Goal: Task Accomplishment & Management: Use online tool/utility

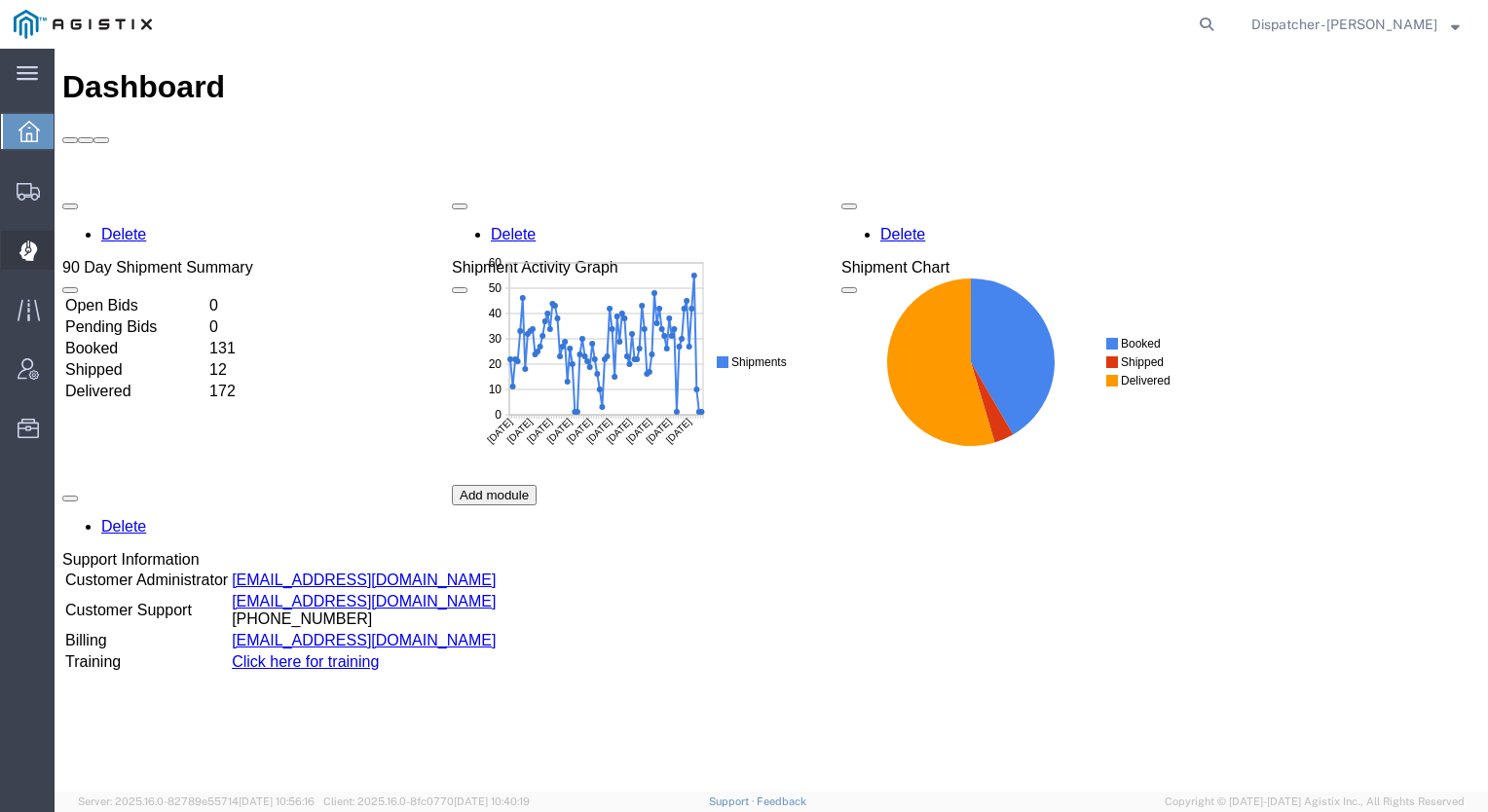
click at [24, 243] on icon at bounding box center [29, 251] width 19 height 21
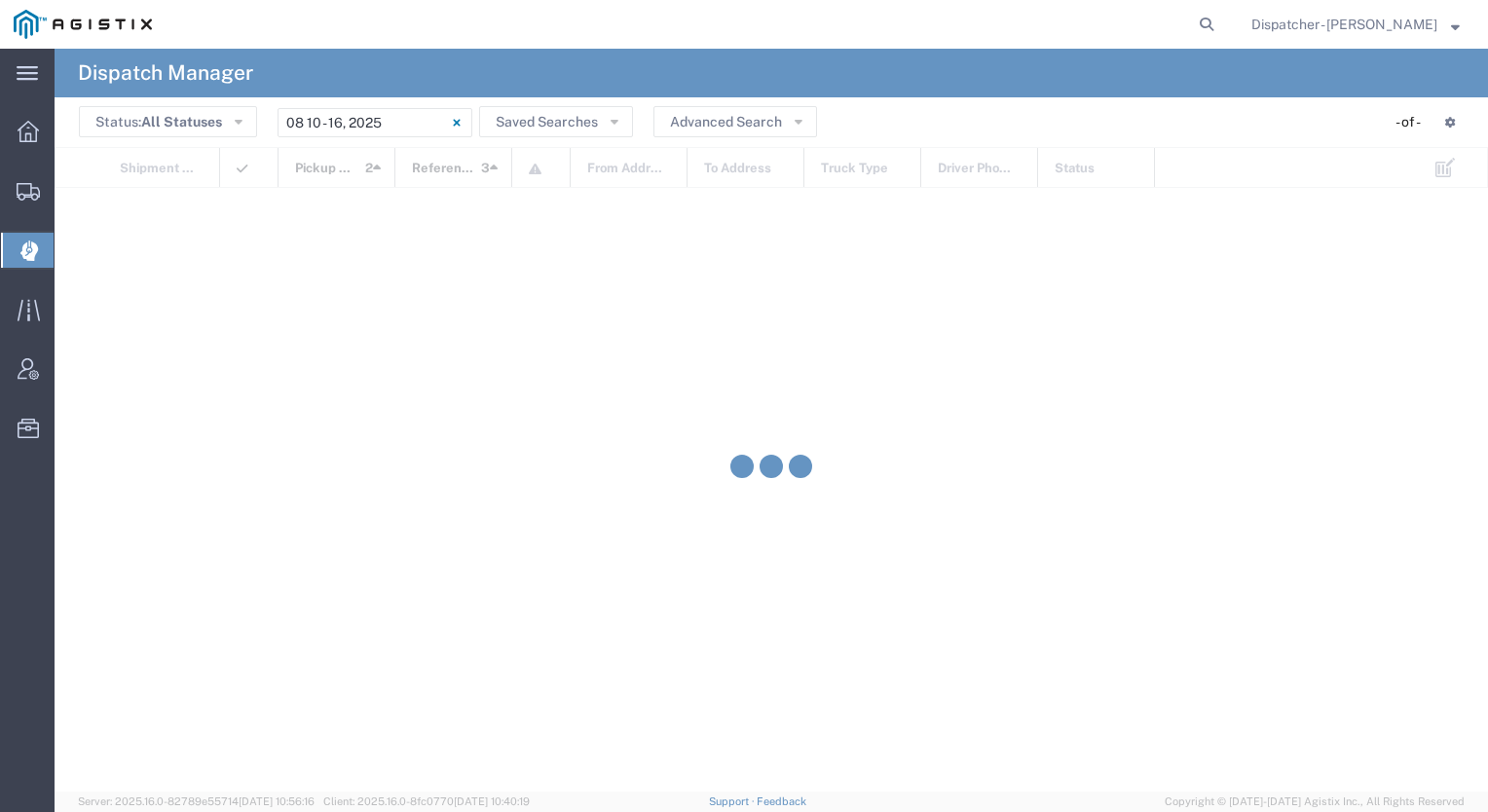
click at [69, 241] on span "Dispatch Manager" at bounding box center [61, 250] width 16 height 38
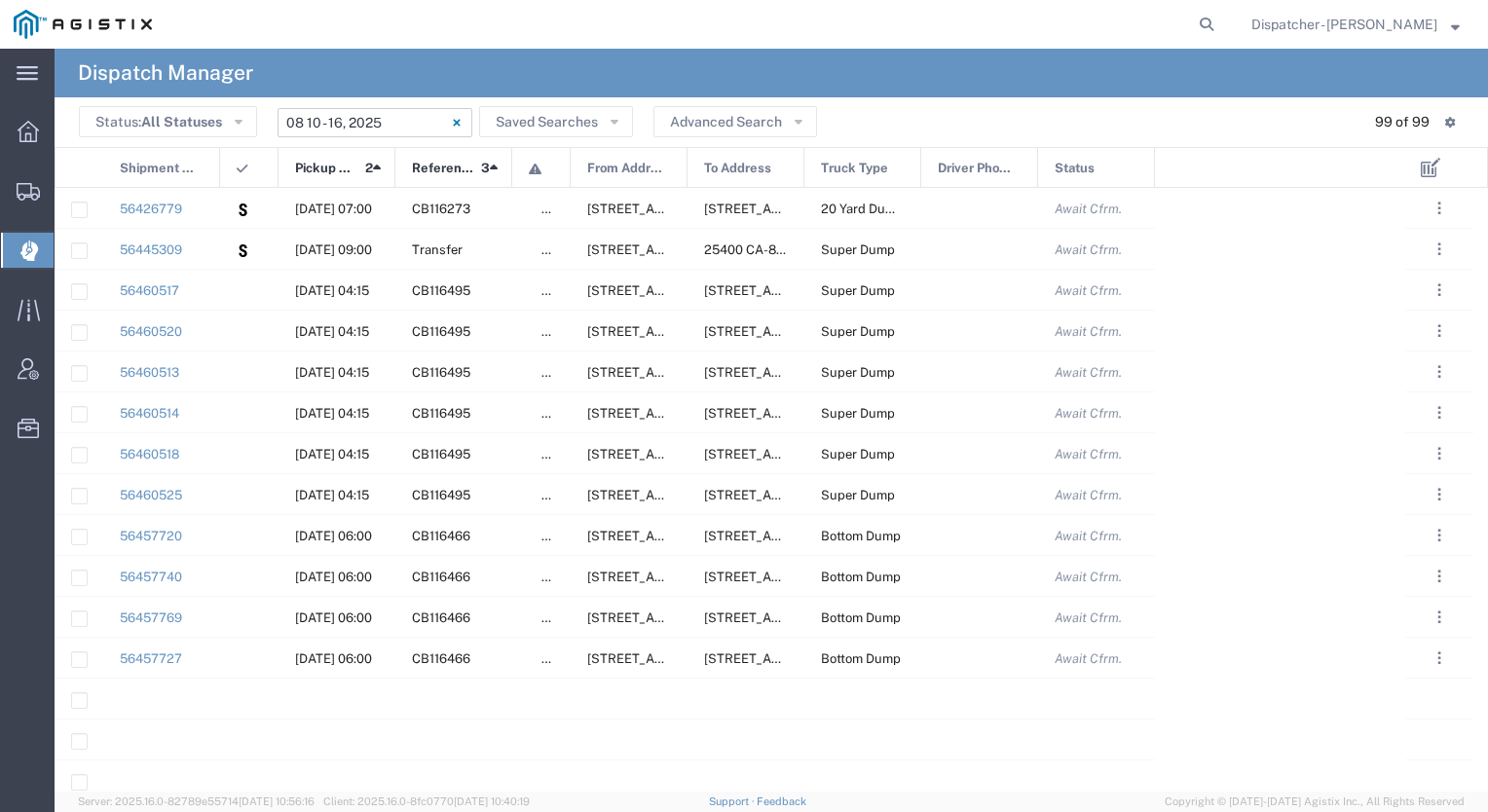
click at [377, 116] on input "[DATE] - [DATE]" at bounding box center [374, 123] width 194 height 30
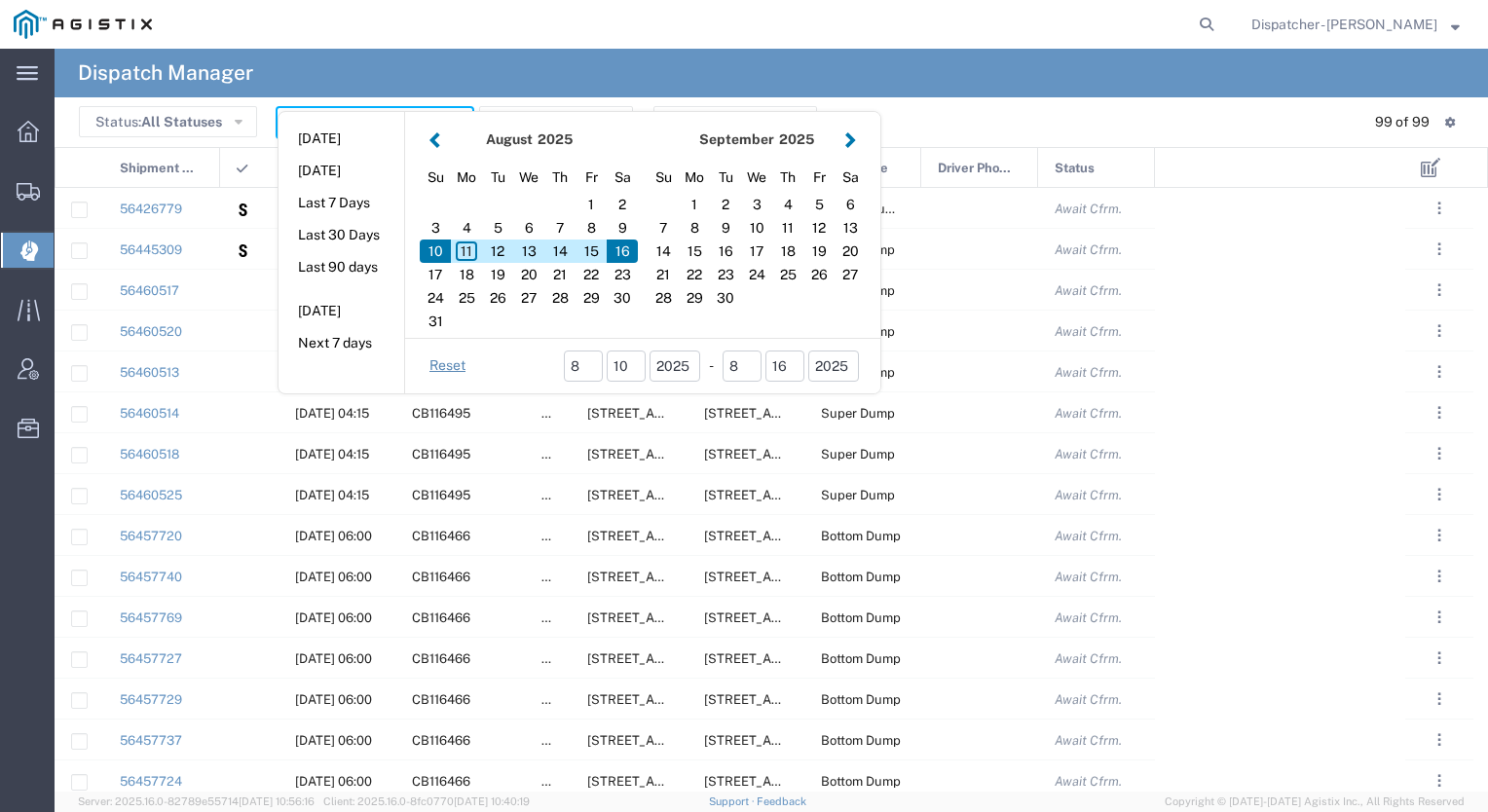
click at [377, 116] on aside "[DATE] [DATE] Last 7 Days Last 30 Days Last 90 days [DATE] Next 7 days" at bounding box center [341, 253] width 126 height 281
drag, startPoint x: 377, startPoint y: 116, endPoint x: 494, endPoint y: 257, distance: 183.2
click at [494, 257] on div "12" at bounding box center [498, 252] width 32 height 24
type input "[DATE]"
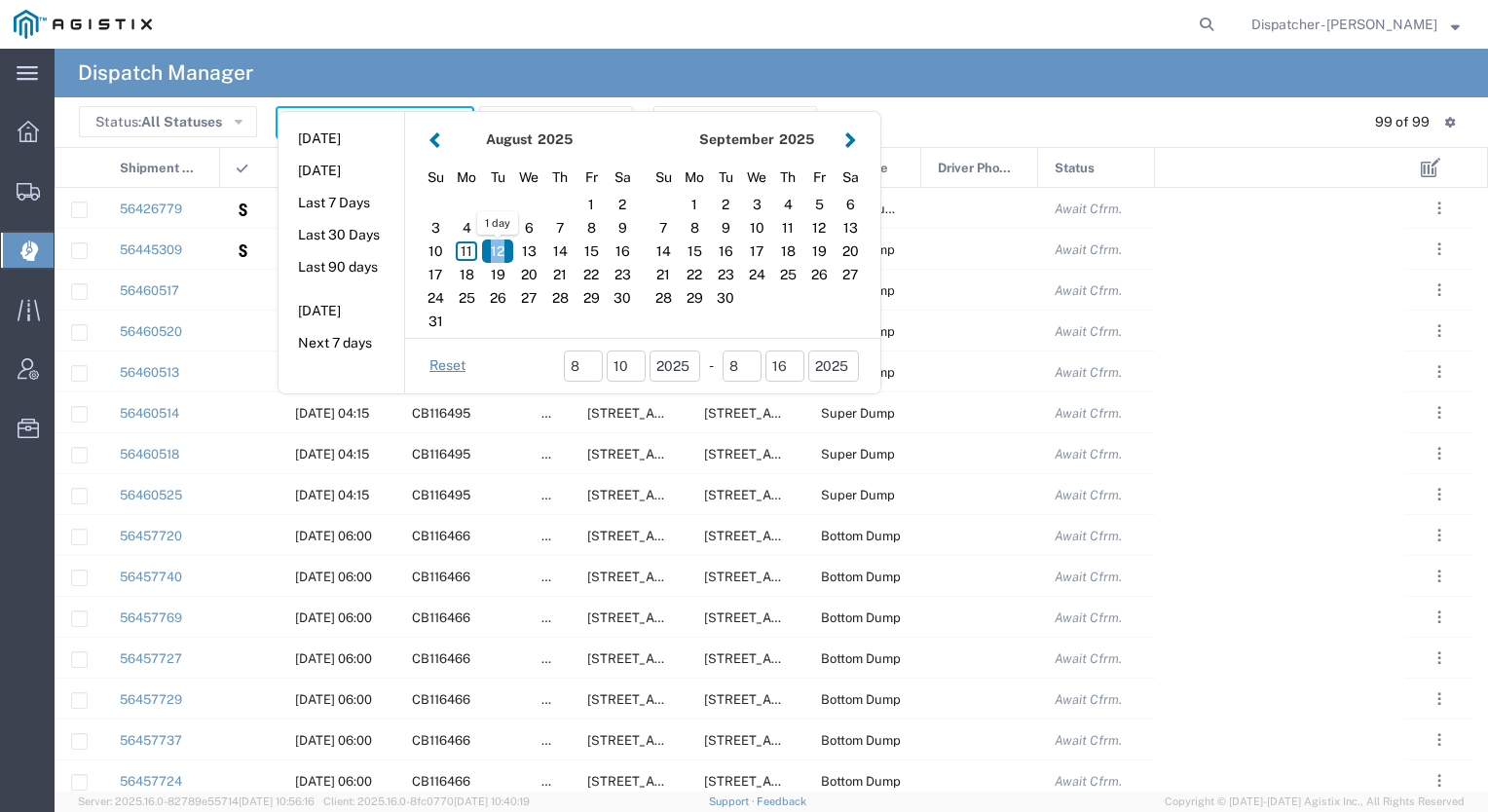
type input "[DATE] - [DATE]"
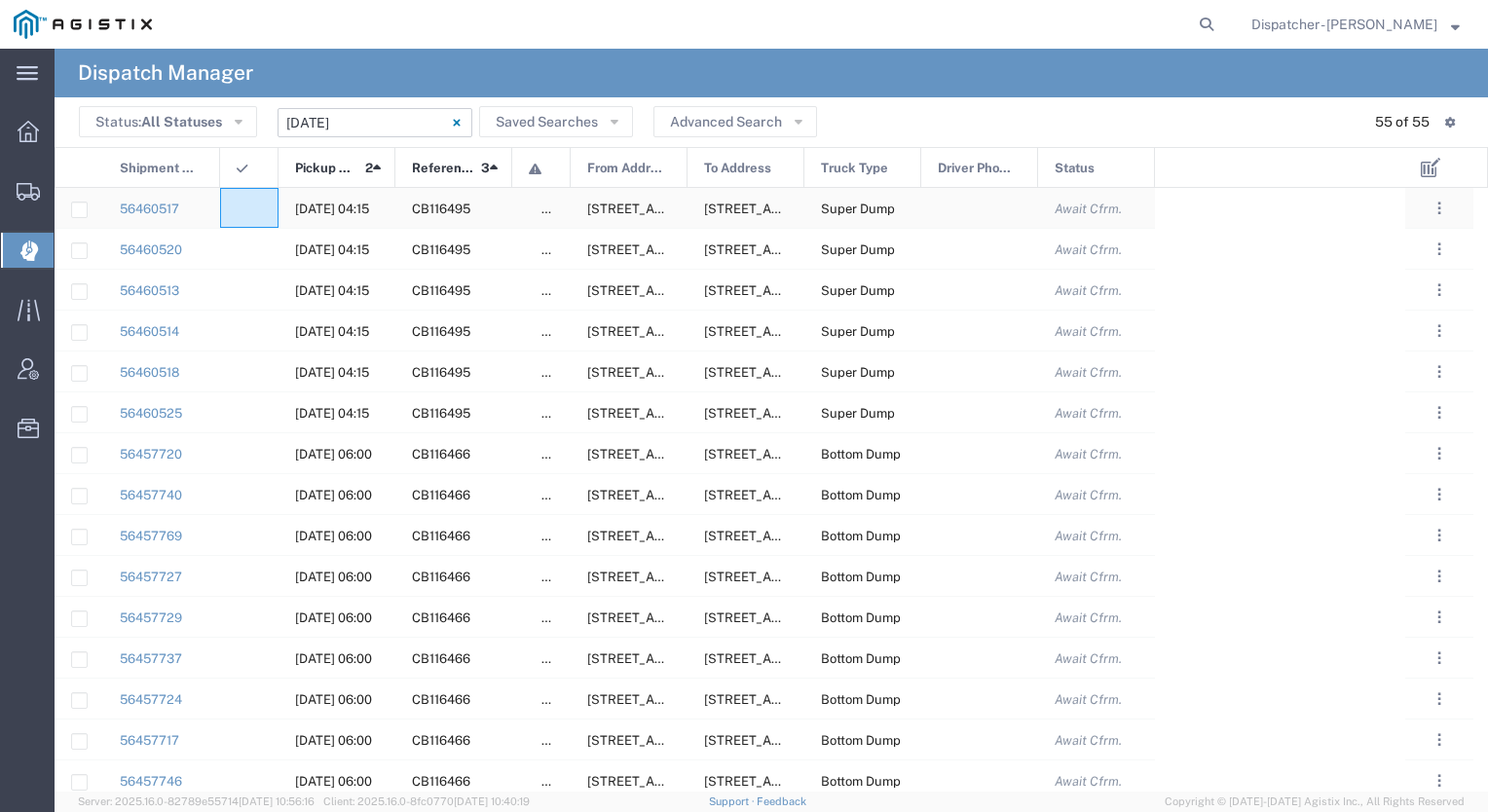
click at [238, 197] on div at bounding box center [249, 208] width 58 height 39
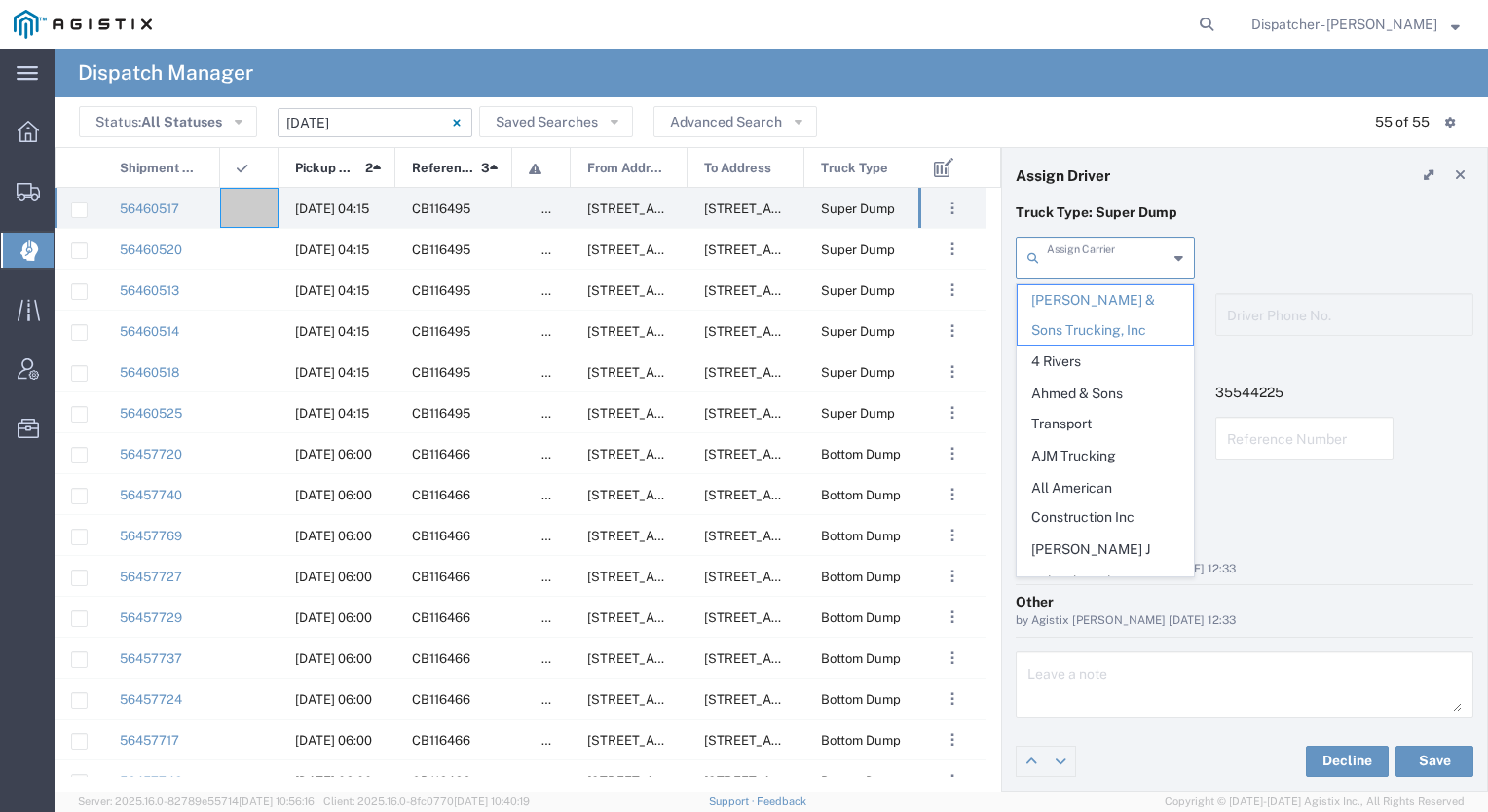
click at [1112, 255] on input "text" at bounding box center [1107, 257] width 120 height 35
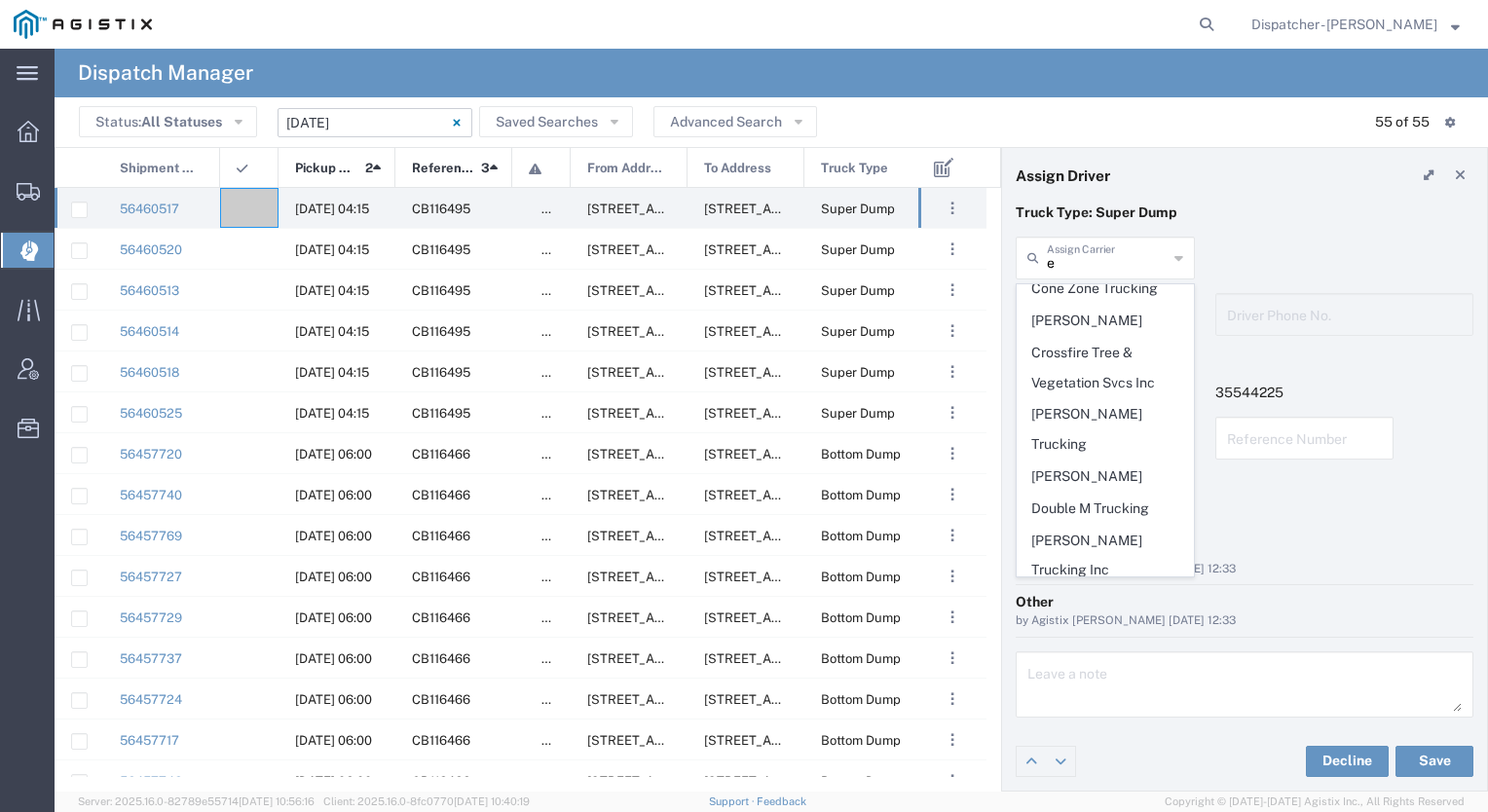
click at [1104, 587] on span "E.P.A. Trucking" at bounding box center [1106, 602] width 176 height 31
type input "E.P.A. Trucking"
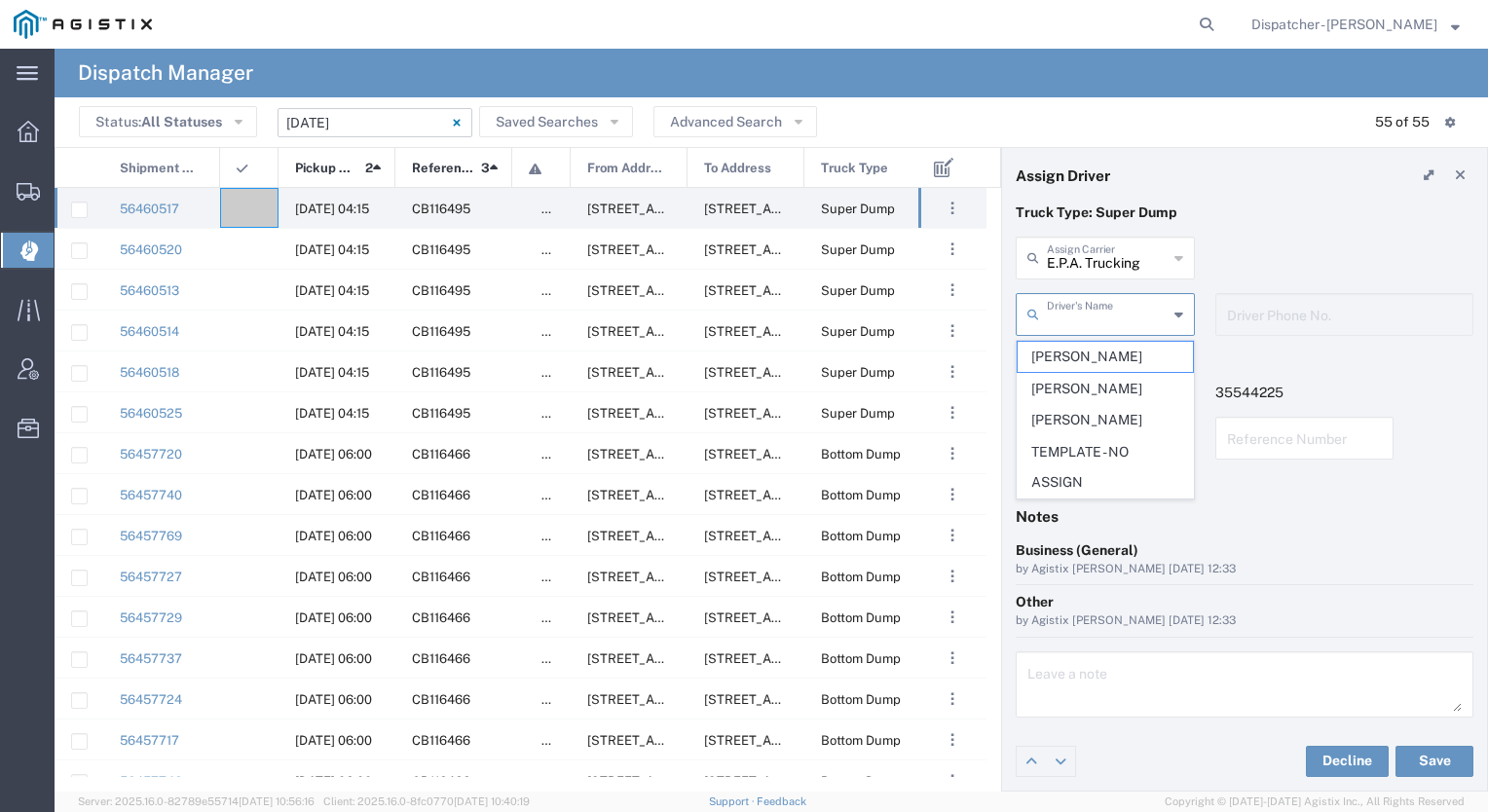
click at [1103, 312] on input "text" at bounding box center [1107, 313] width 120 height 35
click at [1085, 356] on span "[PERSON_NAME]" at bounding box center [1106, 356] width 176 height 31
type input "[PERSON_NAME]"
type input "6504689024"
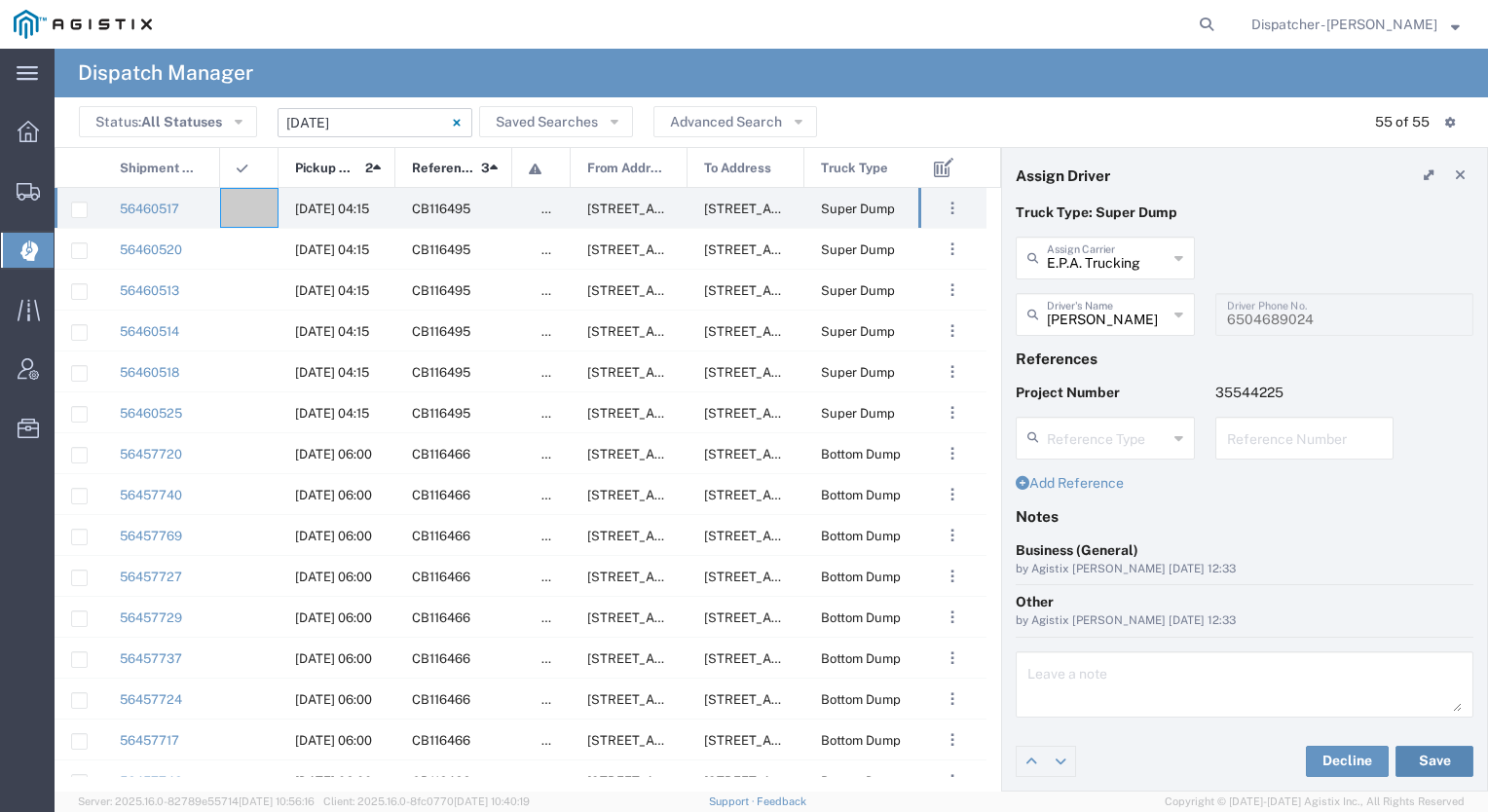
click at [1443, 760] on button "Save" at bounding box center [1435, 762] width 78 height 32
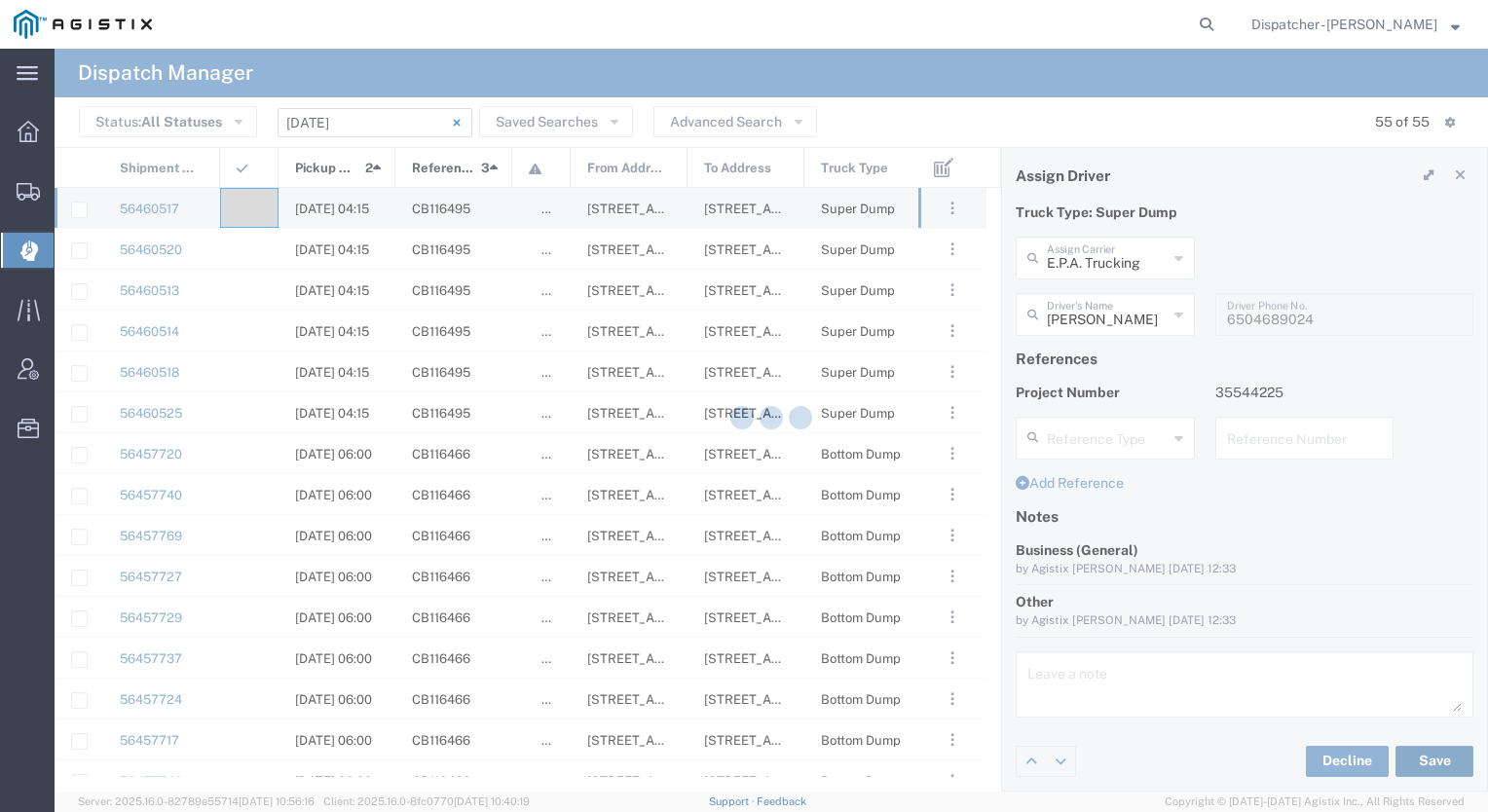
type input "[PERSON_NAME]"
type input "E.P.A. Trucking"
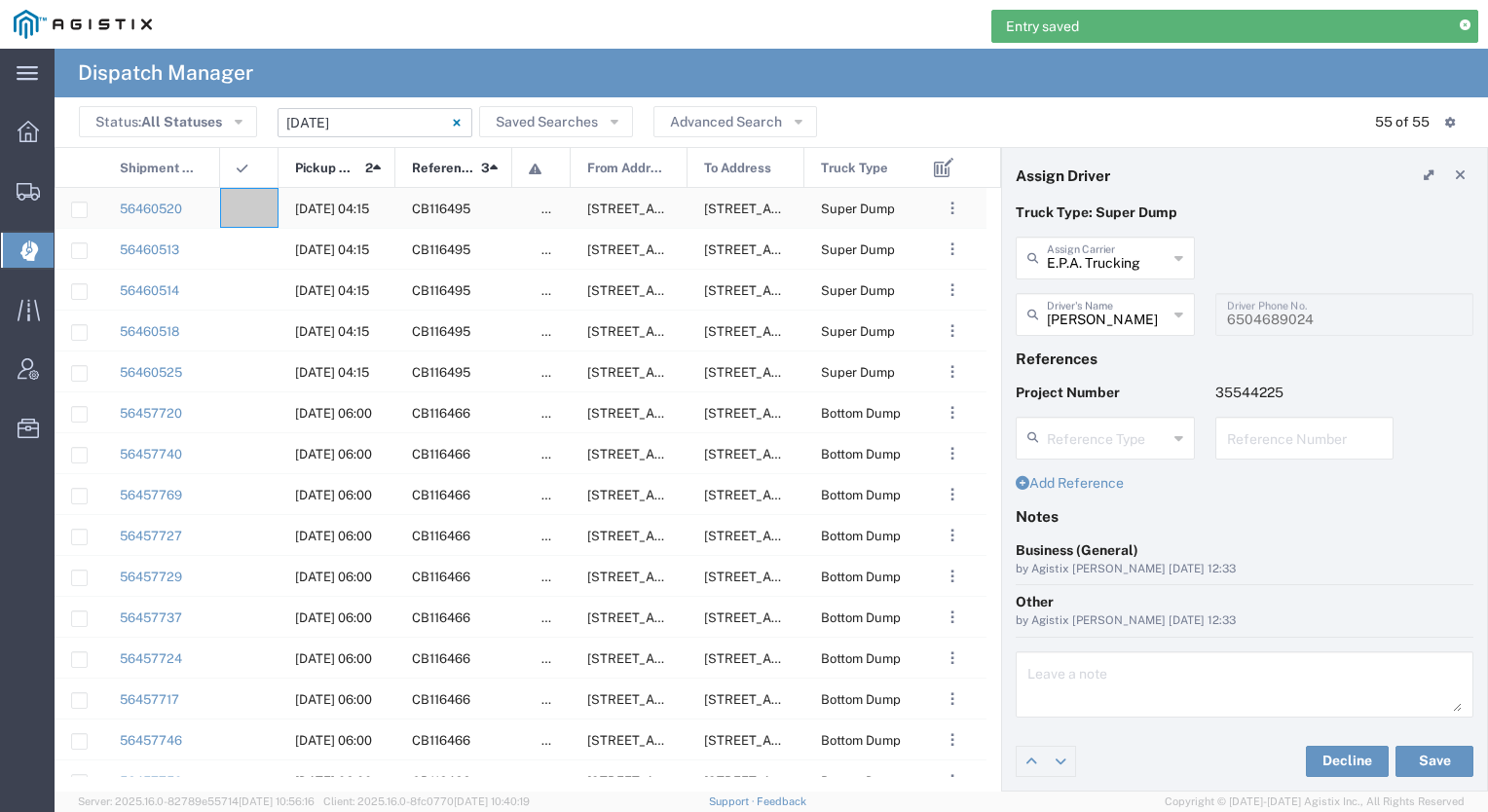
click at [252, 212] on div at bounding box center [249, 208] width 58 height 39
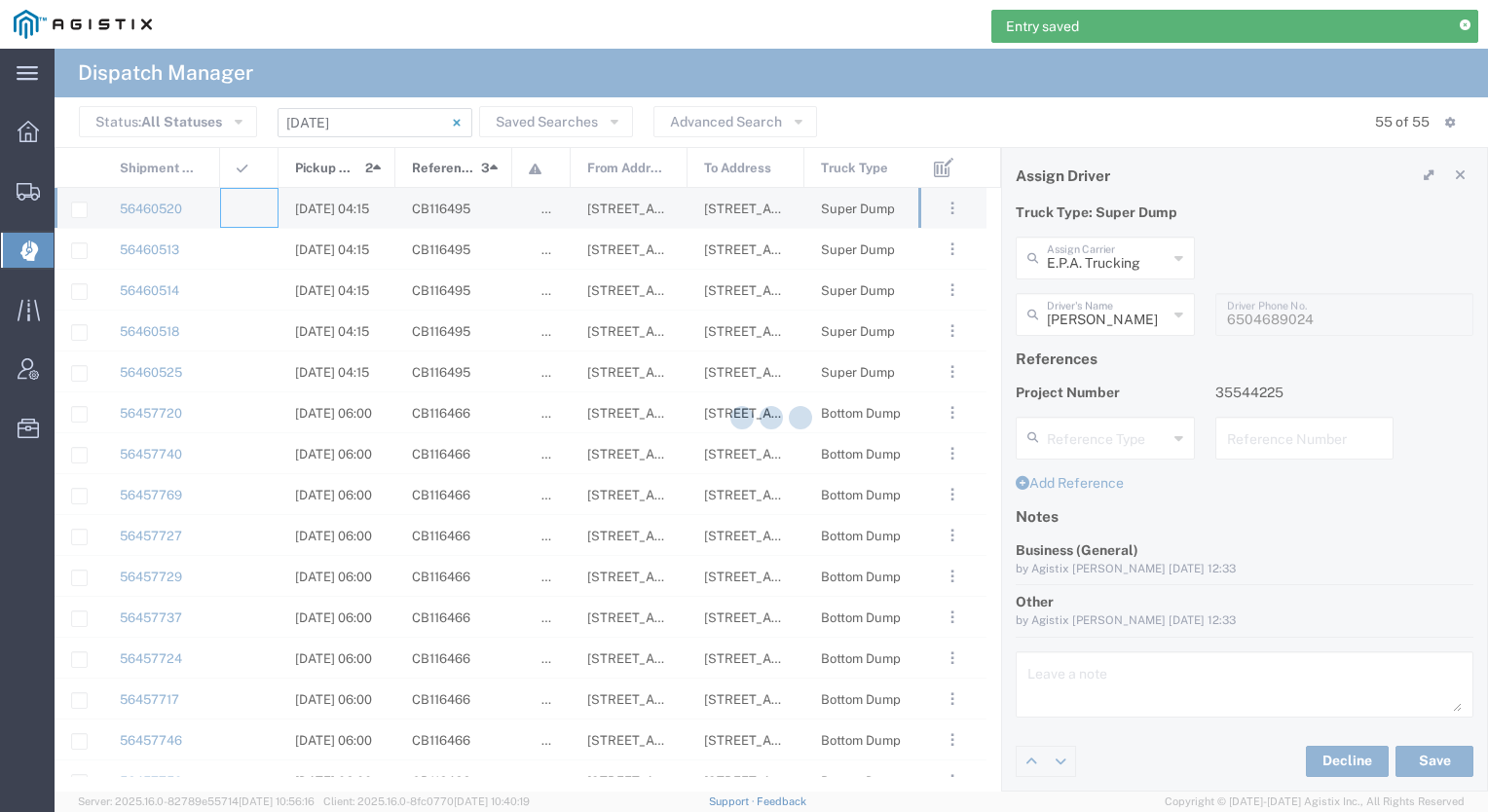
type input "[PERSON_NAME] & Sons Trucking, Inc"
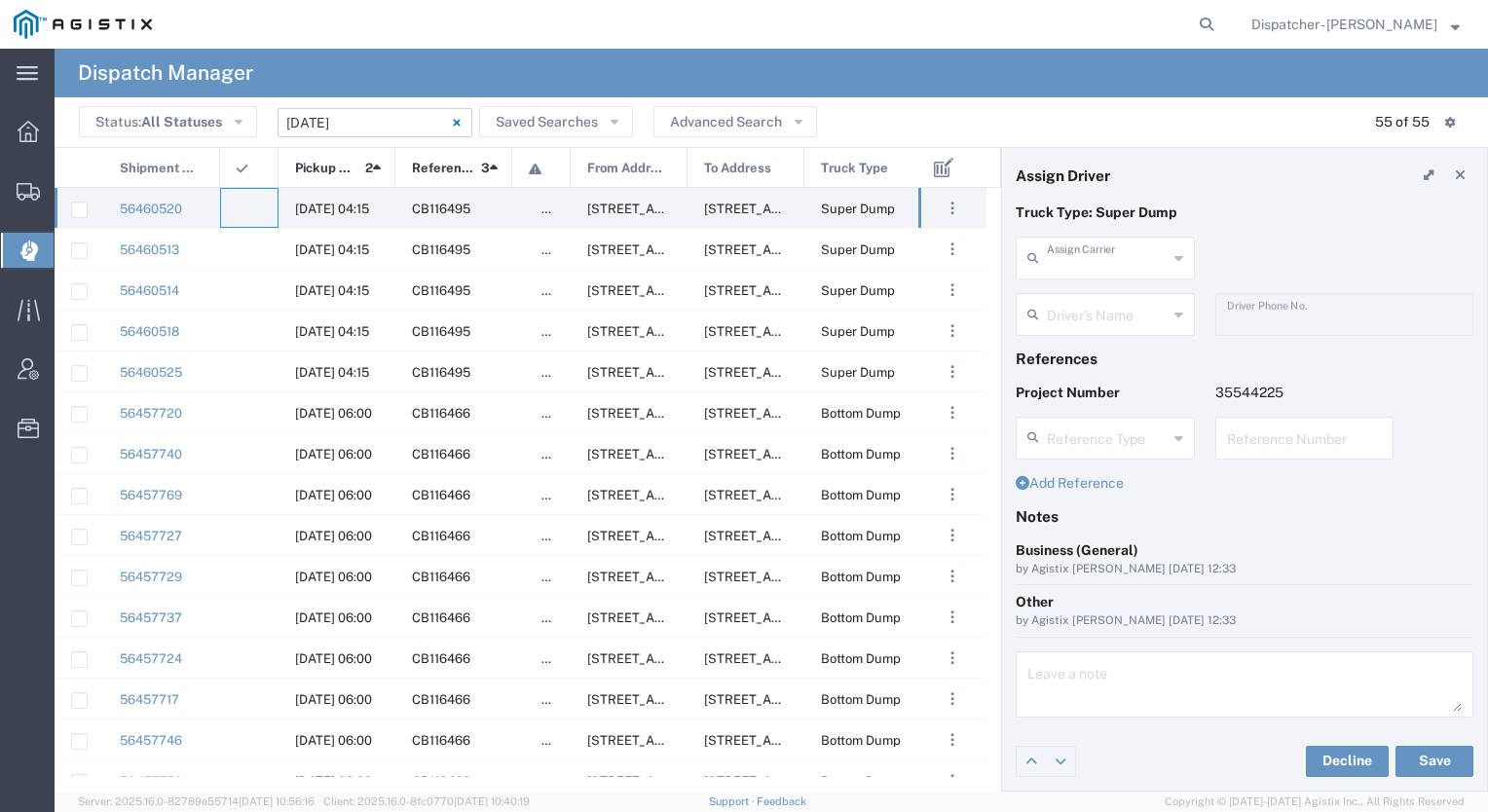
click at [1095, 263] on input "text" at bounding box center [1107, 257] width 120 height 35
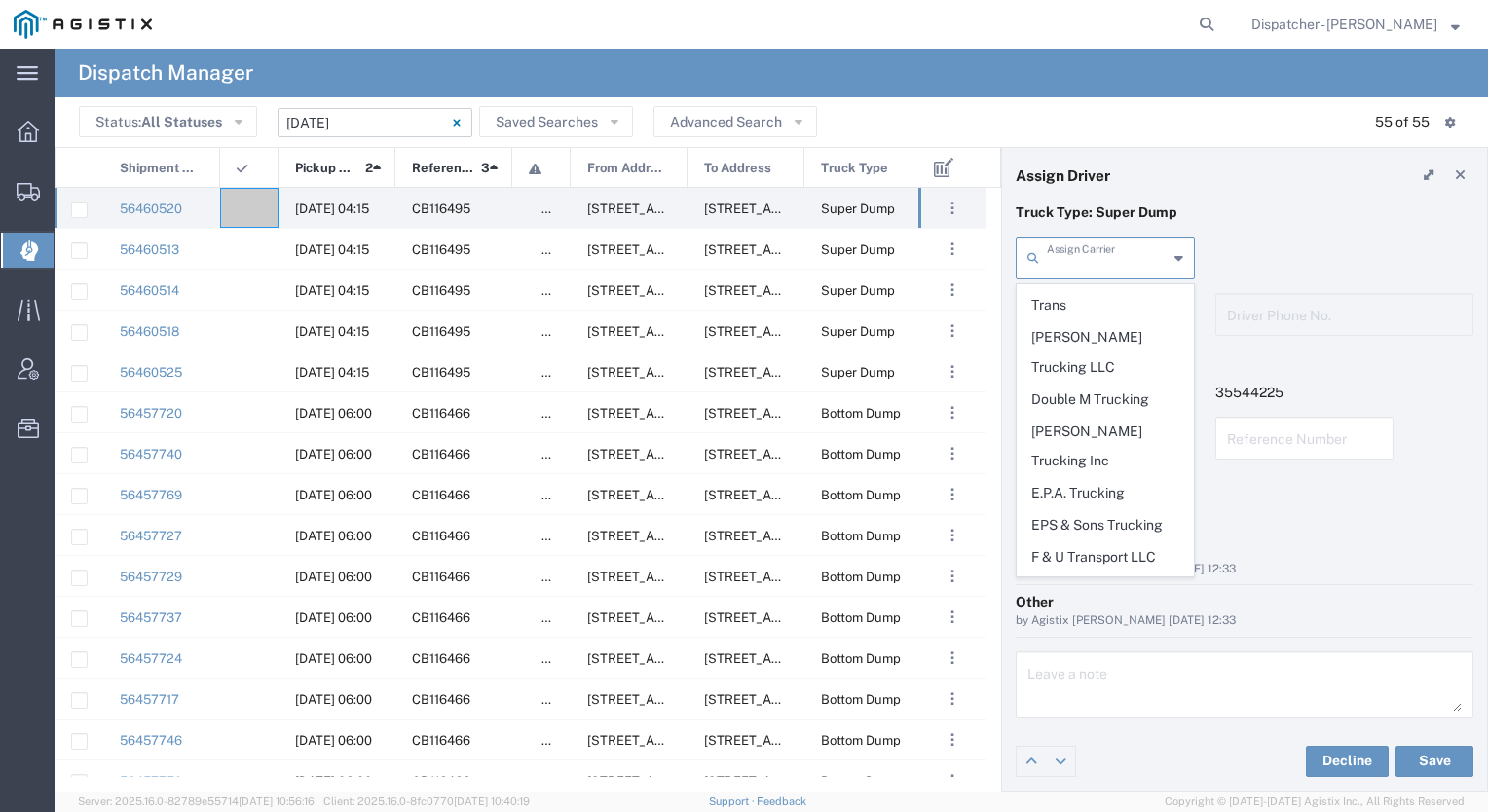
scroll to position [1273, 0]
click at [1079, 482] on span "E.P.A. Trucking" at bounding box center [1106, 497] width 176 height 31
type input "E.P.A. Trucking"
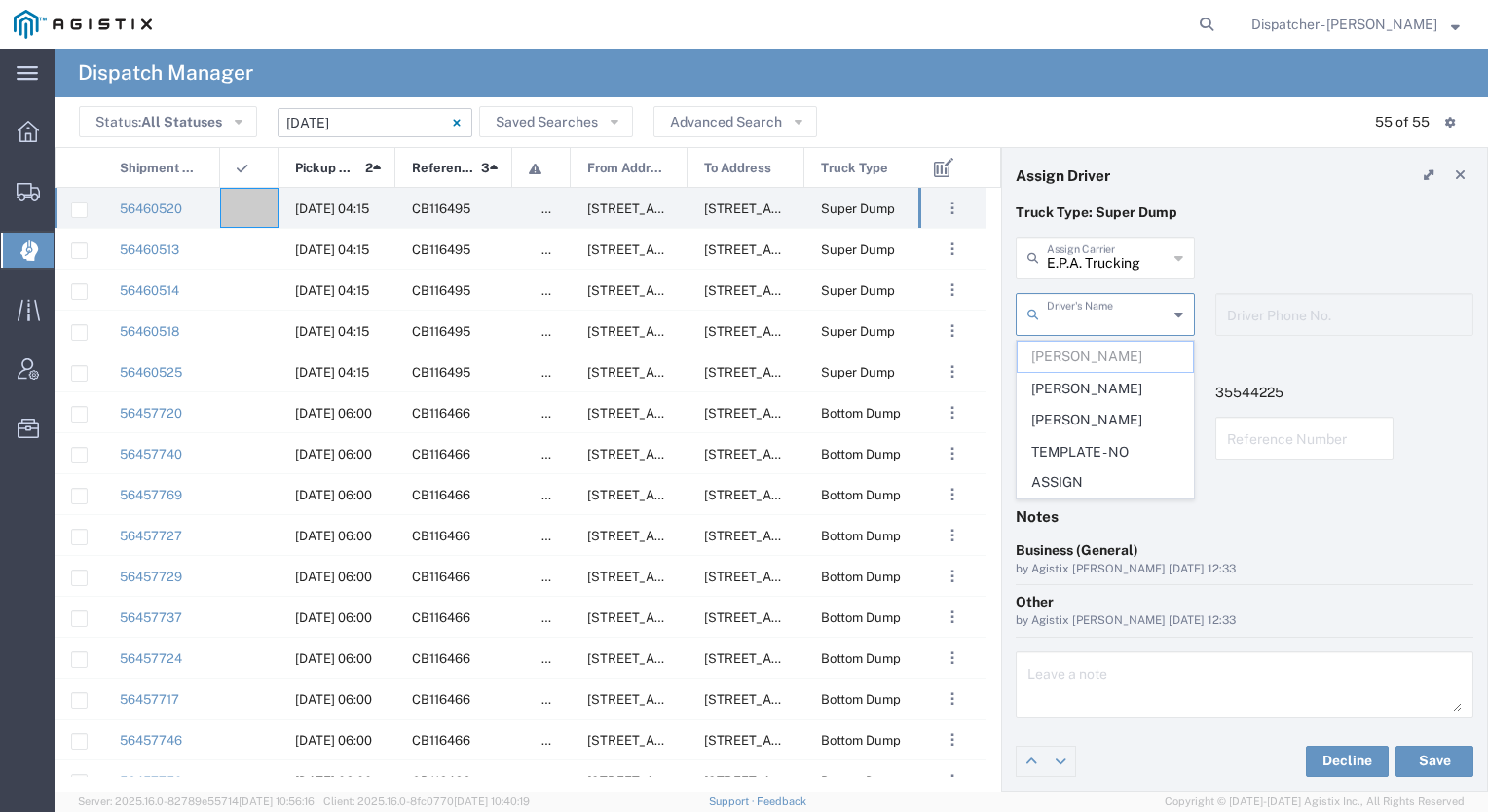
click at [1092, 306] on input "text" at bounding box center [1107, 313] width 120 height 35
click at [1062, 385] on span "[PERSON_NAME]" at bounding box center [1106, 389] width 176 height 31
type input "[PERSON_NAME]"
type input "[PHONE_NUMBER]"
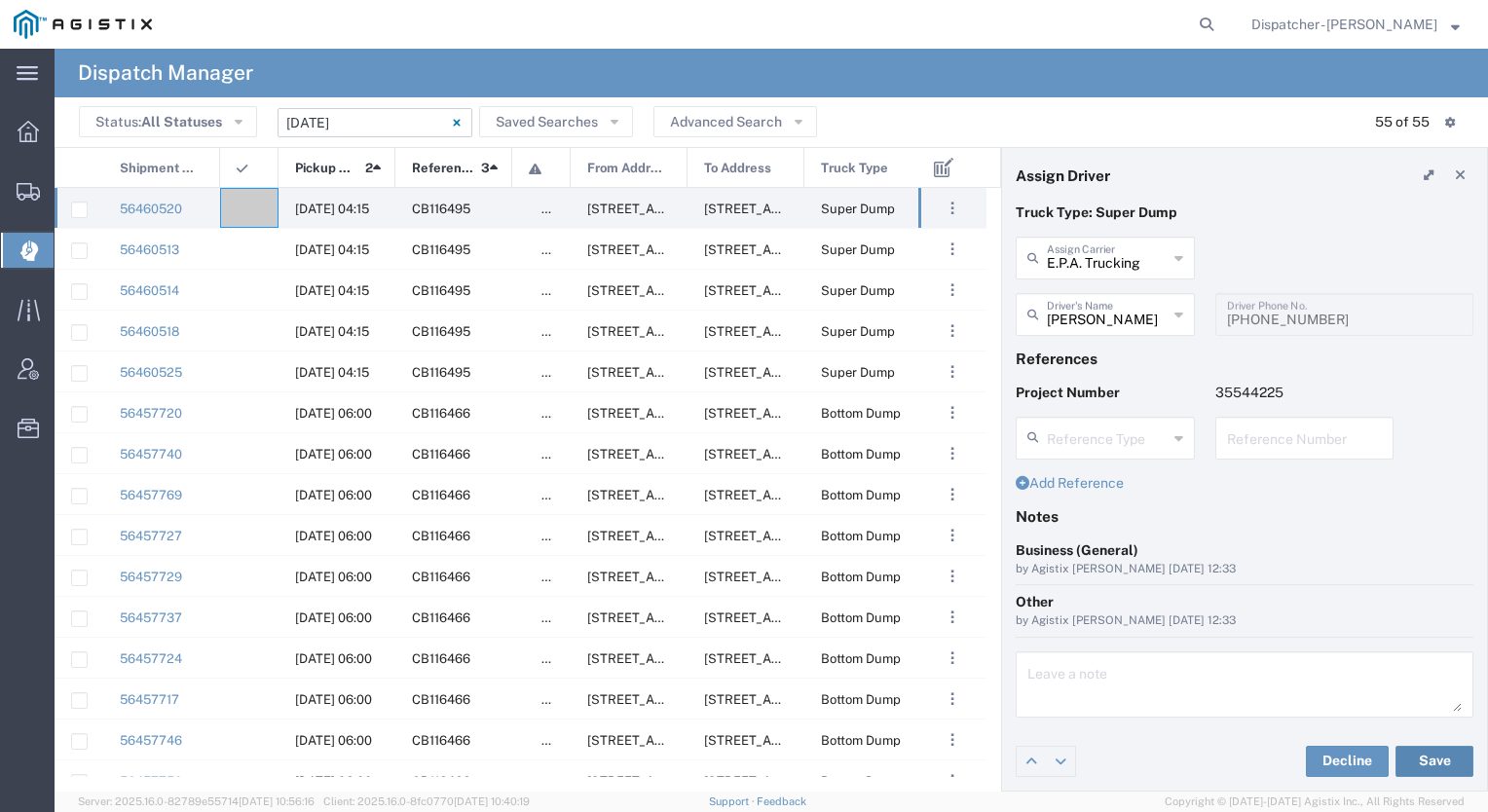
click at [1422, 758] on button "Save" at bounding box center [1435, 762] width 78 height 32
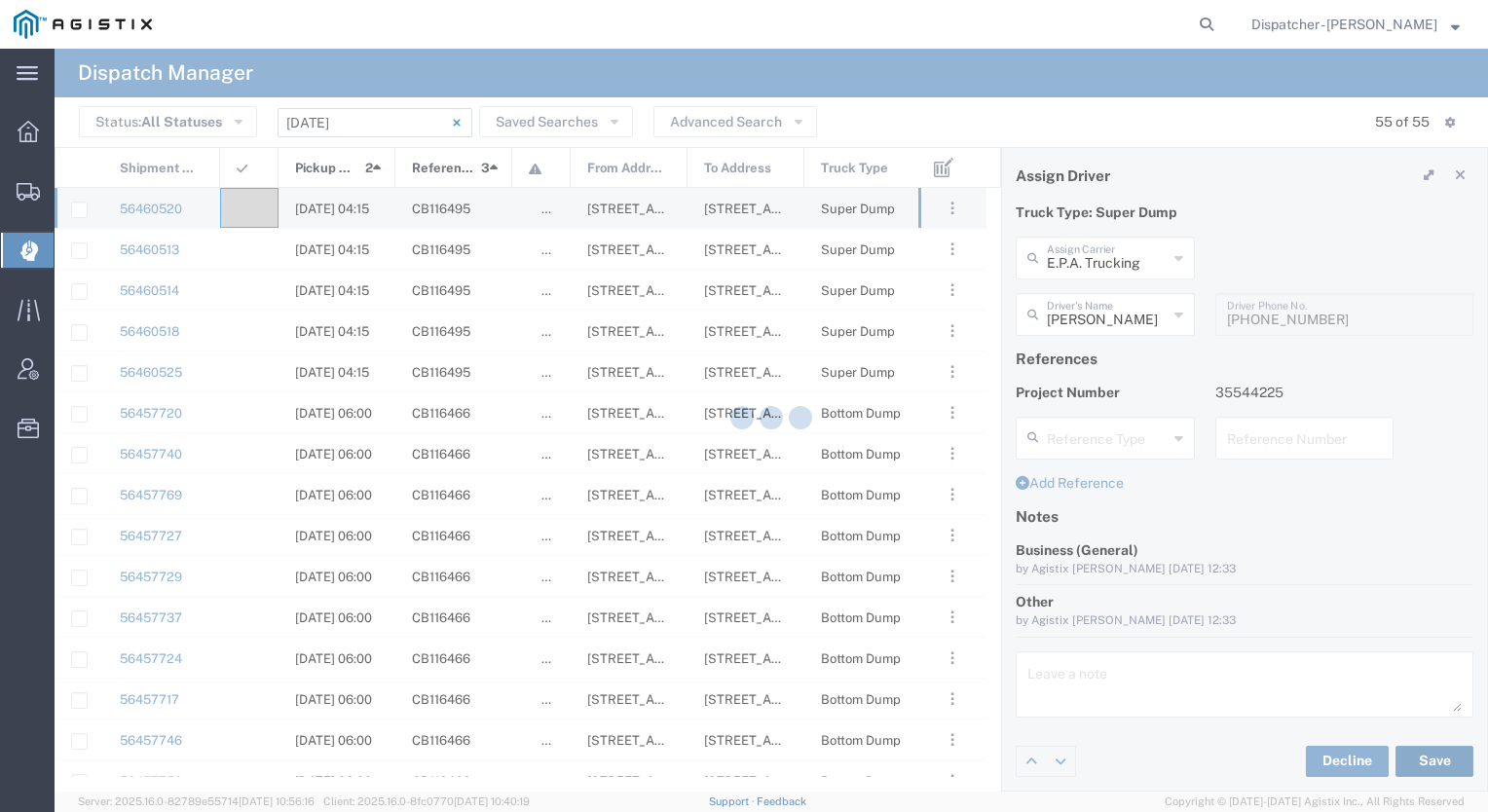
type input "[PERSON_NAME]"
type input "E.P.A. Trucking"
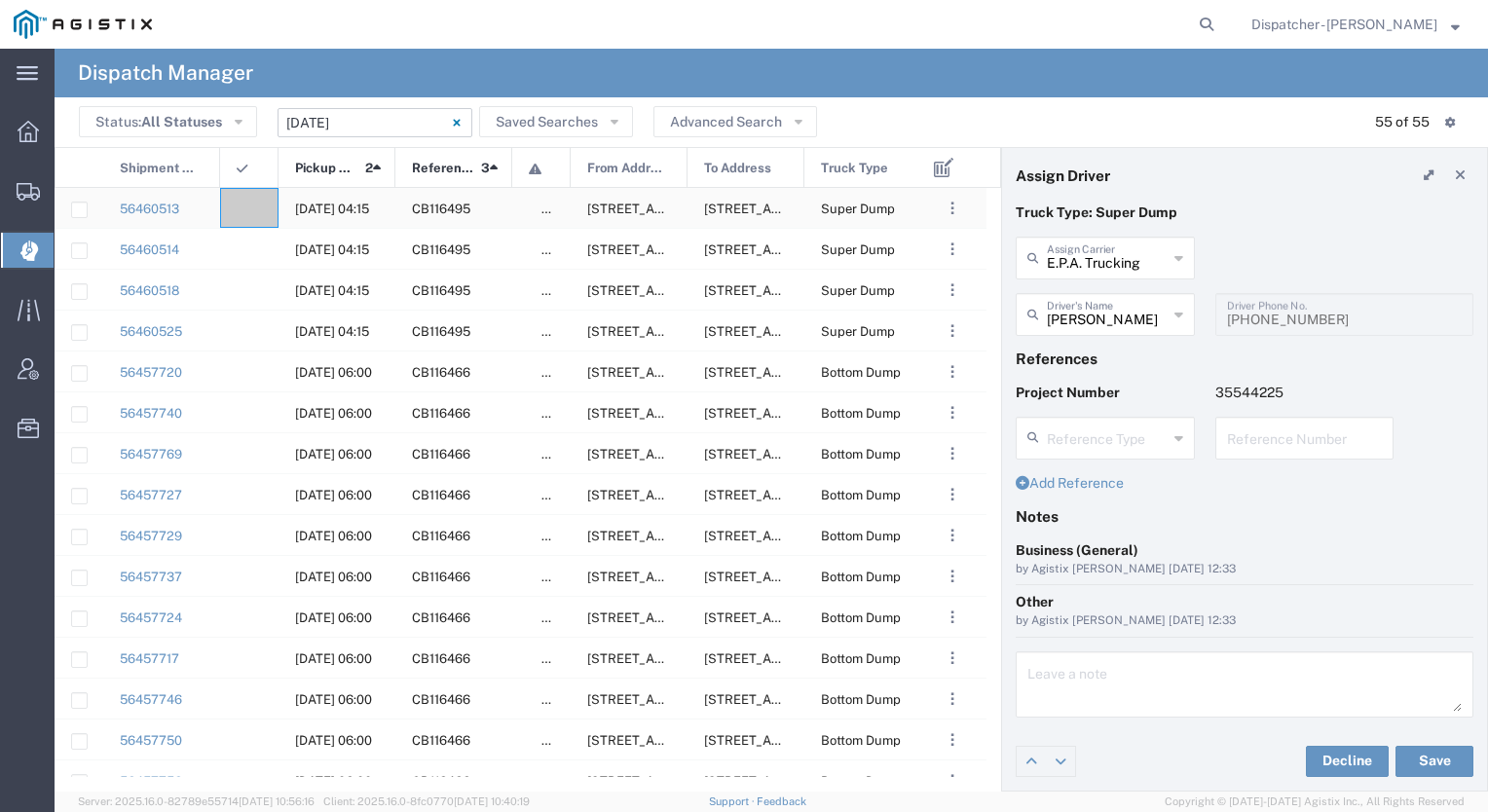
click at [252, 209] on div at bounding box center [249, 208] width 58 height 39
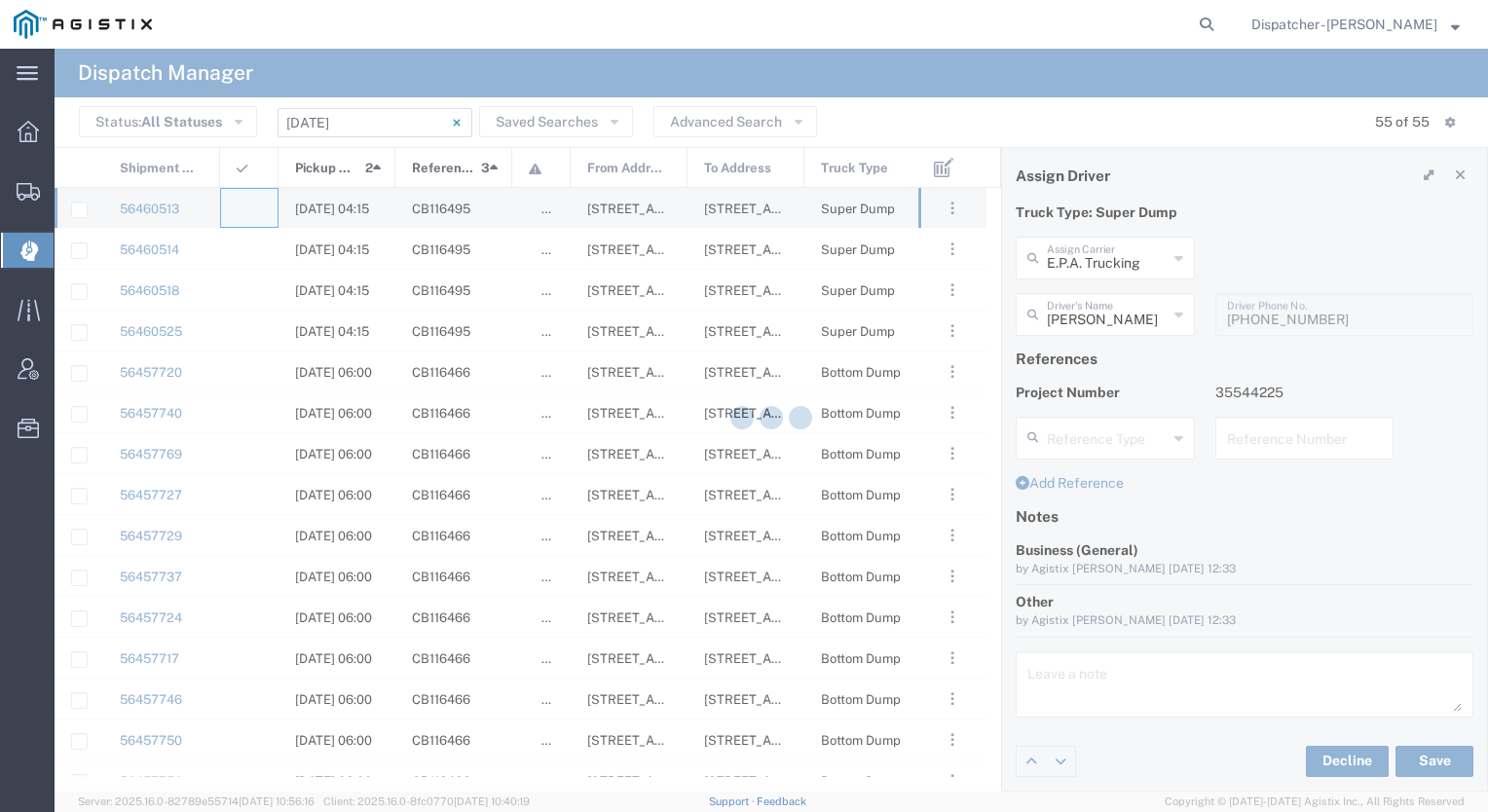
type input "[PERSON_NAME] & Sons Trucking, Inc"
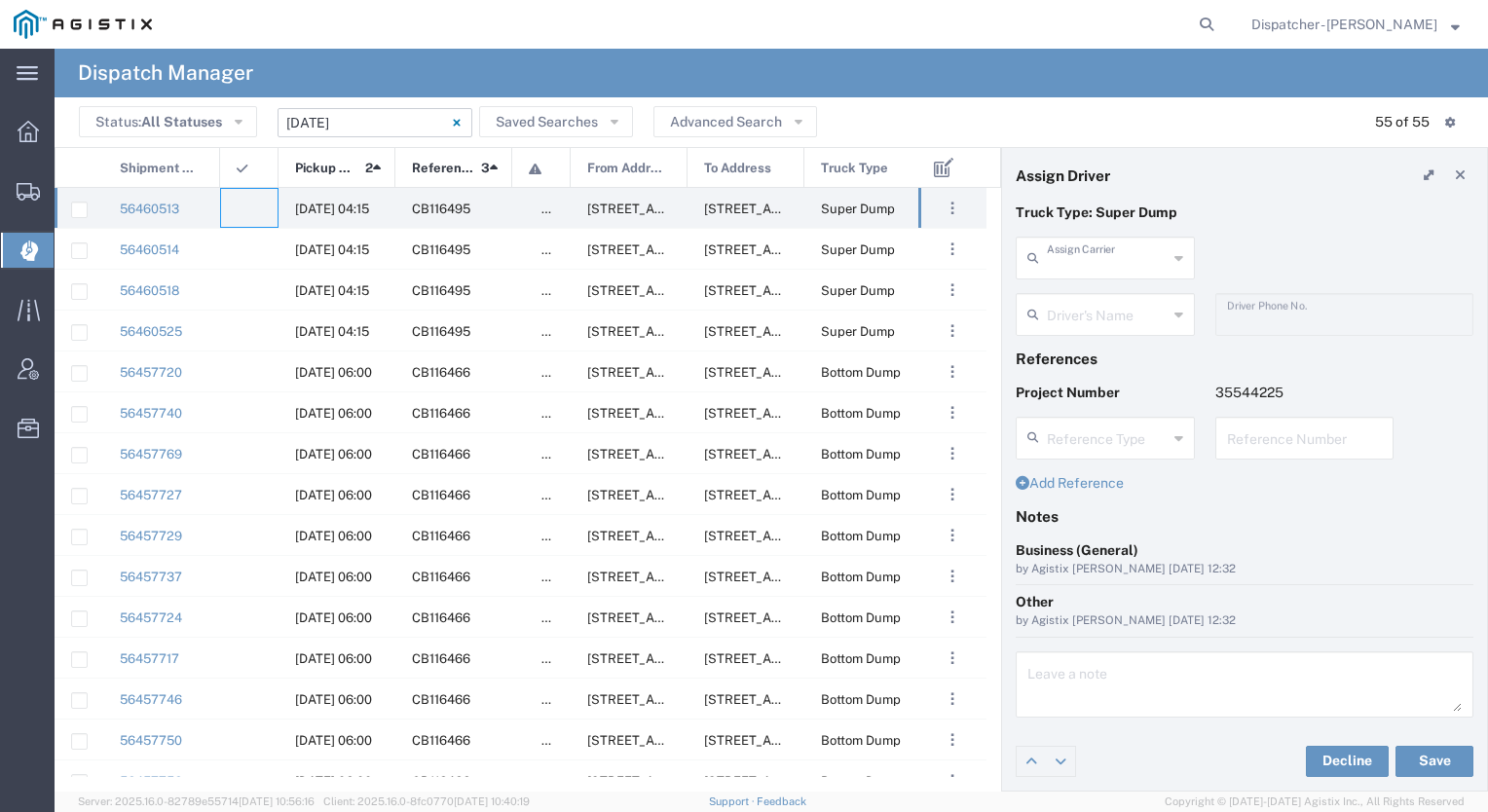
click at [1128, 252] on input "text" at bounding box center [1107, 257] width 120 height 35
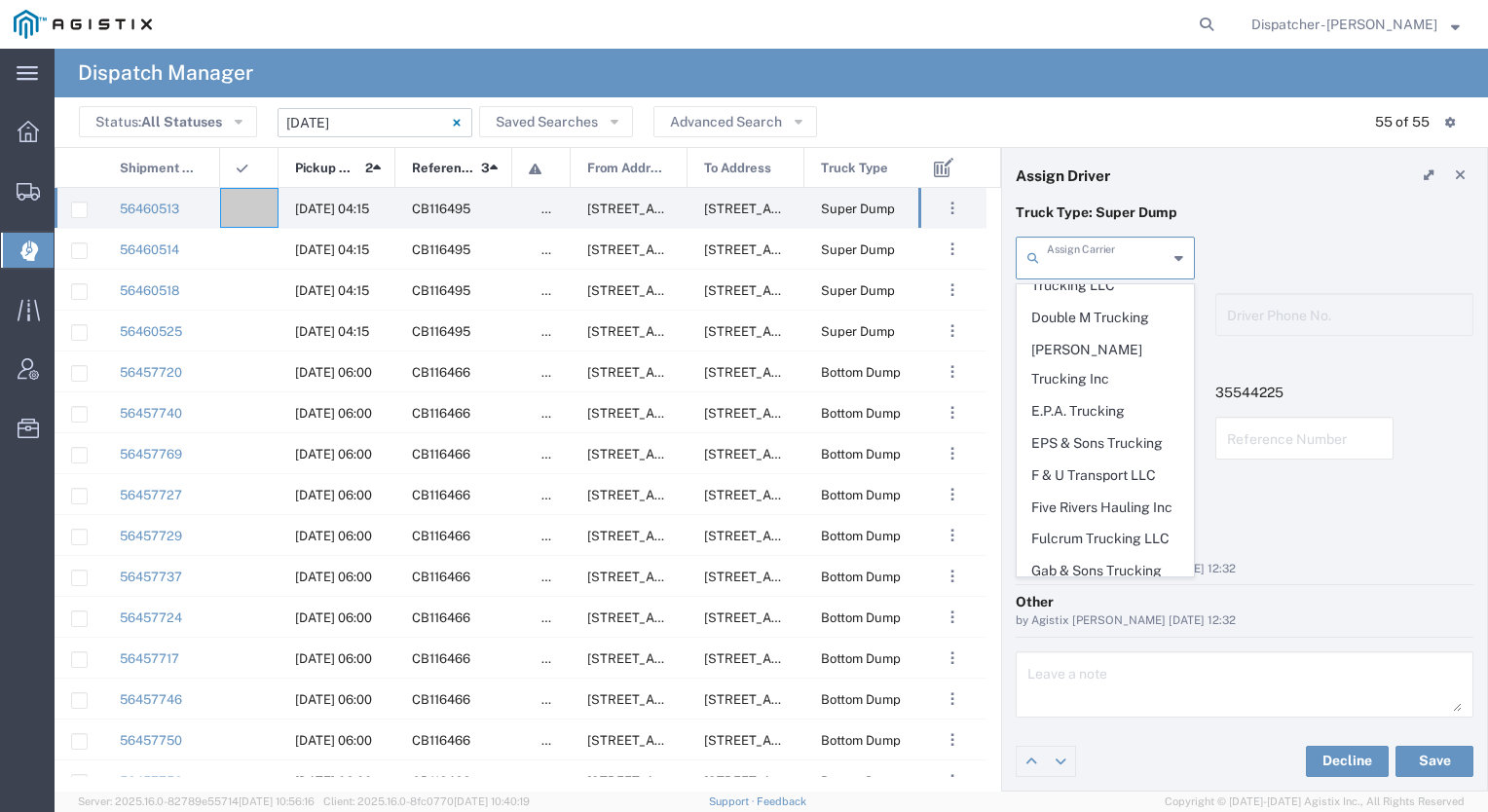
scroll to position [1320, 0]
click at [1114, 435] on span "E.P.A. Trucking" at bounding box center [1106, 450] width 176 height 31
type input "E.P.A. Trucking"
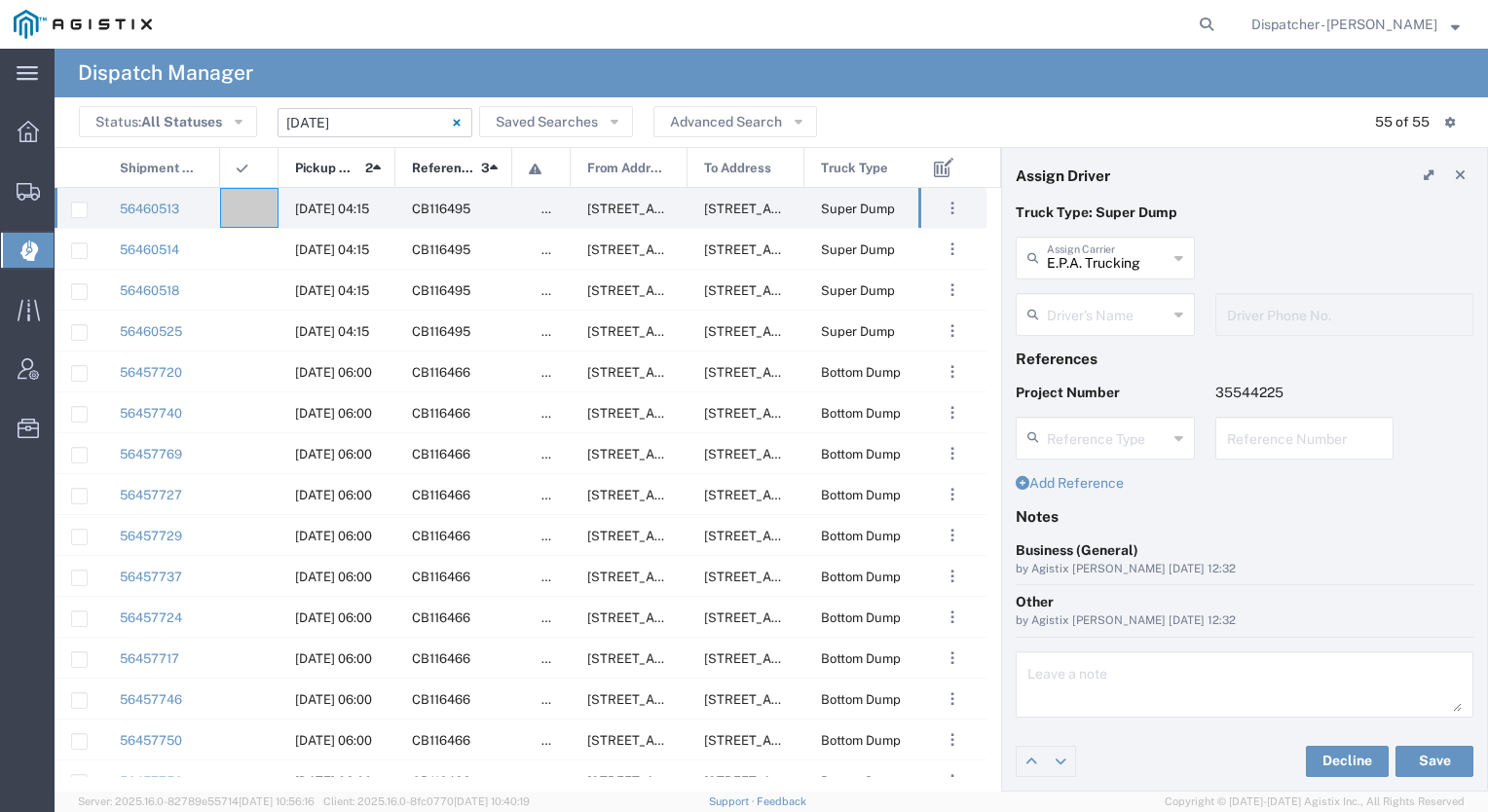
click at [1104, 310] on input "text" at bounding box center [1107, 313] width 120 height 35
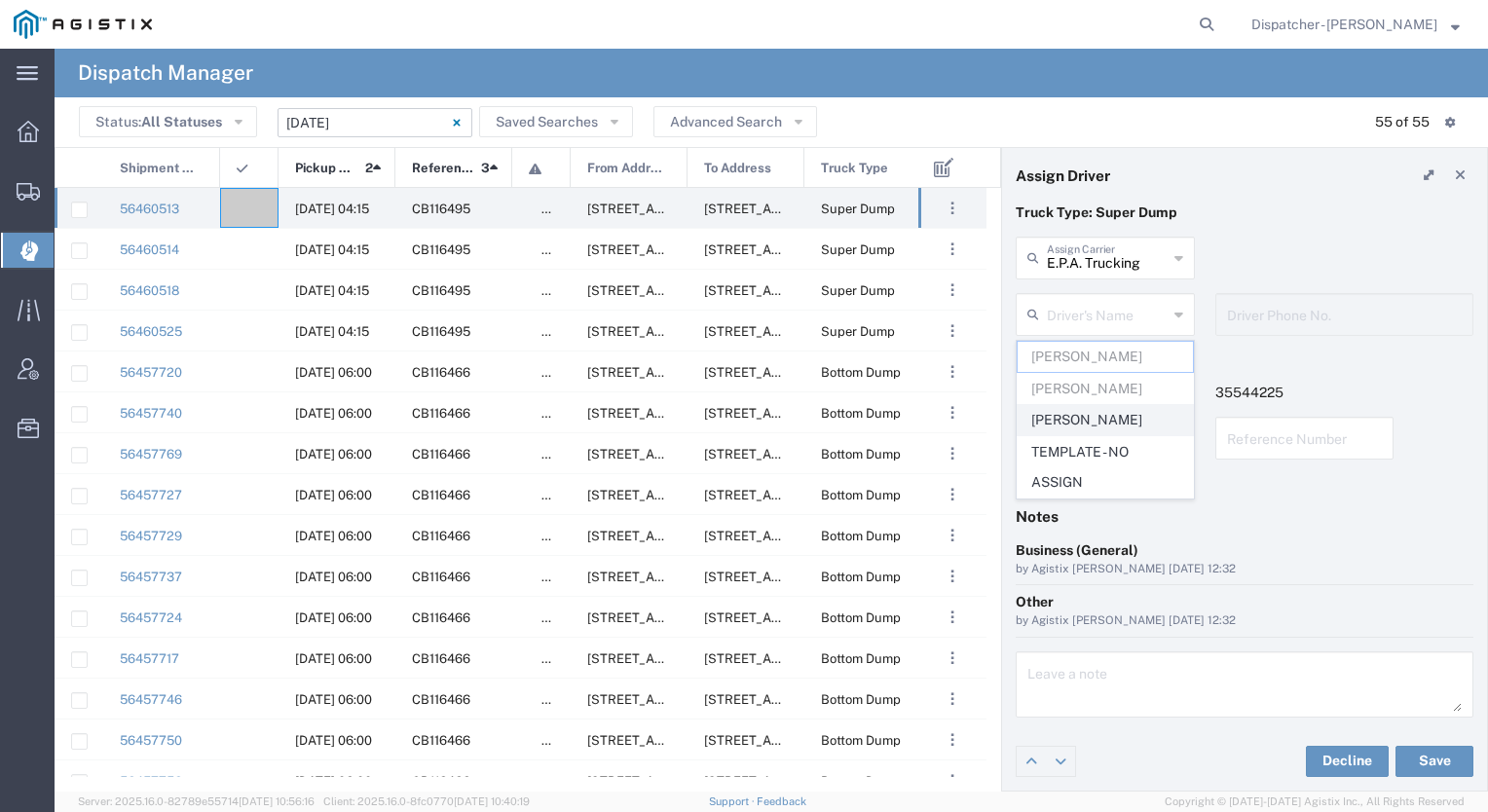
click at [1065, 418] on span "[PERSON_NAME]" at bounding box center [1106, 420] width 176 height 31
type input "[PERSON_NAME]"
type input "6505371145"
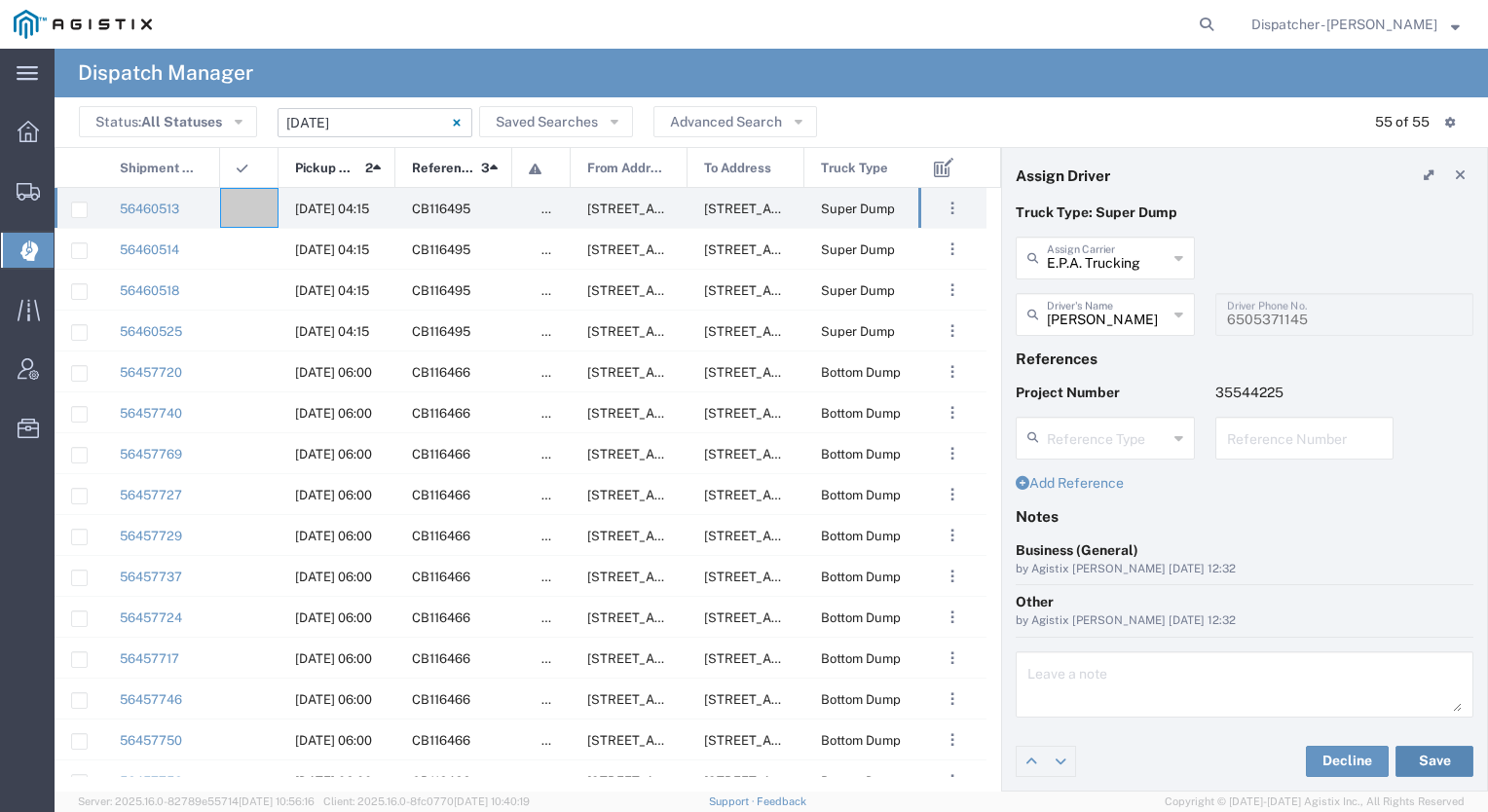
click at [1449, 777] on div "Decline Save" at bounding box center [1245, 761] width 485 height 58
click at [264, 212] on div at bounding box center [249, 208] width 58 height 39
click at [1429, 762] on button "Save" at bounding box center [1435, 762] width 78 height 32
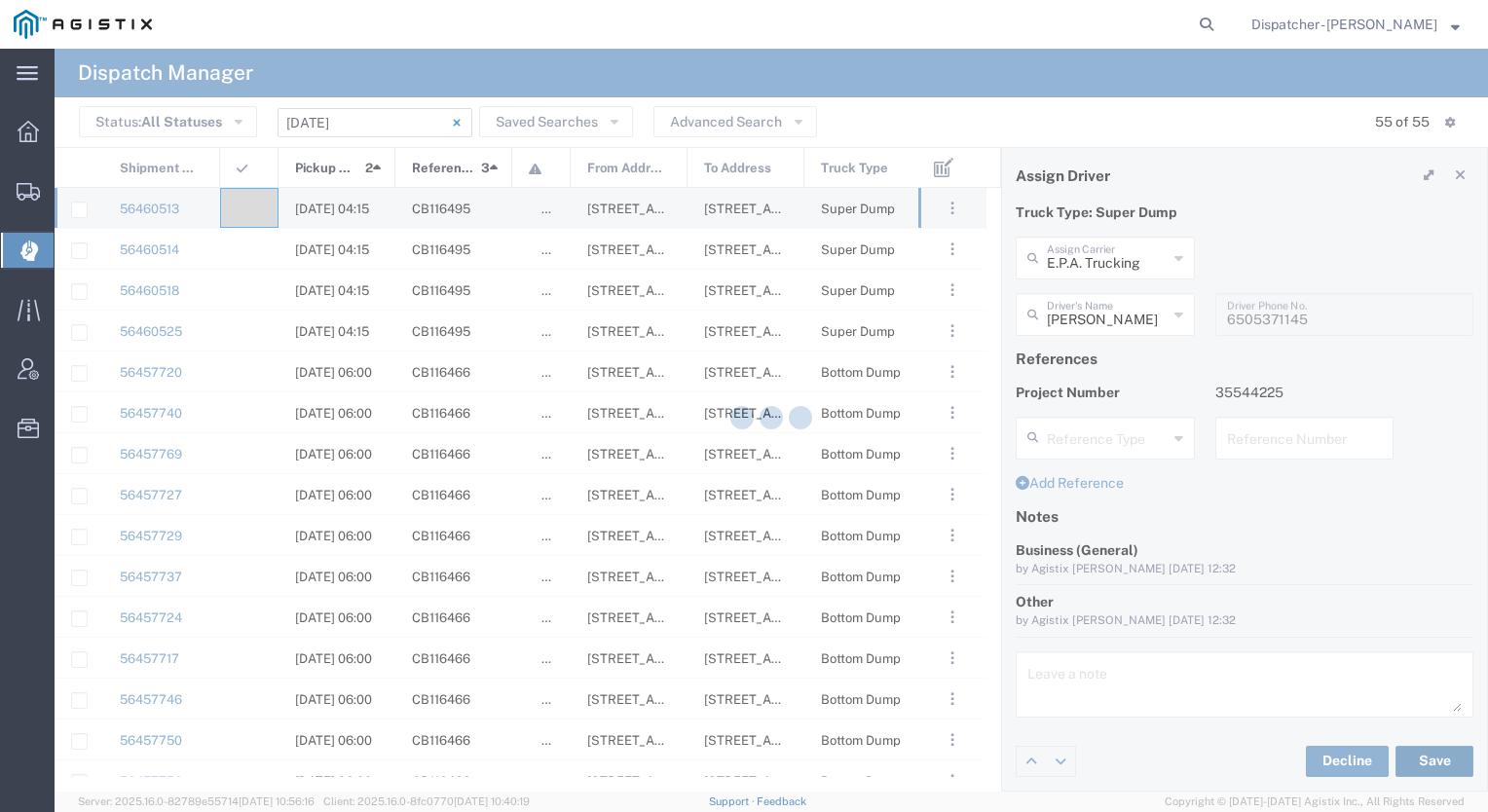
type input "[PERSON_NAME]"
type input "E.P.A. Trucking"
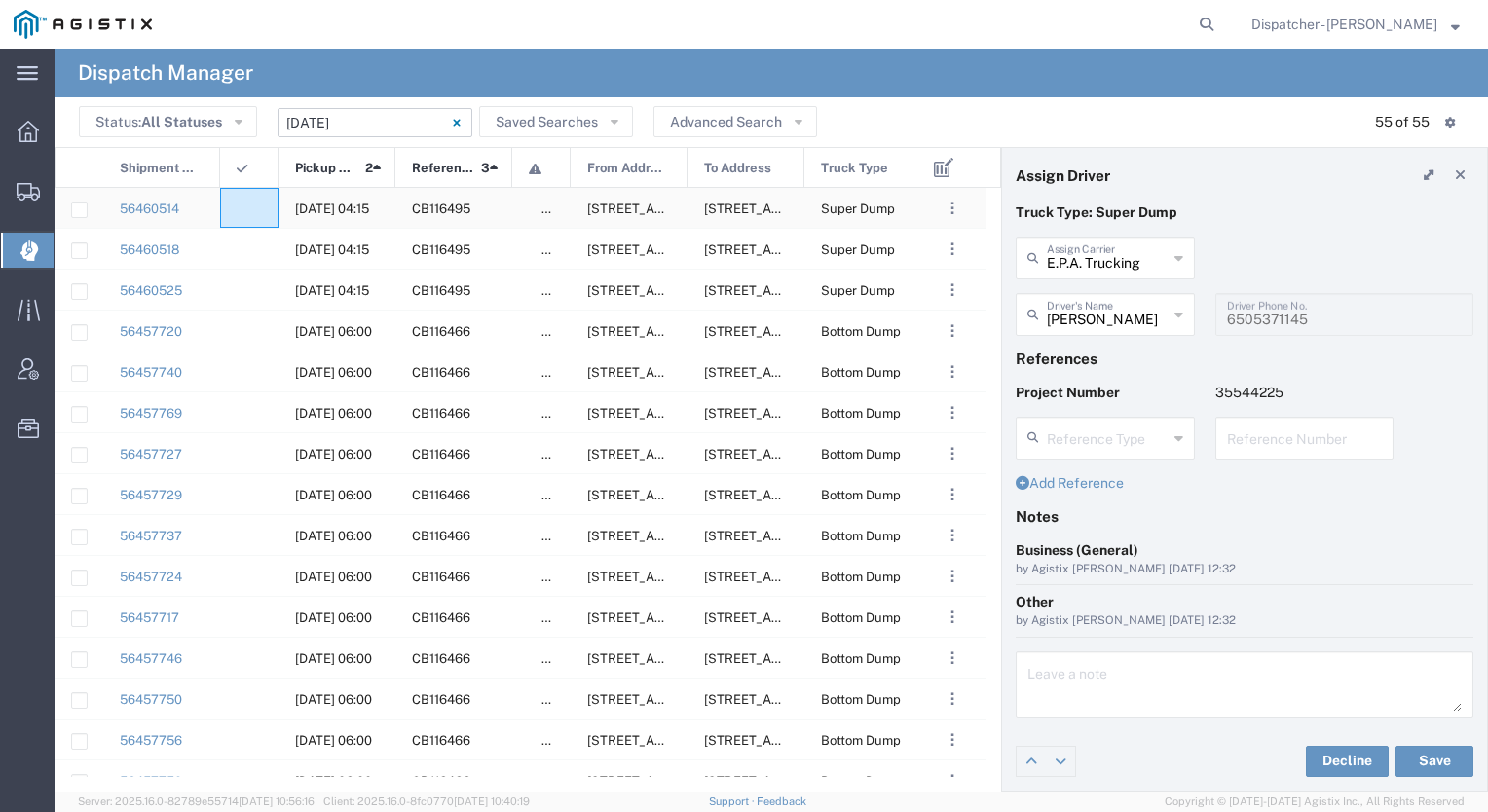
click at [258, 197] on div at bounding box center [249, 208] width 58 height 39
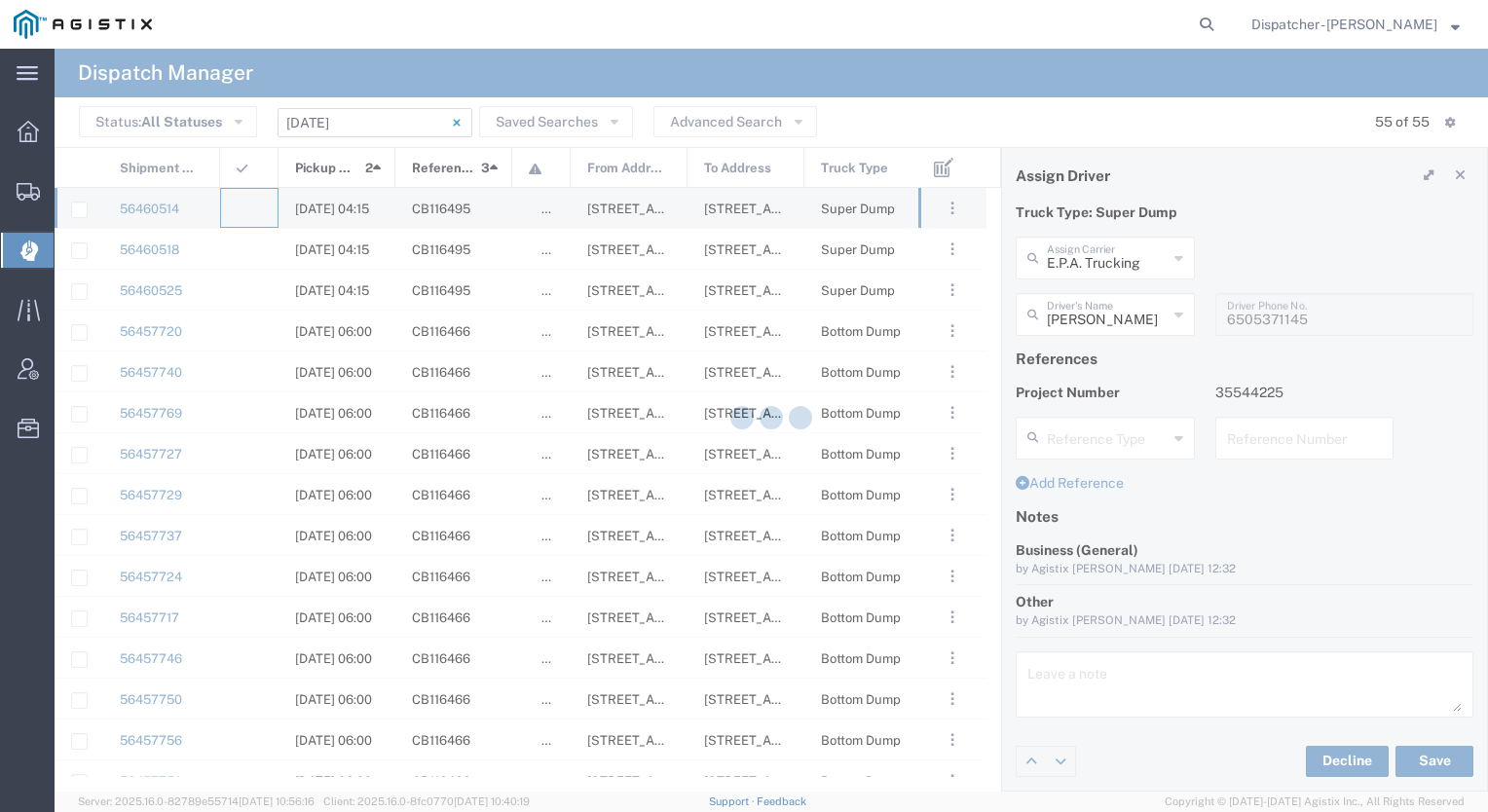
type input "[PERSON_NAME] & Sons Trucking, Inc"
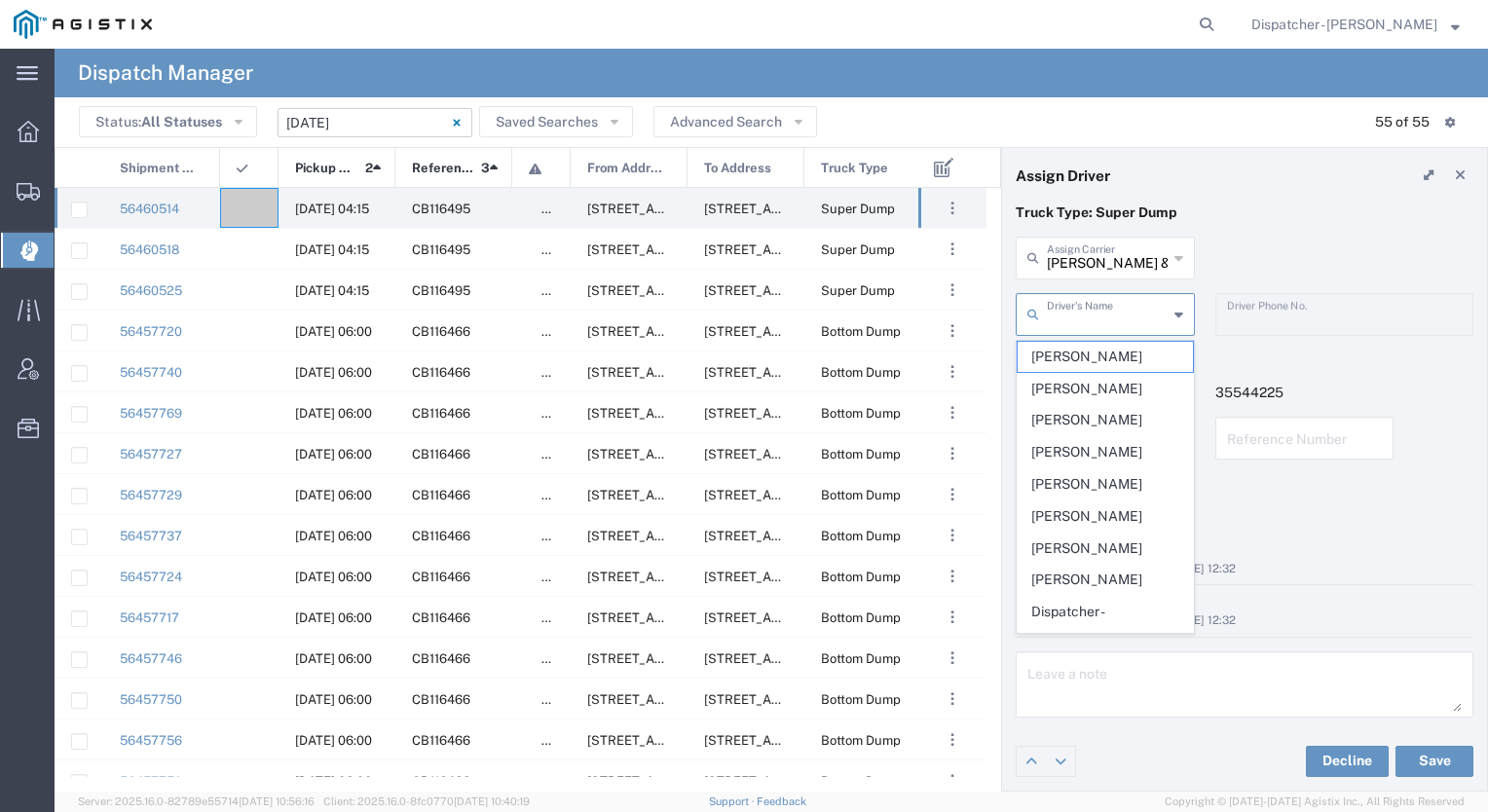
click at [1134, 325] on input "text" at bounding box center [1107, 313] width 120 height 35
type input "y"
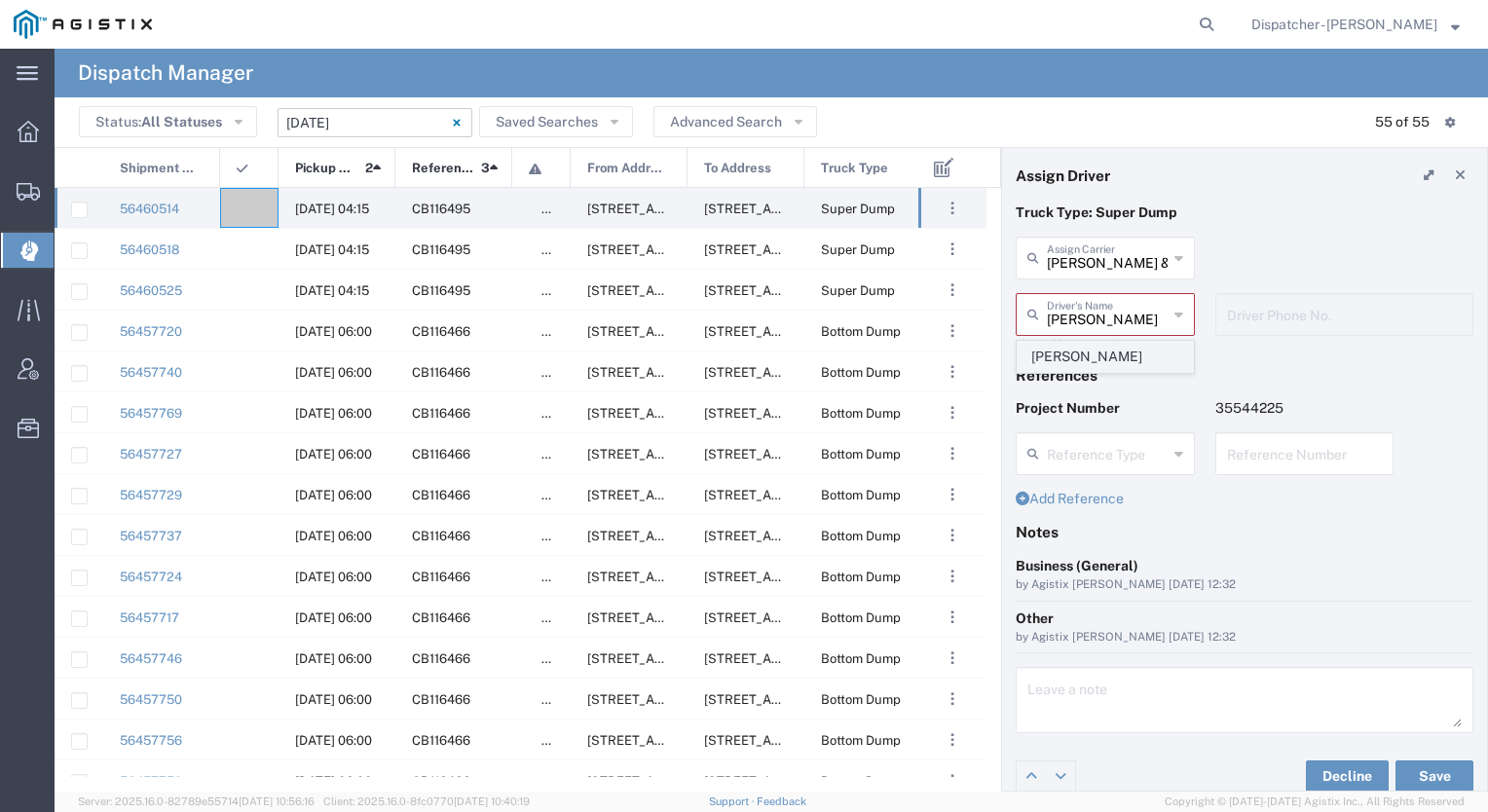
click at [1094, 362] on span "[PERSON_NAME]" at bounding box center [1106, 356] width 176 height 31
type input "[PERSON_NAME]"
type input "2096295517"
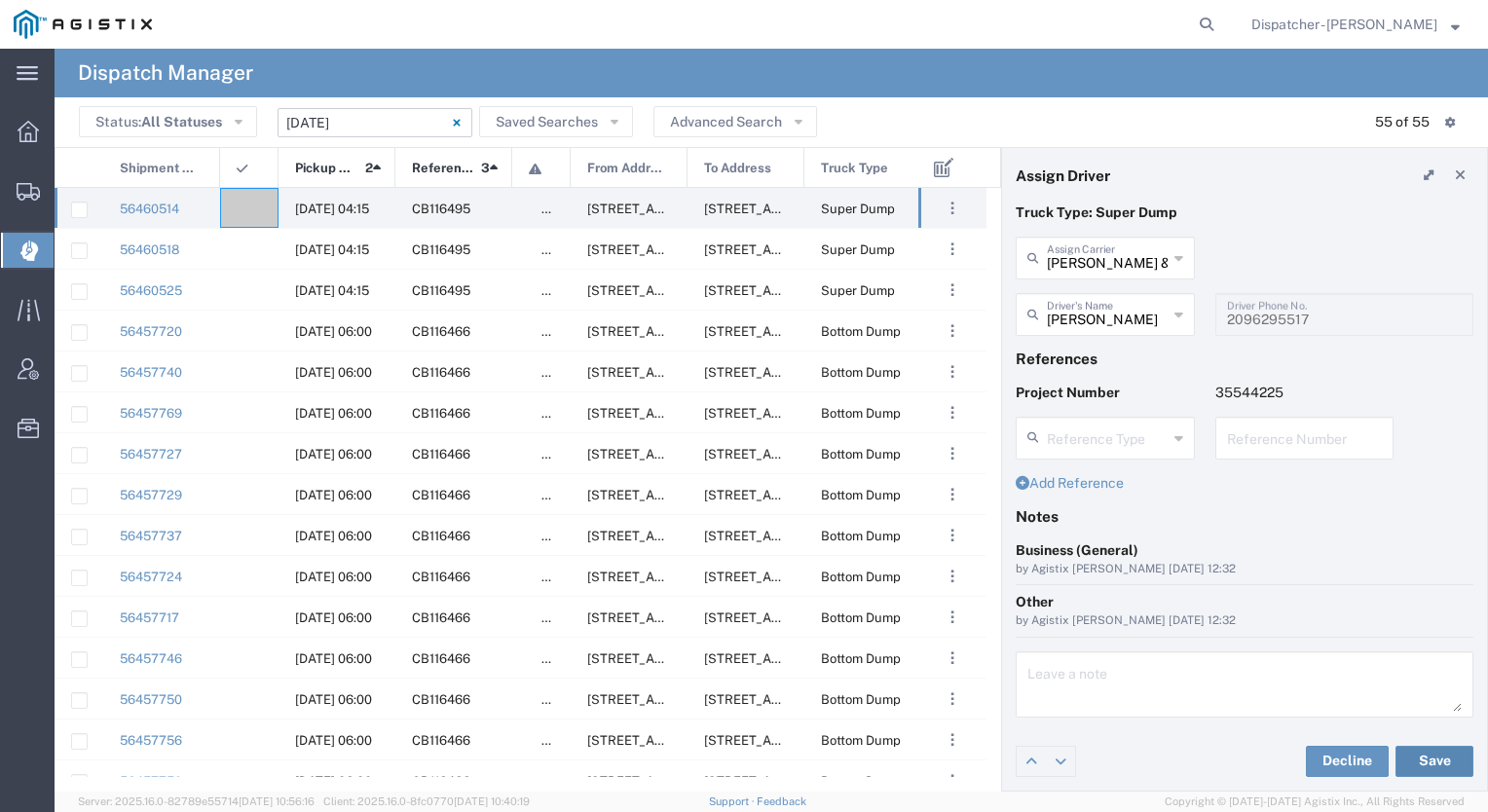
click at [1403, 757] on button "Save" at bounding box center [1435, 762] width 78 height 32
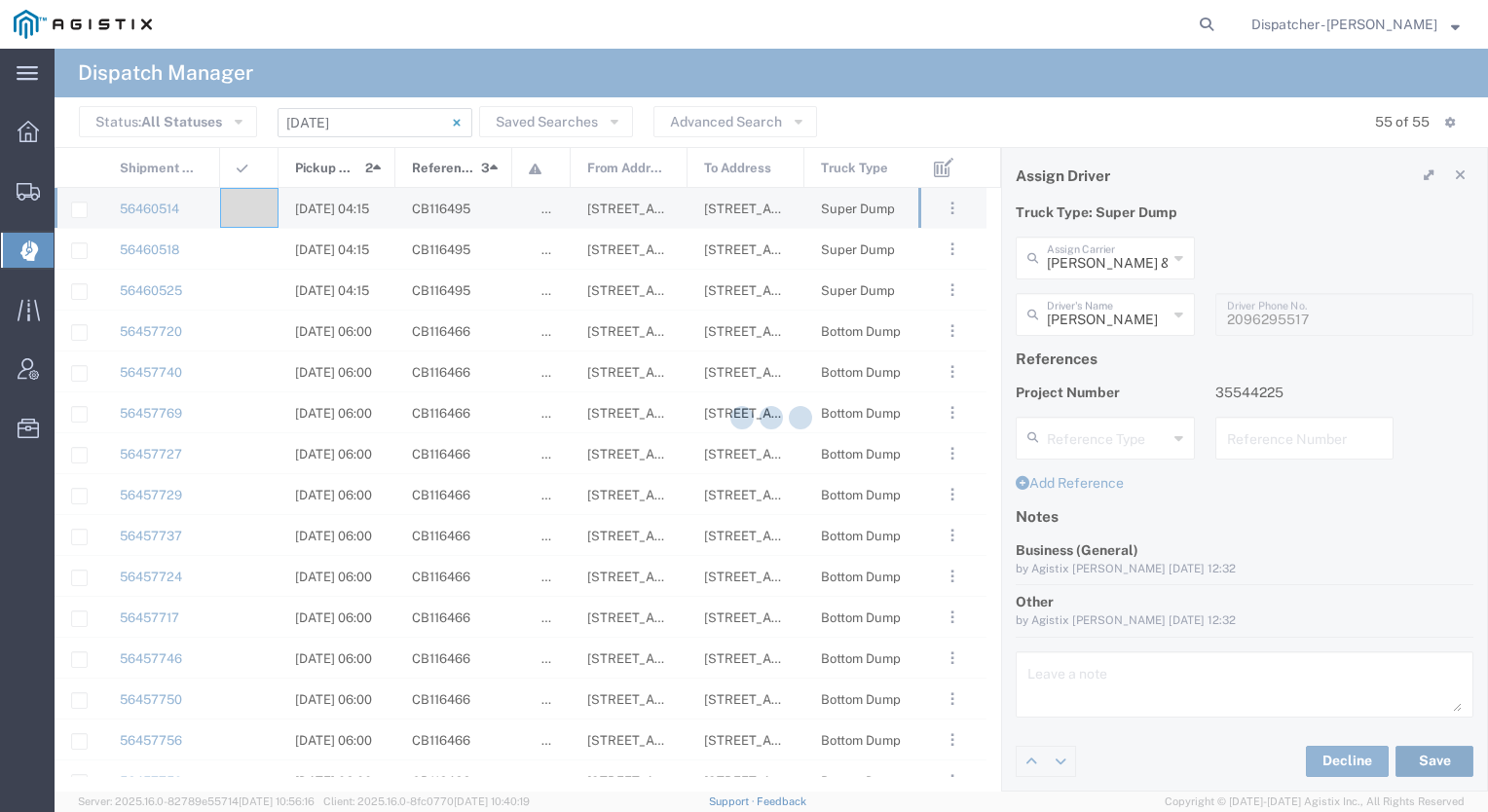
type input "[PERSON_NAME]"
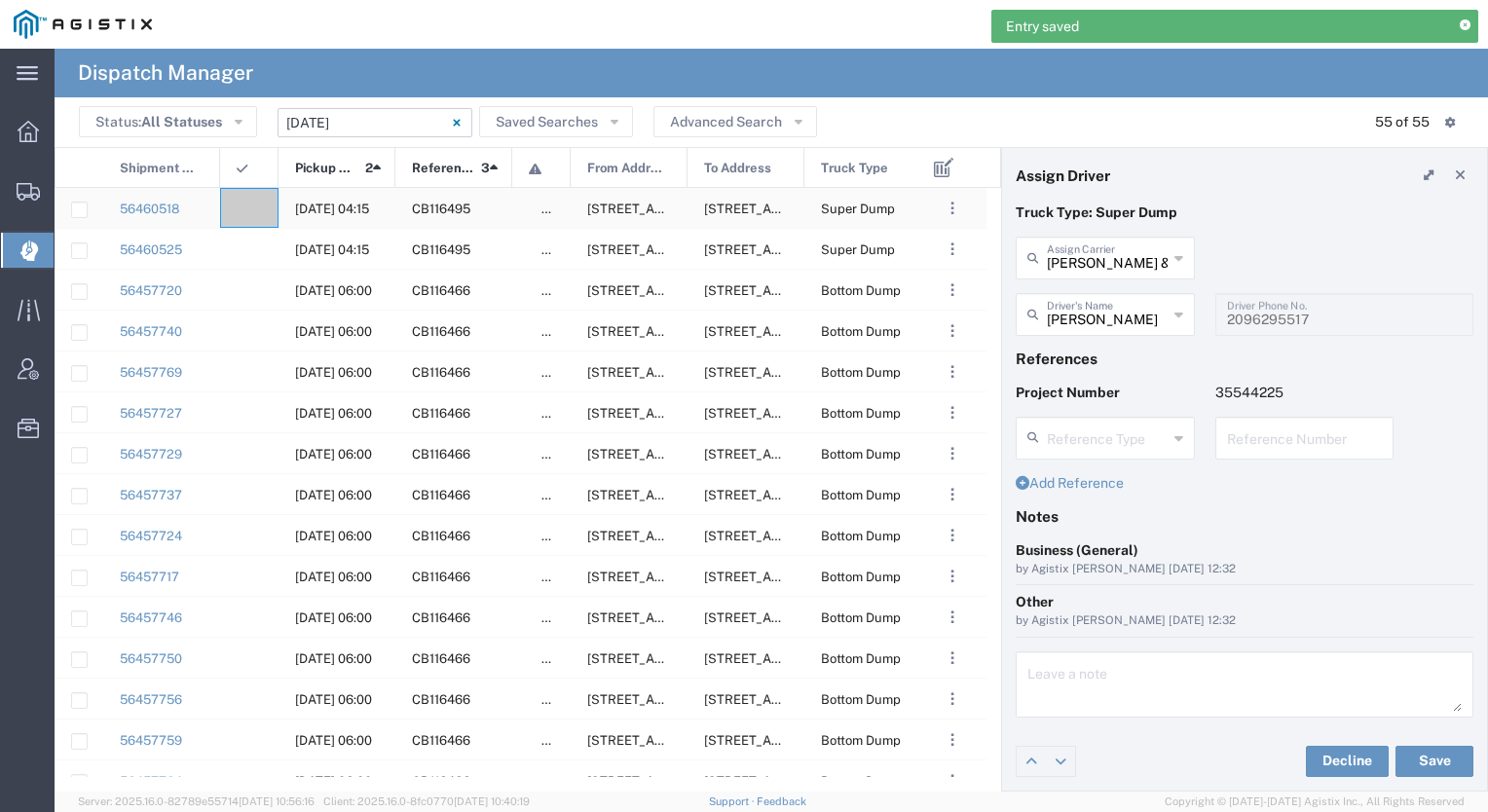
click at [269, 197] on div at bounding box center [249, 208] width 58 height 39
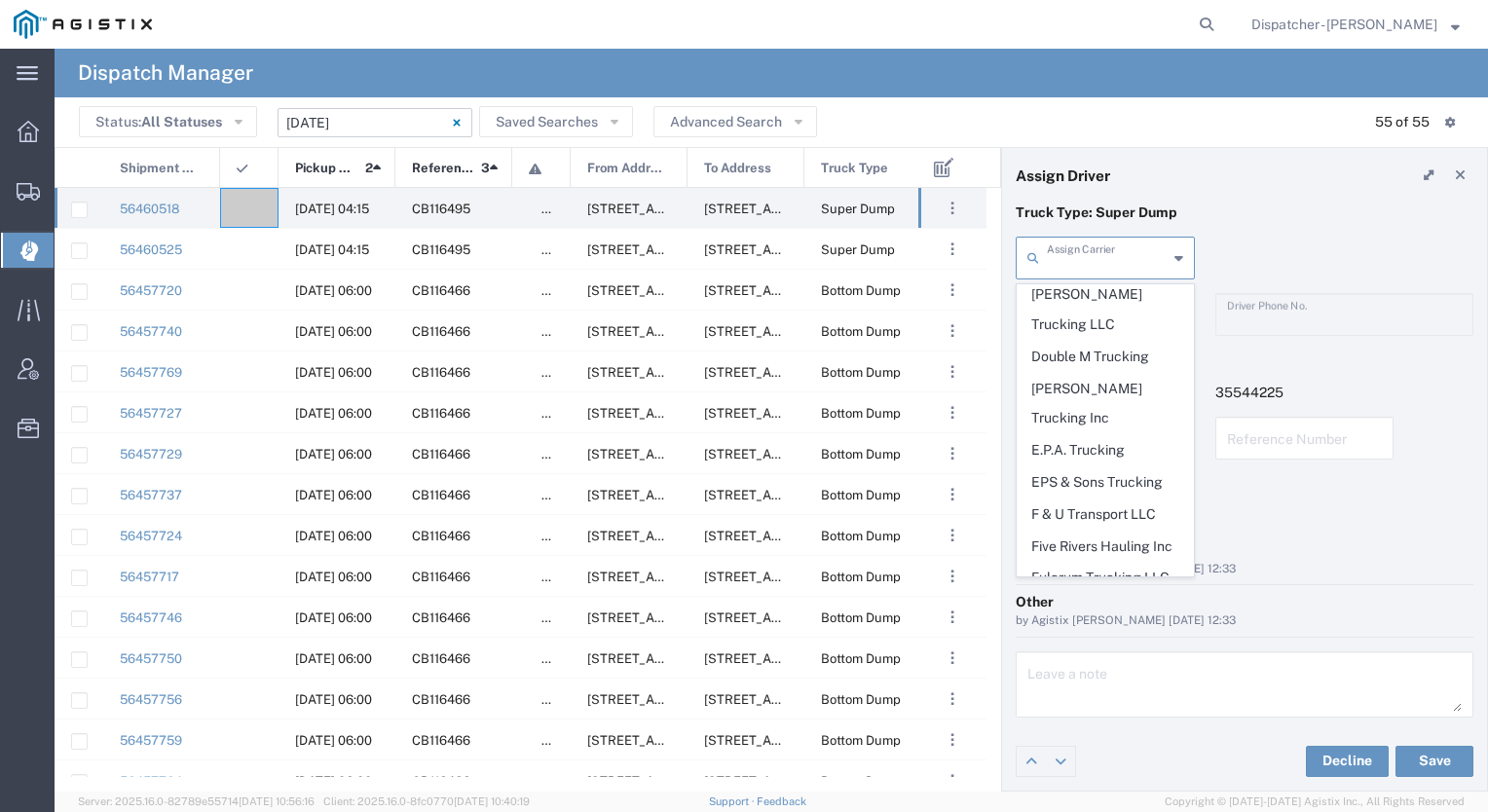
click at [1106, 268] on input "text" at bounding box center [1107, 257] width 120 height 35
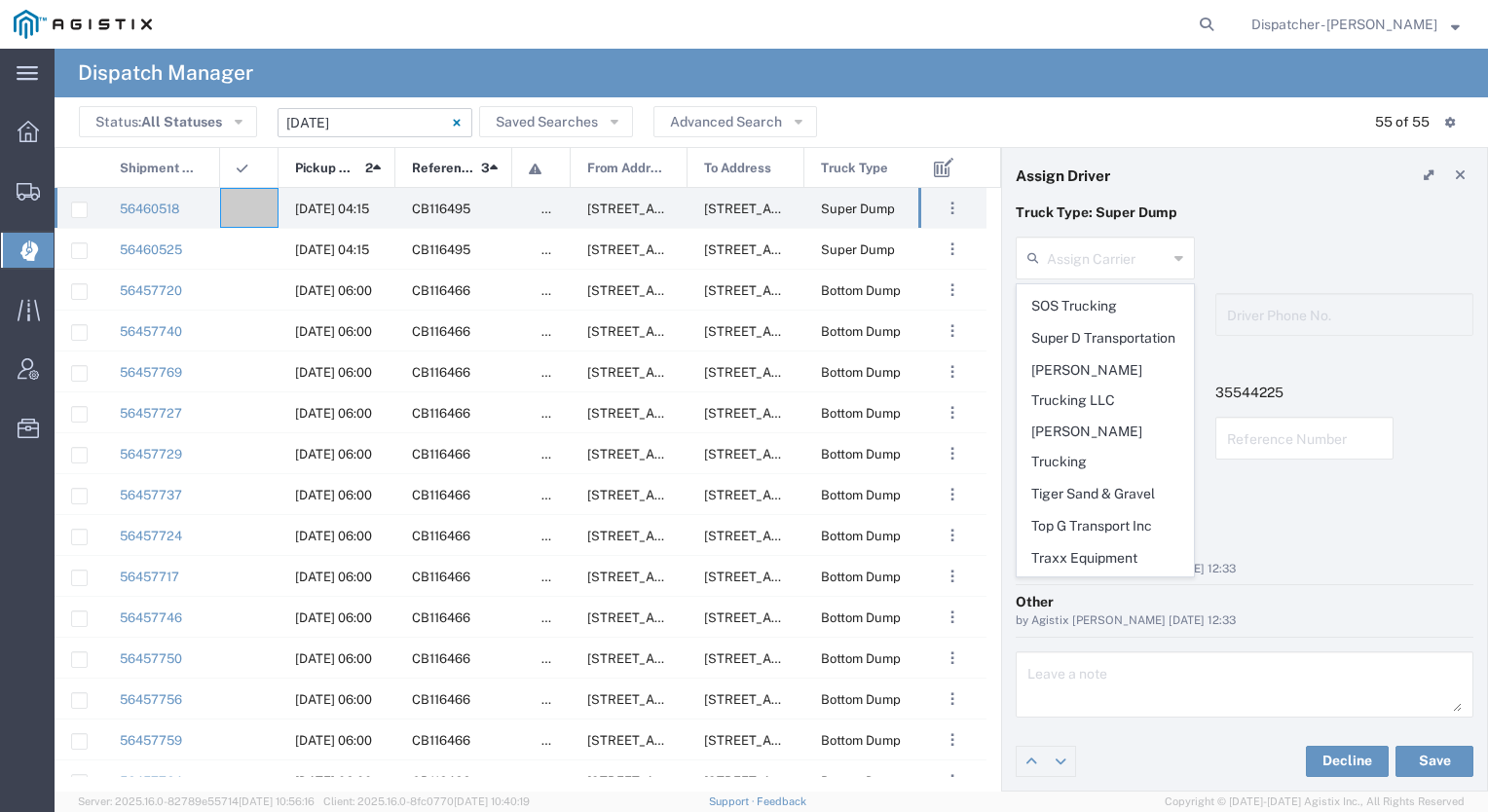
click at [1090, 730] on span "[PERSON_NAME]" at bounding box center [1106, 745] width 176 height 31
type input "[PERSON_NAME]"
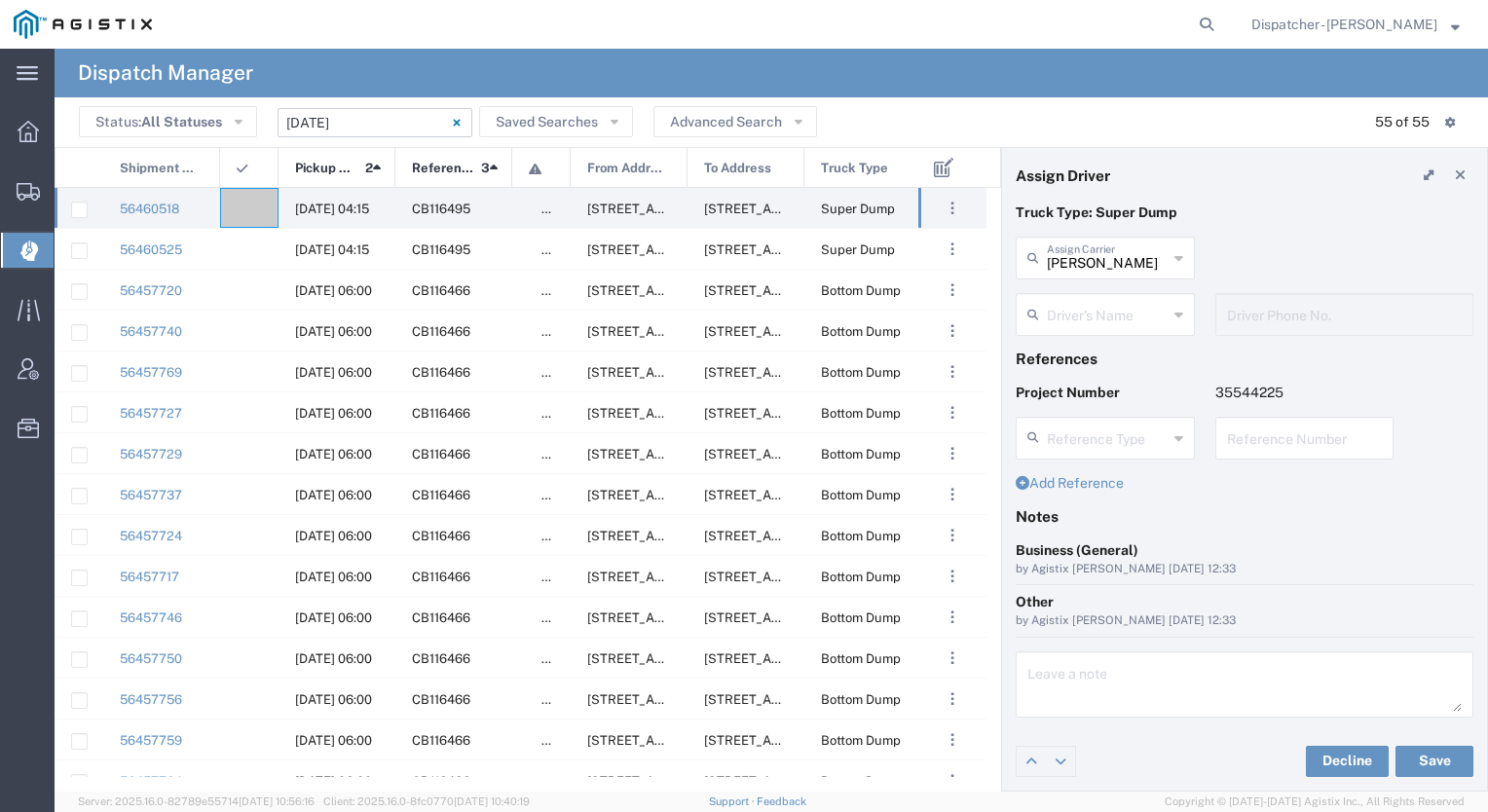
click at [1083, 314] on input "text" at bounding box center [1107, 313] width 120 height 35
click at [1064, 351] on span "[PERSON_NAME]" at bounding box center [1106, 356] width 176 height 31
click at [1411, 757] on button "Save" at bounding box center [1435, 762] width 78 height 32
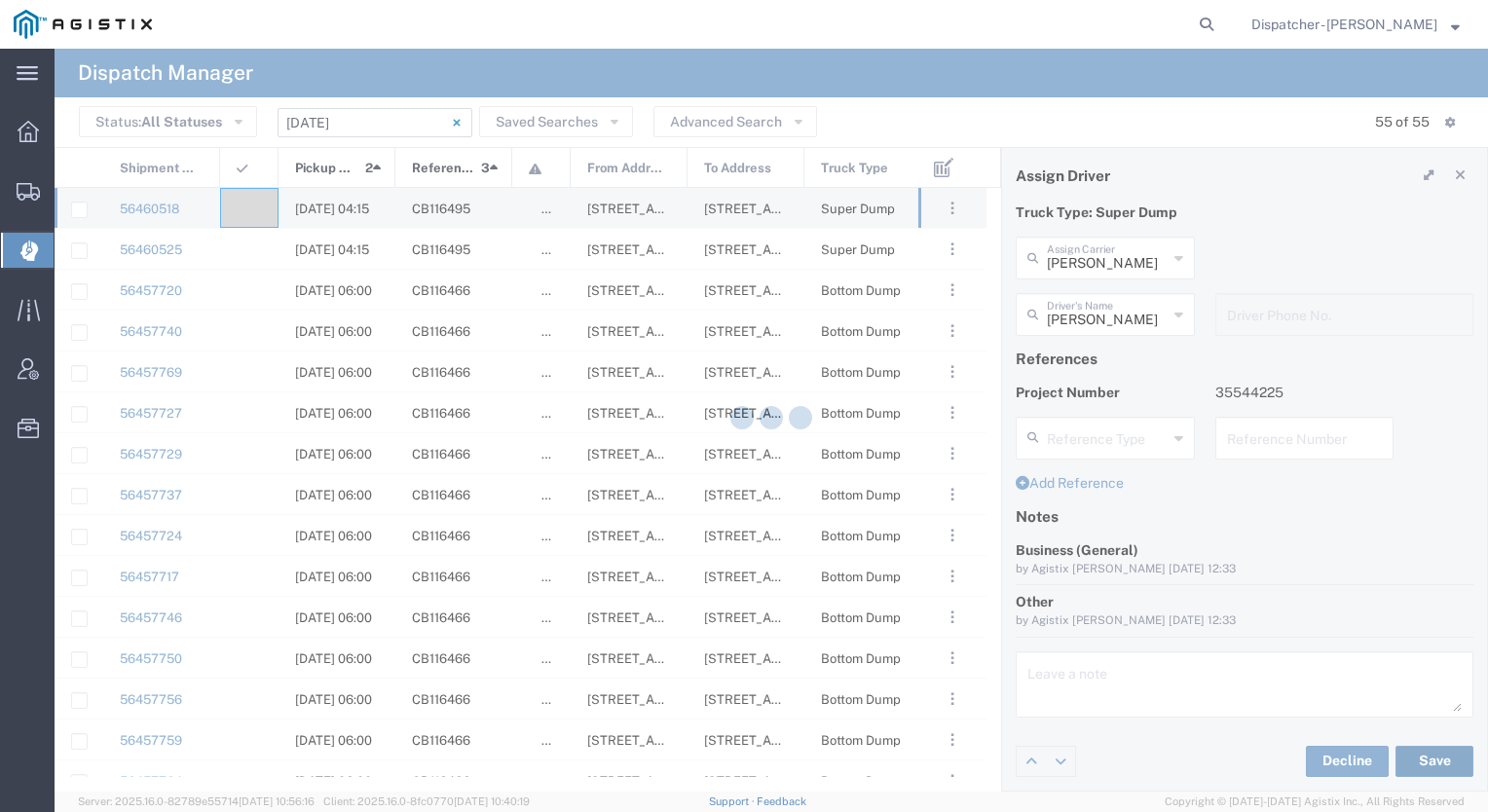
type input "[PERSON_NAME]"
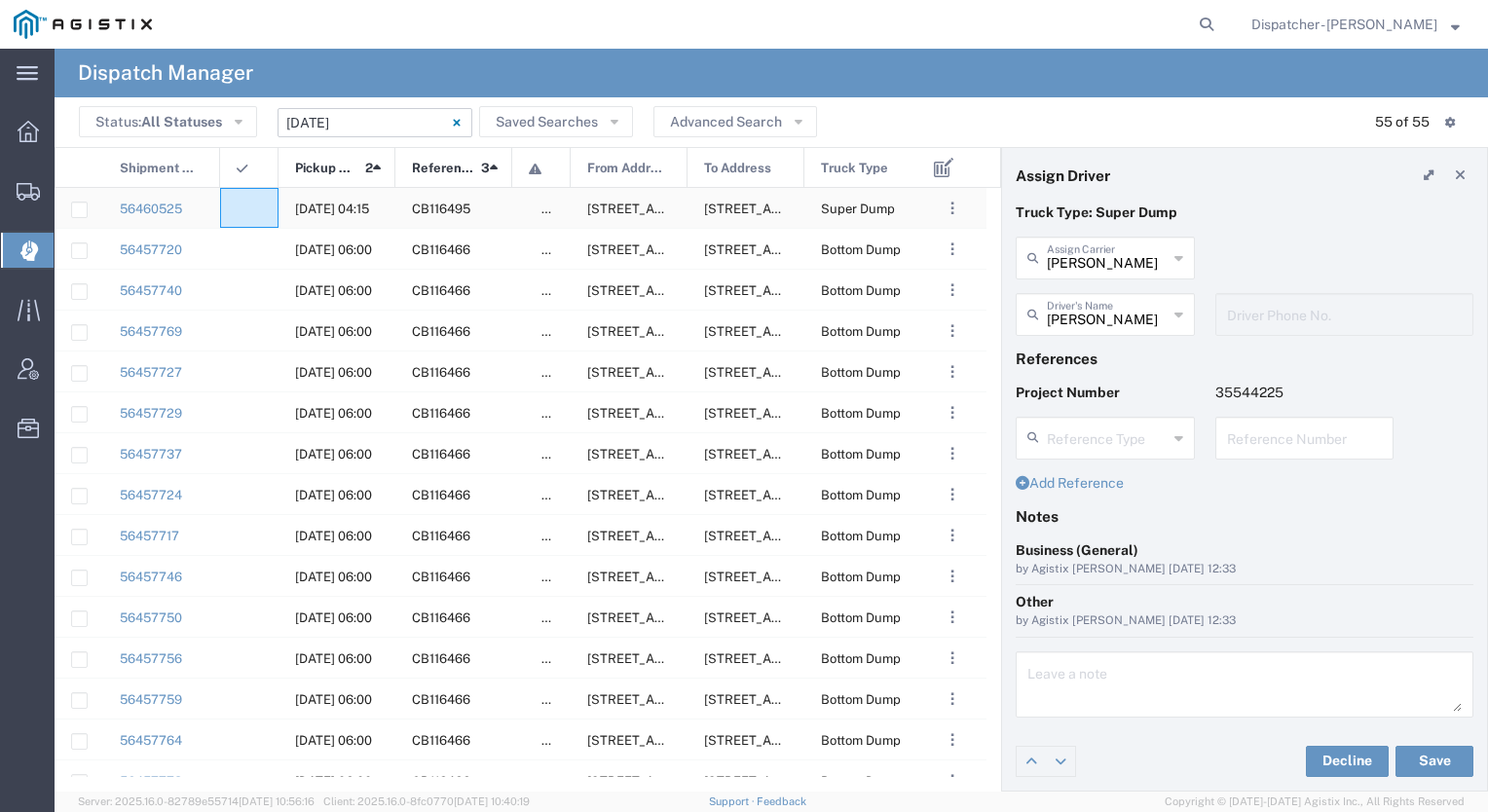
click at [253, 195] on div at bounding box center [249, 208] width 58 height 39
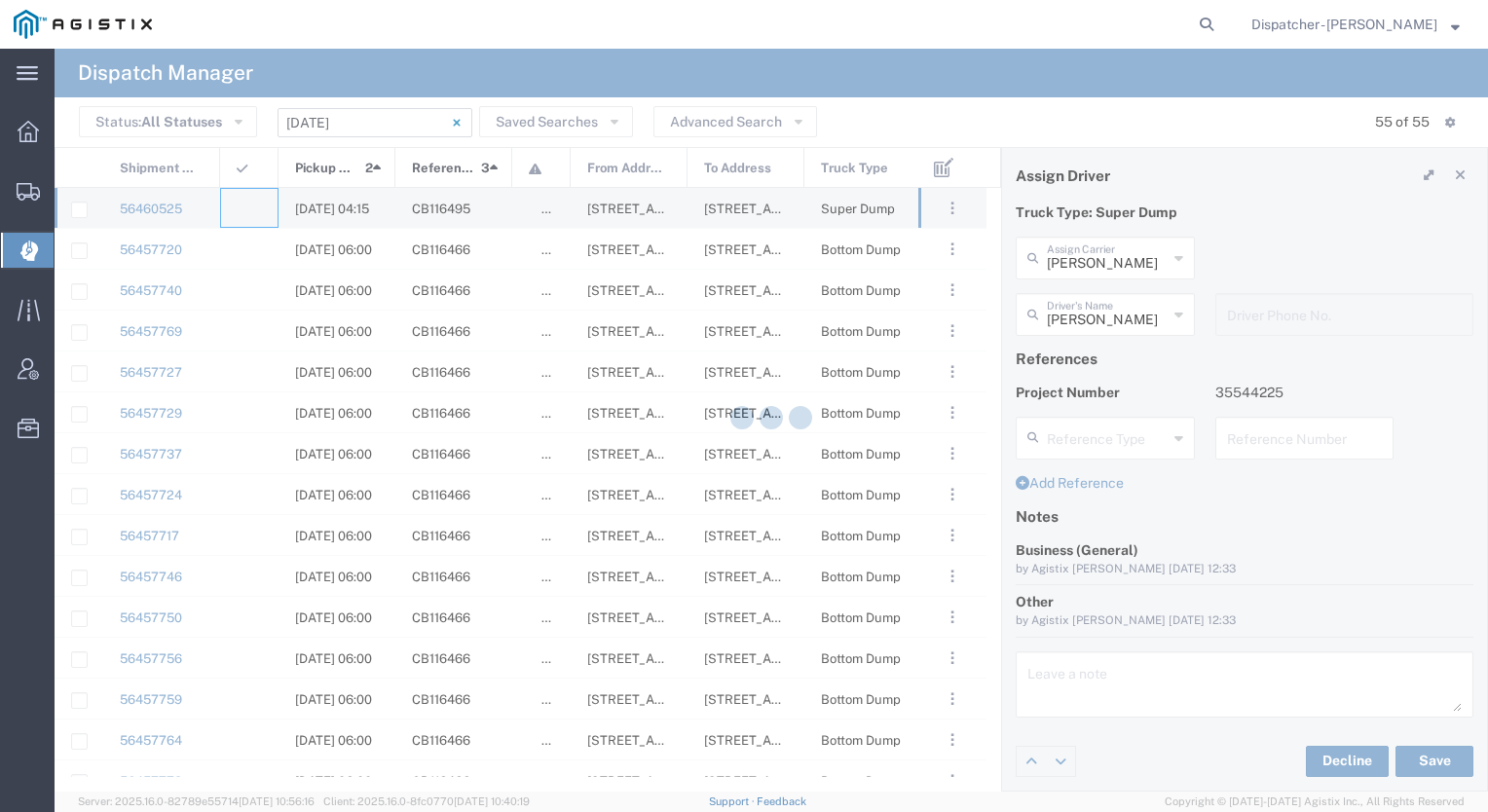
type input "[PERSON_NAME] & Sons Trucking, Inc"
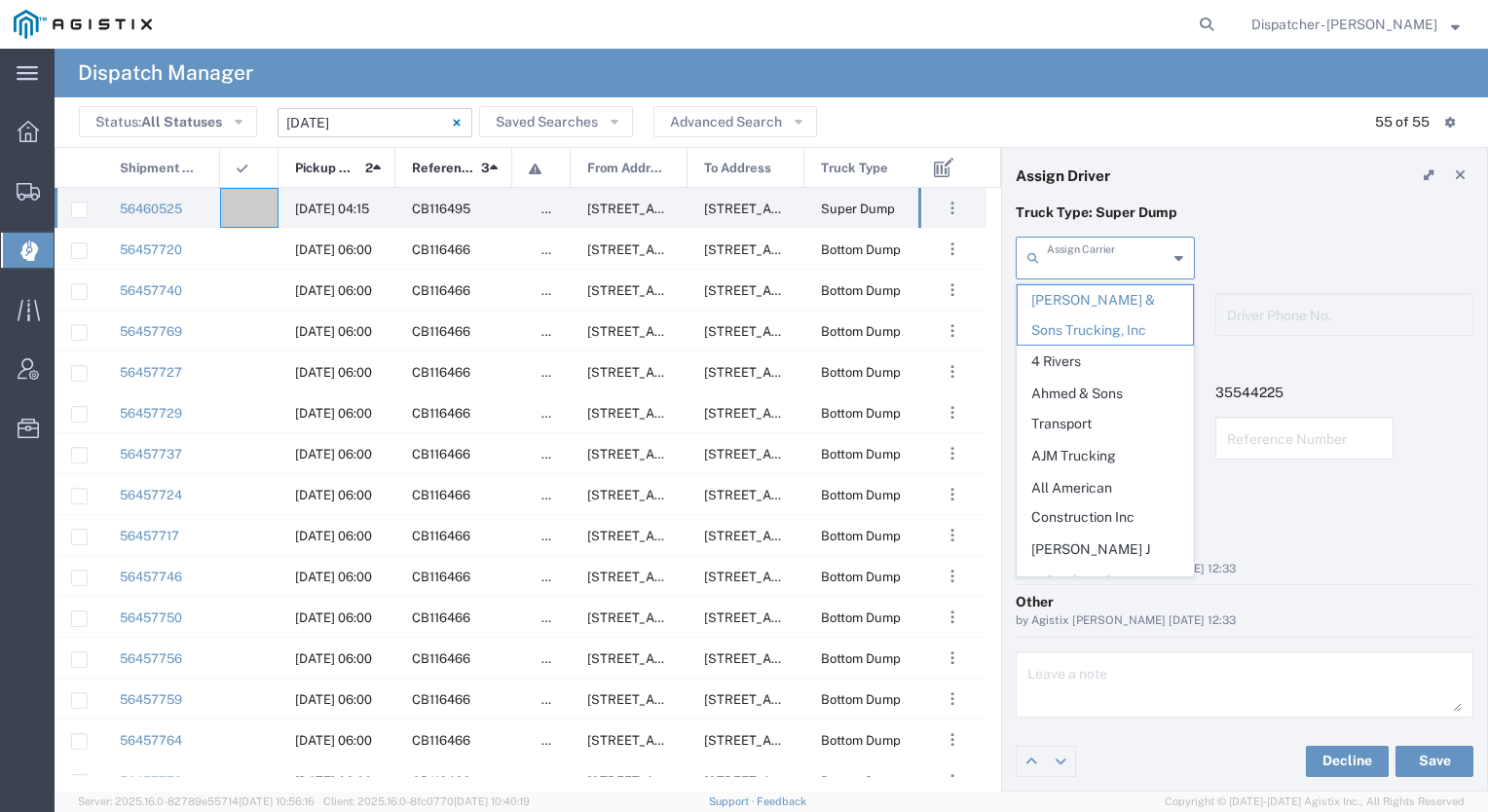
click at [1075, 254] on input "text" at bounding box center [1107, 257] width 120 height 35
click at [1061, 385] on span "Ahmed & Sons Transport" at bounding box center [1106, 408] width 176 height 60
type input "Ahmed & Sons Transport"
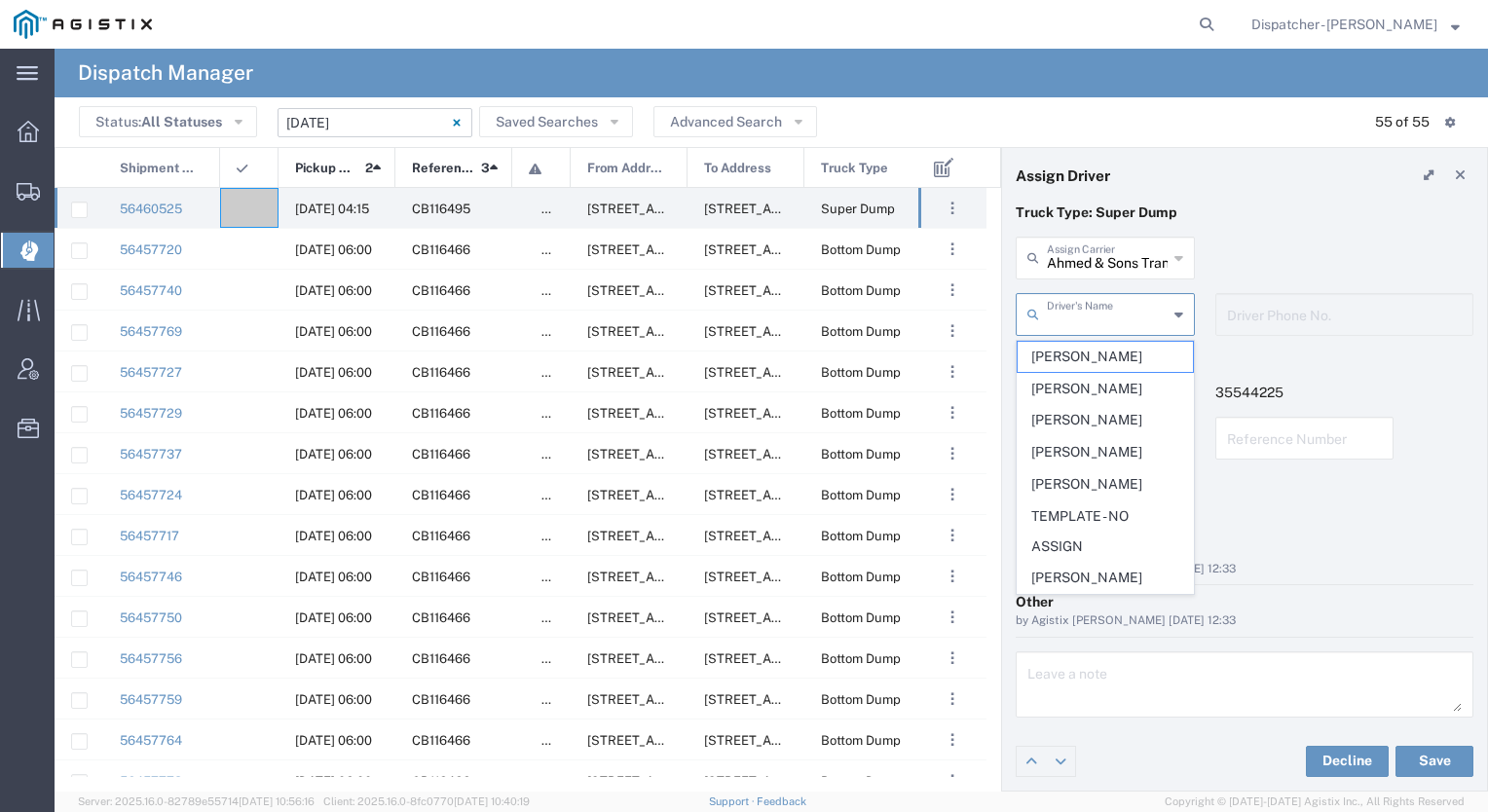
click at [1083, 316] on input "text" at bounding box center [1107, 313] width 120 height 35
click at [1070, 470] on span "[PERSON_NAME]" at bounding box center [1106, 484] width 176 height 31
type input "[PERSON_NAME]"
type input "5308283257"
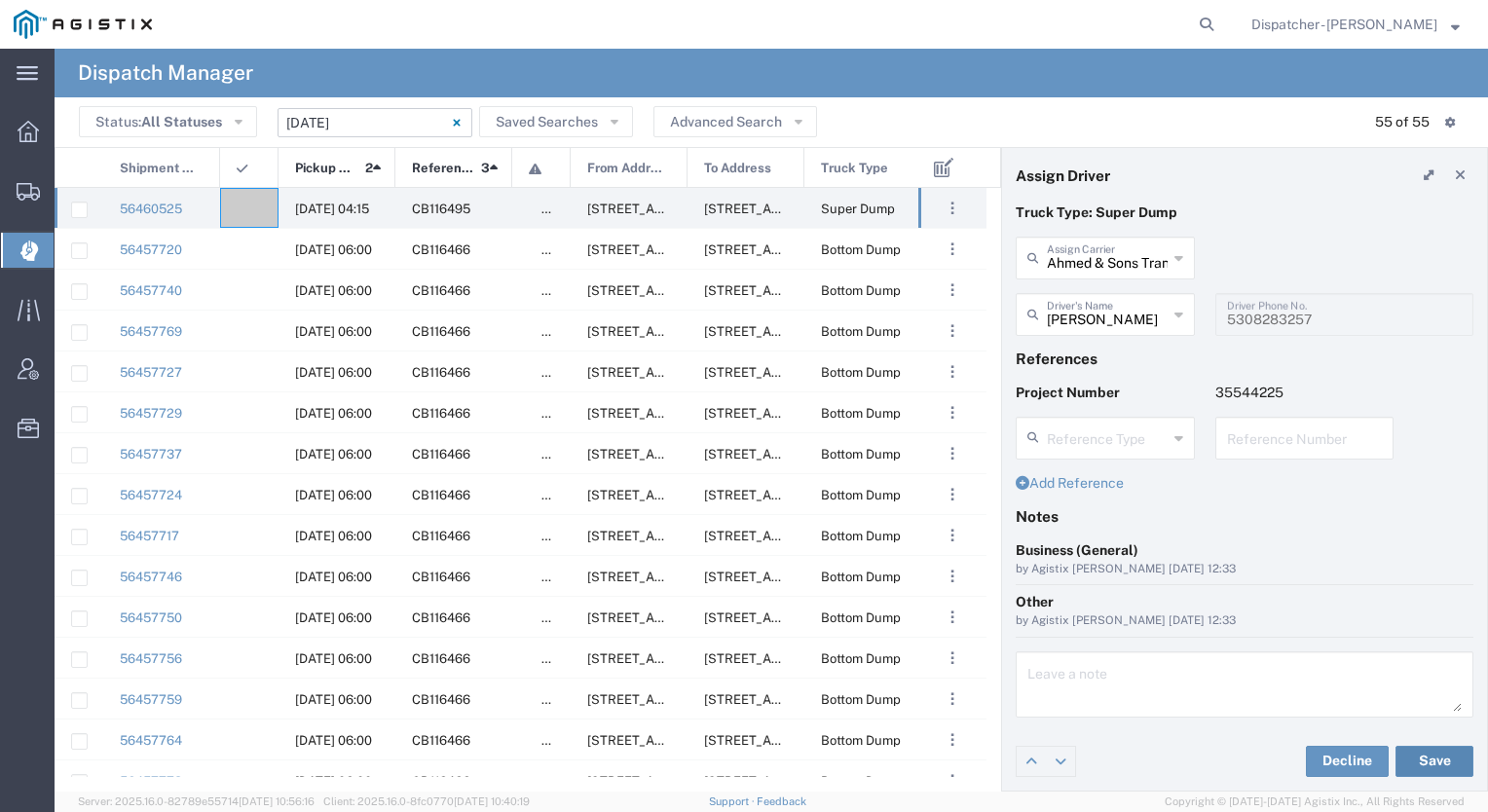
click at [1429, 754] on button "Save" at bounding box center [1435, 762] width 78 height 32
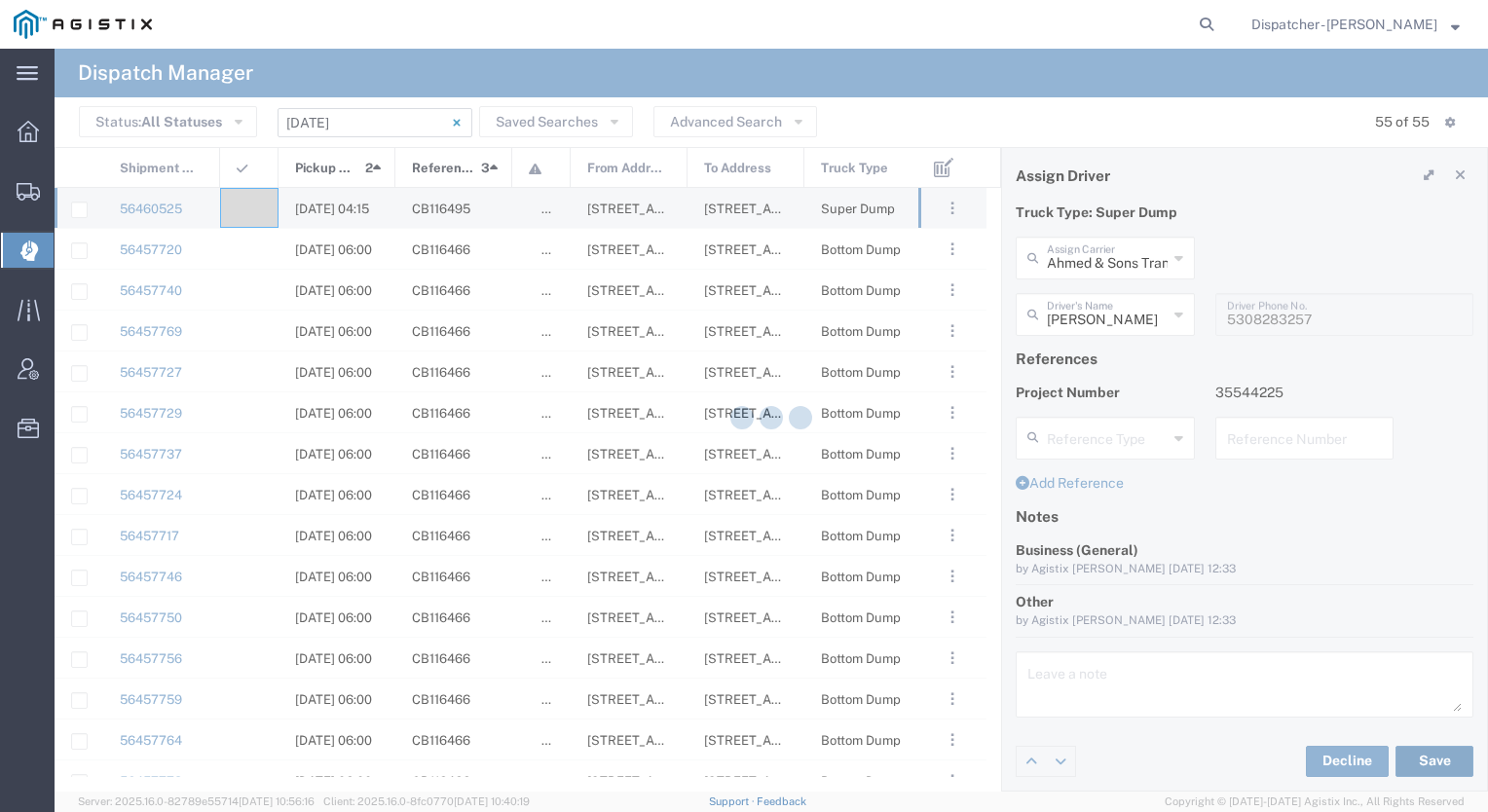
type input "[PERSON_NAME]"
type input "Ahmed & Sons Transport"
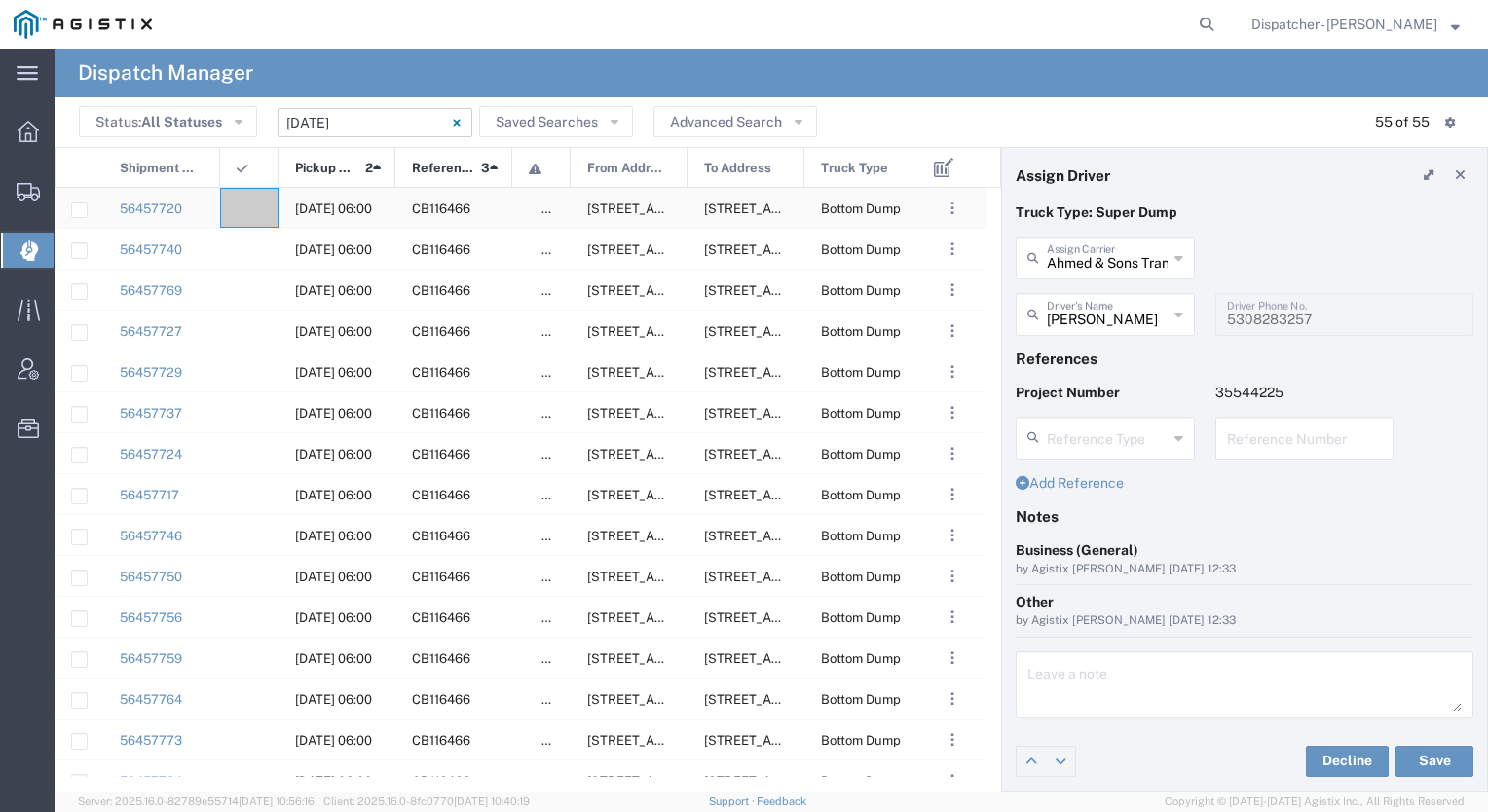
click at [246, 208] on agx-ag-table-icon-cell at bounding box center [243, 208] width 13 height 15
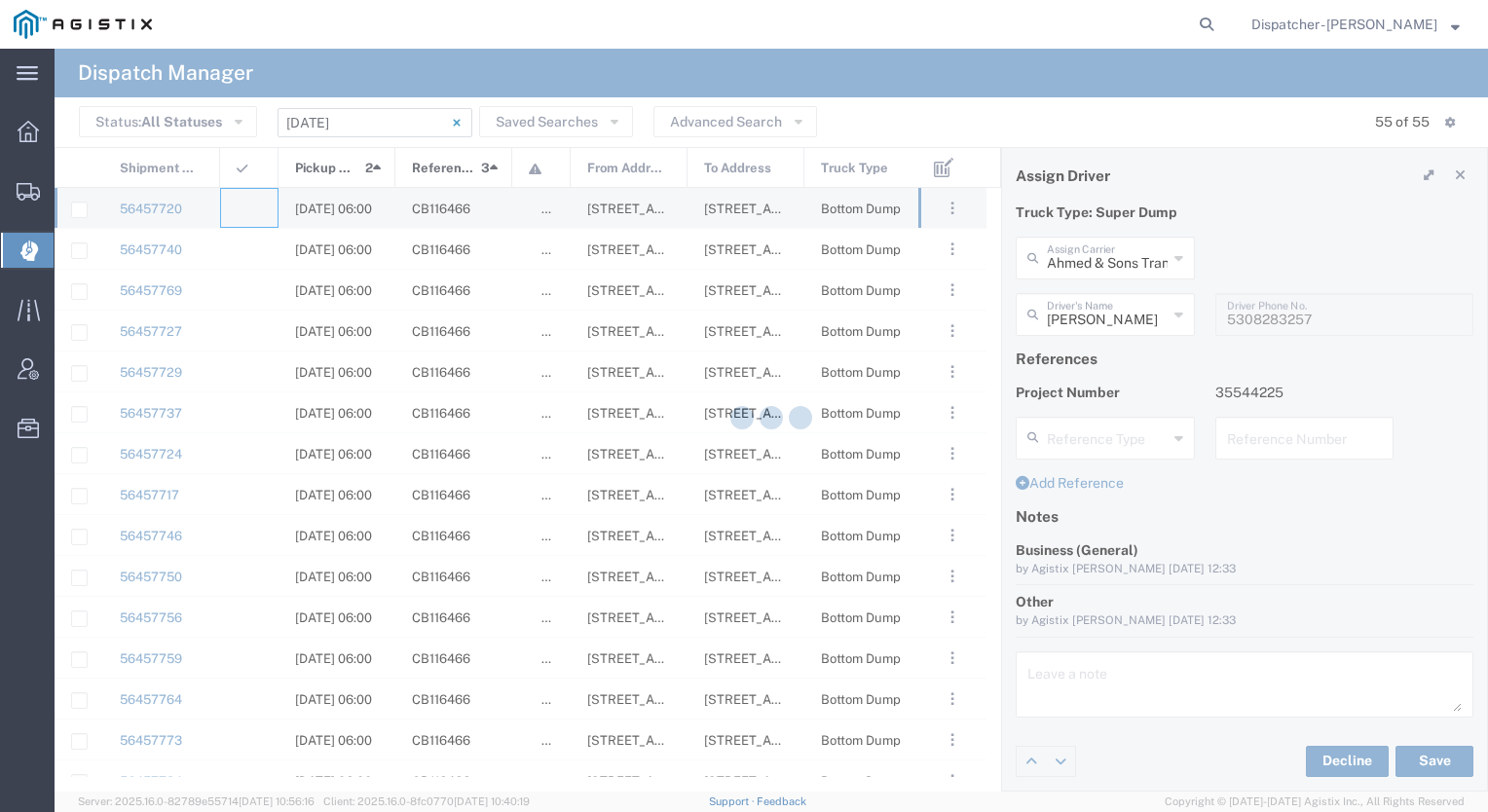
type input "[PERSON_NAME] & Sons Trucking, Inc"
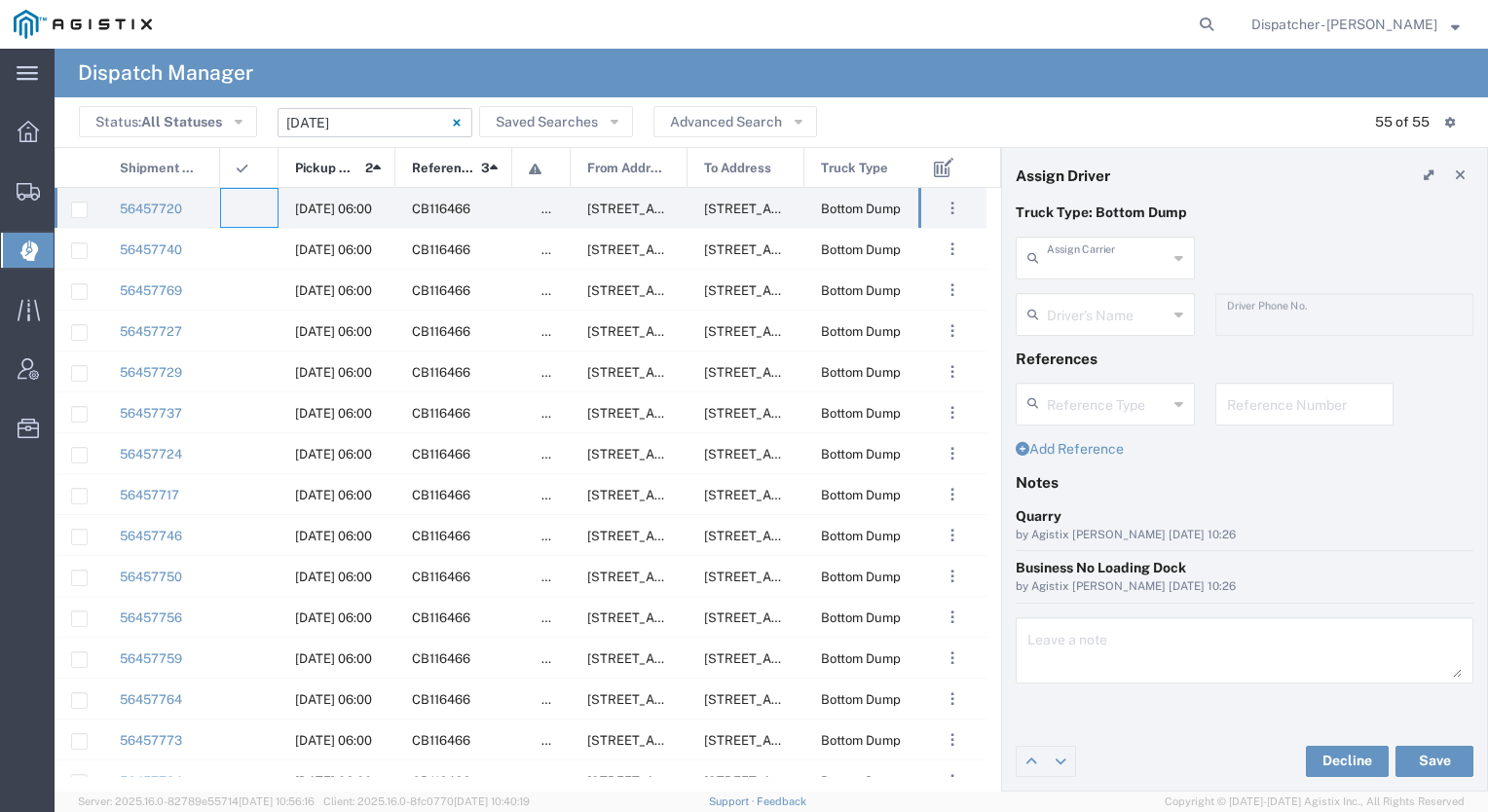
click at [1116, 266] on input "text" at bounding box center [1107, 257] width 120 height 35
click at [1103, 285] on span "Tiger Sand & Gravel" at bounding box center [1106, 300] width 176 height 31
type input "Tiger Sand & Gravel"
click at [1100, 325] on input "text" at bounding box center [1107, 313] width 120 height 35
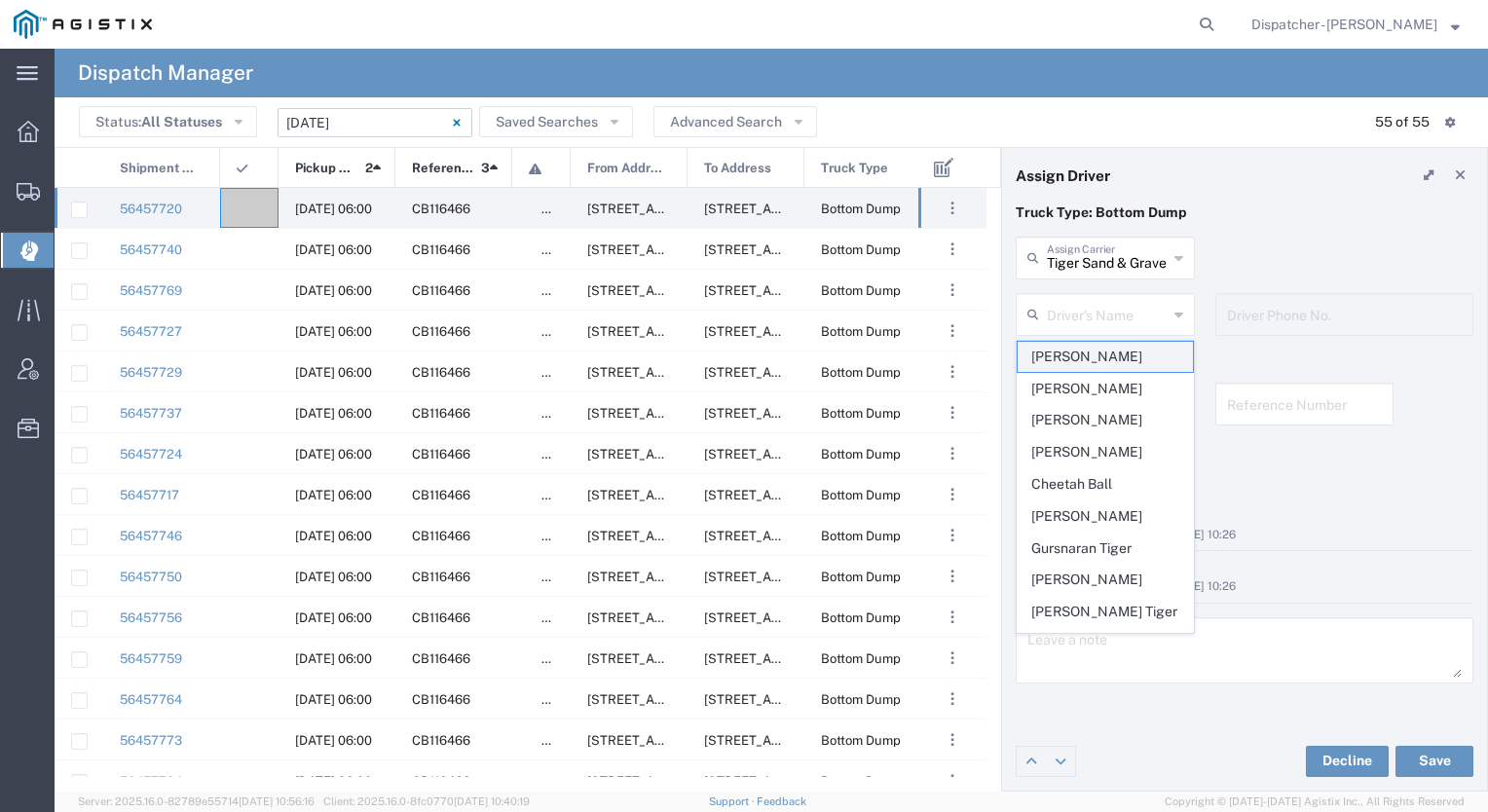
click at [1087, 360] on span "[PERSON_NAME]" at bounding box center [1106, 356] width 176 height 31
type input "[PERSON_NAME]"
type input "9167189049"
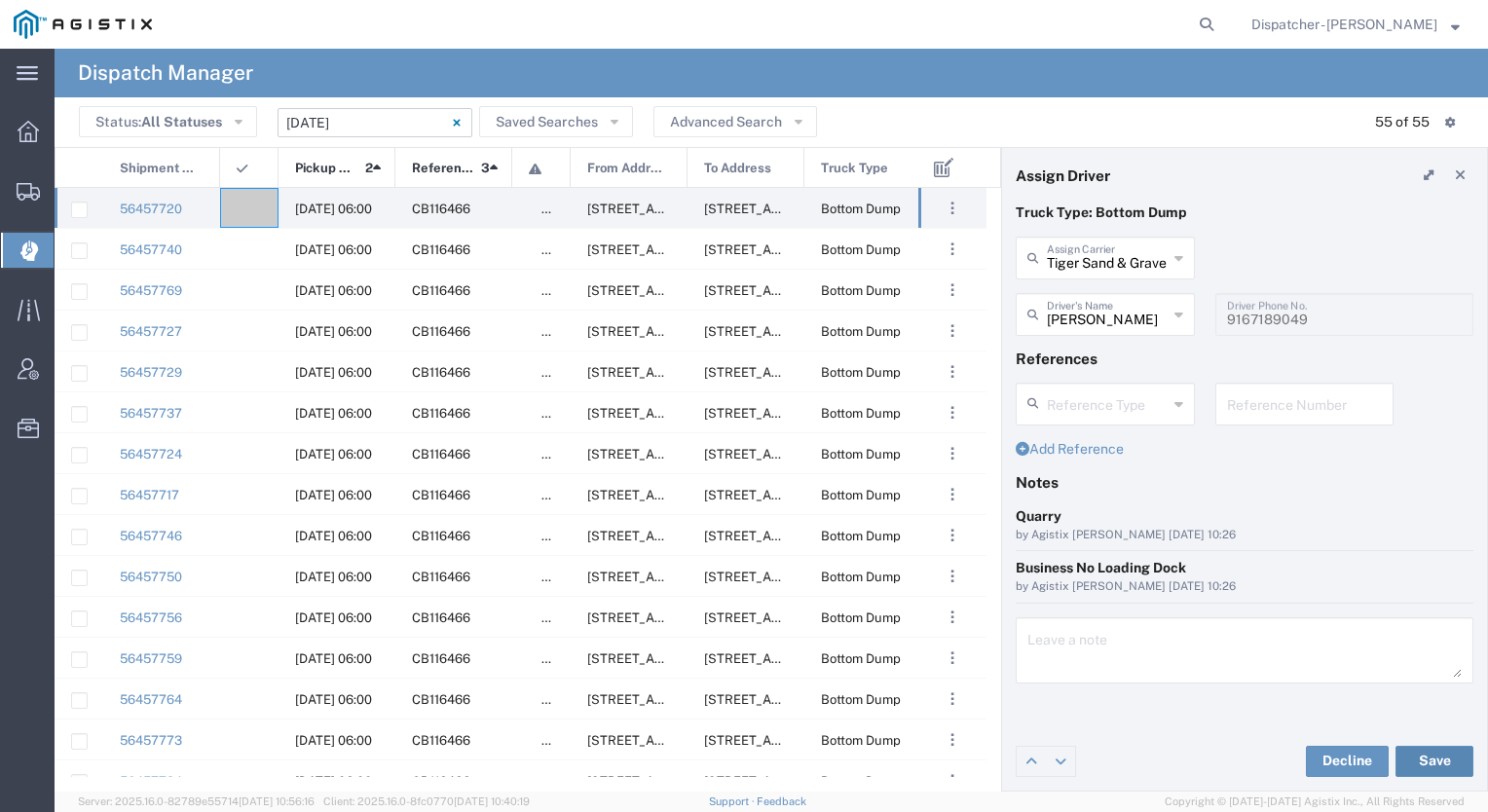
click at [1414, 762] on button "Save" at bounding box center [1435, 762] width 78 height 32
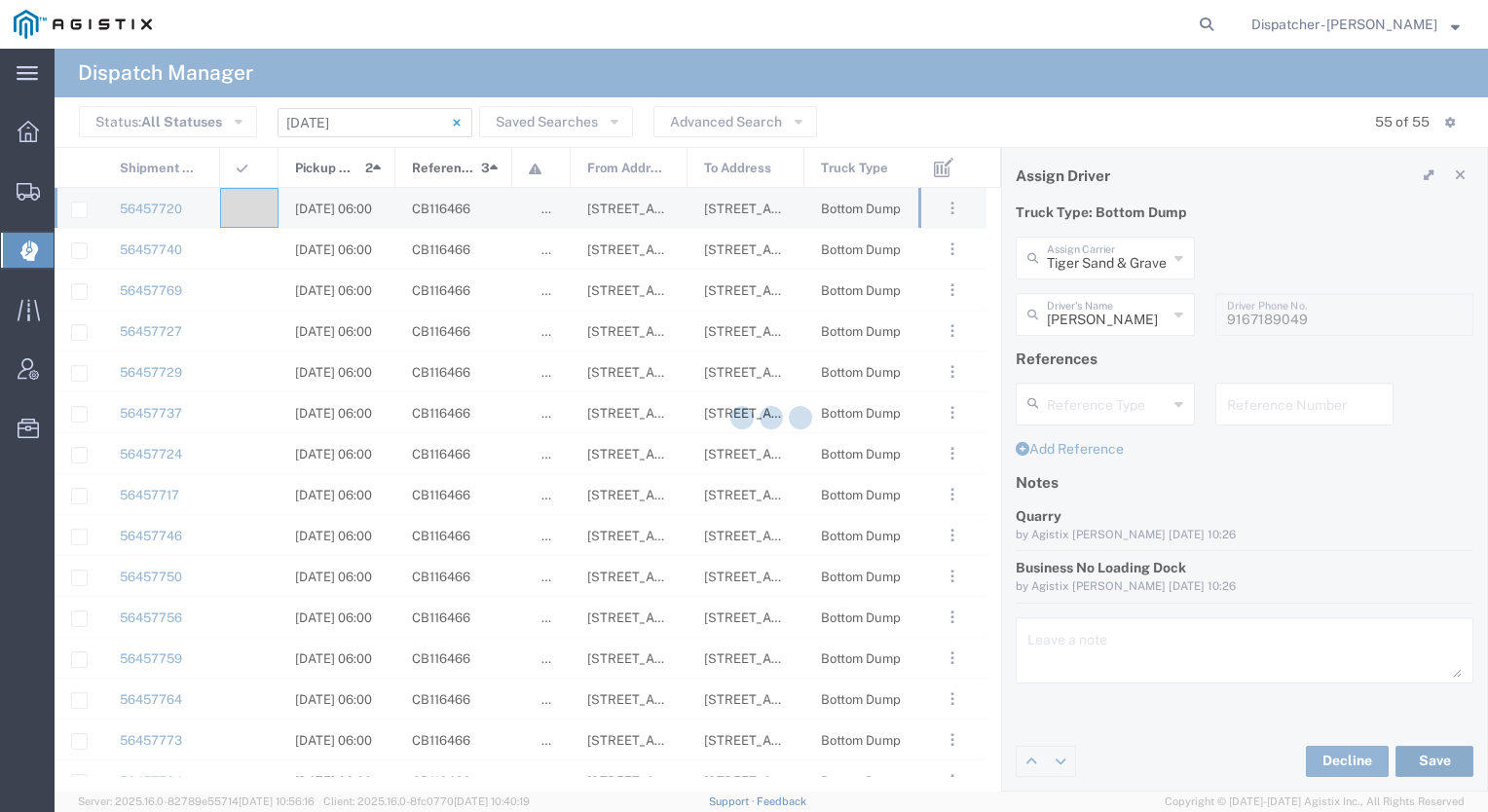
type input "[PERSON_NAME]"
type input "Tiger Sand & Gravel"
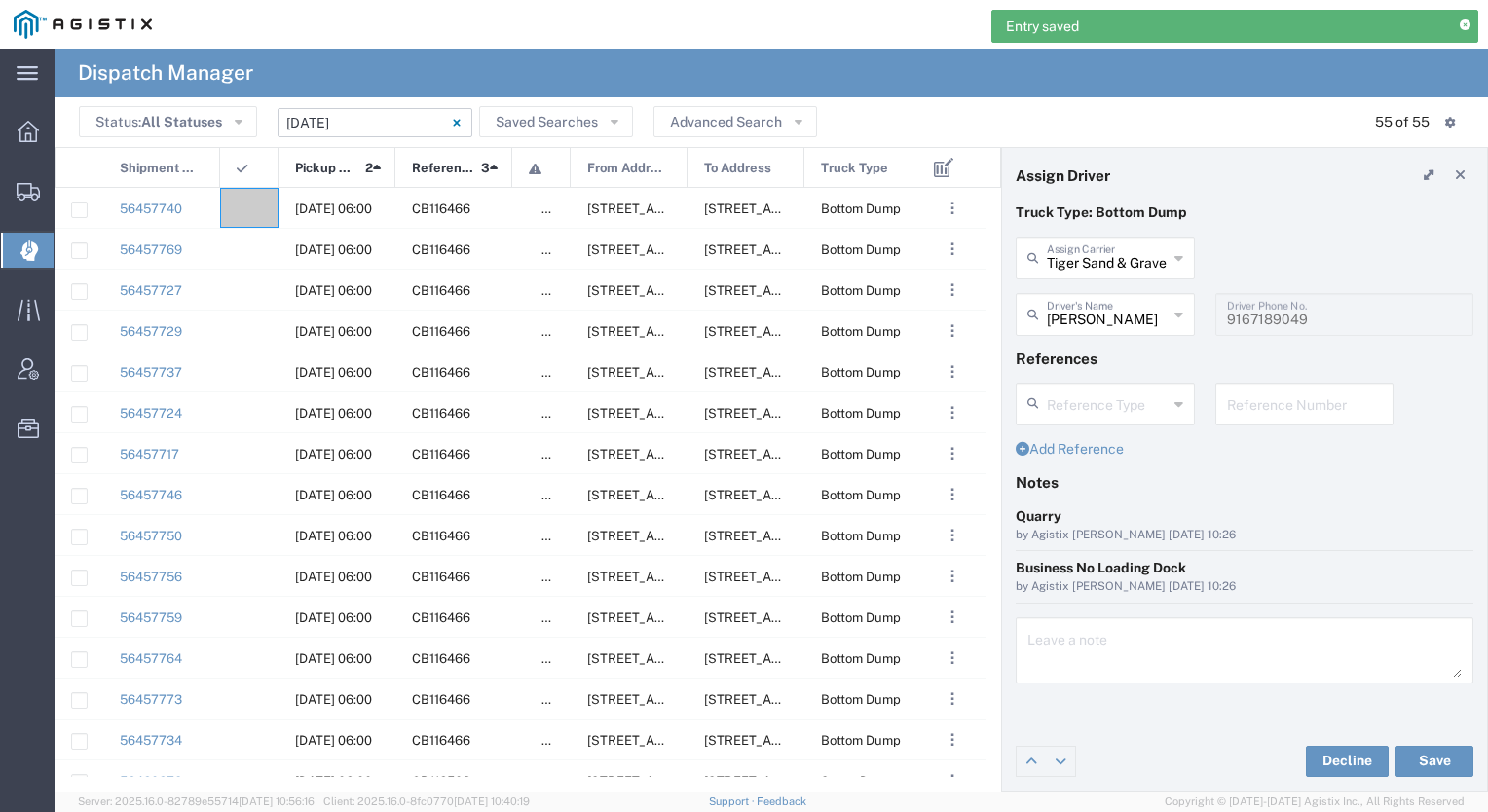
click at [238, 191] on div at bounding box center [249, 208] width 58 height 39
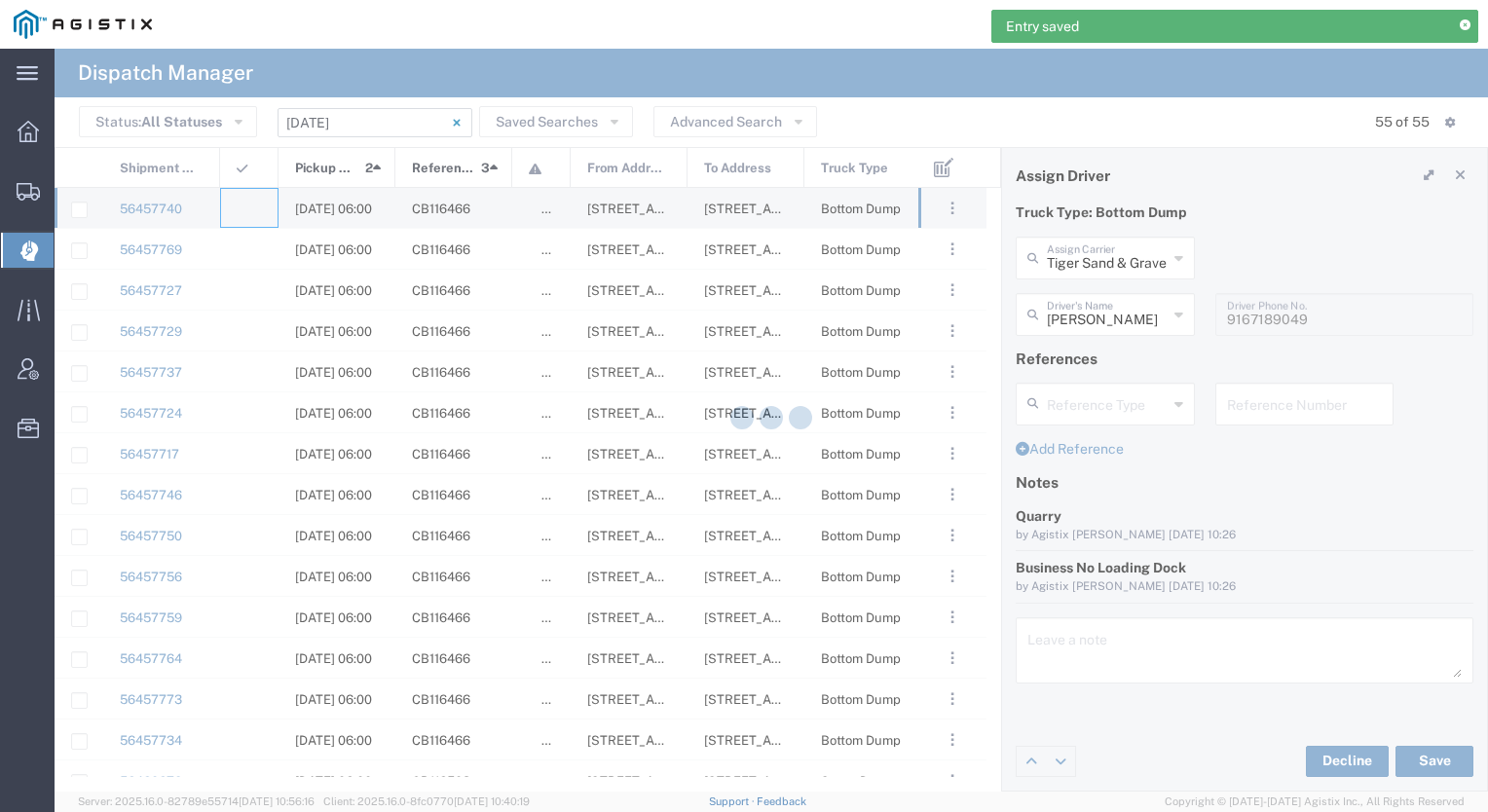
type input "[PERSON_NAME] & Sons Trucking, Inc"
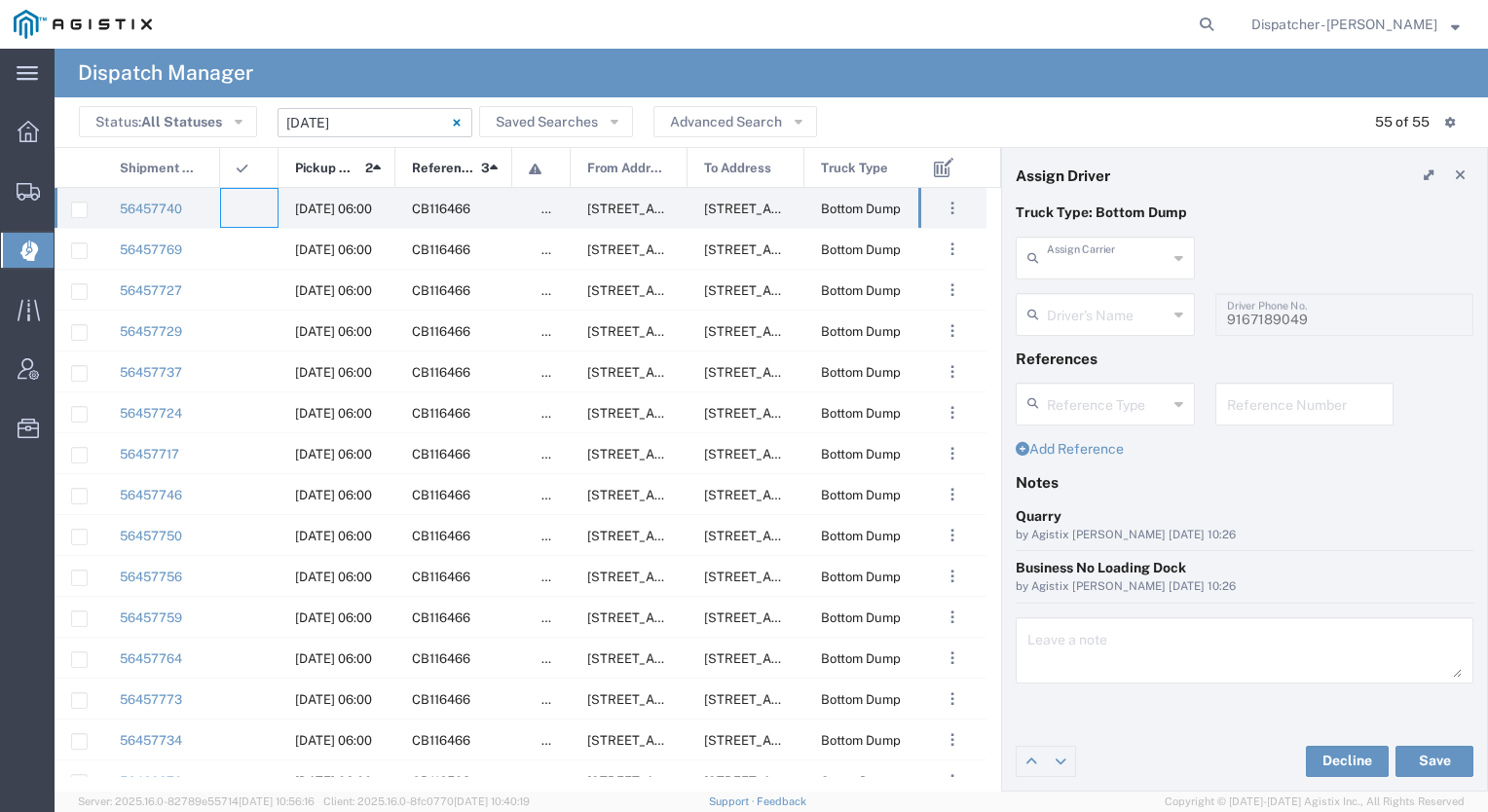
click at [1138, 250] on input "text" at bounding box center [1107, 257] width 120 height 35
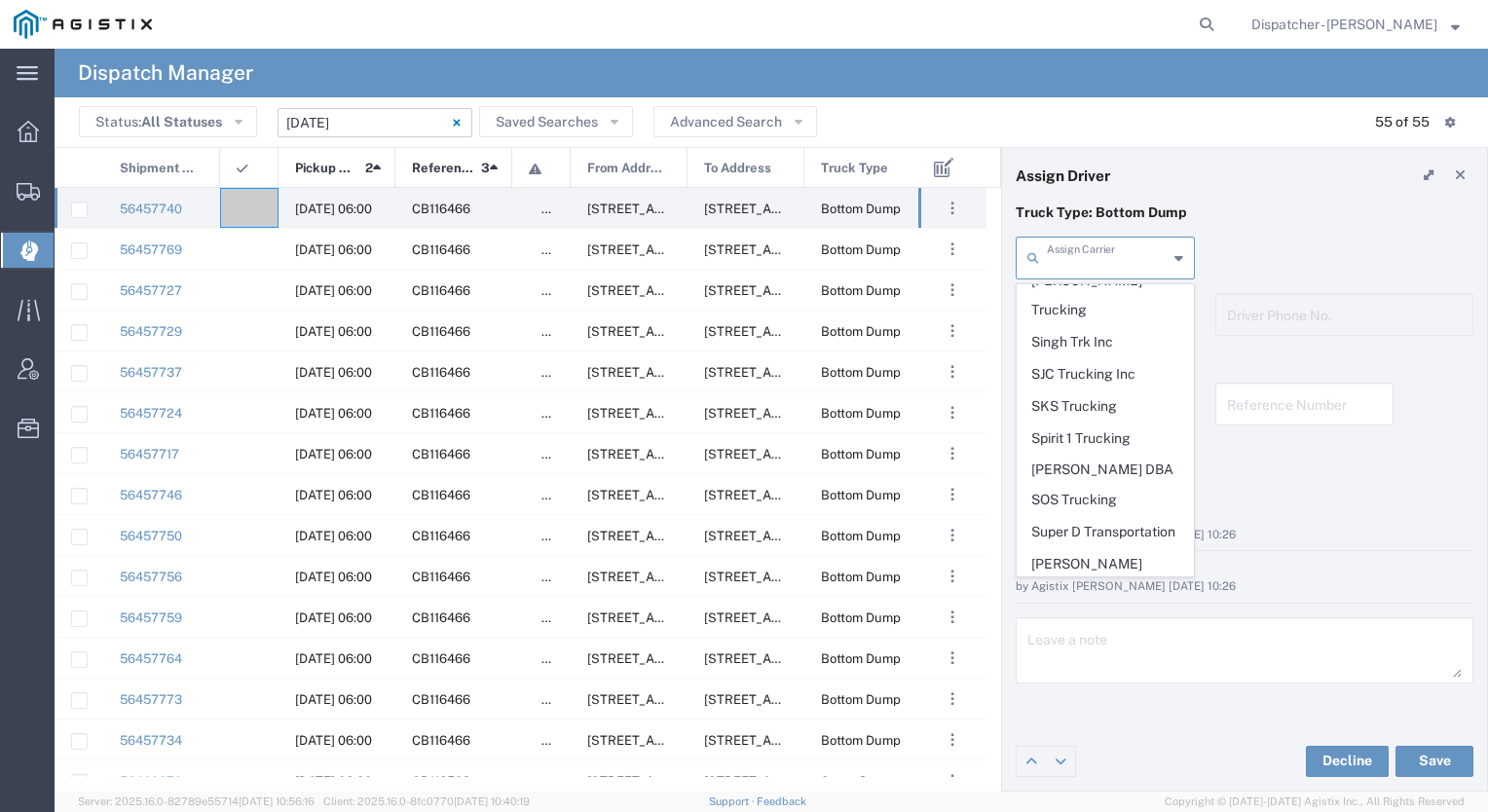
scroll to position [4056, 0]
click at [1095, 676] on span "Tiger Sand & Gravel" at bounding box center [1106, 691] width 176 height 31
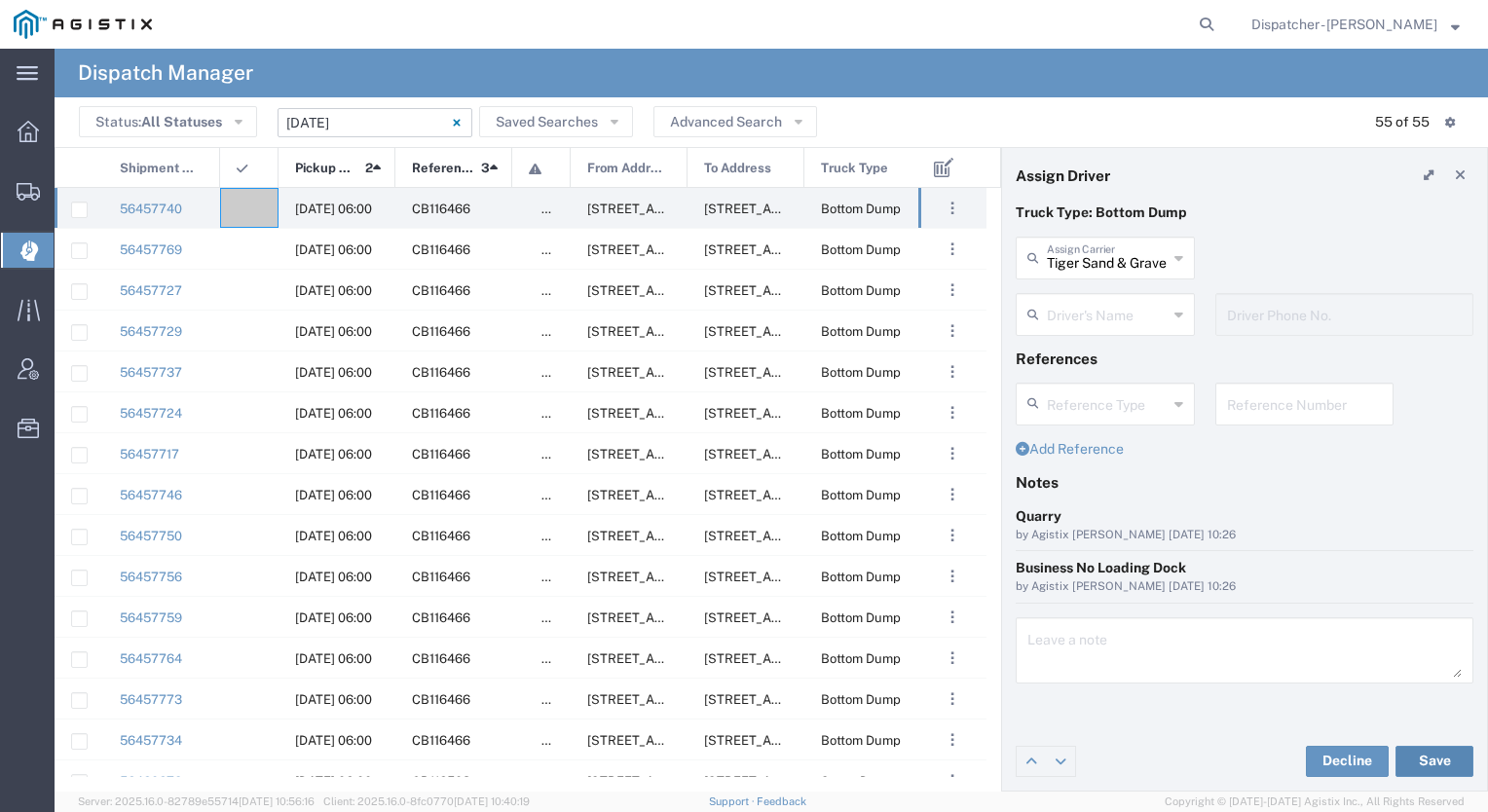
click at [1437, 766] on button "Save" at bounding box center [1435, 762] width 78 height 32
click at [242, 201] on agx-ag-table-icon-cell at bounding box center [243, 208] width 13 height 15
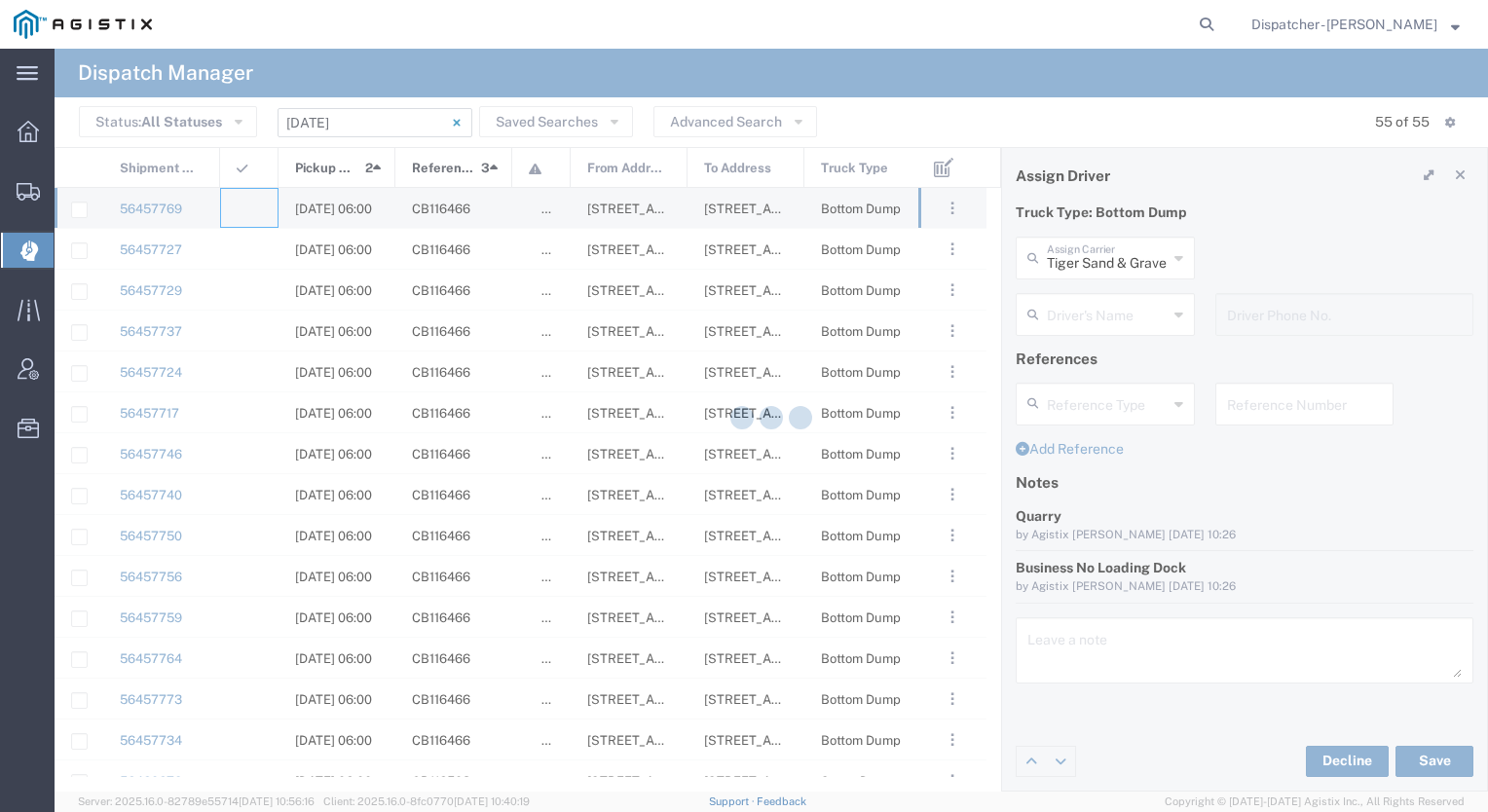
type input "[PERSON_NAME] & Sons Trucking, Inc"
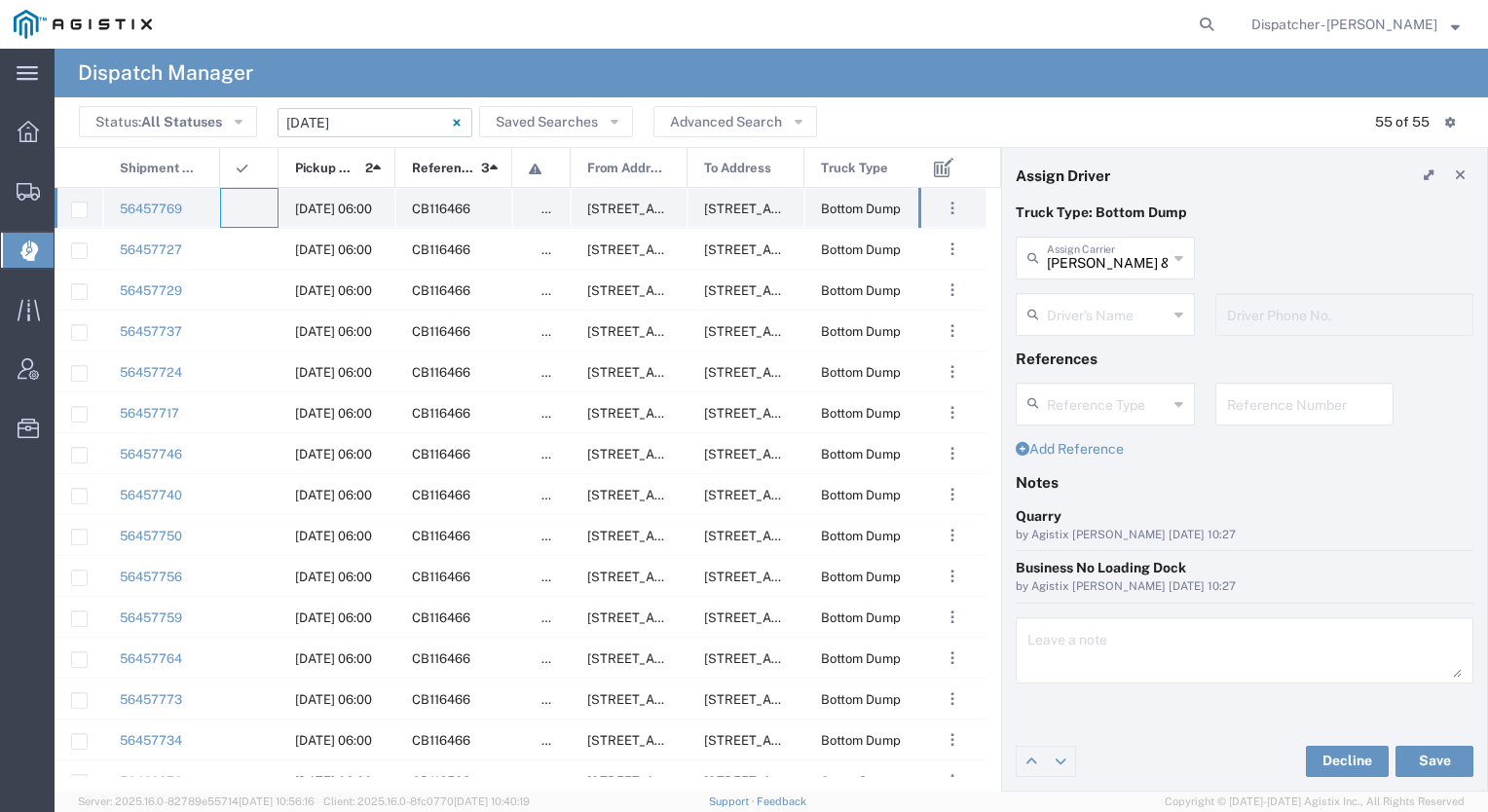
click at [238, 207] on agx-ag-table-icon-cell at bounding box center [243, 208] width 13 height 15
click at [1134, 257] on input "text" at bounding box center [1107, 257] width 120 height 35
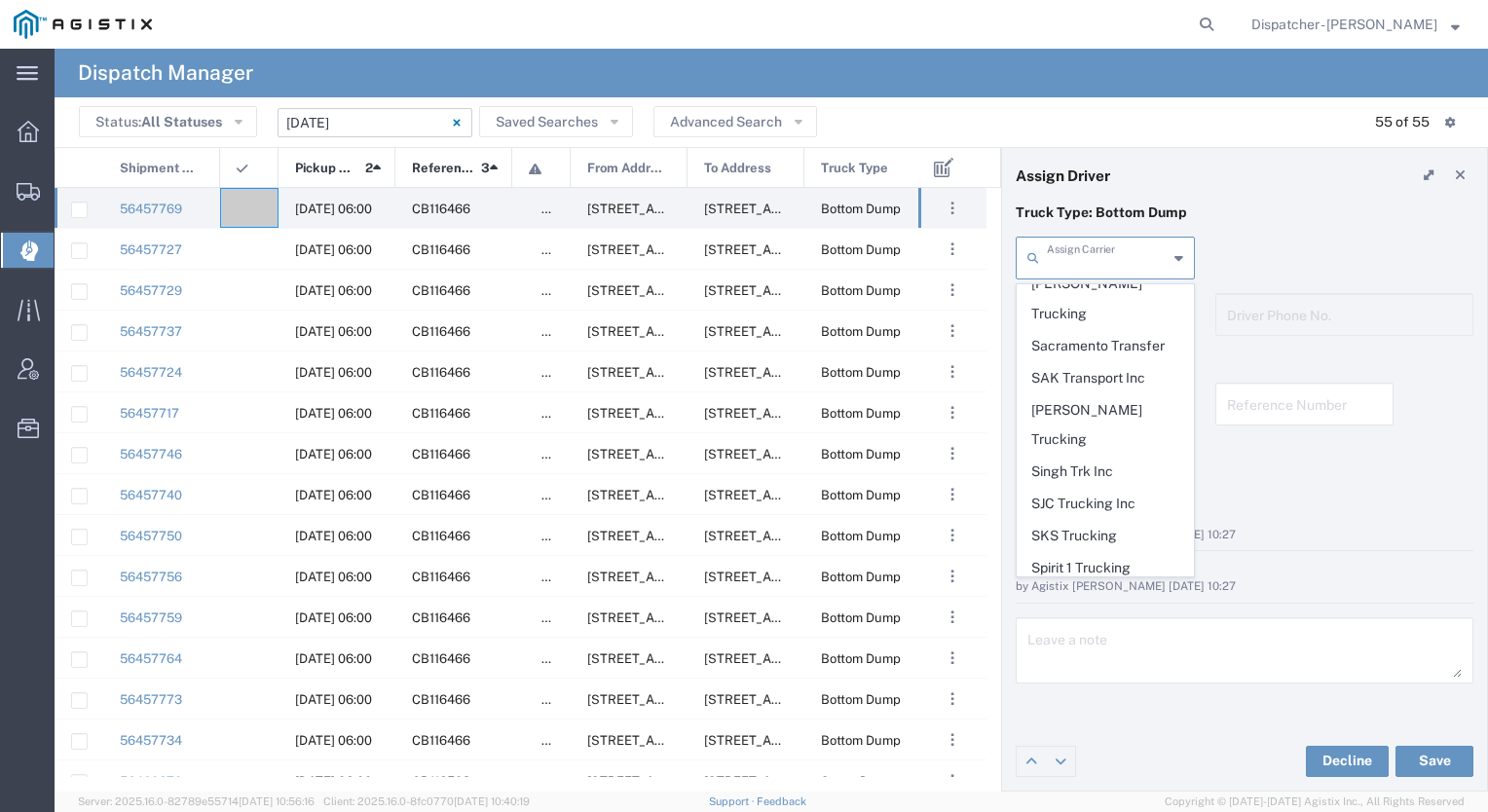
scroll to position [3931, 0]
click at [1081, 800] on span "Tiger Sand & Gravel" at bounding box center [1106, 815] width 176 height 31
type input "Tiger Sand & Gravel"
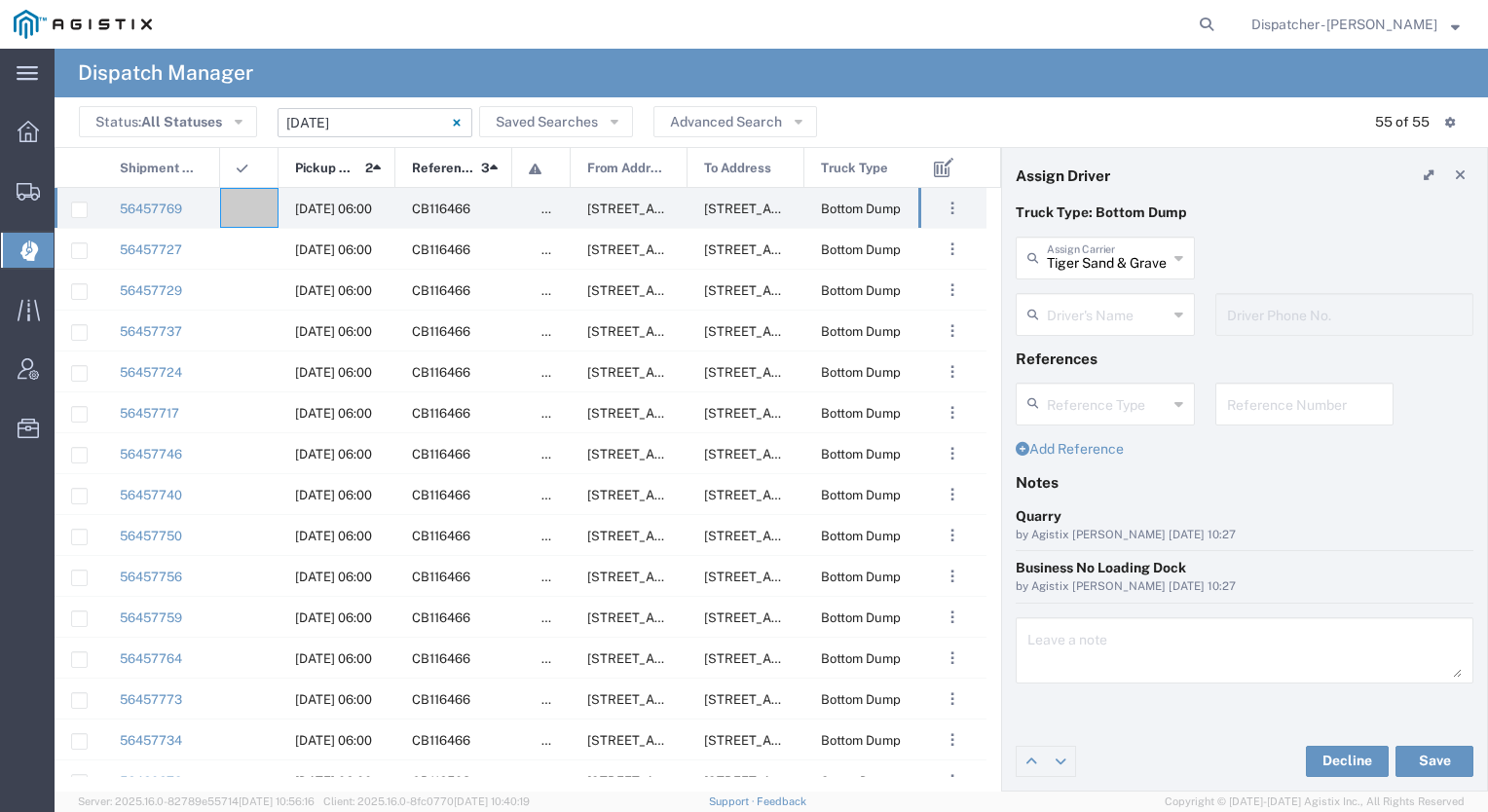
click at [1098, 326] on input "text" at bounding box center [1107, 313] width 120 height 35
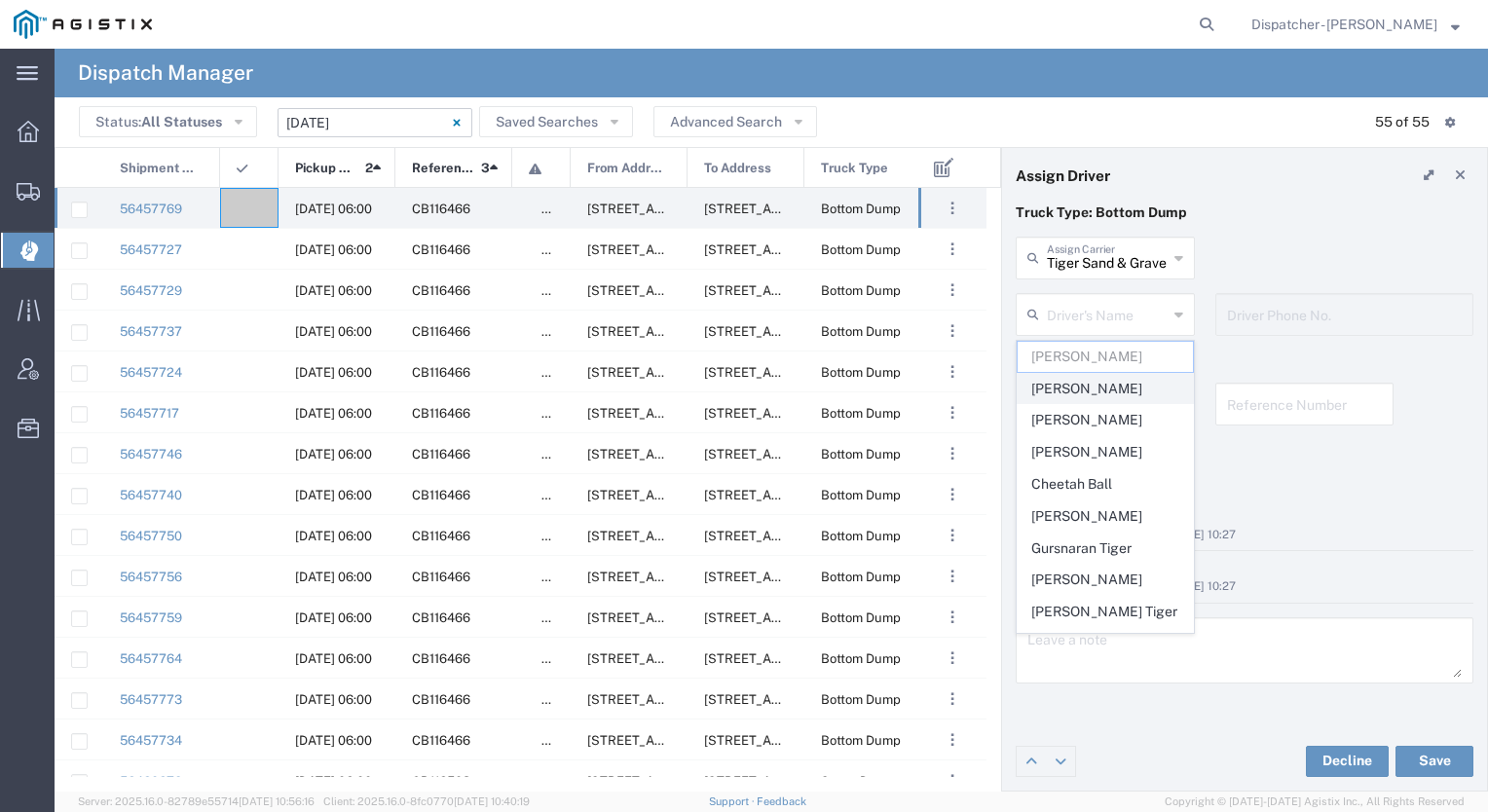
click at [1076, 378] on span "[PERSON_NAME]" at bounding box center [1106, 389] width 176 height 31
type input "[PERSON_NAME]"
type input "[PHONE_NUMBER]"
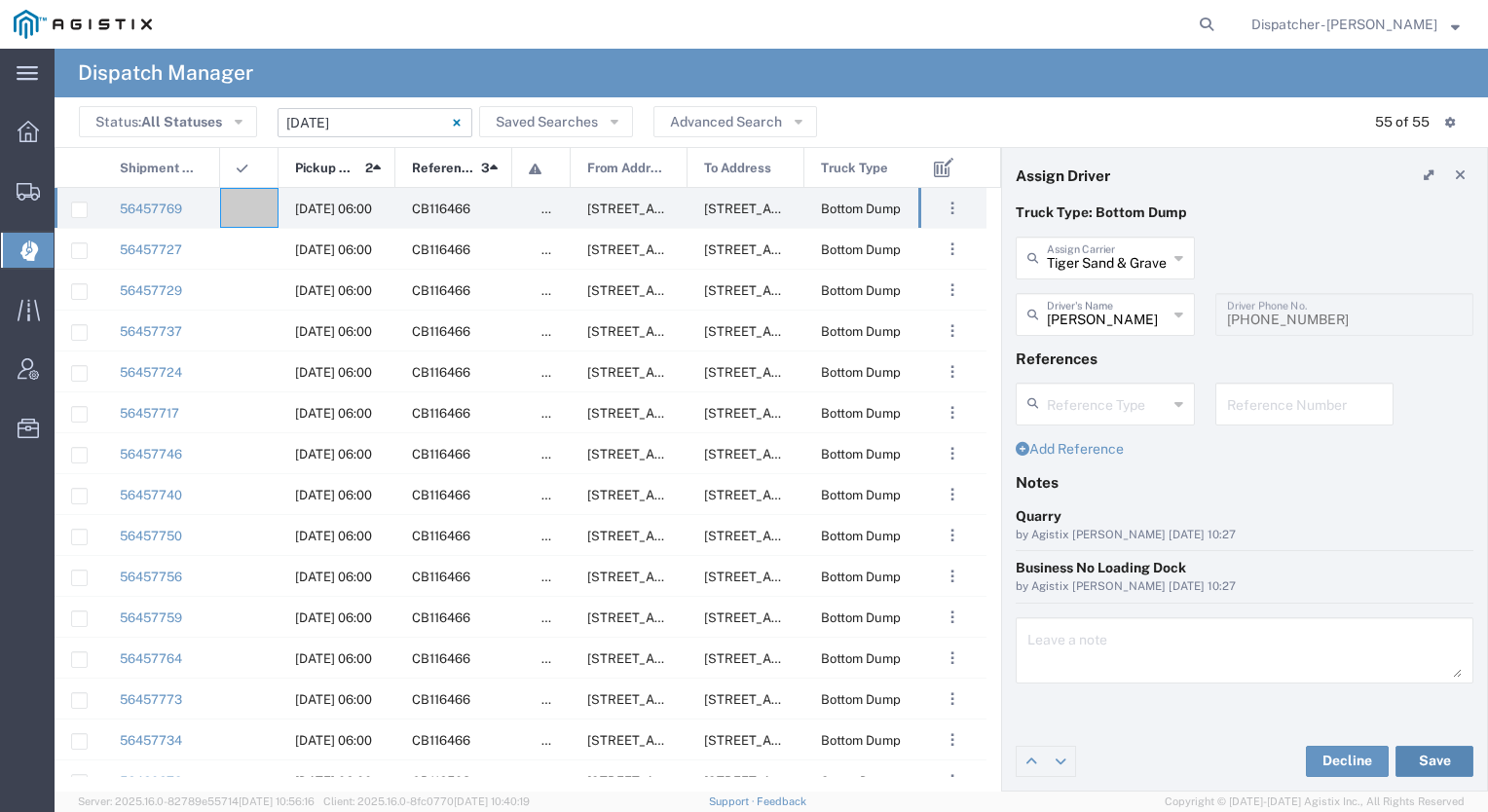
click at [1412, 759] on button "Save" at bounding box center [1435, 762] width 78 height 32
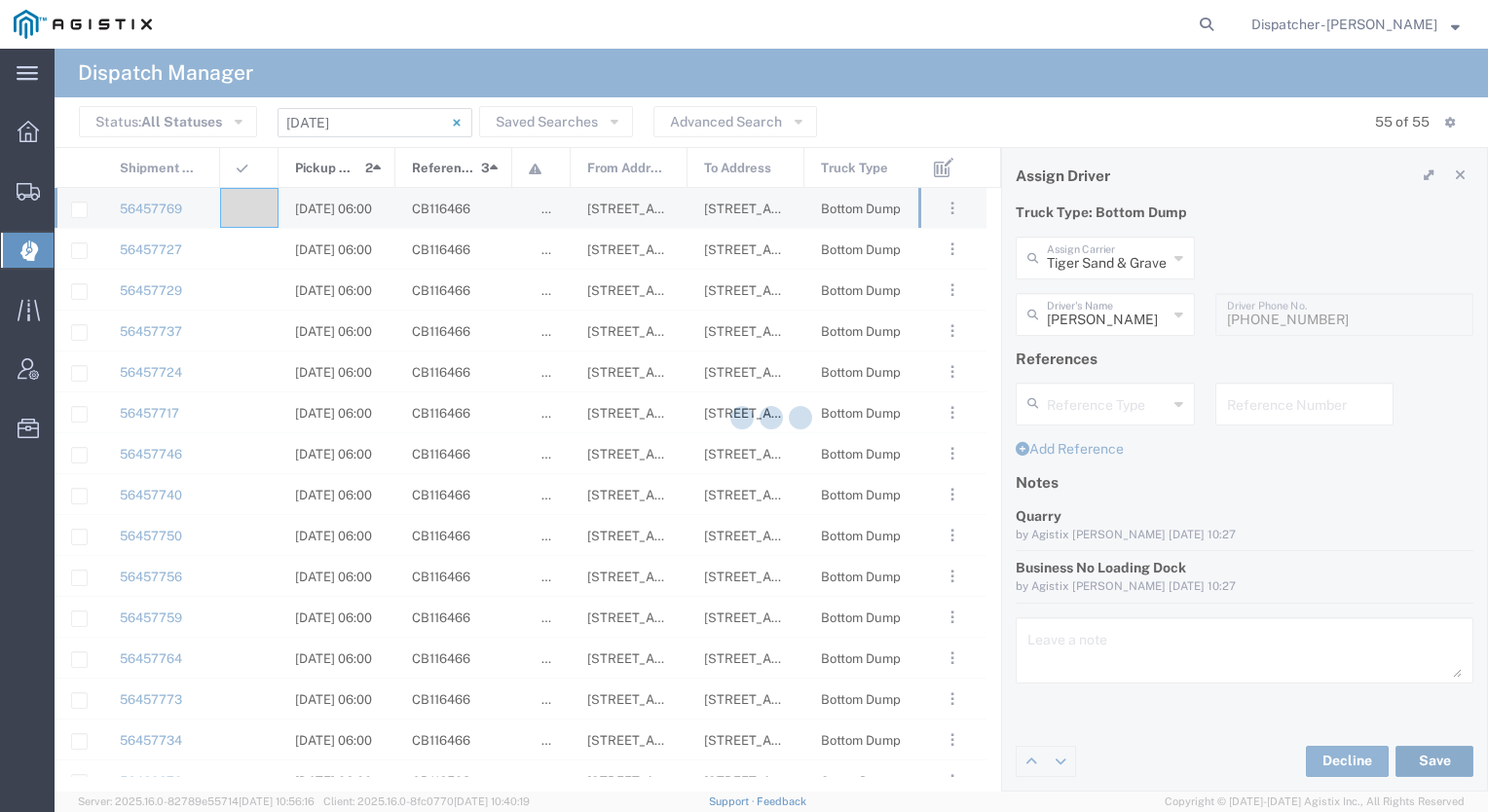
type input "[PERSON_NAME]"
type input "Tiger Sand & Gravel"
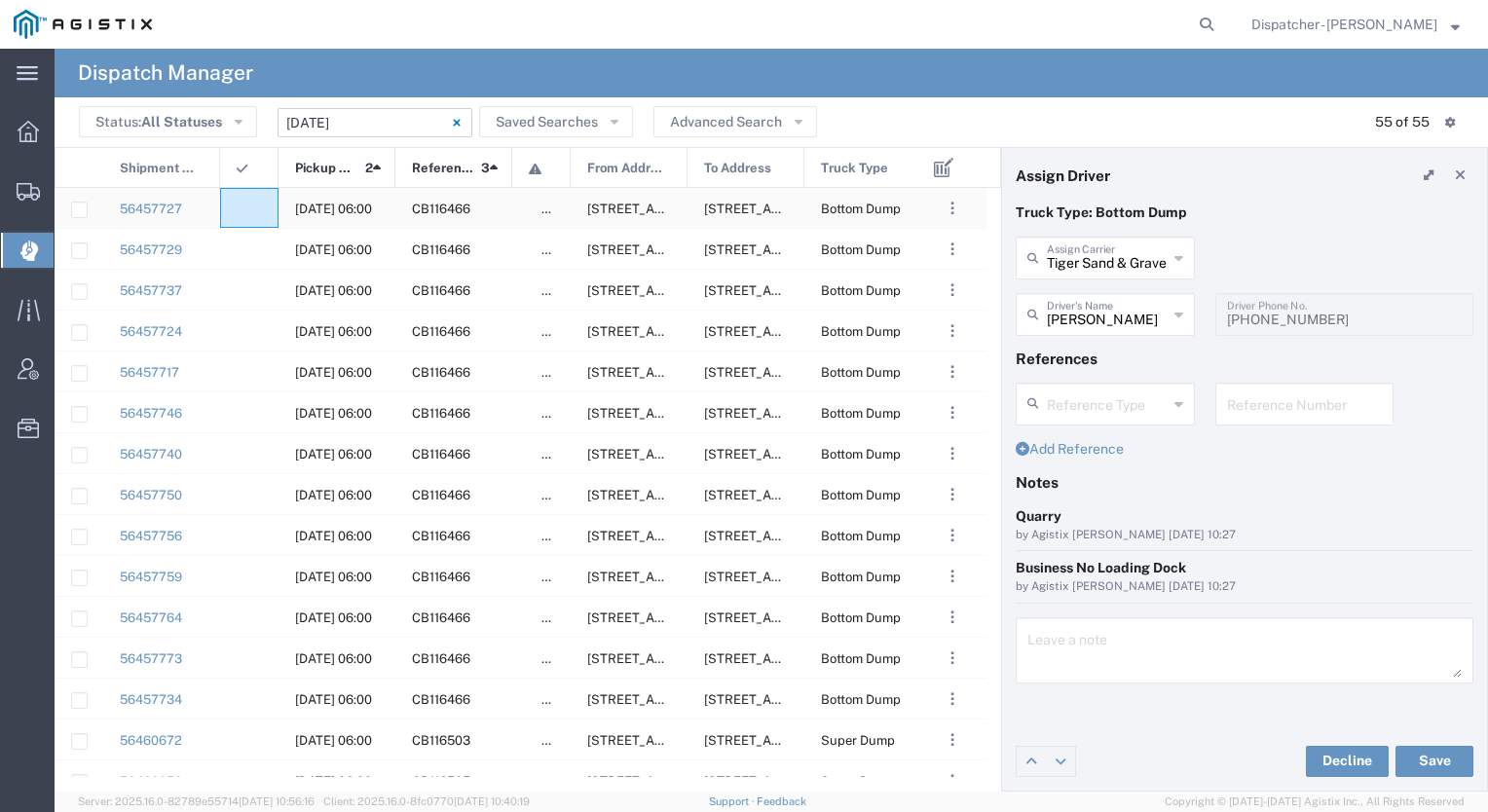
click at [251, 199] on div at bounding box center [249, 208] width 58 height 39
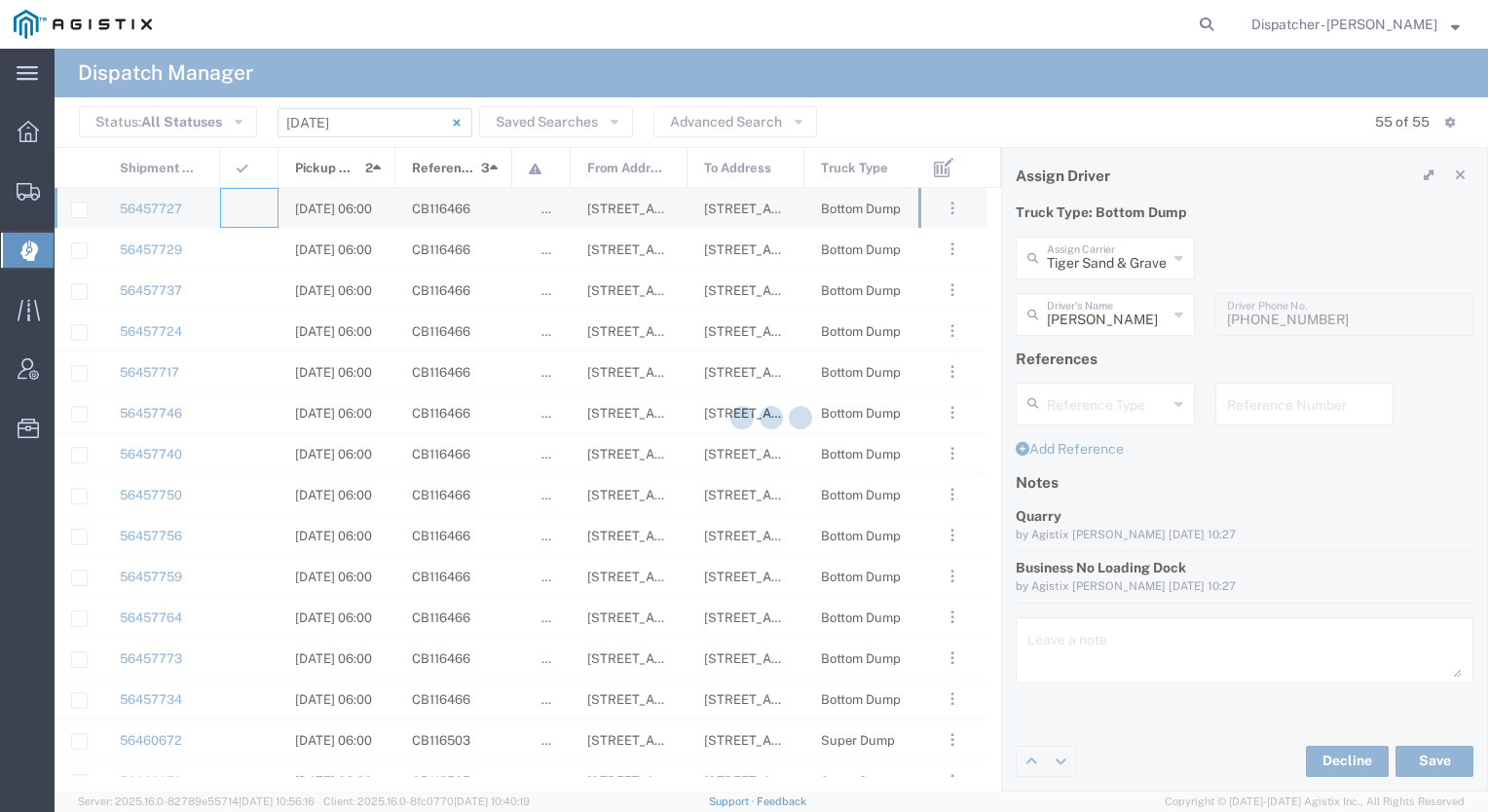
type input "[PERSON_NAME] & Sons Trucking, Inc"
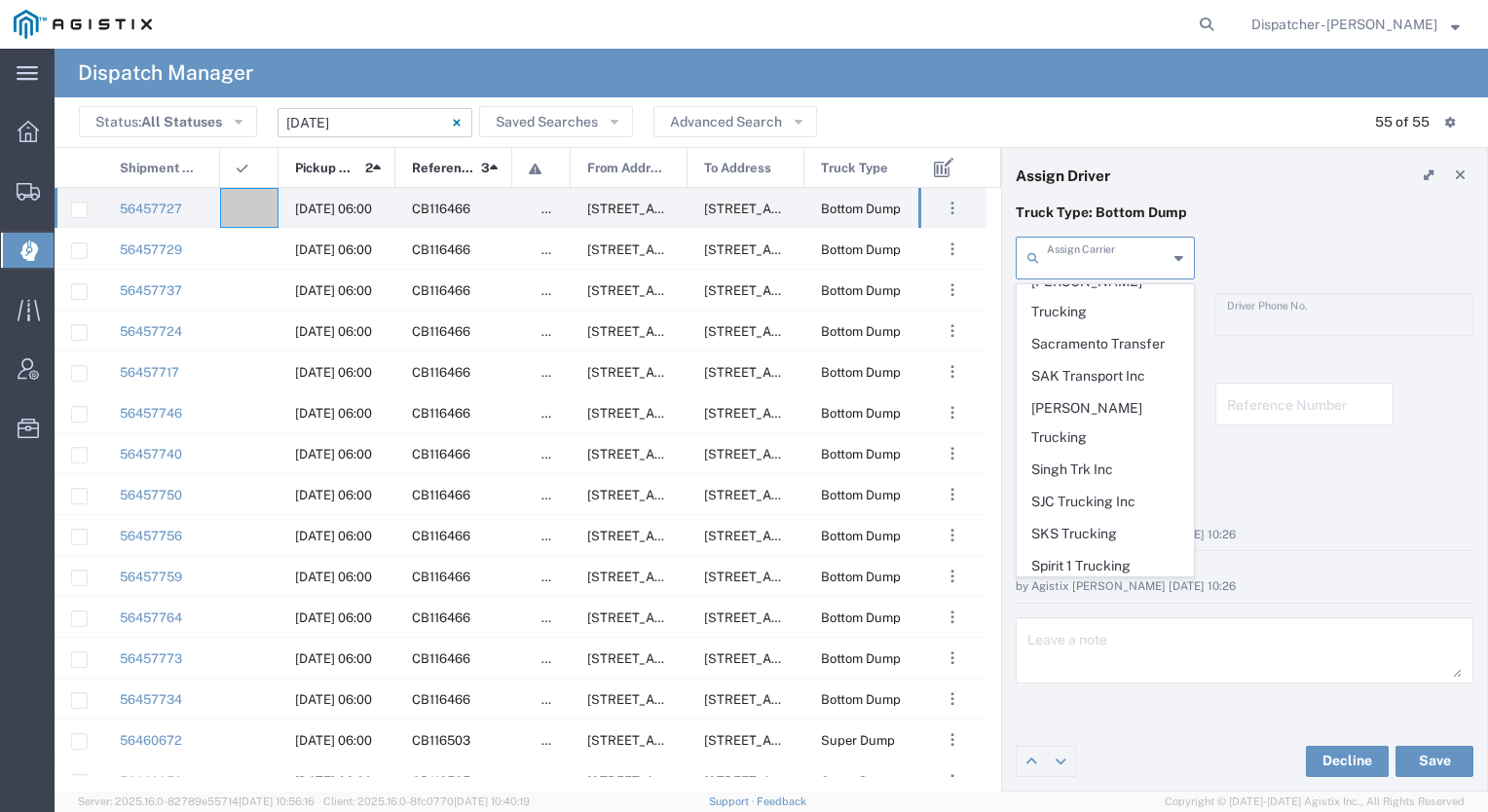
click at [1133, 263] on input "text" at bounding box center [1107, 257] width 120 height 35
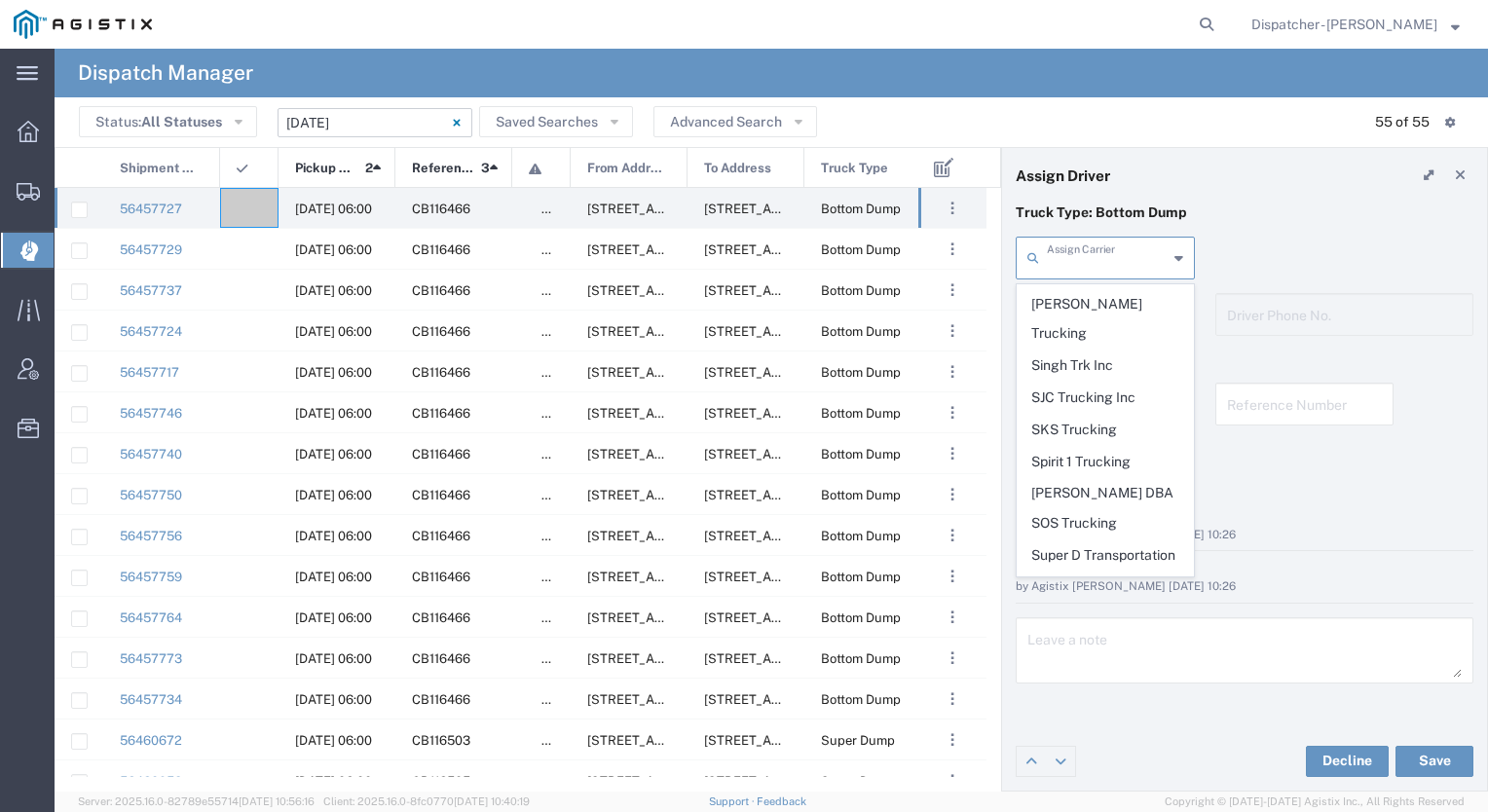
scroll to position [4036, 0]
click at [1132, 696] on span "Tiger Sand & Gravel" at bounding box center [1106, 710] width 176 height 31
type input "Tiger Sand & Gravel"
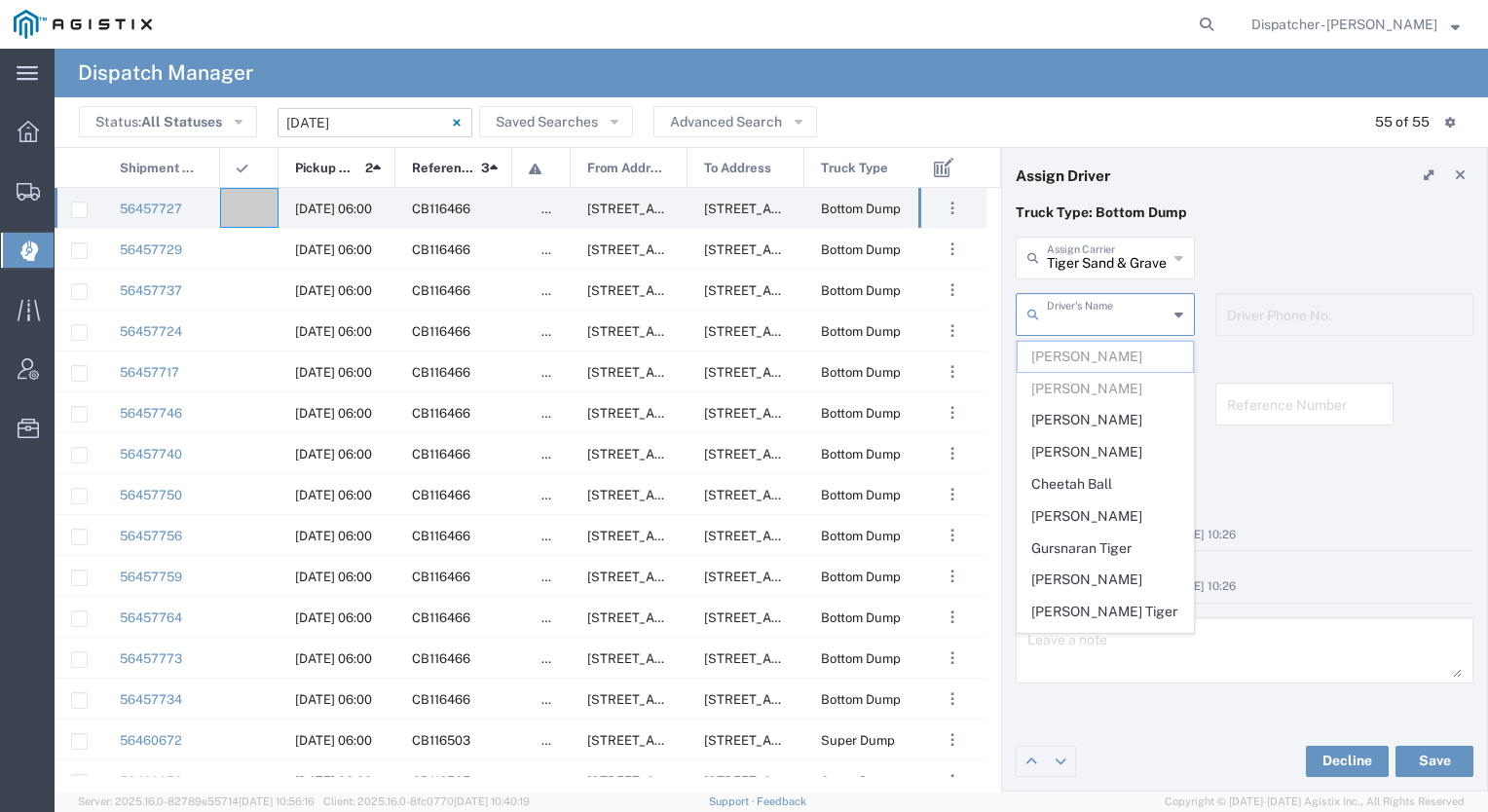
click at [1106, 312] on input "text" at bounding box center [1107, 313] width 120 height 35
click at [1092, 411] on span "[PERSON_NAME]" at bounding box center [1106, 420] width 176 height 31
type input "[PERSON_NAME]"
type input "9165400784"
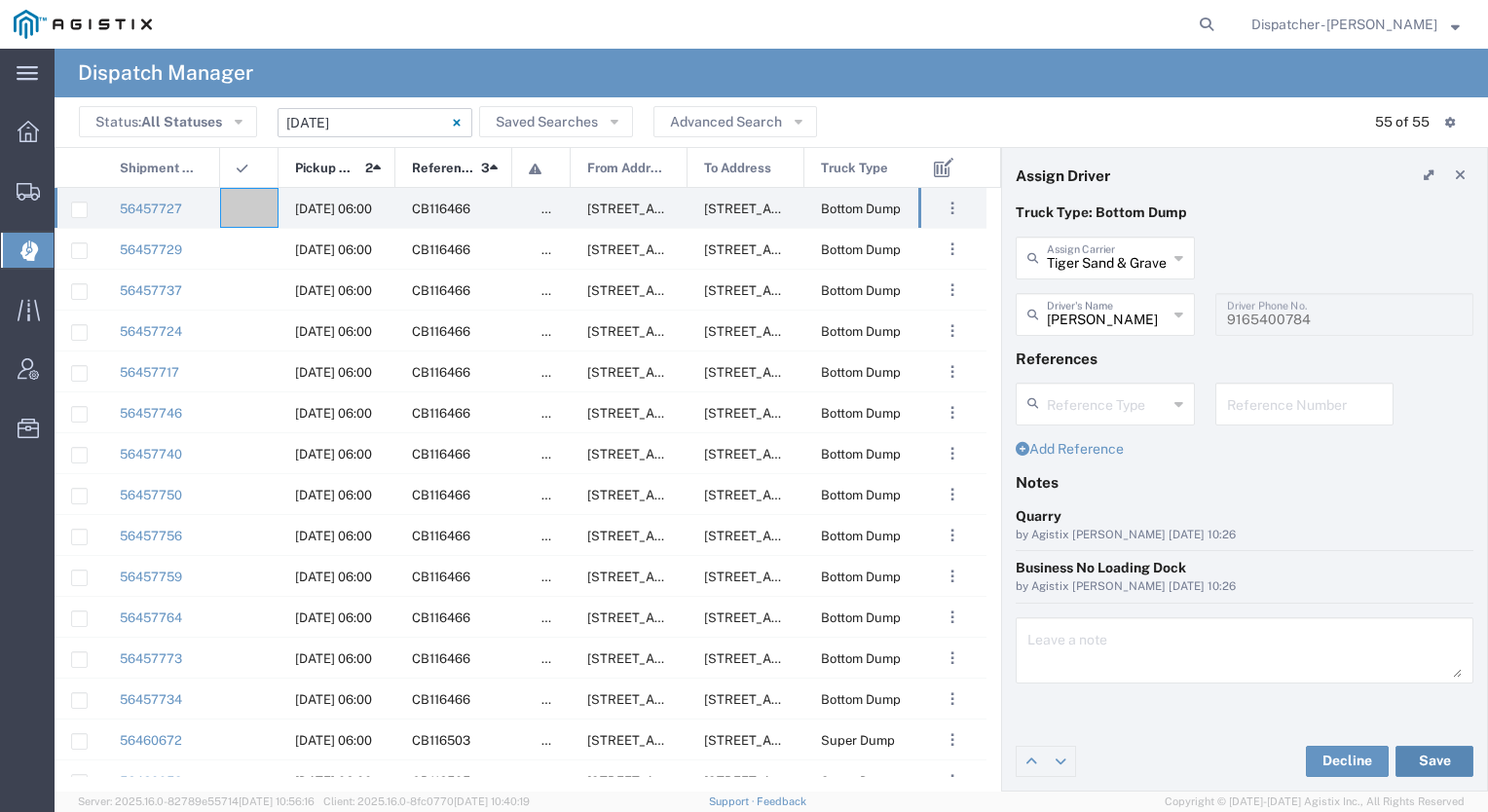
click at [1425, 762] on button "Save" at bounding box center [1435, 762] width 78 height 32
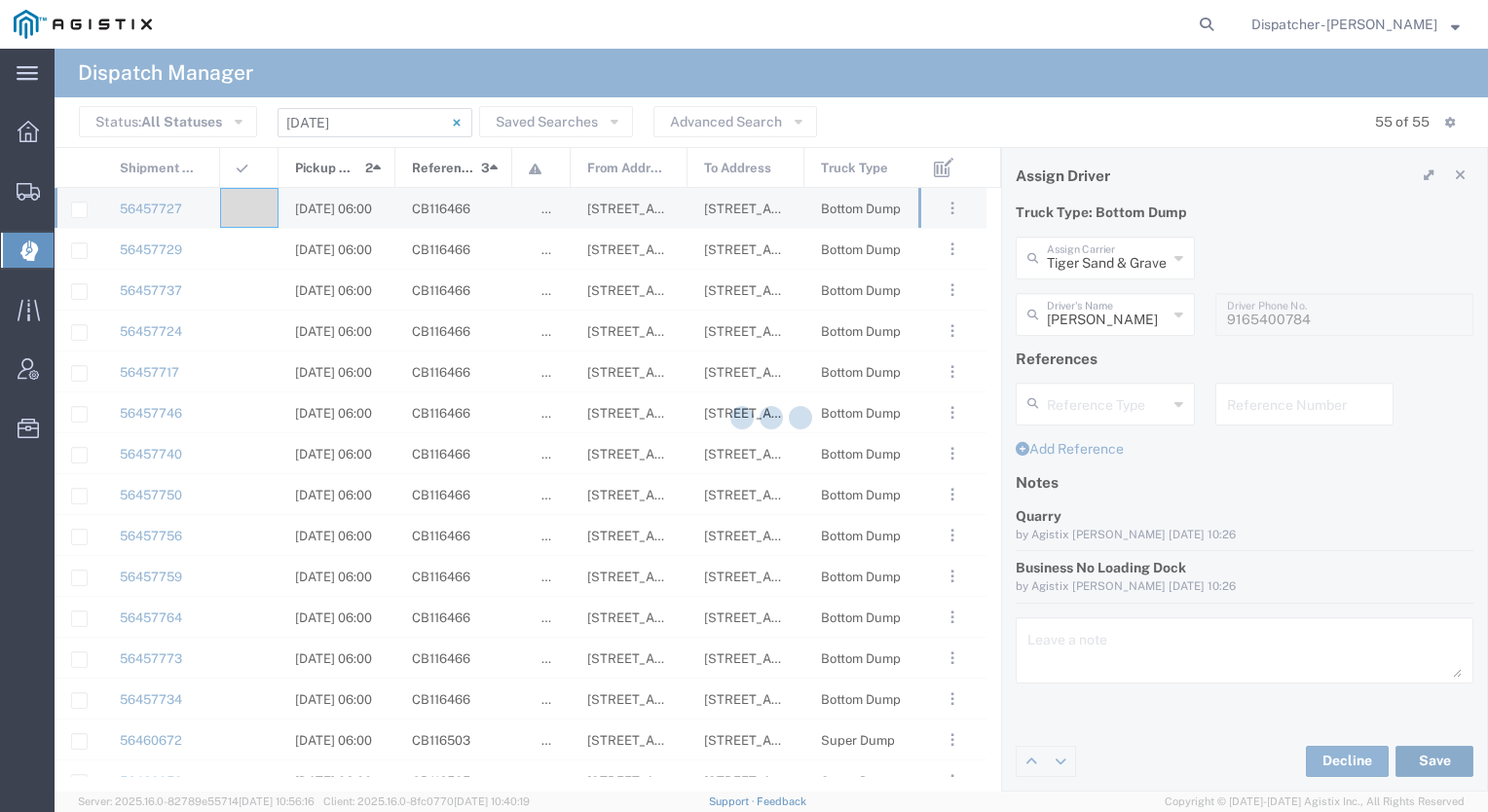
type input "[PERSON_NAME]"
type input "Tiger Sand & Gravel"
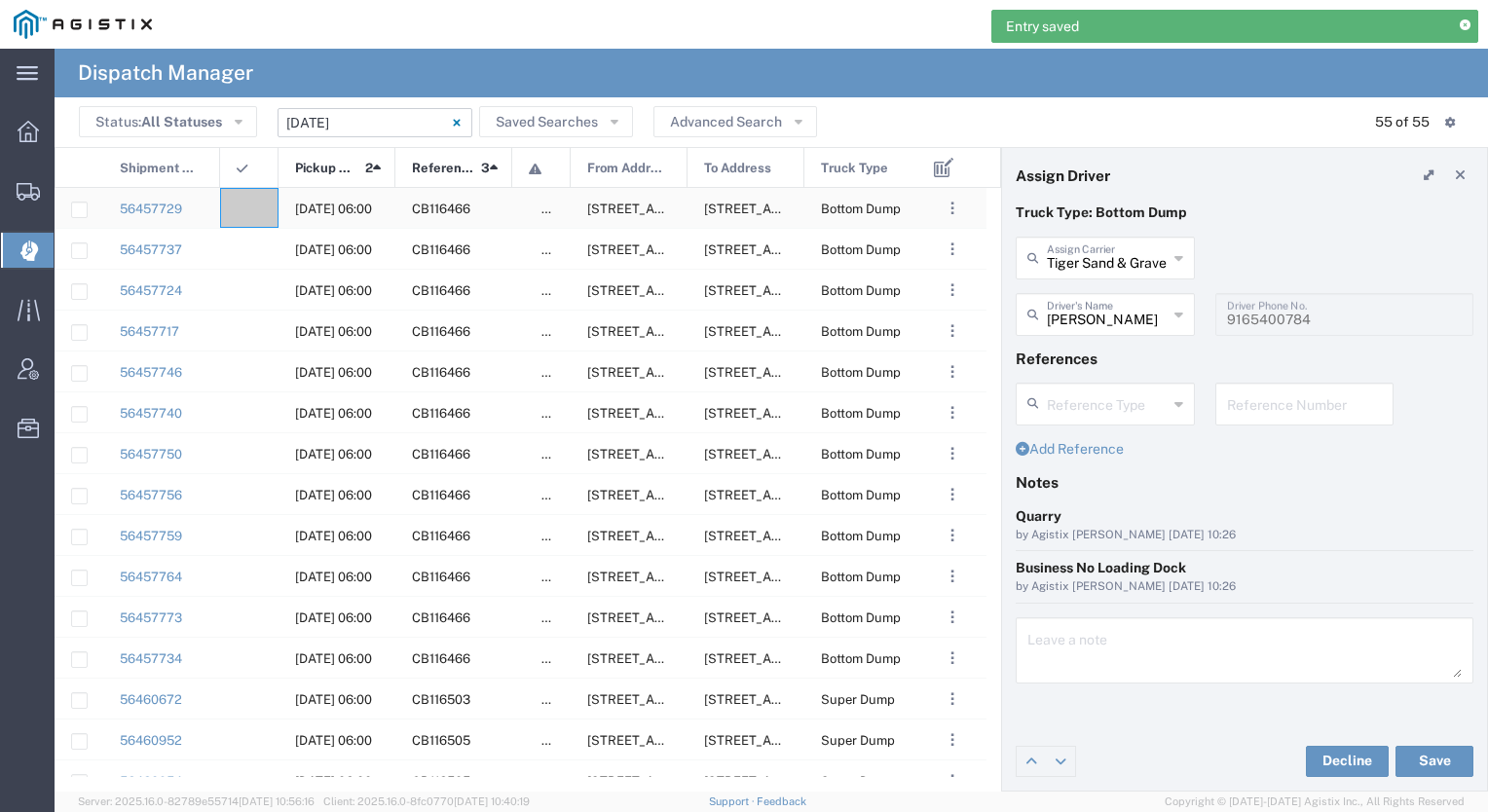
click at [254, 192] on div at bounding box center [249, 208] width 58 height 39
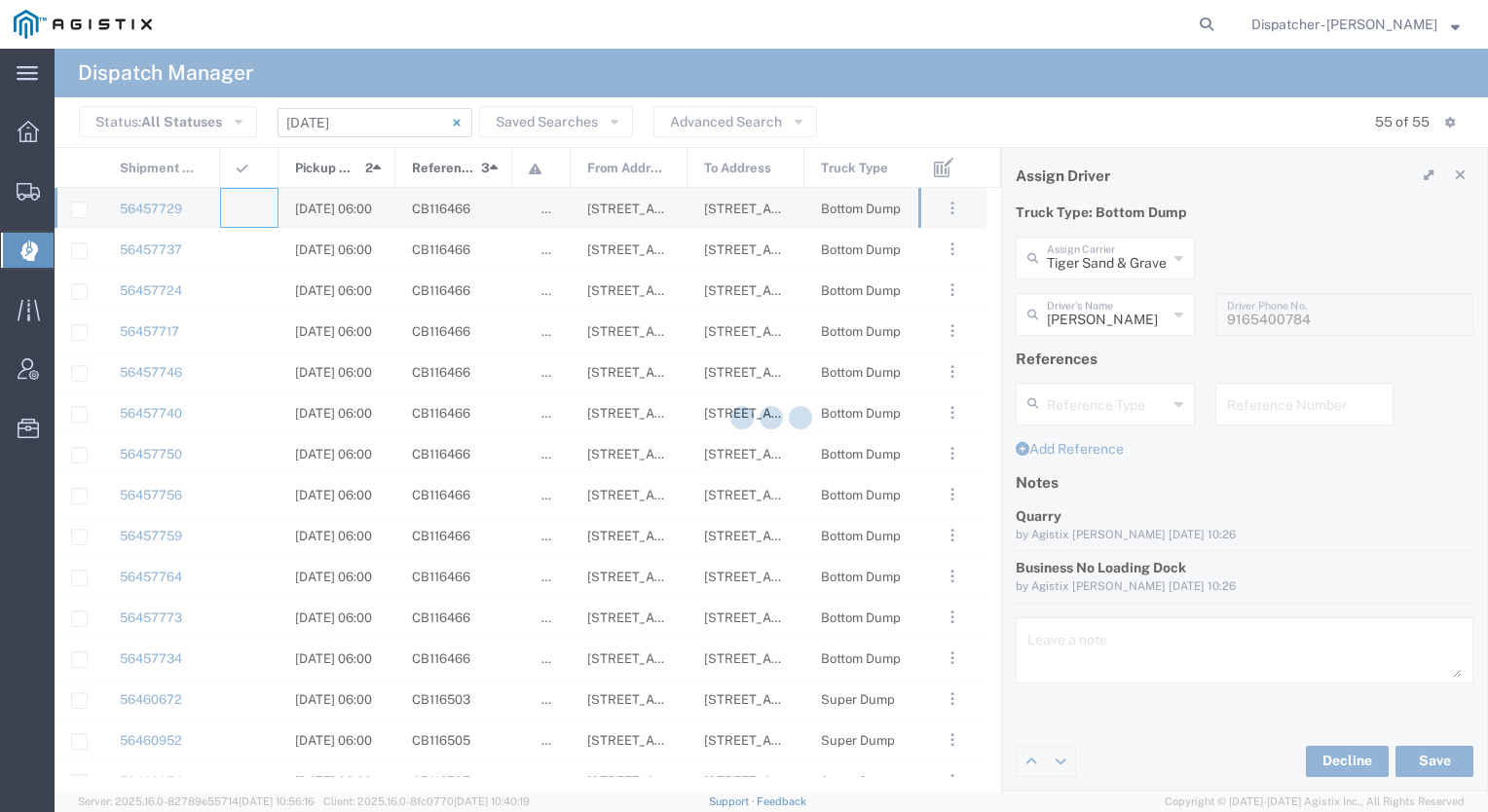
type input "[PERSON_NAME] & Sons Trucking, Inc"
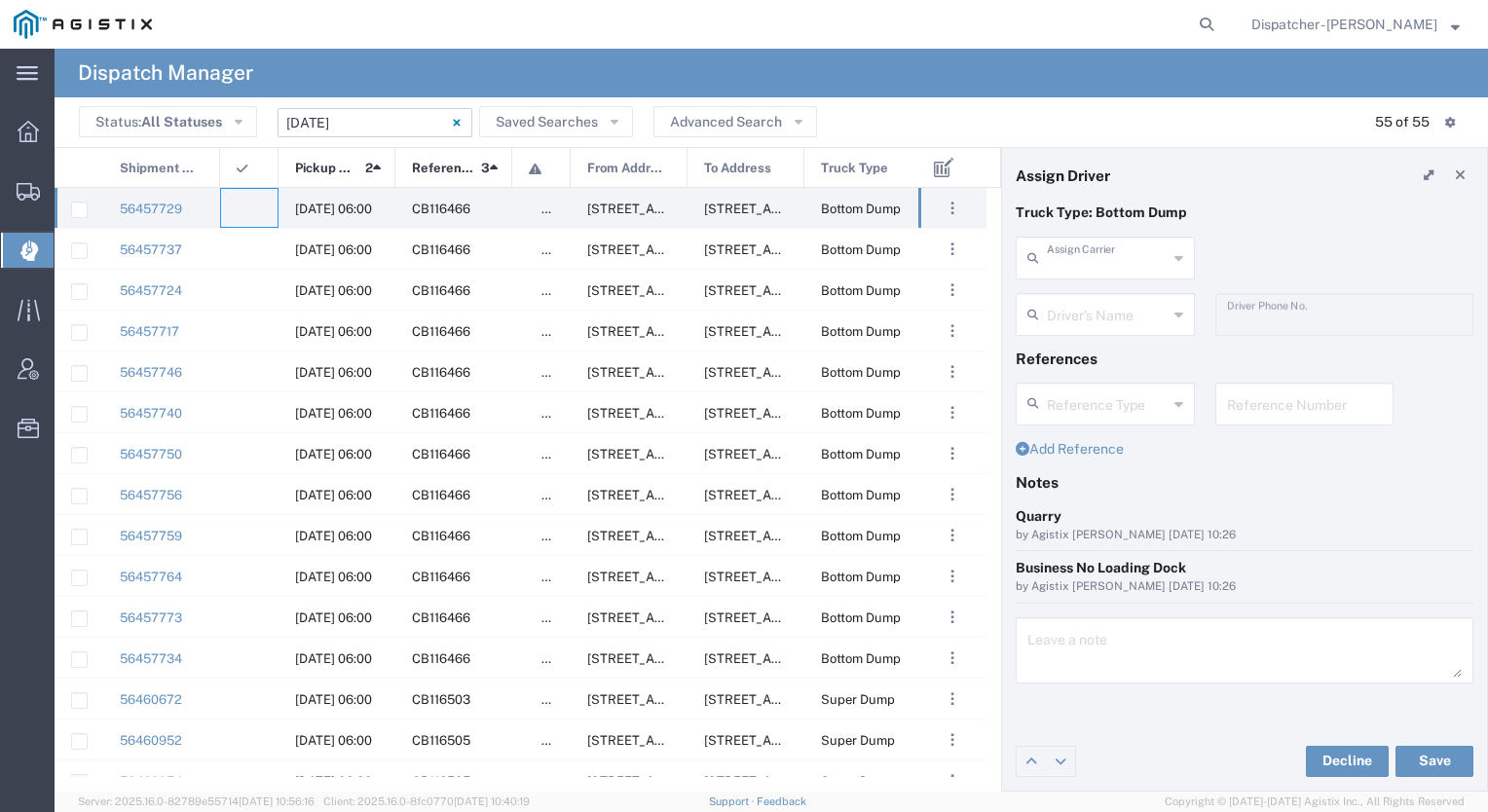
click at [1129, 266] on input "text" at bounding box center [1107, 257] width 120 height 35
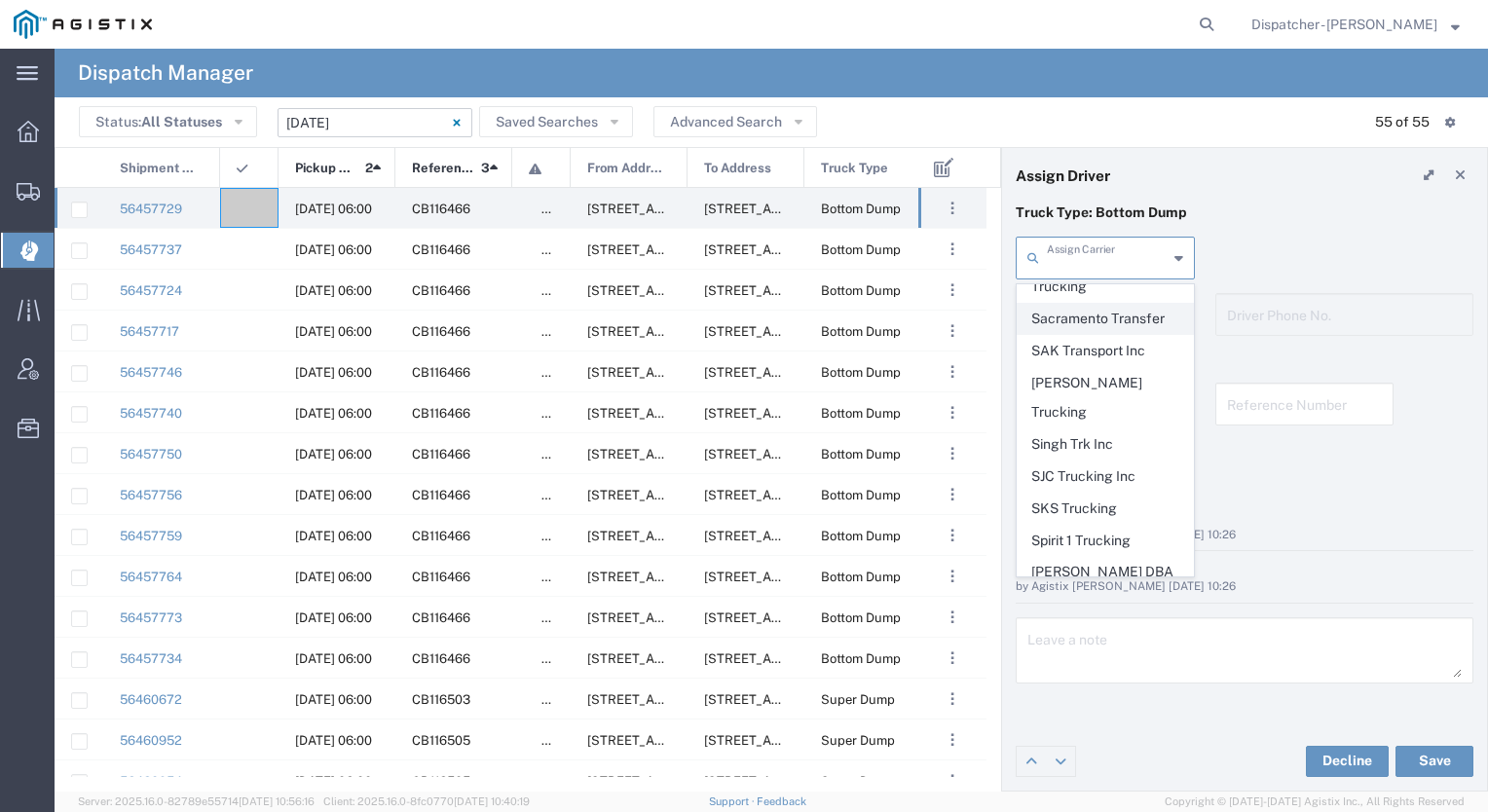
scroll to position [3966, 0]
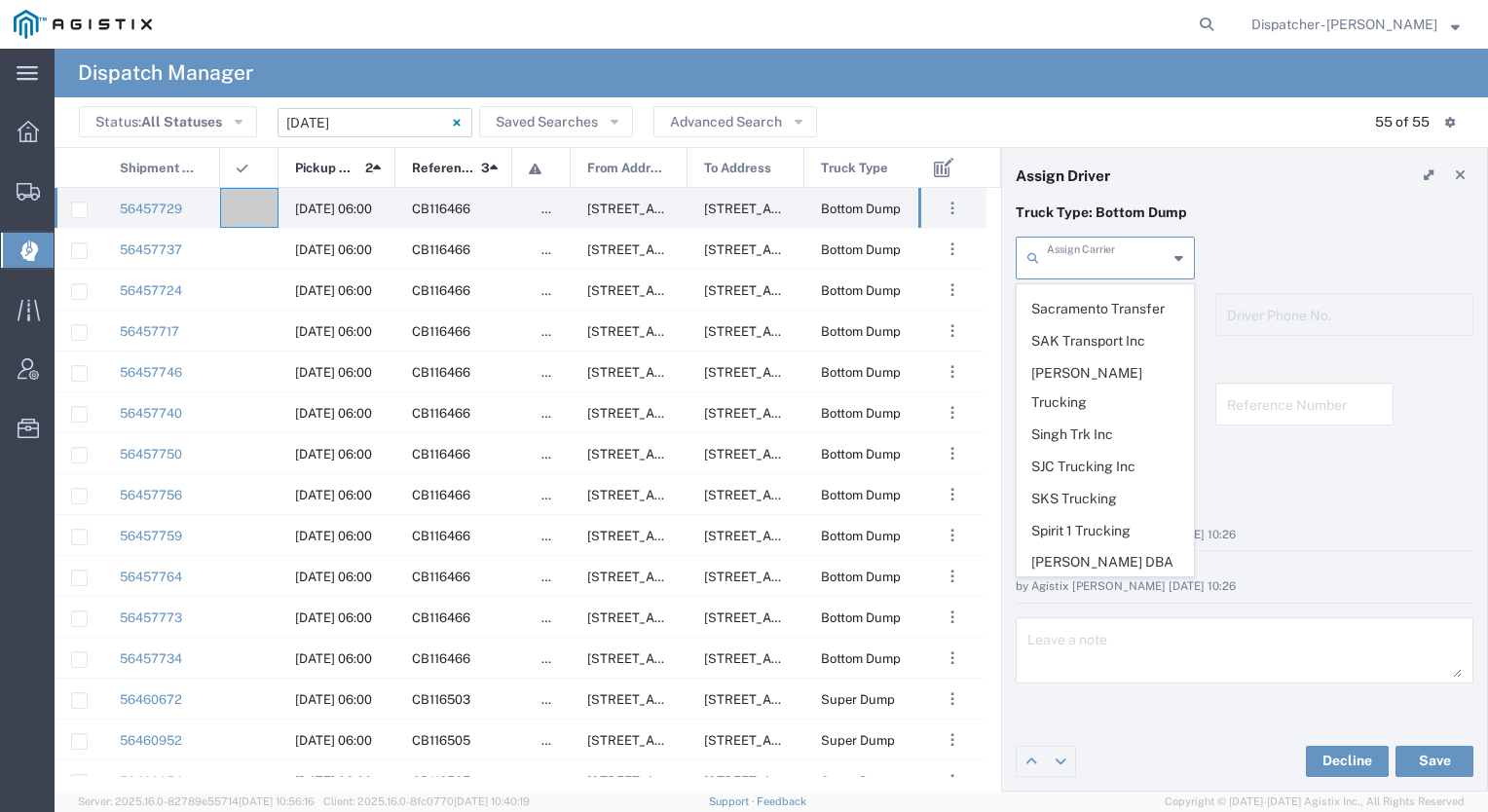
click at [1067, 766] on span "Tiger Sand & Gravel" at bounding box center [1106, 780] width 176 height 31
type input "Tiger Sand & Gravel"
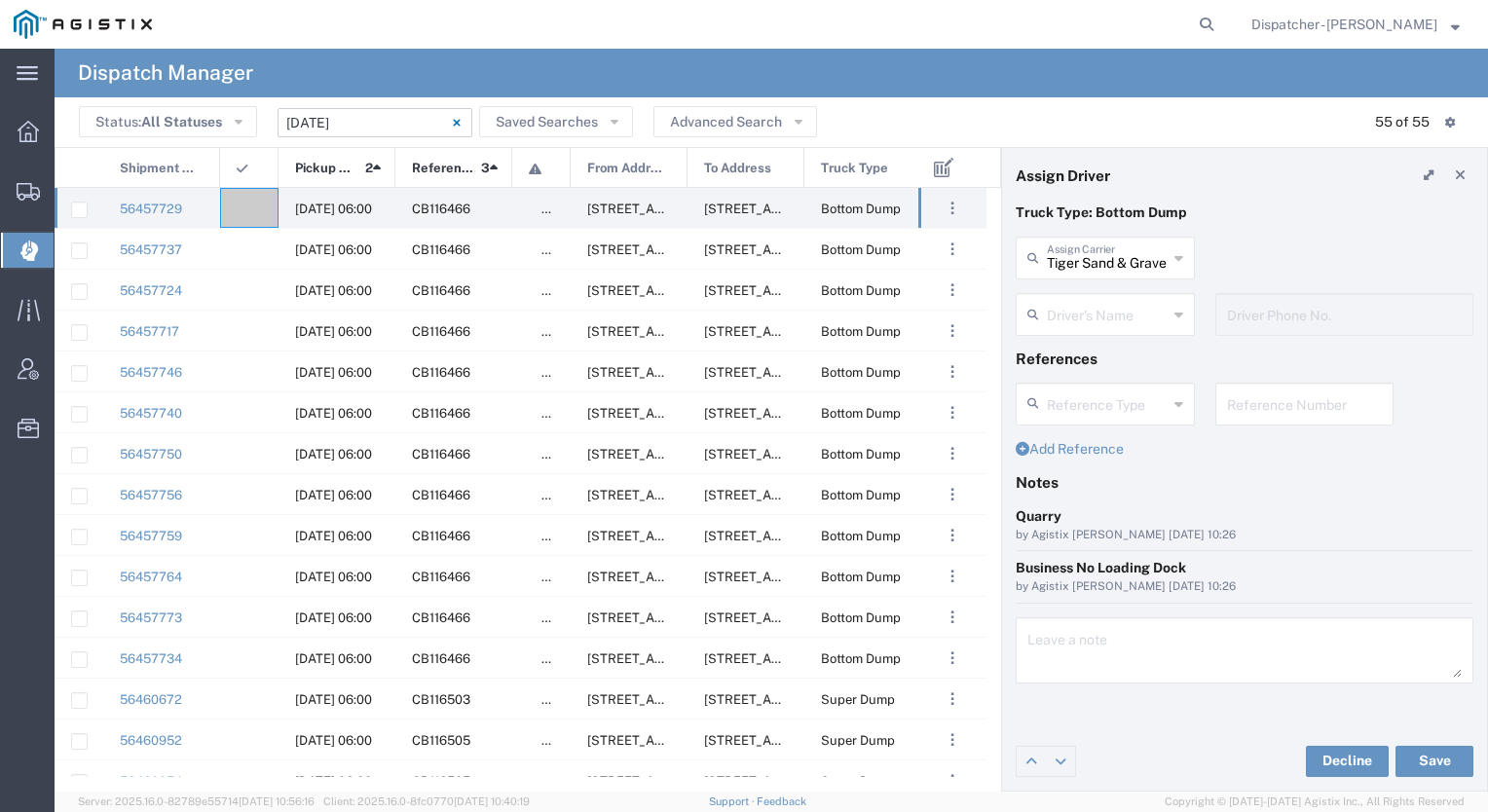
click at [1110, 301] on input "text" at bounding box center [1107, 313] width 120 height 35
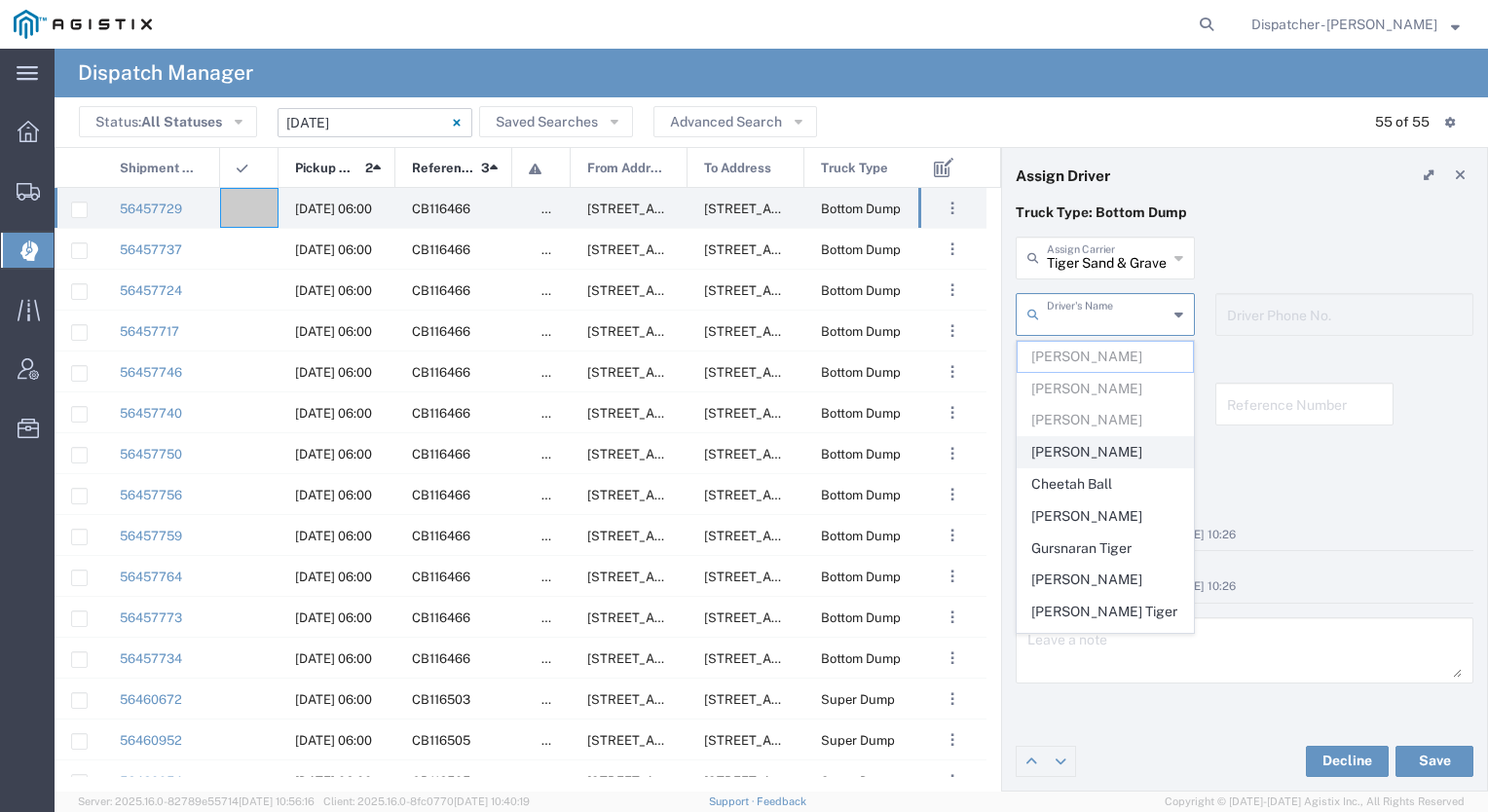
click at [1050, 447] on span "[PERSON_NAME]" at bounding box center [1106, 452] width 176 height 31
type input "[PERSON_NAME]"
type input "9165441040"
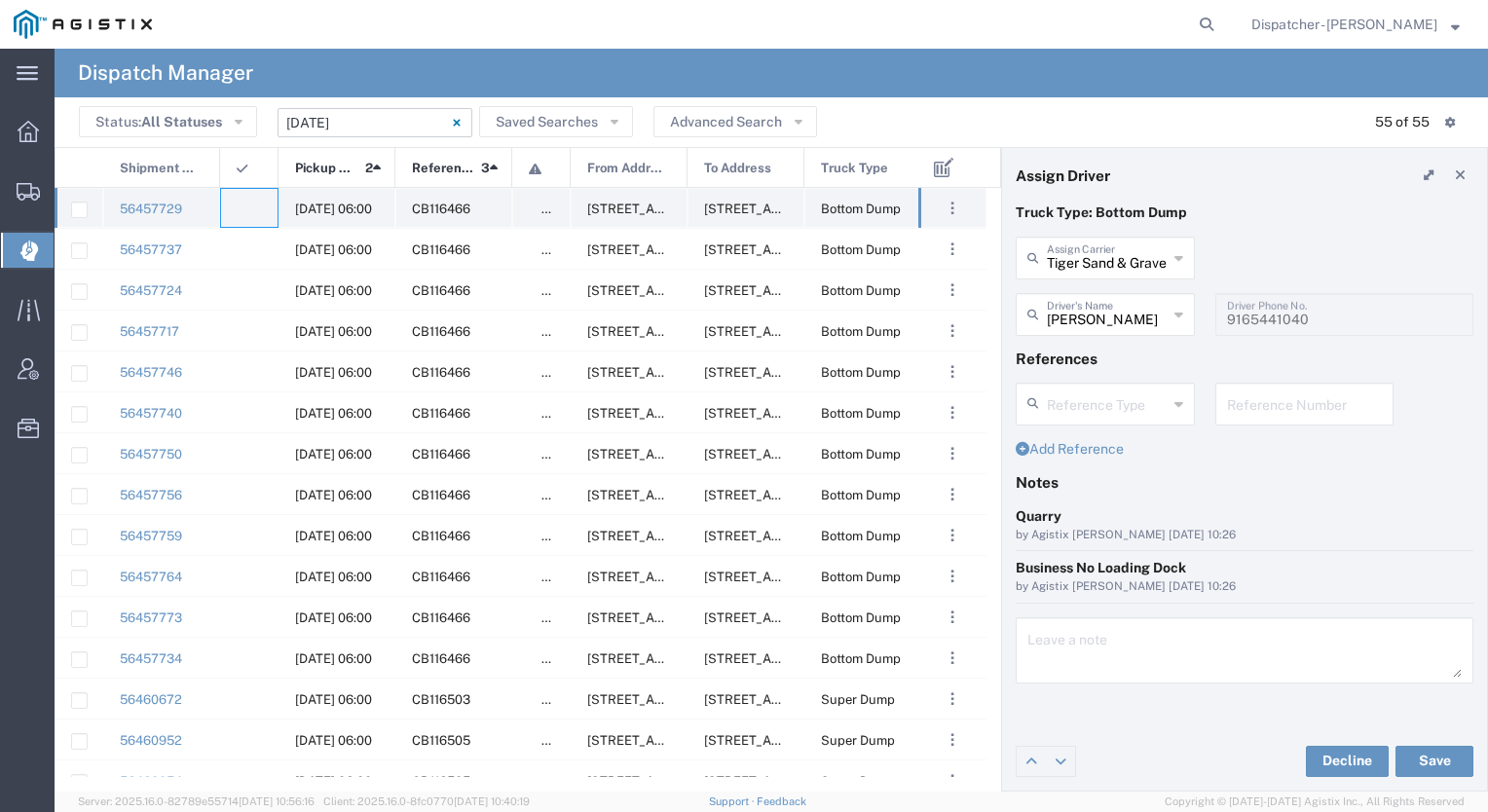
click at [249, 207] on agx-ag-table-icon-cell at bounding box center [243, 208] width 13 height 15
click at [258, 247] on div at bounding box center [249, 249] width 58 height 39
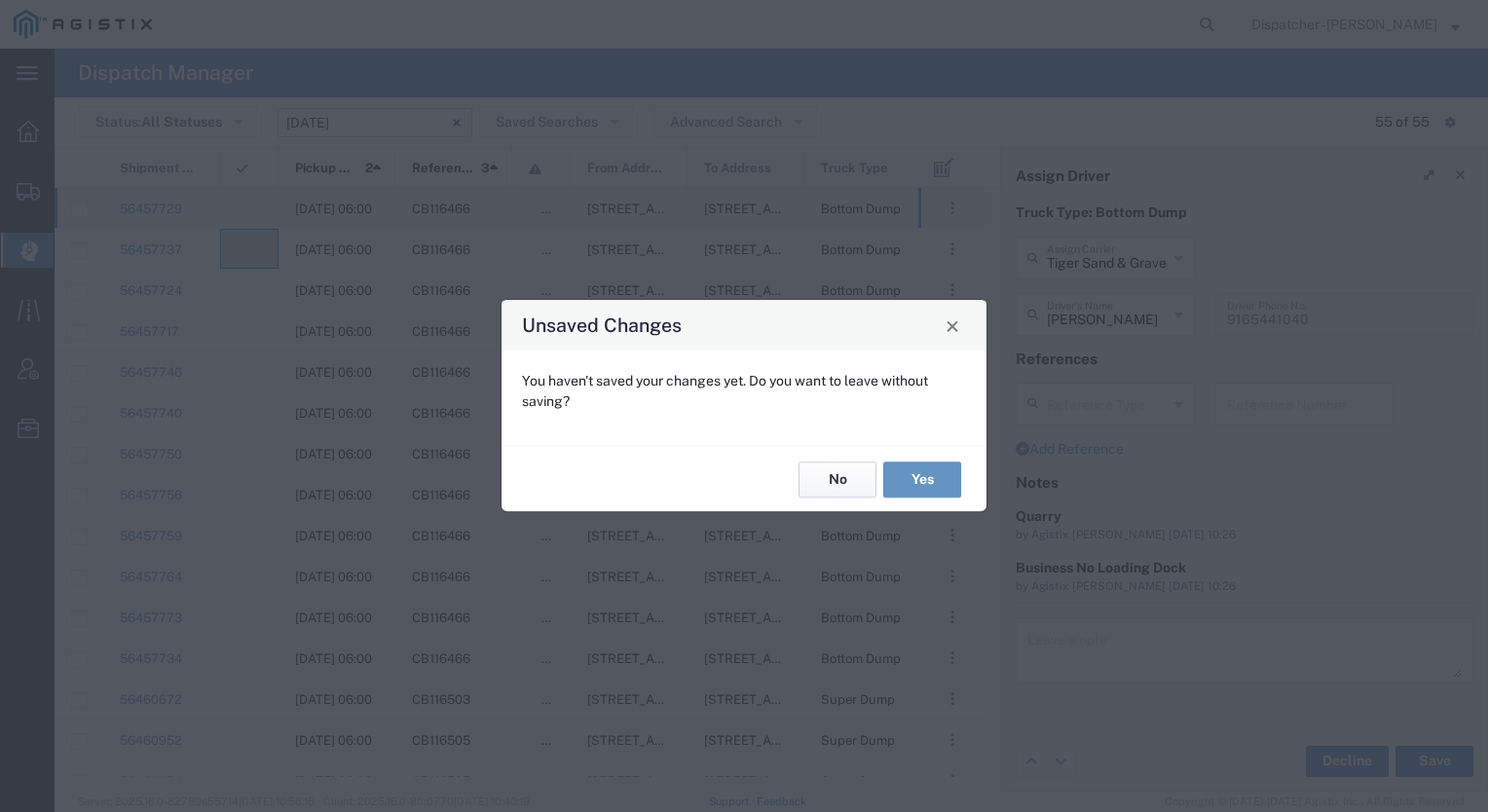
click at [848, 481] on button "No" at bounding box center [837, 480] width 78 height 37
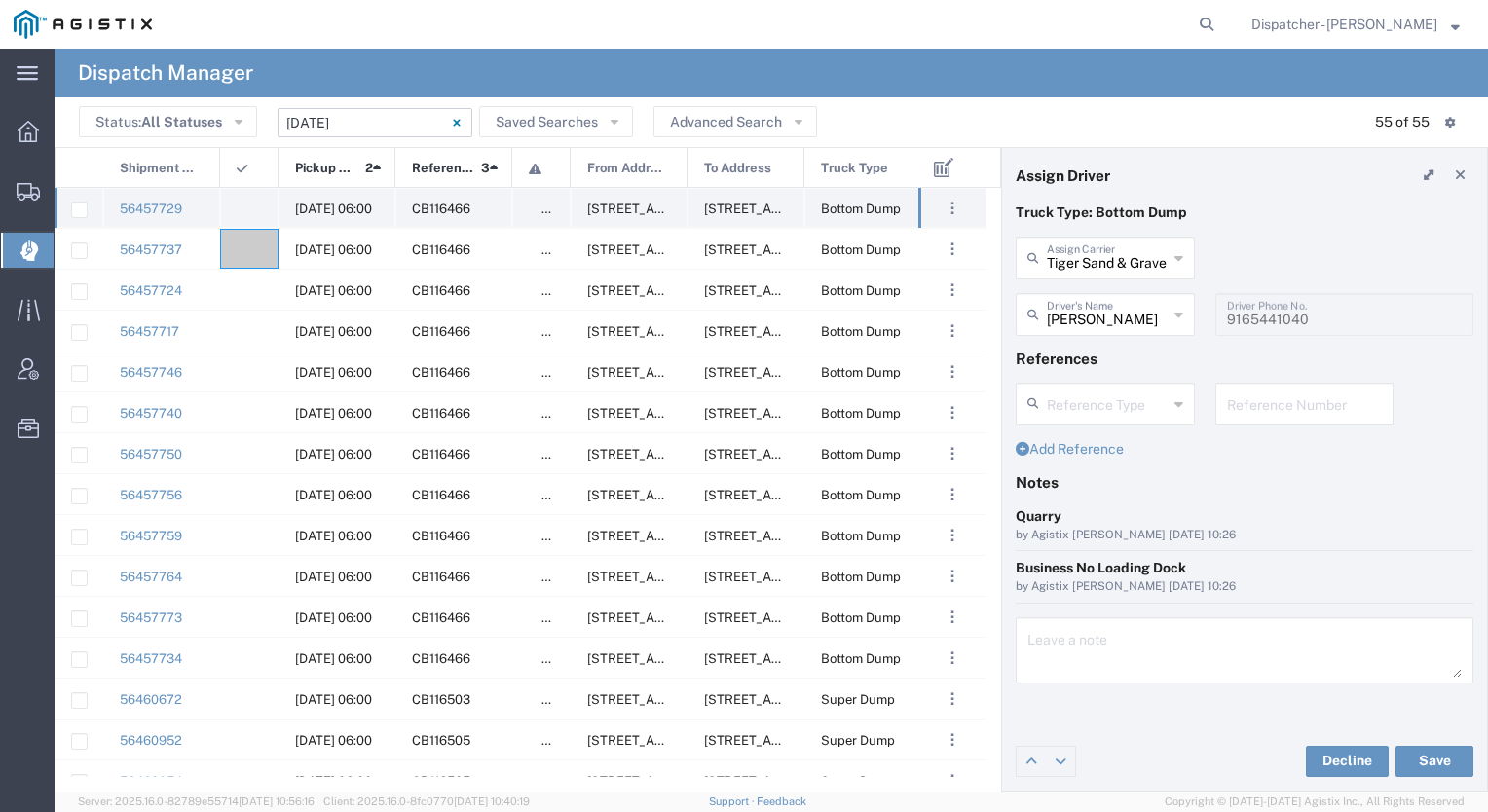
click at [249, 195] on div at bounding box center [249, 208] width 58 height 39
click at [1440, 754] on button "Save" at bounding box center [1435, 762] width 78 height 32
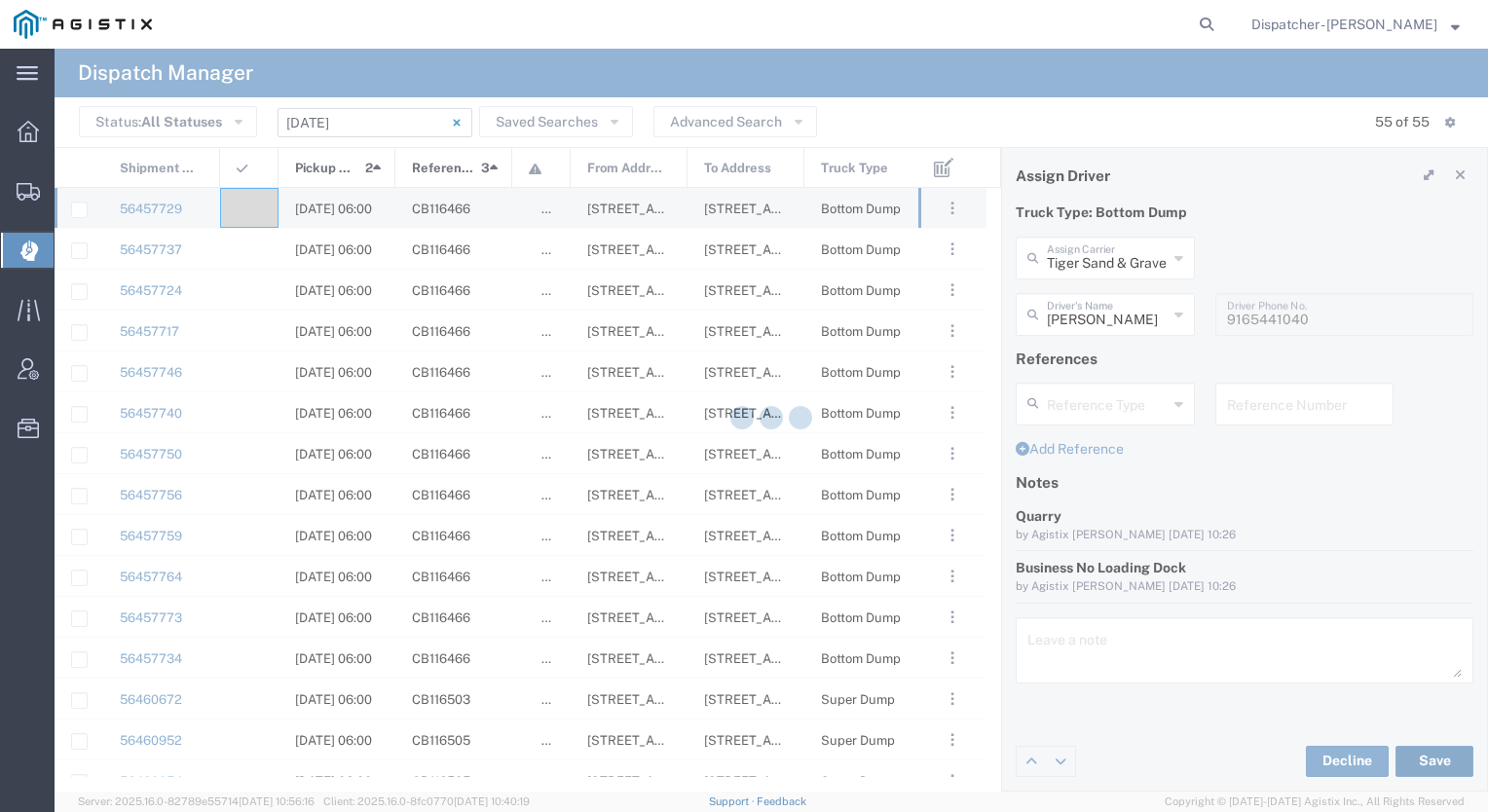
type input "[PERSON_NAME]"
type input "Tiger Sand & Gravel"
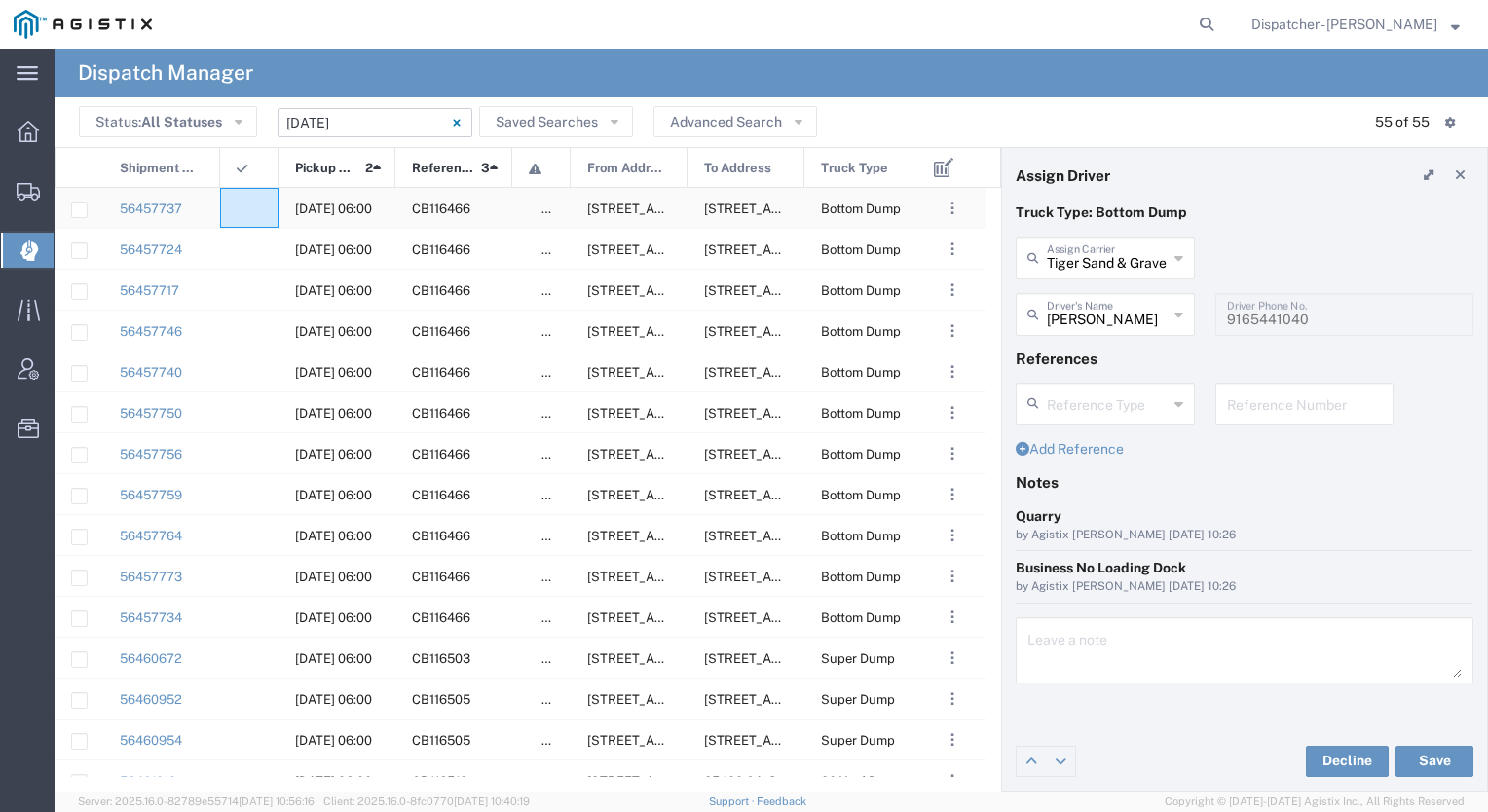
click at [258, 200] on div at bounding box center [249, 208] width 58 height 39
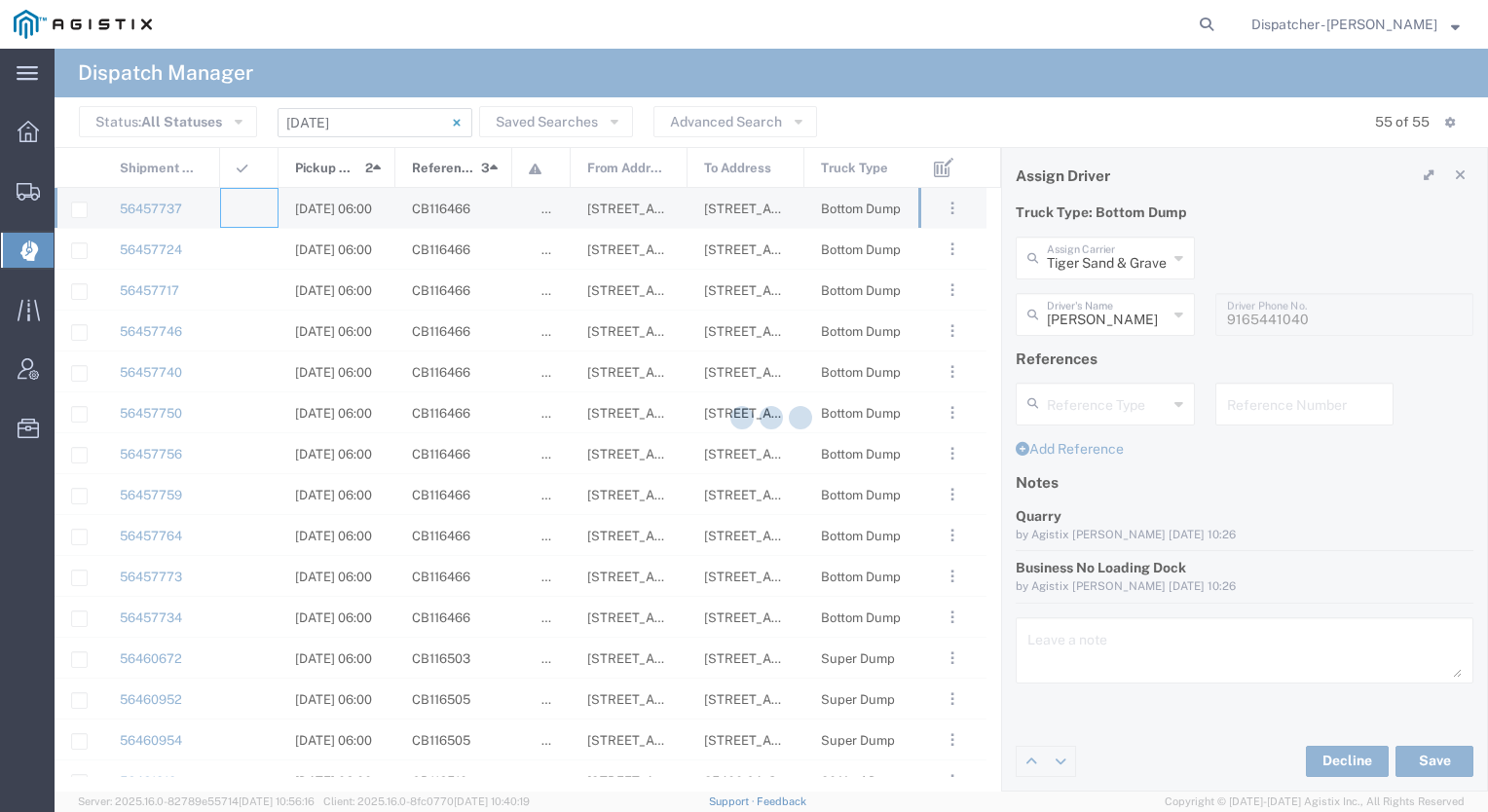
type input "[PERSON_NAME] & Sons Trucking, Inc"
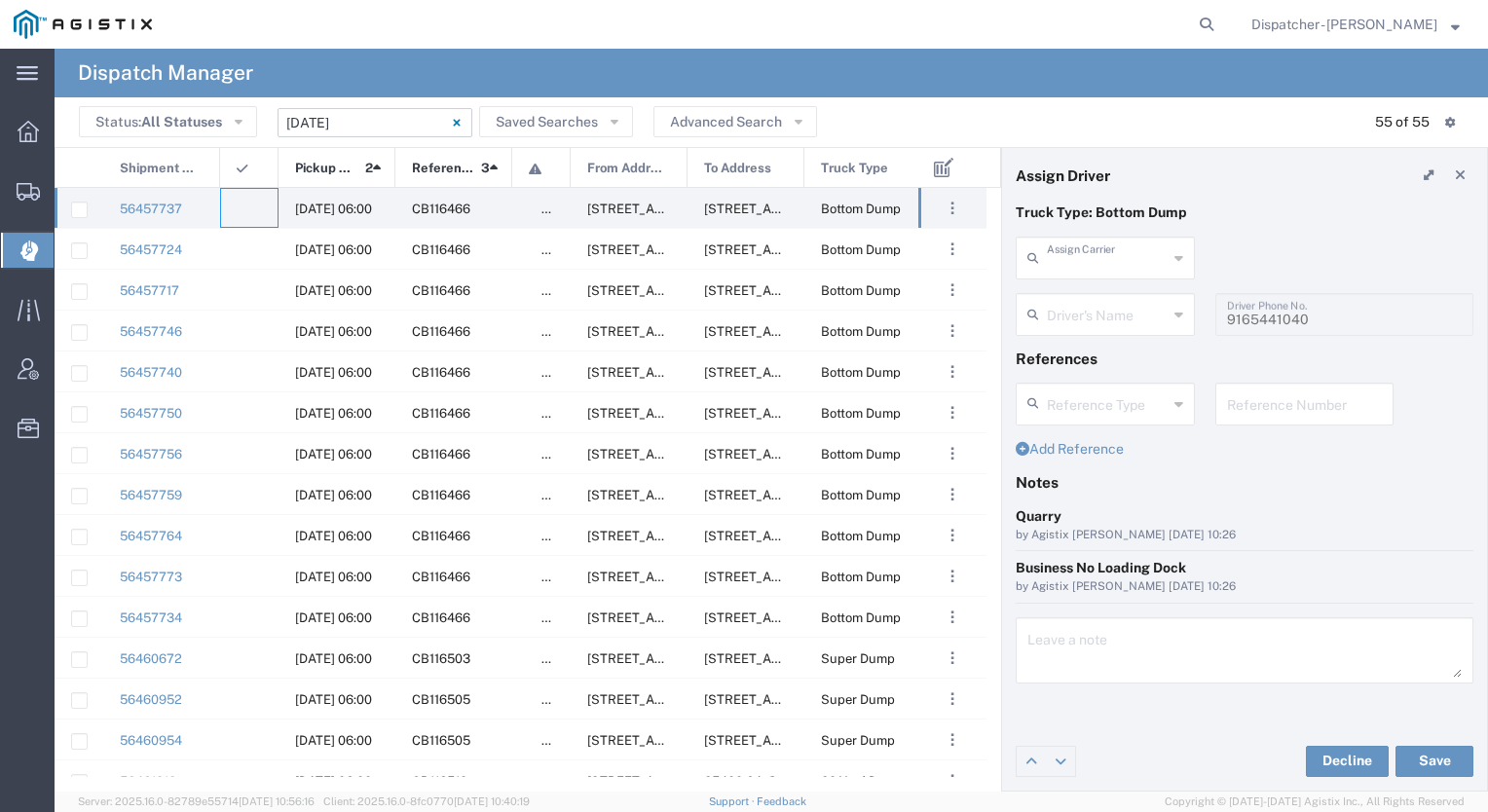
click at [1134, 260] on input "text" at bounding box center [1107, 257] width 120 height 35
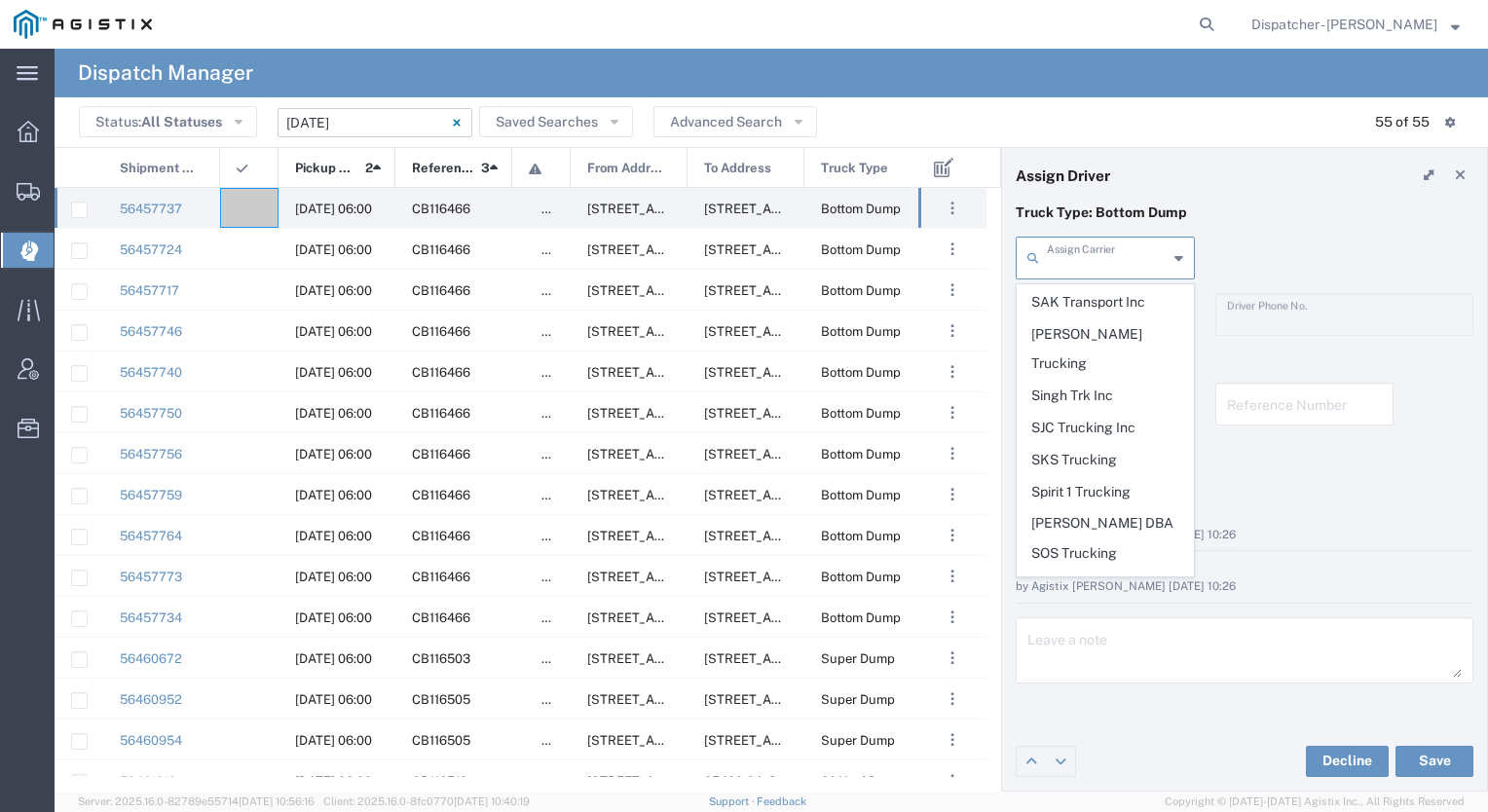
scroll to position [4038, 0]
click at [1079, 694] on span "Tiger Sand & Gravel" at bounding box center [1106, 708] width 176 height 31
type input "Tiger Sand & Gravel"
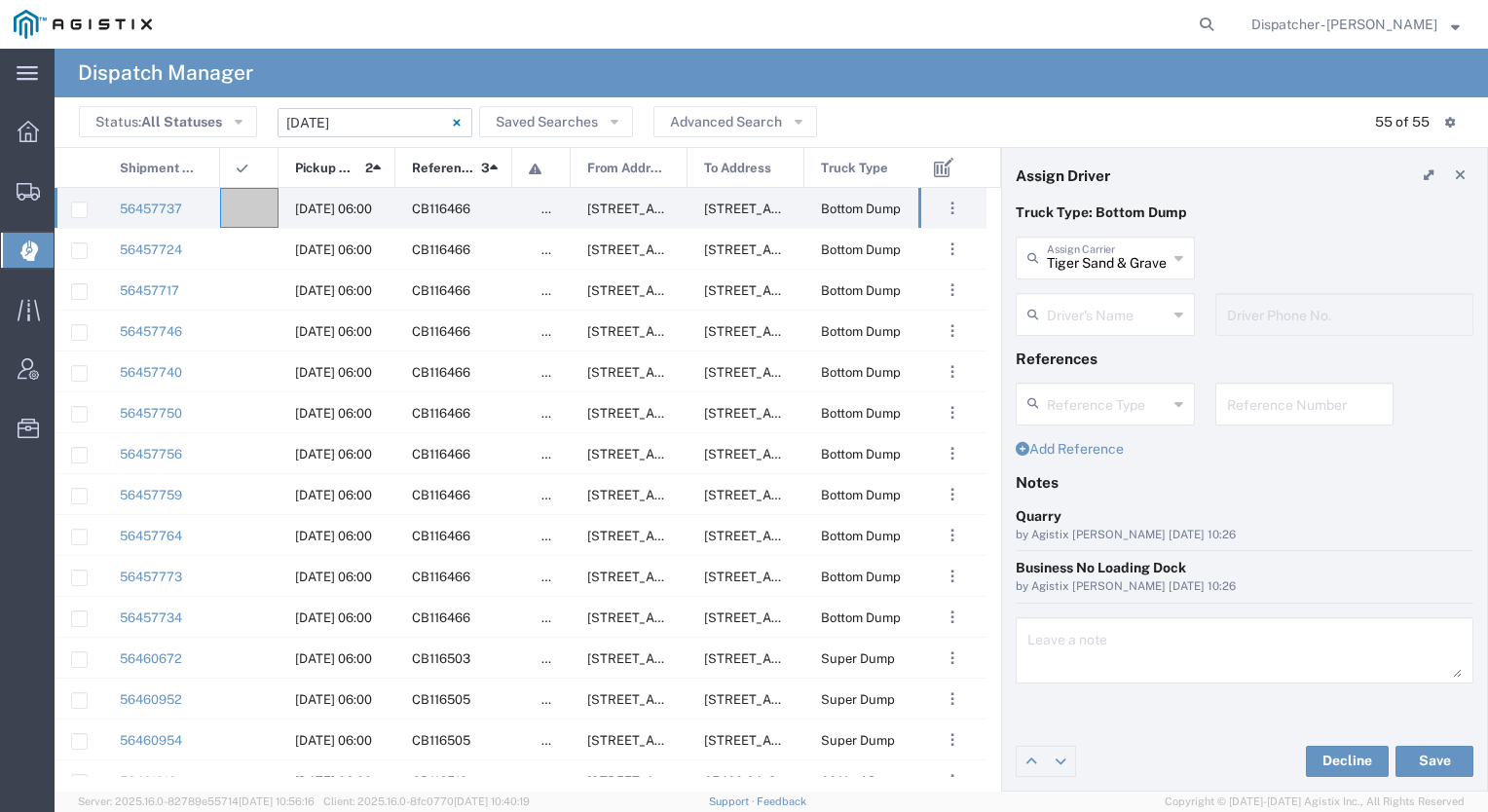
click at [1085, 325] on input "text" at bounding box center [1107, 313] width 120 height 35
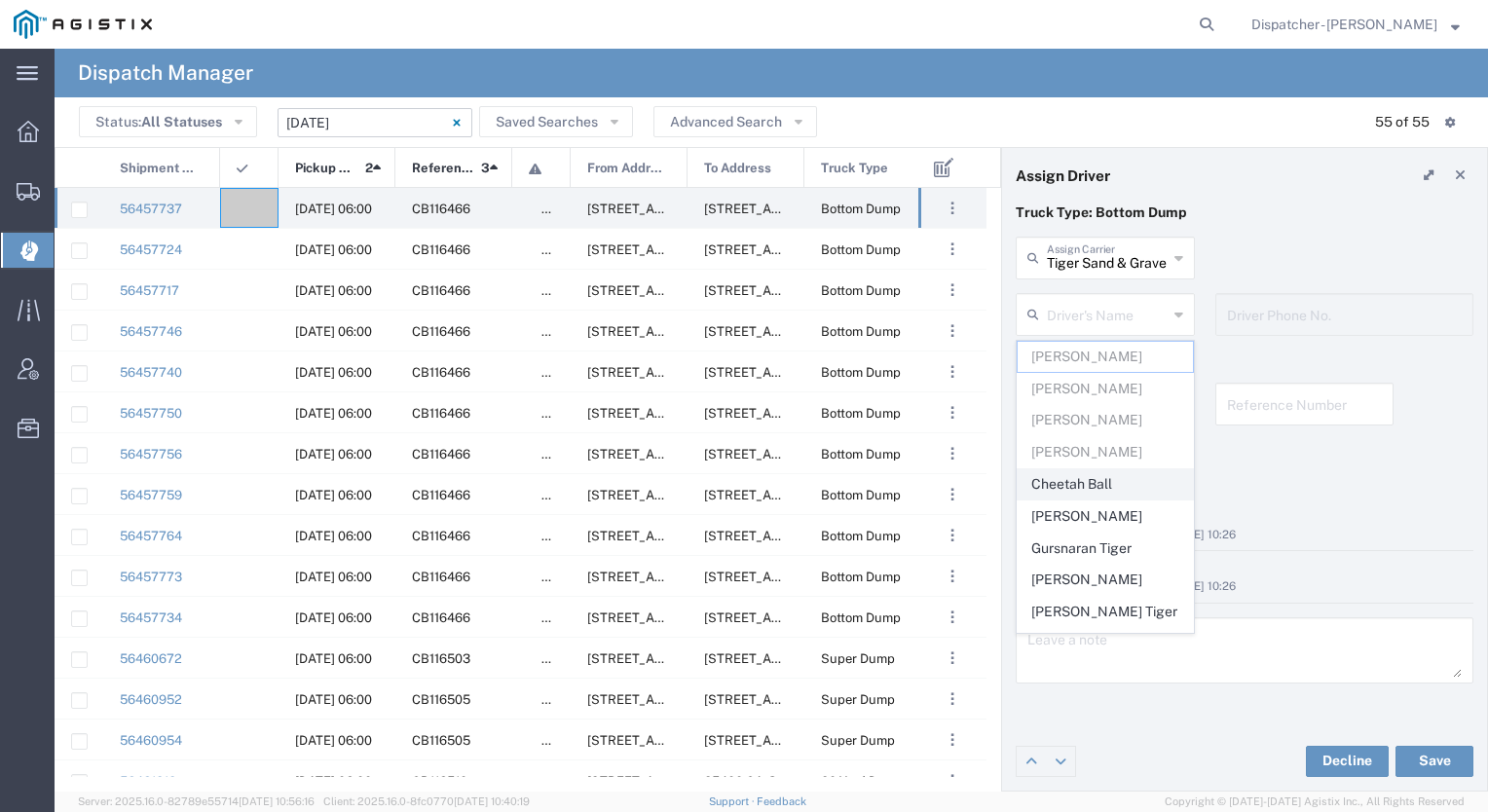
click at [1070, 485] on span "Cheetah Ball" at bounding box center [1106, 484] width 176 height 31
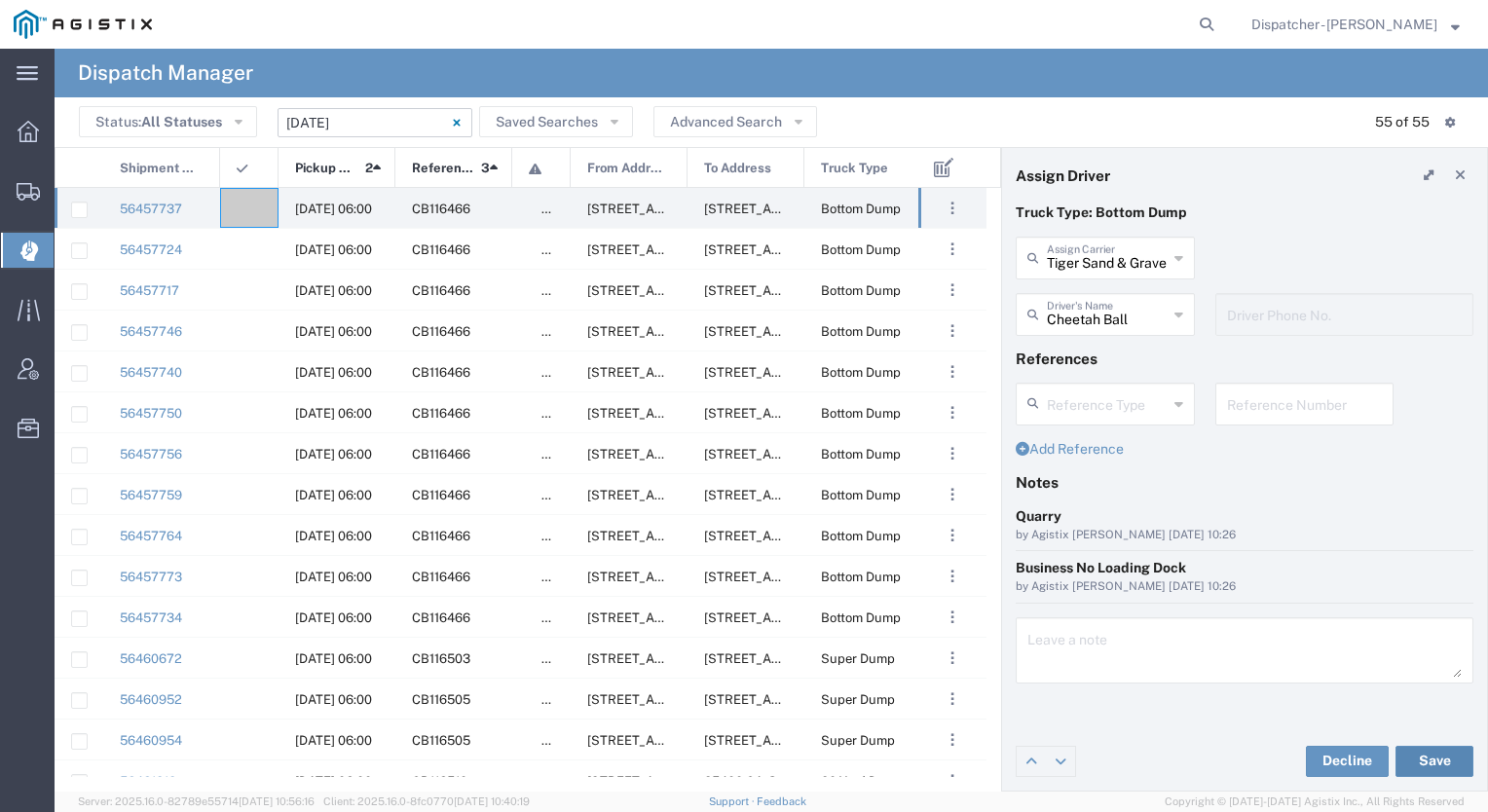
click at [1421, 758] on button "Save" at bounding box center [1435, 762] width 78 height 32
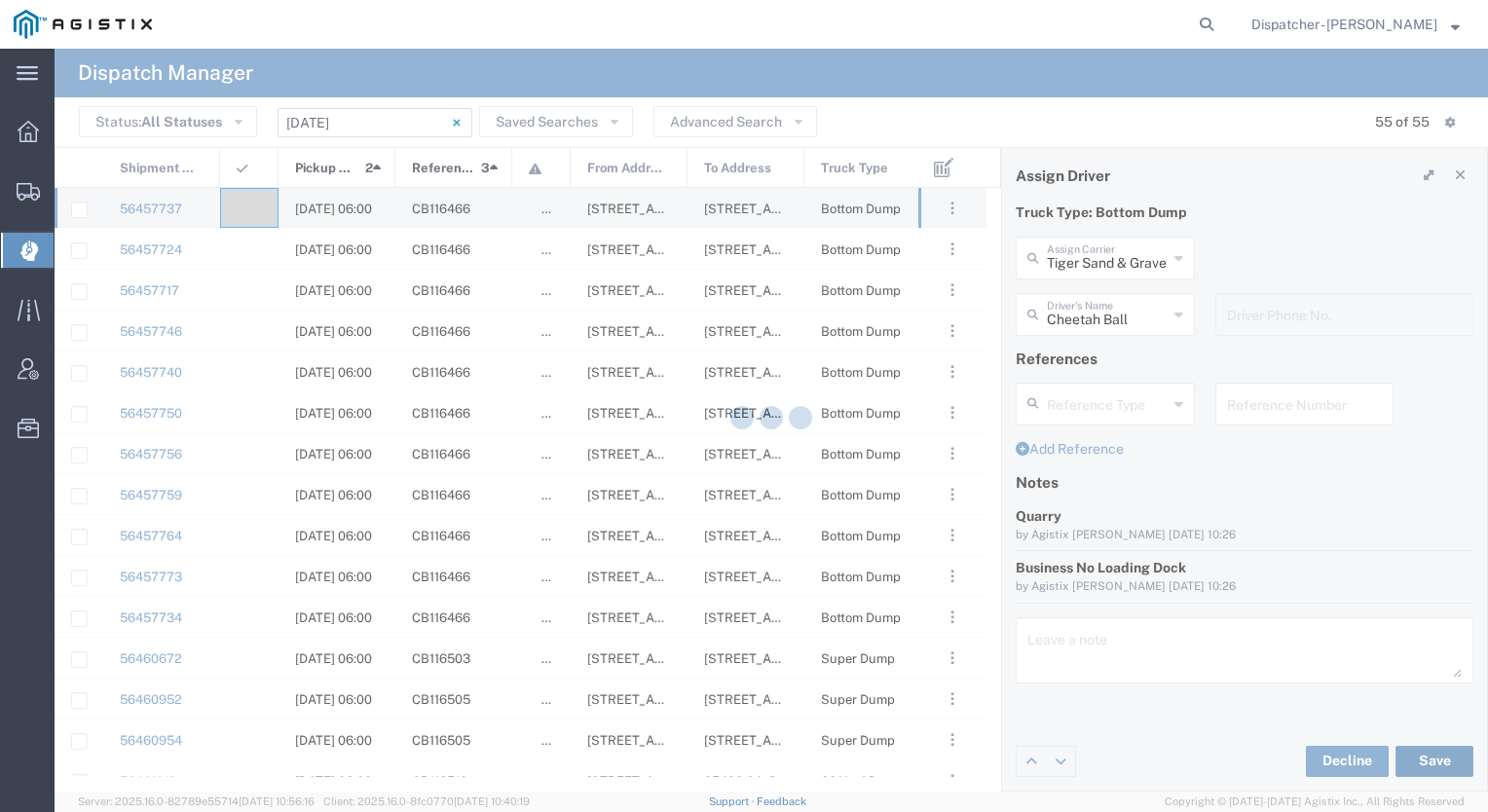
type input "Cheetah Ball"
type input "Tiger Sand & Gravel"
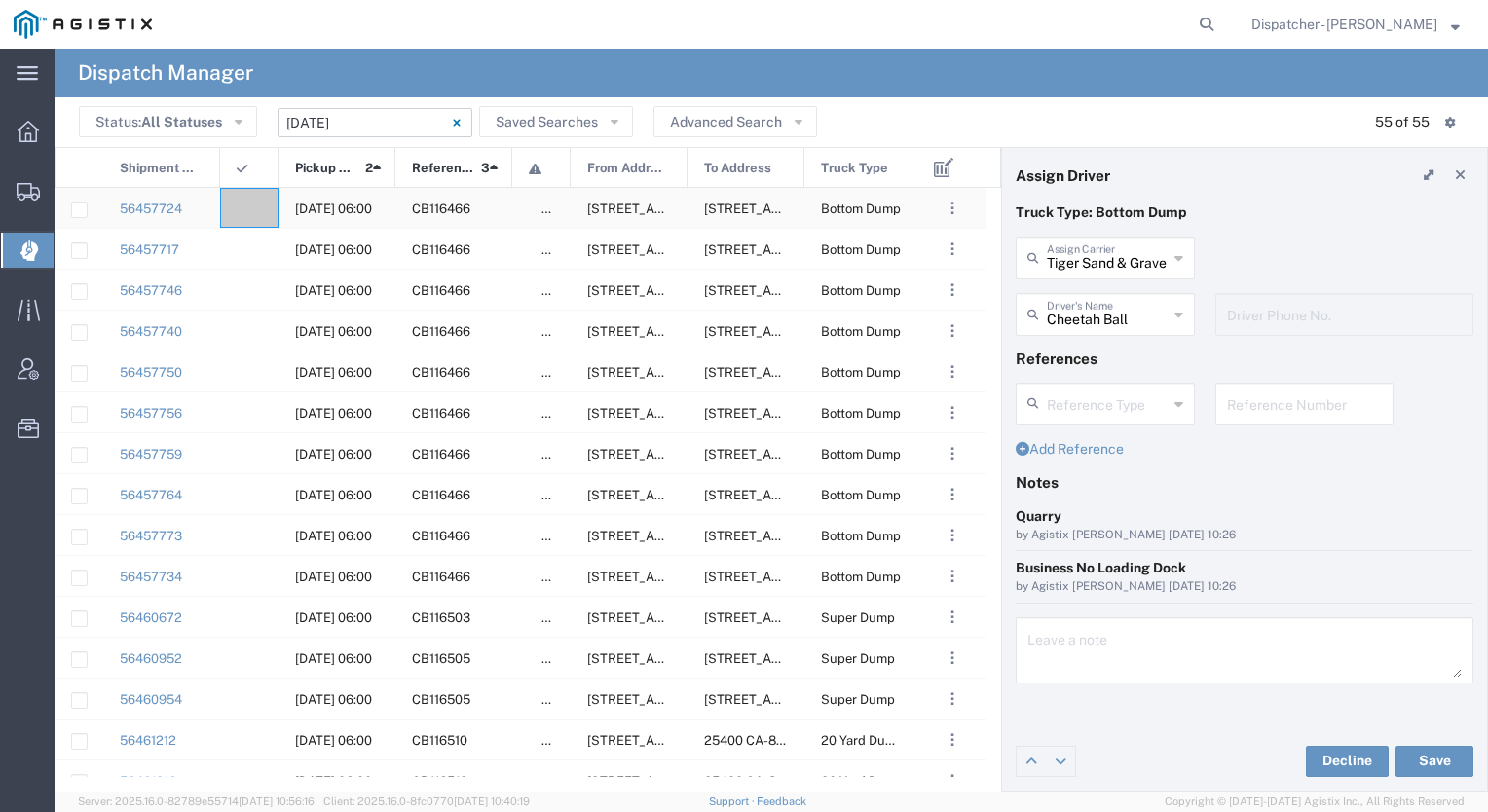
click at [238, 211] on agx-ag-table-icon-cell at bounding box center [243, 208] width 13 height 15
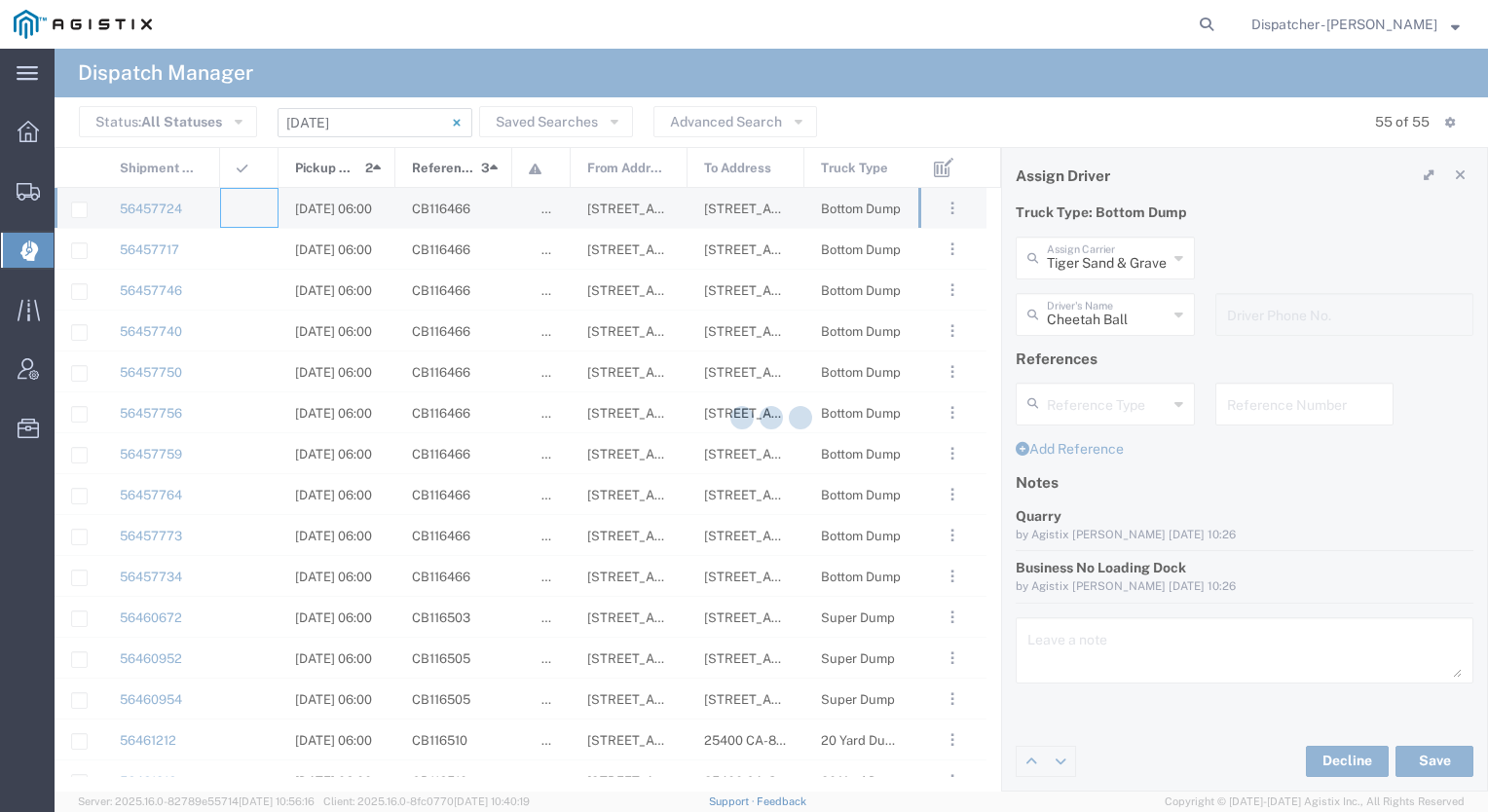
type input "[PERSON_NAME] & Sons Trucking, Inc"
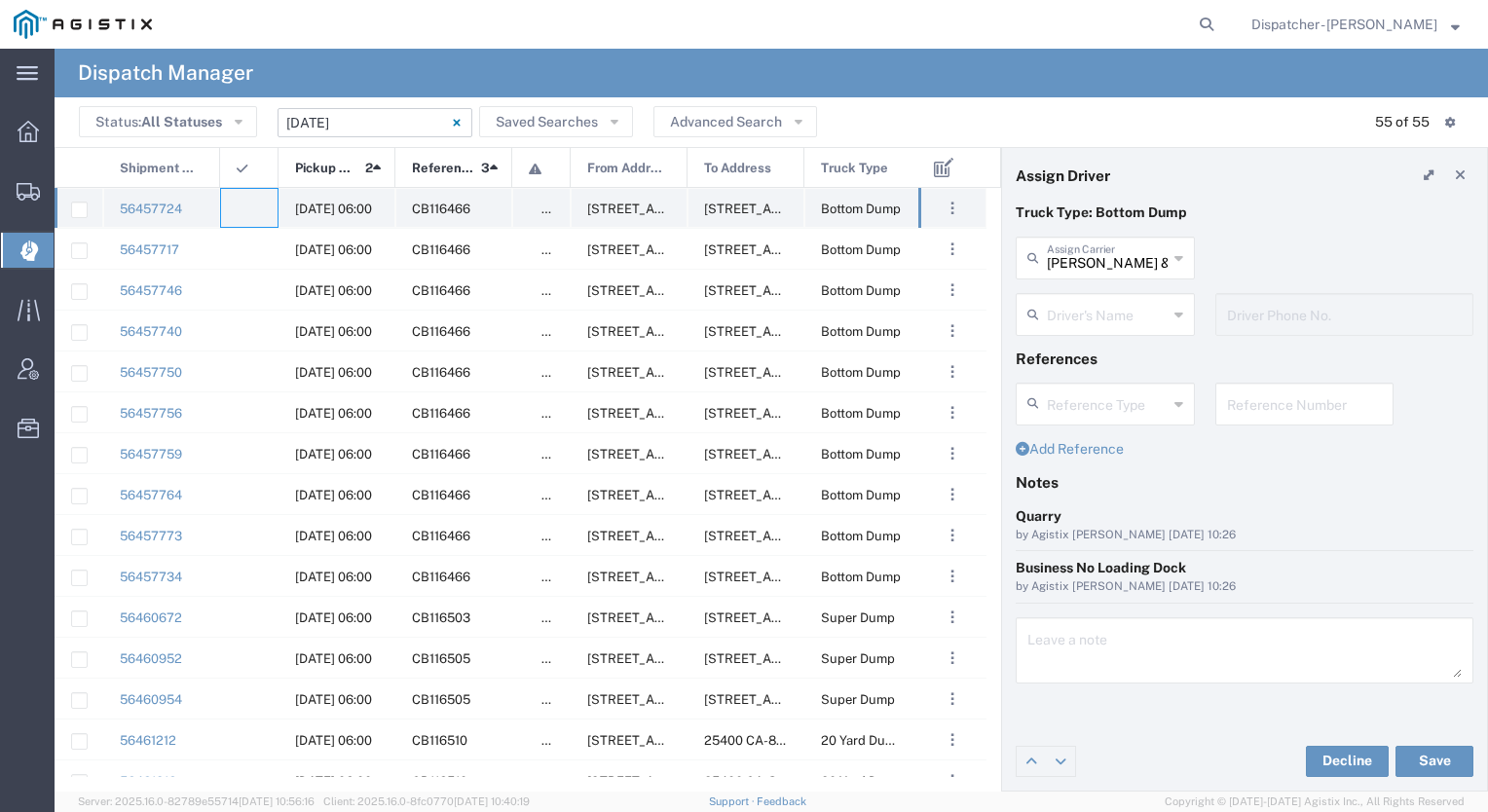
click at [261, 203] on div at bounding box center [249, 208] width 58 height 39
click at [1063, 256] on input "text" at bounding box center [1107, 257] width 120 height 35
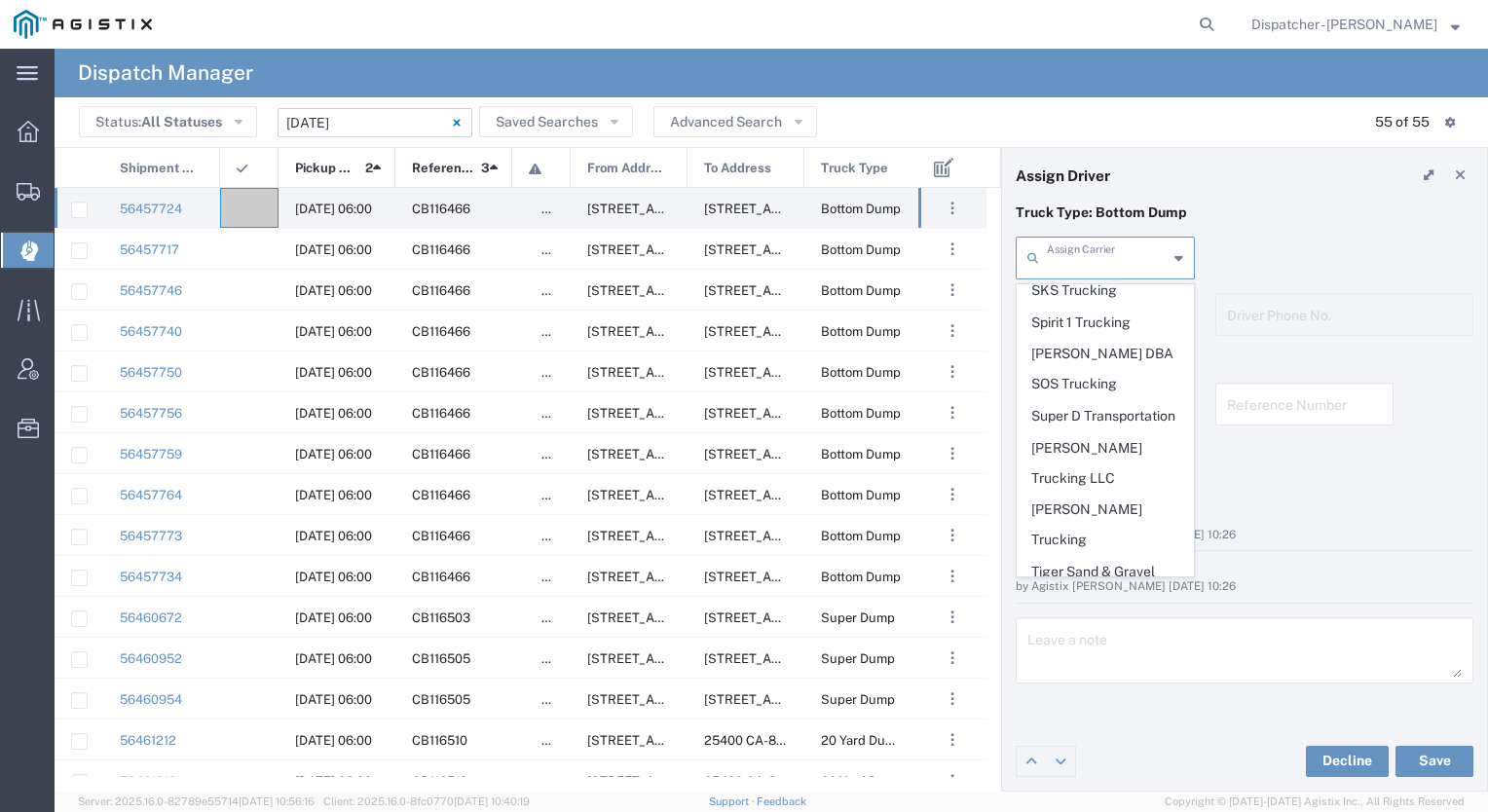
scroll to position [4103, 0]
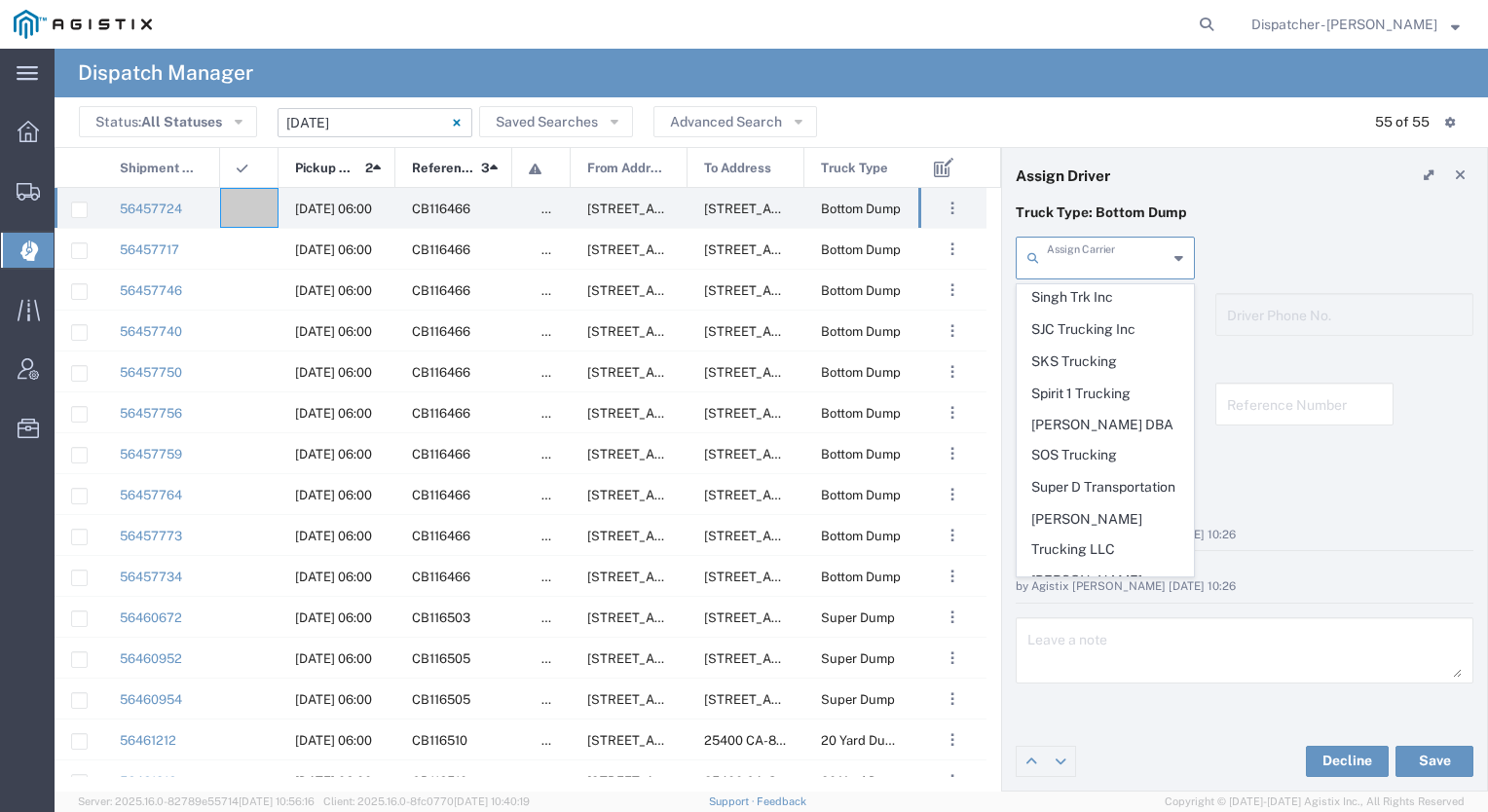
click at [1093, 628] on span "Tiger Sand & Gravel" at bounding box center [1106, 643] width 176 height 31
type input "Tiger Sand & Gravel"
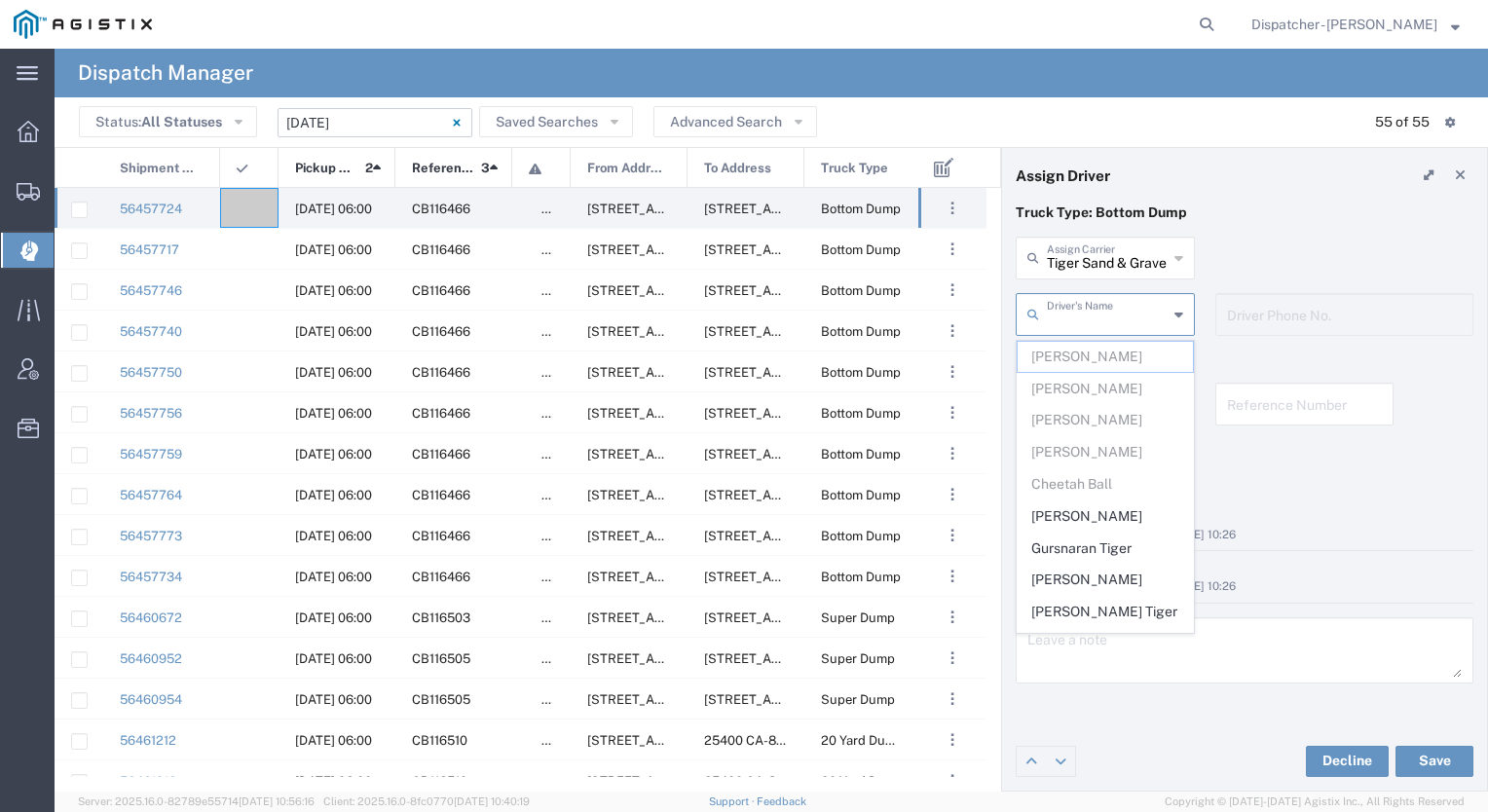
click at [1093, 314] on input "text" at bounding box center [1107, 313] width 120 height 35
click at [1100, 507] on span "[PERSON_NAME]" at bounding box center [1106, 516] width 176 height 31
type input "[PERSON_NAME]"
type input "9164902048"
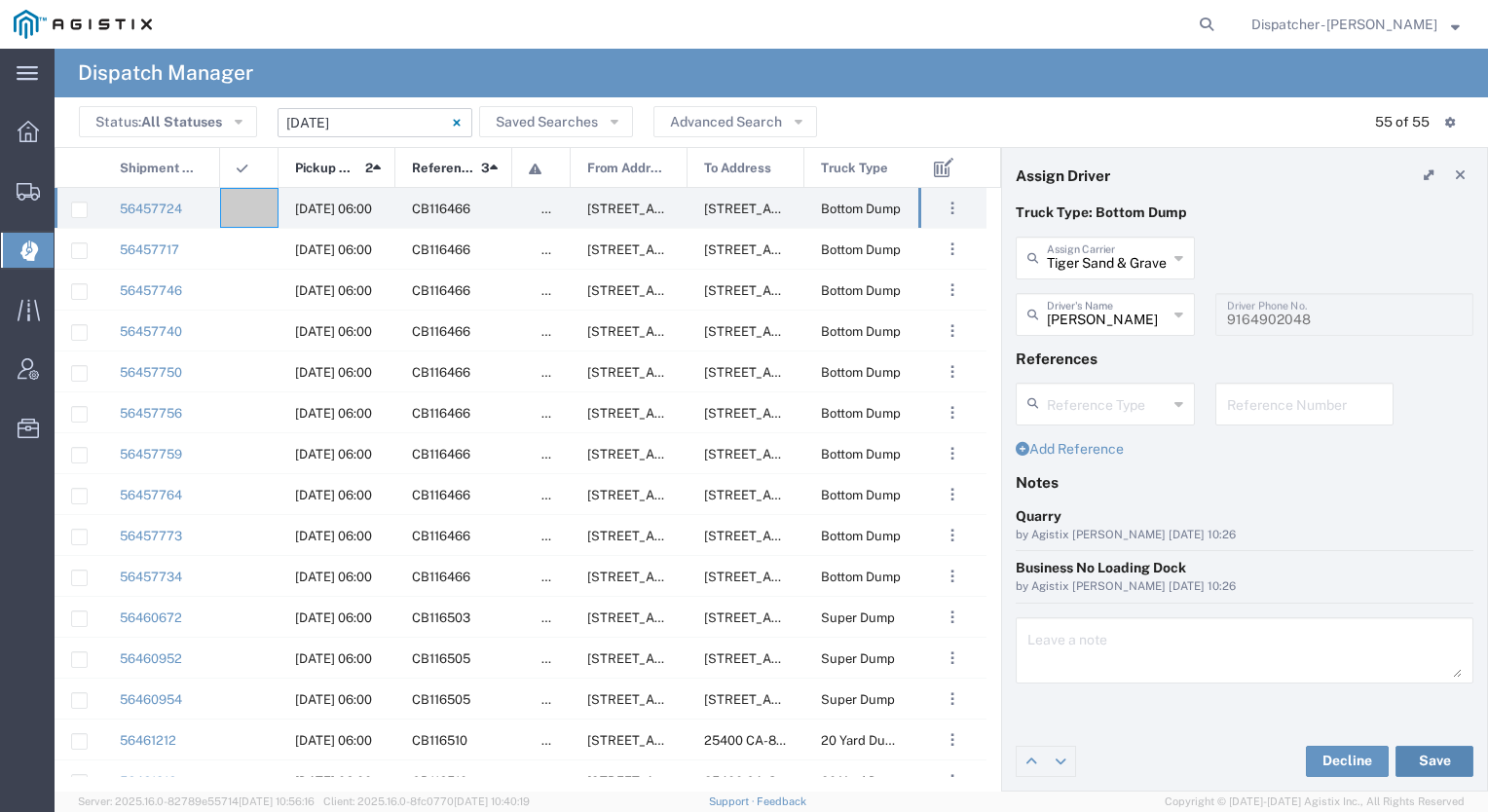
click at [1427, 758] on button "Save" at bounding box center [1435, 762] width 78 height 32
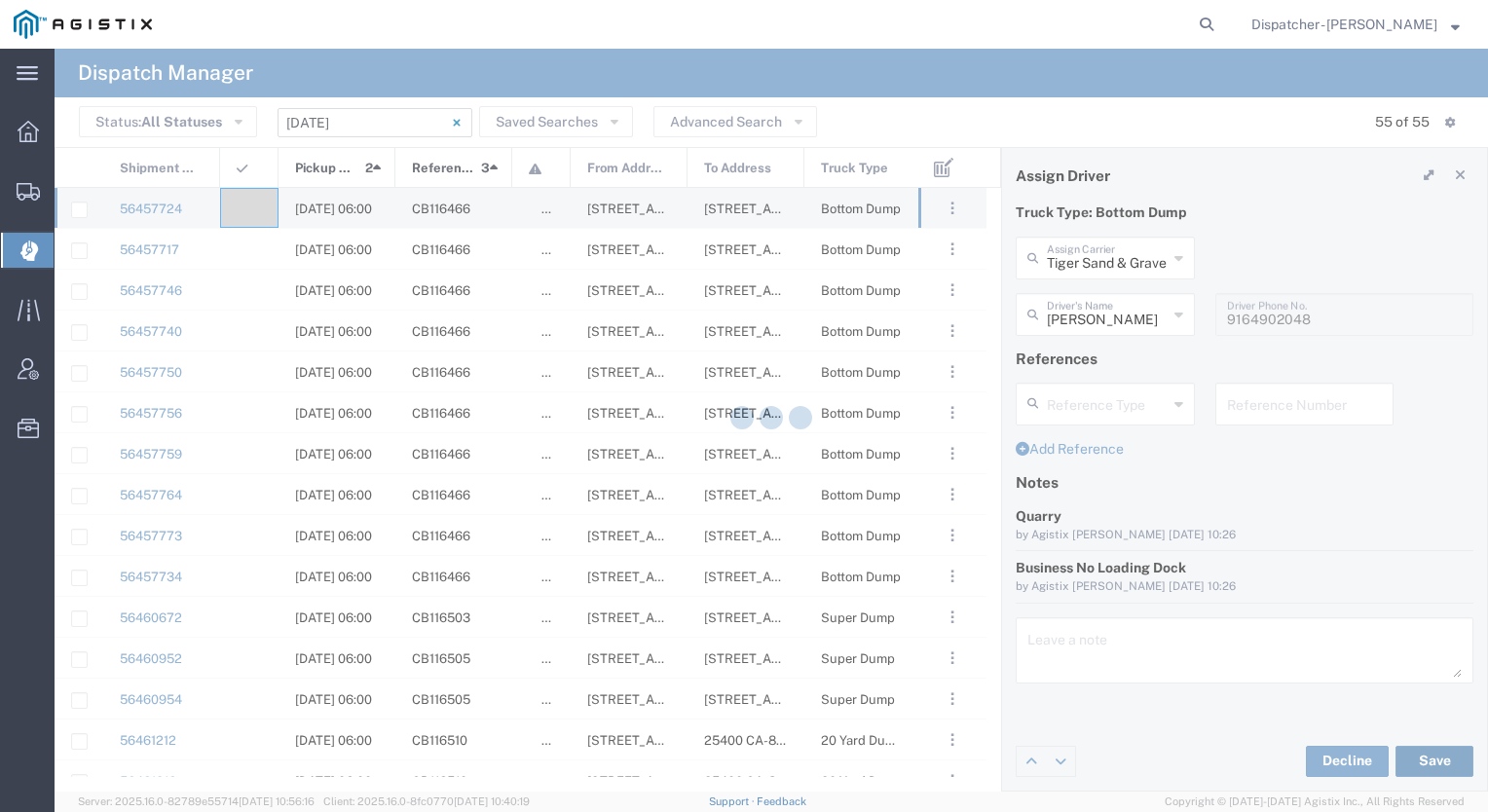
type input "[PERSON_NAME]"
type input "Tiger Sand & Gravel"
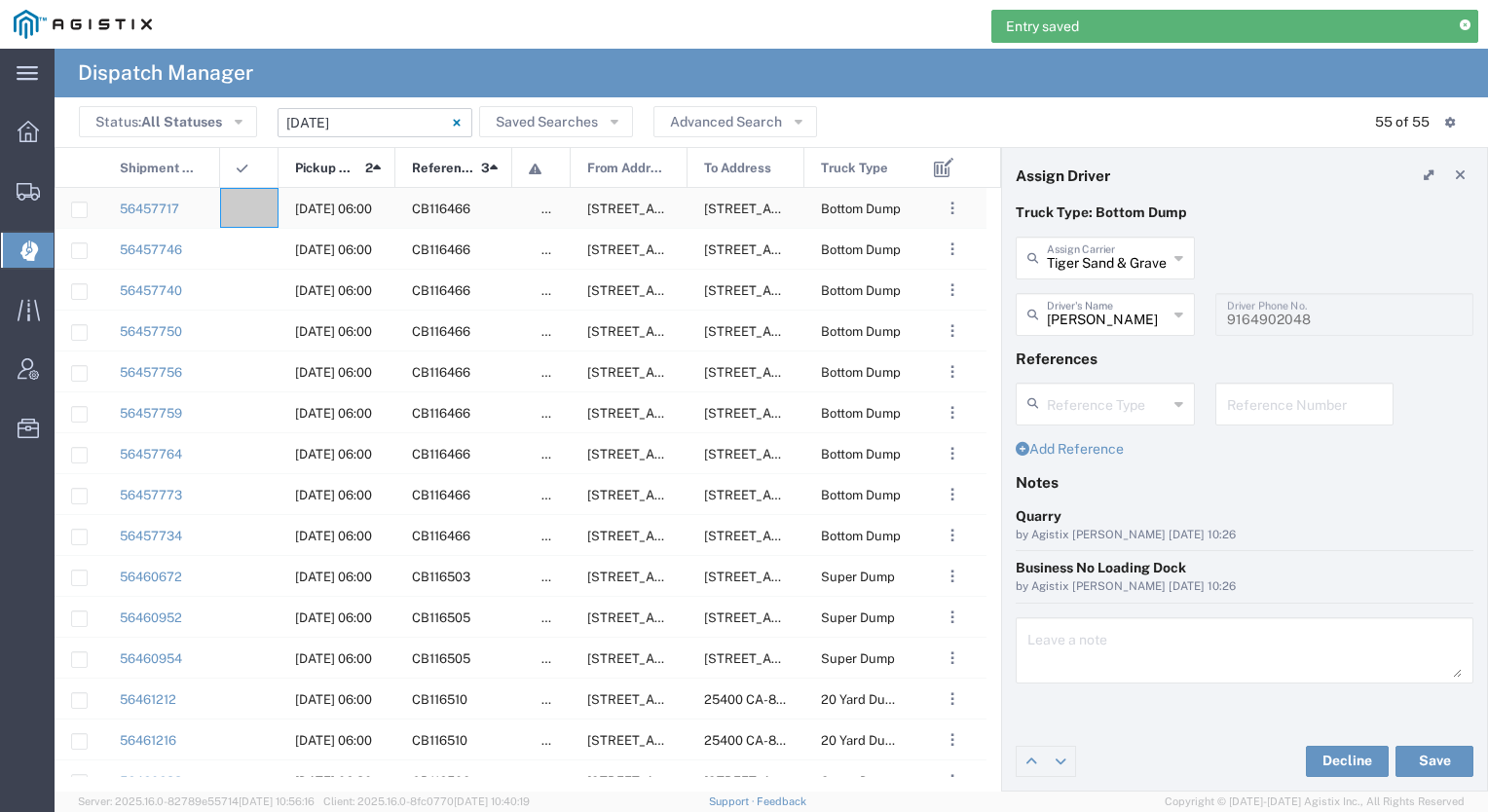
click at [247, 205] on agx-ag-table-icon-cell at bounding box center [243, 208] width 13 height 15
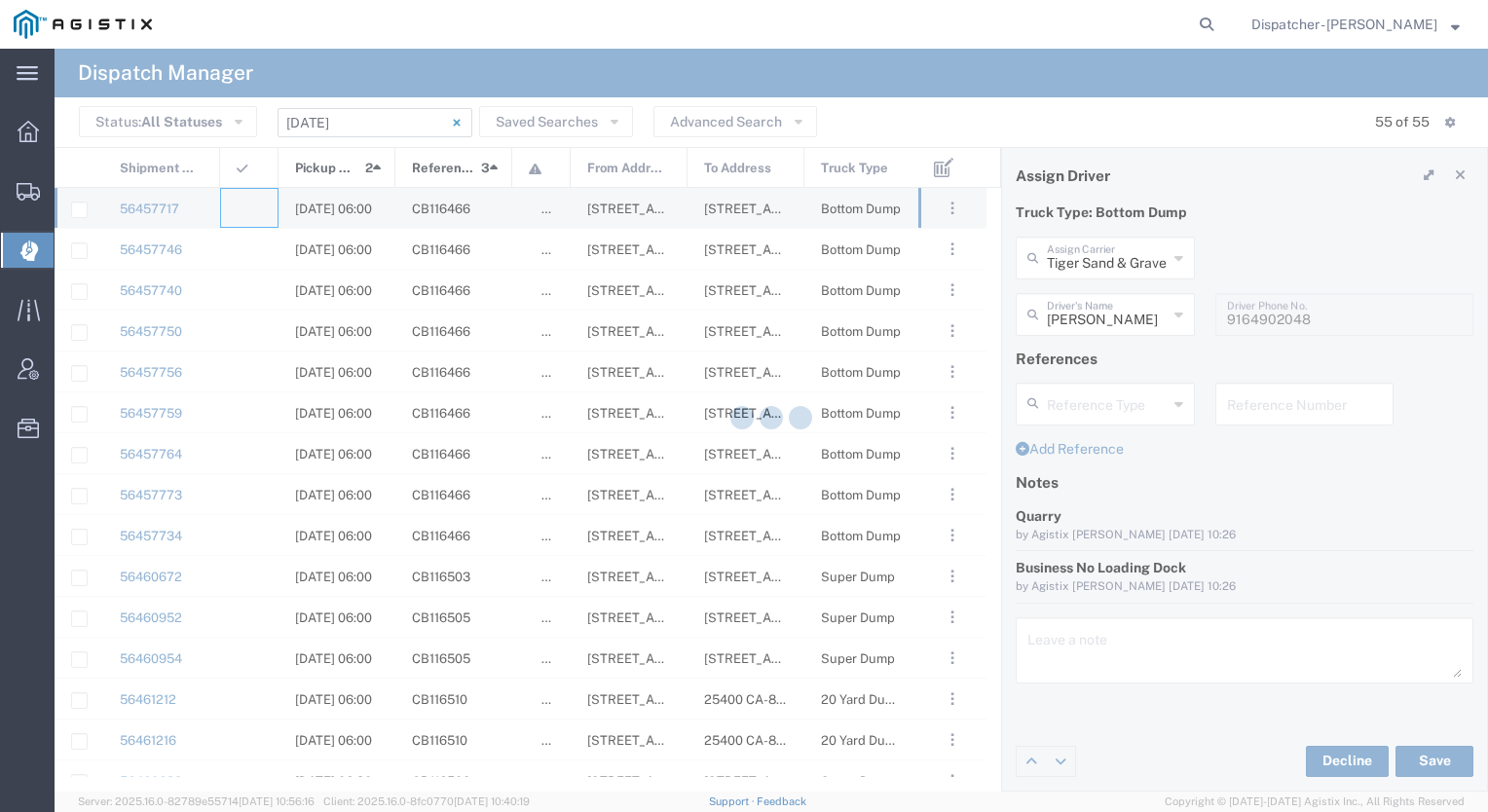
type input "[PERSON_NAME] & Sons Trucking, Inc"
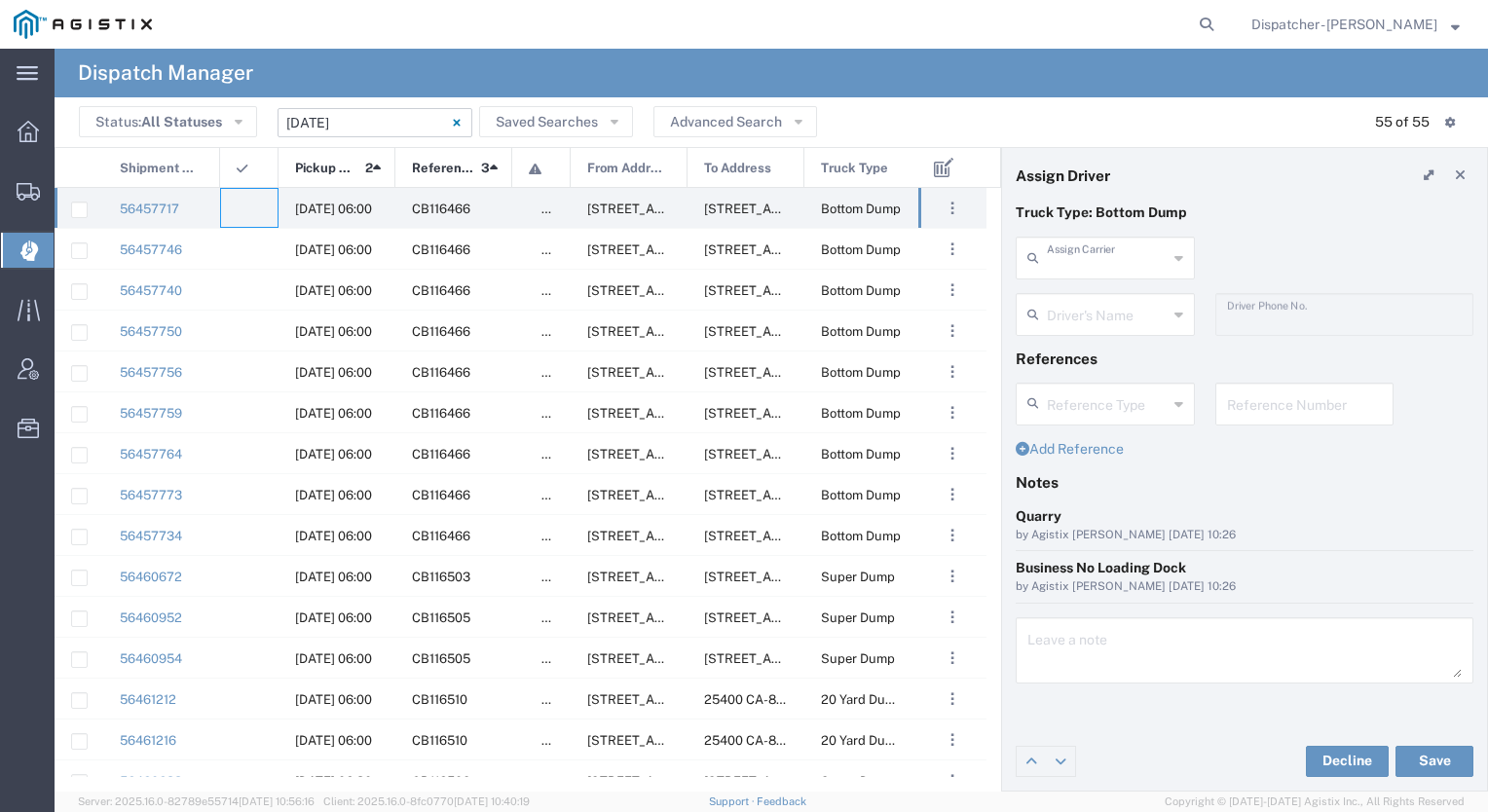
click at [1113, 256] on input "text" at bounding box center [1107, 257] width 120 height 35
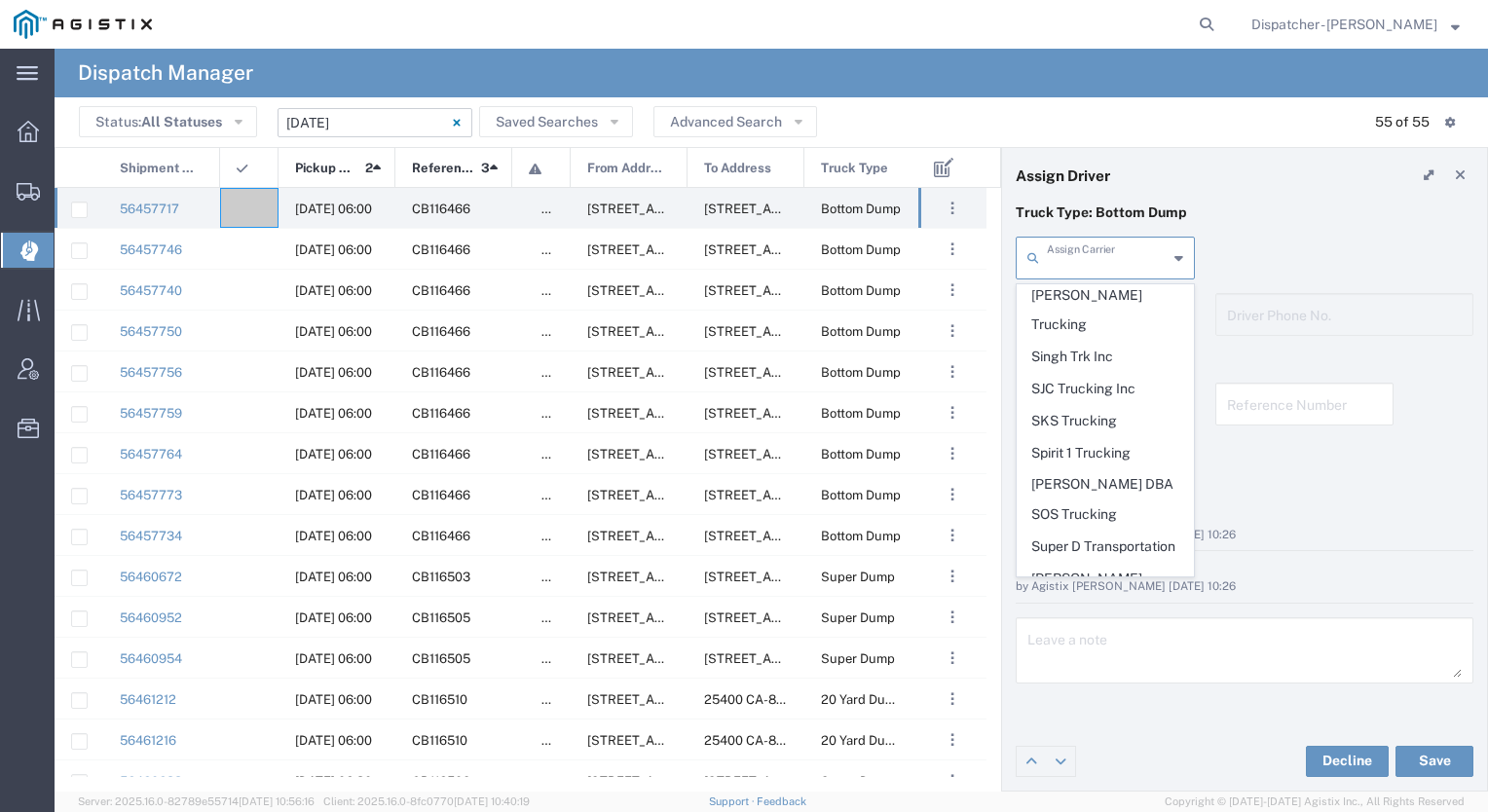
scroll to position [4052, 0]
click at [1087, 680] on span "Tiger Sand & Gravel" at bounding box center [1106, 695] width 176 height 31
type input "Tiger Sand & Gravel"
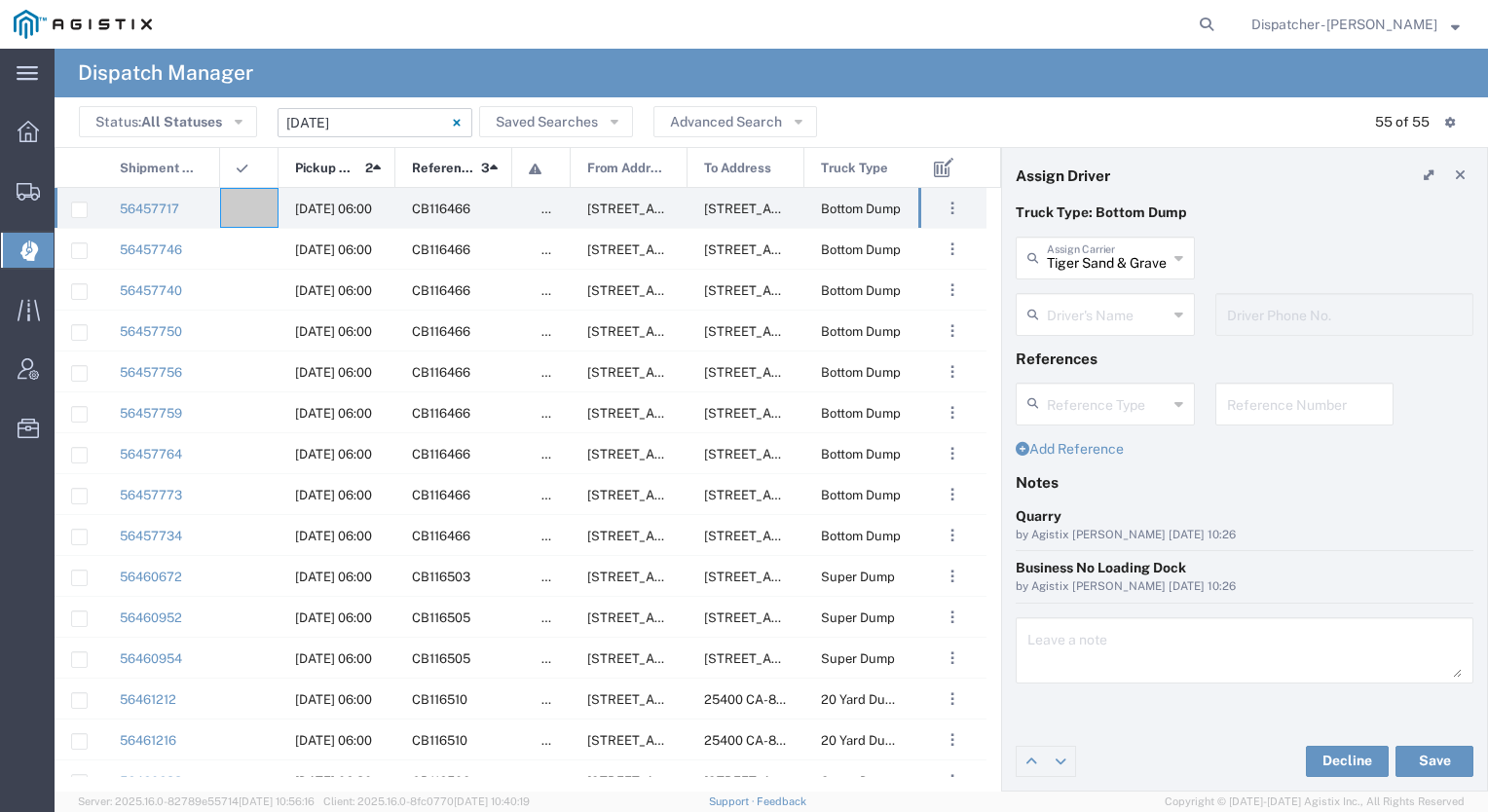
click at [1056, 322] on input "text" at bounding box center [1107, 313] width 120 height 35
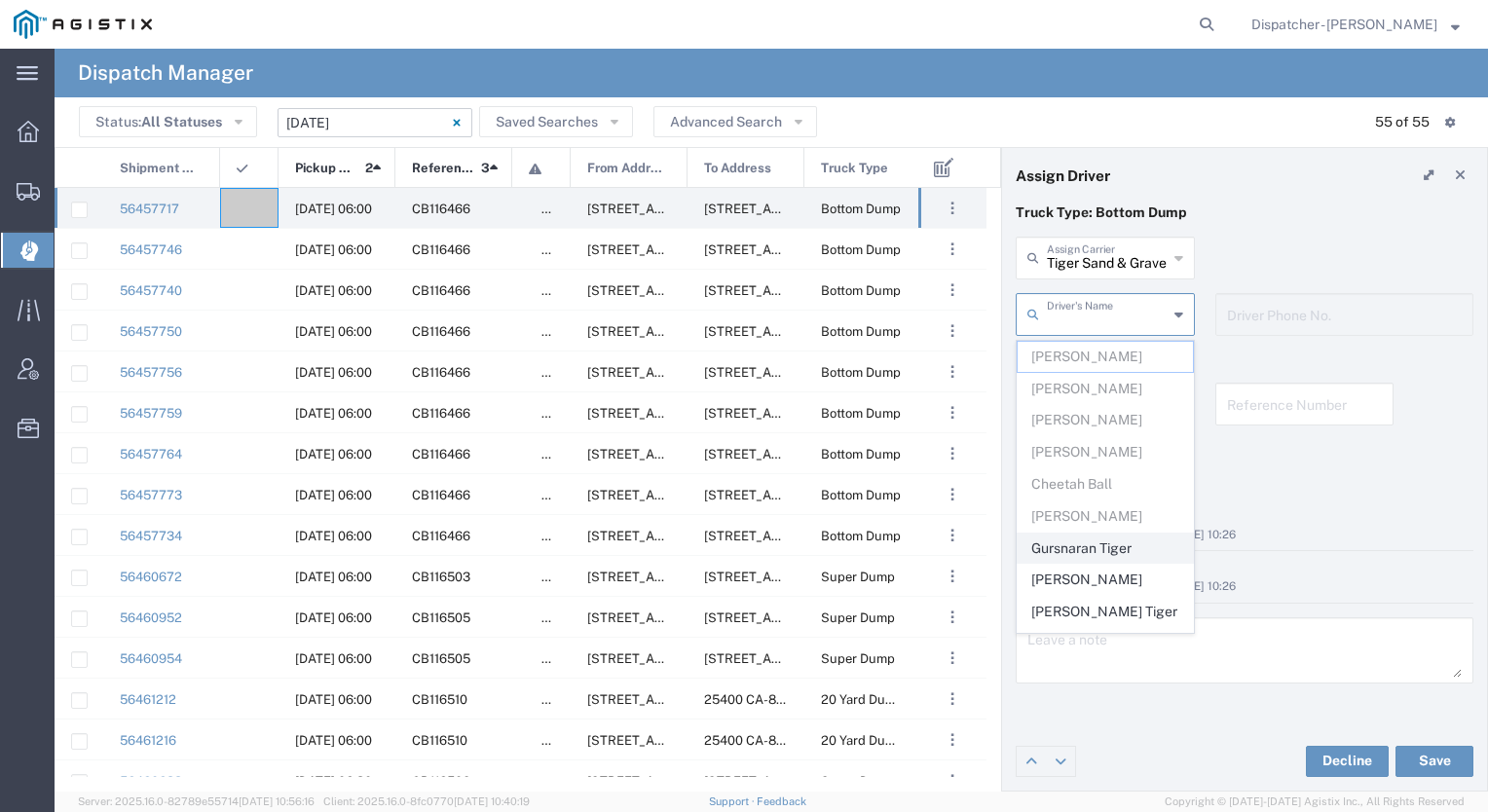
click at [1060, 549] on span "Gursnaran Tiger" at bounding box center [1106, 549] width 176 height 31
type input "Gursnaran Tiger"
type input "[PHONE_NUMBER]"
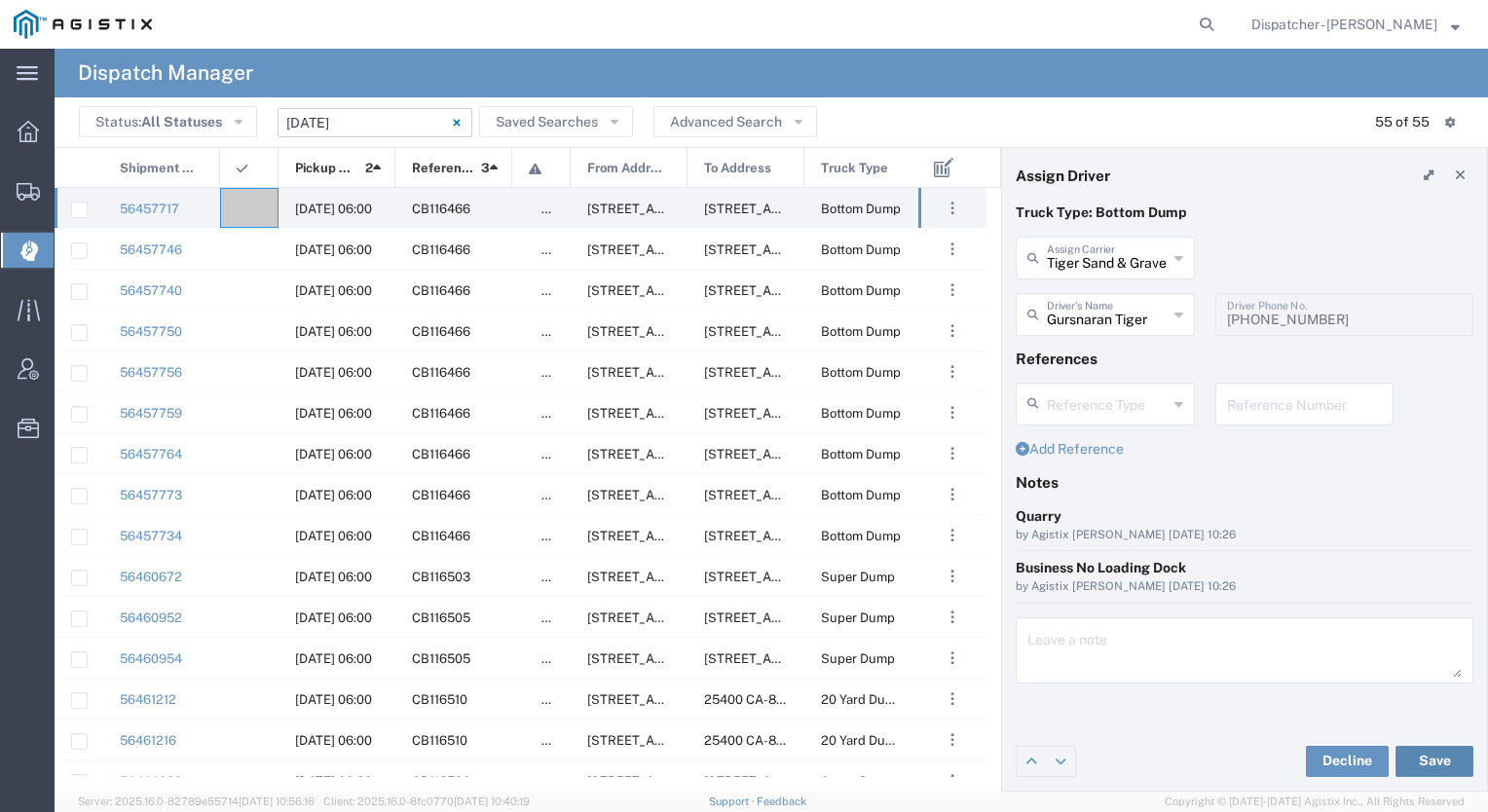
click at [1435, 774] on button "Save" at bounding box center [1435, 762] width 78 height 32
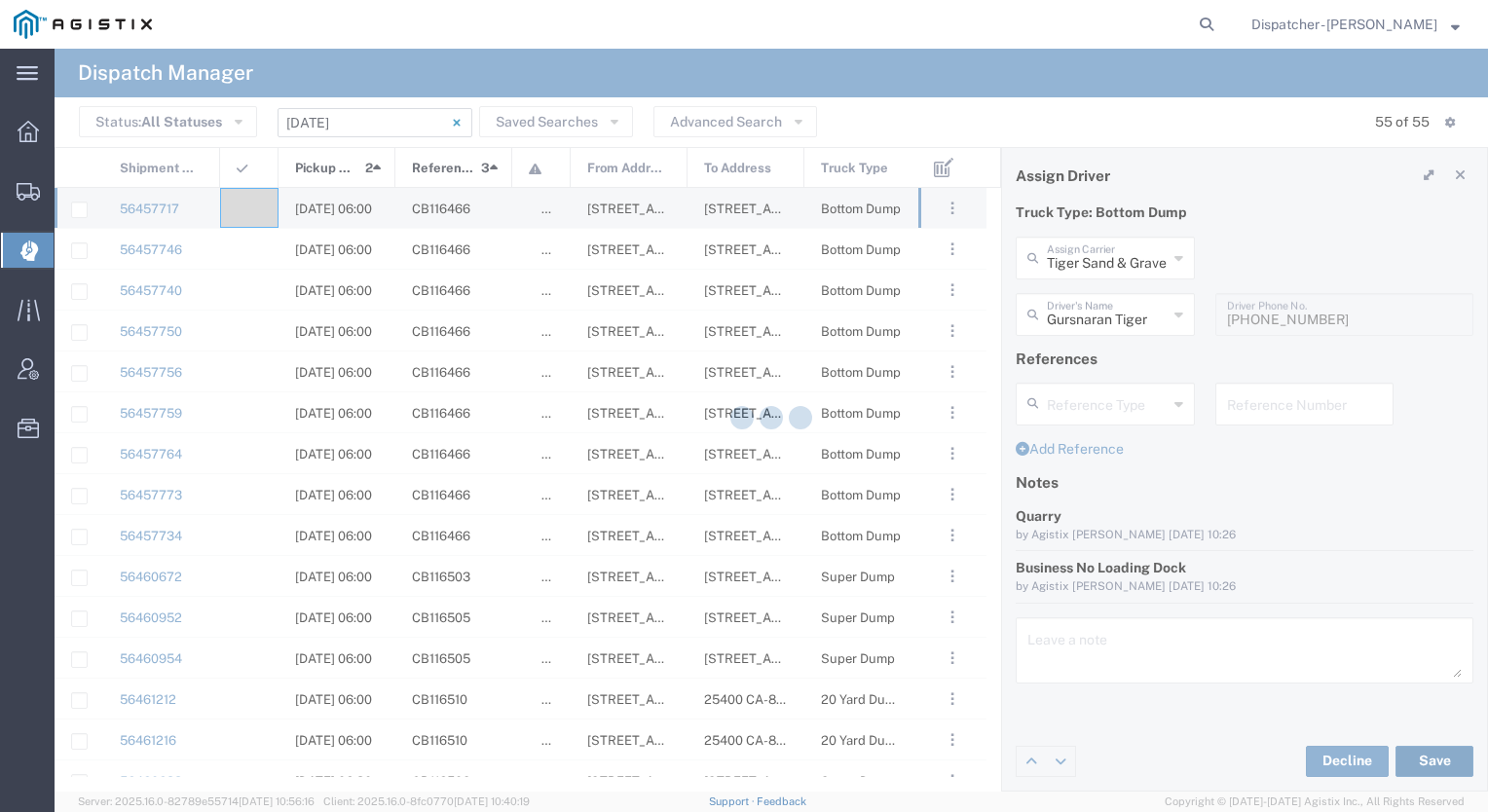
type input "Gursnaran Tiger"
type input "Tiger Sand & Gravel"
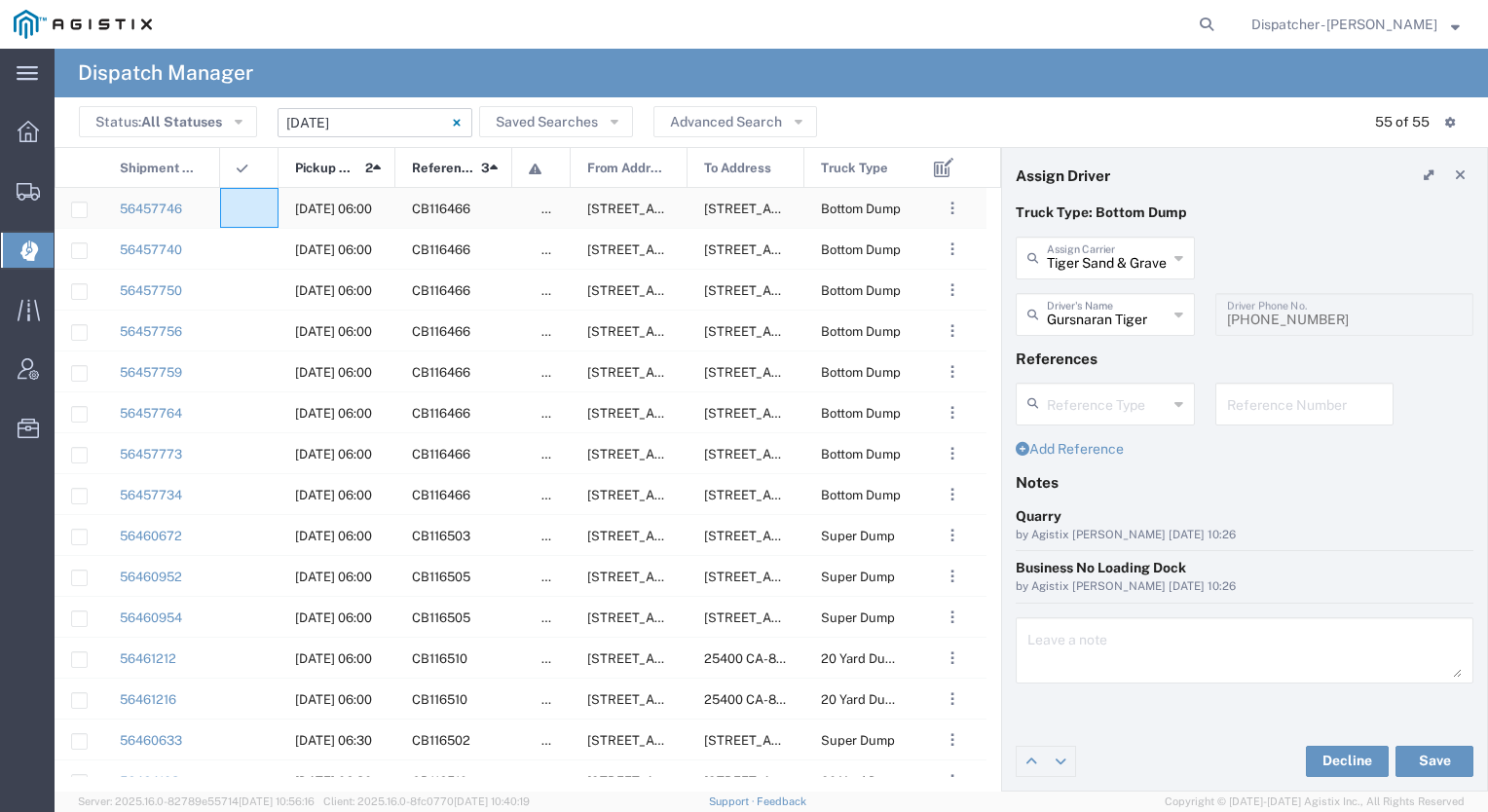
click at [261, 213] on div at bounding box center [249, 208] width 58 height 39
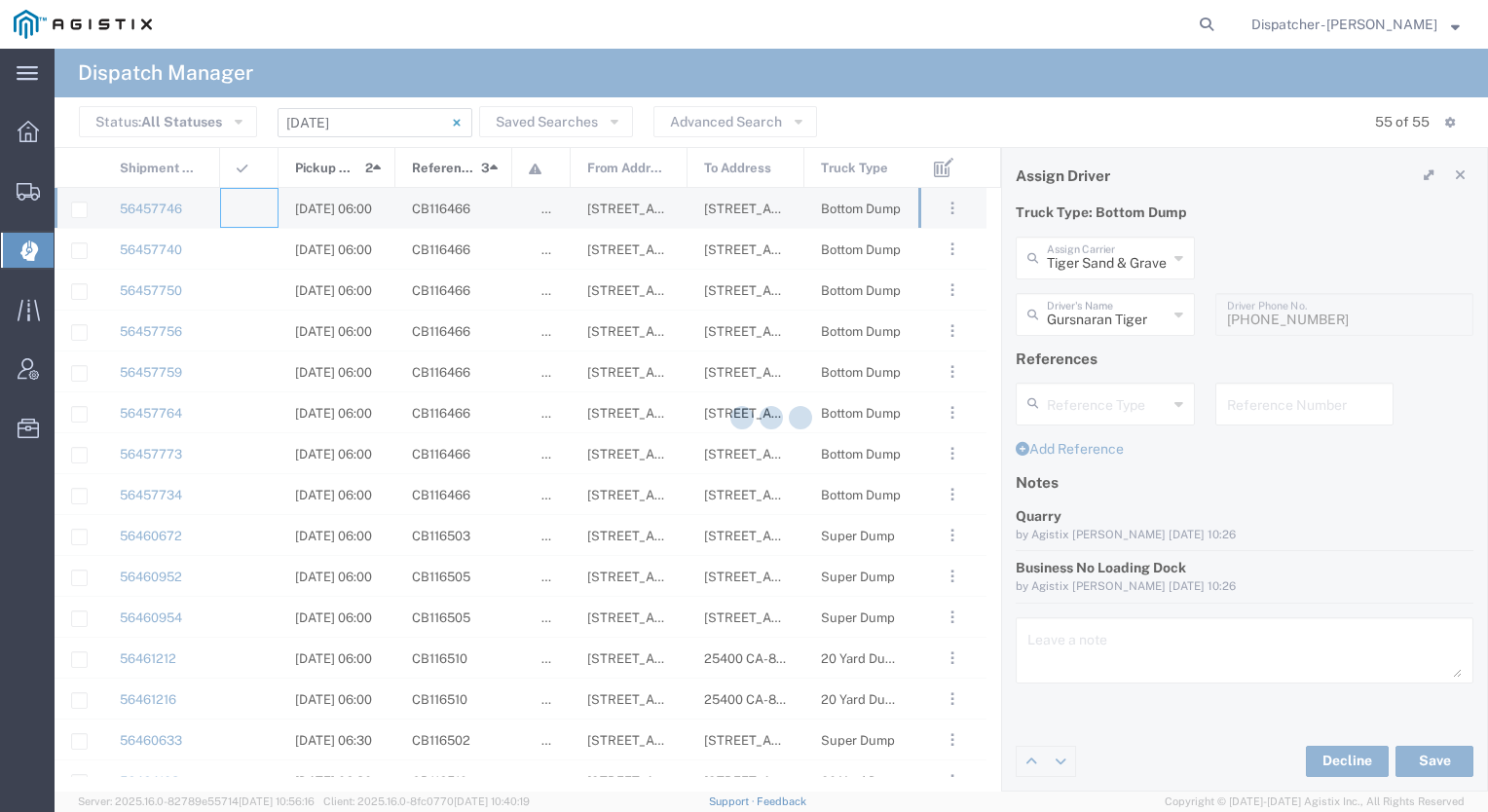
type input "[PERSON_NAME] & Sons Trucking, Inc"
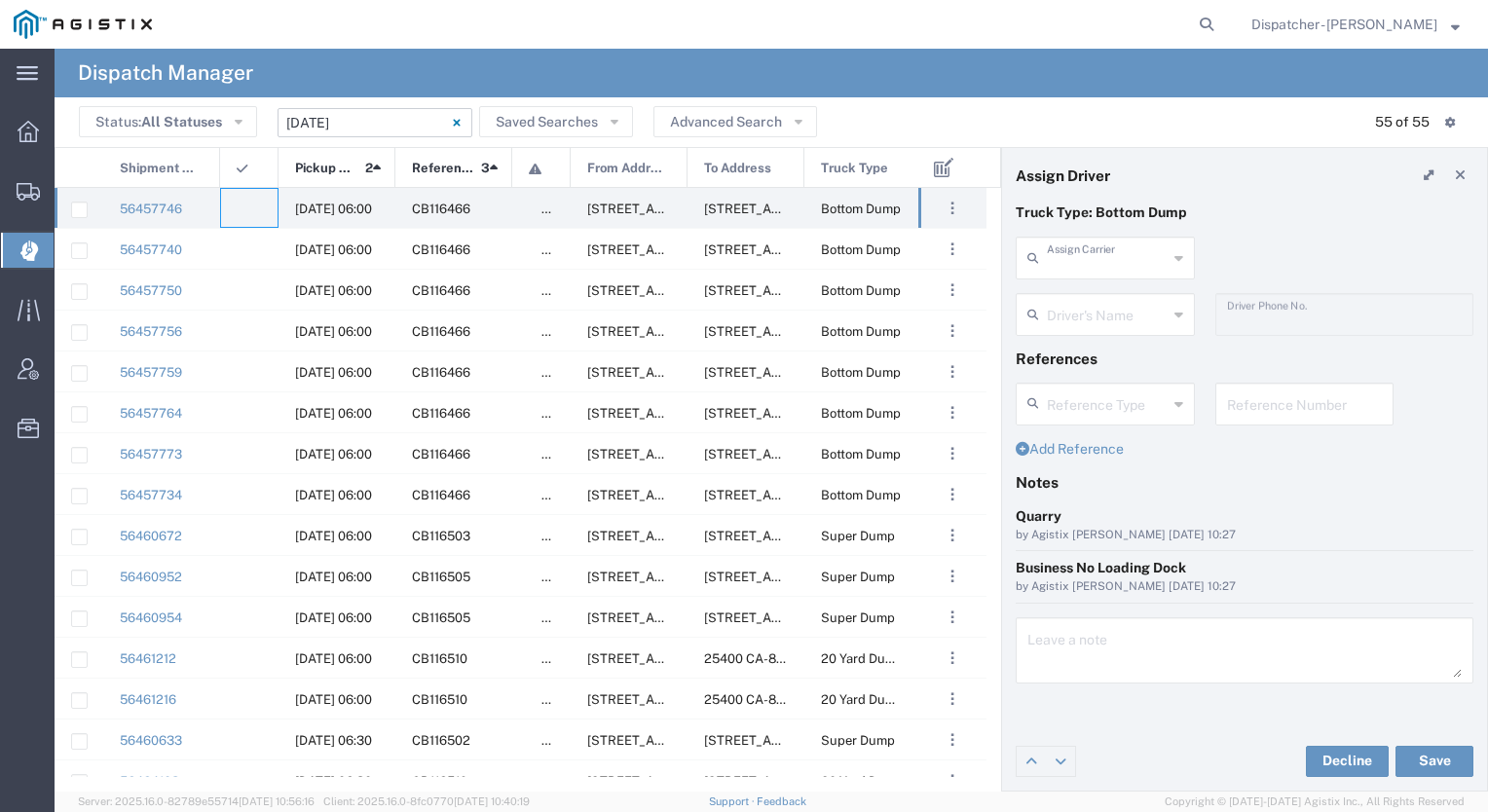
click at [1122, 255] on input "text" at bounding box center [1107, 257] width 120 height 35
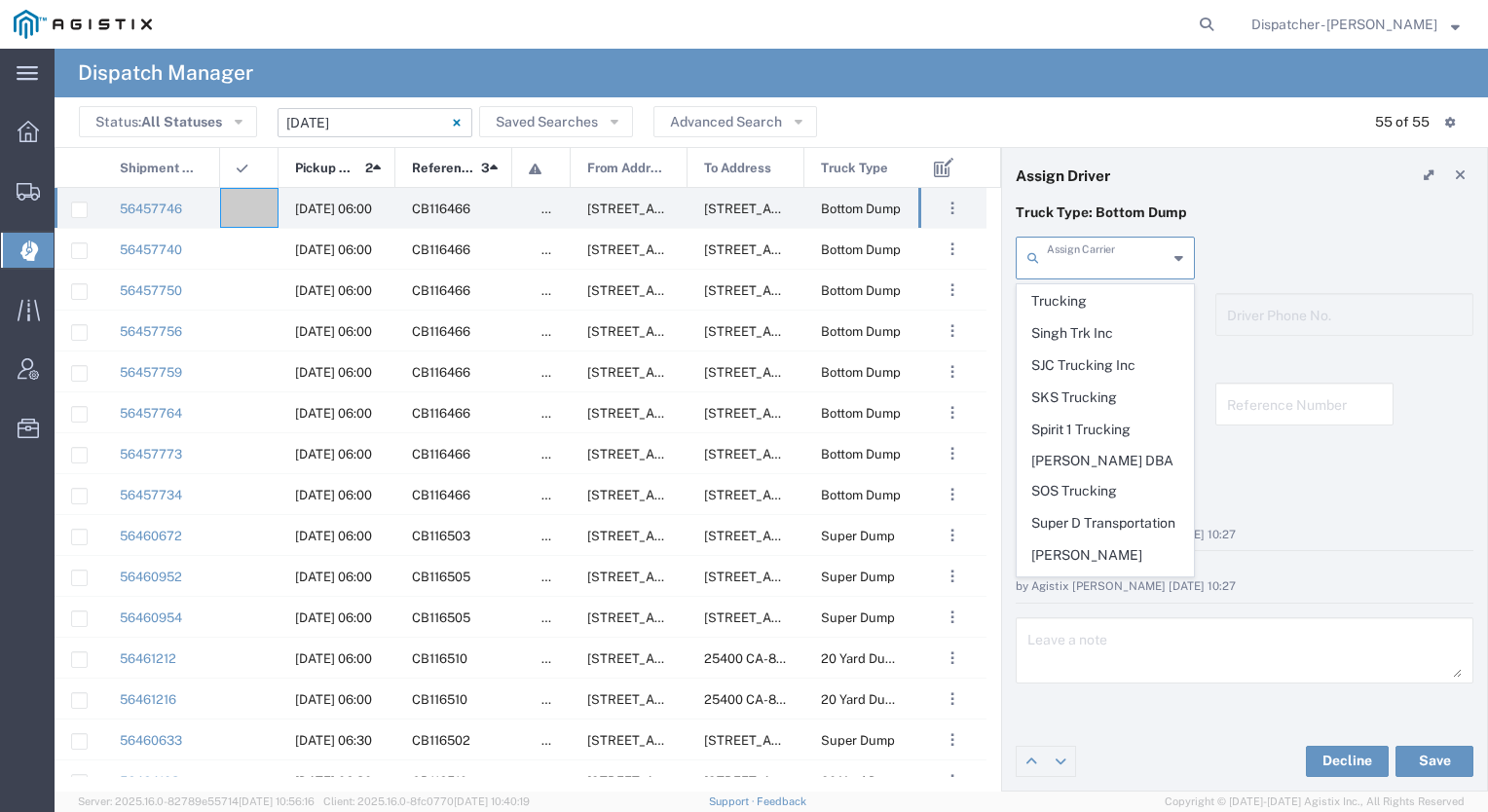
scroll to position [4069, 0]
click at [1094, 662] on span "Tiger Sand & Gravel" at bounding box center [1106, 677] width 176 height 31
type input "Tiger Sand & Gravel"
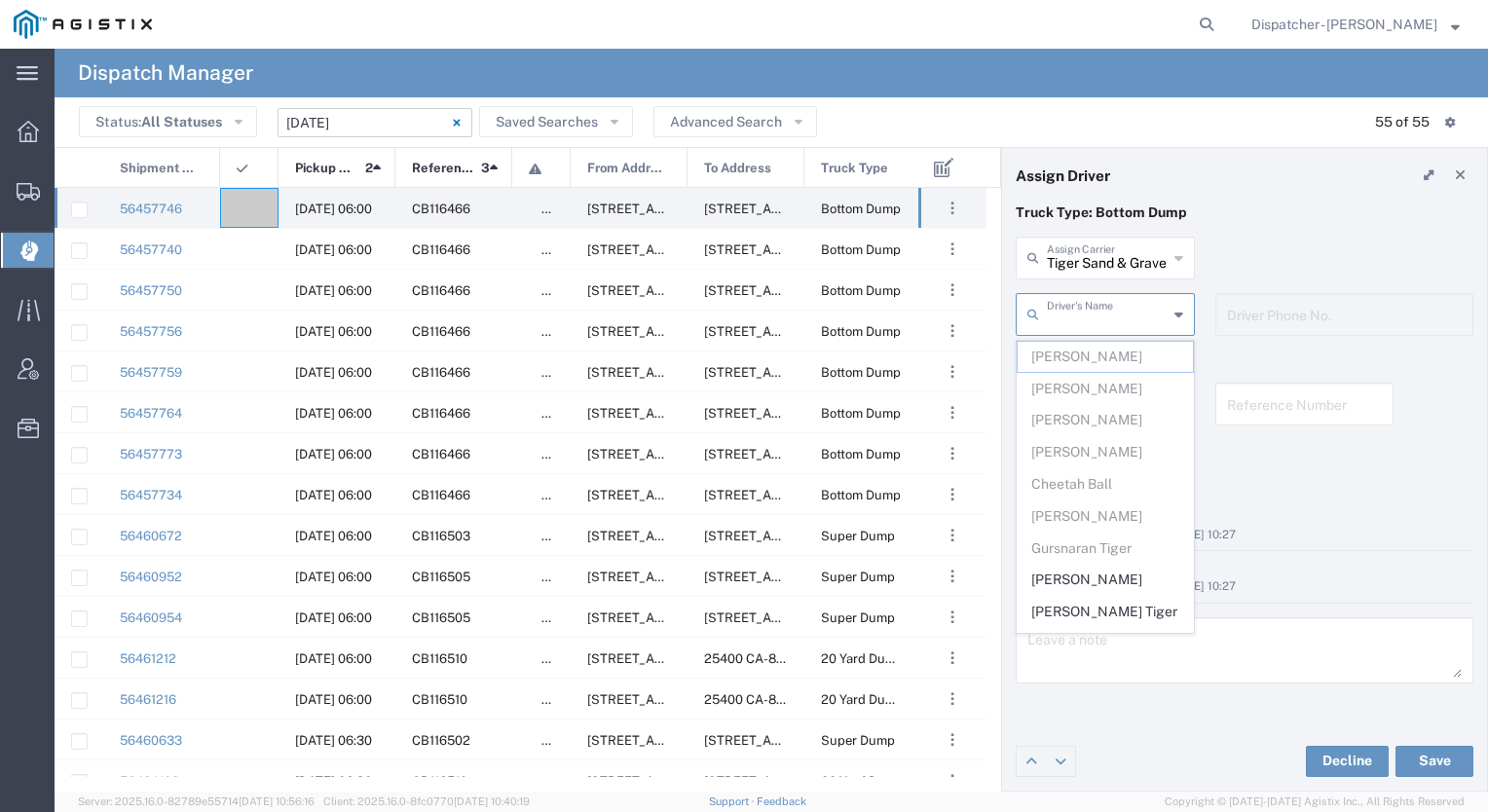
click at [1085, 322] on input "text" at bounding box center [1107, 313] width 120 height 35
click at [1077, 570] on span "[PERSON_NAME]" at bounding box center [1106, 580] width 176 height 31
type input "[PERSON_NAME]"
type input "6692859747"
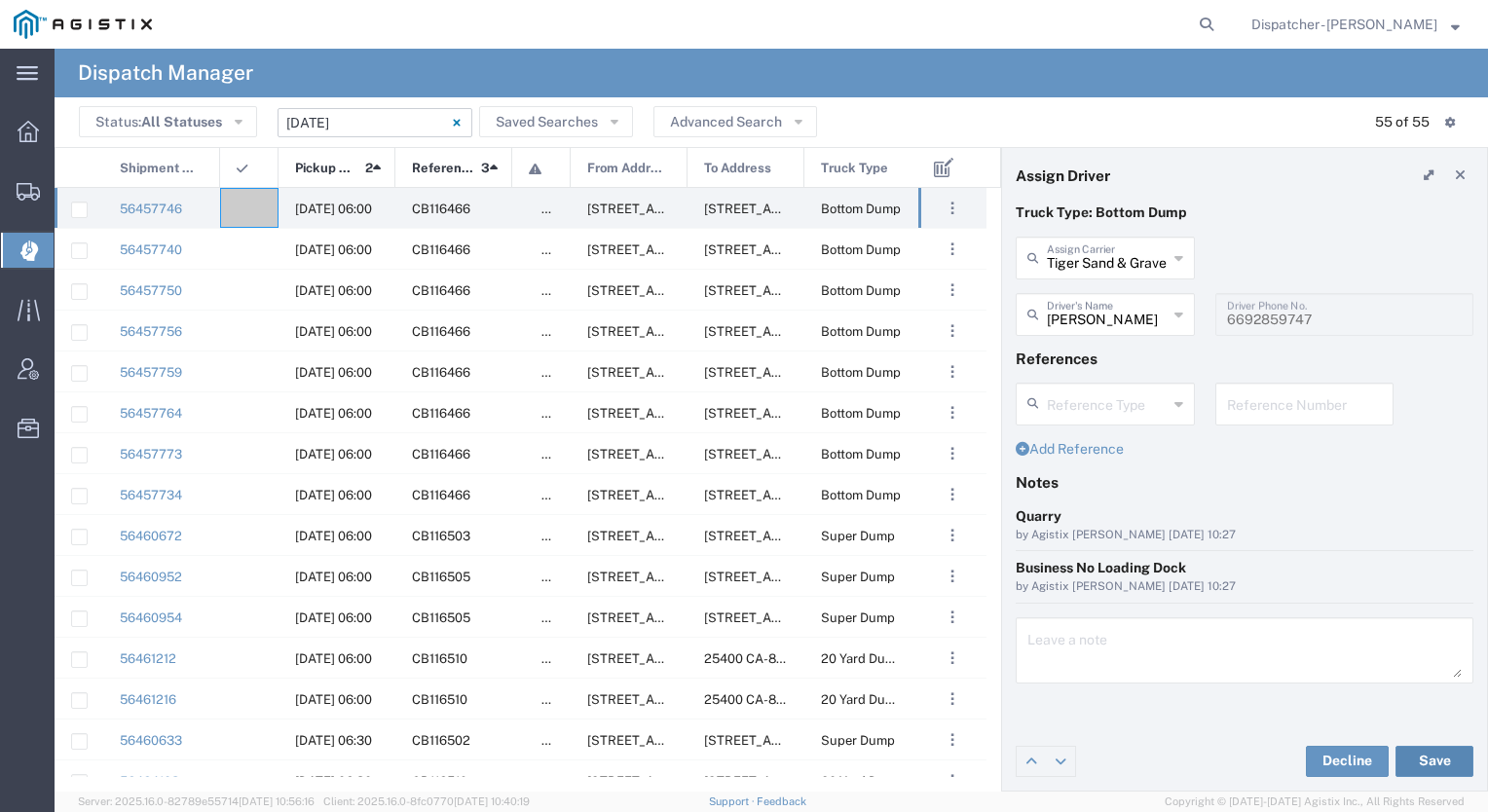
click at [1445, 756] on button "Save" at bounding box center [1435, 762] width 78 height 32
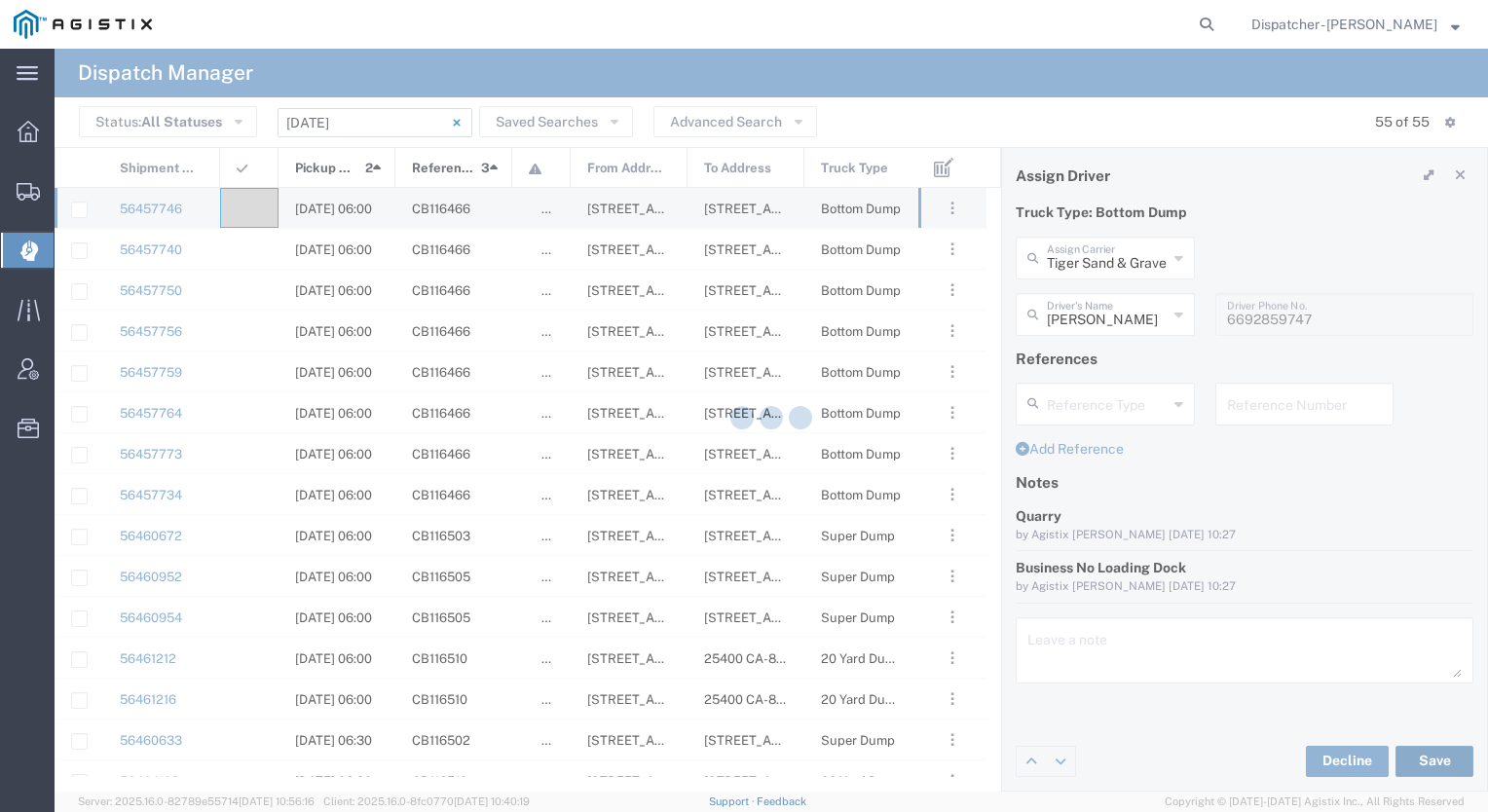
type input "[PERSON_NAME]"
type input "Tiger Sand & Gravel"
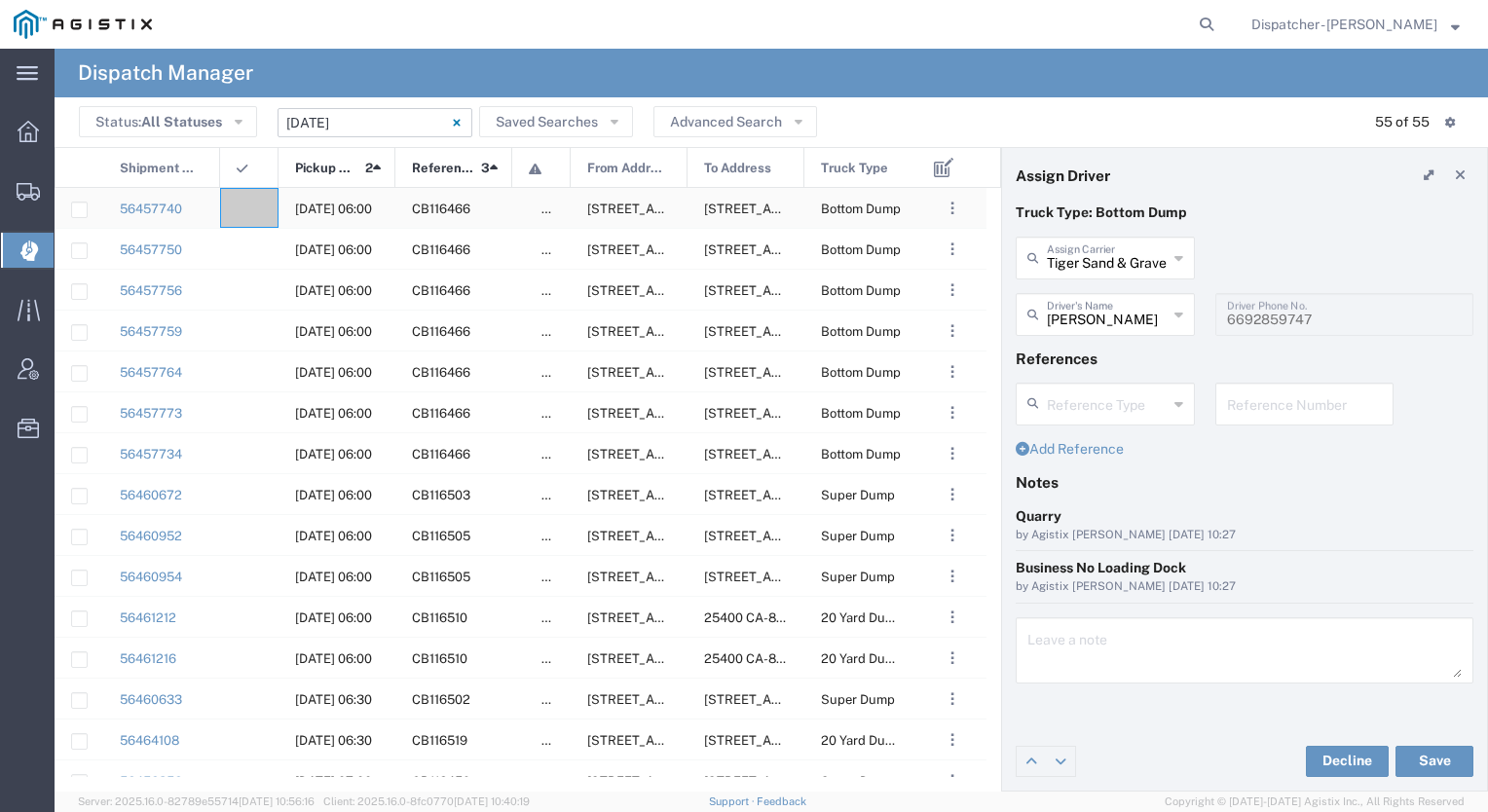
click at [260, 194] on div at bounding box center [249, 208] width 58 height 39
click at [1092, 306] on input "text" at bounding box center [1107, 313] width 120 height 35
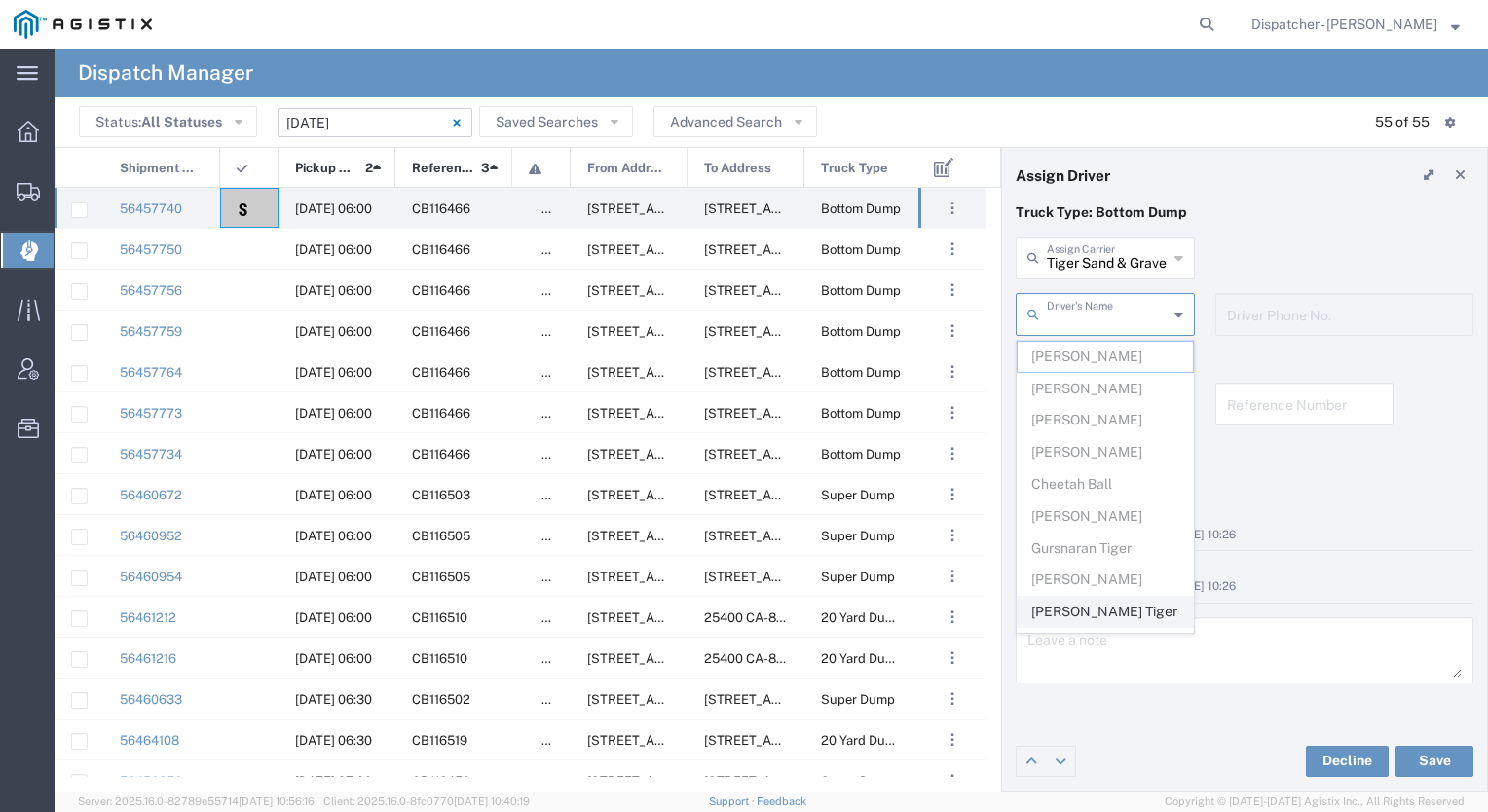
click at [1075, 608] on span "[PERSON_NAME] Tiger" at bounding box center [1106, 612] width 176 height 31
type input "[PERSON_NAME] Tiger"
type input "[PHONE_NUMBER]"
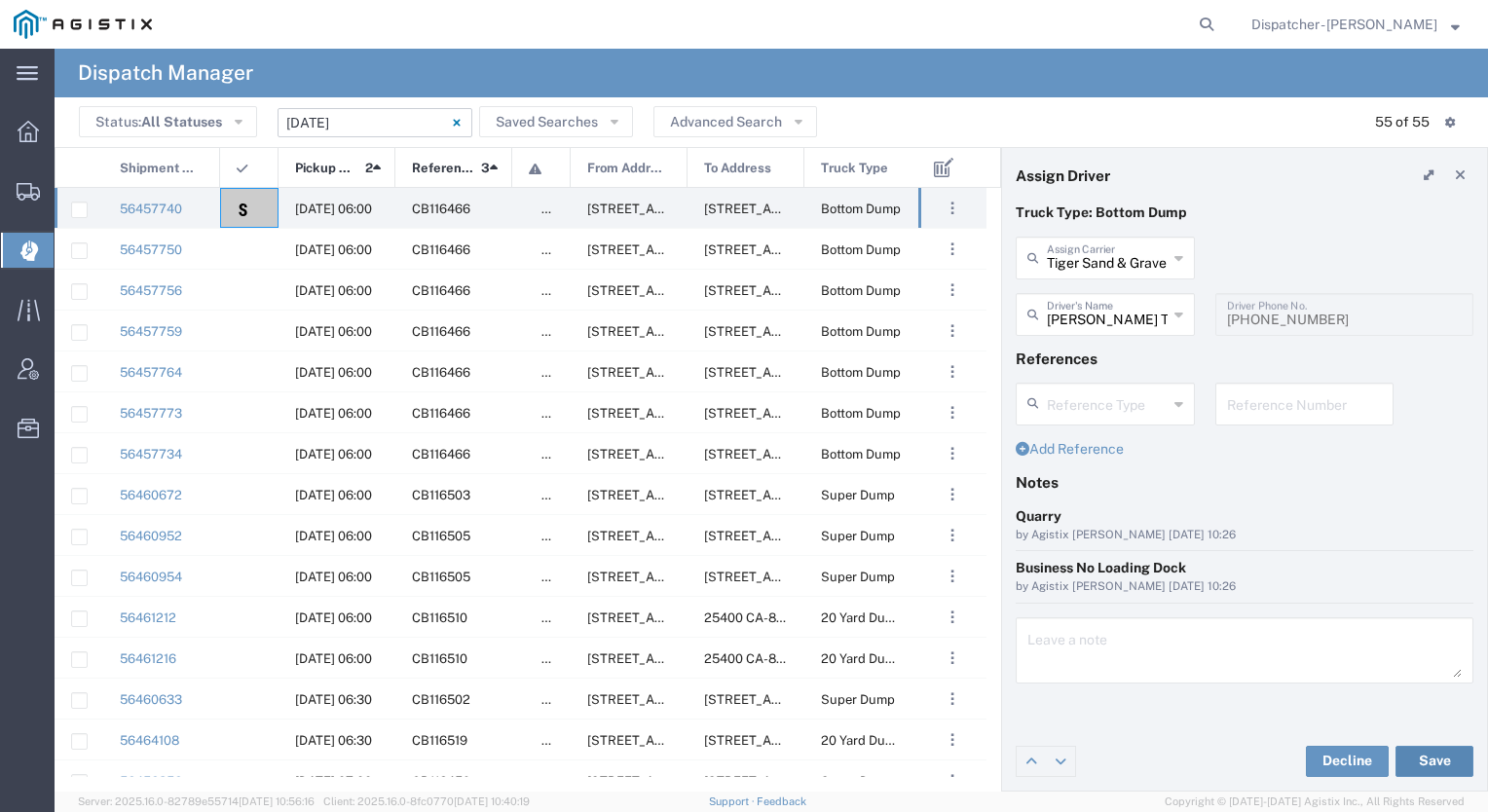
click at [1442, 762] on button "Save" at bounding box center [1435, 762] width 78 height 32
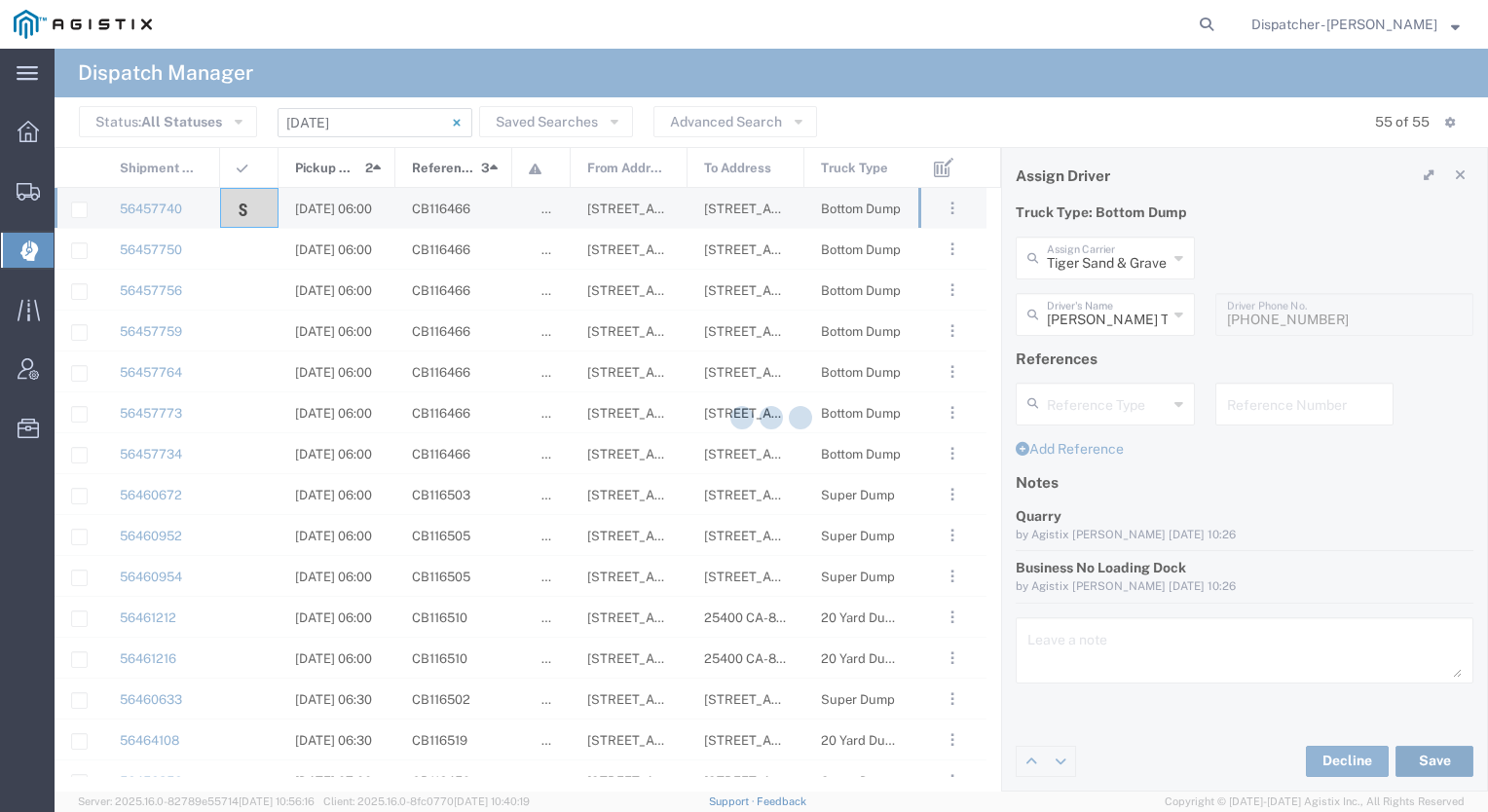
type input "[PERSON_NAME] Tiger"
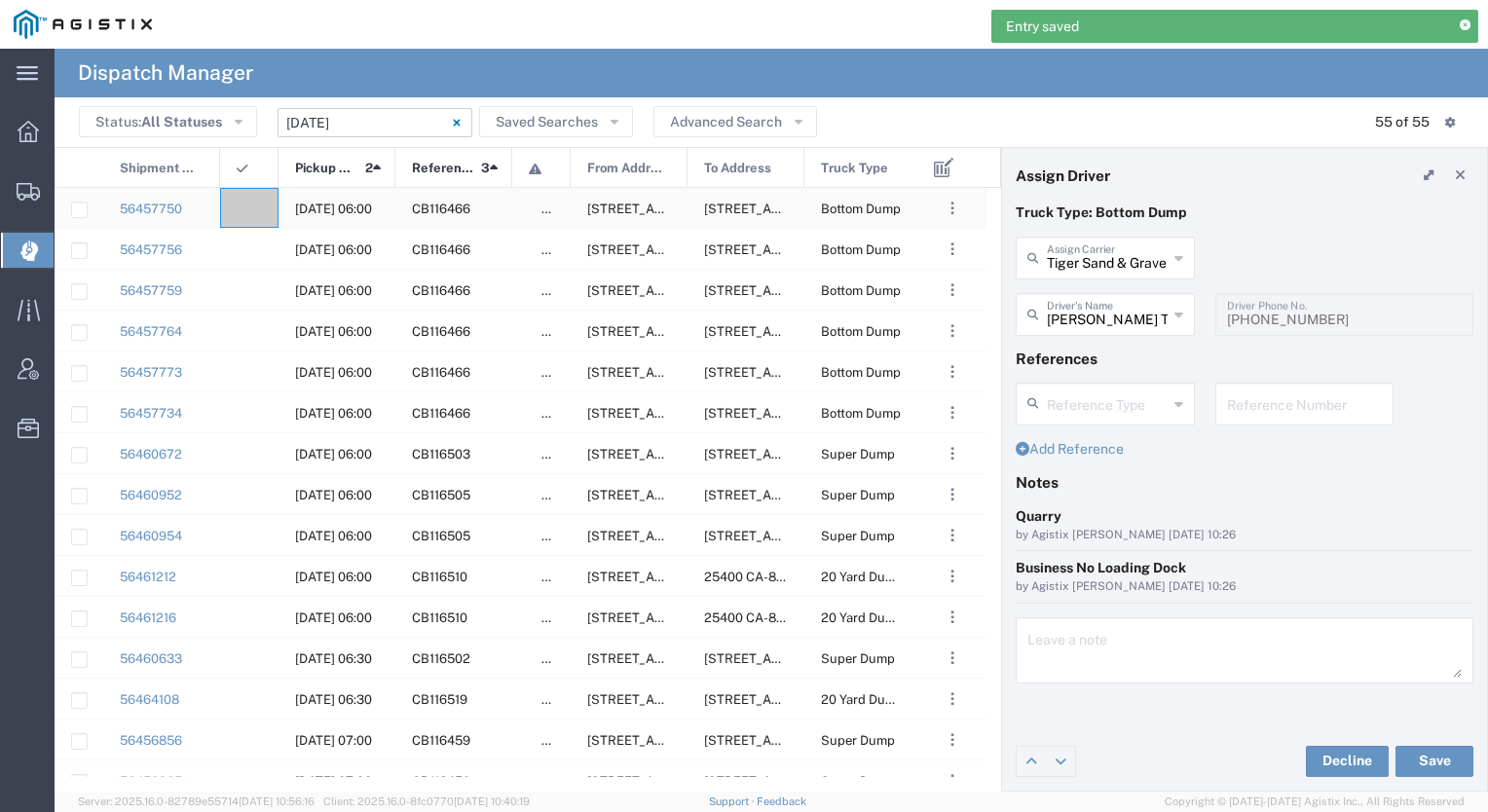
click at [253, 202] on div at bounding box center [249, 208] width 58 height 39
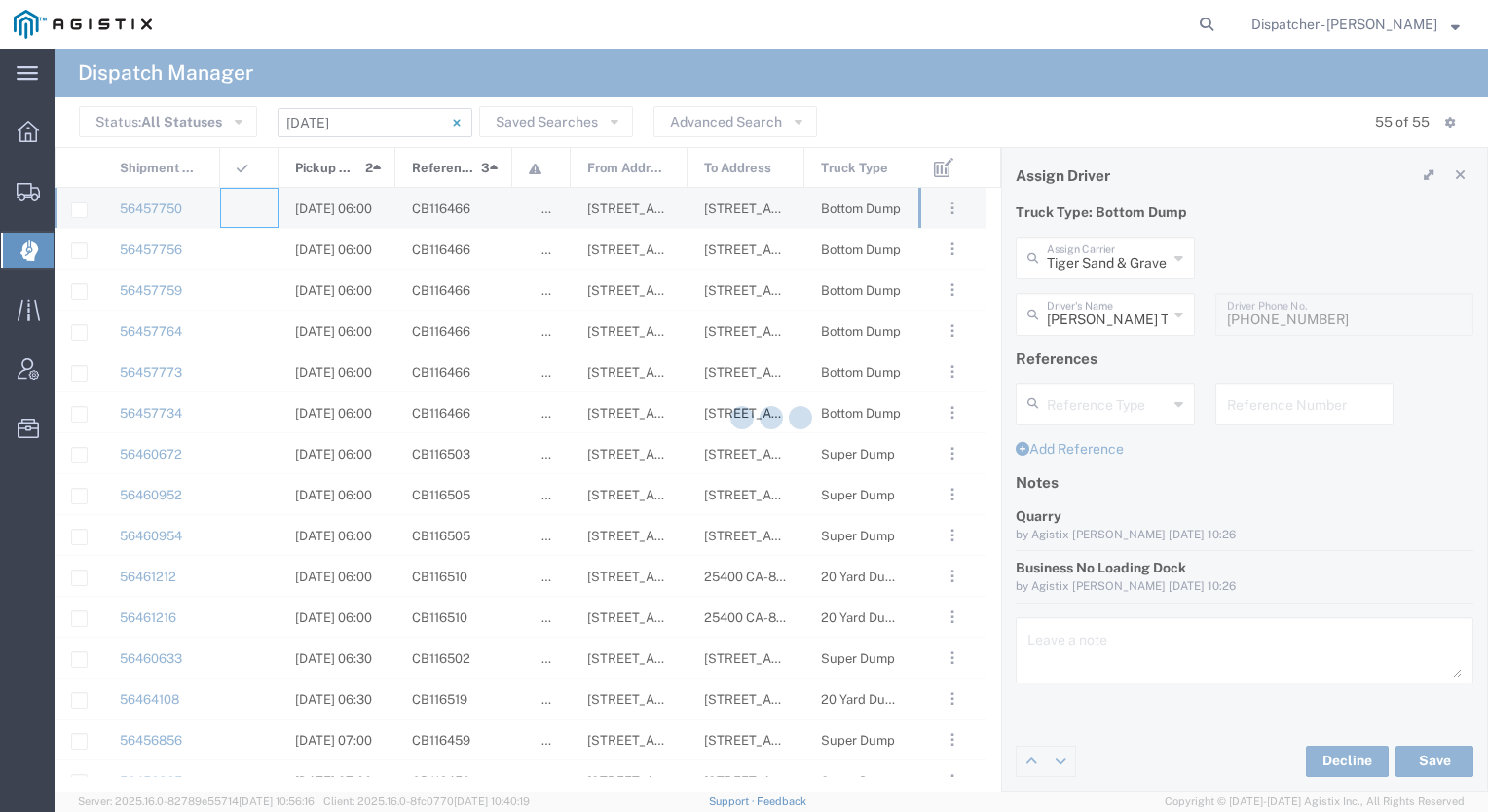
type input "[PERSON_NAME] & Sons Trucking, Inc"
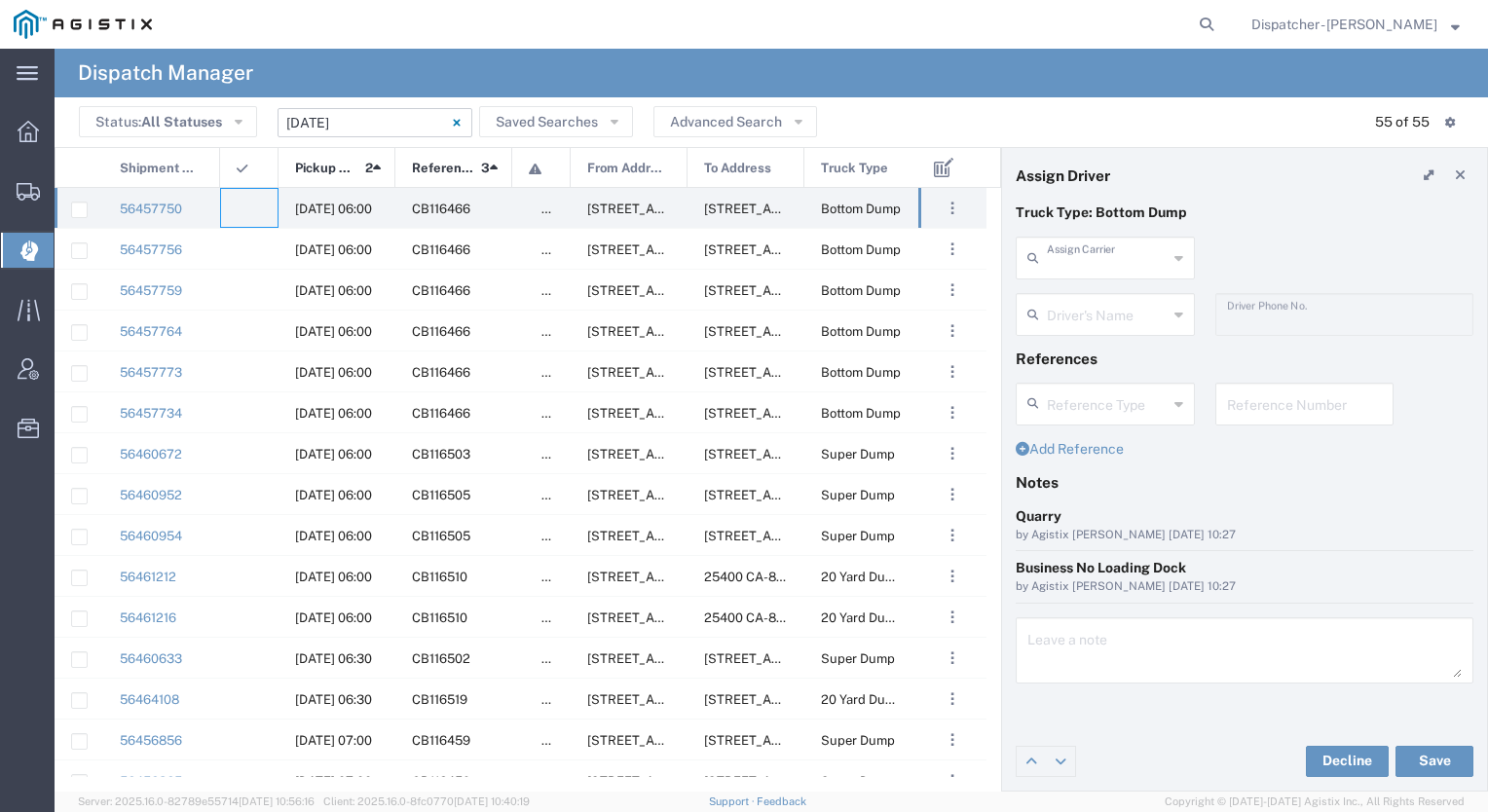
click at [1114, 259] on input "text" at bounding box center [1107, 257] width 120 height 35
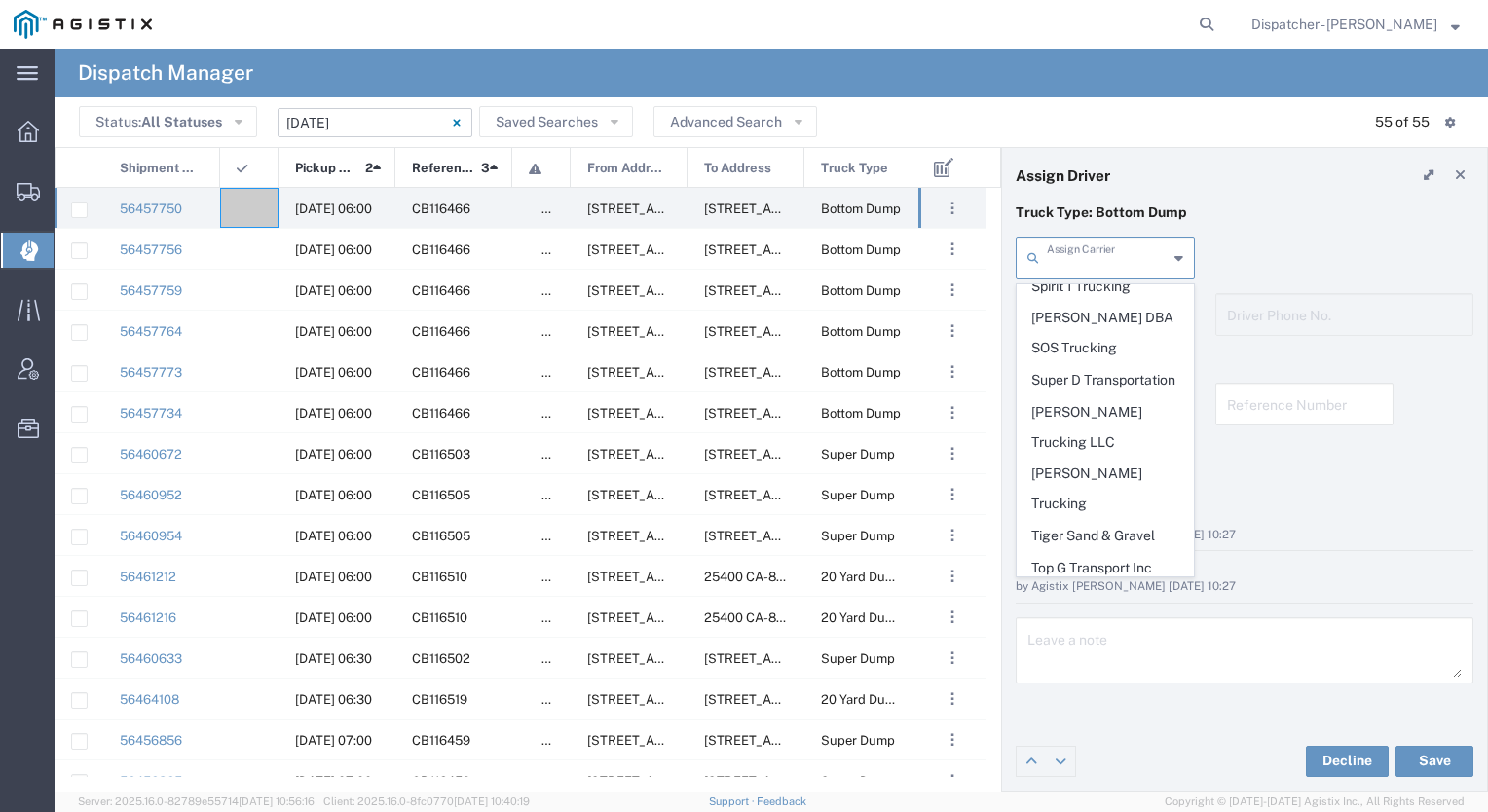
scroll to position [4212, 0]
click at [1124, 803] on span "VC Trucking Inc" at bounding box center [1106, 818] width 176 height 31
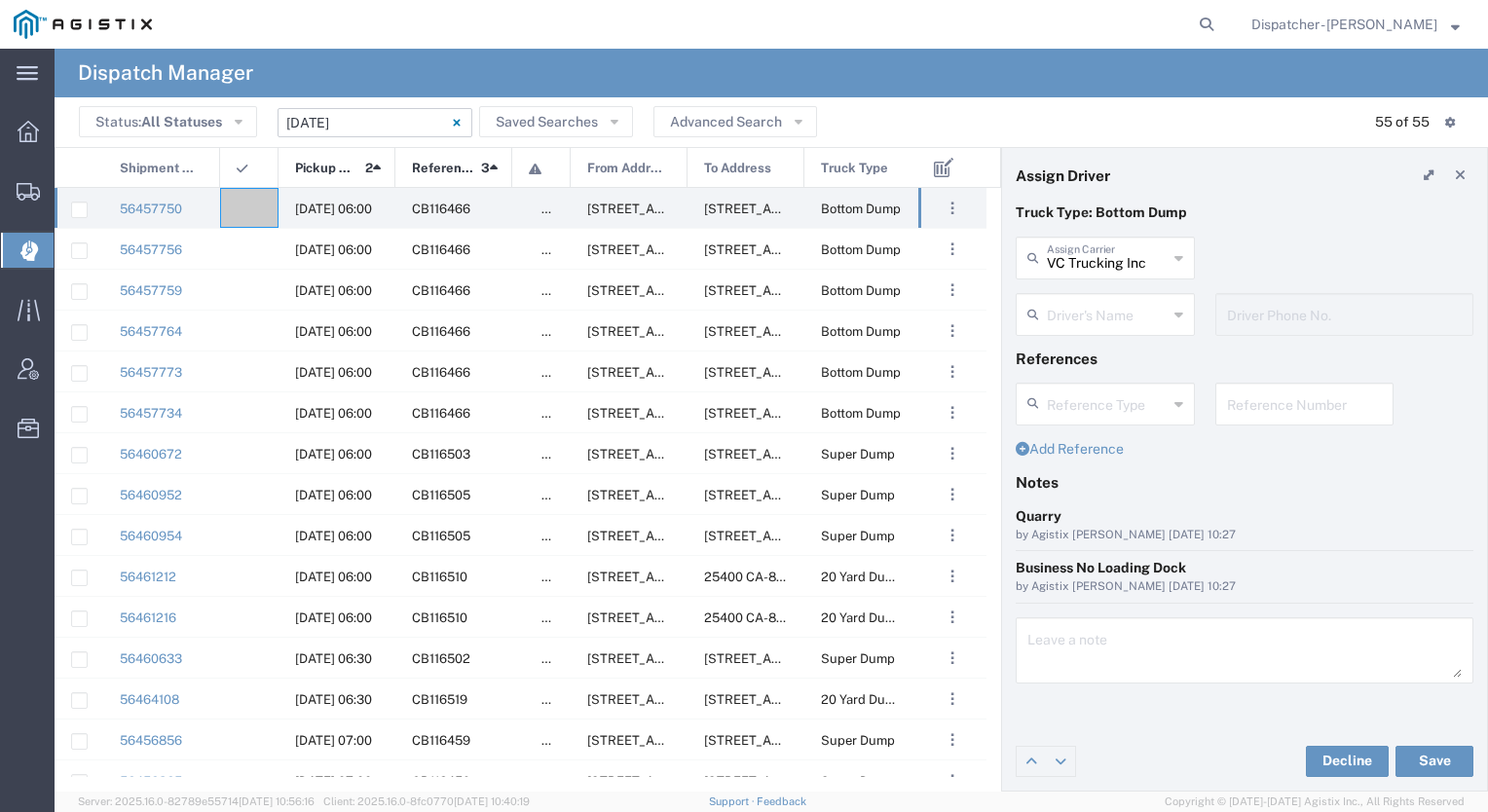
click at [1108, 252] on input "VC Trucking Inc" at bounding box center [1107, 257] width 120 height 35
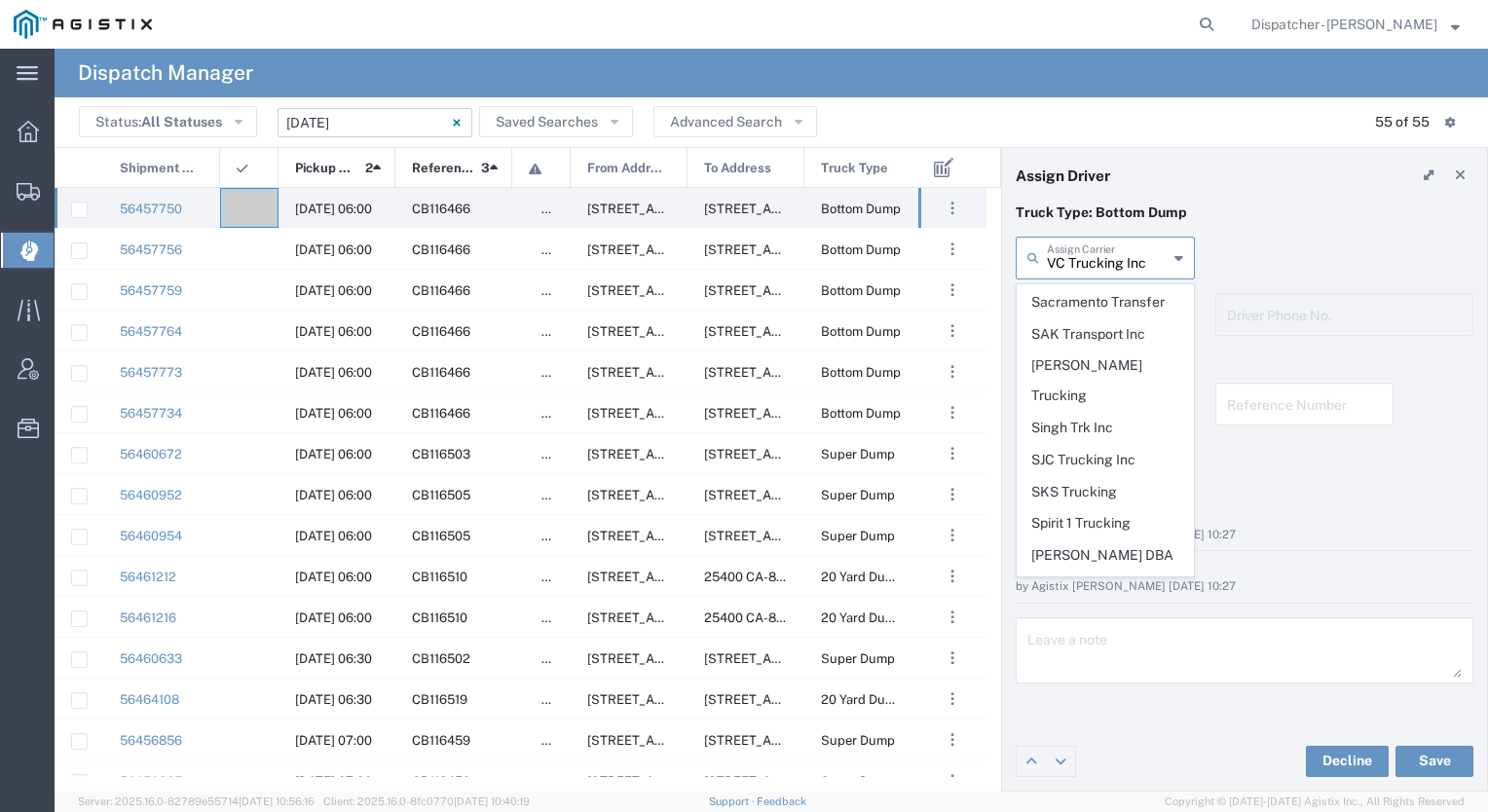
scroll to position [4007, 0]
click at [1102, 757] on span "Tiger Sand & Gravel" at bounding box center [1106, 772] width 176 height 31
type input "Tiger Sand & Gravel"
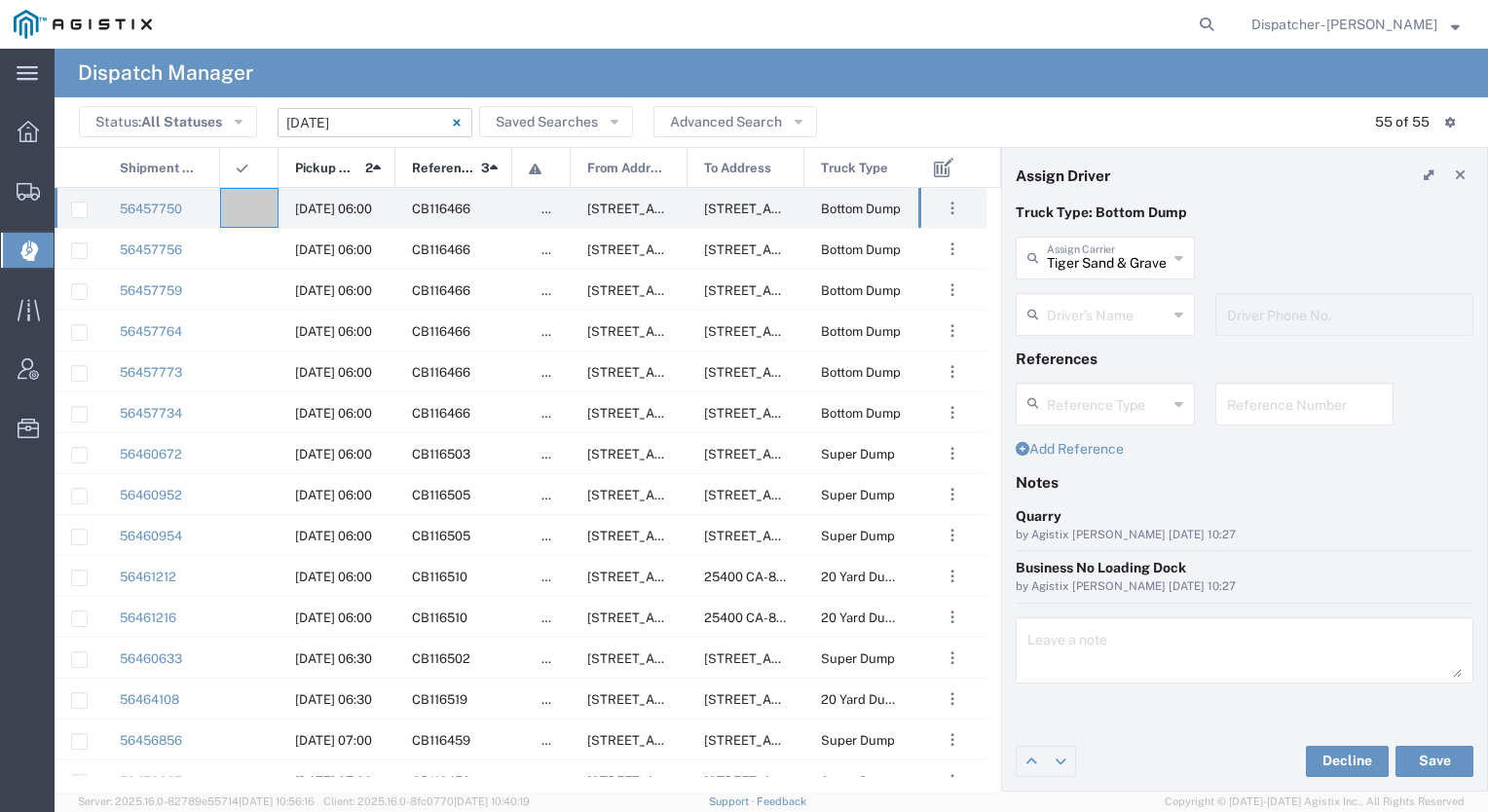
click at [1087, 305] on input "text" at bounding box center [1107, 313] width 120 height 35
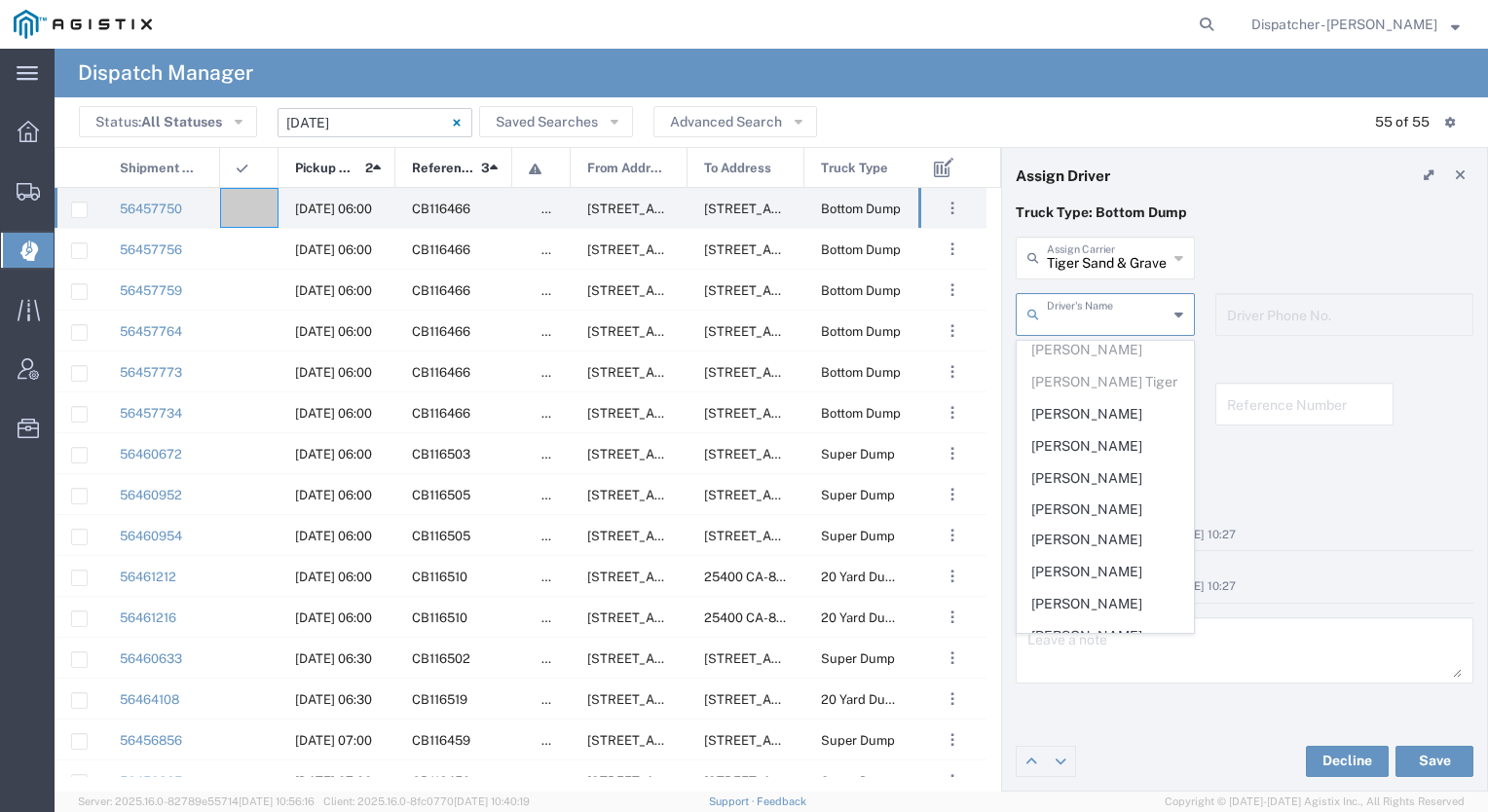
scroll to position [230, 0]
click at [1072, 416] on span "[PERSON_NAME]" at bounding box center [1106, 414] width 176 height 31
type input "[PERSON_NAME]"
type input "[PHONE_NUMBER]"
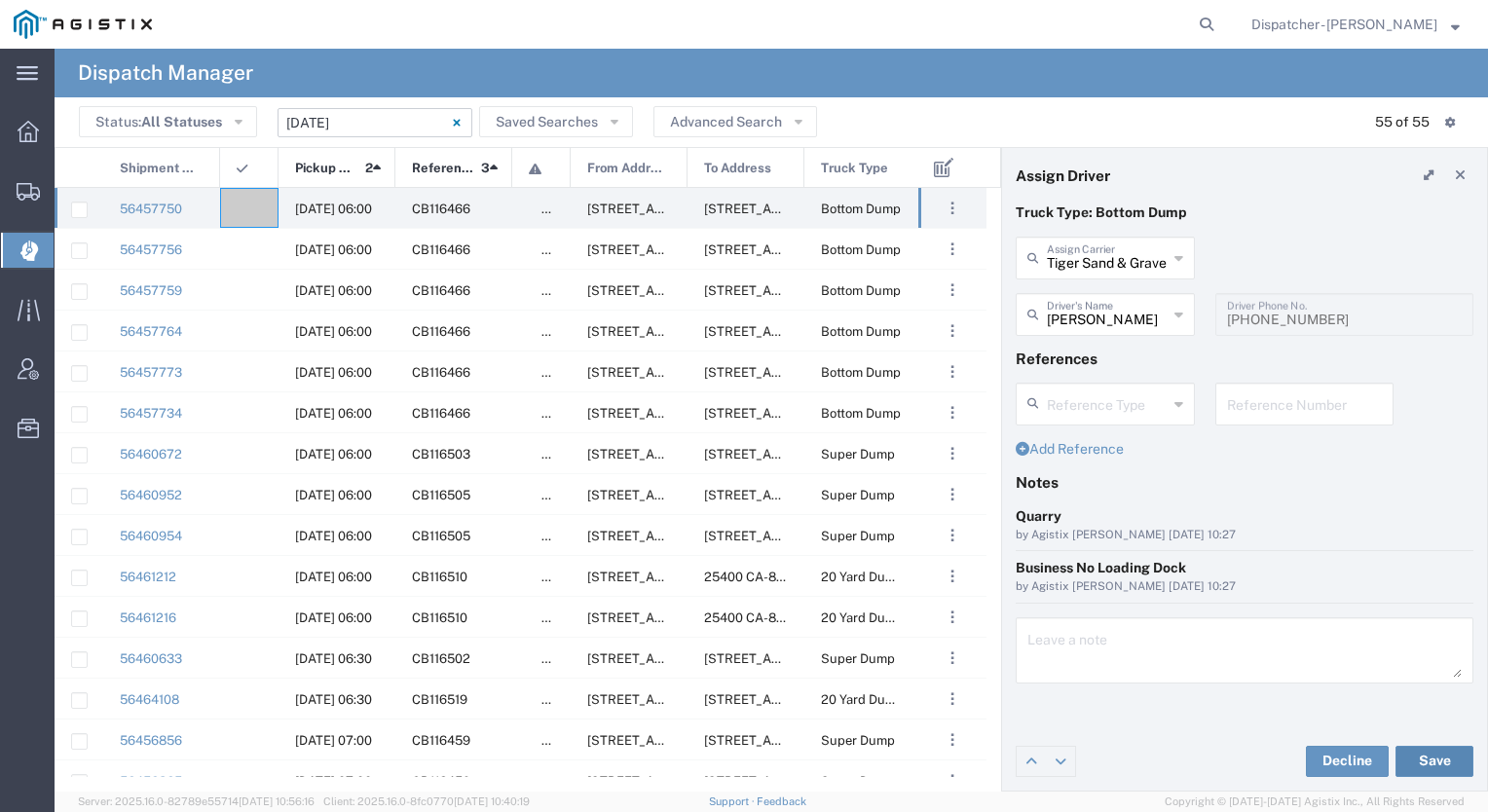
click at [1422, 754] on button "Save" at bounding box center [1435, 762] width 78 height 32
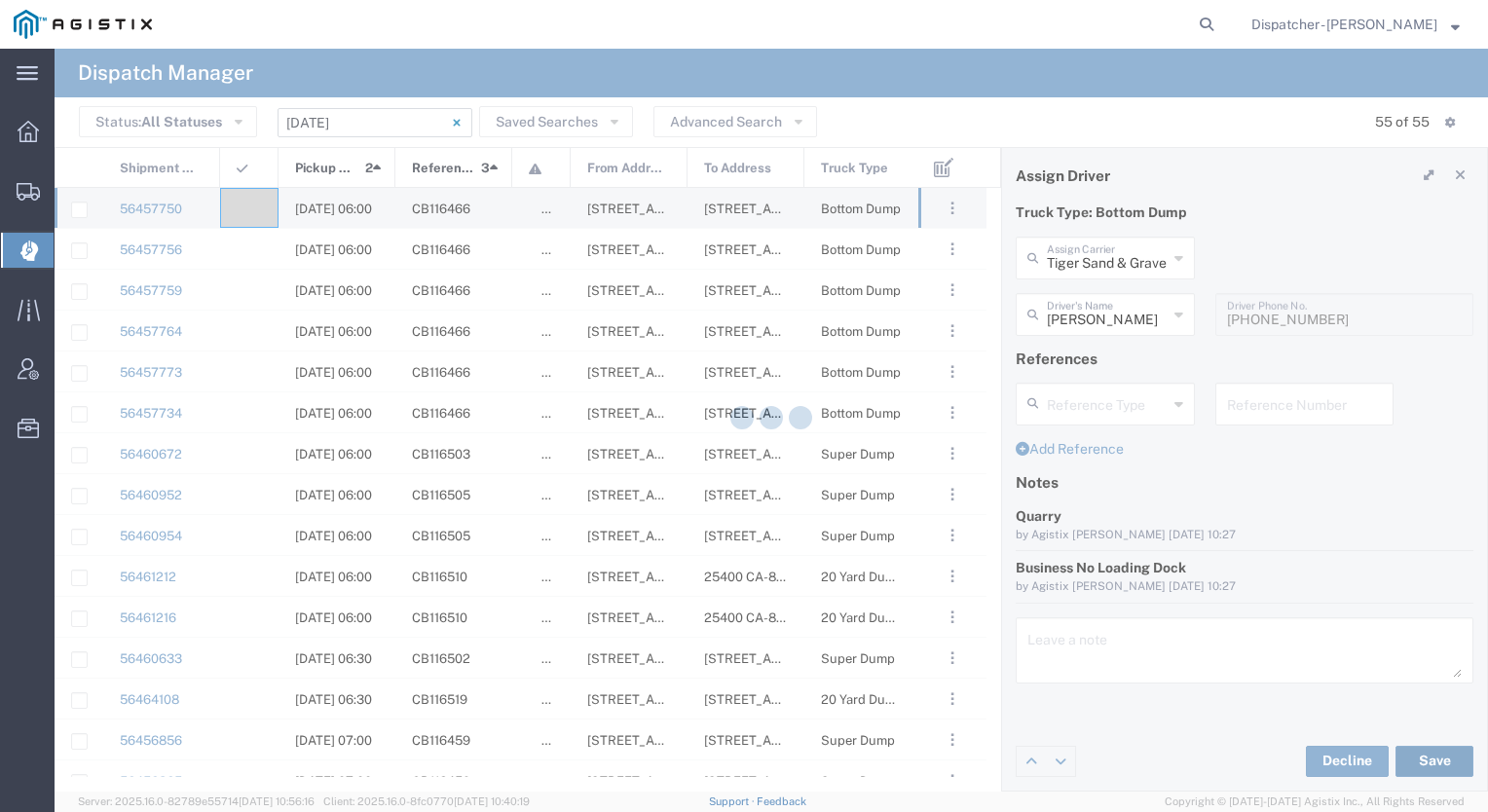
type input "[PERSON_NAME]"
type input "Tiger Sand & Gravel"
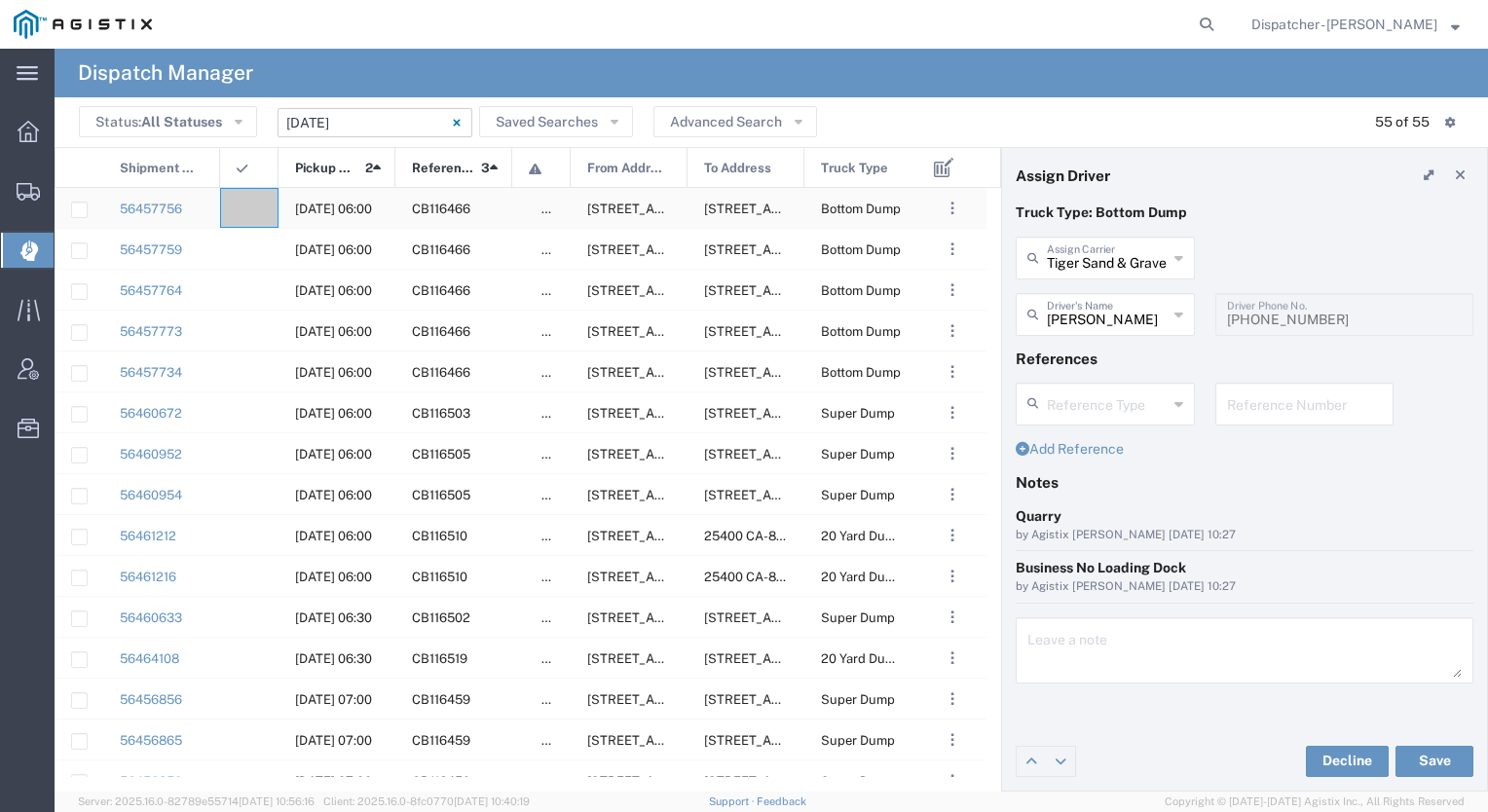
click at [256, 192] on div at bounding box center [249, 208] width 58 height 39
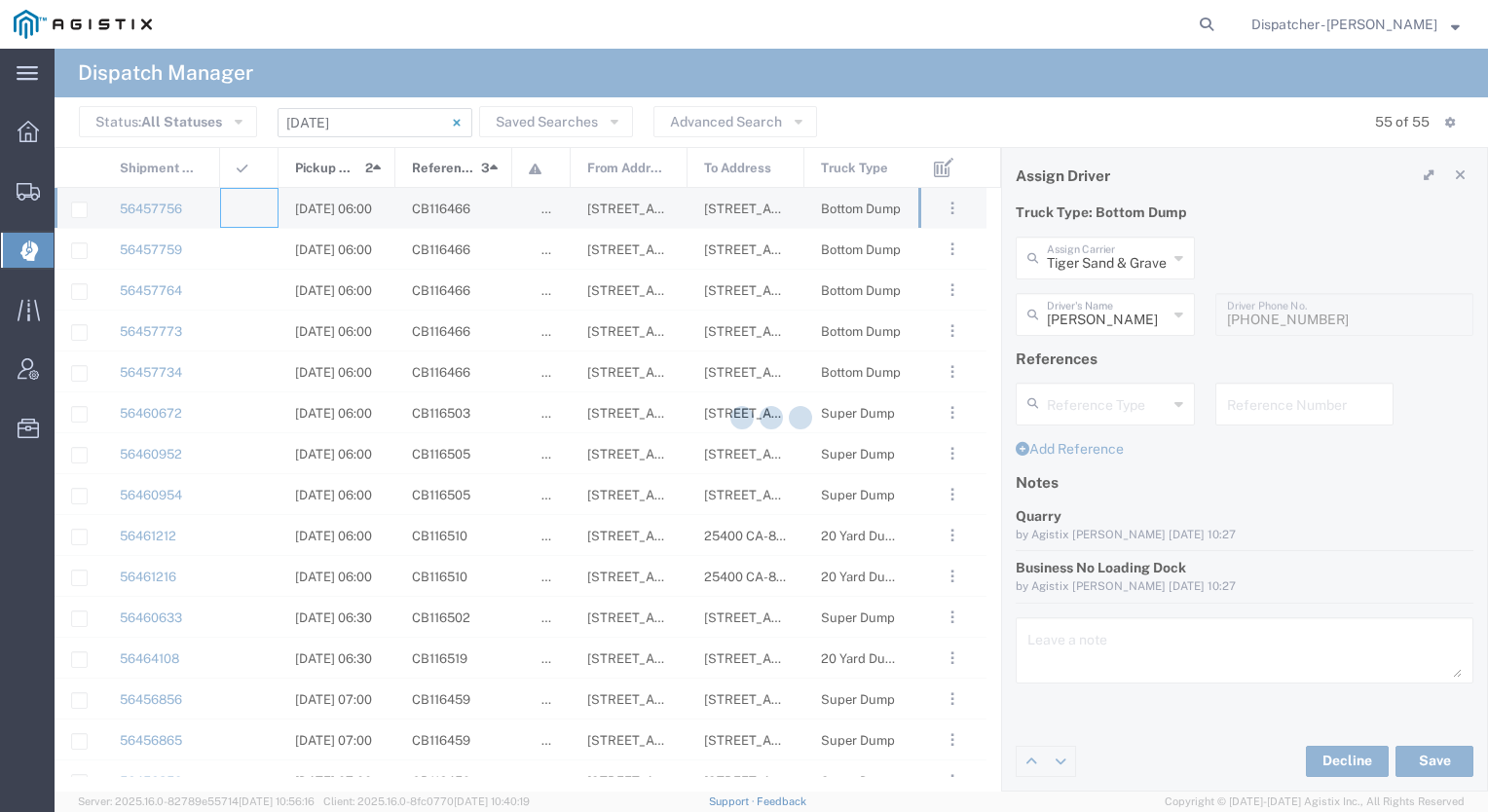
type input "[PERSON_NAME] & Sons Trucking, Inc"
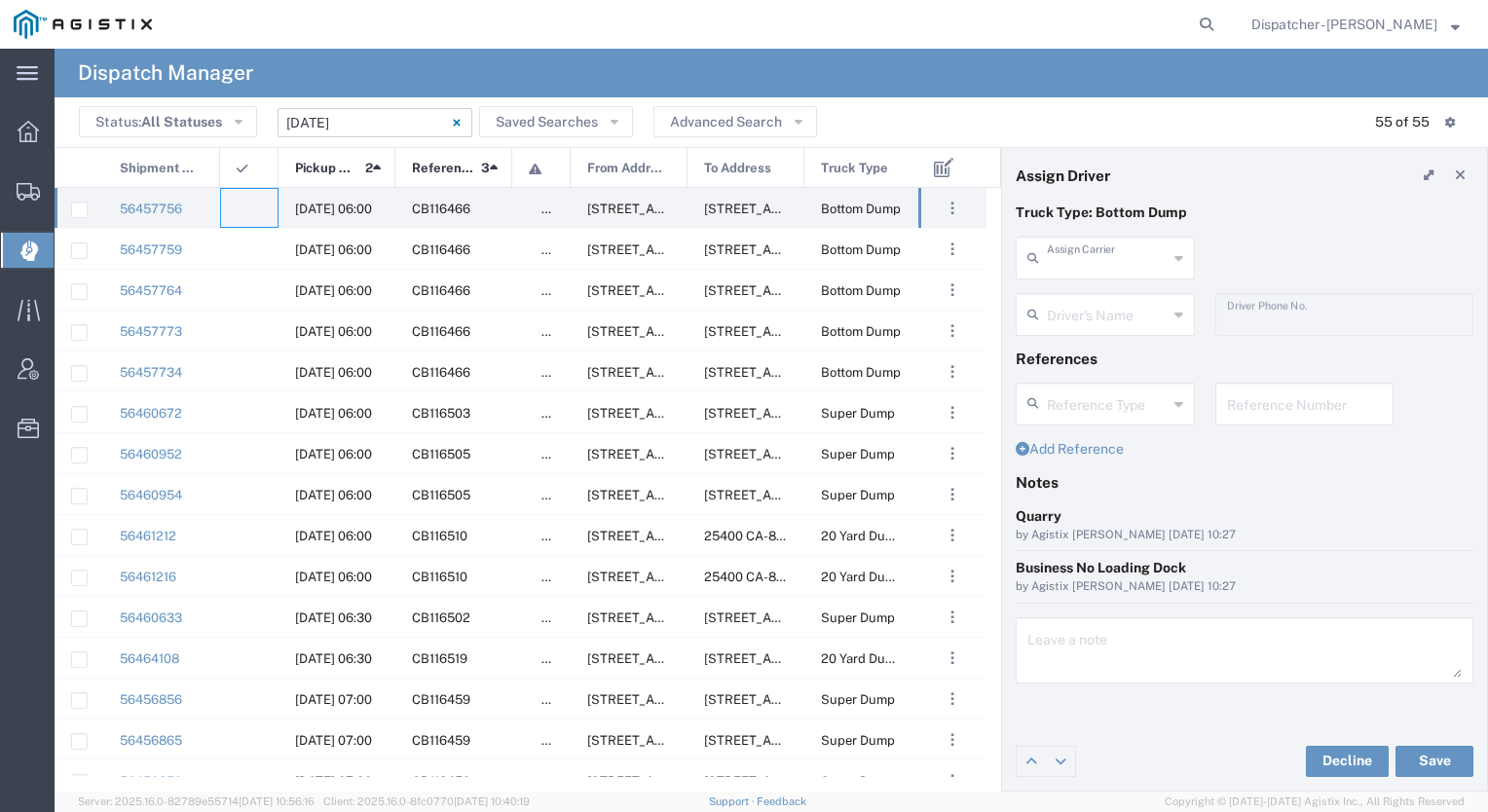
click at [1074, 261] on input "text" at bounding box center [1107, 257] width 120 height 35
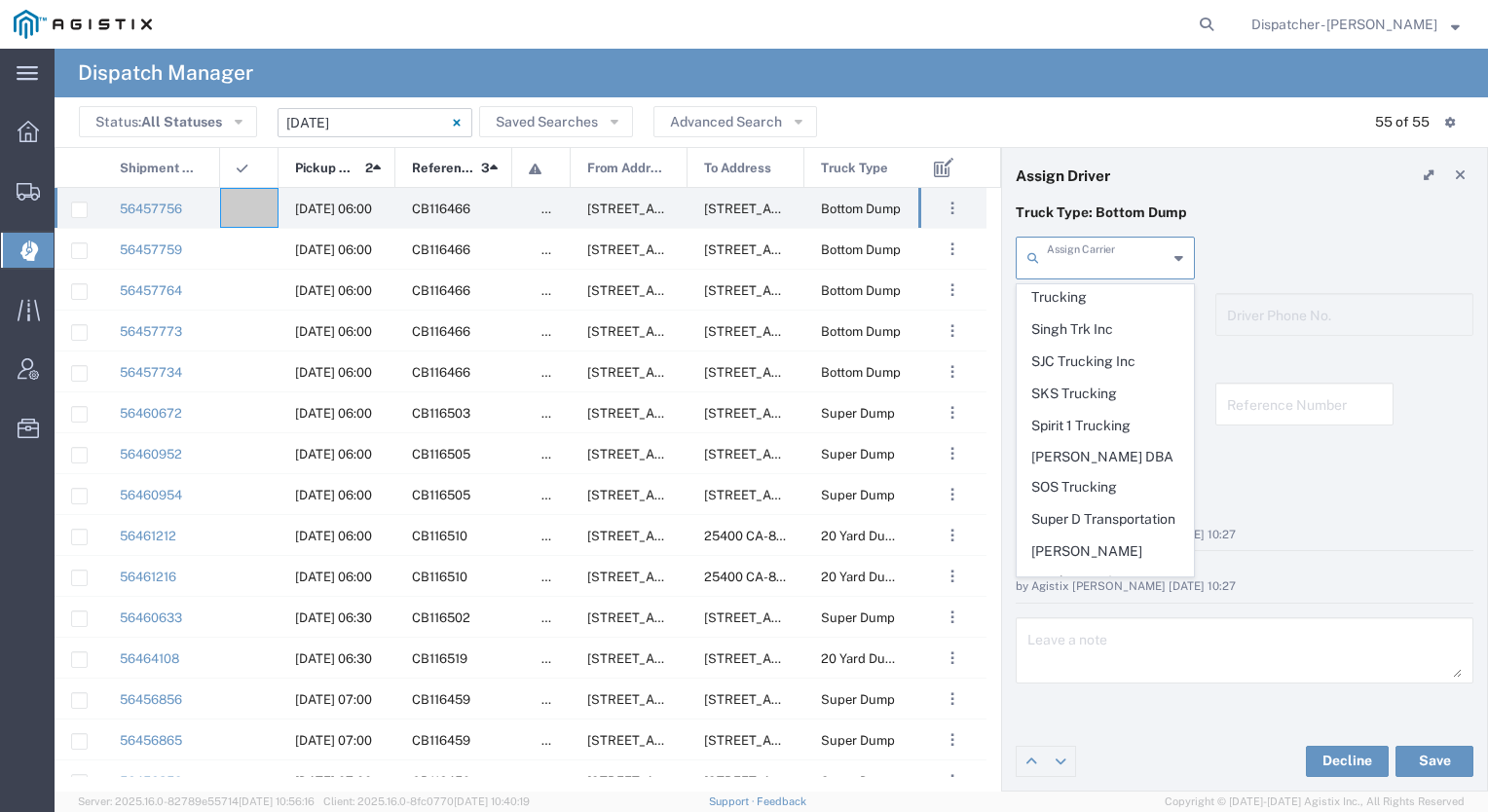
scroll to position [4066, 0]
click at [1097, 665] on span "Tiger Sand & Gravel" at bounding box center [1106, 680] width 176 height 31
type input "Tiger Sand & Gravel"
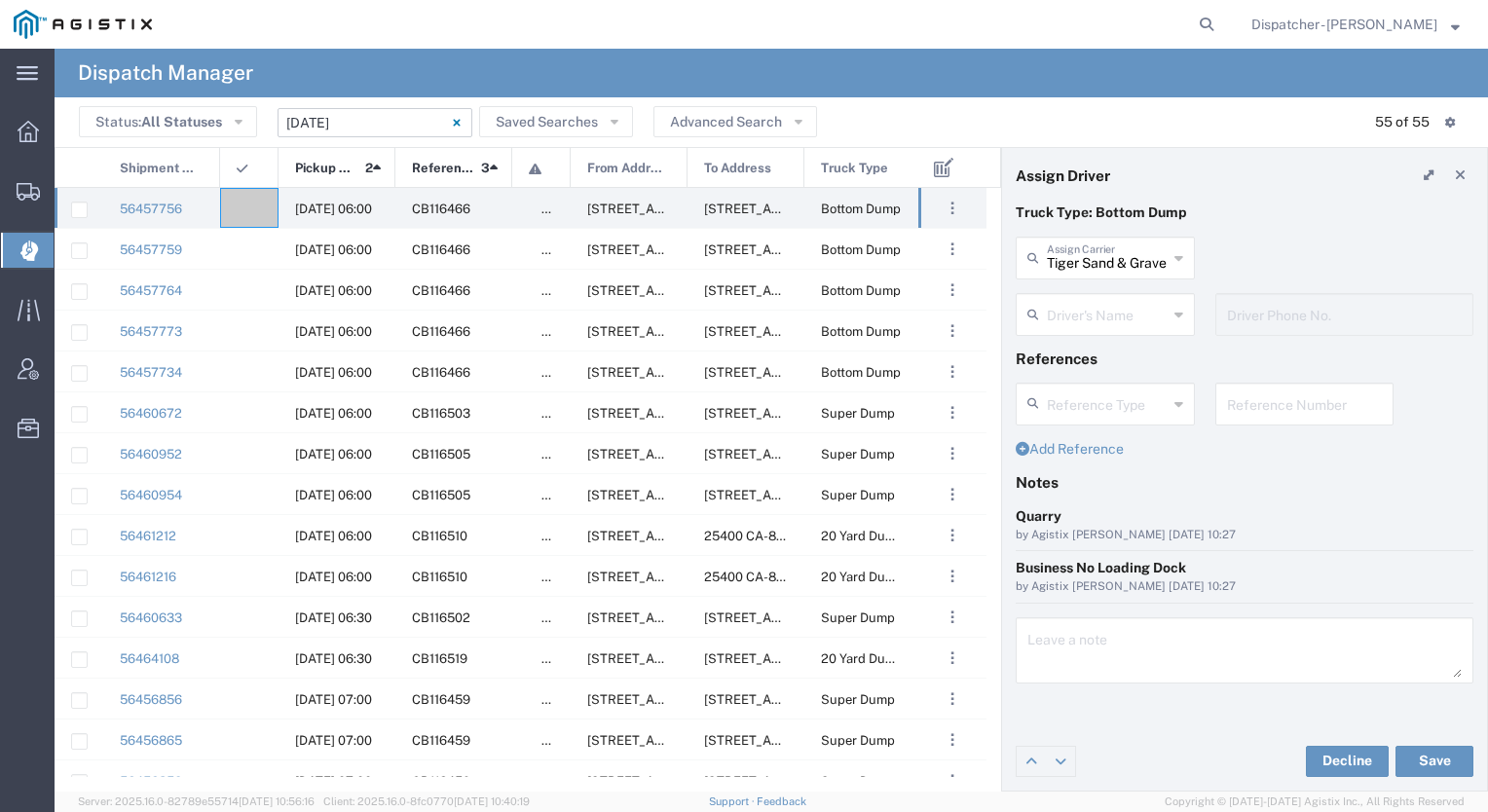
click at [1097, 335] on div "Driver's Name" at bounding box center [1106, 314] width 180 height 42
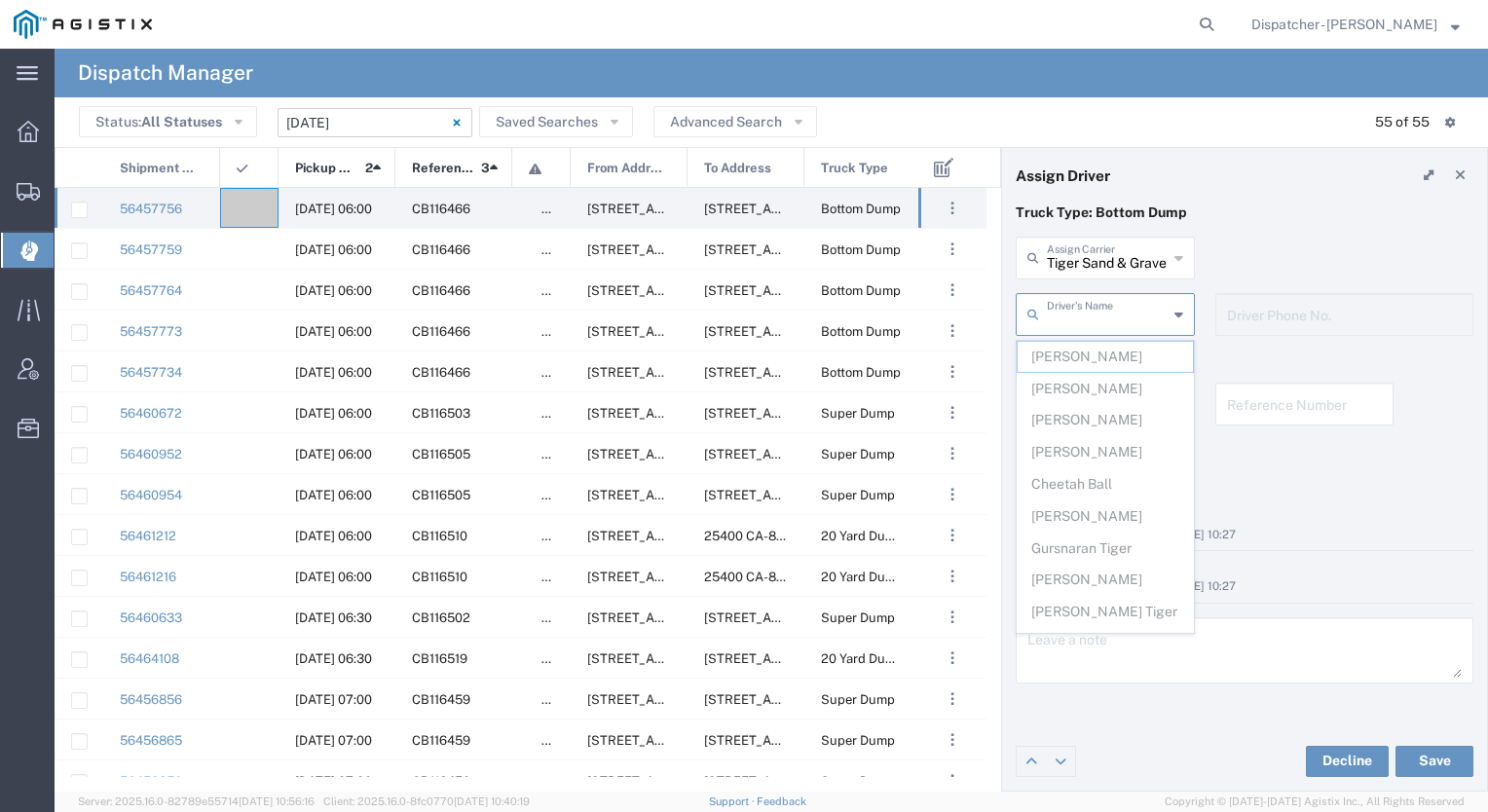
click at [1097, 323] on input "text" at bounding box center [1107, 313] width 120 height 35
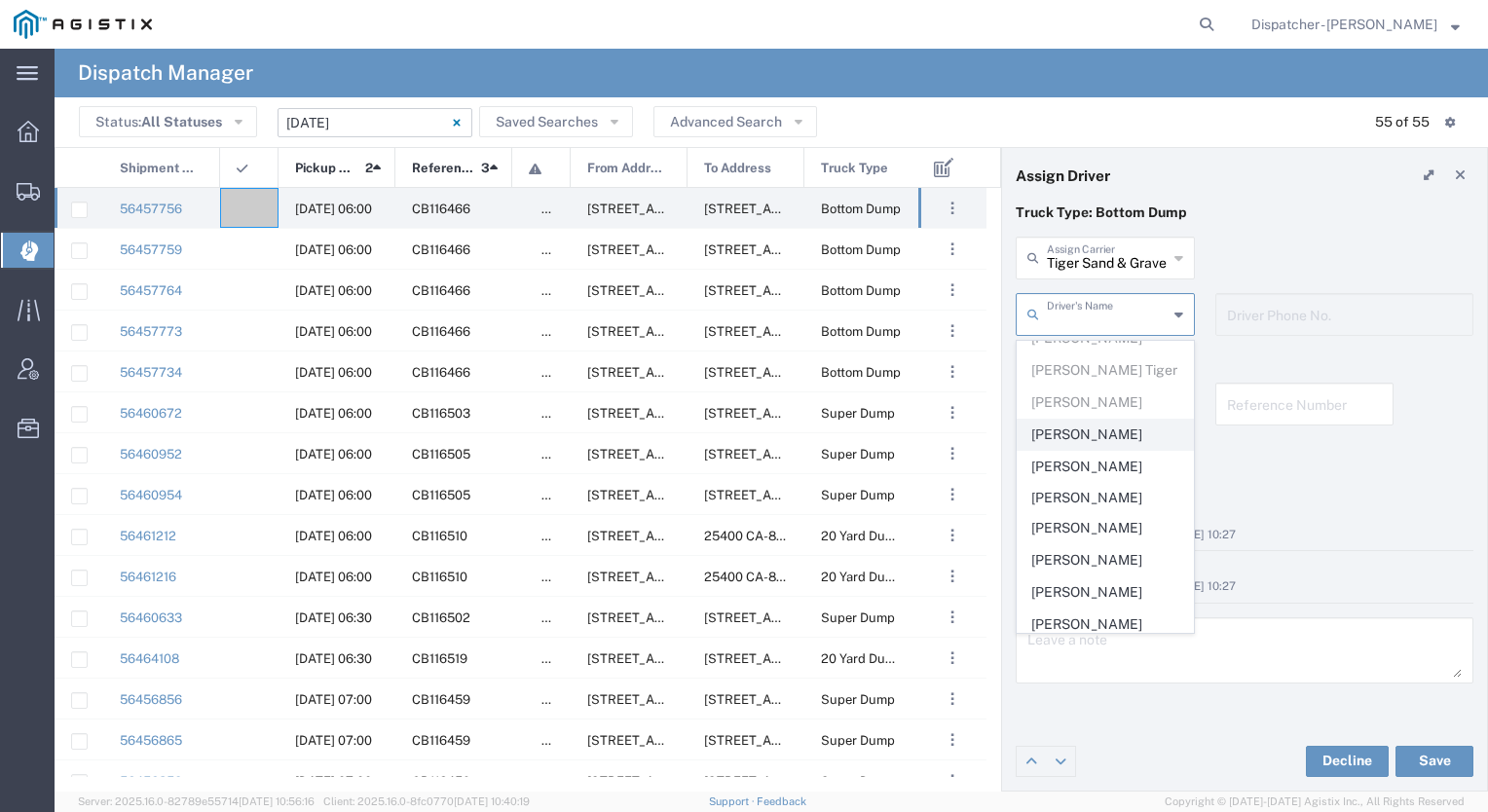
click at [1074, 439] on span "[PERSON_NAME]" at bounding box center [1106, 434] width 176 height 31
type input "[PERSON_NAME]"
type input "[PHONE_NUMBER]"
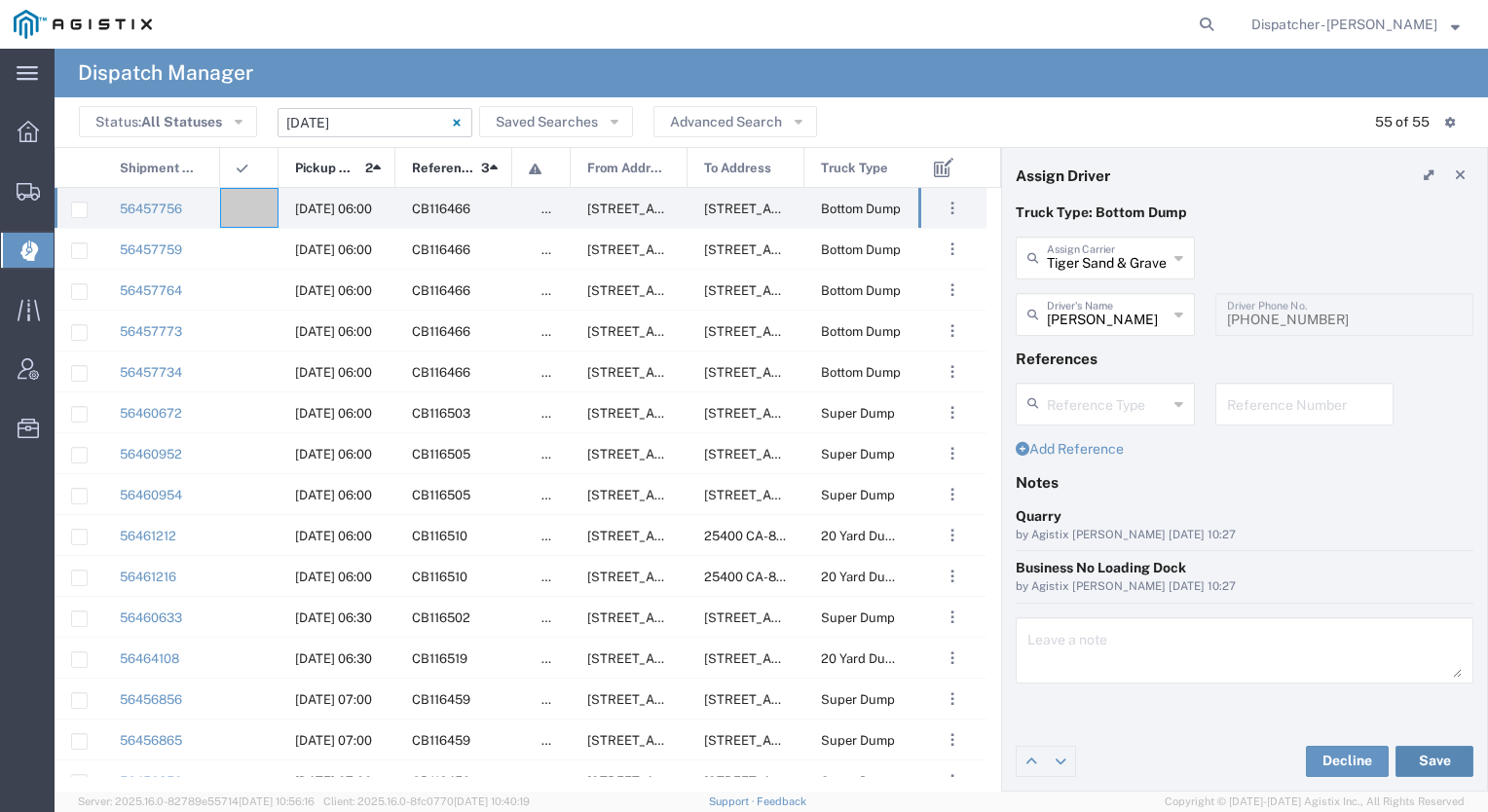
click at [1423, 765] on button "Save" at bounding box center [1435, 762] width 78 height 32
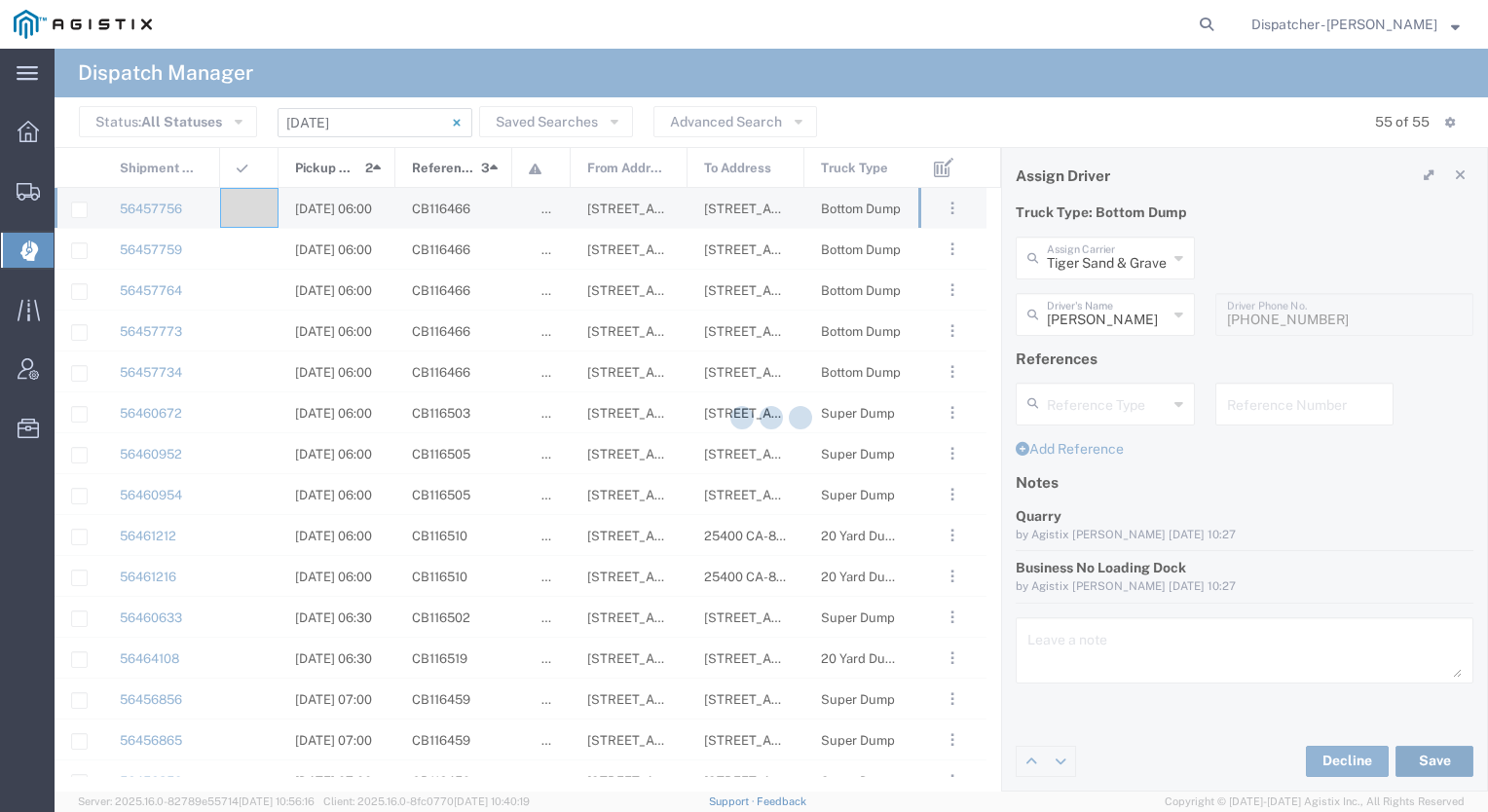
type input "[PERSON_NAME]"
type input "Tiger Sand & Gravel"
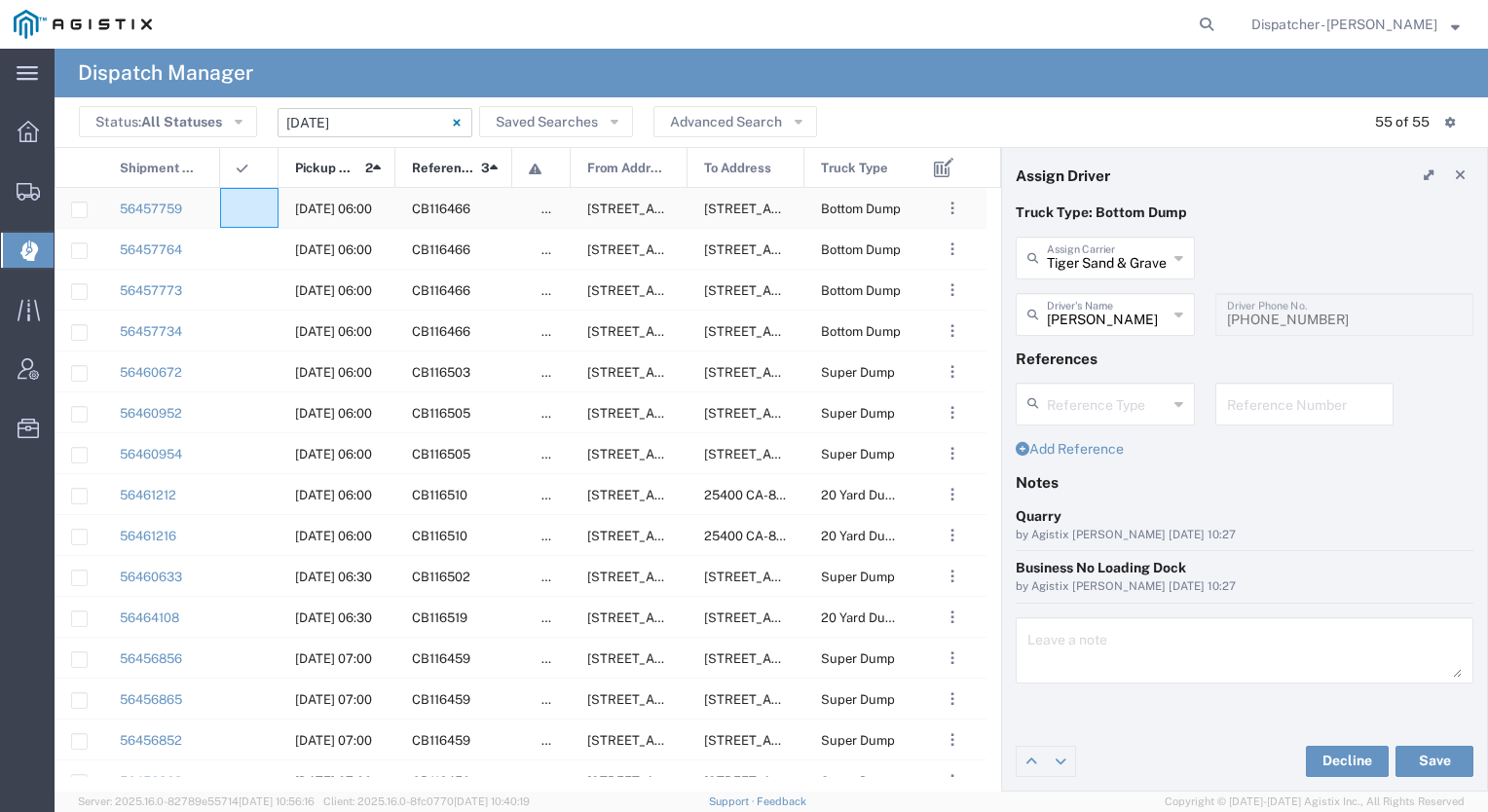
click at [255, 213] on div at bounding box center [249, 208] width 58 height 39
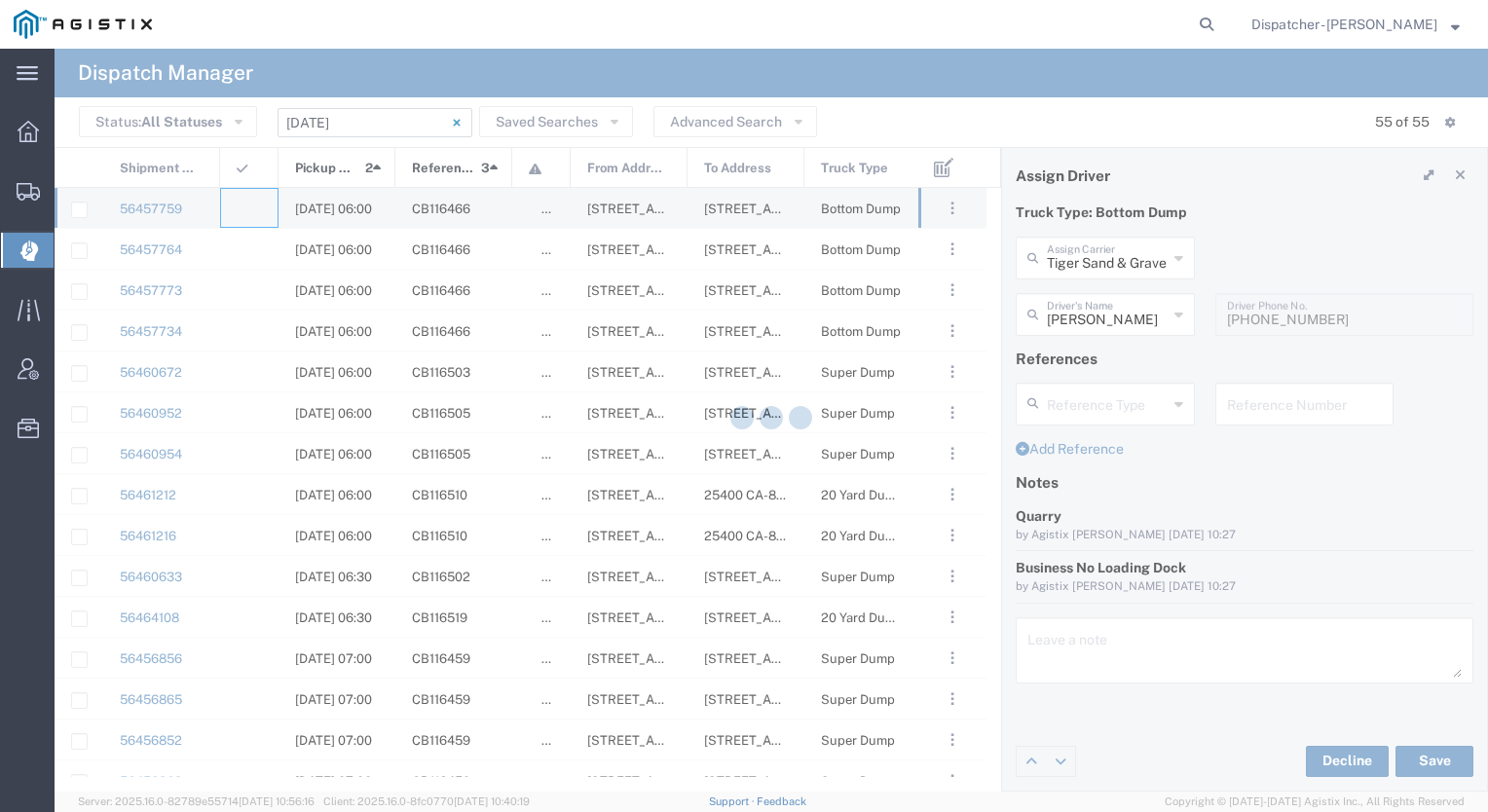
type input "[PERSON_NAME] & Sons Trucking, Inc"
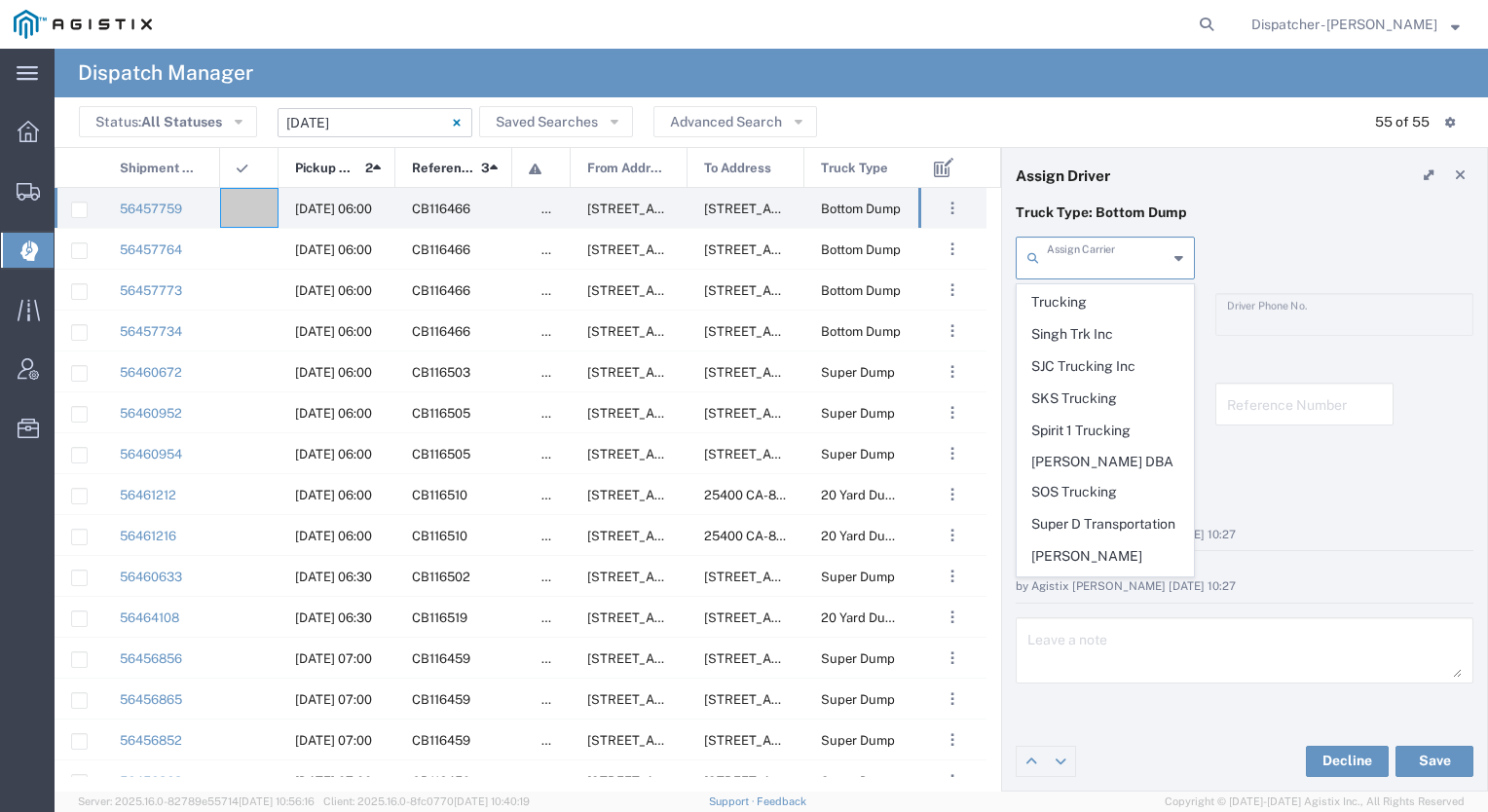
click at [1094, 265] on input "text" at bounding box center [1107, 257] width 120 height 35
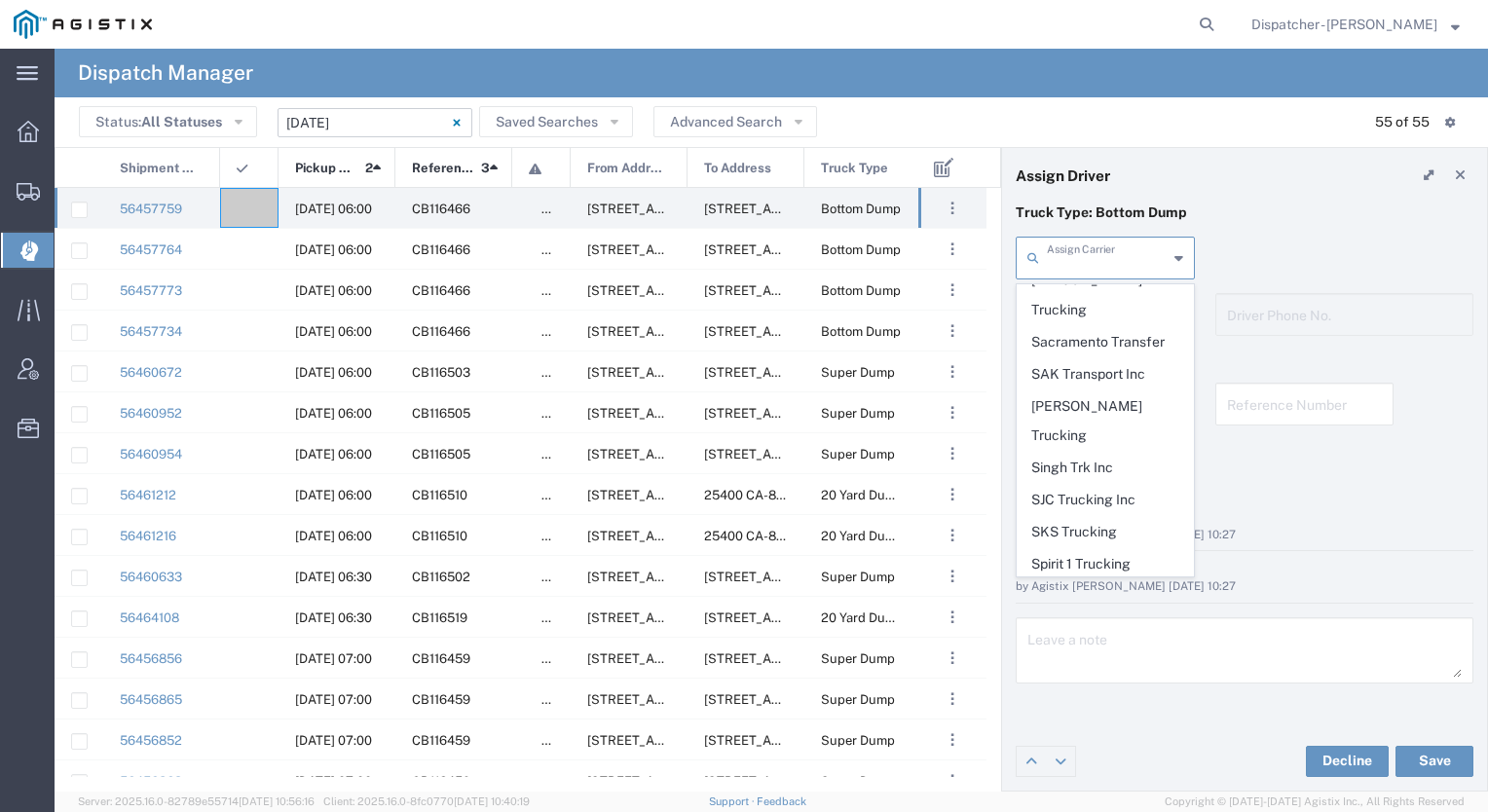
scroll to position [3934, 0]
click at [1072, 797] on span "Tiger Sand & Gravel" at bounding box center [1106, 812] width 176 height 31
type input "Tiger Sand & Gravel"
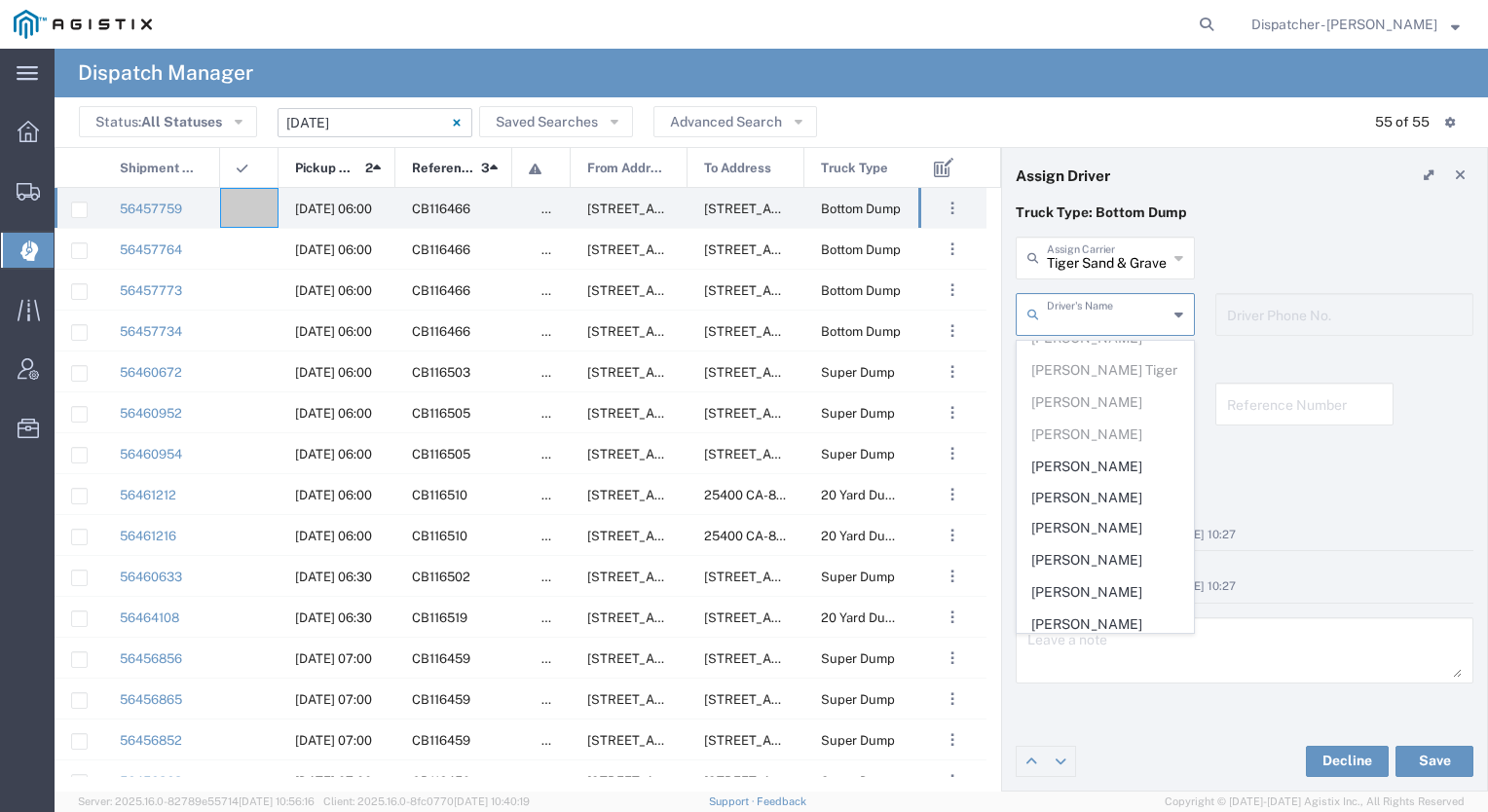
click at [1068, 321] on input "text" at bounding box center [1107, 313] width 120 height 35
click at [1079, 464] on span "[PERSON_NAME]" at bounding box center [1106, 464] width 176 height 31
type input "[PERSON_NAME]"
type input "9164963184"
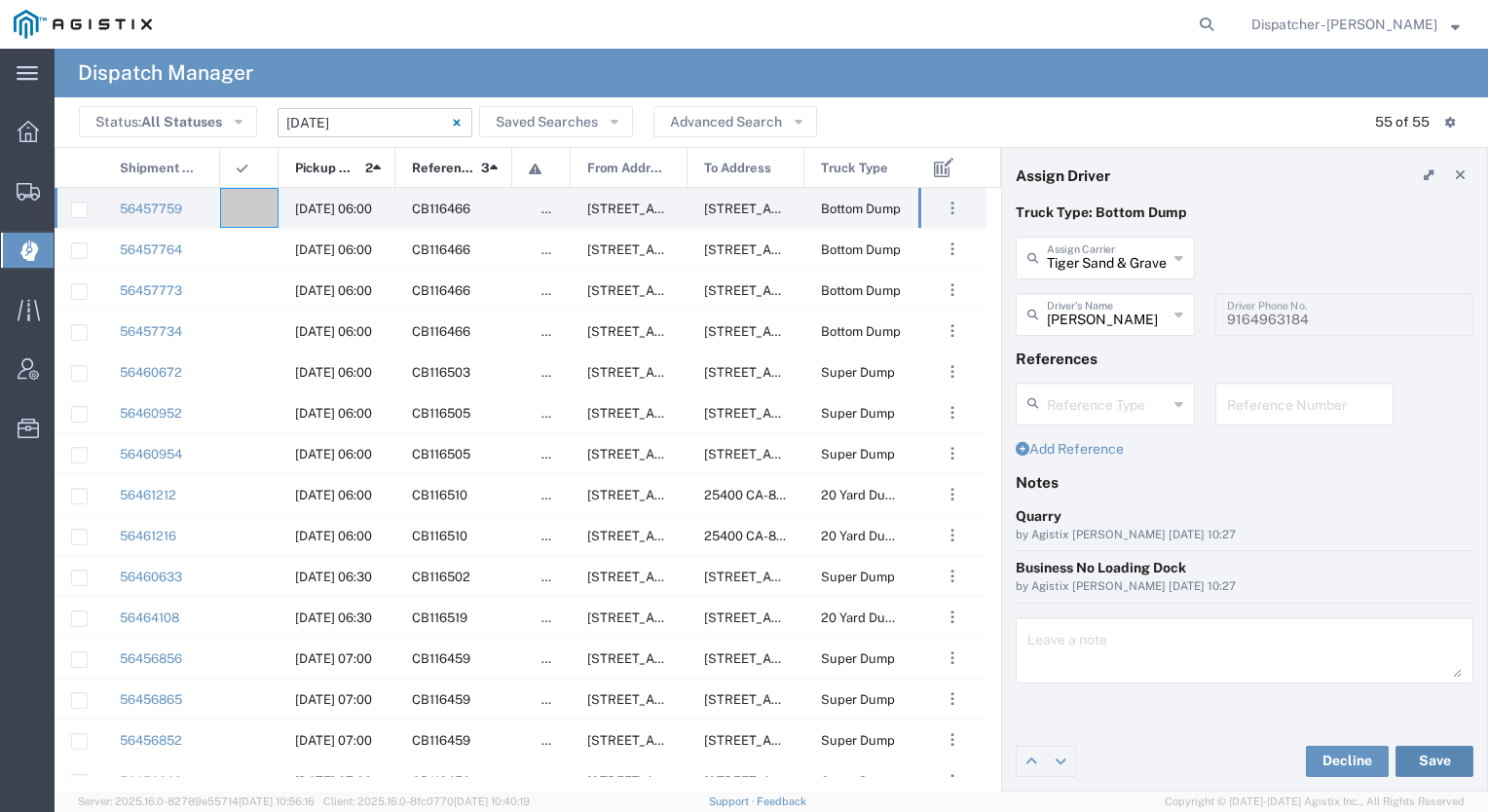
click at [1418, 756] on button "Save" at bounding box center [1435, 762] width 78 height 32
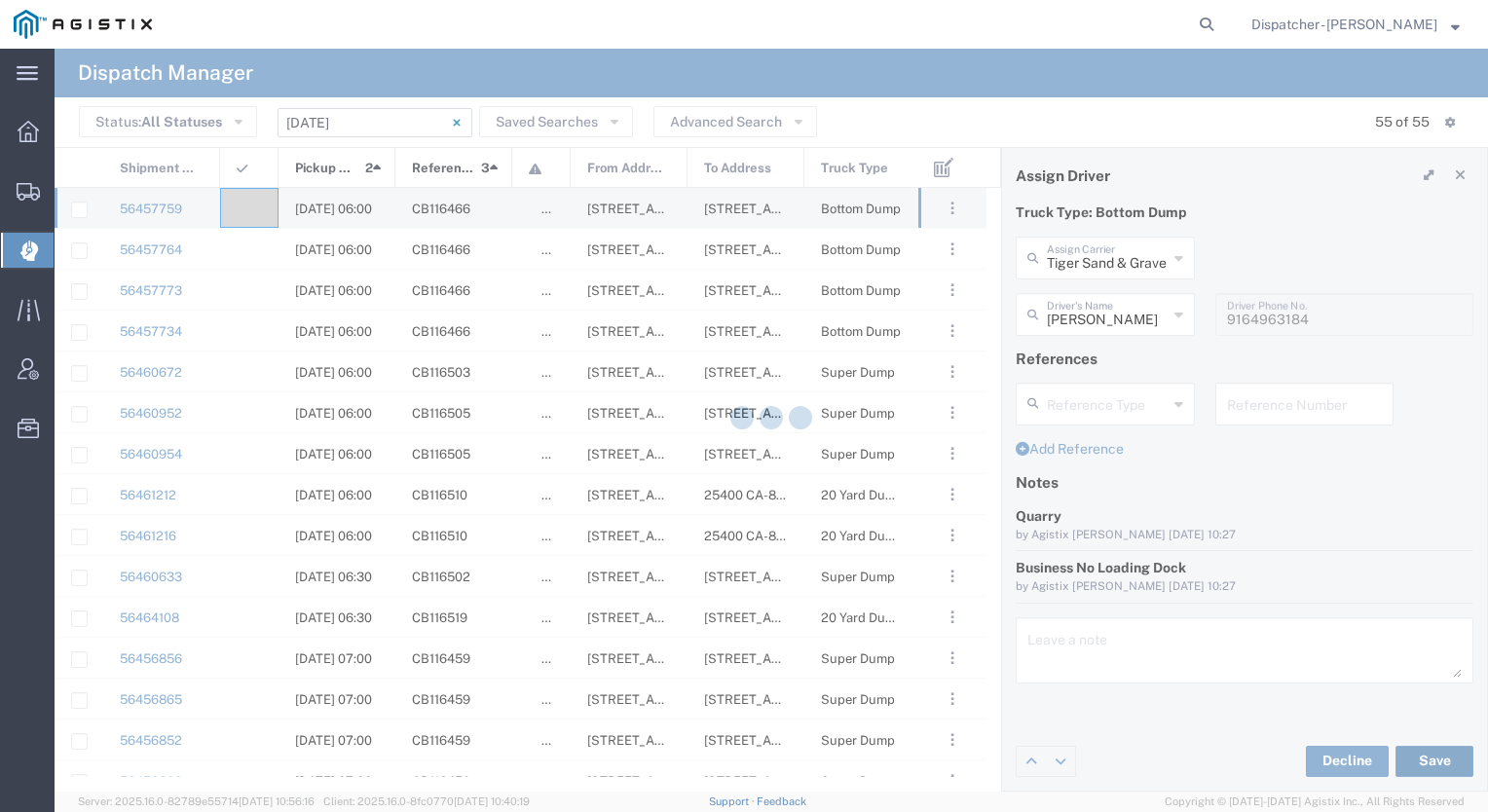
type input "[PERSON_NAME]"
type input "Tiger Sand & Gravel"
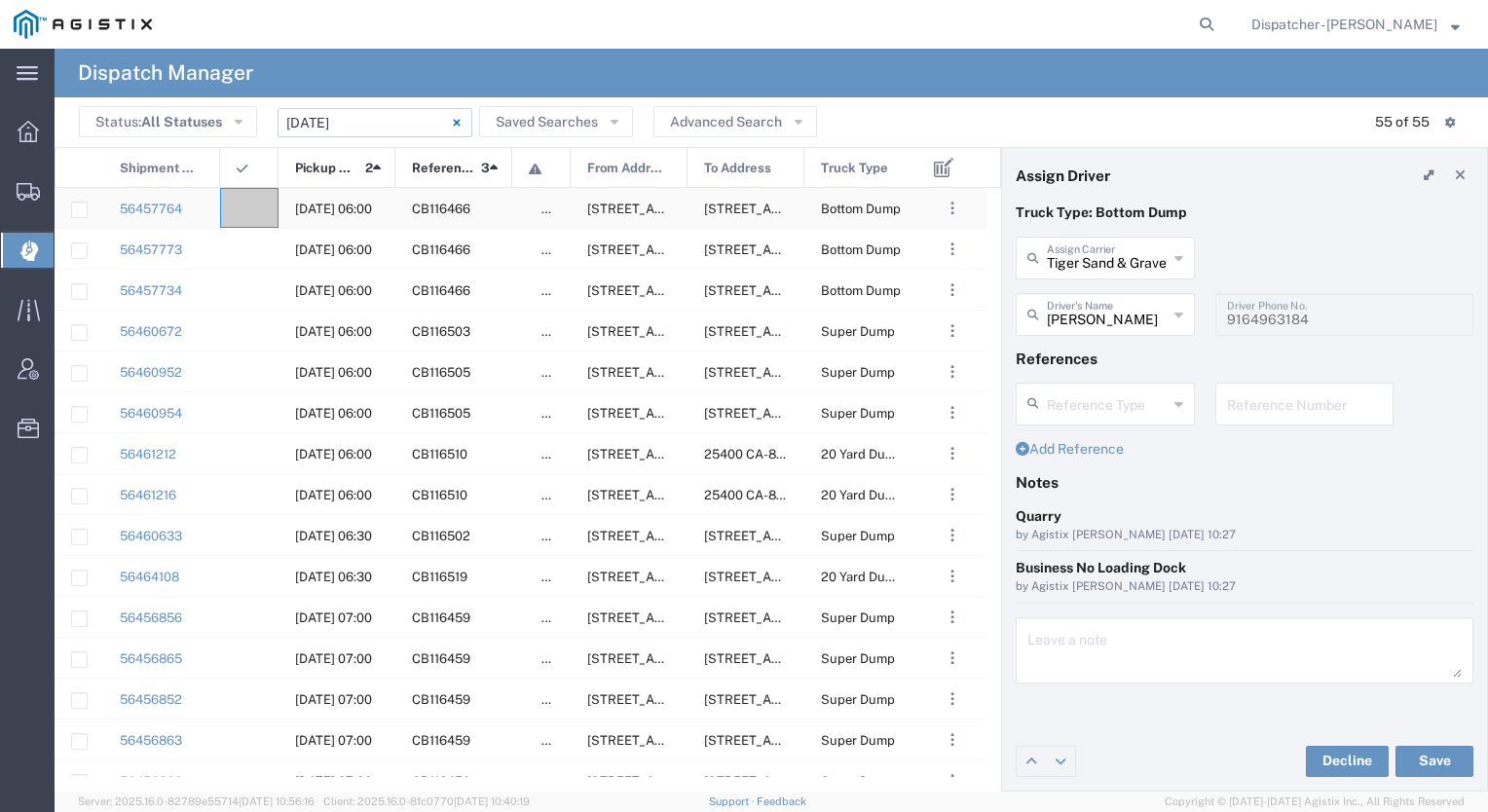
click at [246, 206] on agx-ag-table-icon-cell at bounding box center [243, 208] width 13 height 15
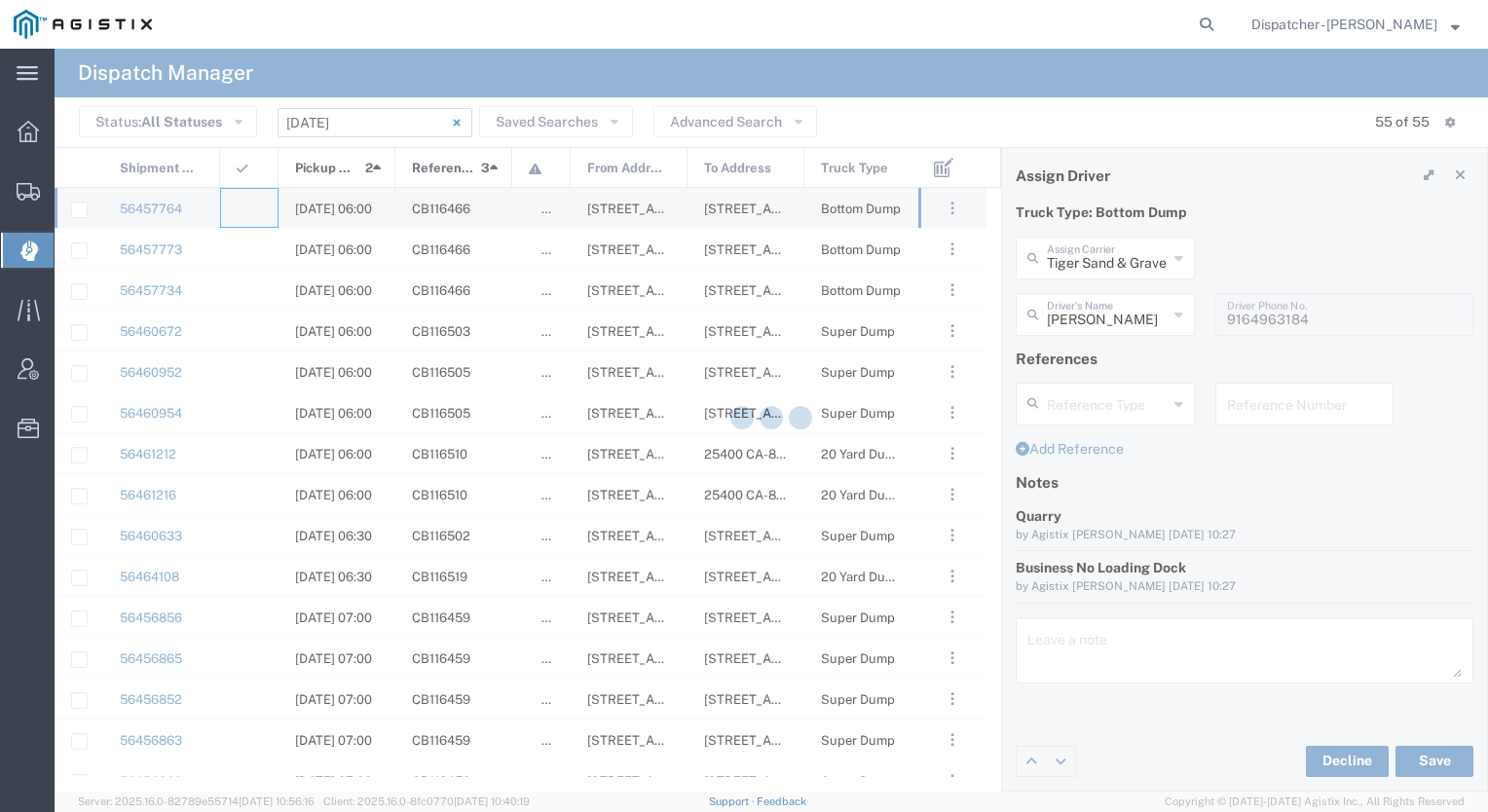
type input "[PERSON_NAME] & Sons Trucking, Inc"
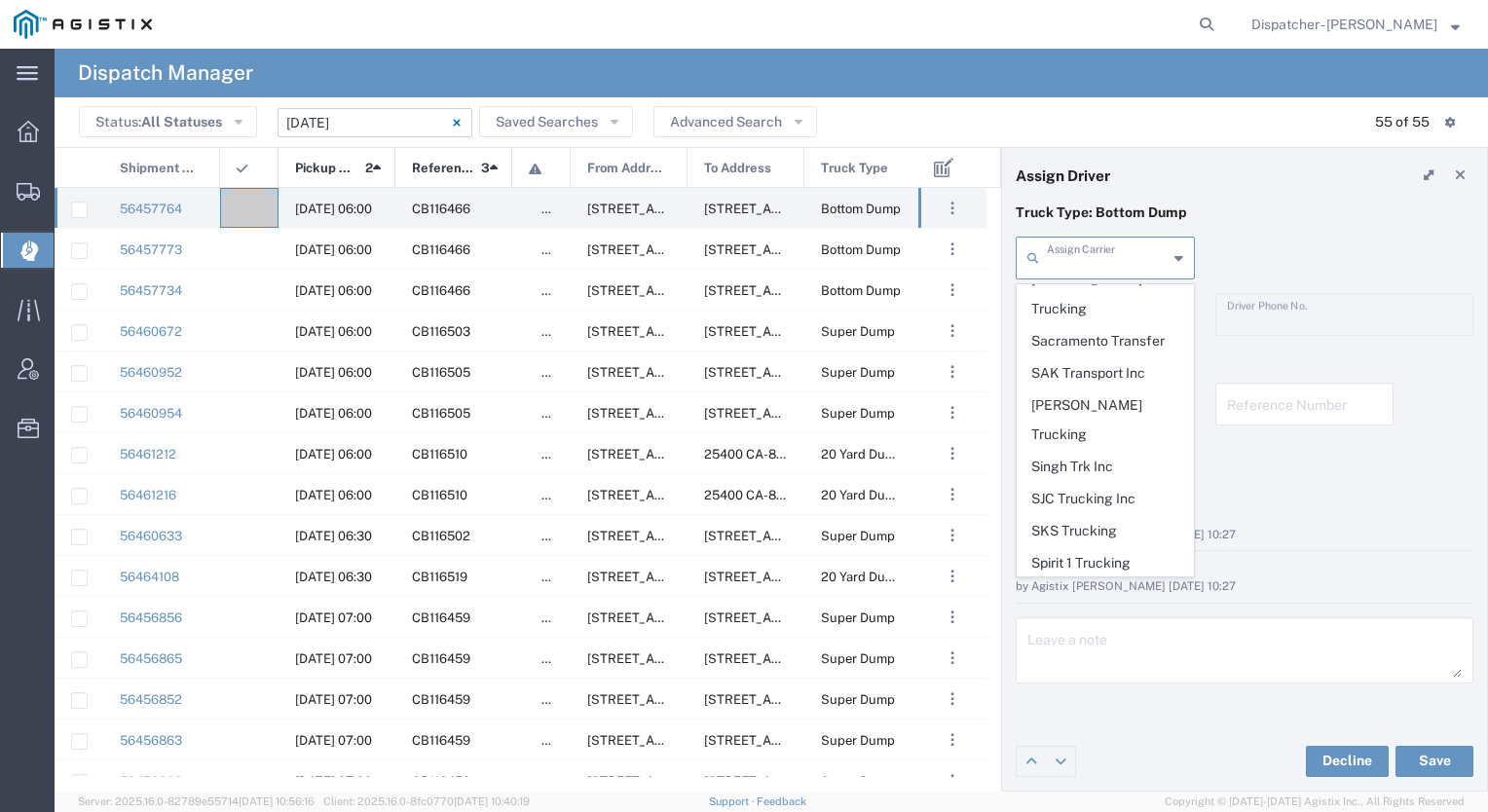
click at [1106, 259] on input "text" at bounding box center [1107, 257] width 120 height 35
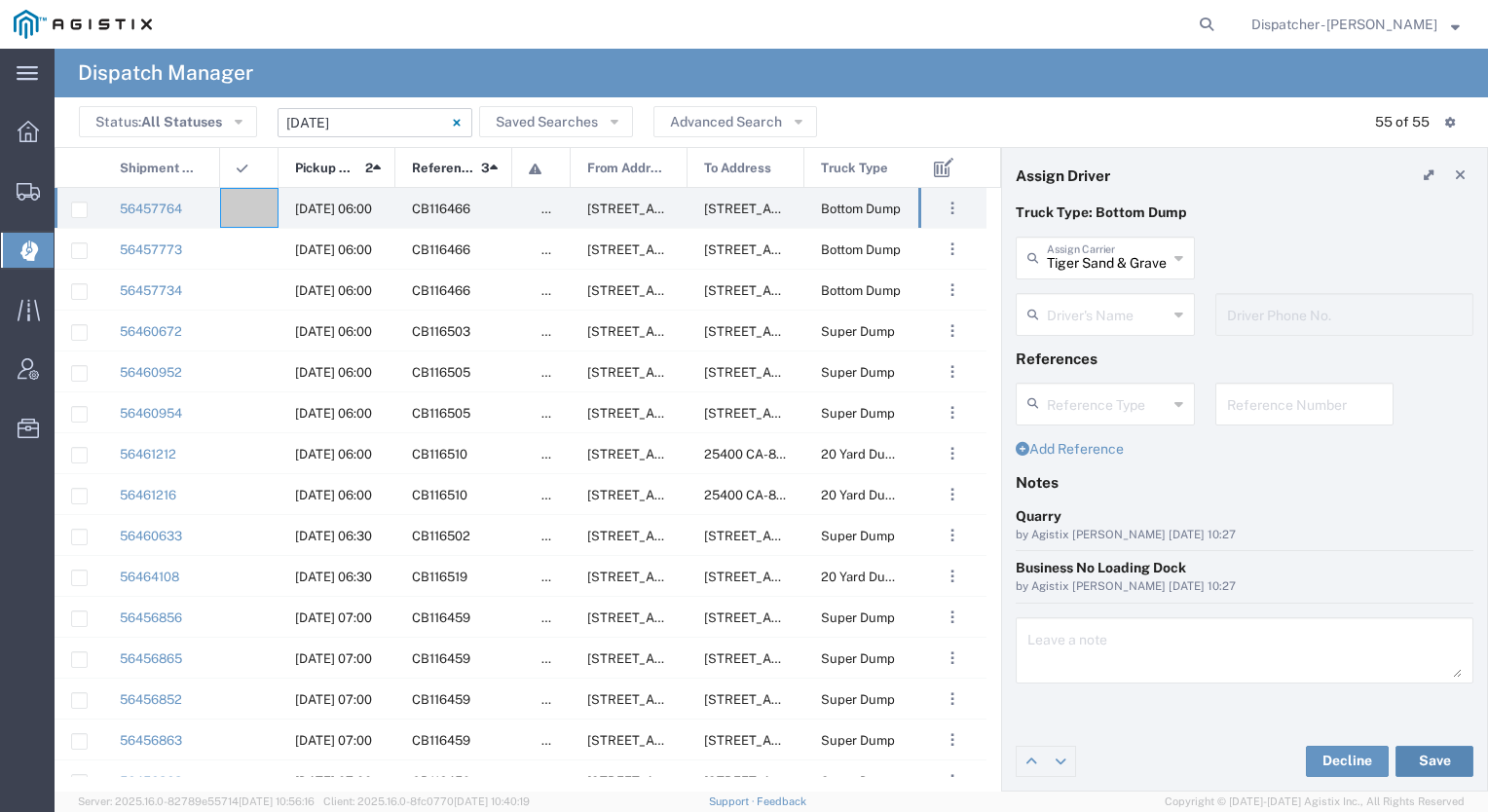
click at [1444, 766] on button "Save" at bounding box center [1435, 762] width 78 height 32
click at [250, 210] on div at bounding box center [249, 208] width 58 height 39
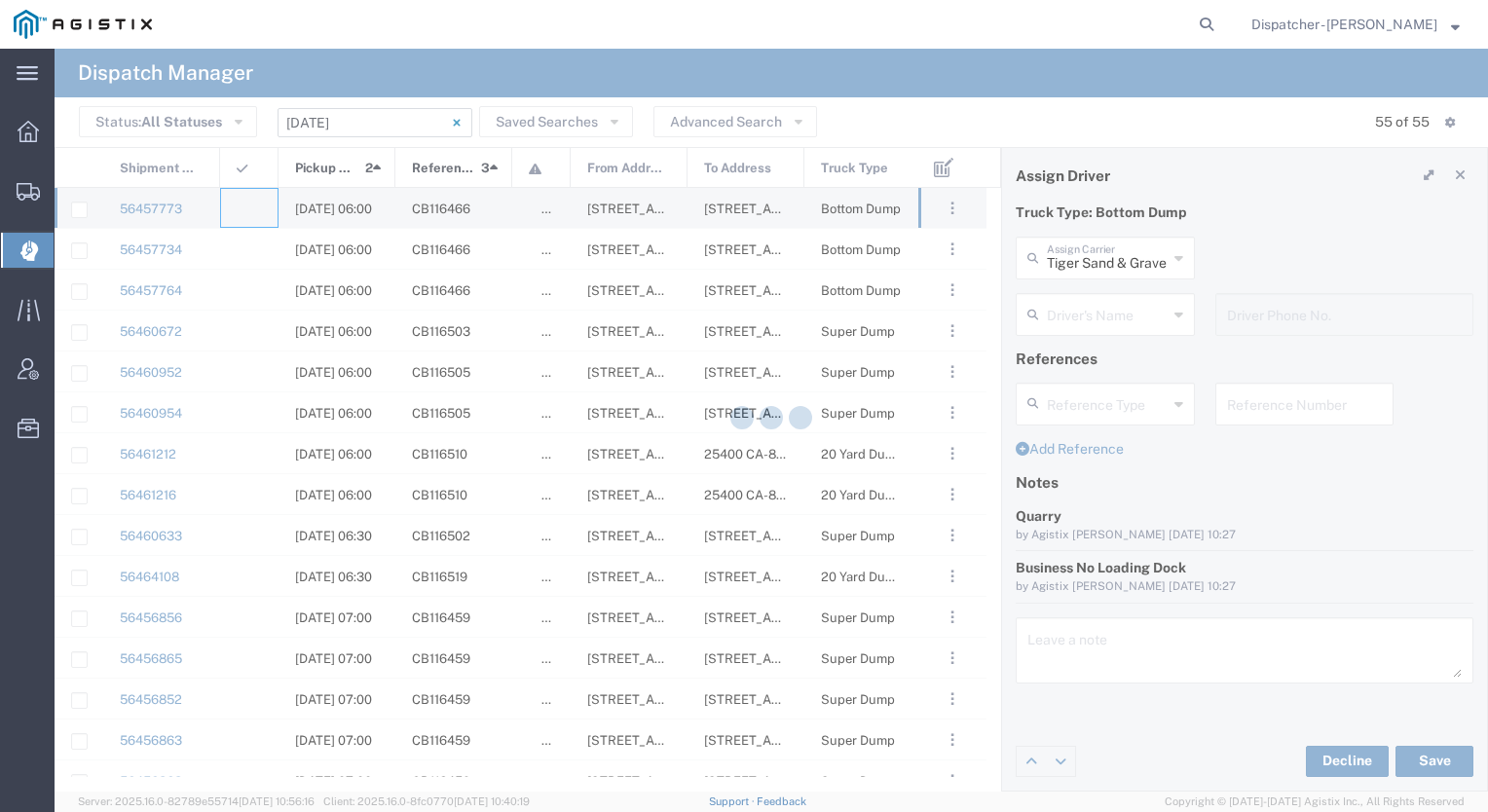
type input "[PERSON_NAME] & Sons Trucking, Inc"
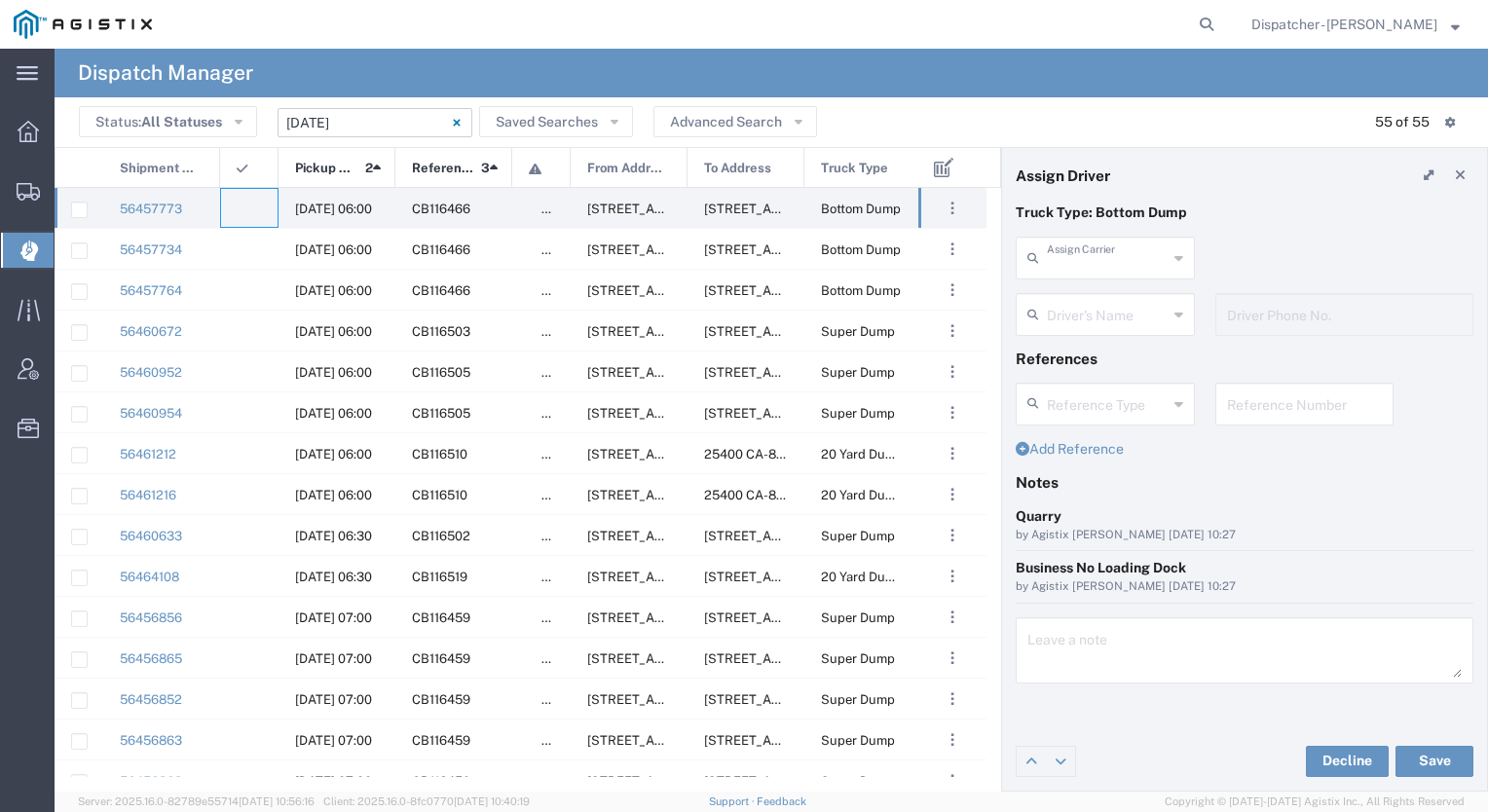
click at [1096, 255] on input "text" at bounding box center [1107, 257] width 120 height 35
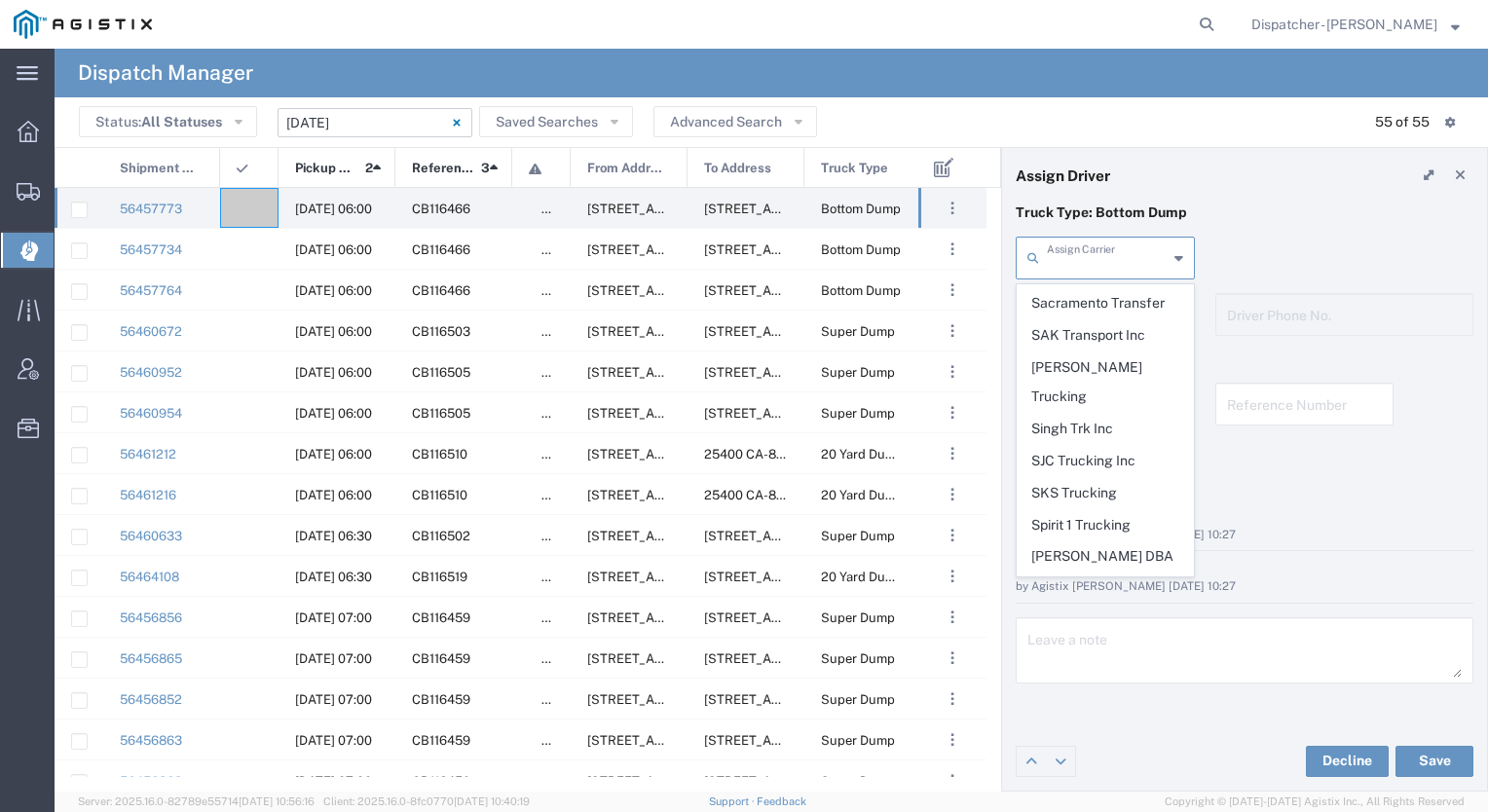
scroll to position [3974, 0]
click at [1093, 758] on span "Tiger Sand & Gravel" at bounding box center [1106, 773] width 176 height 31
type input "Tiger Sand & Gravel"
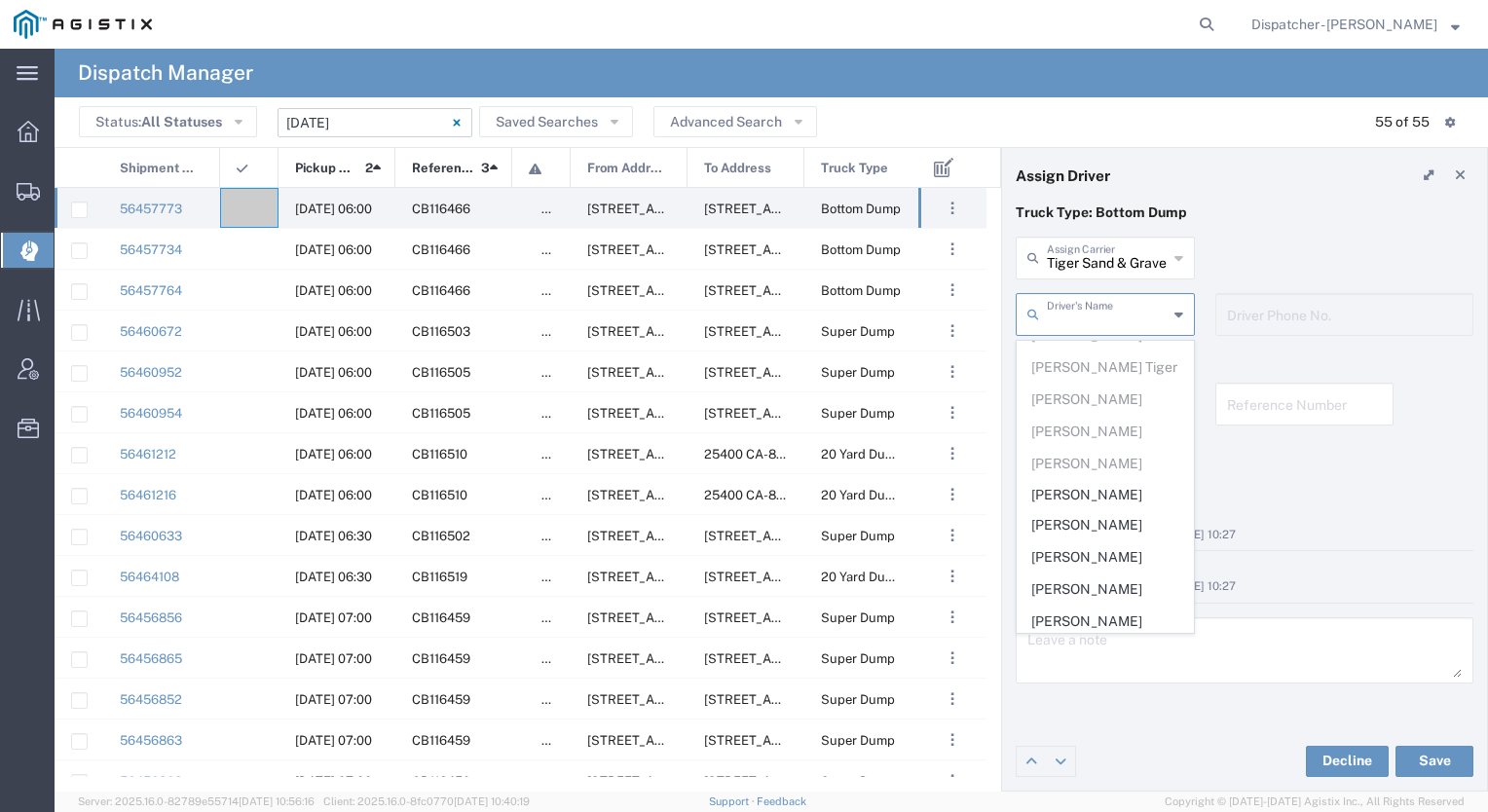
scroll to position [0, 0]
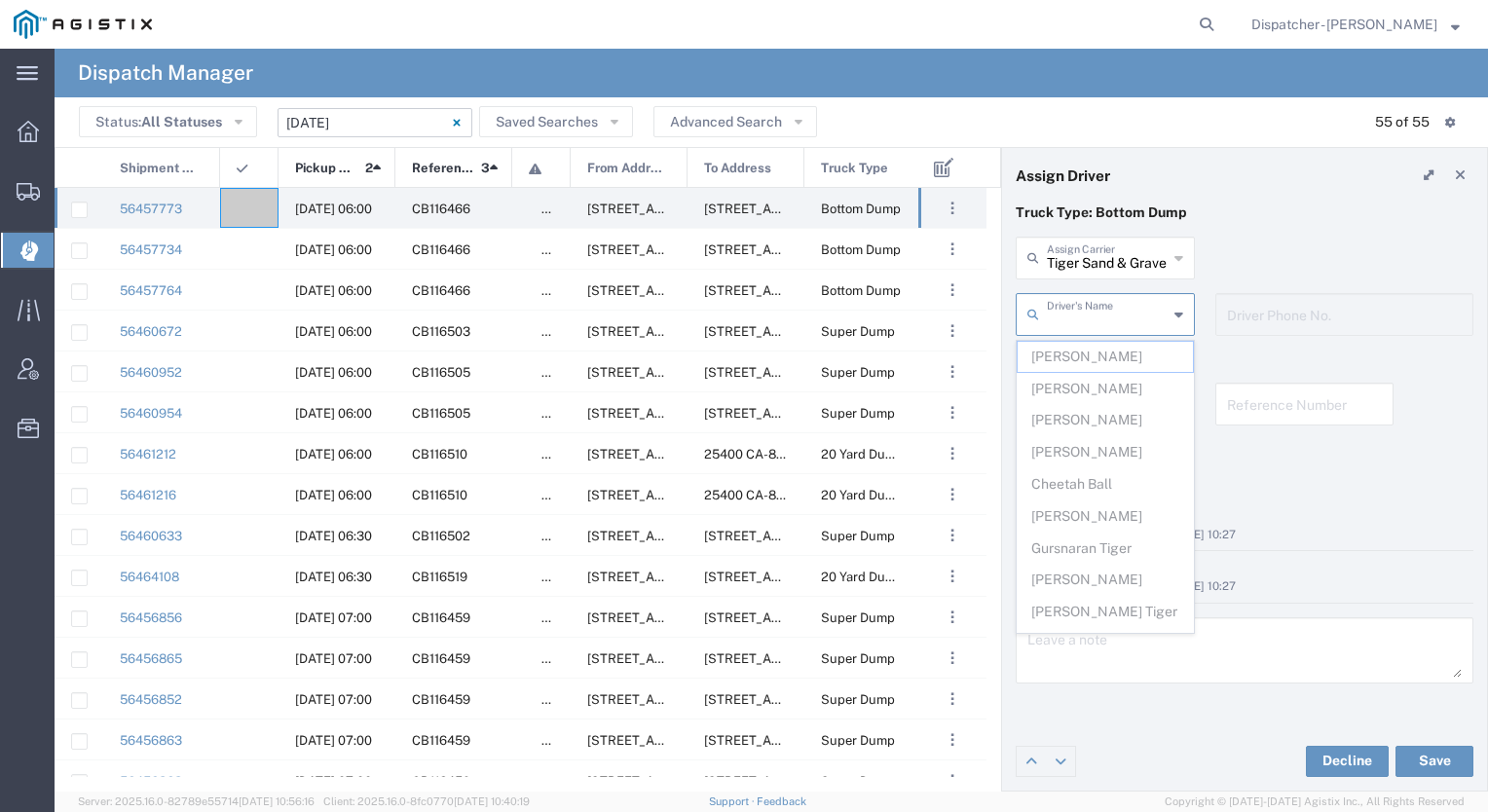
click at [1102, 321] on input "text" at bounding box center [1107, 313] width 120 height 35
click at [1092, 515] on span "[PERSON_NAME] [PERSON_NAME]" at bounding box center [1106, 534] width 176 height 60
type input "[PERSON_NAME] [PERSON_NAME]"
type input "9168014975"
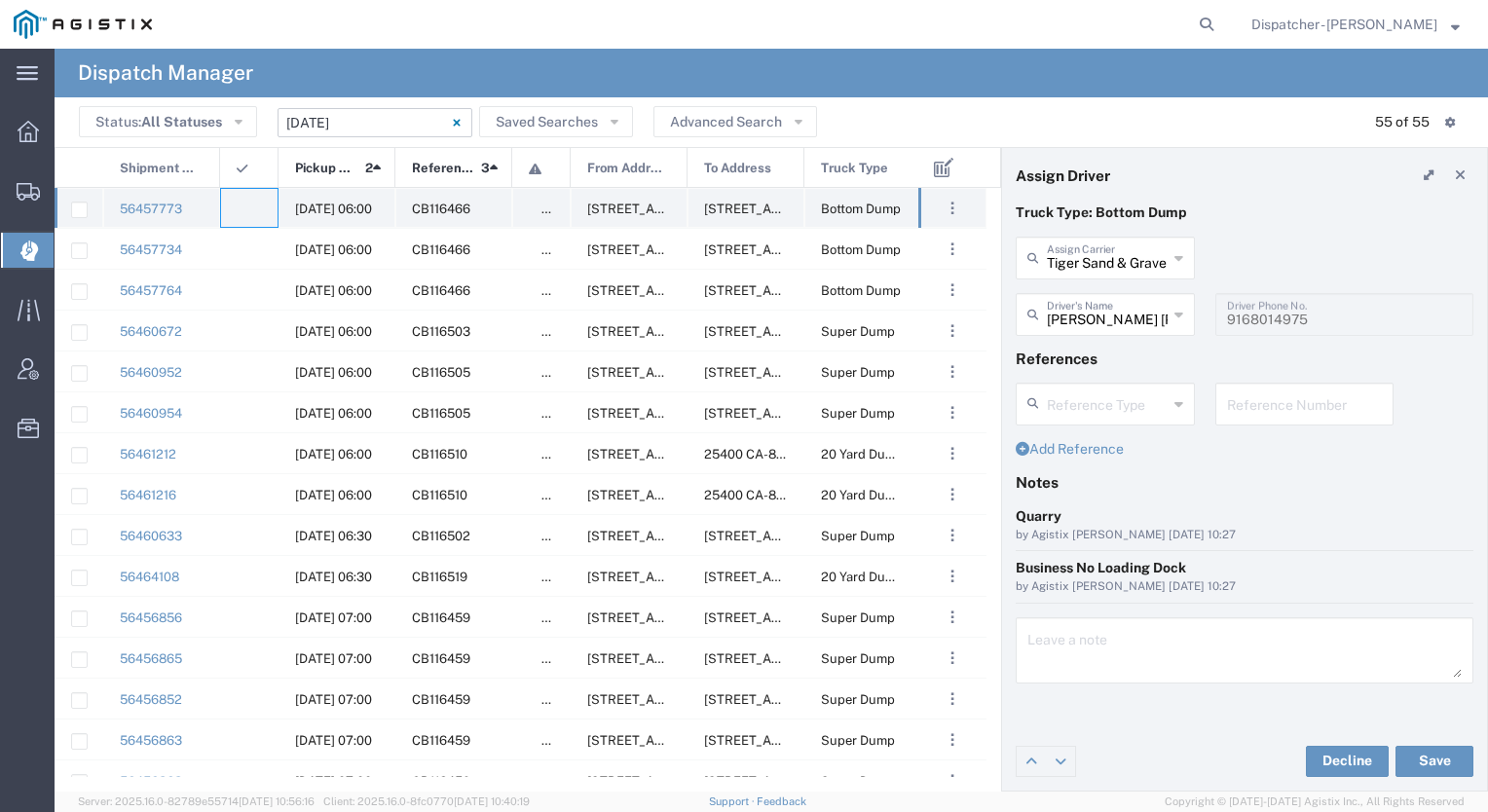
click at [254, 207] on div at bounding box center [249, 208] width 58 height 39
click at [1418, 764] on button "Save" at bounding box center [1435, 762] width 78 height 32
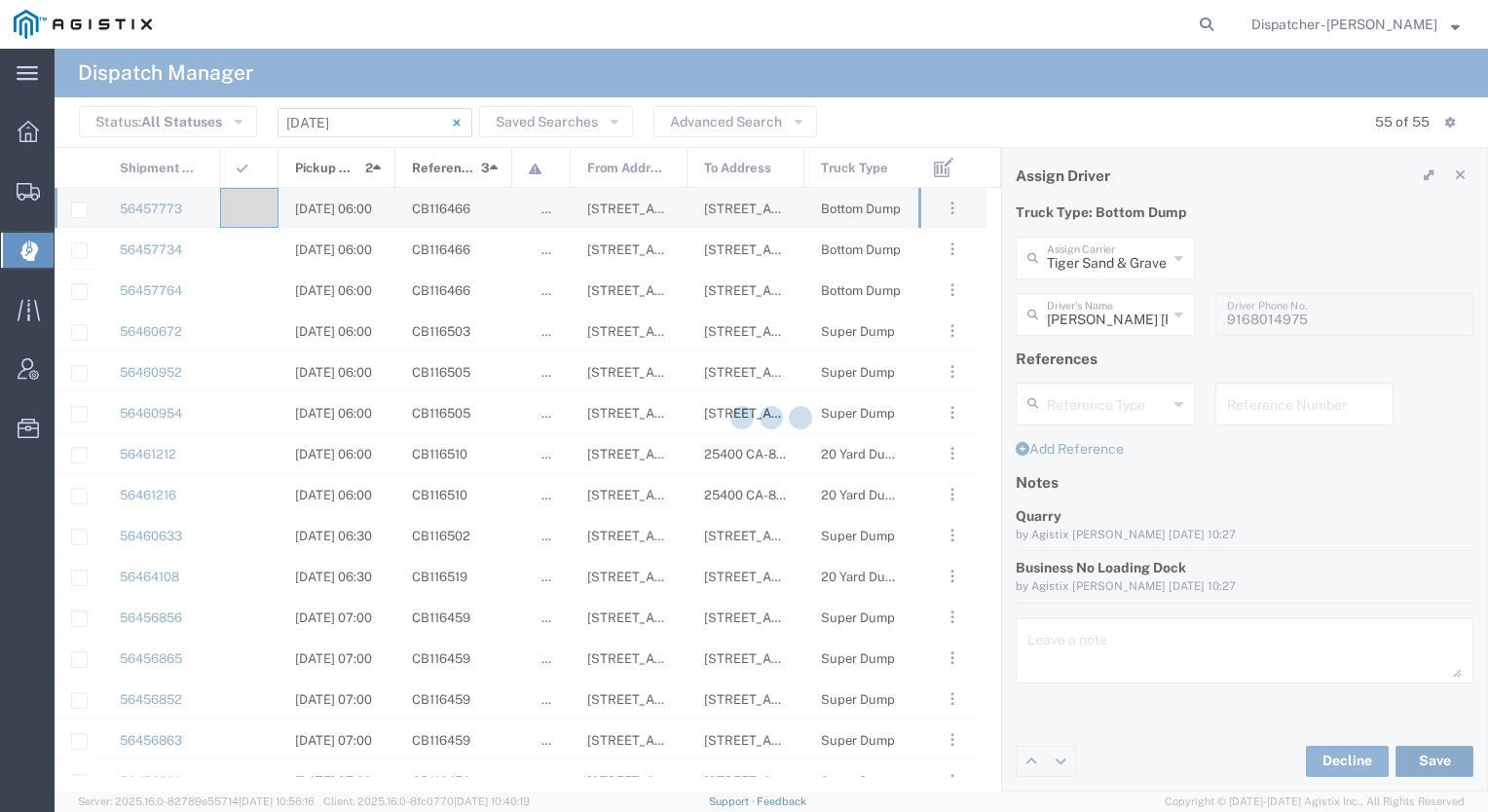
type input "[PERSON_NAME] [PERSON_NAME]"
type input "Tiger Sand & Gravel"
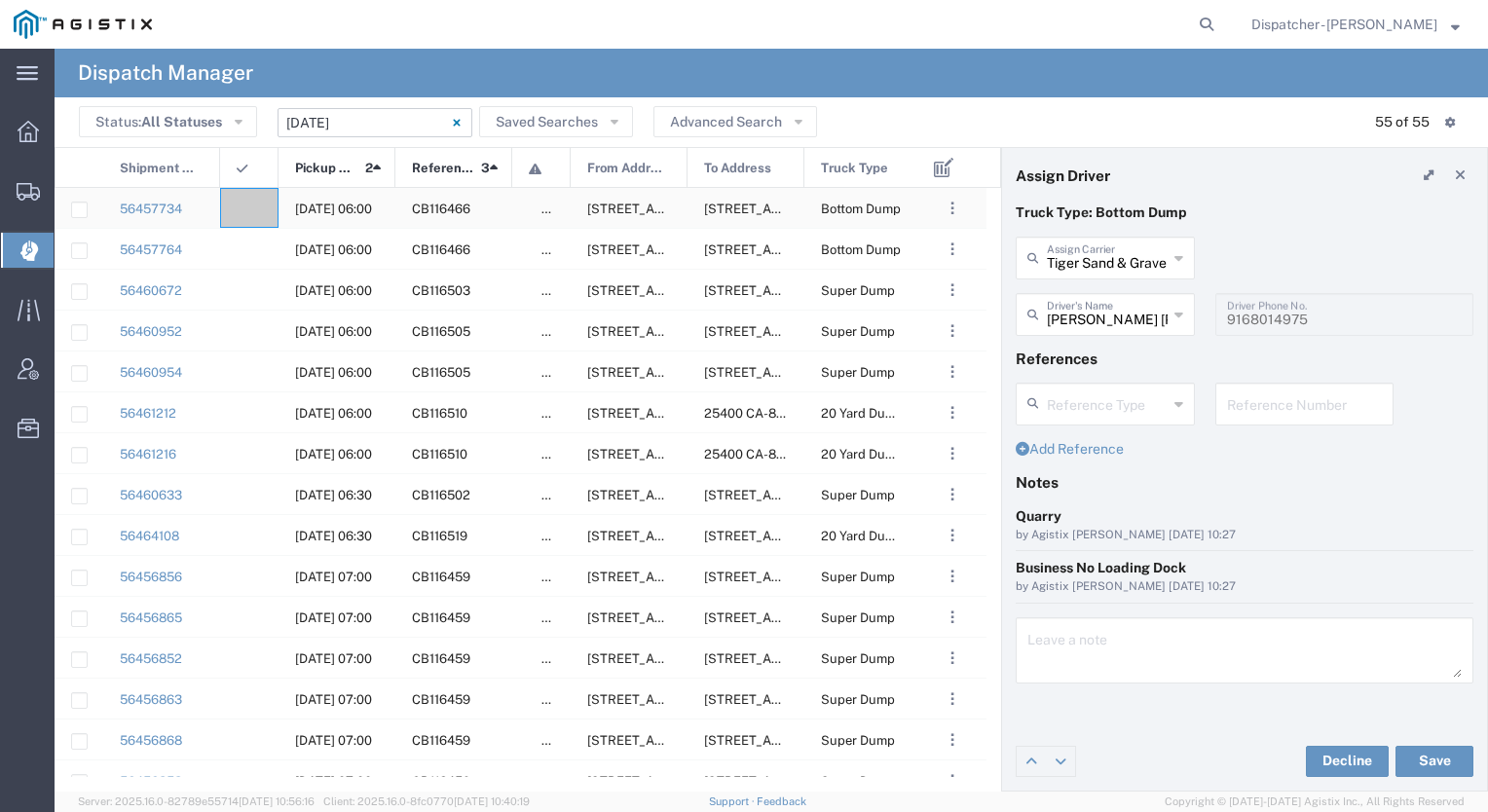
click at [247, 201] on agx-ag-table-icon-cell at bounding box center [243, 208] width 13 height 15
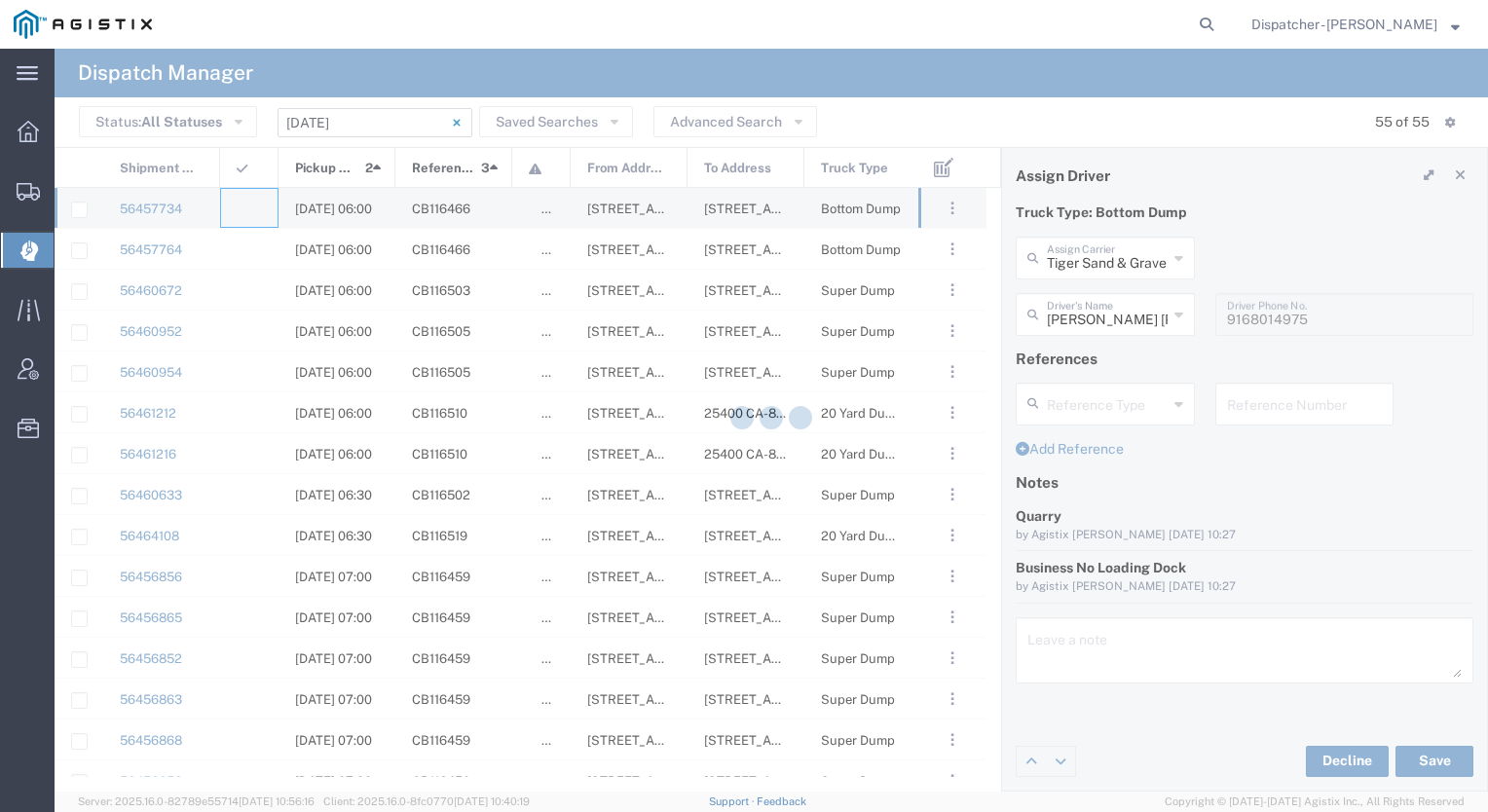
type input "[PERSON_NAME] & Sons Trucking, Inc"
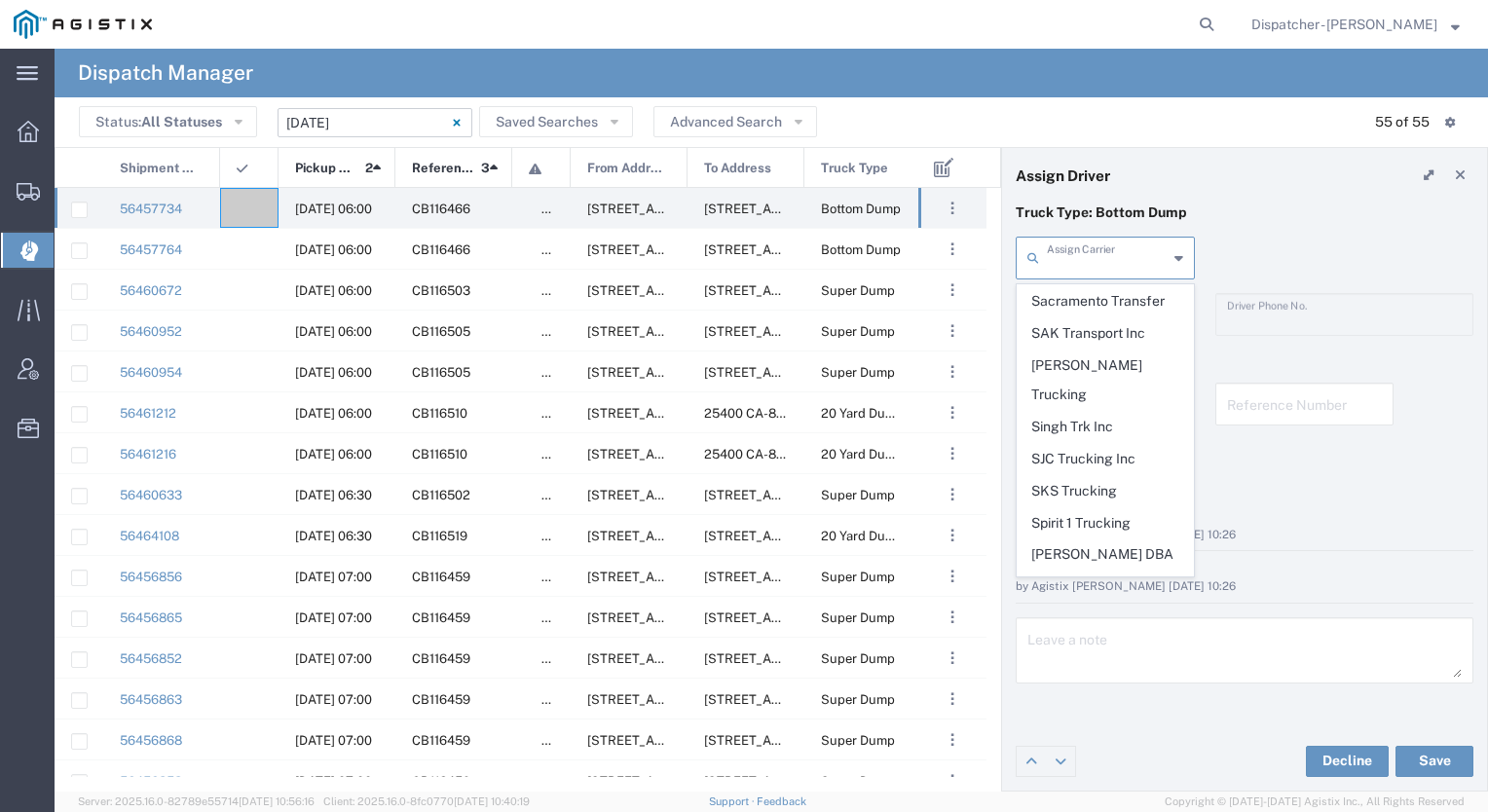
click at [1079, 259] on input "text" at bounding box center [1107, 257] width 120 height 35
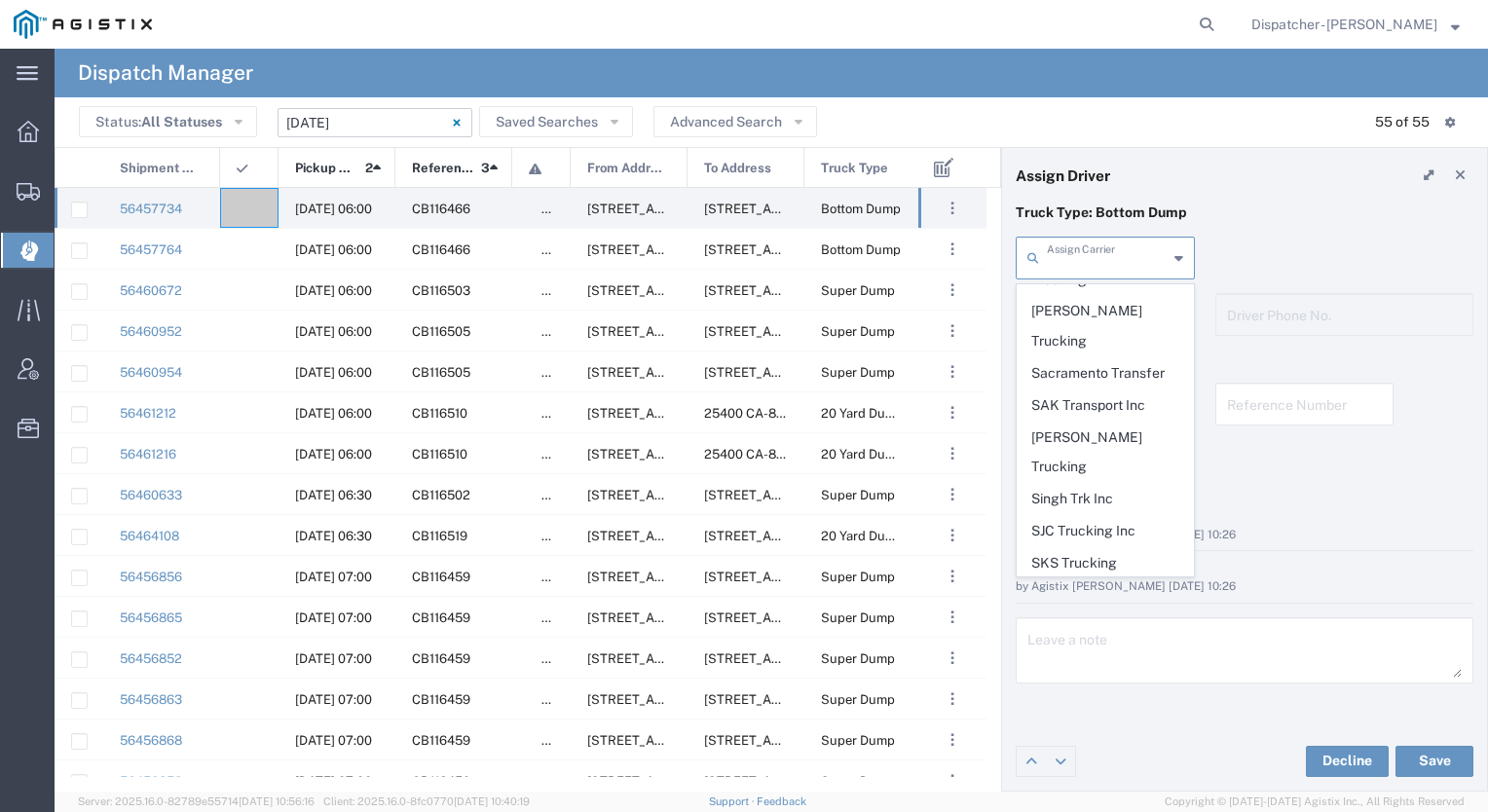
scroll to position [3904, 0]
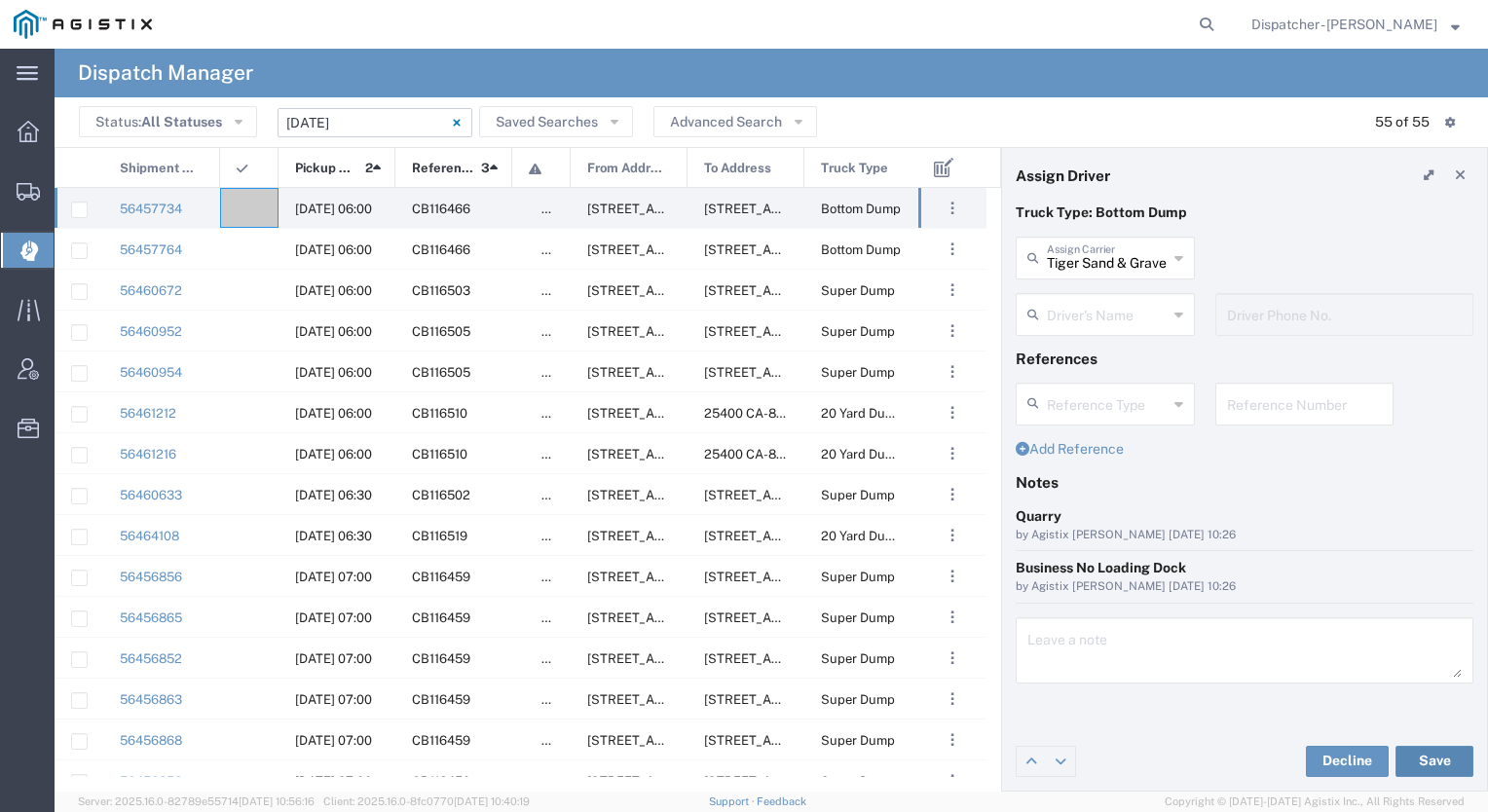
click at [1441, 770] on button "Save" at bounding box center [1435, 762] width 78 height 32
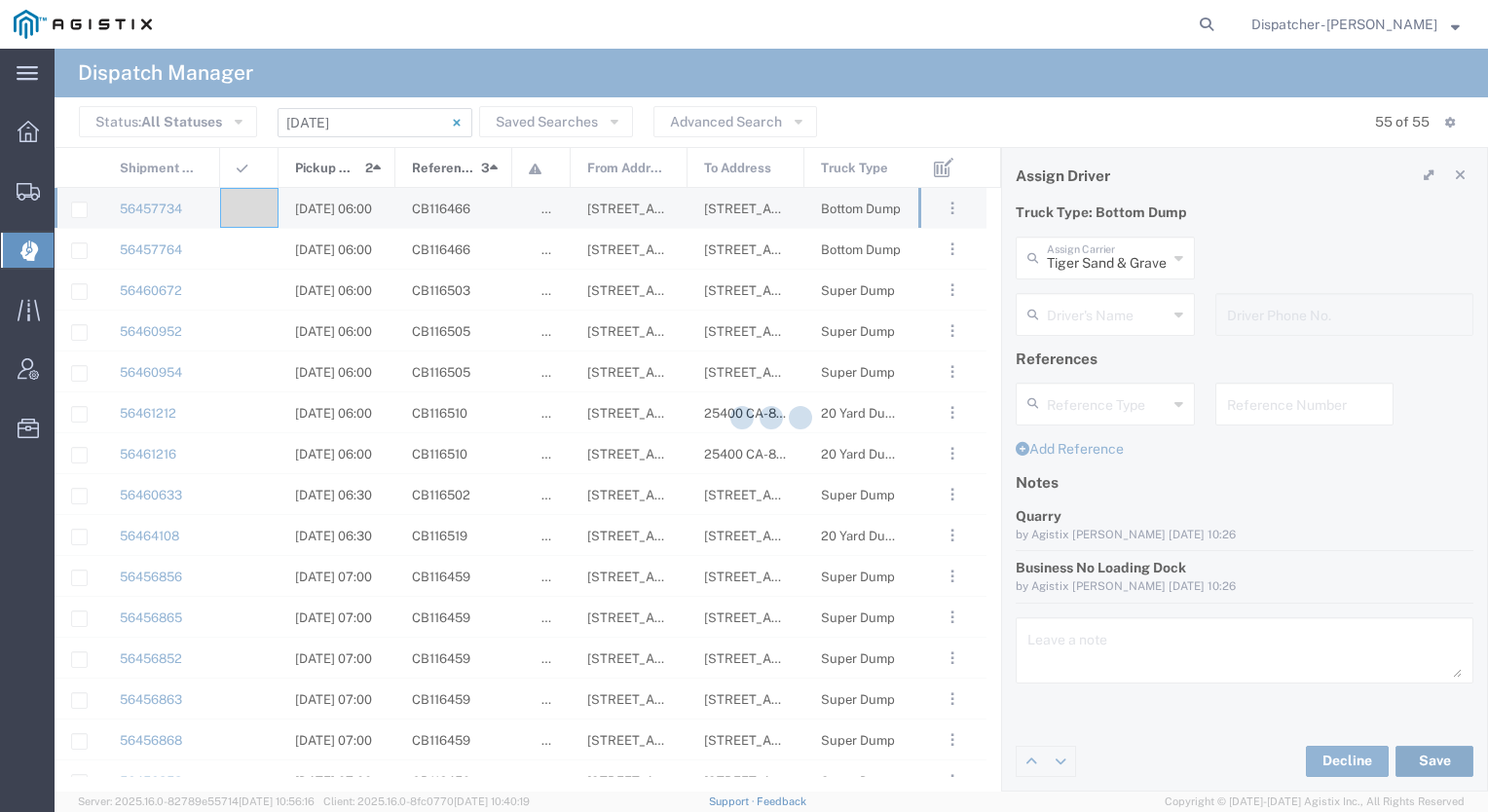
type input "Tiger Sand & Gravel"
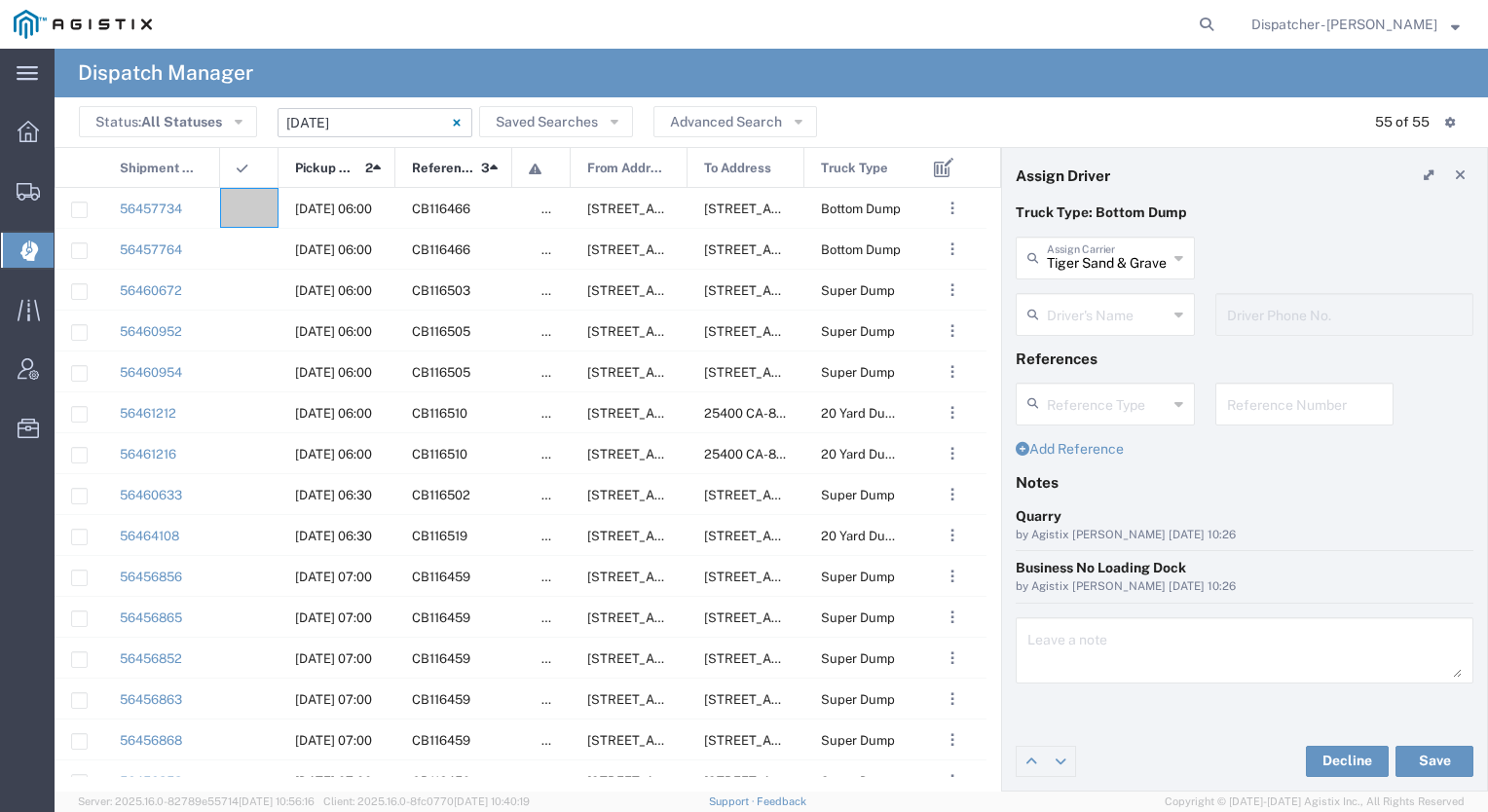
scroll to position [0, 0]
click at [1129, 311] on input "text" at bounding box center [1107, 313] width 120 height 35
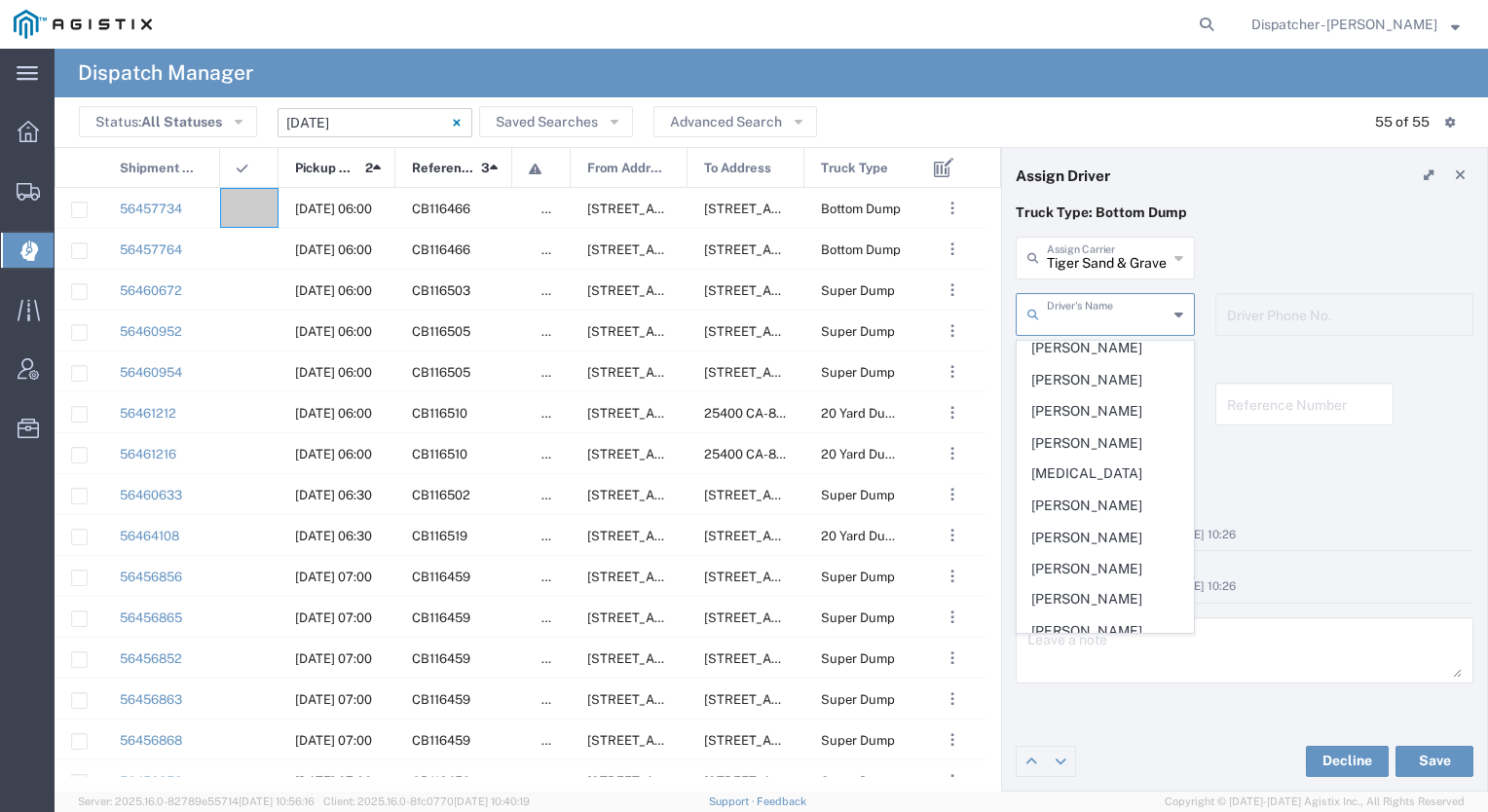
scroll to position [514, 0]
click at [1107, 340] on agx-dropdown-content "[PERSON_NAME] [PERSON_NAME] [PERSON_NAME] [PERSON_NAME] [PERSON_NAME] Tiger [PE…" at bounding box center [1106, 487] width 180 height 294
drag, startPoint x: 1107, startPoint y: 339, endPoint x: 1068, endPoint y: 337, distance: 39.1
click at [1068, 337] on div "Driver's Name [PERSON_NAME] [PERSON_NAME] [PERSON_NAME] [PERSON_NAME] [PERSON_N…" at bounding box center [1106, 321] width 199 height 56
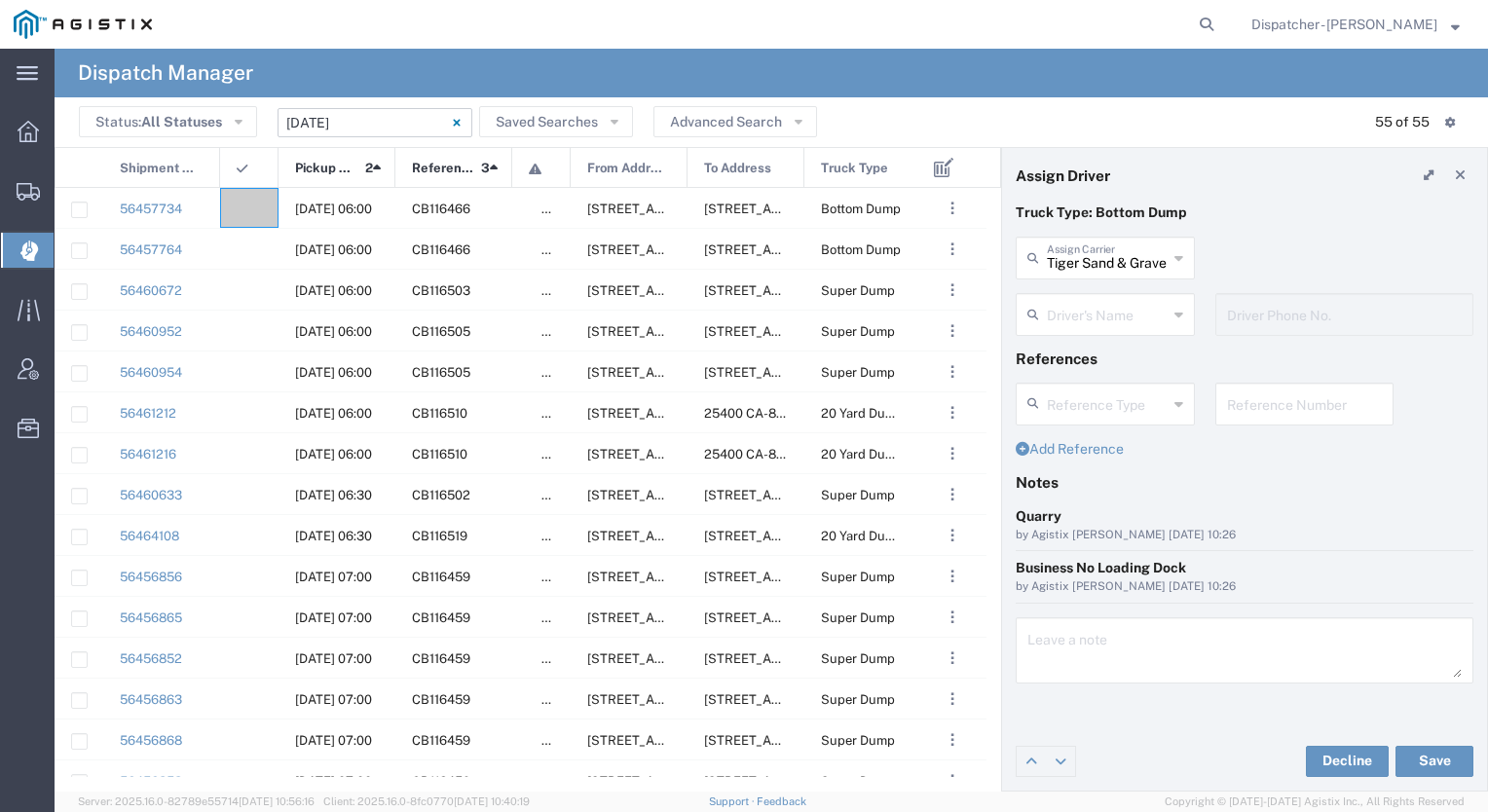
click at [1077, 314] on input "text" at bounding box center [1107, 313] width 120 height 35
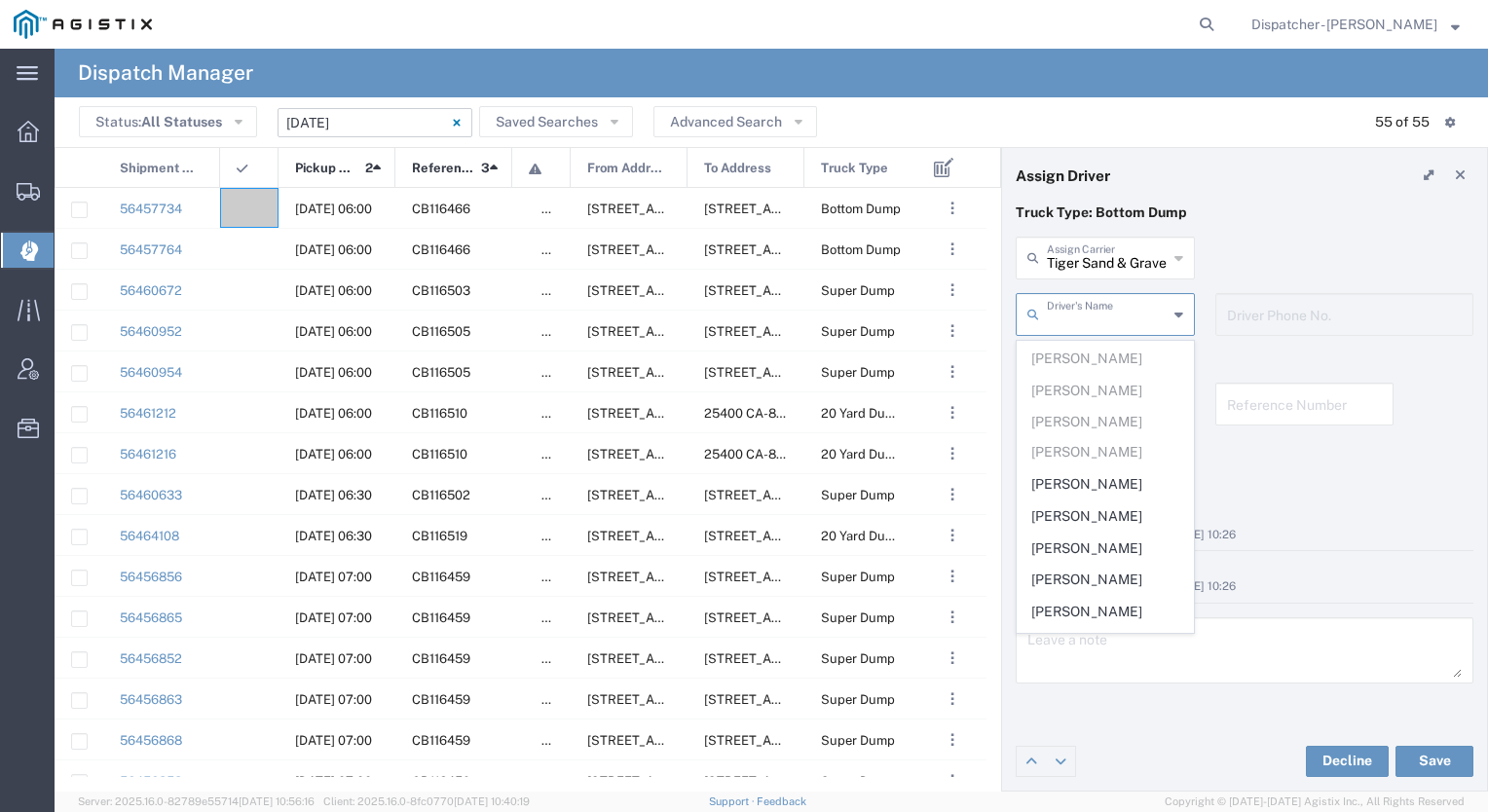
scroll to position [320, 0]
click at [1073, 468] on span "[PERSON_NAME]" at bounding box center [1106, 482] width 176 height 31
type input "[PERSON_NAME]"
type input "9163801234"
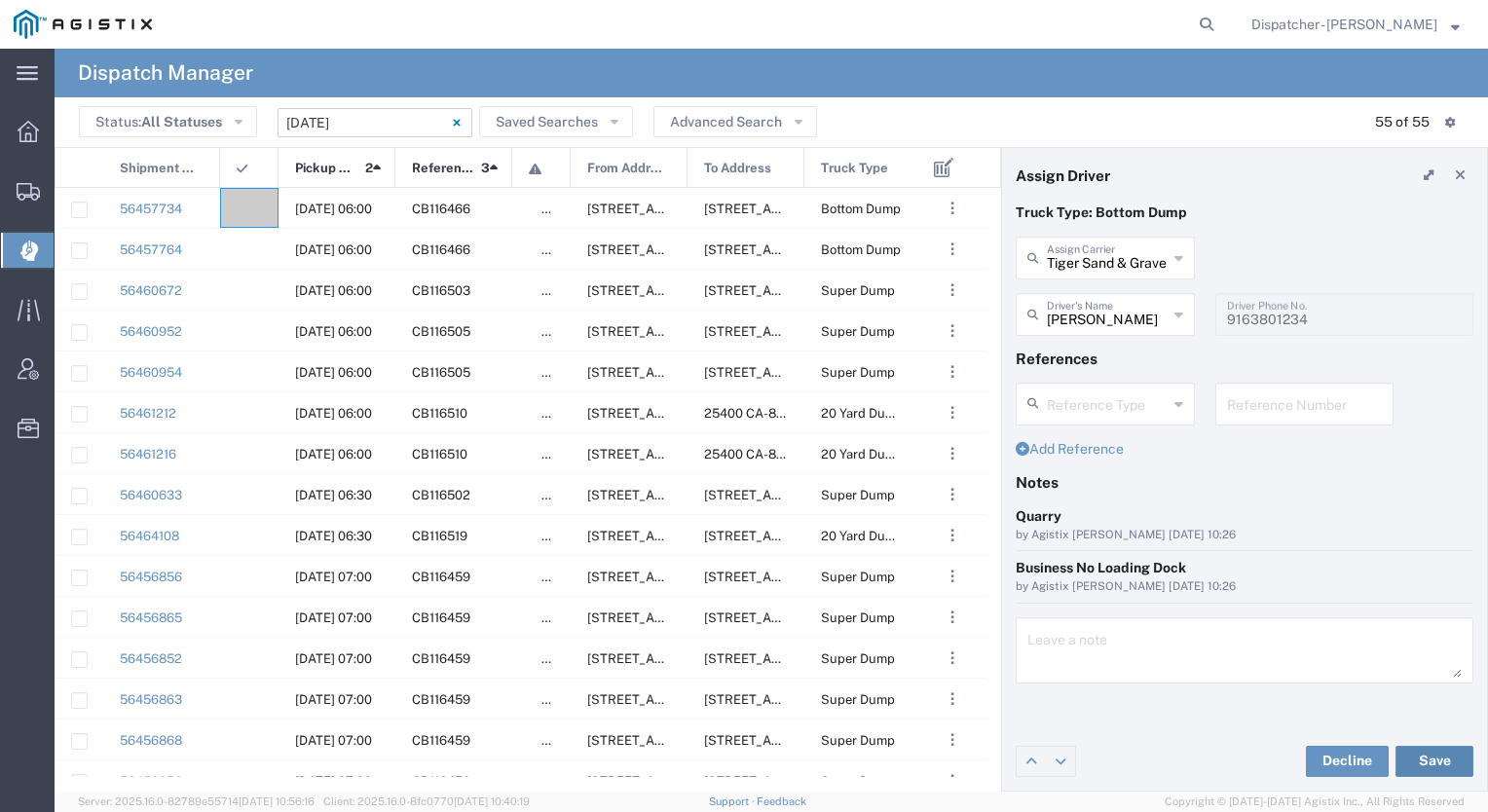
click at [1432, 748] on button "Save" at bounding box center [1435, 762] width 78 height 32
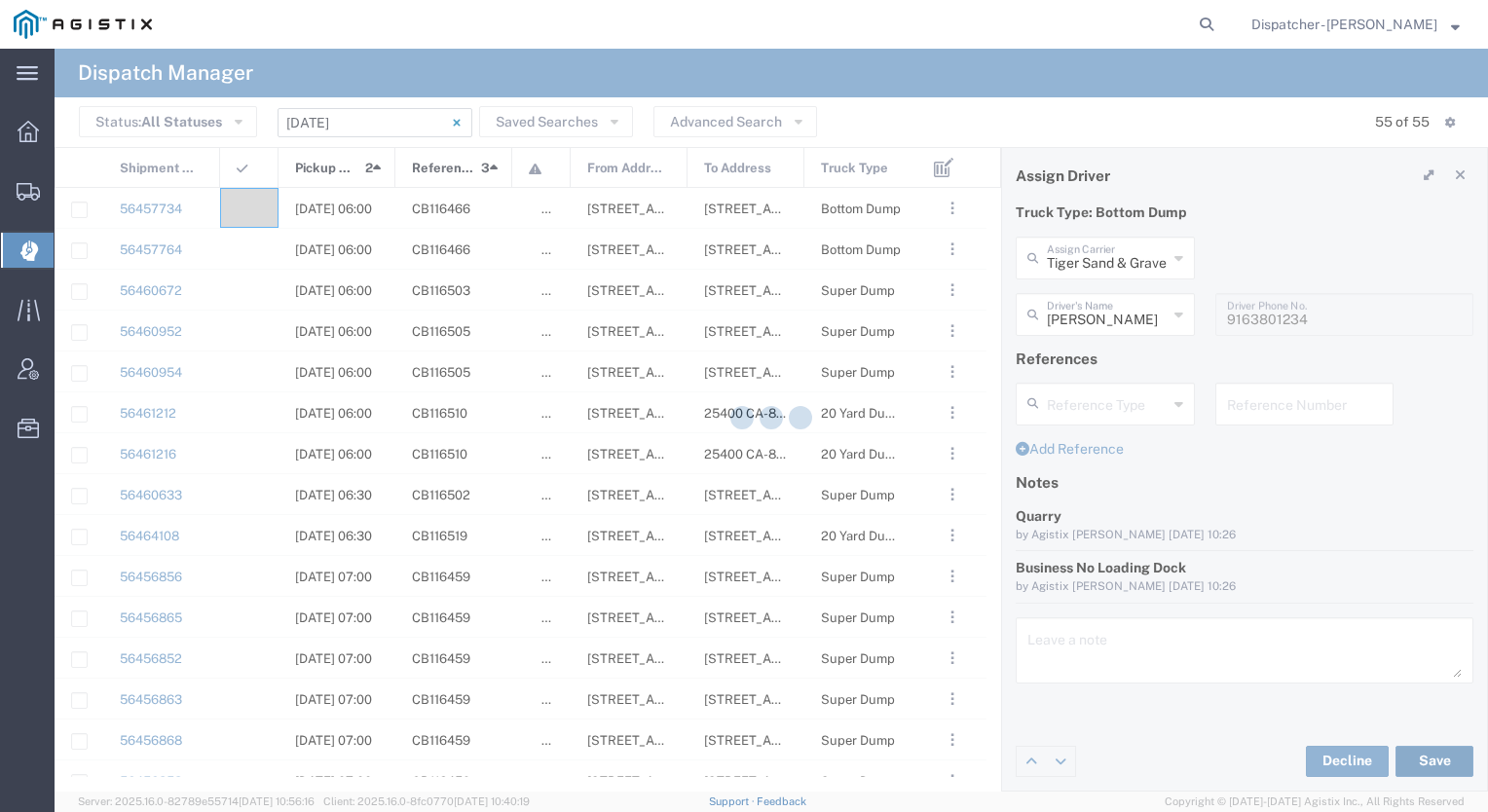
type input "[PERSON_NAME]"
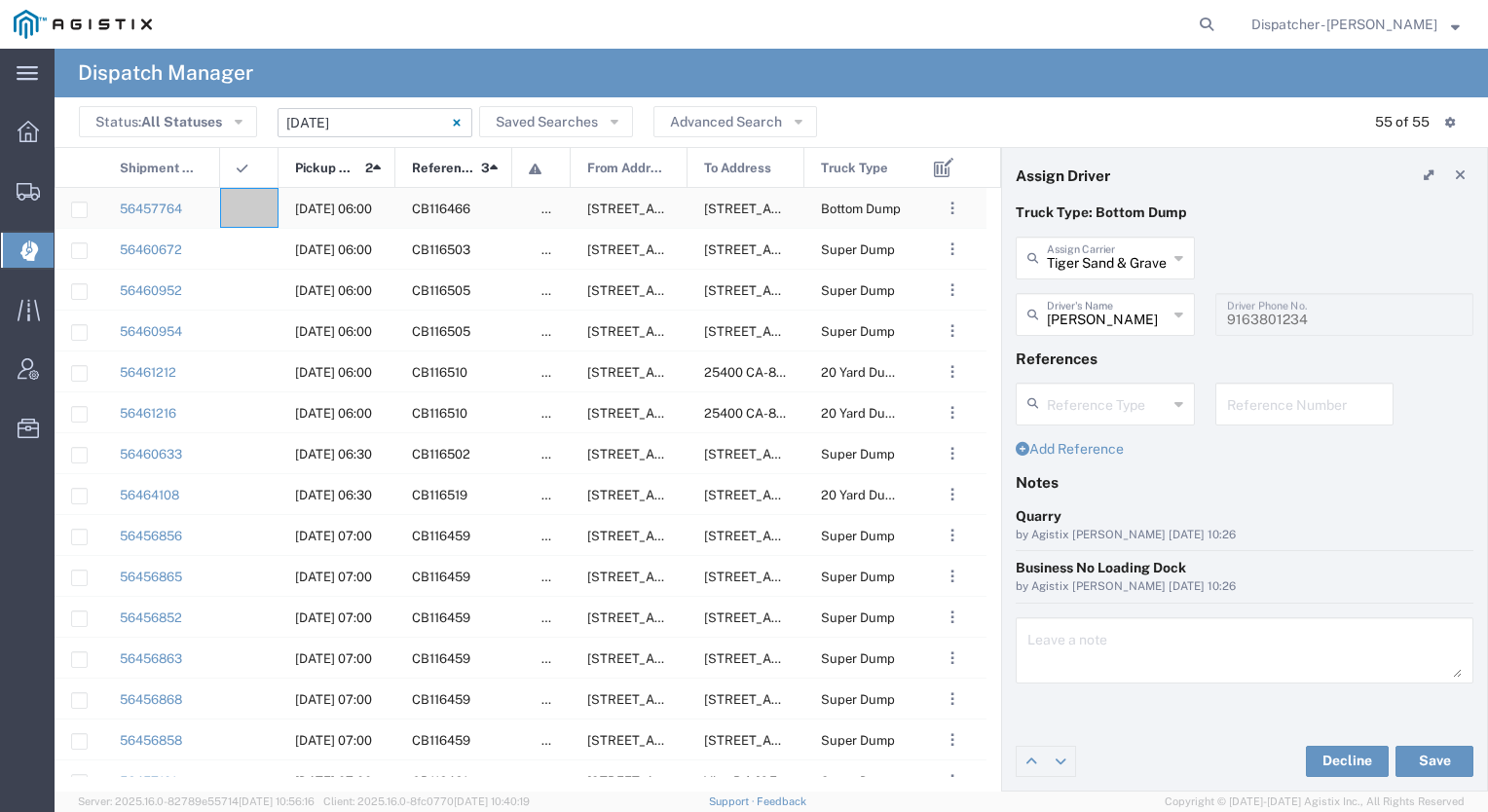
click at [250, 194] on div at bounding box center [249, 208] width 58 height 39
click at [206, 209] on div "56457764" at bounding box center [162, 208] width 116 height 39
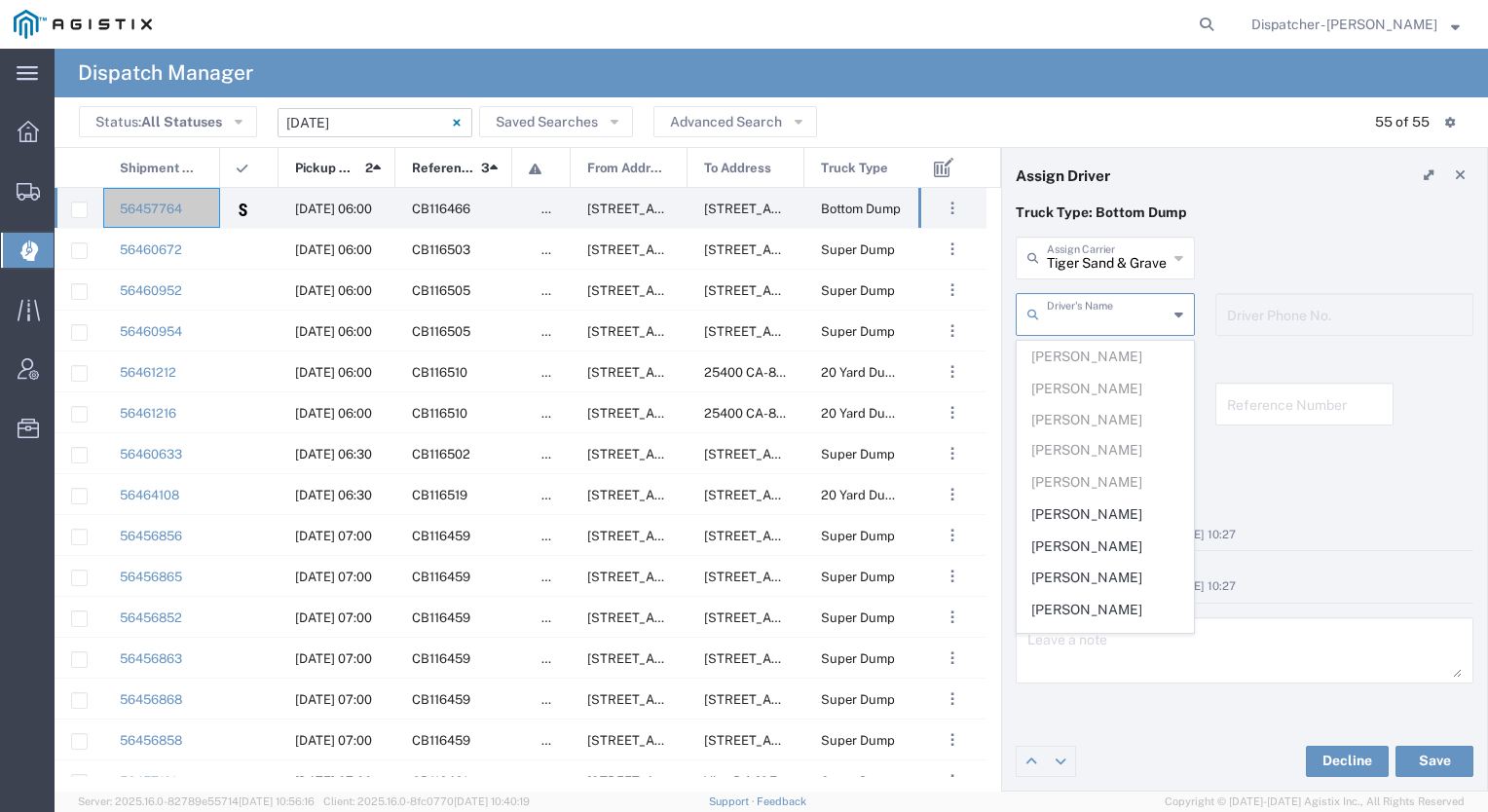
click at [1107, 325] on input "text" at bounding box center [1107, 313] width 120 height 35
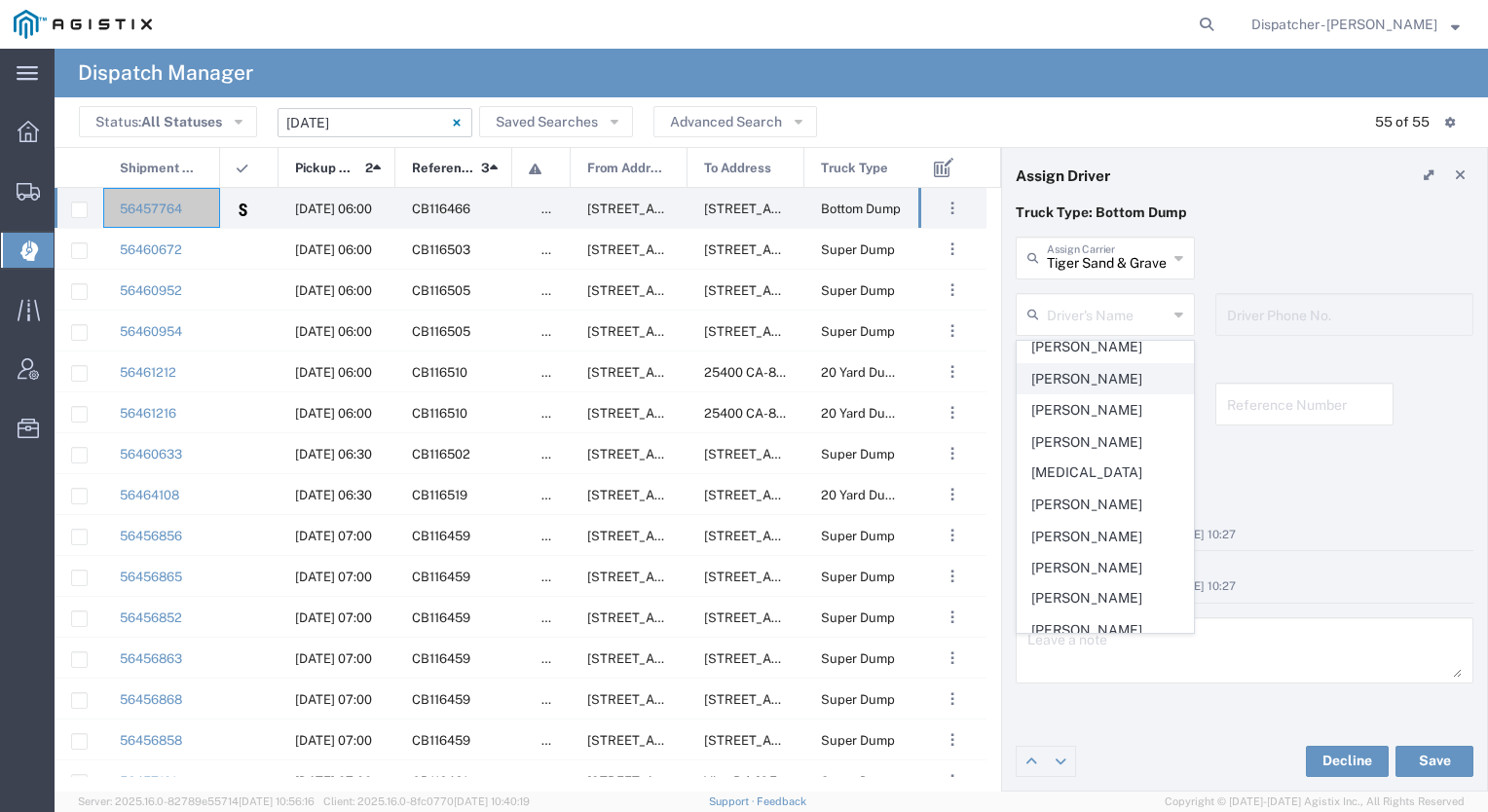
click at [1092, 364] on span "[PERSON_NAME]" at bounding box center [1106, 379] width 176 height 31
type input "[PERSON_NAME]"
type input "[PHONE_NUMBER]"
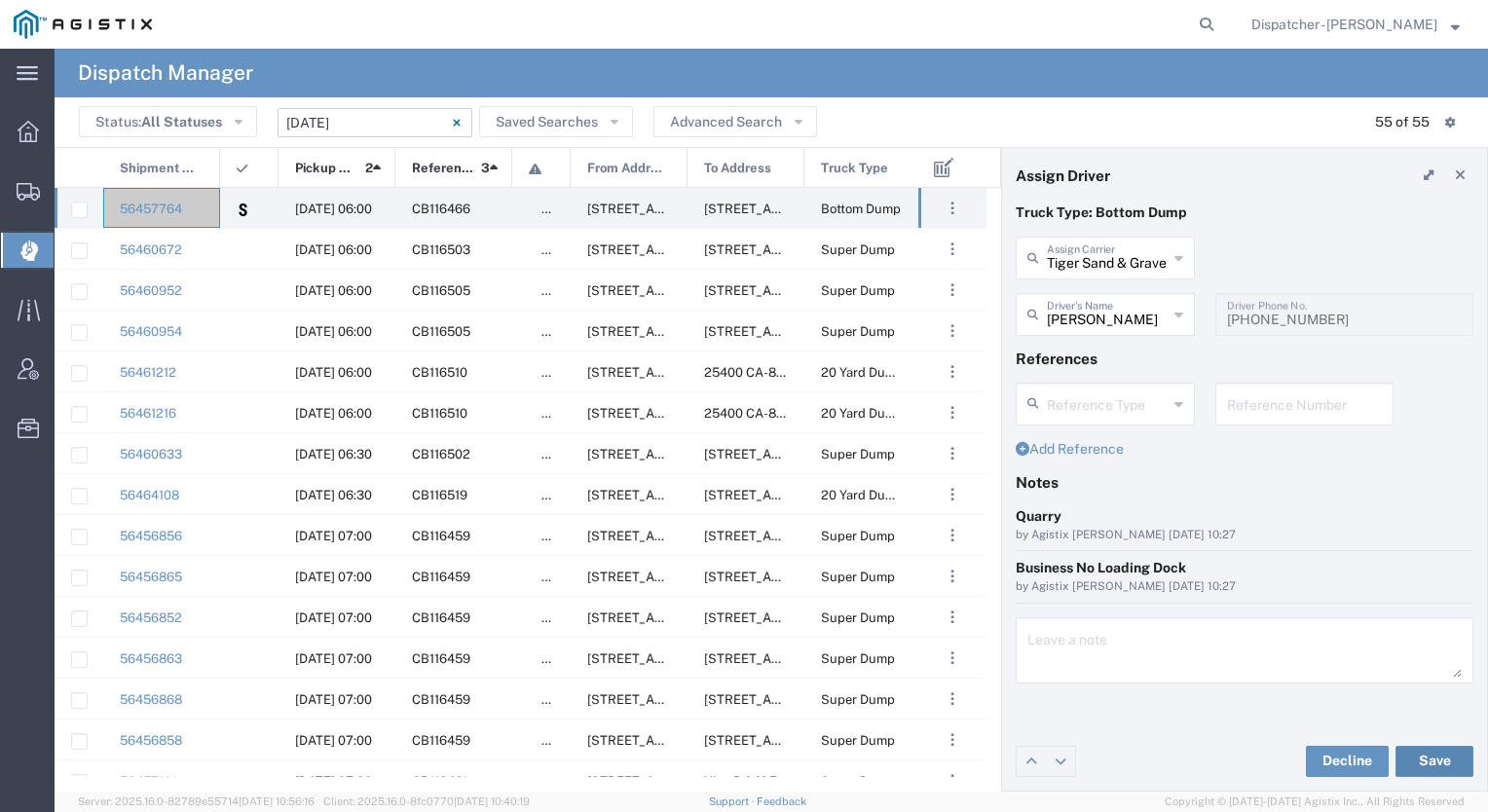
click at [1424, 754] on button "Save" at bounding box center [1435, 762] width 78 height 32
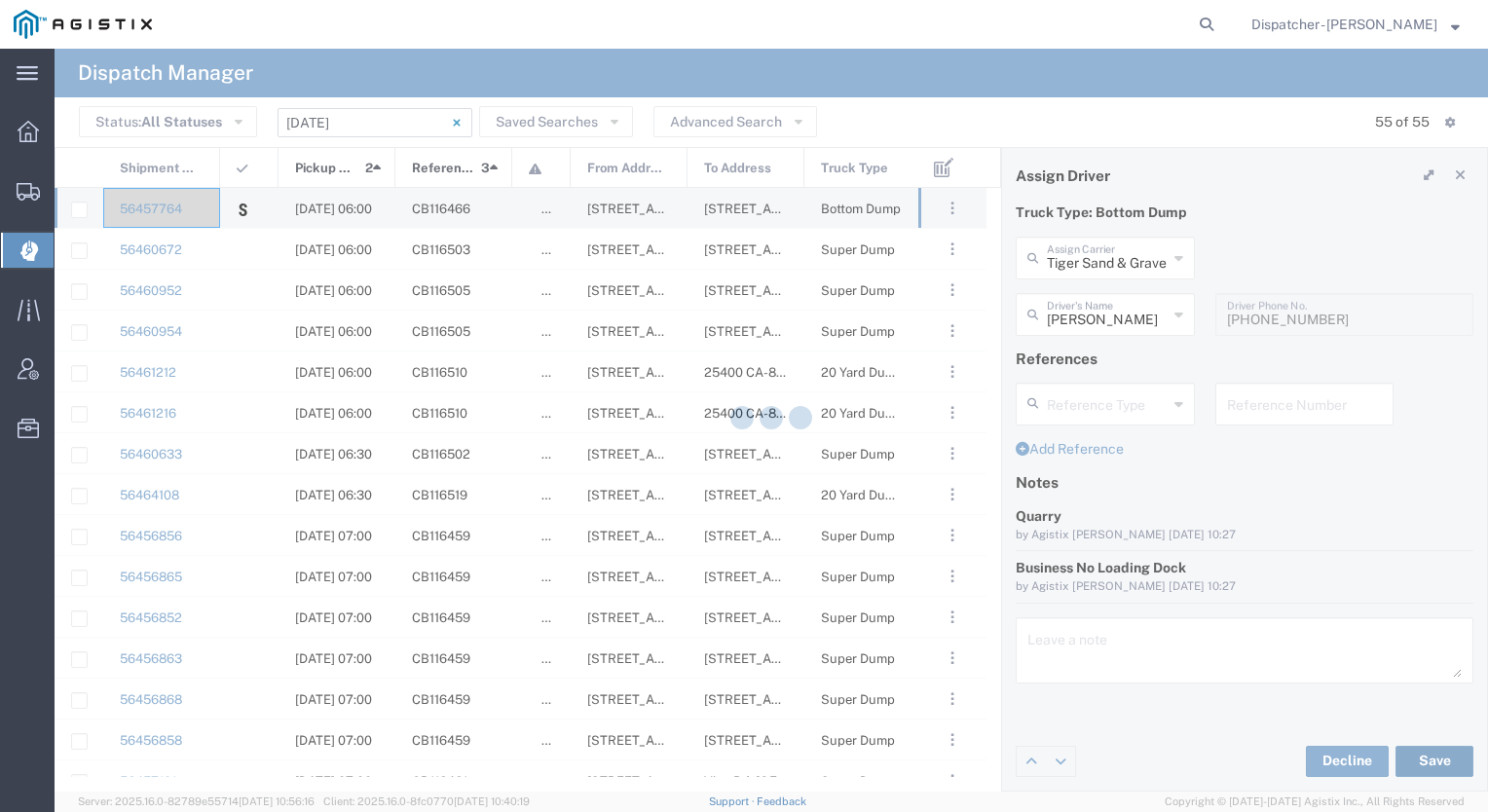
type input "[PERSON_NAME]"
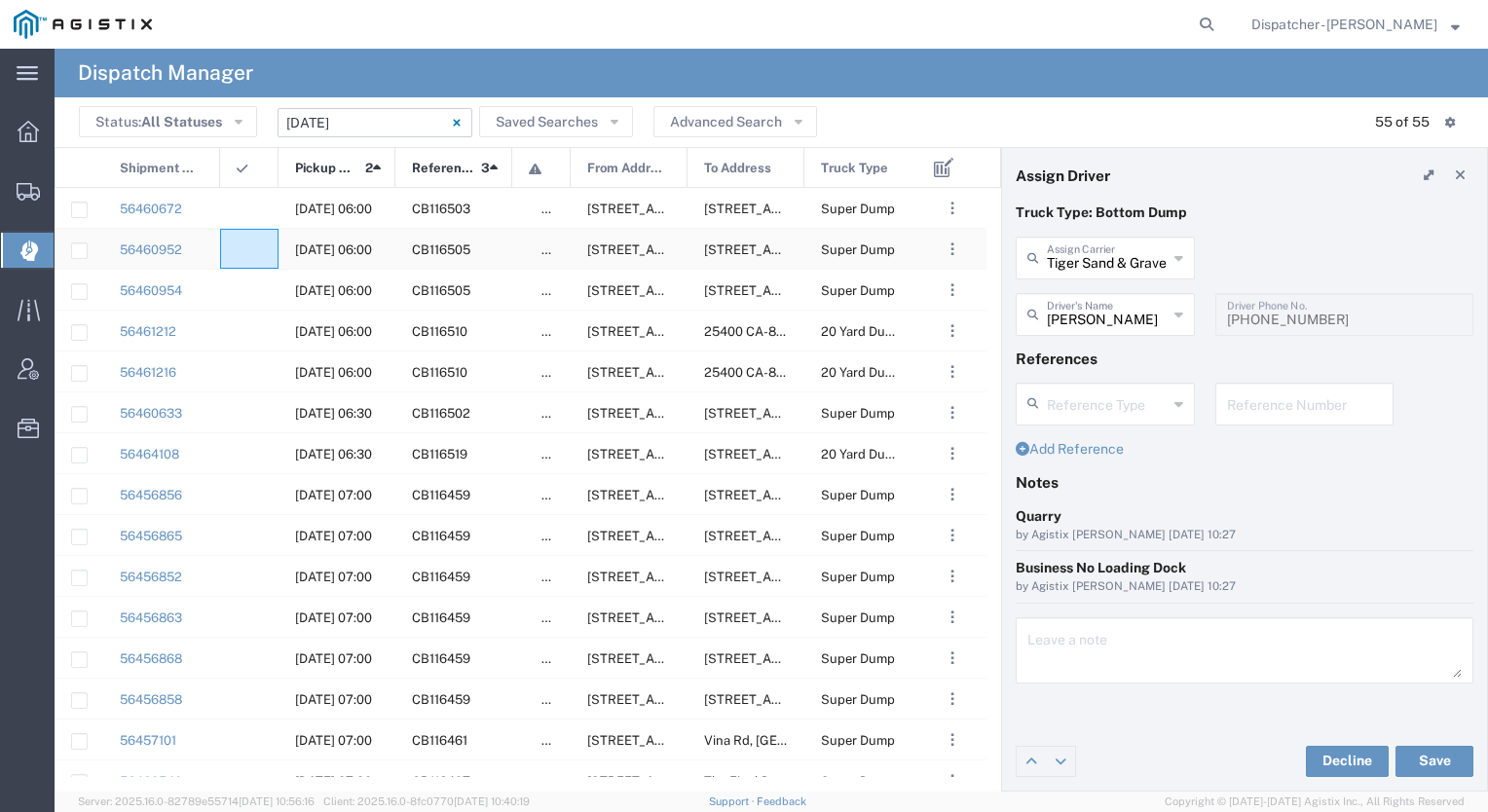
click at [230, 252] on div at bounding box center [249, 249] width 58 height 39
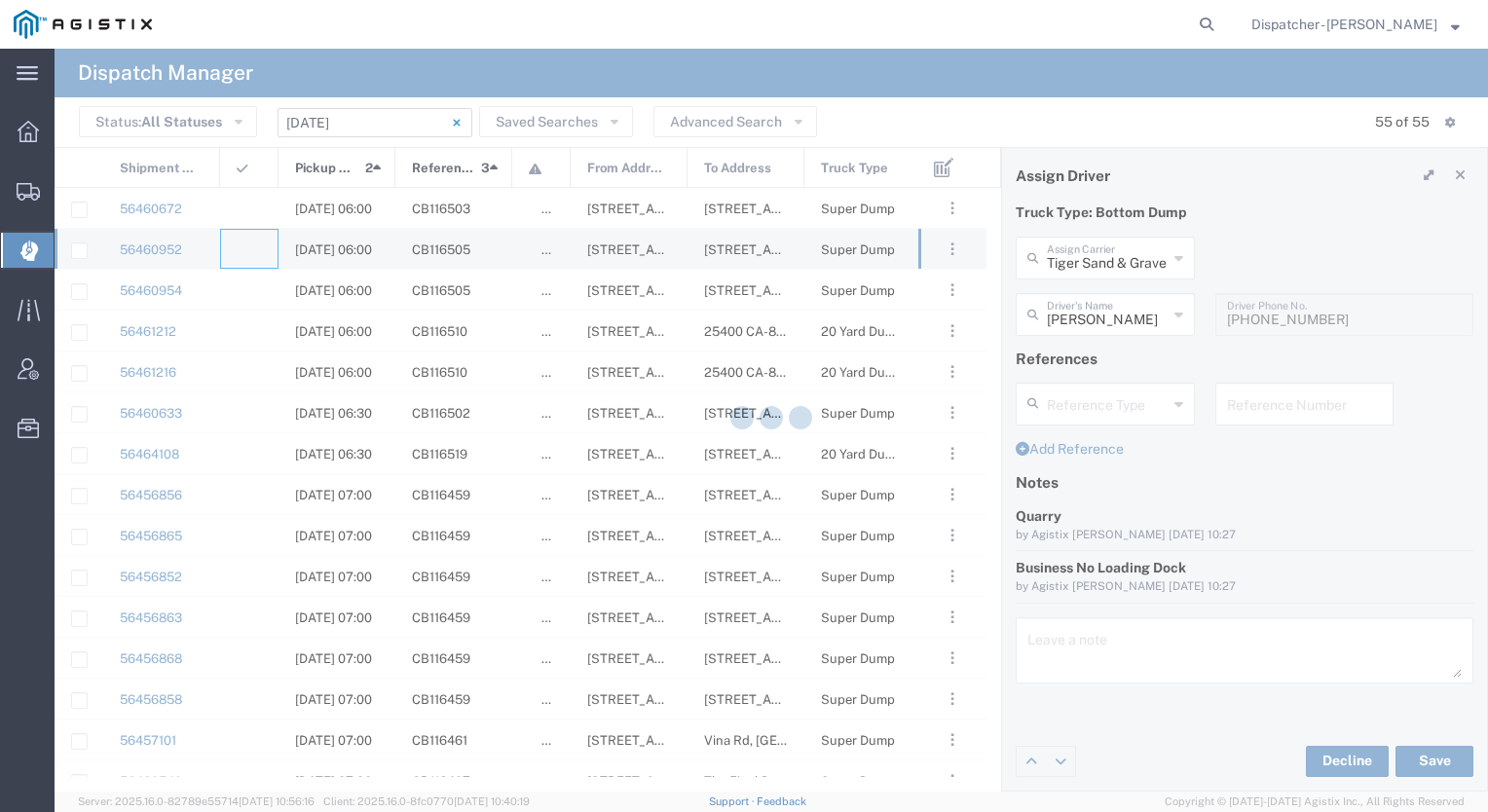
type input "[PERSON_NAME] & Sons Trucking, Inc"
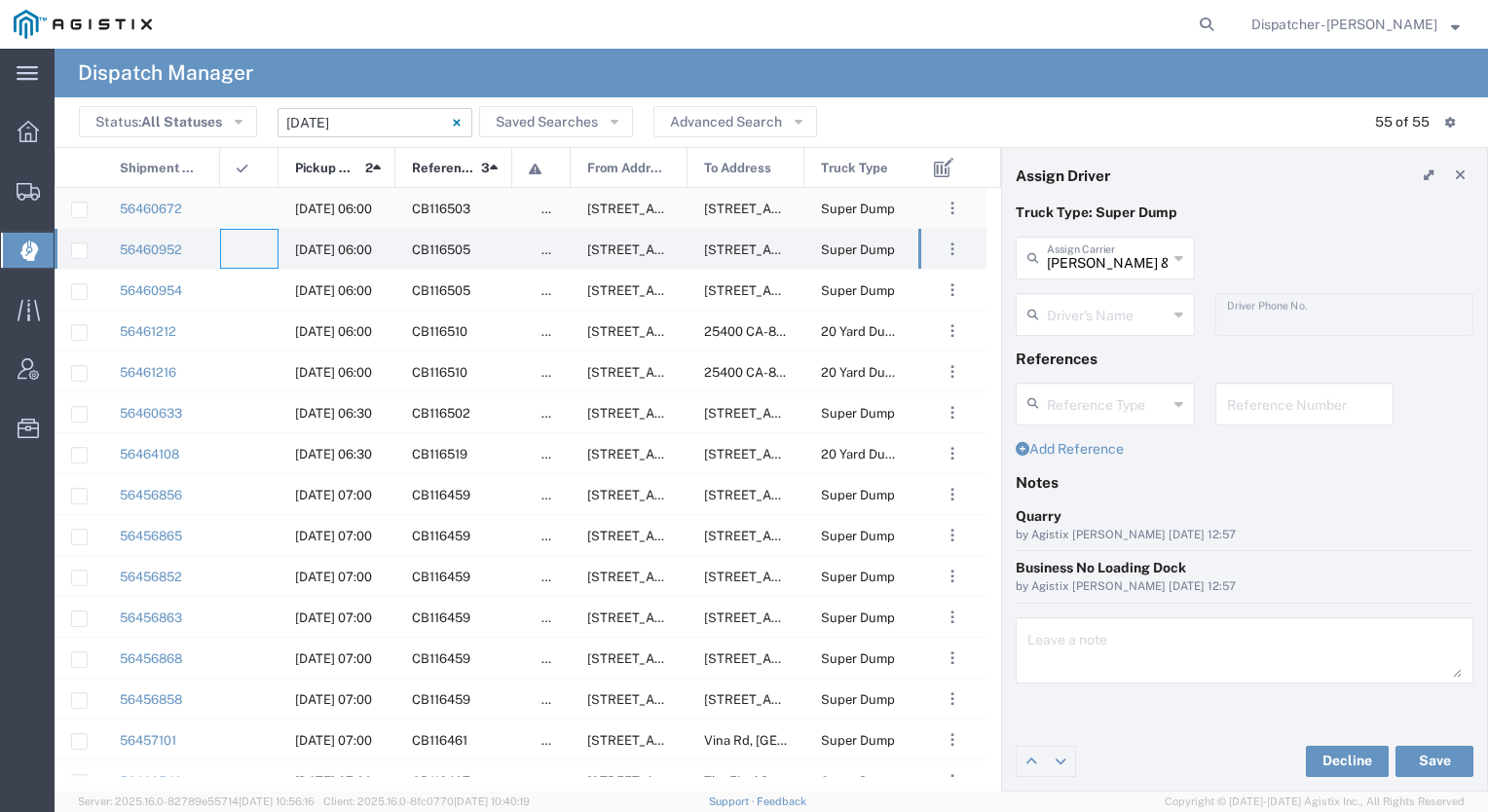
click at [240, 207] on agx-ag-table-icon-cell at bounding box center [243, 208] width 13 height 15
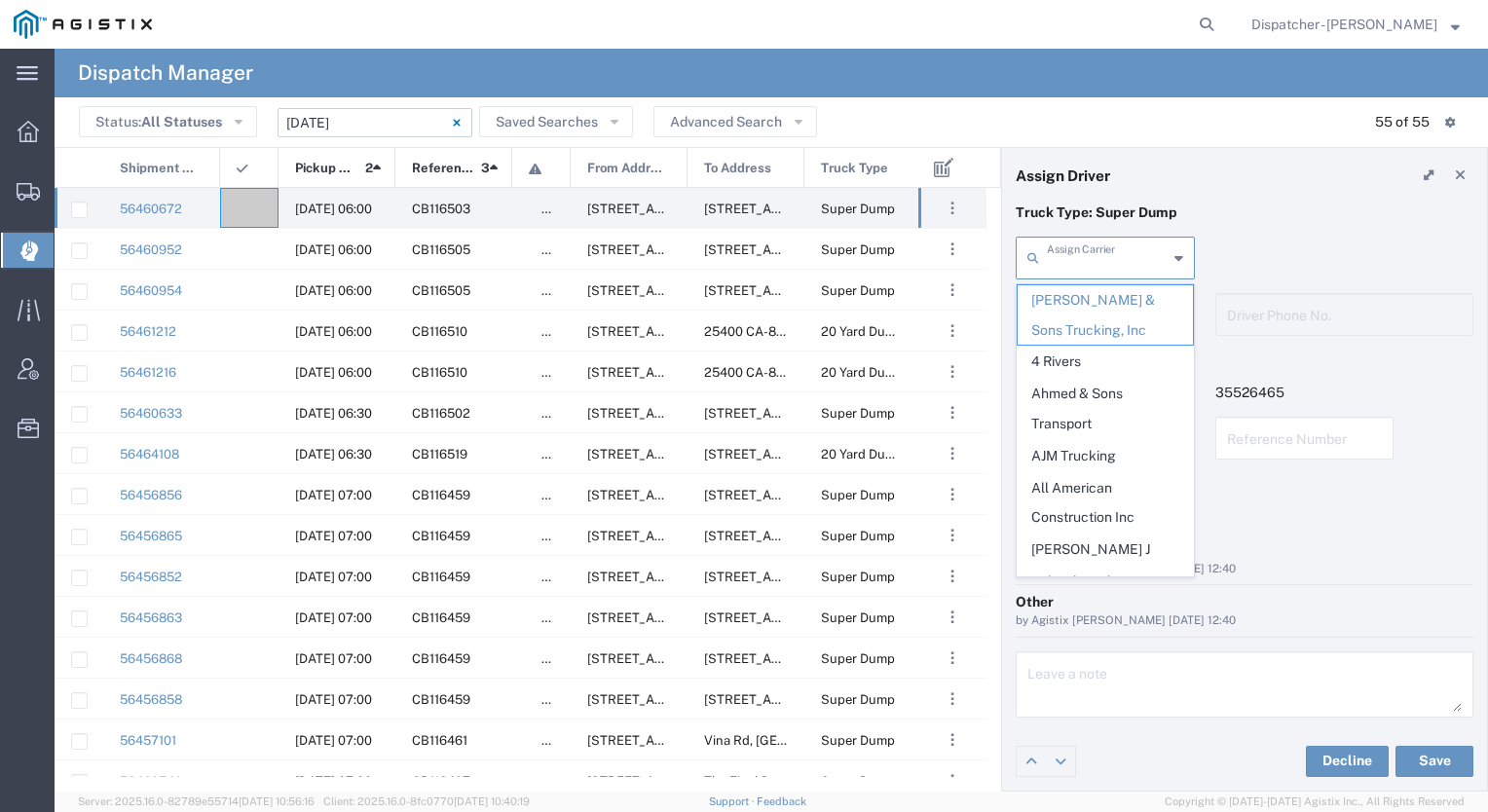
click at [1117, 247] on input "text" at bounding box center [1107, 257] width 120 height 35
click at [1086, 380] on span "Ahmed & Sons Transport" at bounding box center [1106, 408] width 176 height 60
type input "Ahmed & Sons Transport"
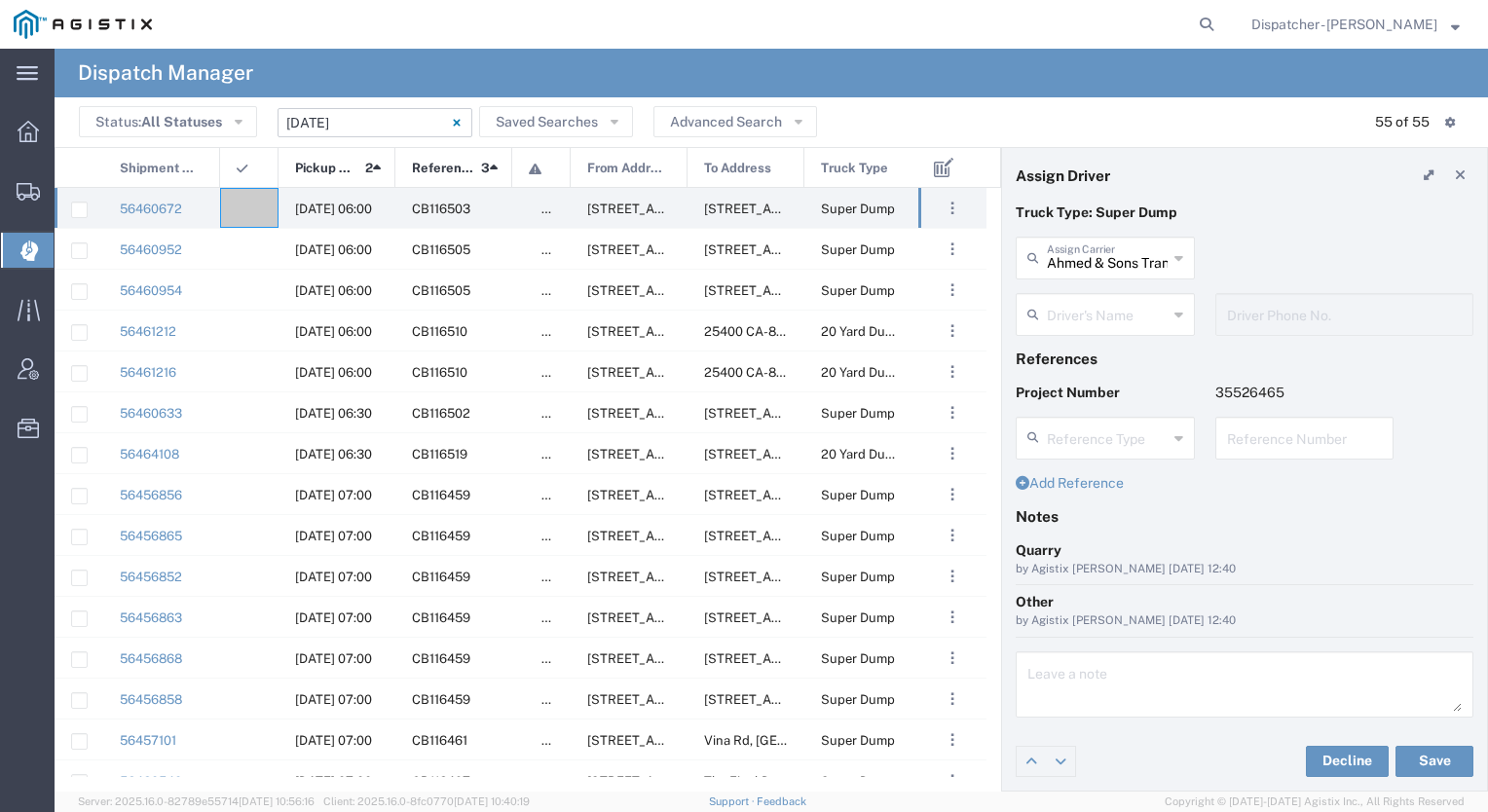
click at [1080, 312] on input "text" at bounding box center [1107, 313] width 120 height 35
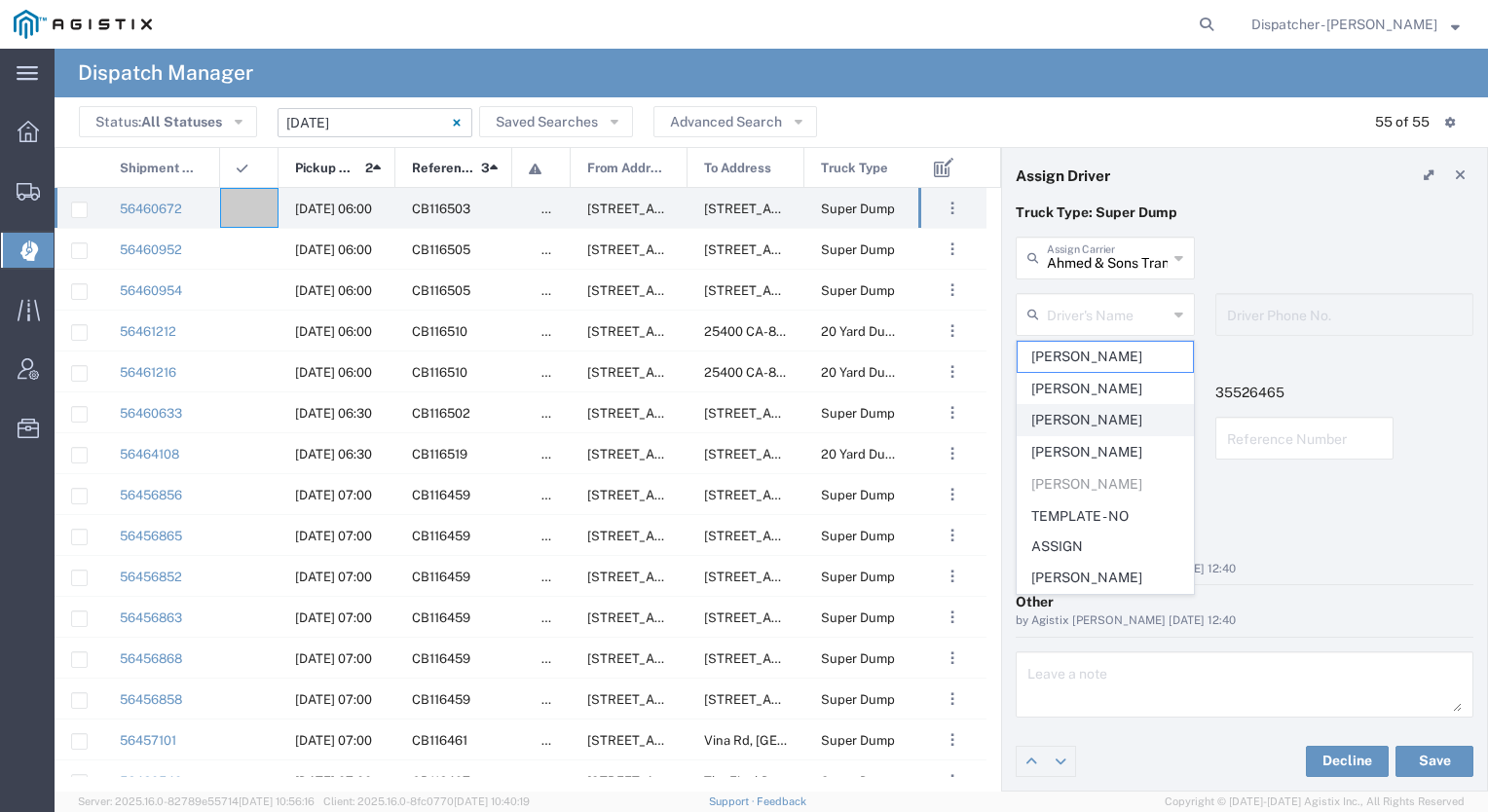
click at [1121, 421] on span "[PERSON_NAME]" at bounding box center [1106, 420] width 176 height 31
type input "[PERSON_NAME]"
type input "9169681172"
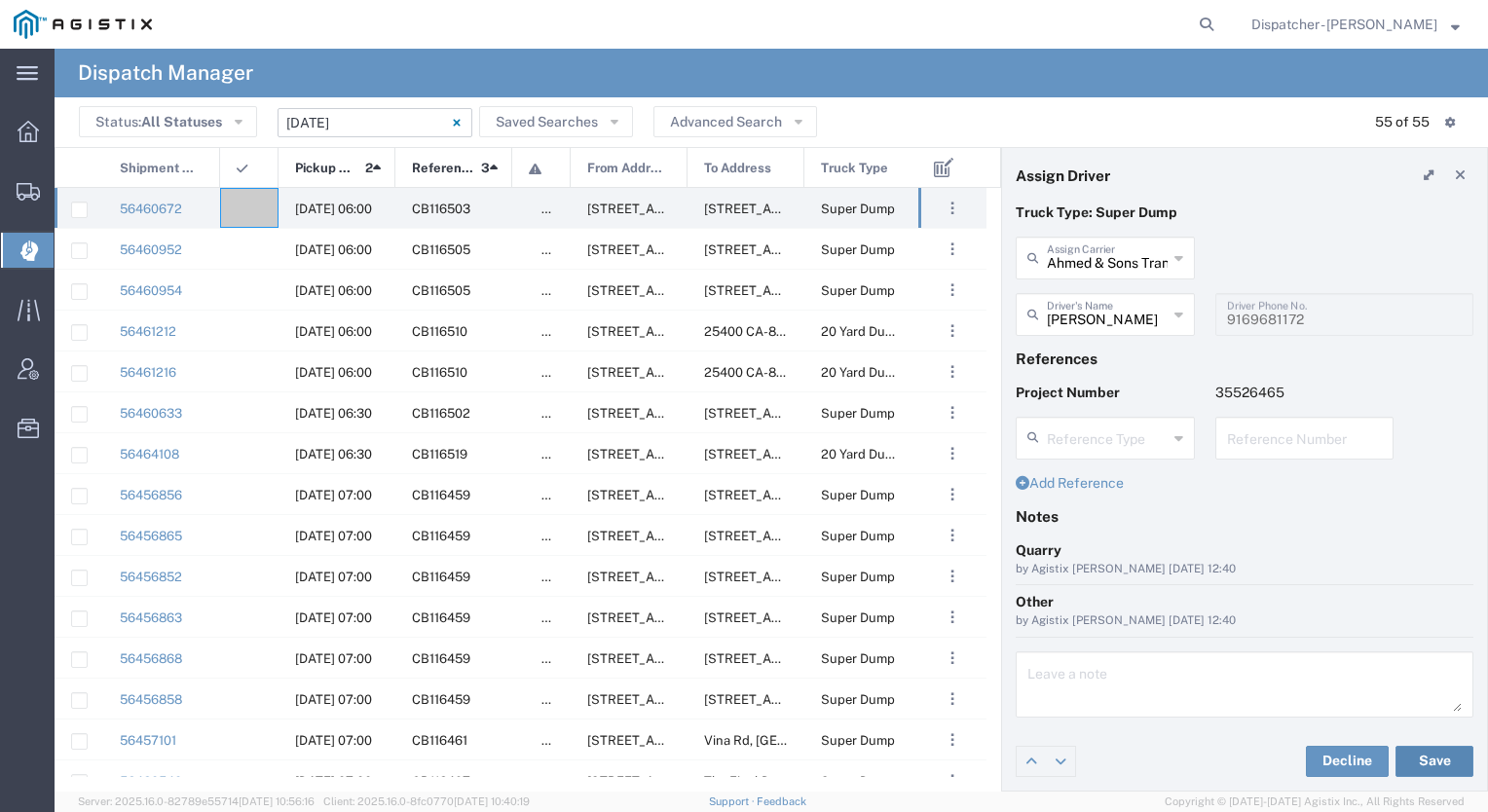
click at [1442, 770] on button "Save" at bounding box center [1435, 762] width 78 height 32
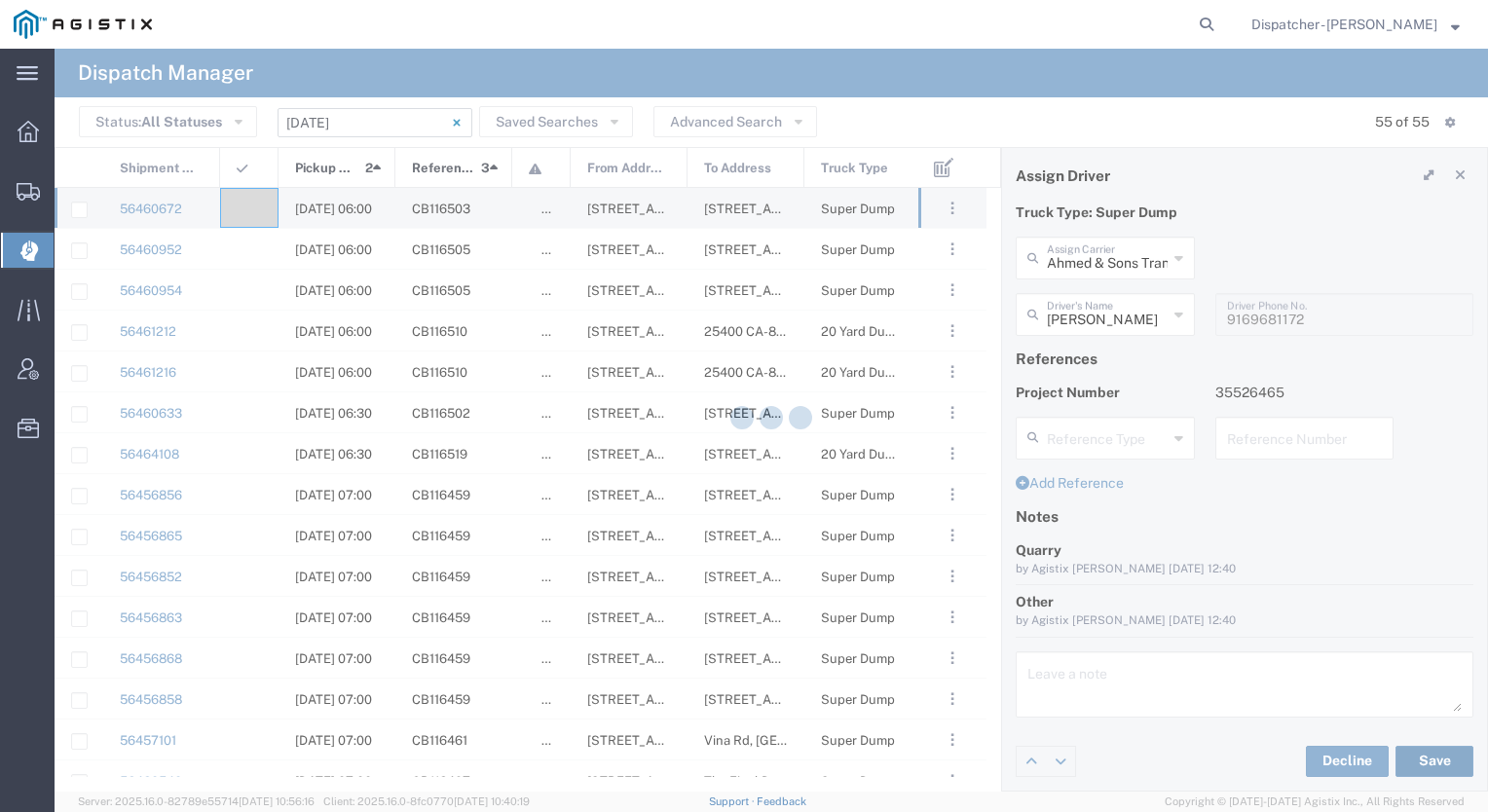
type input "[PERSON_NAME]"
type input "Ahmed & Sons Transport"
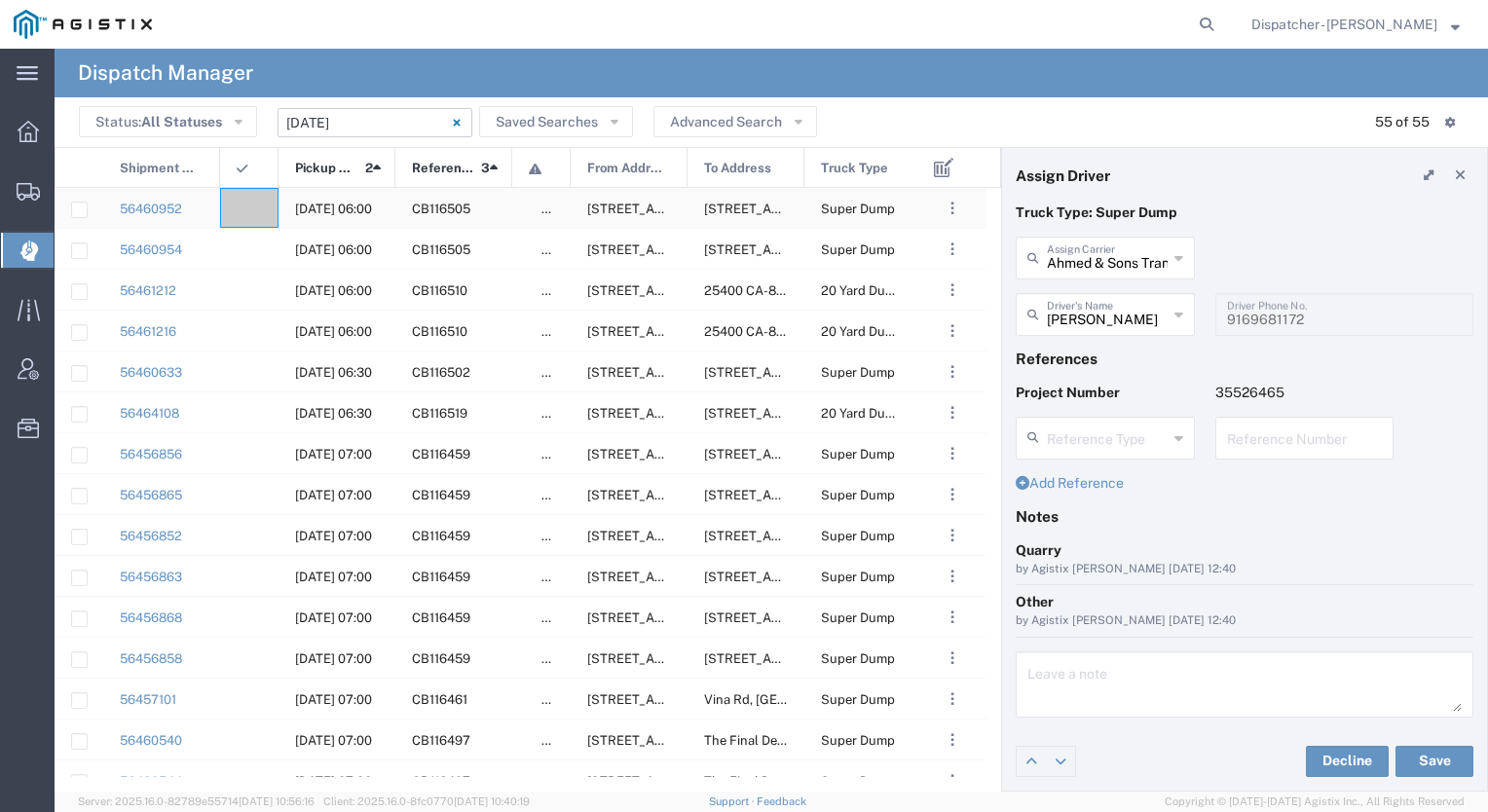
click at [238, 196] on div at bounding box center [249, 208] width 58 height 39
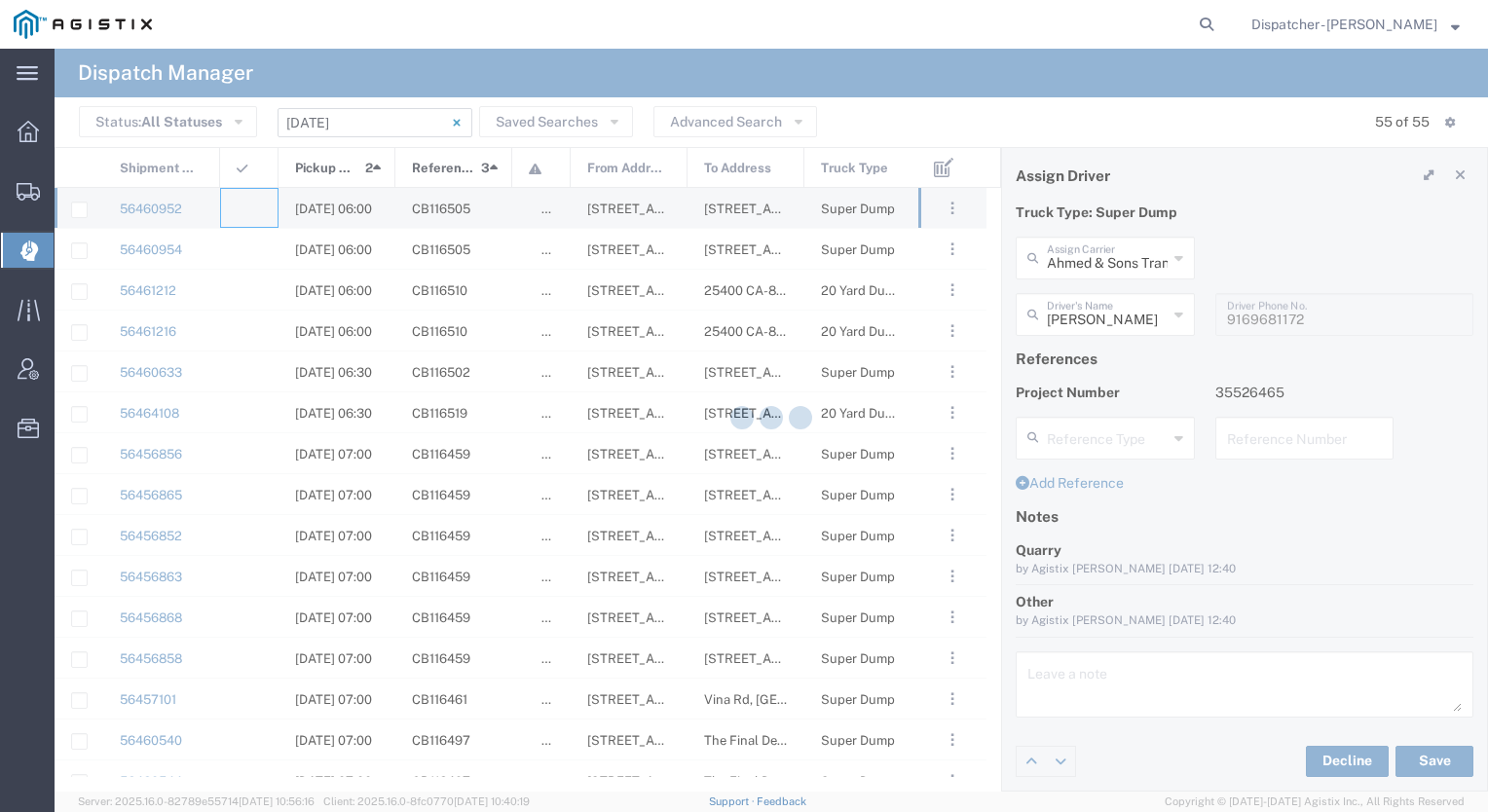
type input "[PERSON_NAME] & Sons Trucking, Inc"
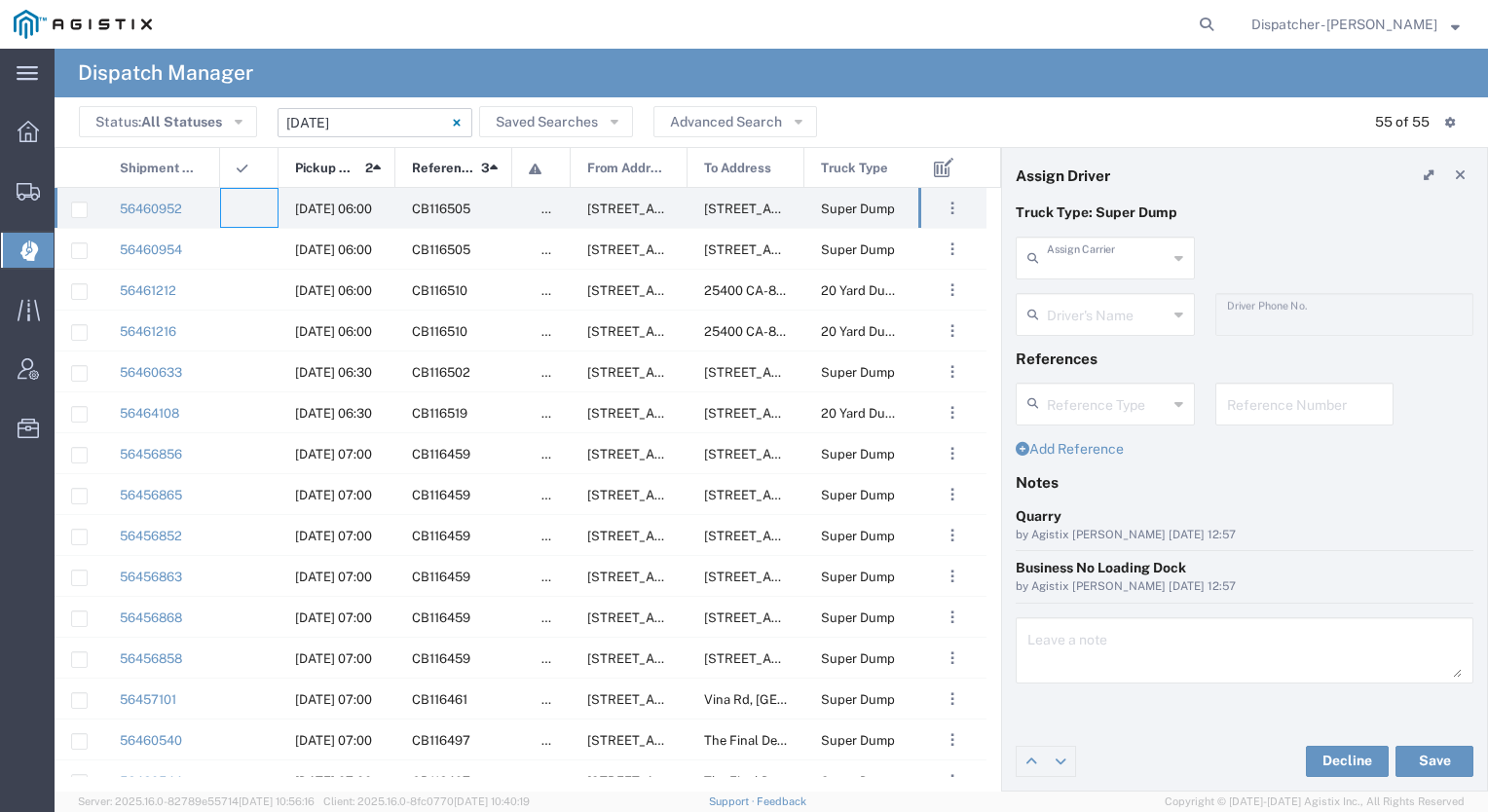
click at [1099, 261] on input "text" at bounding box center [1107, 257] width 120 height 35
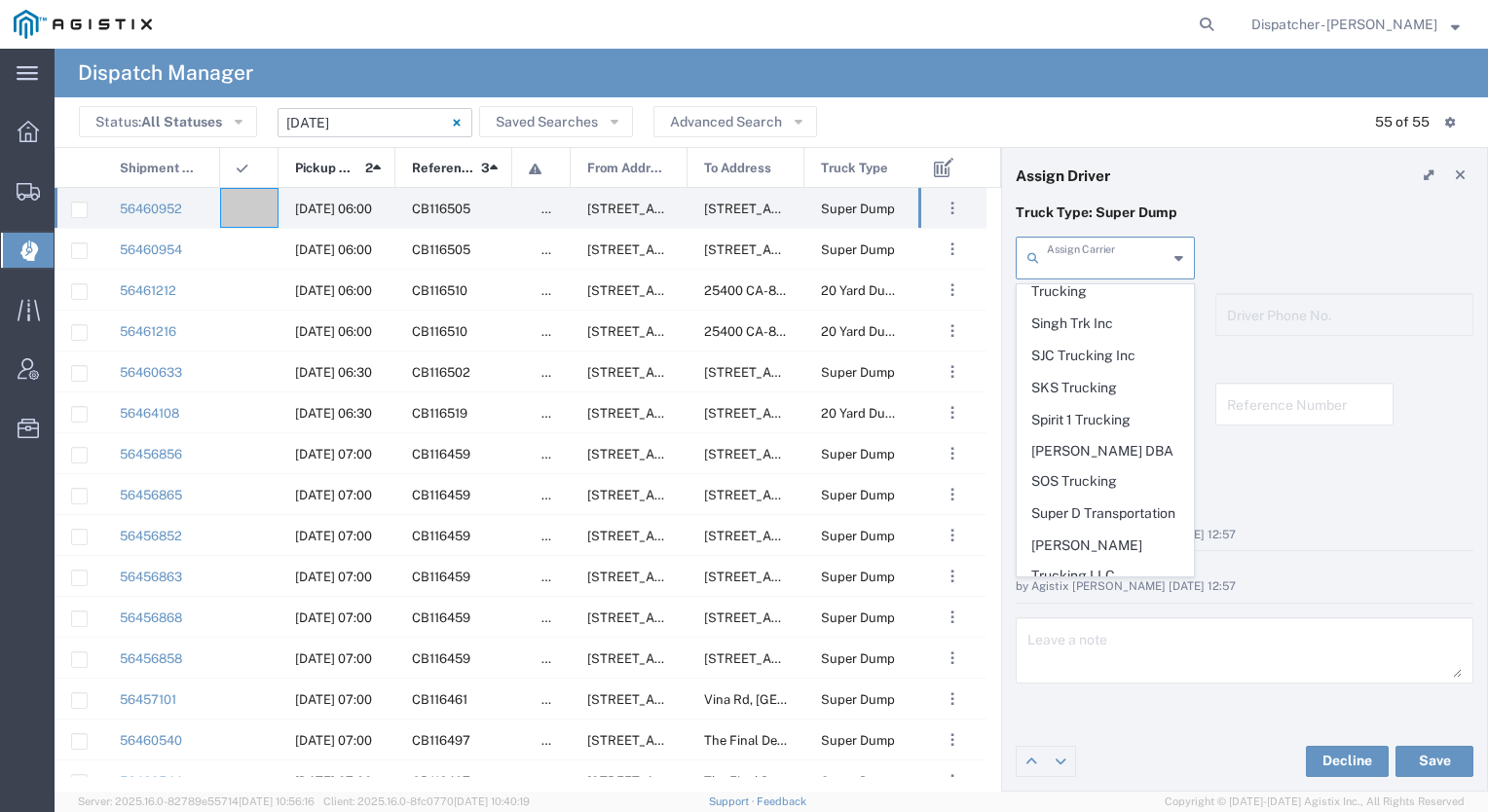
scroll to position [4077, 0]
click at [1097, 654] on span "Tiger Sand & Gravel" at bounding box center [1106, 669] width 176 height 31
type input "Tiger Sand & Gravel"
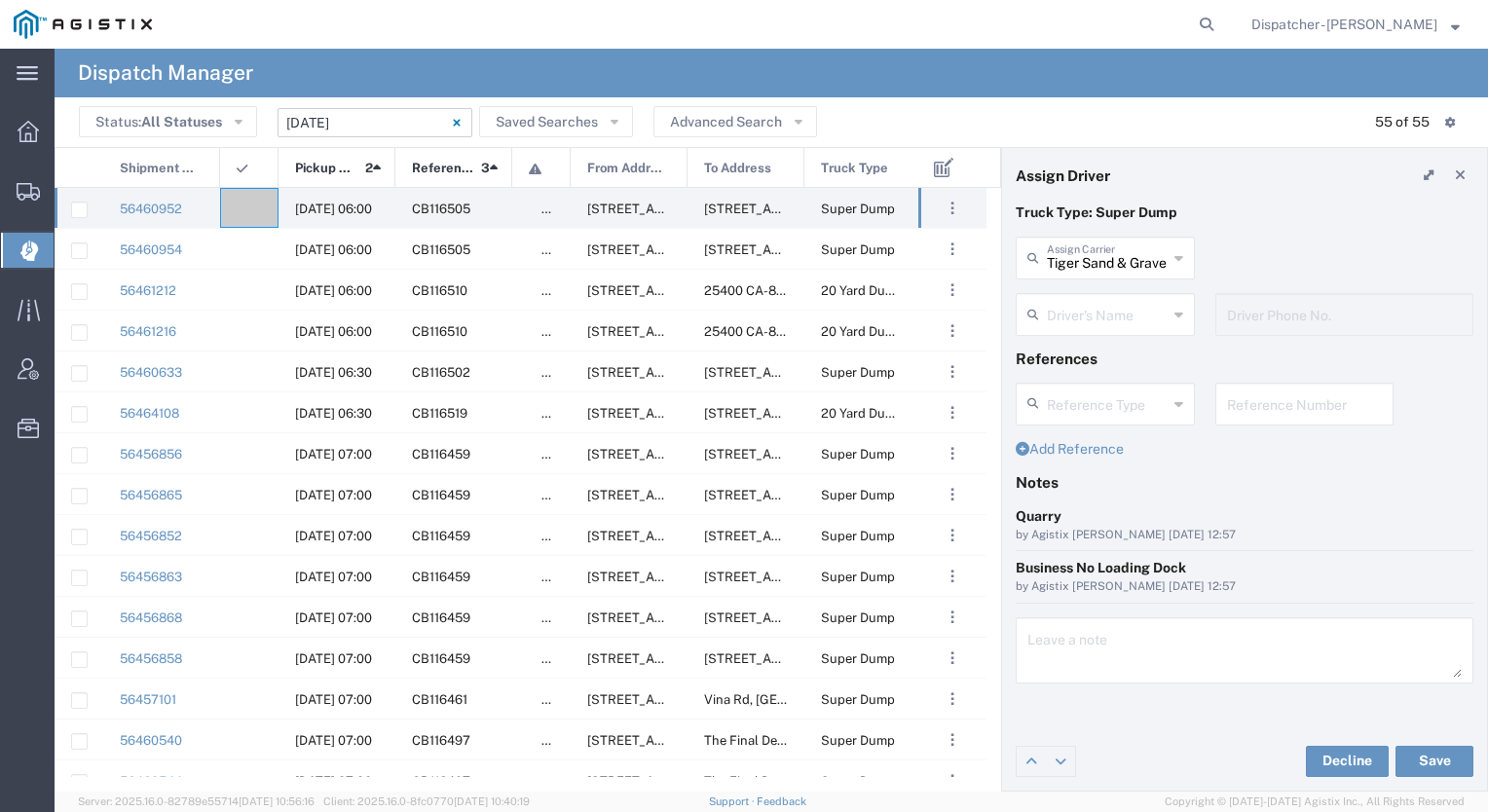
click at [1097, 320] on input "text" at bounding box center [1107, 313] width 120 height 35
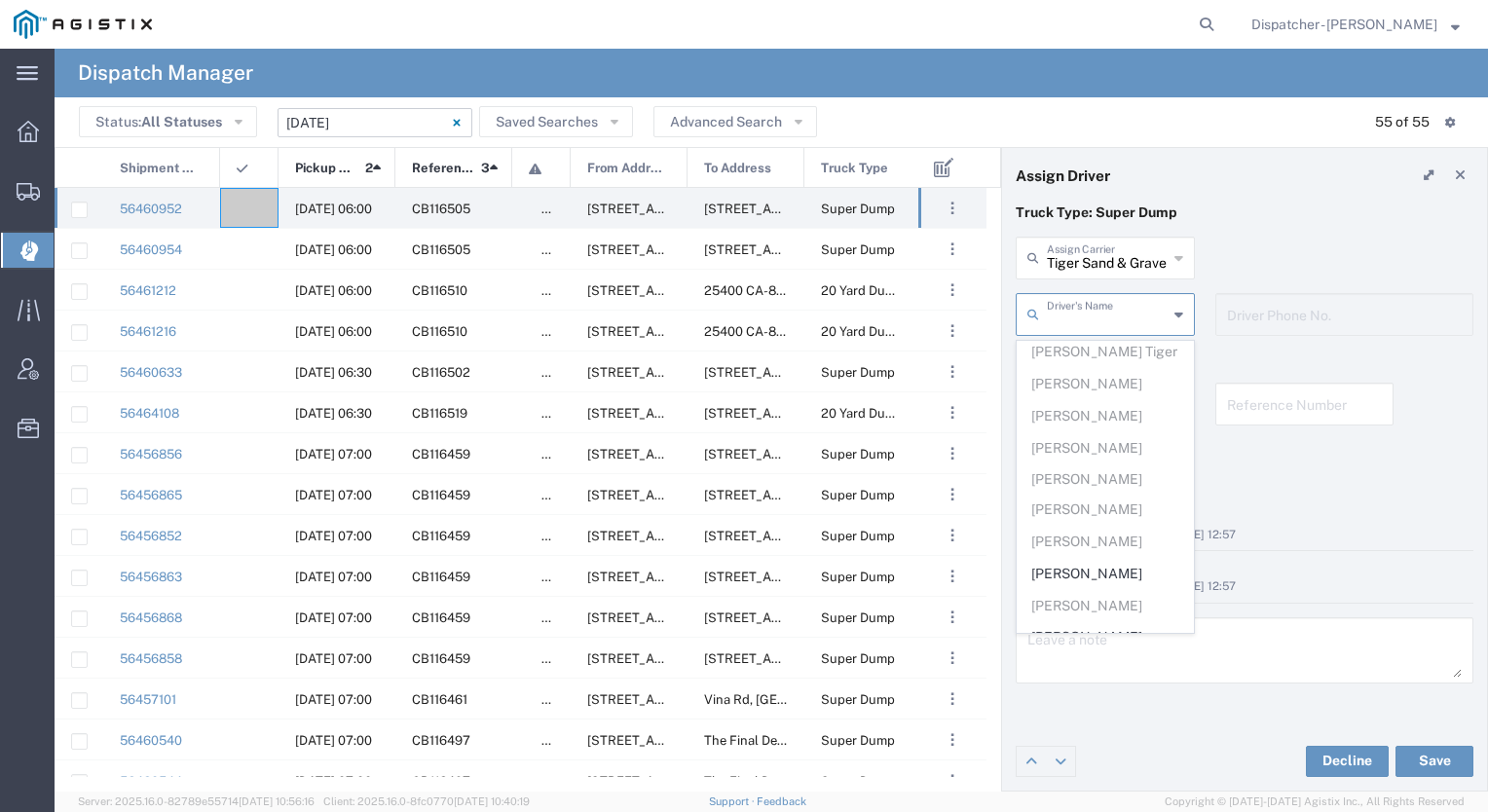
scroll to position [265, 0]
click at [1097, 554] on span "[PERSON_NAME]" at bounding box center [1106, 569] width 176 height 31
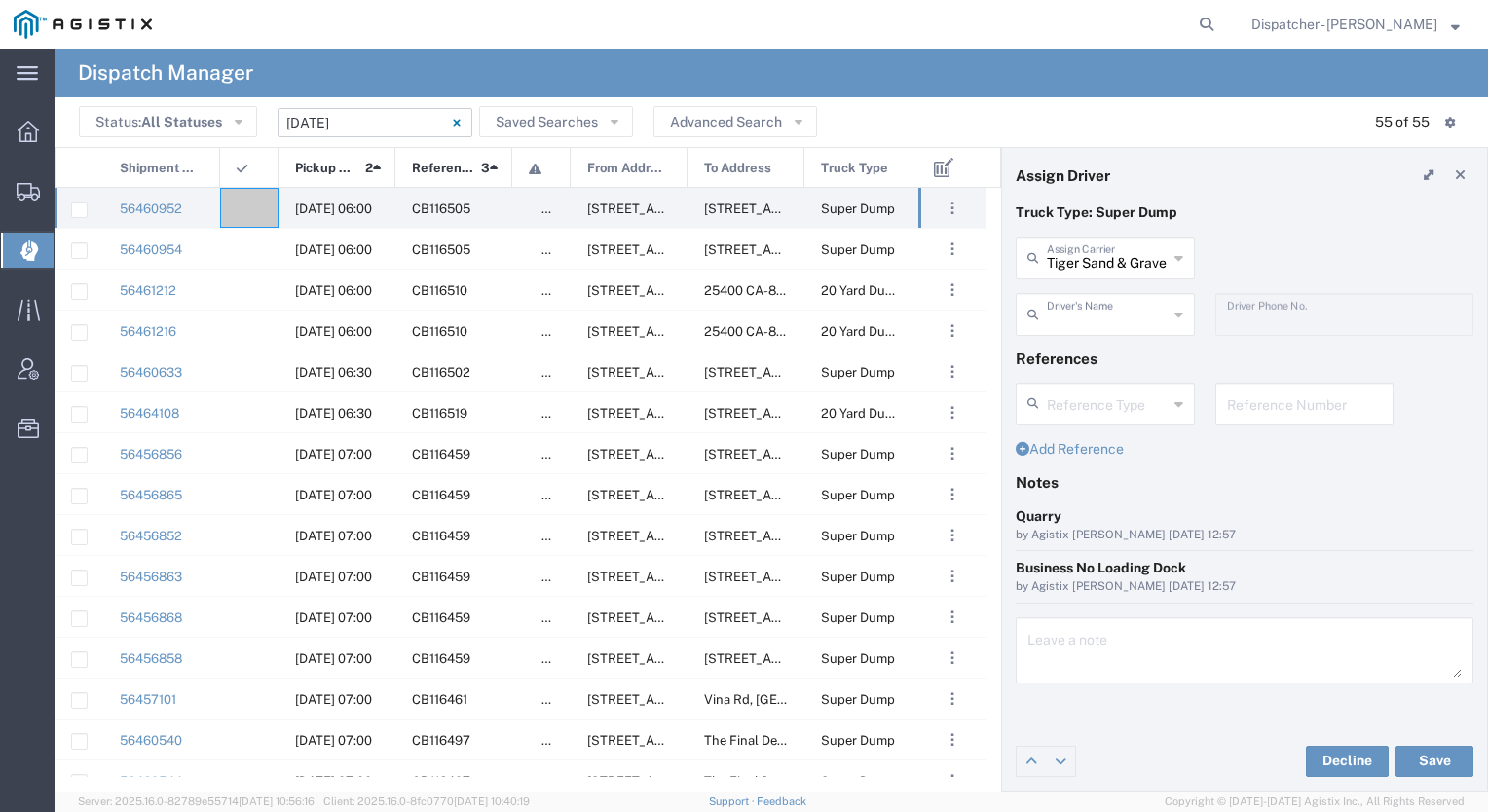
type input "[PERSON_NAME]"
type input "9164308537"
click at [1427, 763] on button "Save" at bounding box center [1435, 762] width 78 height 32
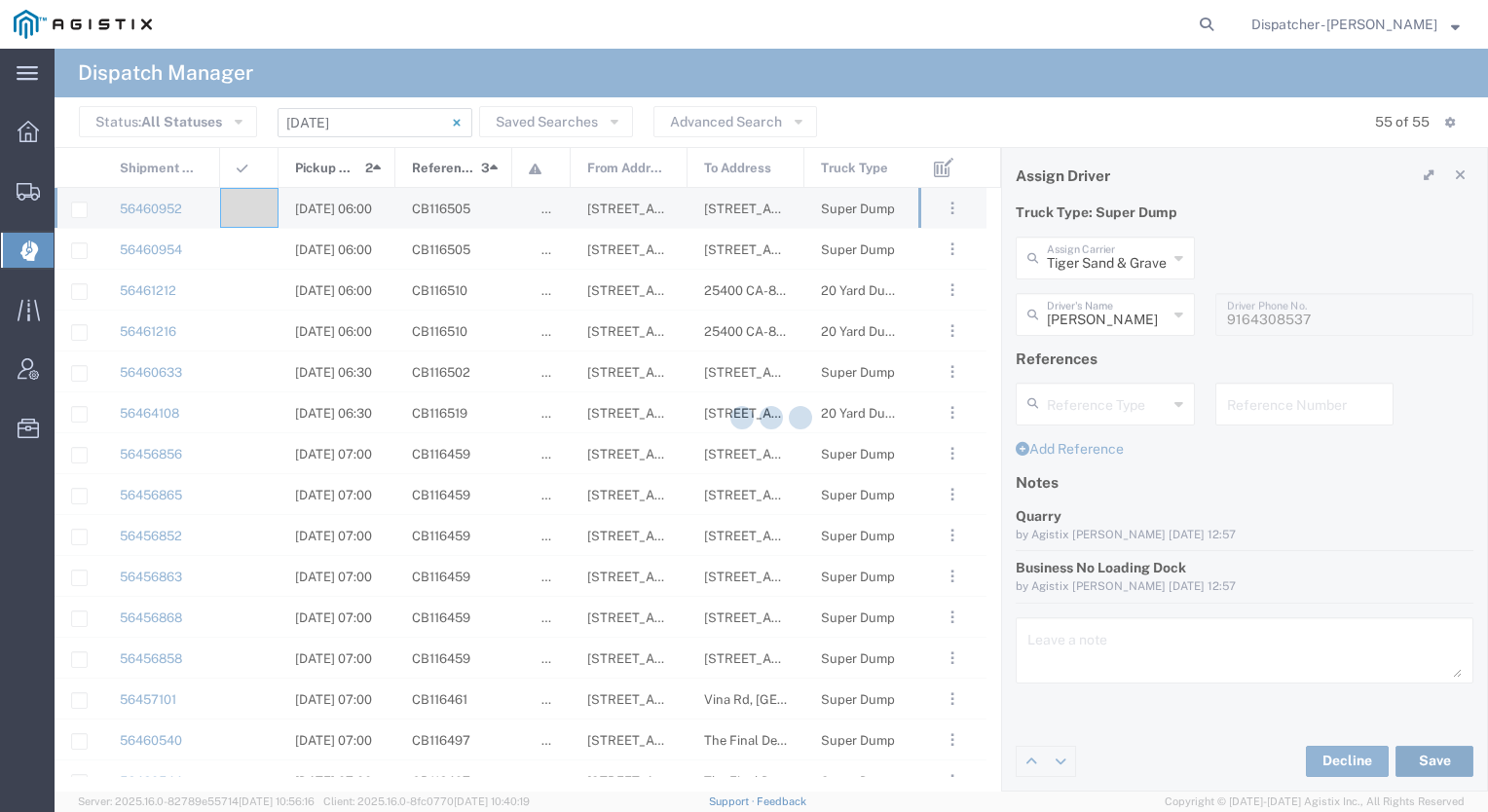
type input "[PERSON_NAME]"
type input "Tiger Sand & Gravel"
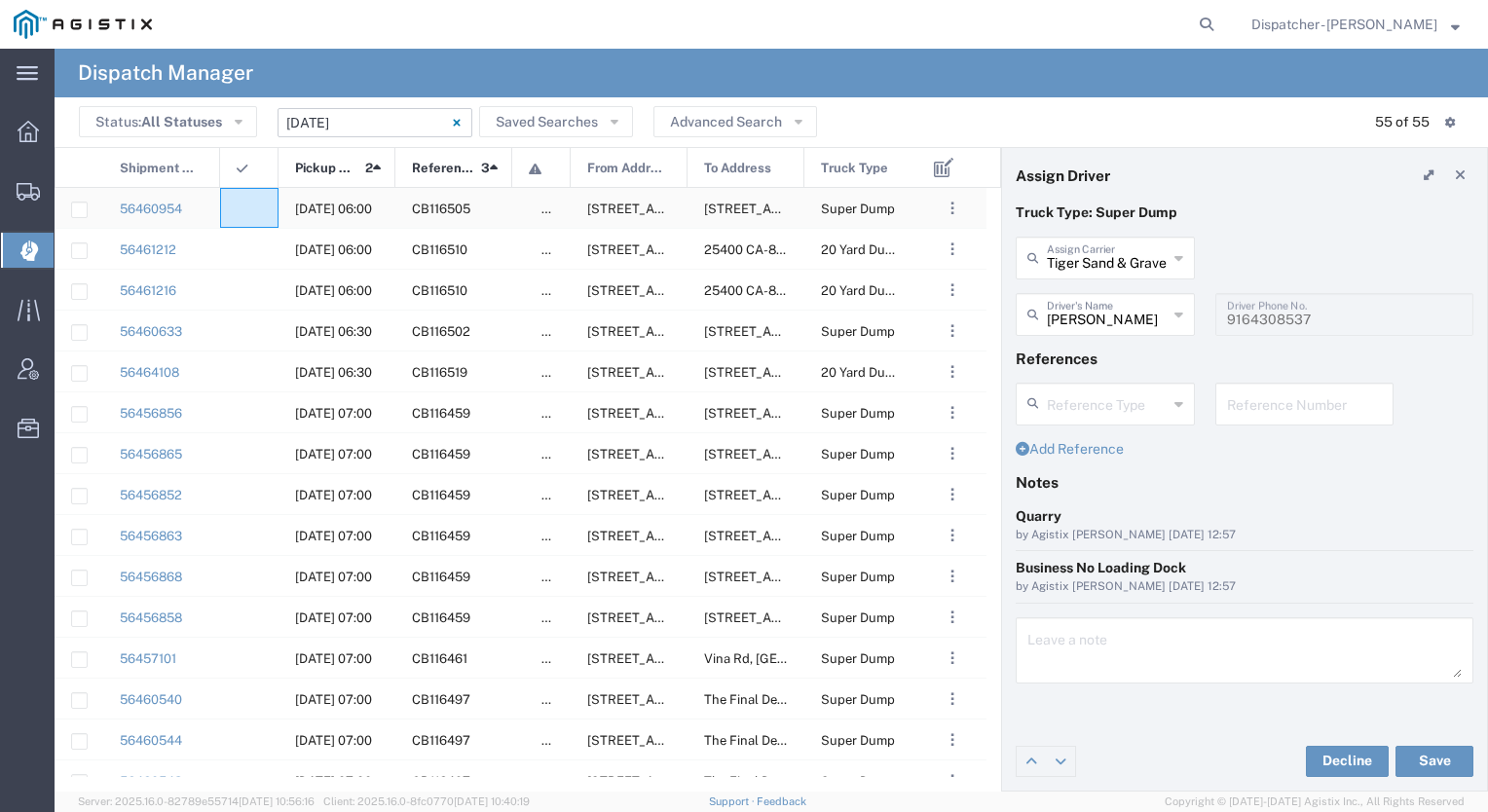
click at [248, 196] on div at bounding box center [249, 208] width 58 height 39
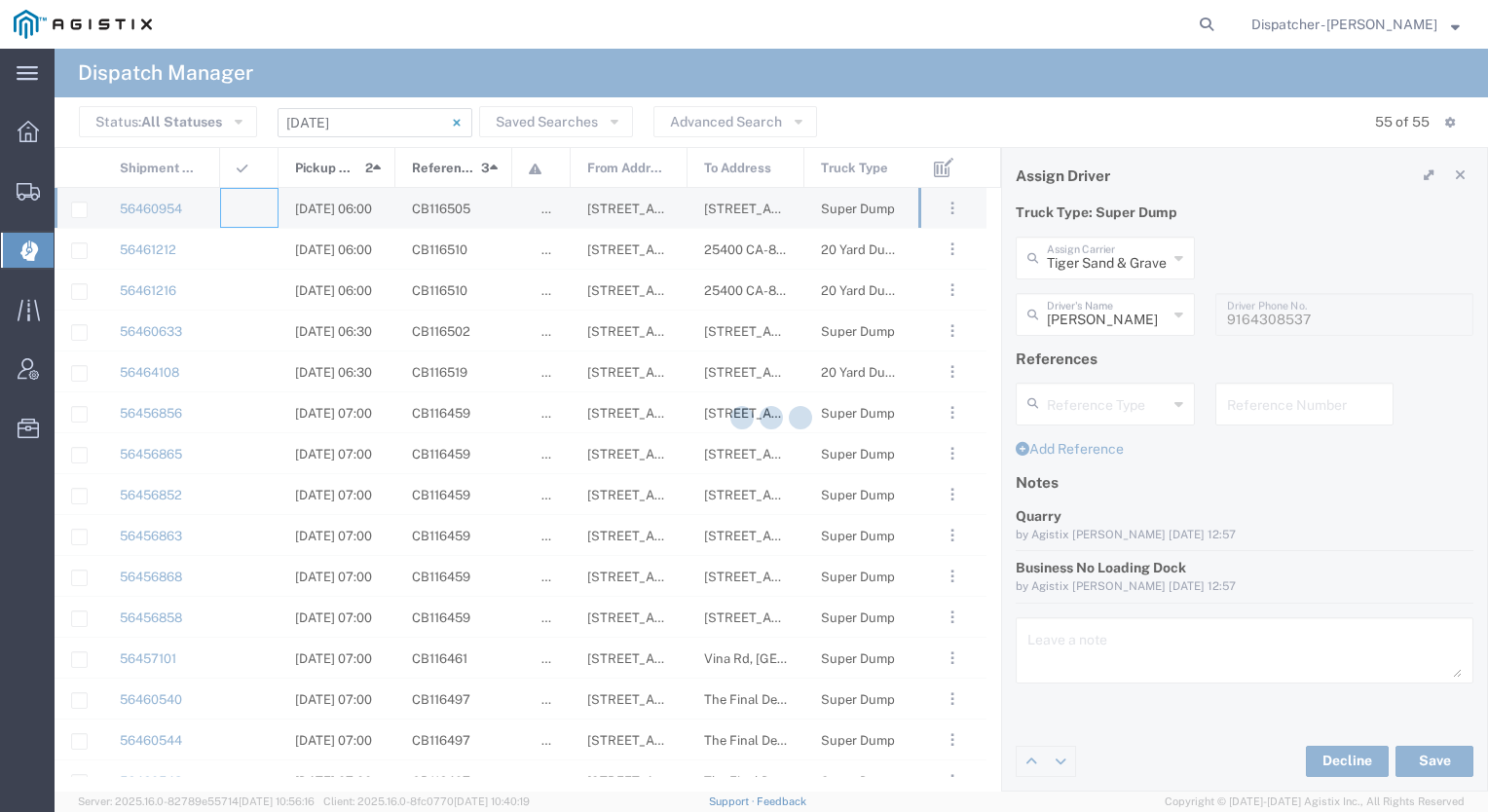
type input "[PERSON_NAME] & Sons Trucking, Inc"
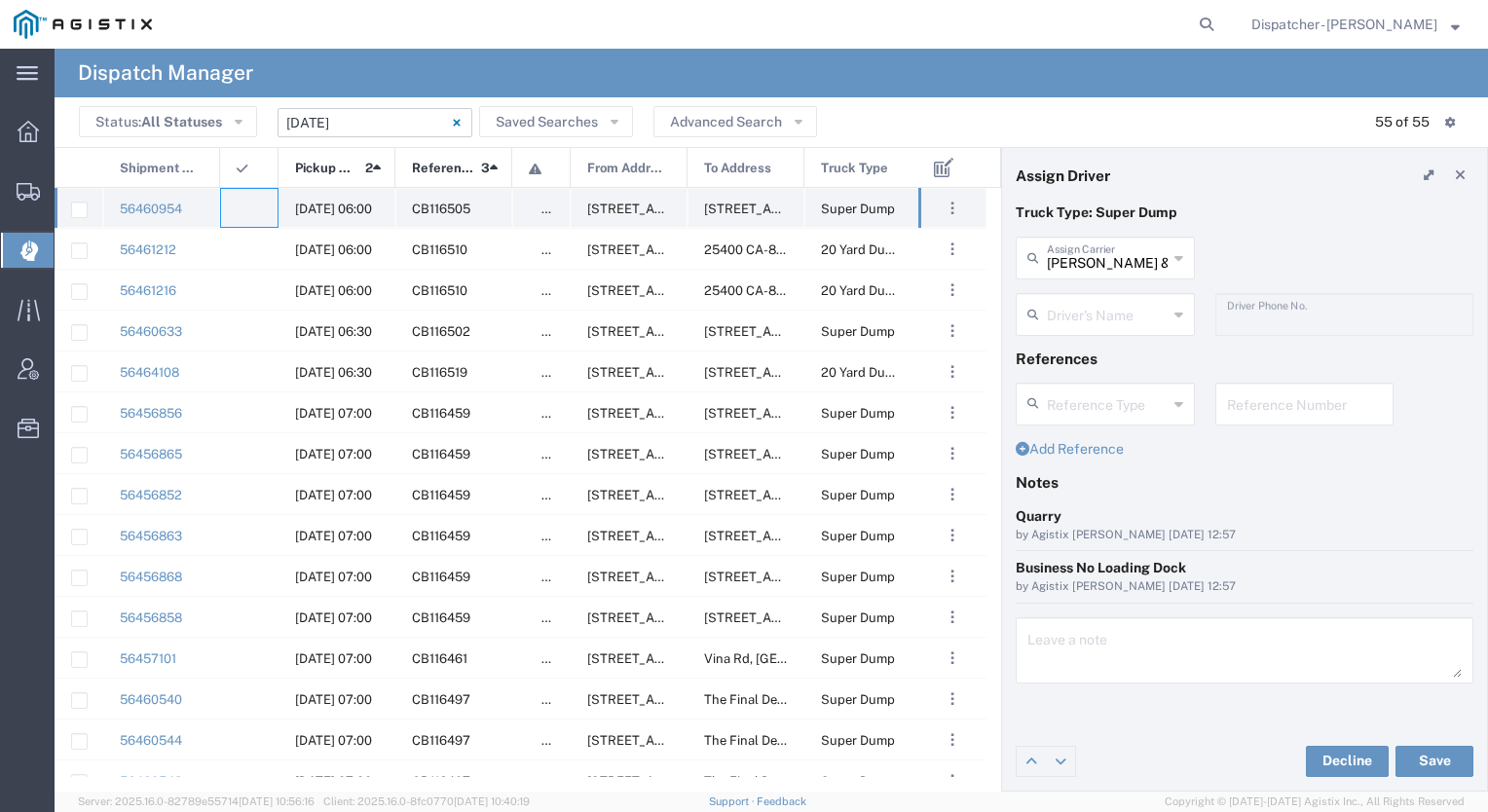
click at [250, 198] on div at bounding box center [249, 208] width 58 height 39
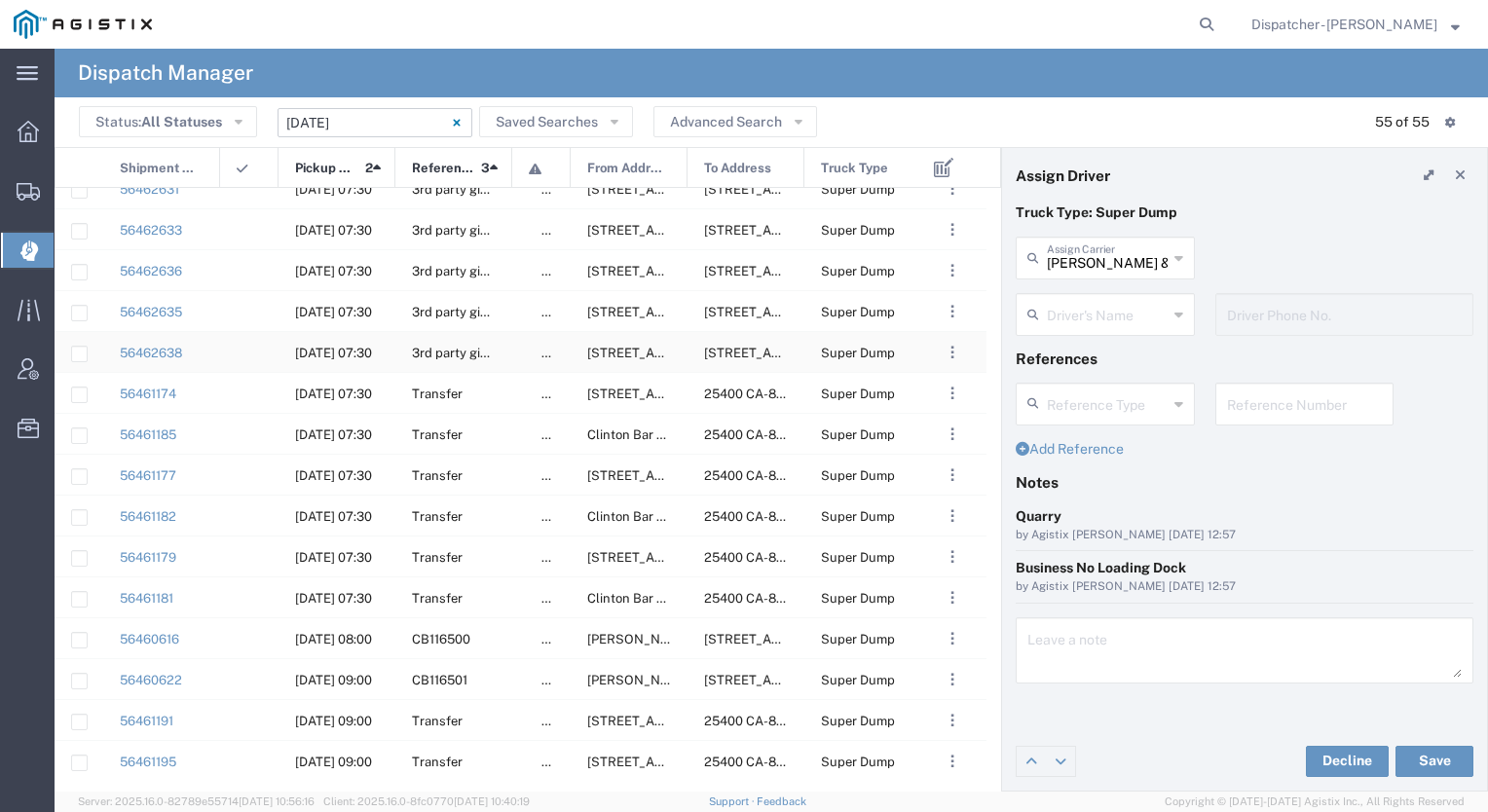
scroll to position [834, 0]
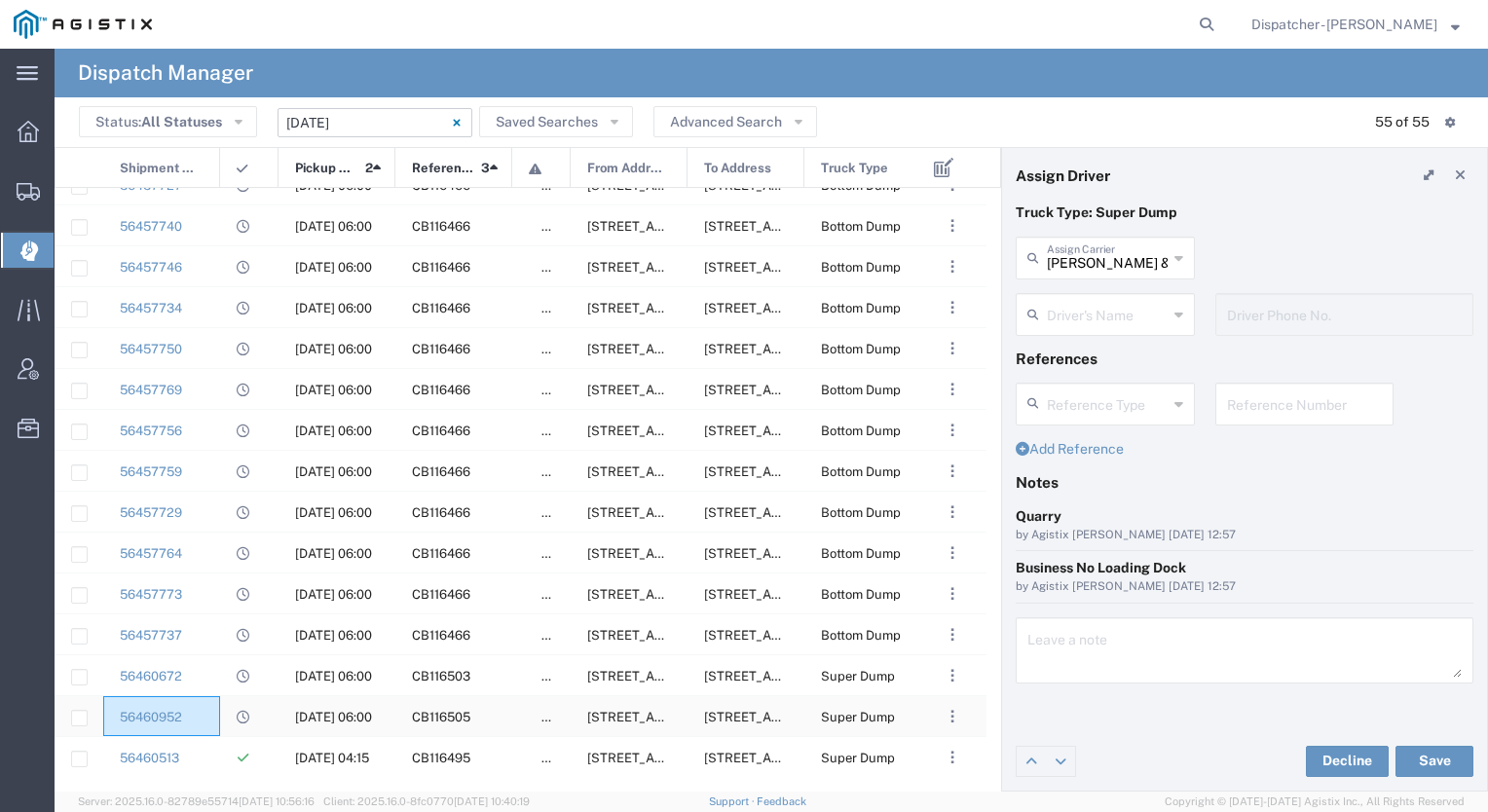
click at [211, 712] on div "56460952" at bounding box center [162, 716] width 116 height 39
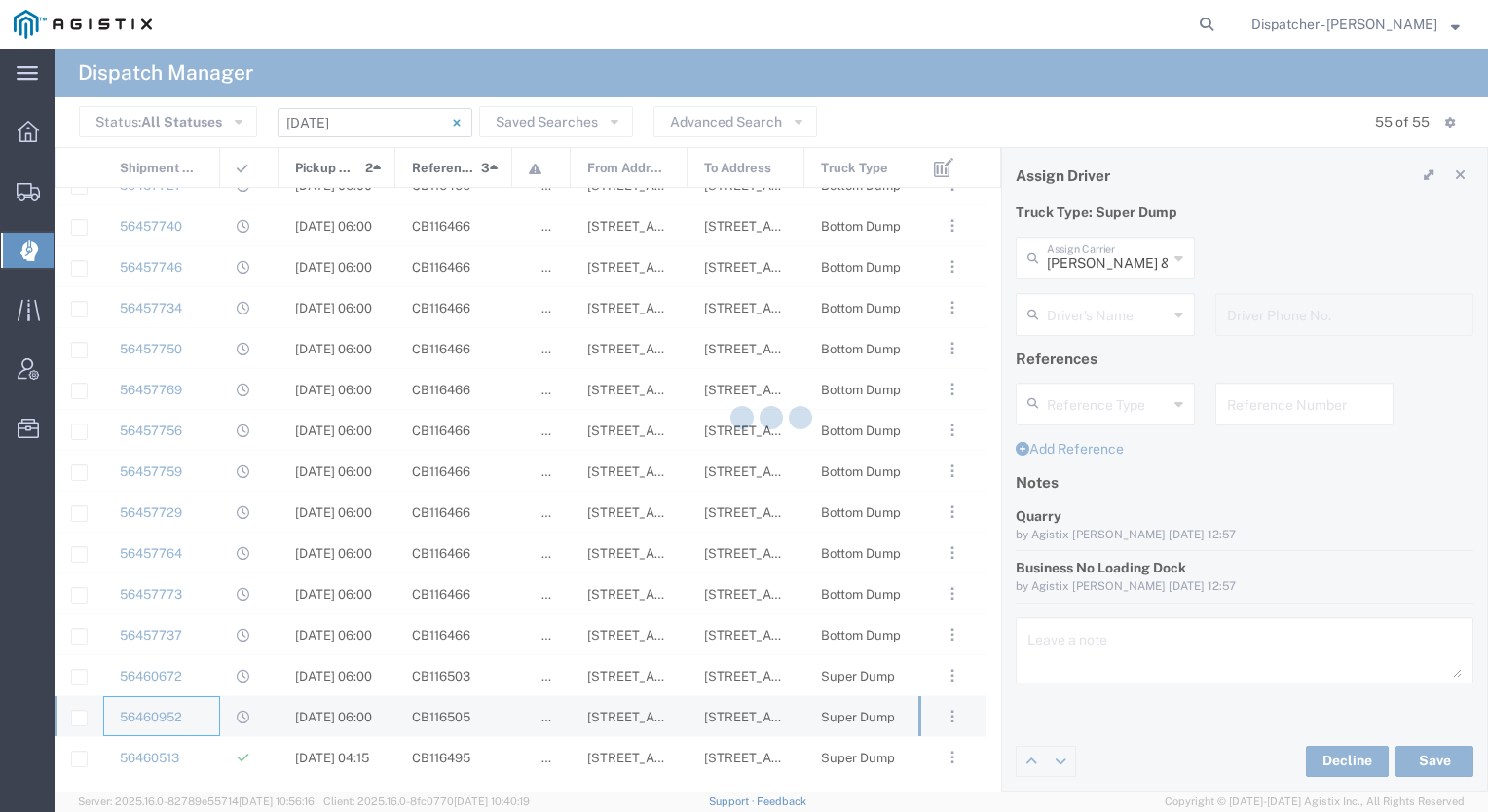
type input "Tiger Sand & Gravel"
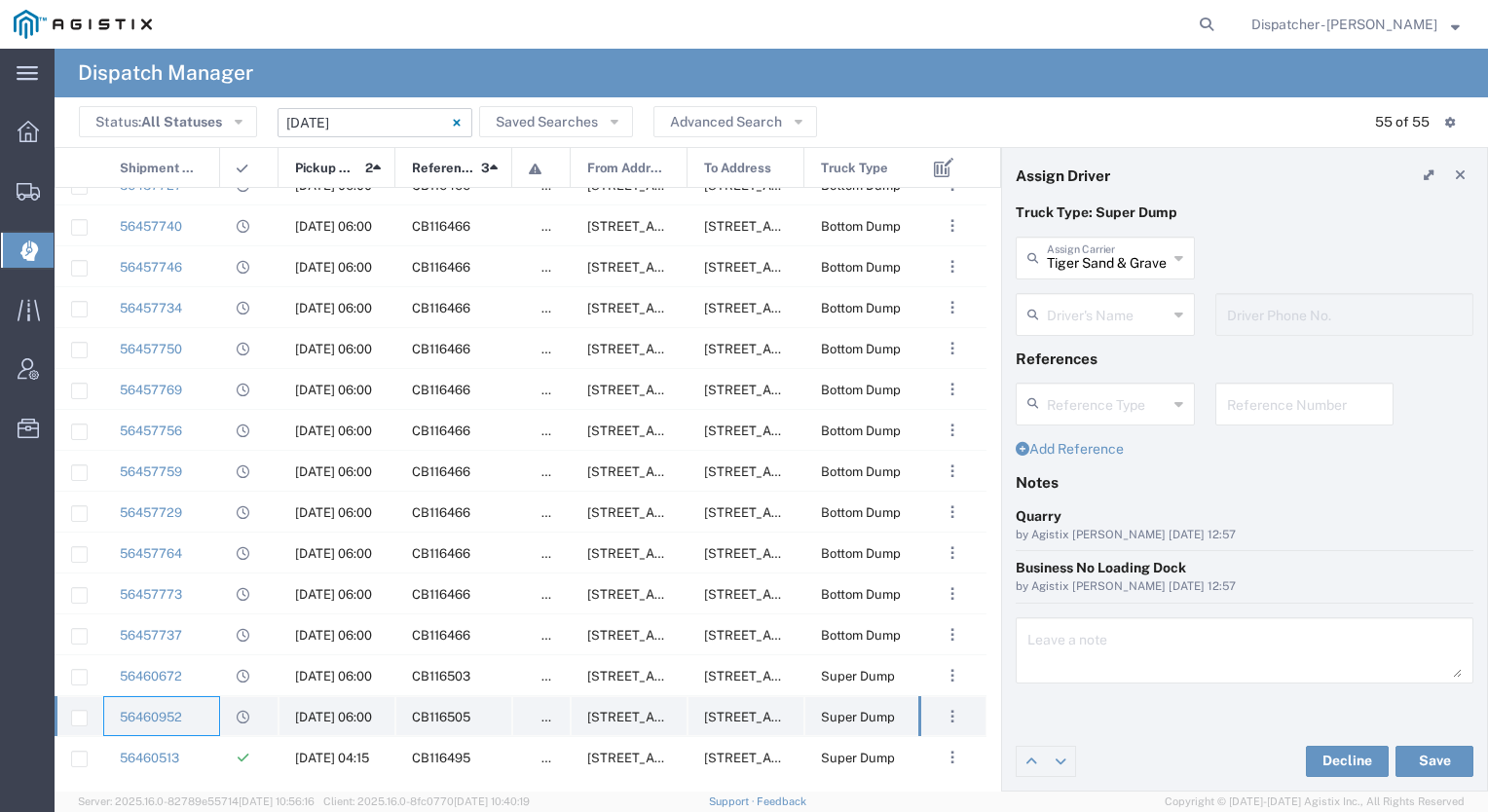
type input "[PERSON_NAME]"
type input "9164308537"
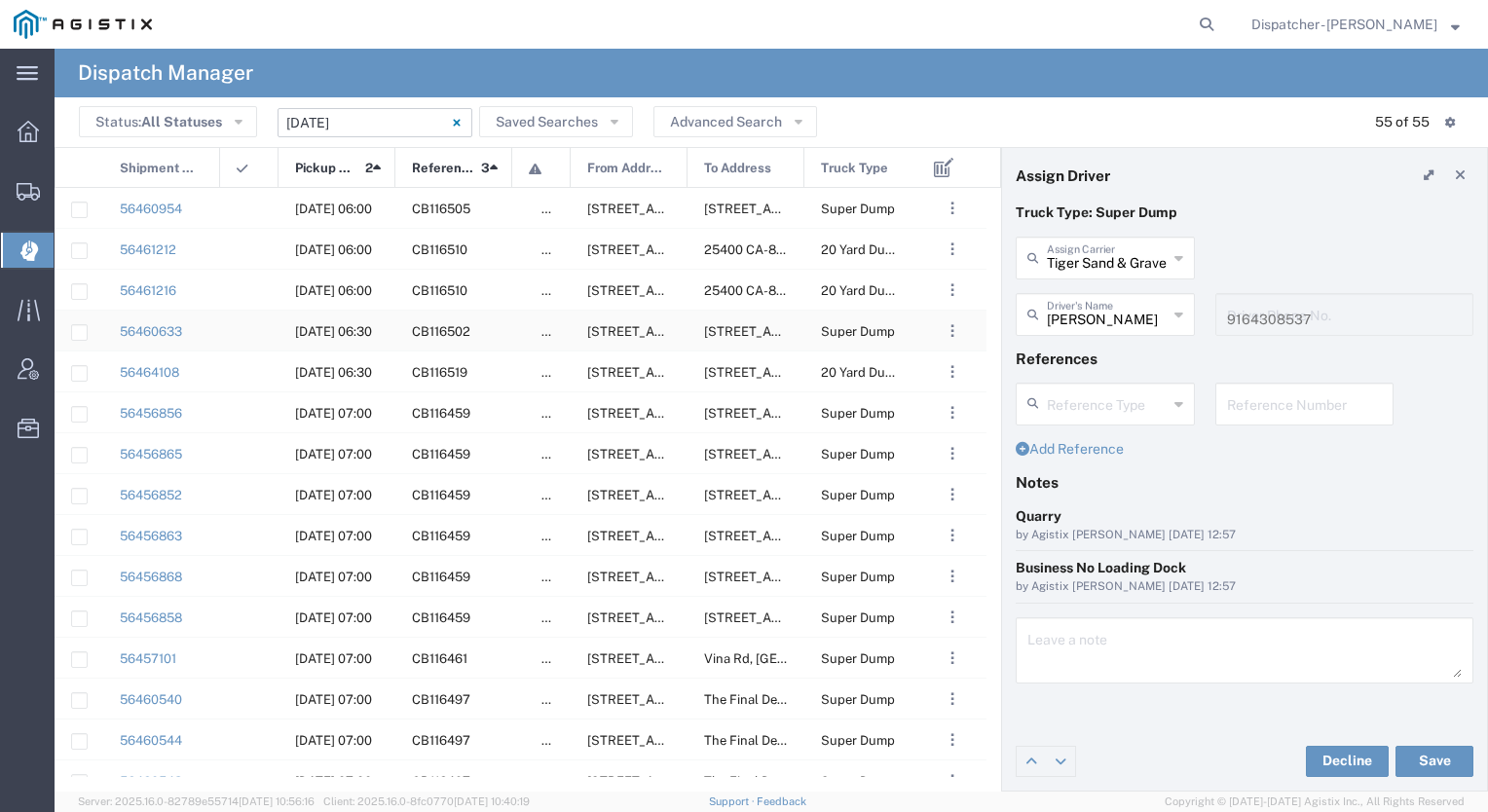
click at [246, 333] on agx-ag-table-icon-cell at bounding box center [243, 332] width 13 height 15
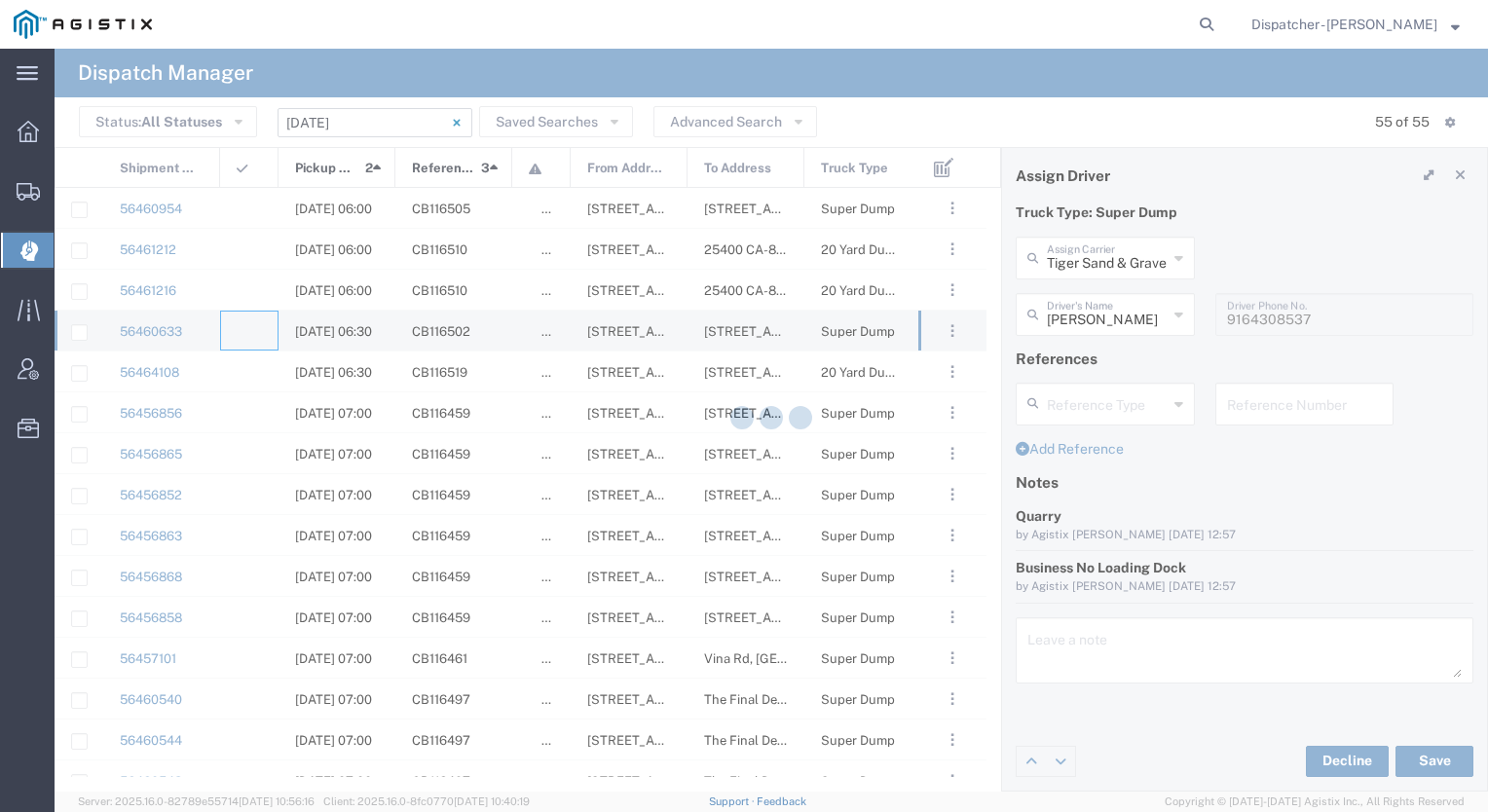
type input "[PERSON_NAME] & Sons Trucking, Inc"
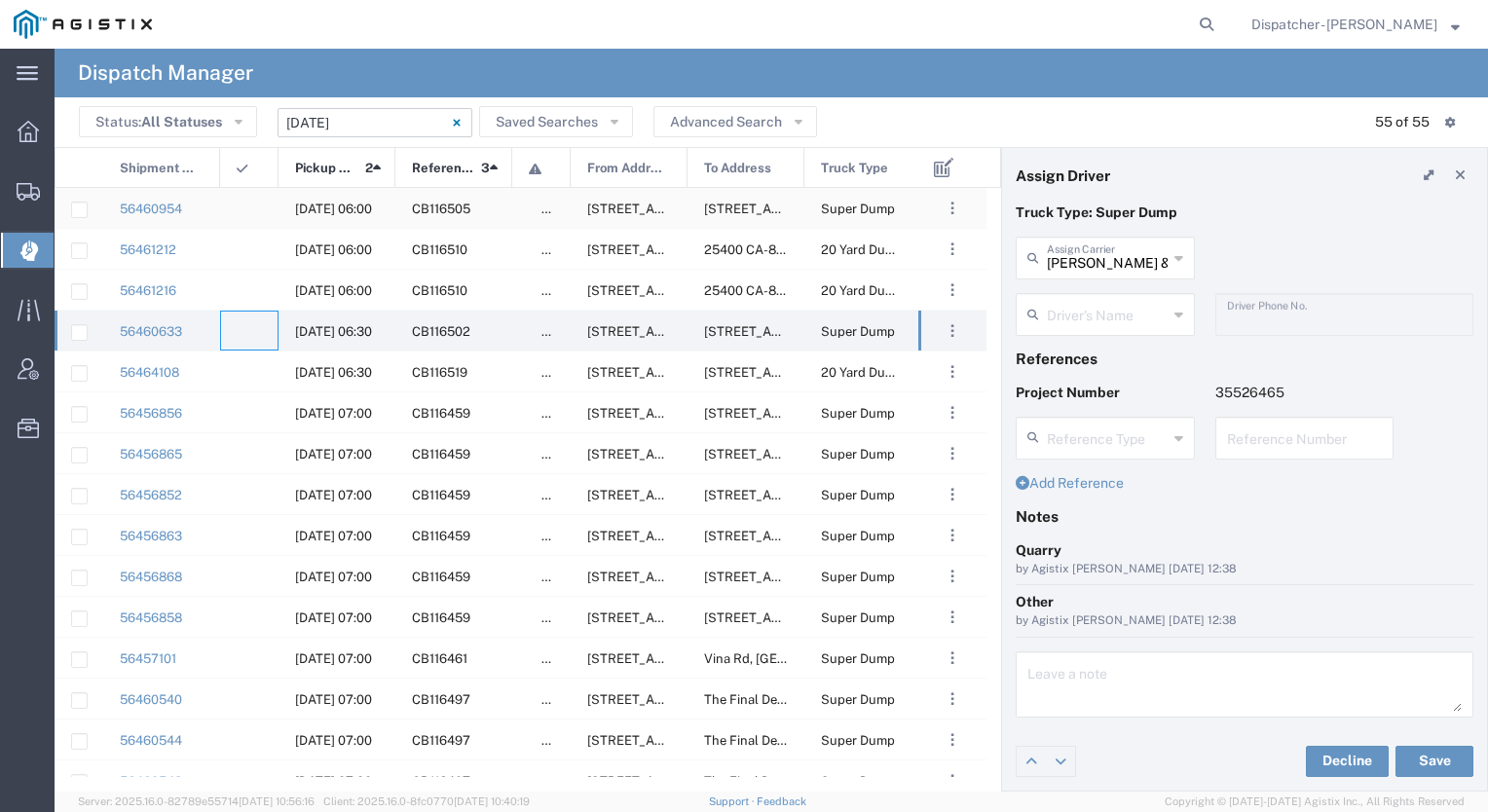
click at [245, 196] on div at bounding box center [249, 208] width 58 height 39
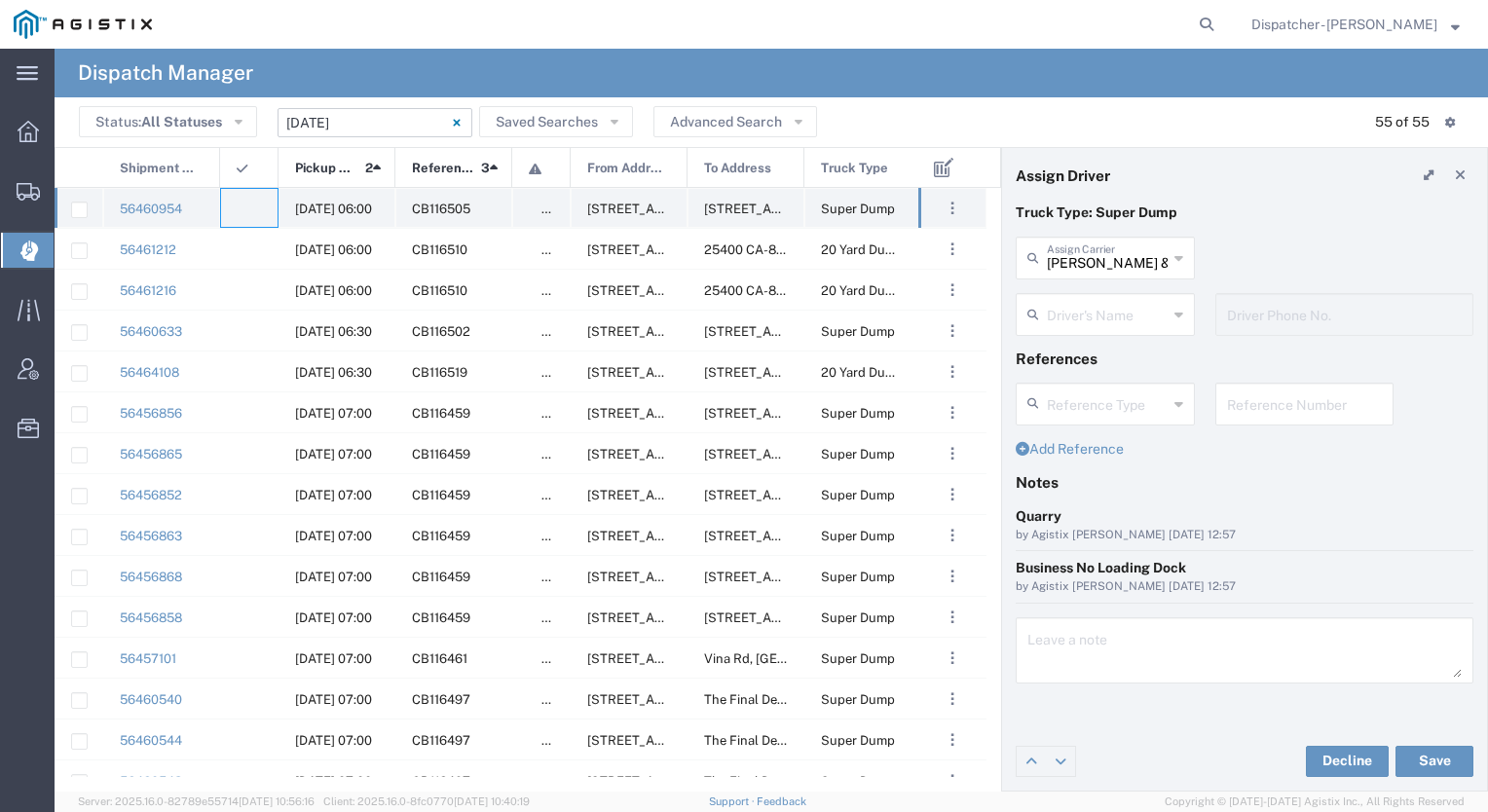
click at [245, 196] on div at bounding box center [249, 208] width 58 height 39
click at [1117, 266] on input "text" at bounding box center [1107, 257] width 120 height 35
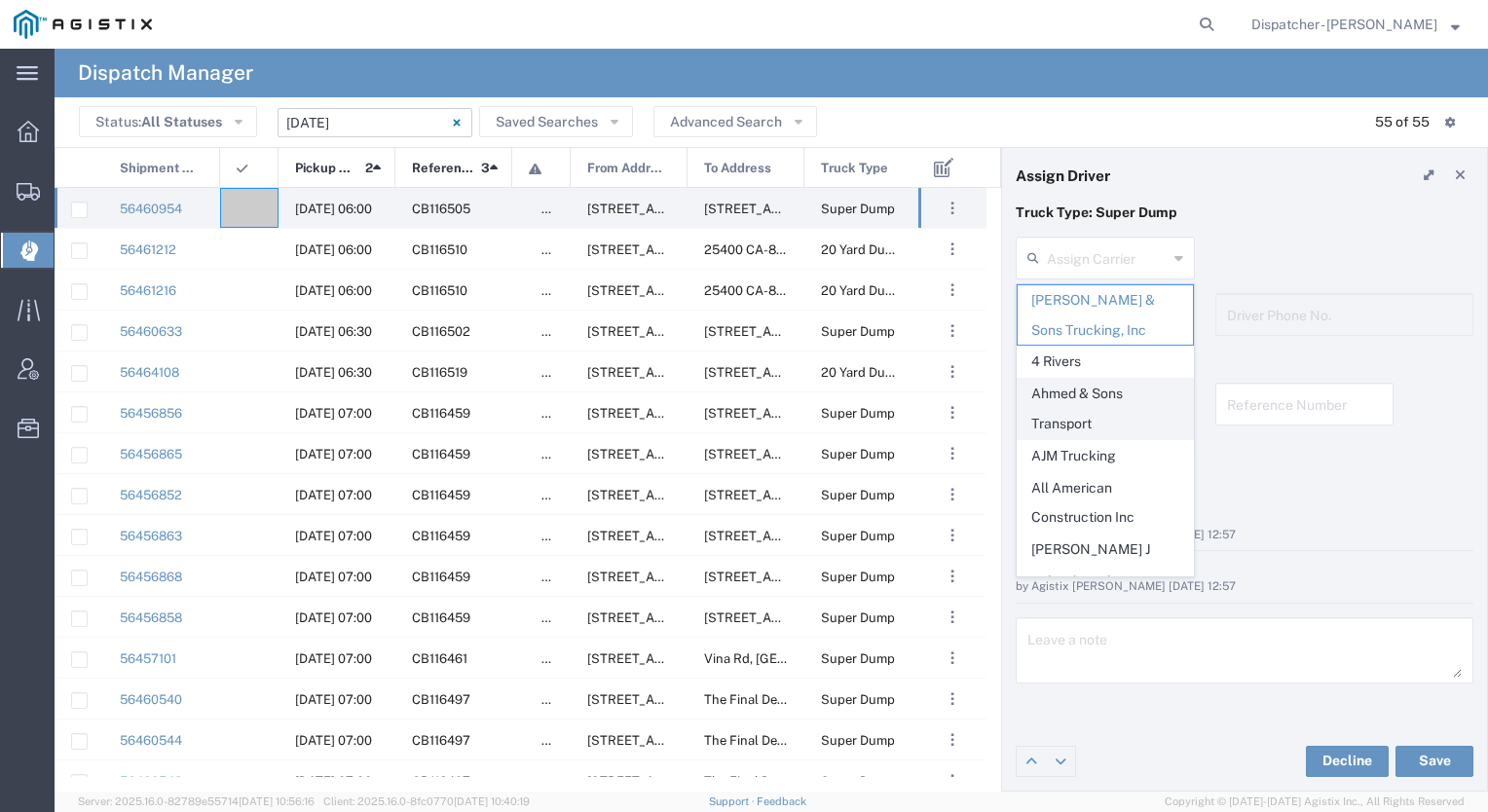
click at [1076, 401] on span "Ahmed & Sons Transport" at bounding box center [1106, 408] width 176 height 60
type input "Ahmed & Sons Transport"
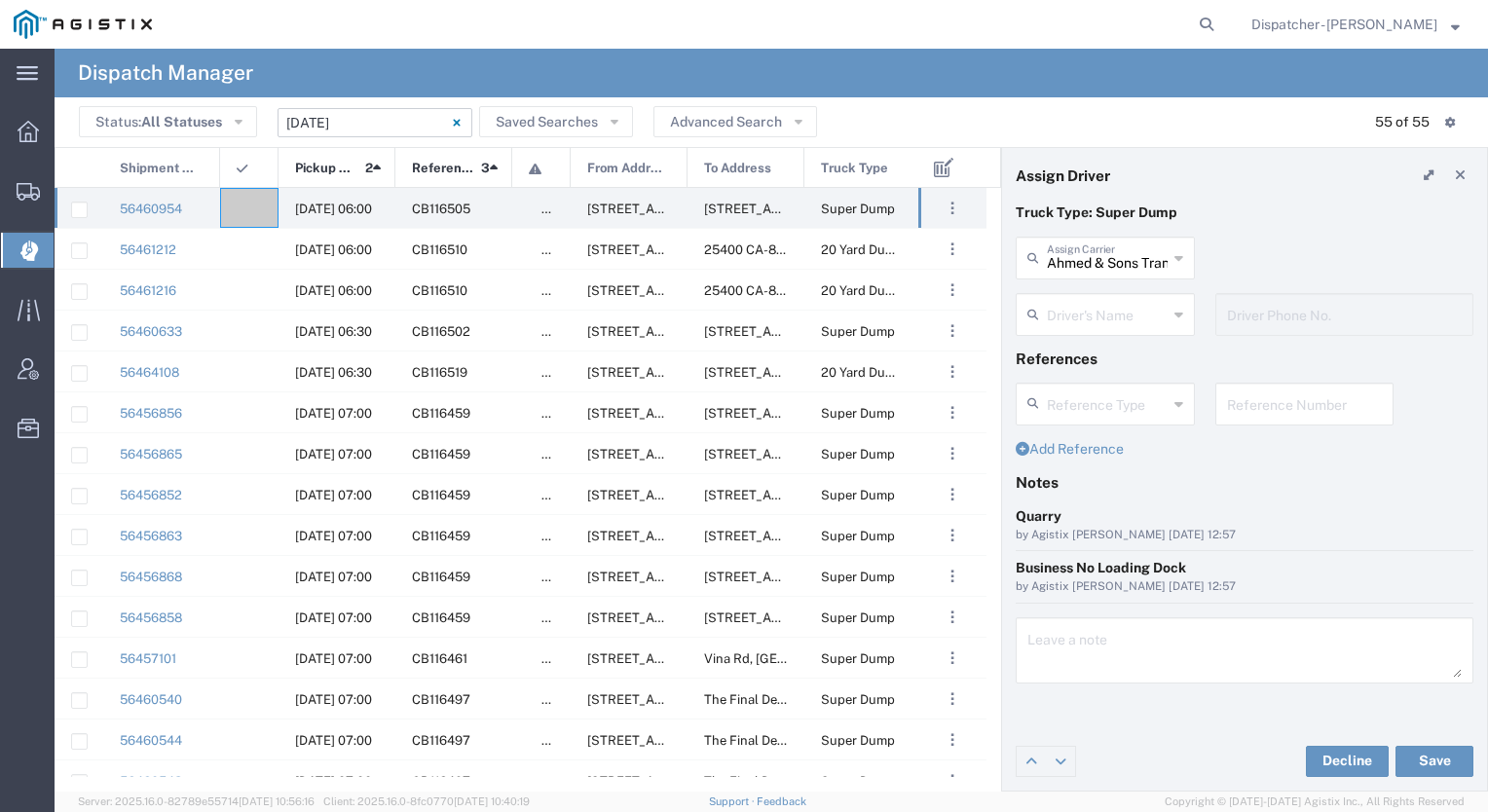
click at [1079, 311] on input "text" at bounding box center [1107, 313] width 120 height 35
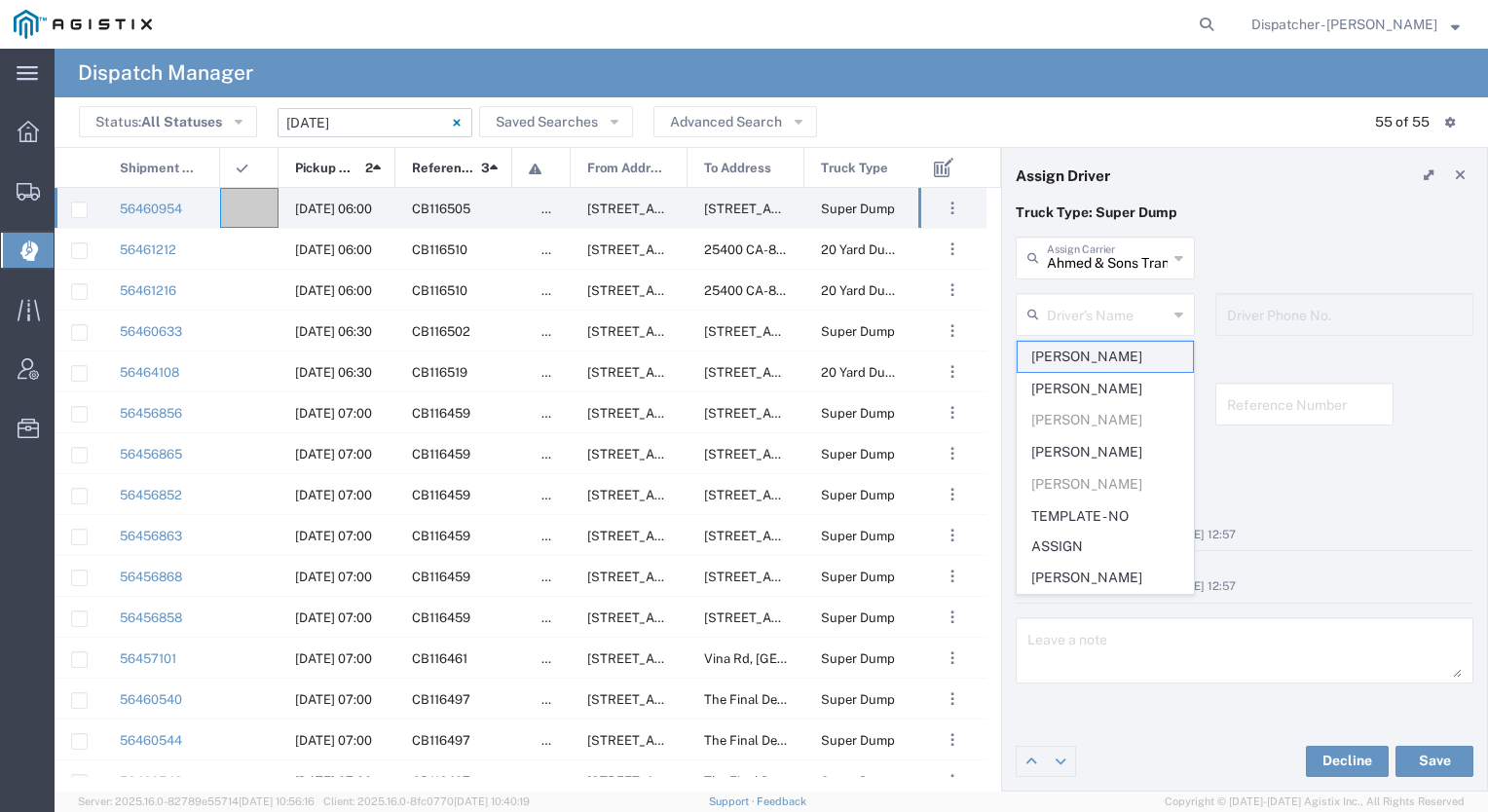
click at [1079, 360] on span "[PERSON_NAME]" at bounding box center [1106, 356] width 176 height 31
type input "[PERSON_NAME]"
type input "[PHONE_NUMBER]"
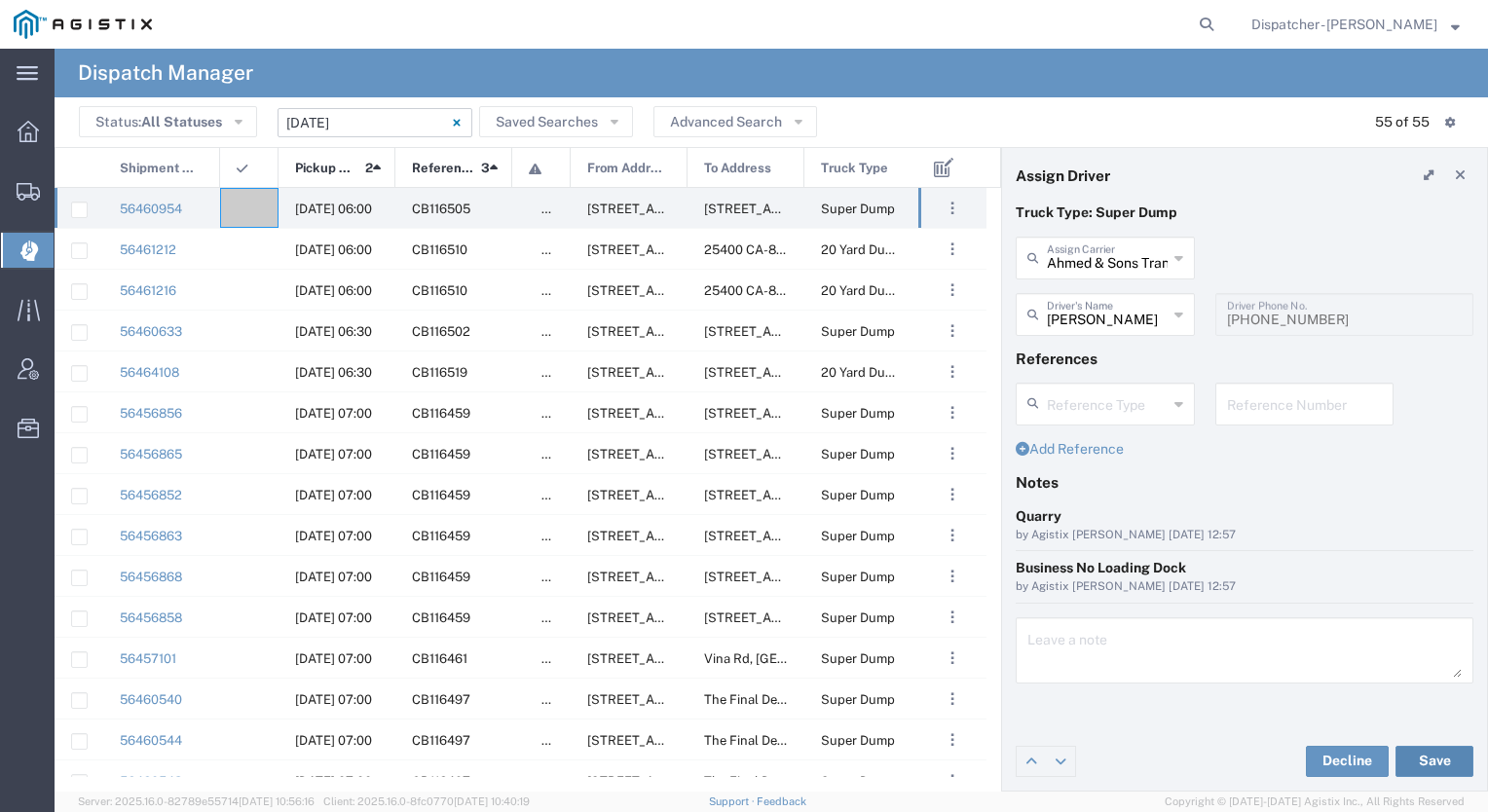
click at [1440, 766] on button "Save" at bounding box center [1435, 762] width 78 height 32
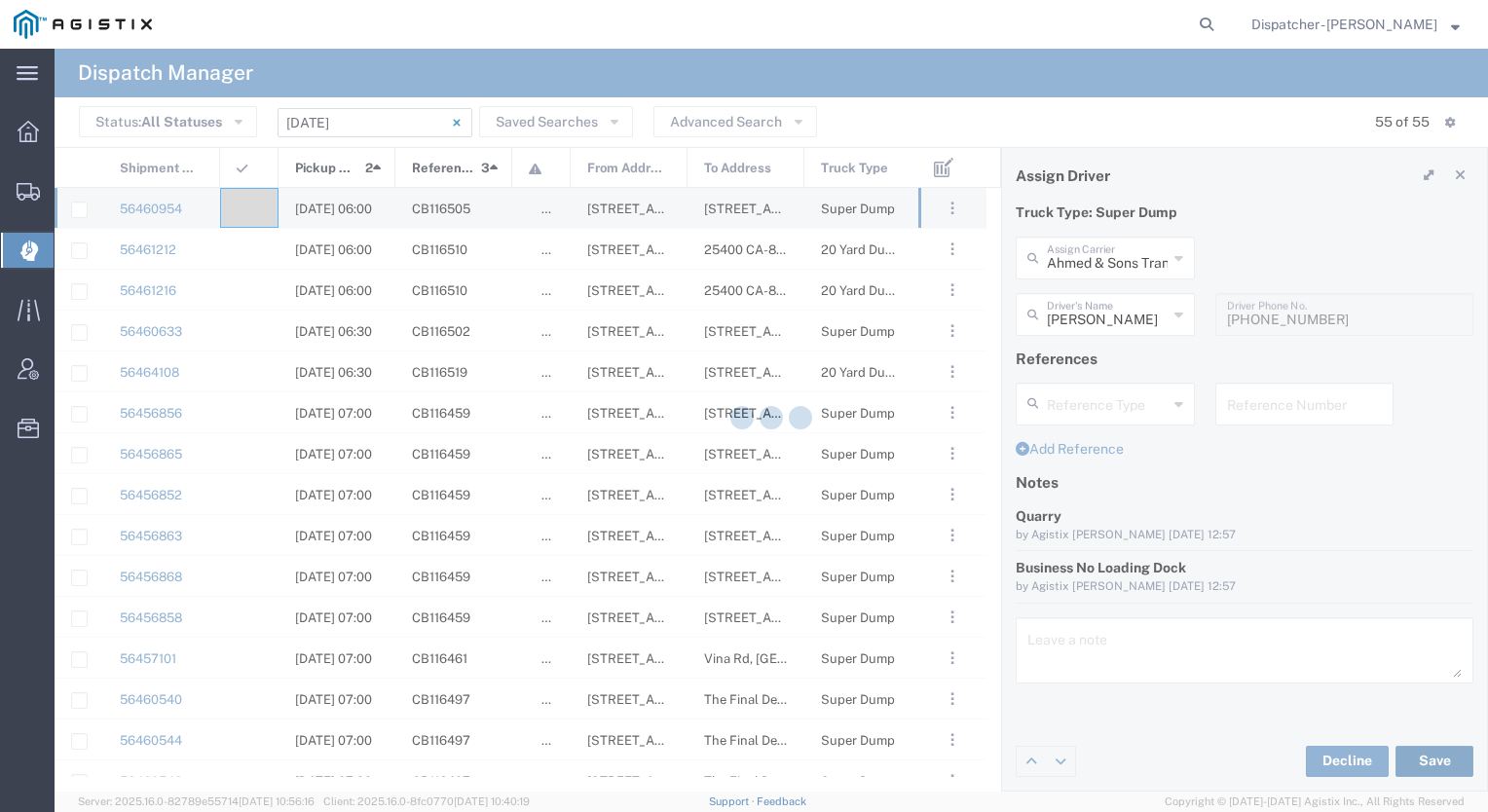
type input "[PERSON_NAME]"
type input "Ahmed & Sons Transport"
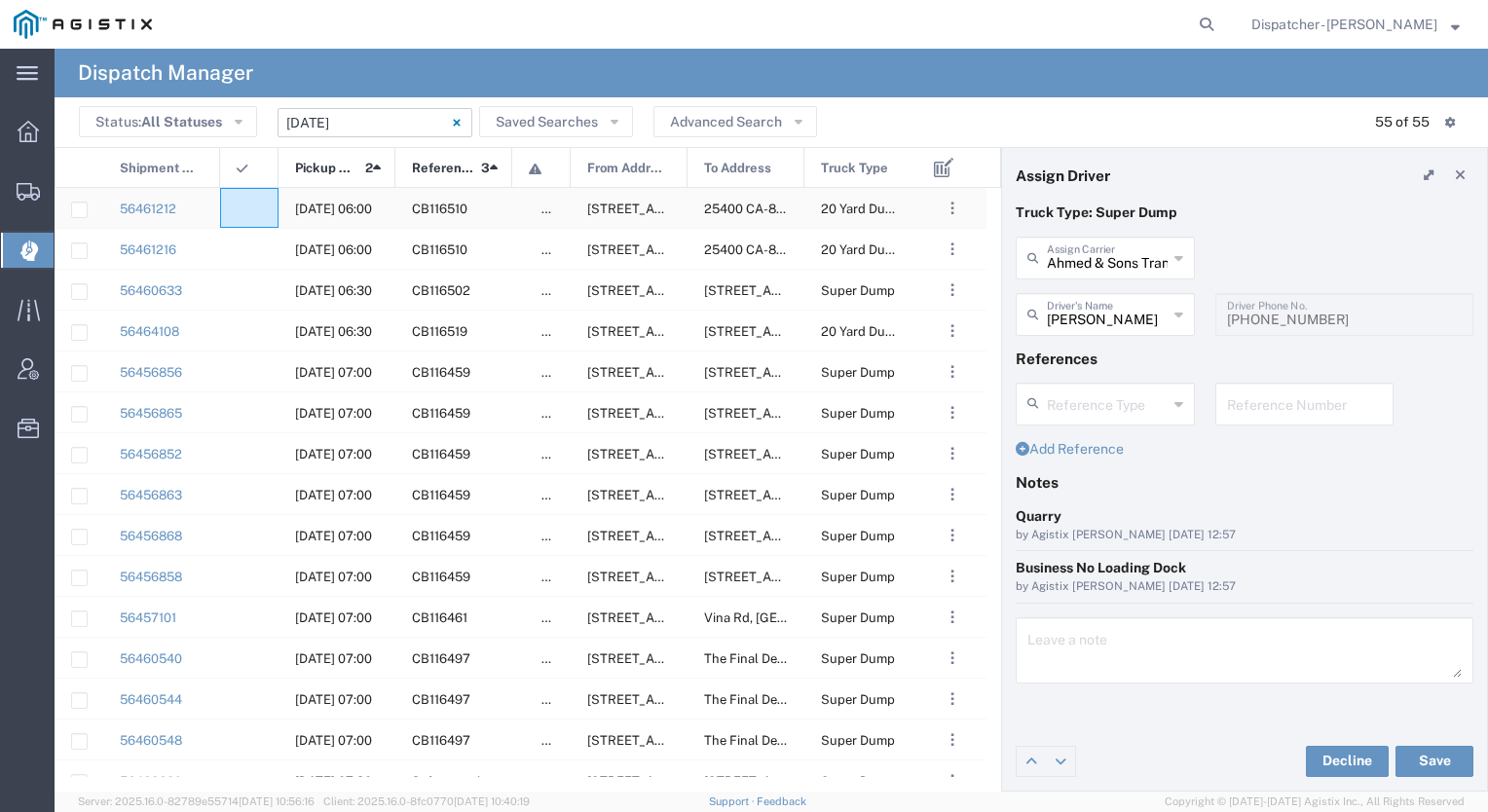
click at [242, 217] on div at bounding box center [249, 208] width 58 height 39
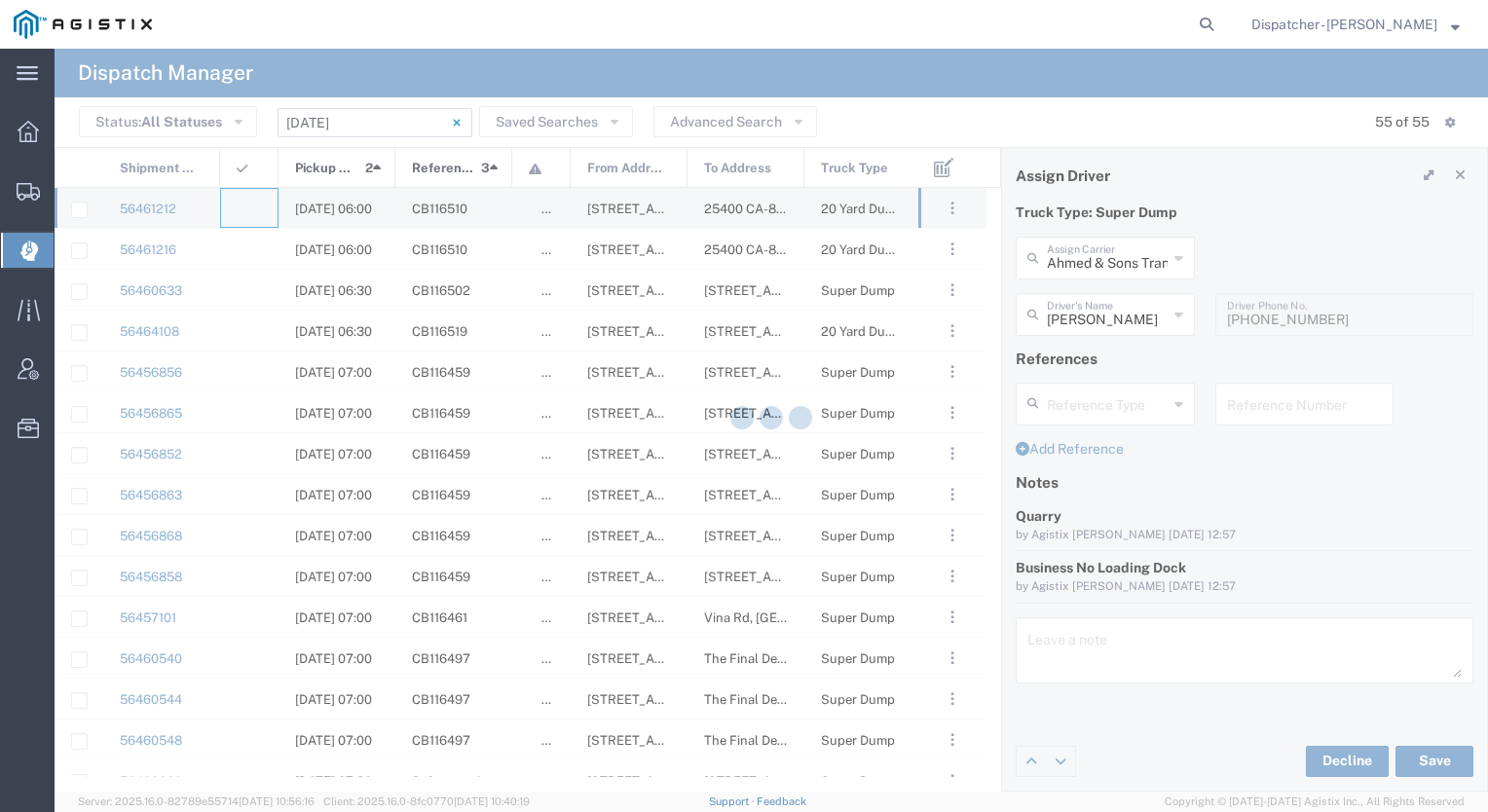
type input "[PERSON_NAME] & Sons Trucking, Inc"
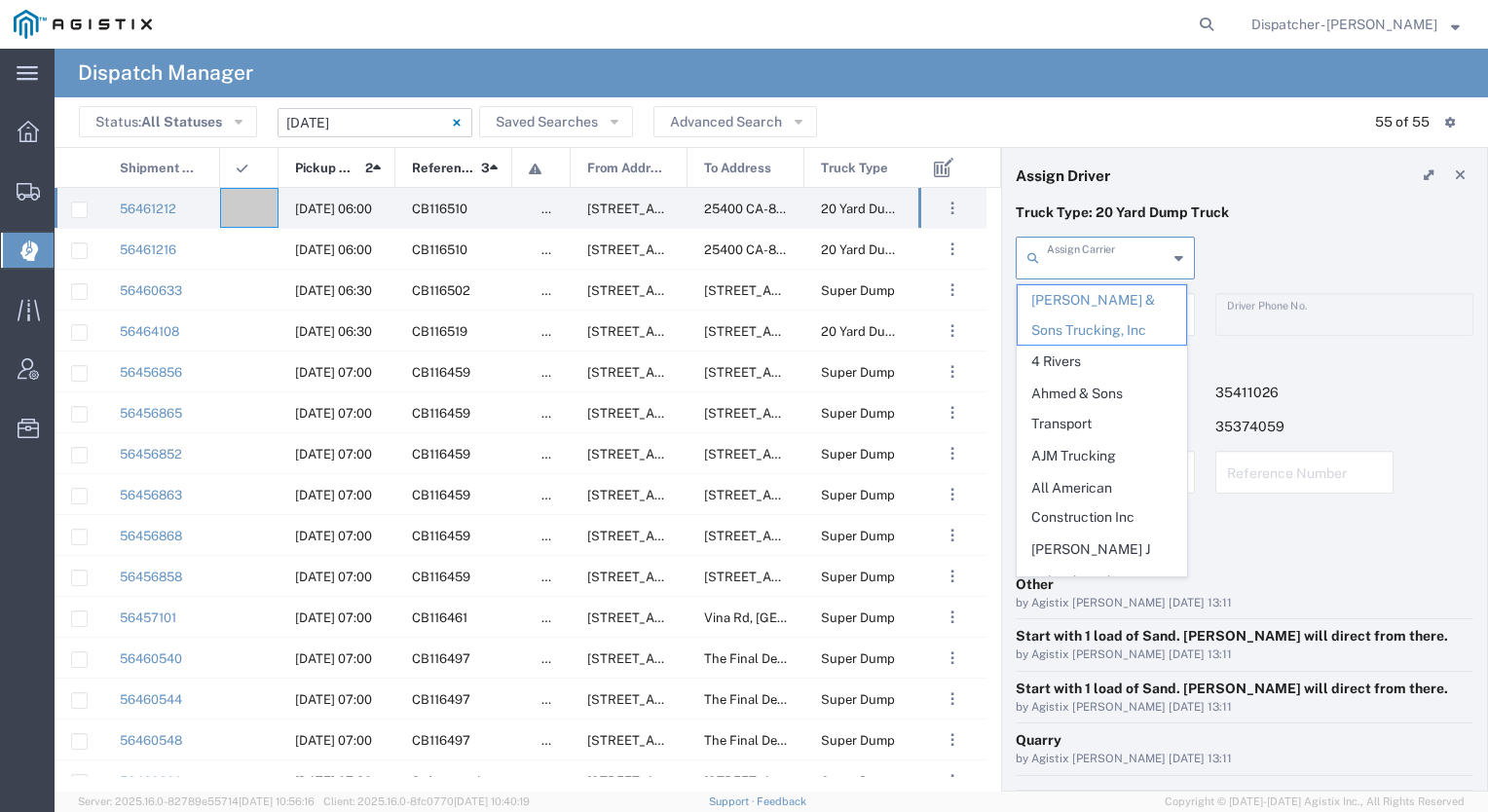
click at [1114, 263] on input "text" at bounding box center [1107, 257] width 120 height 35
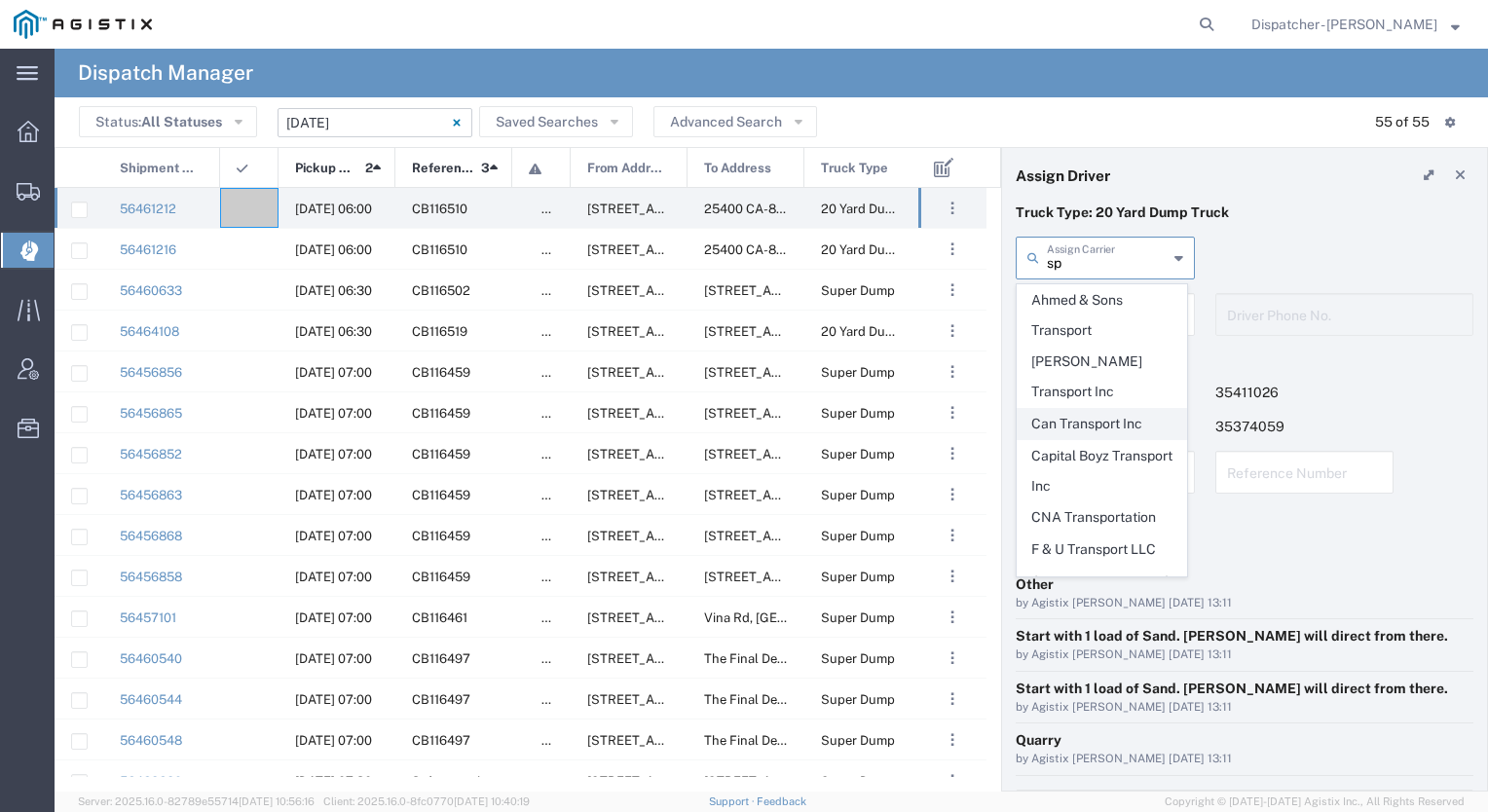
scroll to position [449, 0]
click at [1087, 459] on span "Spirit 1 Trucking" at bounding box center [1102, 467] width 169 height 31
type input "Spirit 1 Trucking"
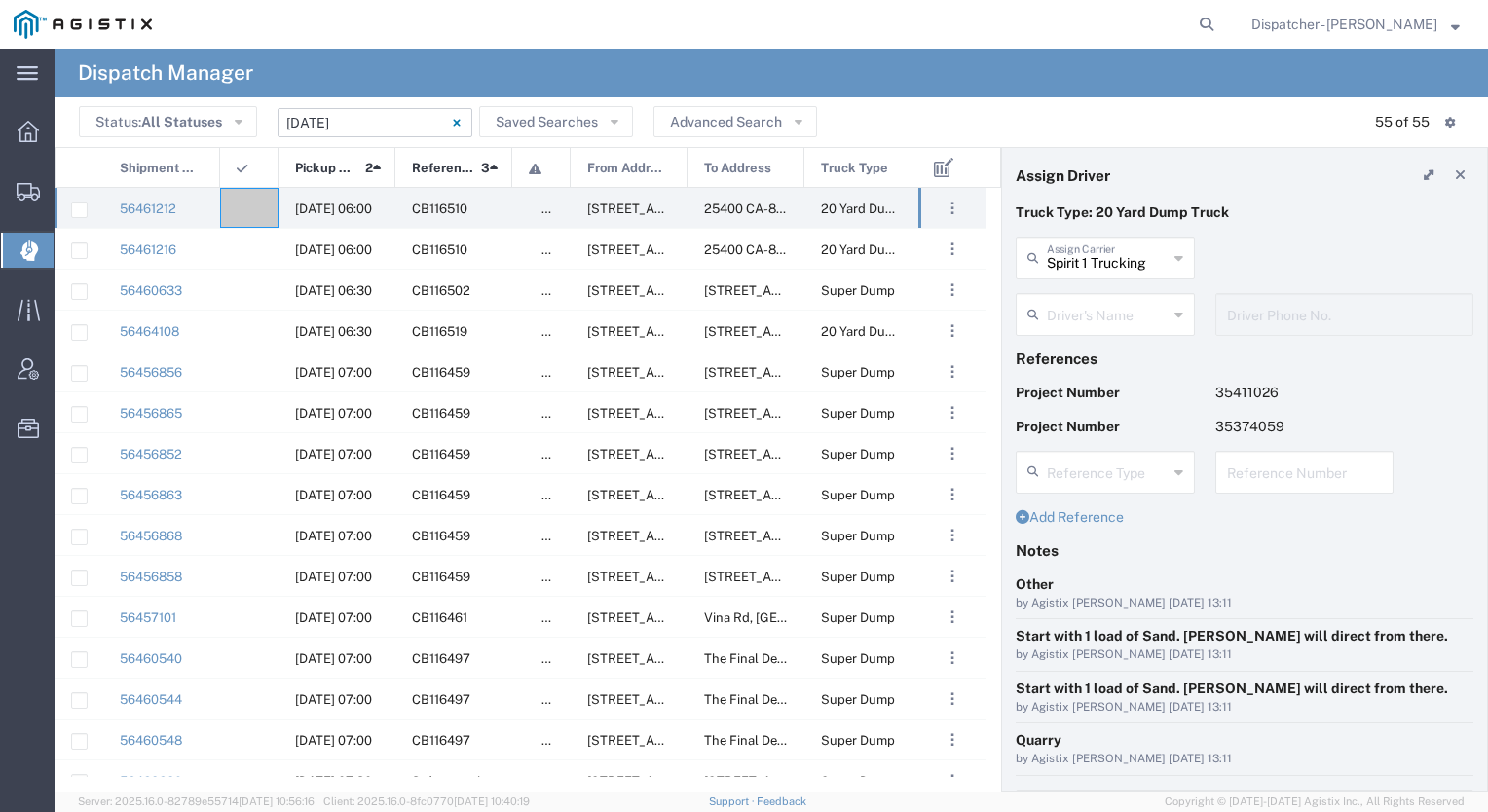
click at [1092, 326] on input "text" at bounding box center [1107, 313] width 120 height 35
click at [1084, 352] on span "[PERSON_NAME] D'esterhazy" at bounding box center [1102, 371] width 169 height 60
type input "[PERSON_NAME] D'esterhazy"
type input "9162407176"
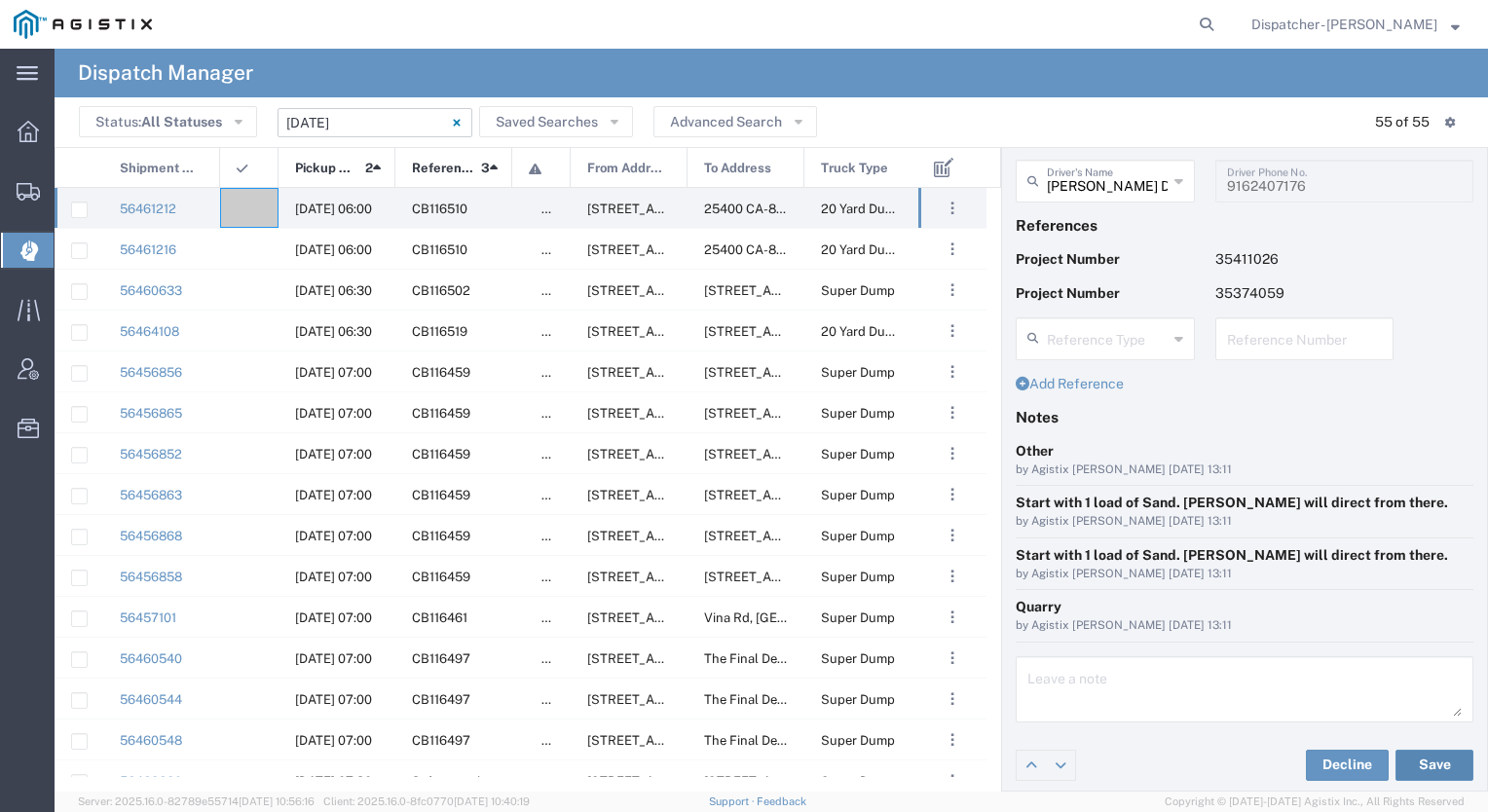
click at [1397, 754] on button "Save" at bounding box center [1435, 766] width 78 height 32
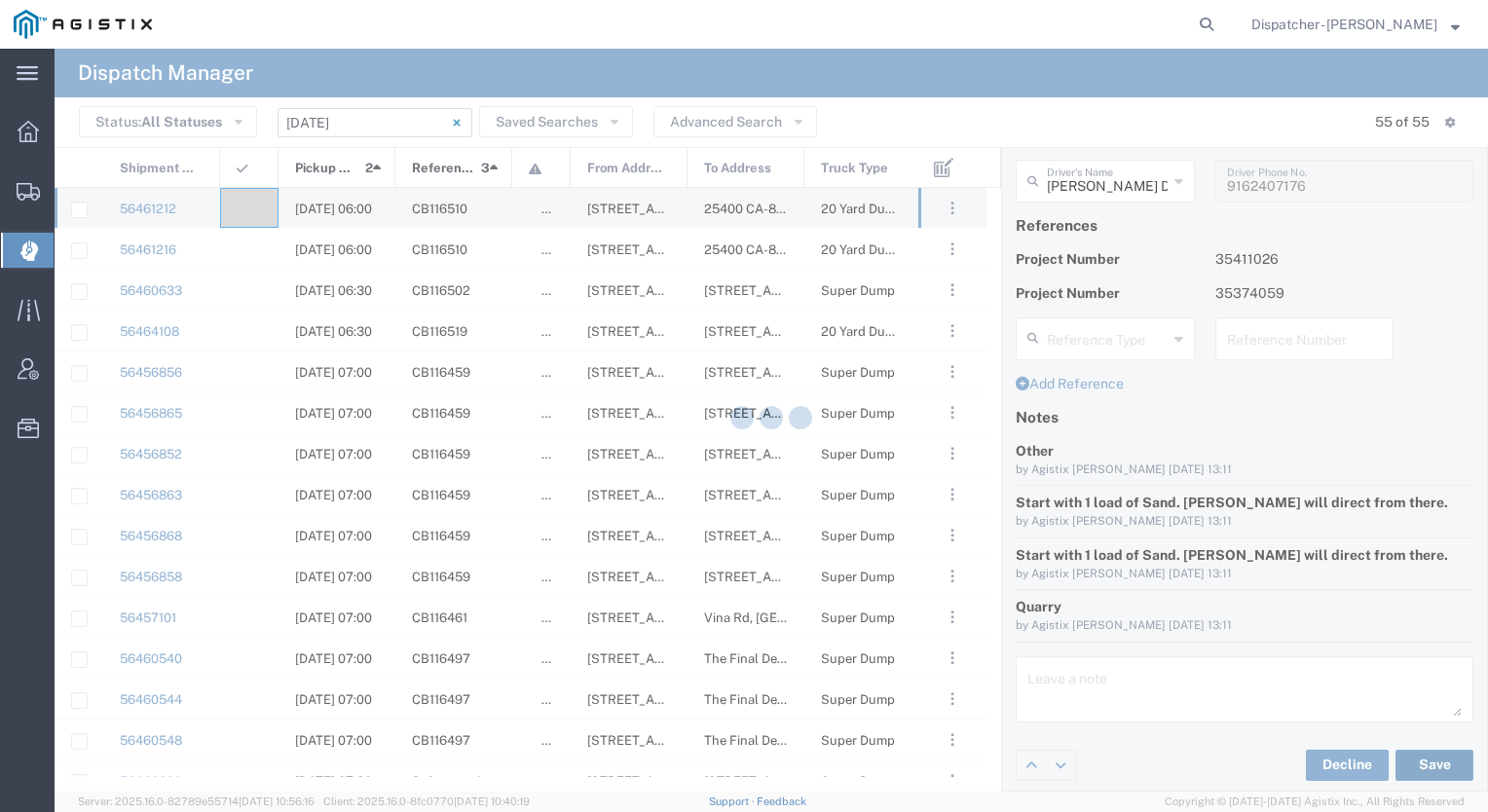
type input "[PERSON_NAME] D'esterhazy"
type input "Spirit 1 Trucking"
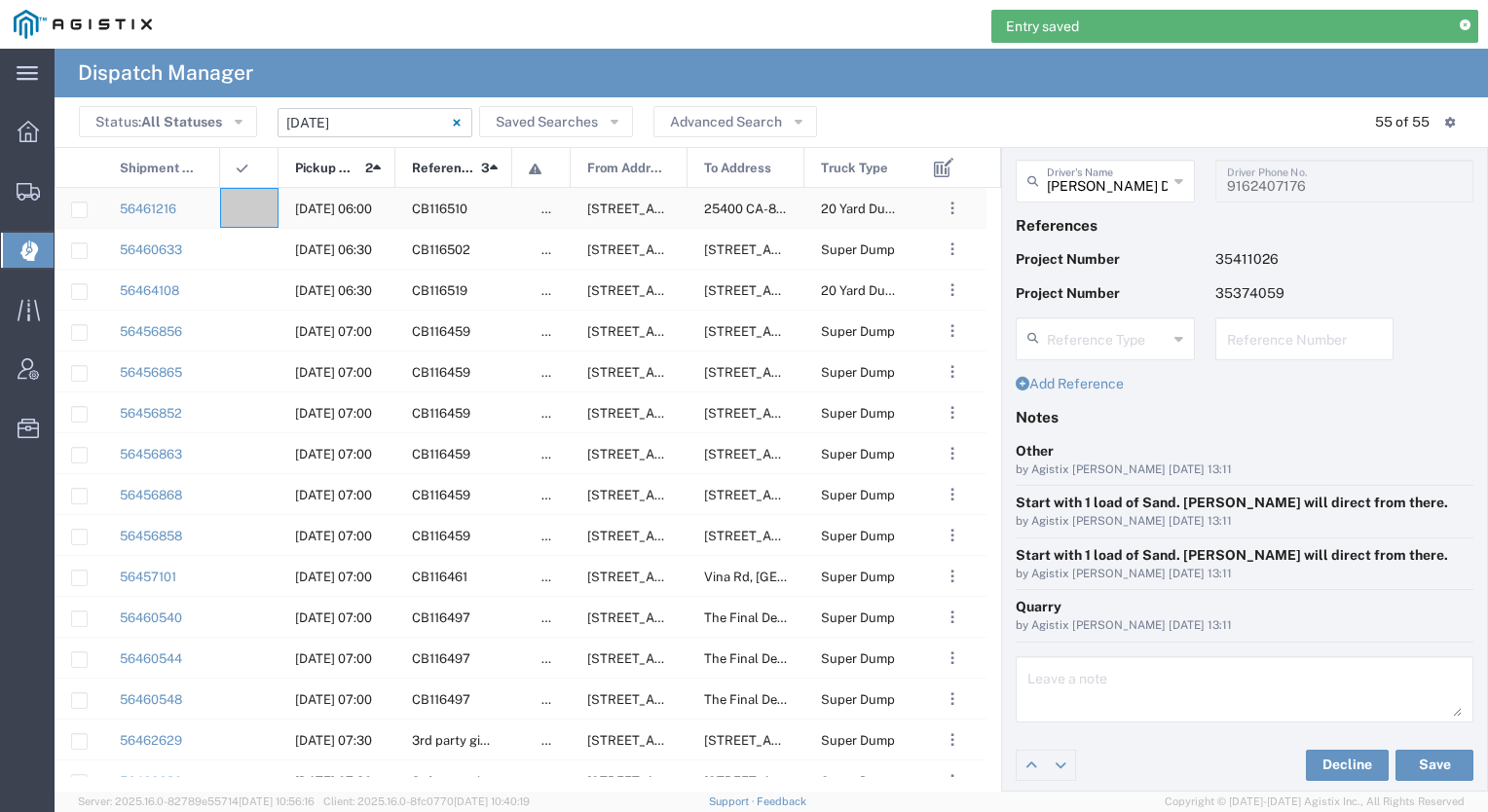
click at [258, 201] on div at bounding box center [249, 208] width 58 height 39
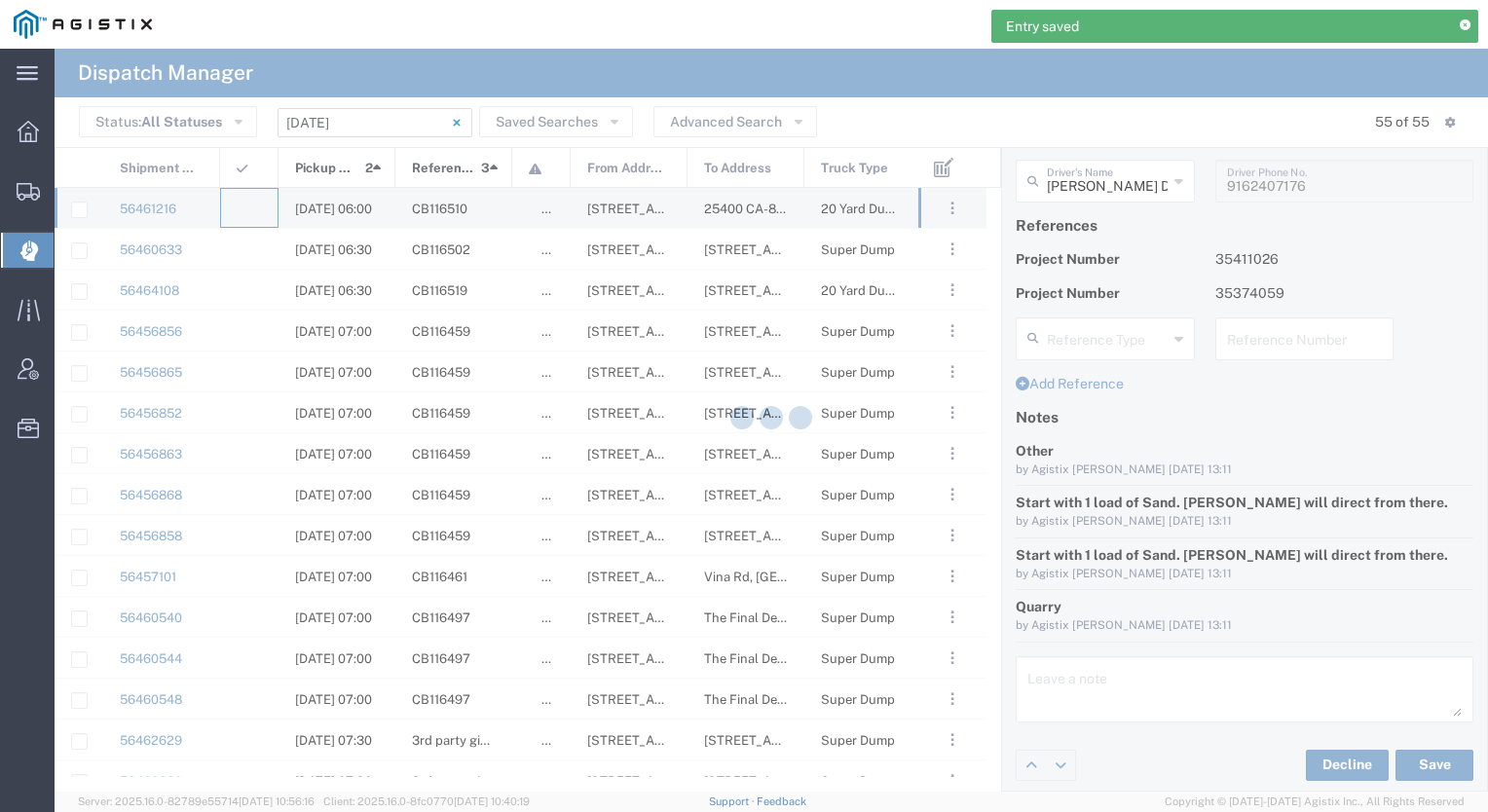
type input "[PERSON_NAME] & Sons Trucking, Inc"
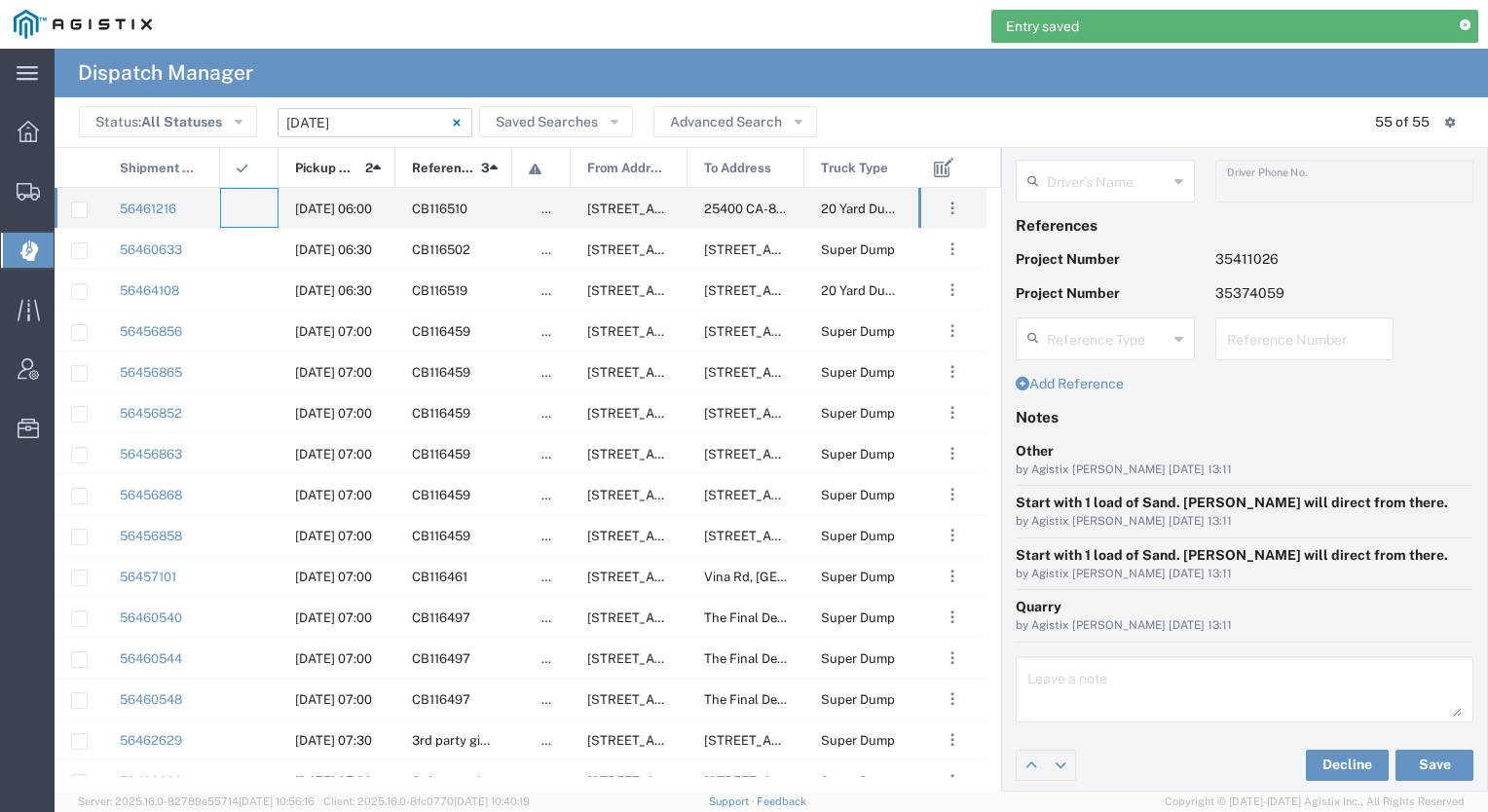
click at [1087, 189] on input "text" at bounding box center [1107, 180] width 120 height 35
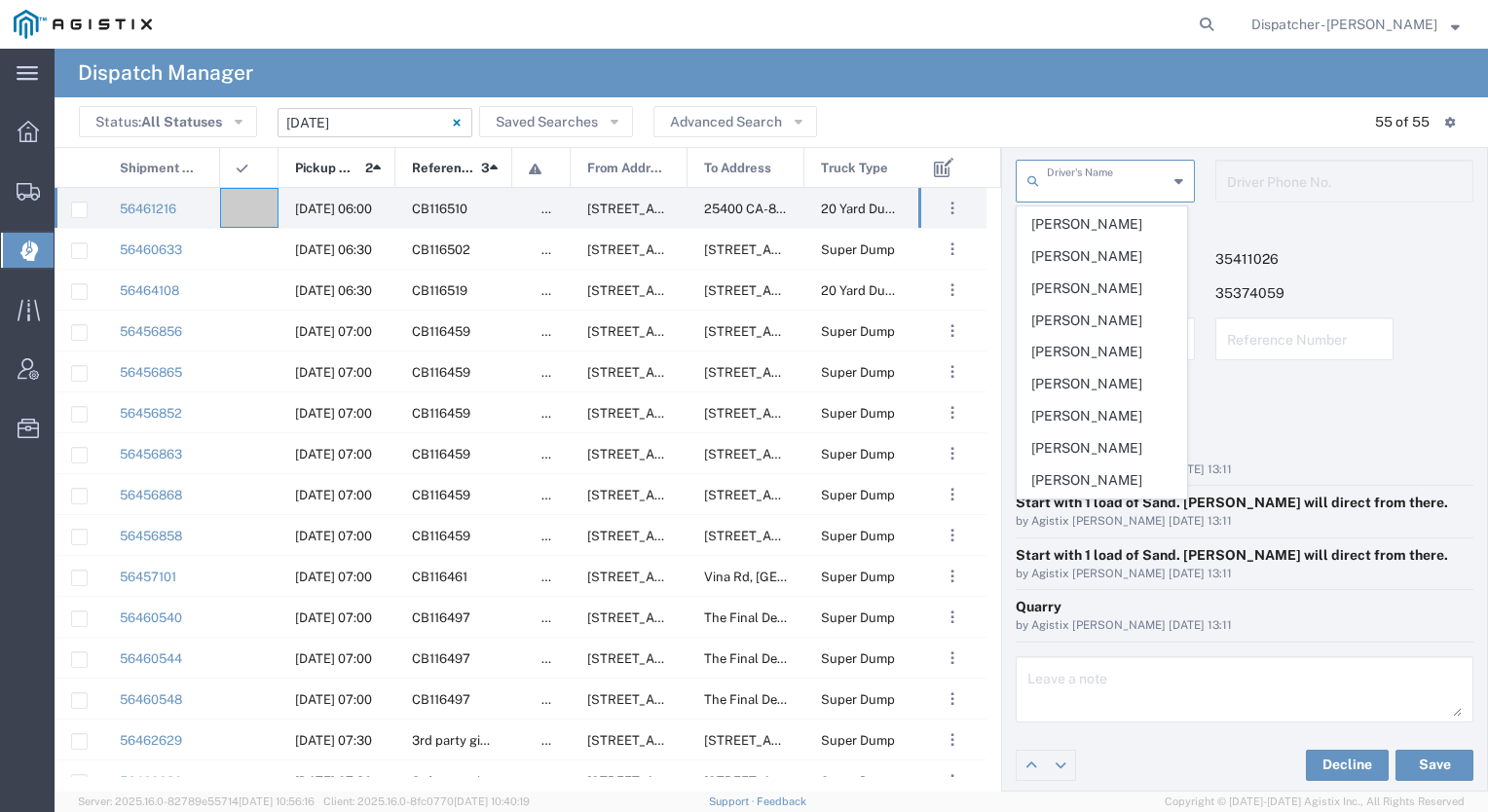
scroll to position [320, 0]
click at [1084, 258] on span "[PERSON_NAME]" at bounding box center [1102, 253] width 169 height 31
type input "[PERSON_NAME]"
type input "[PHONE_NUMBER]"
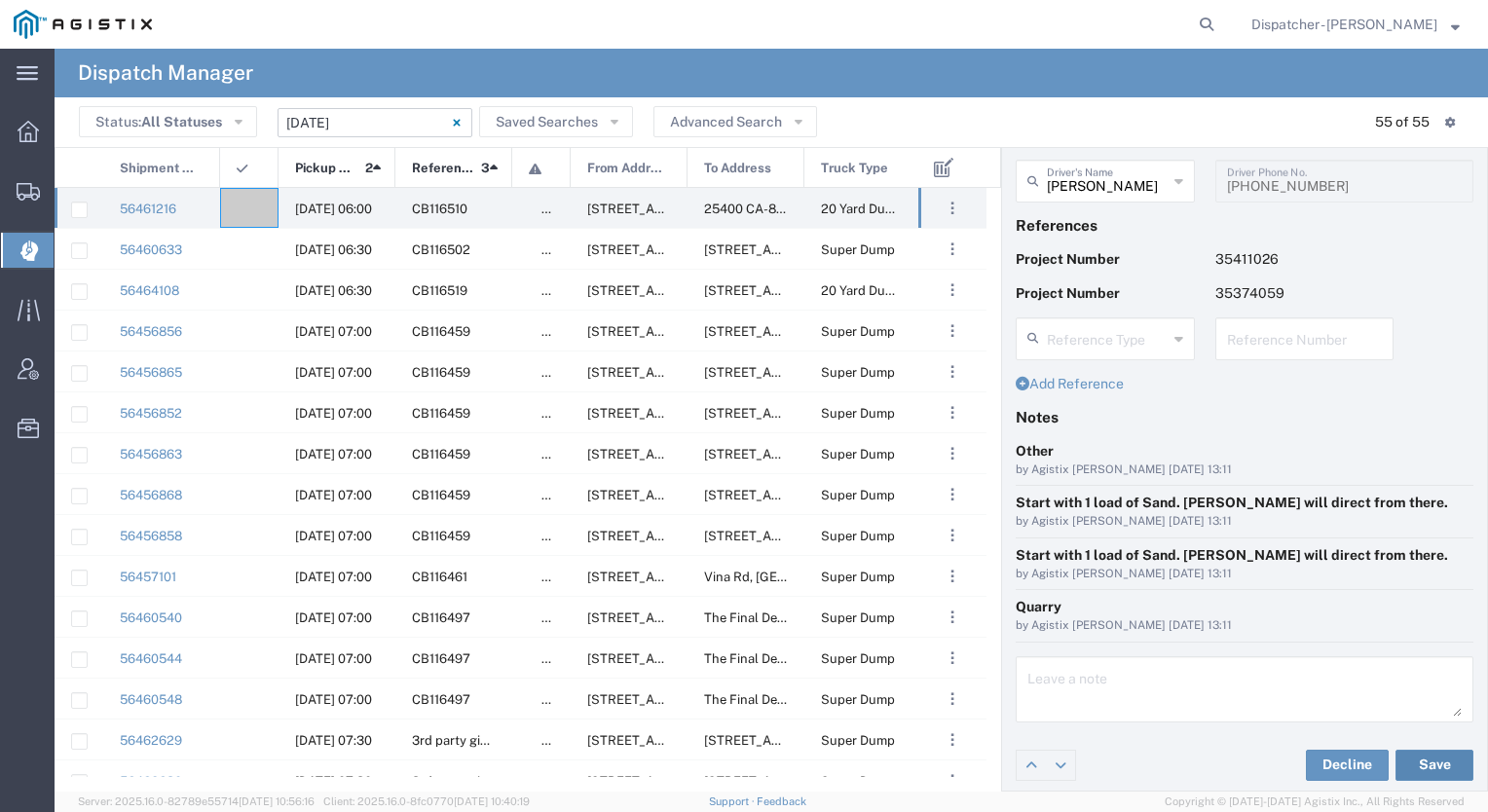
click at [1406, 763] on button "Save" at bounding box center [1435, 766] width 78 height 32
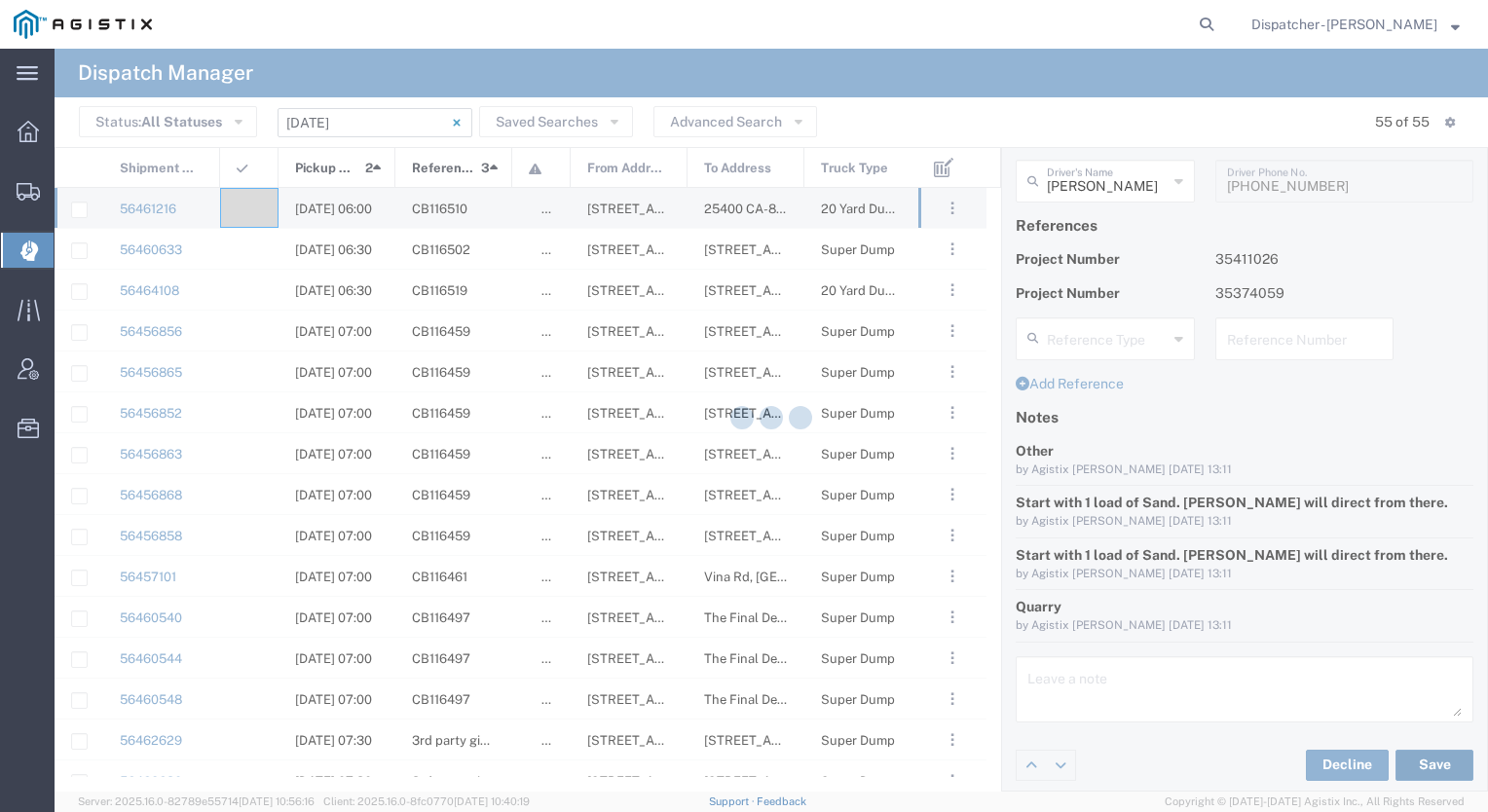
type input "[PERSON_NAME]"
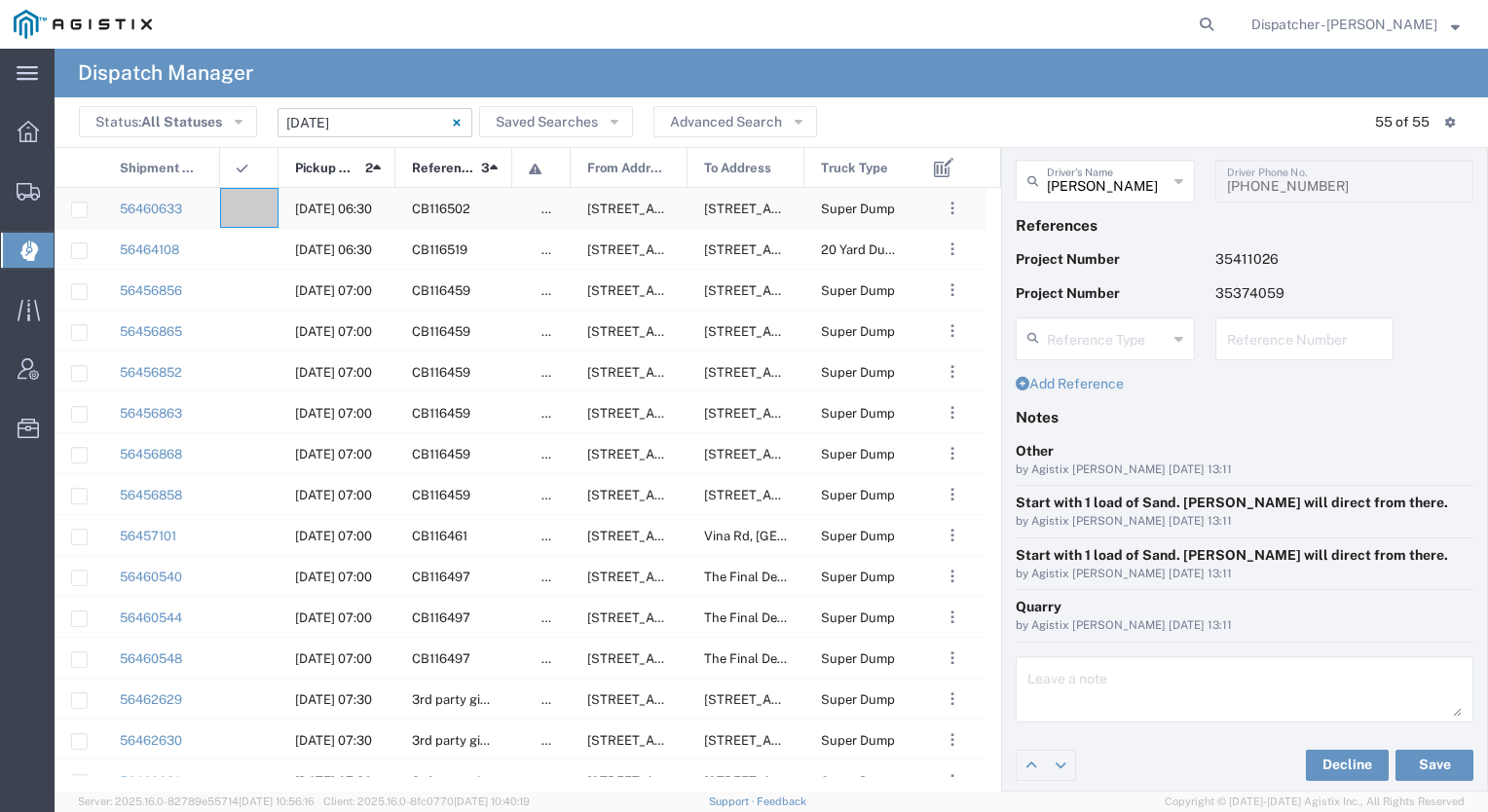
click at [258, 211] on div at bounding box center [249, 208] width 58 height 39
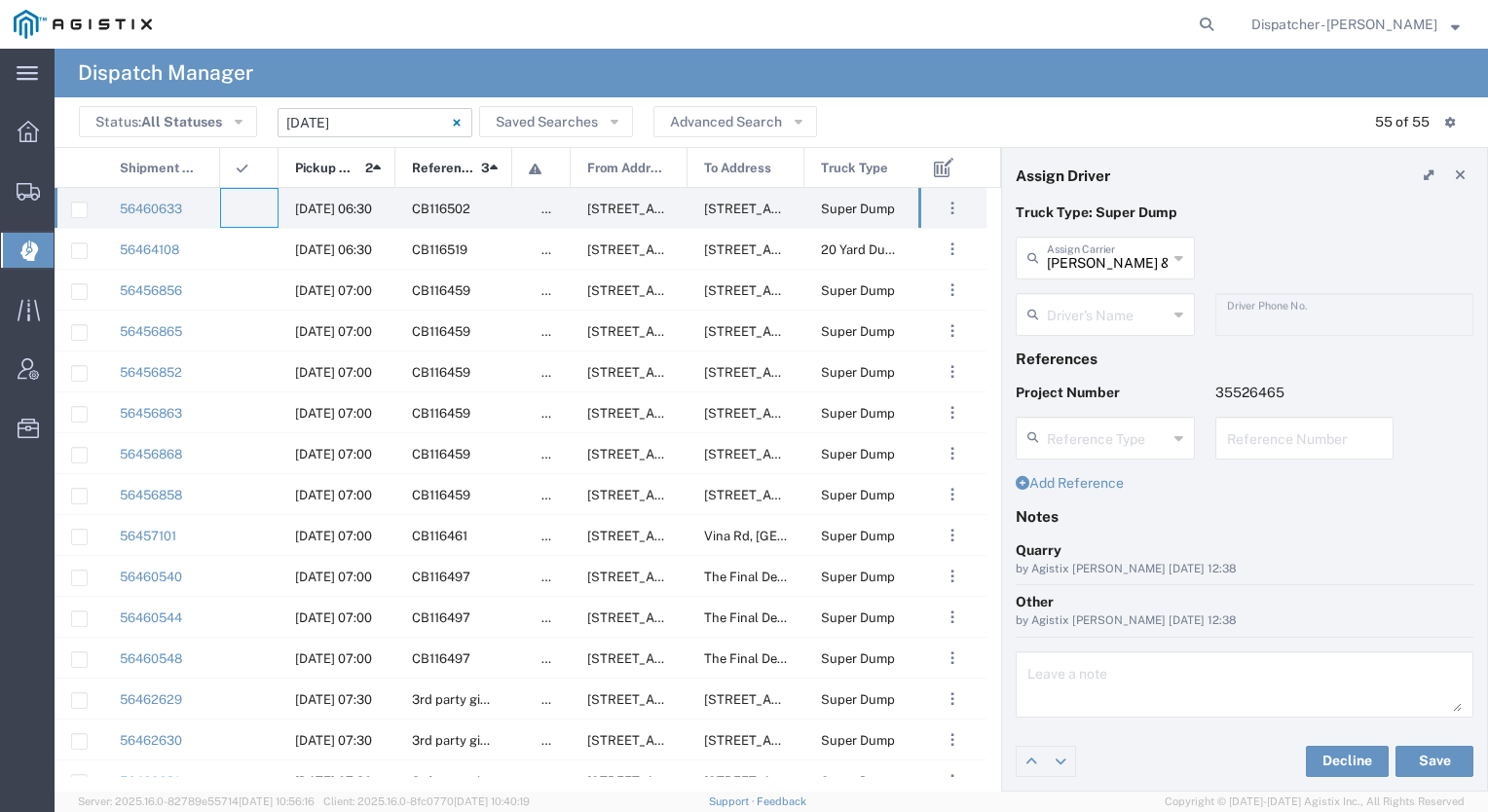
click at [1099, 315] on input "text" at bounding box center [1107, 313] width 120 height 35
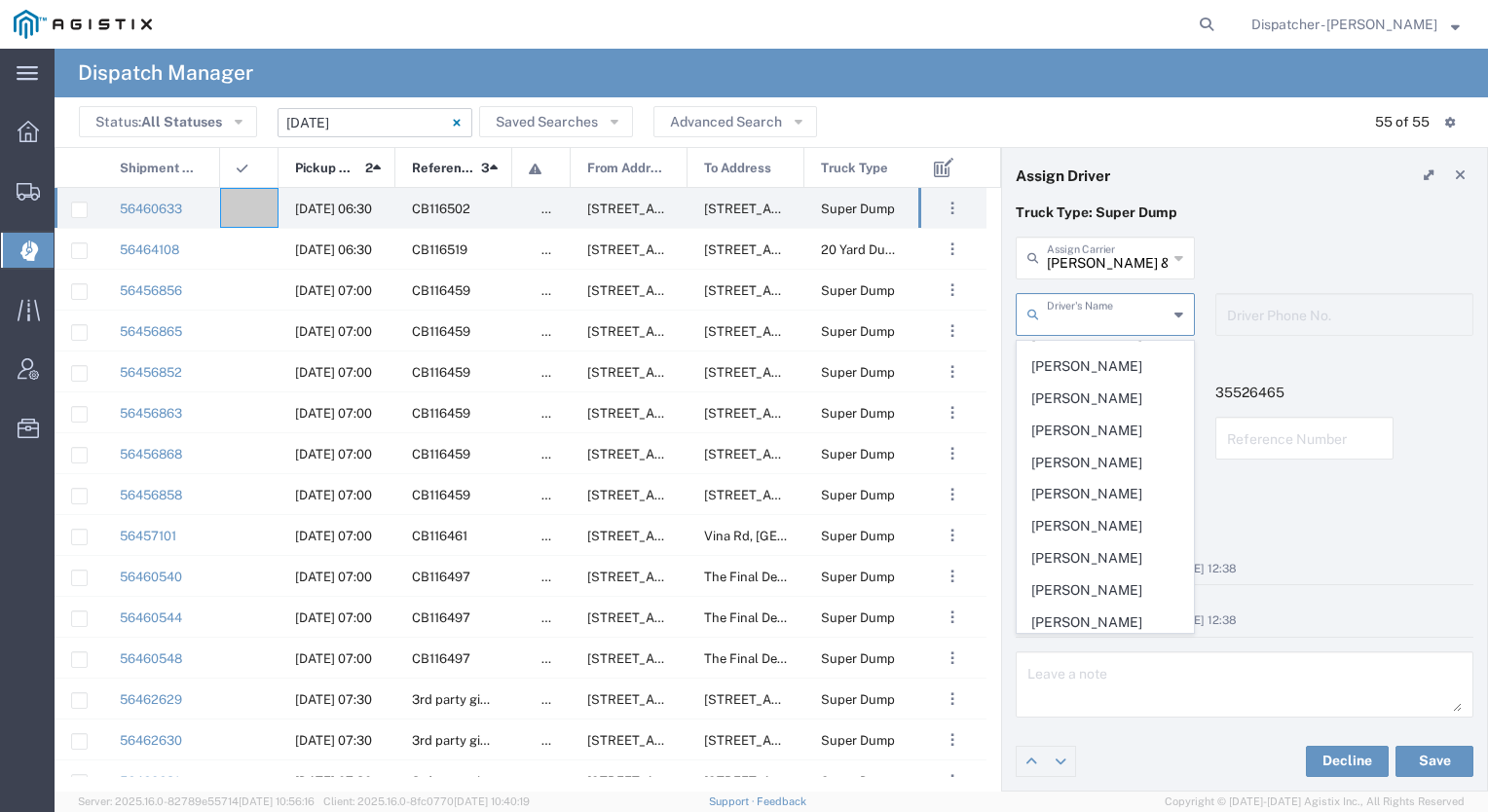
scroll to position [402, 0]
click at [1091, 486] on span "[PERSON_NAME]" at bounding box center [1106, 496] width 176 height 31
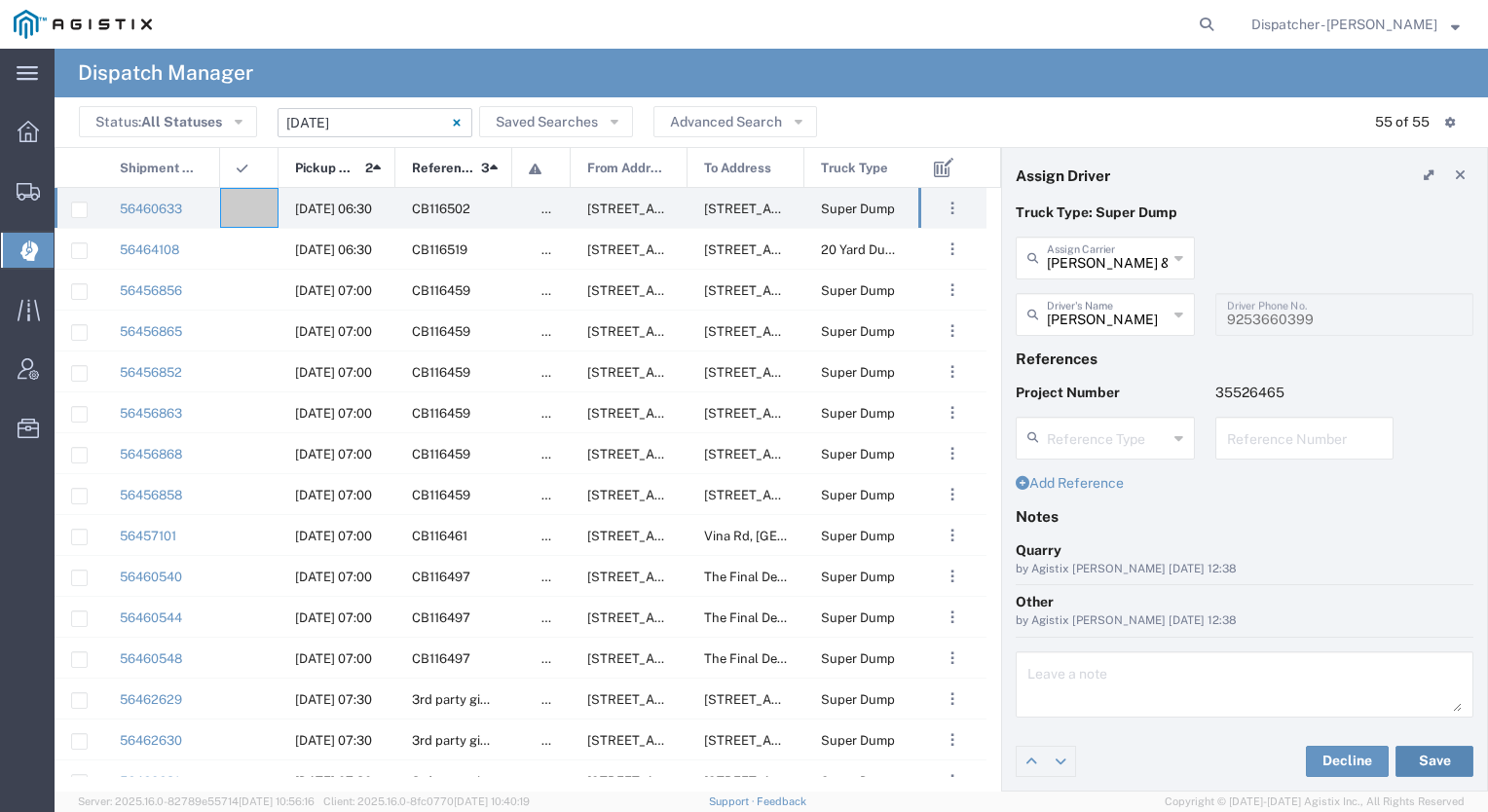
click at [1441, 758] on button "Save" at bounding box center [1435, 762] width 78 height 32
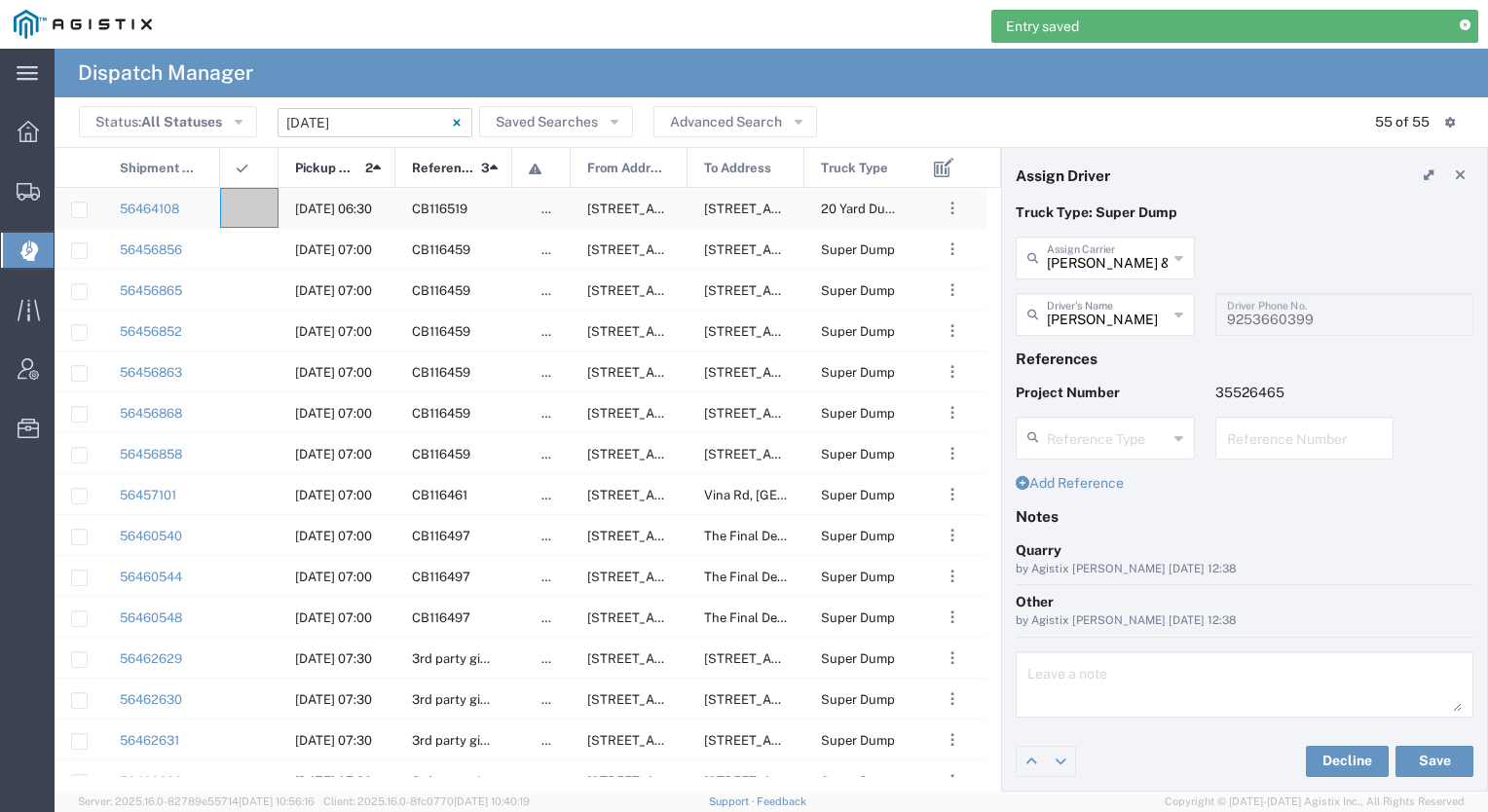
click at [258, 194] on div at bounding box center [249, 208] width 58 height 39
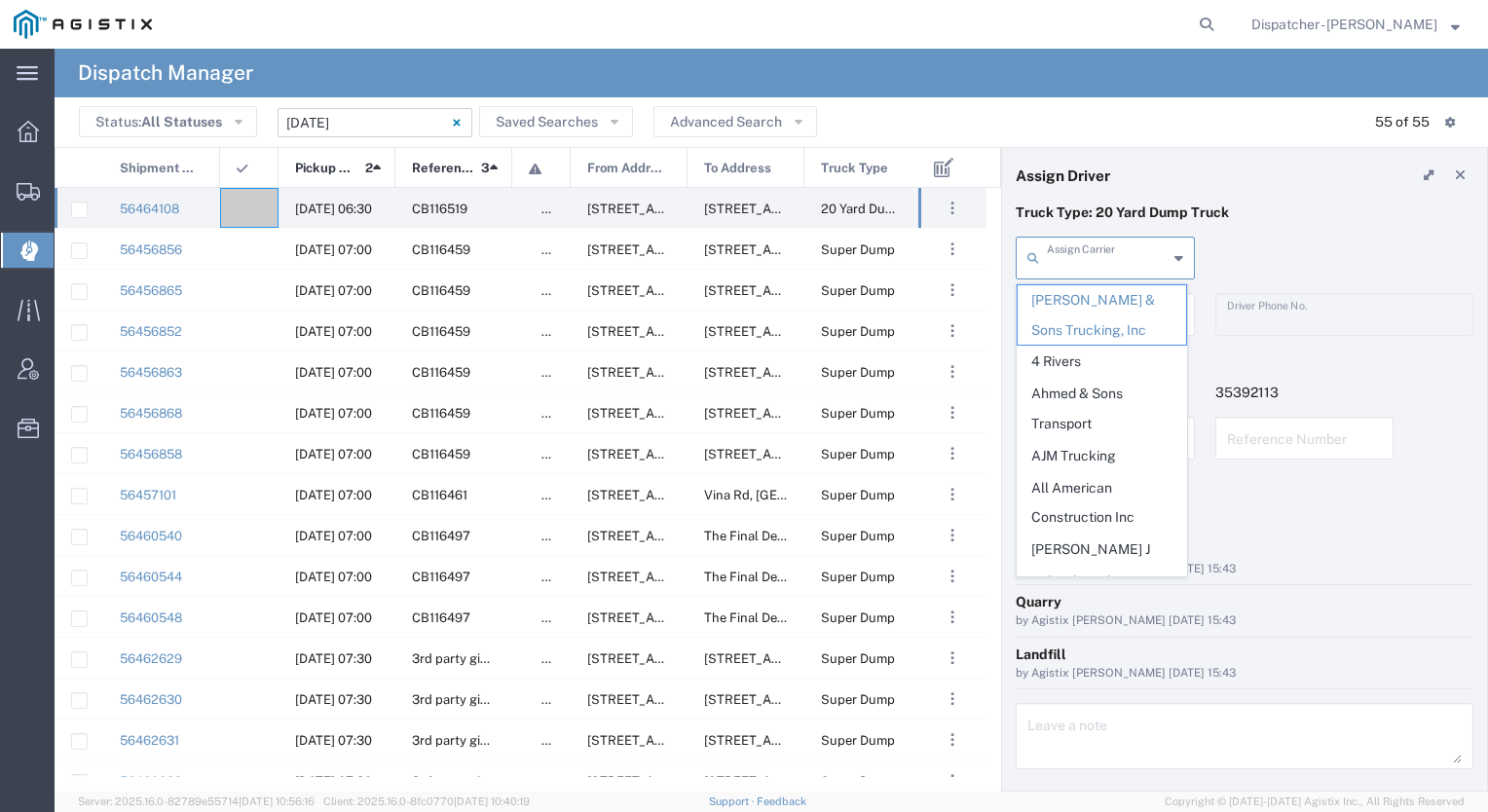
click at [1134, 246] on input "text" at bounding box center [1107, 257] width 120 height 35
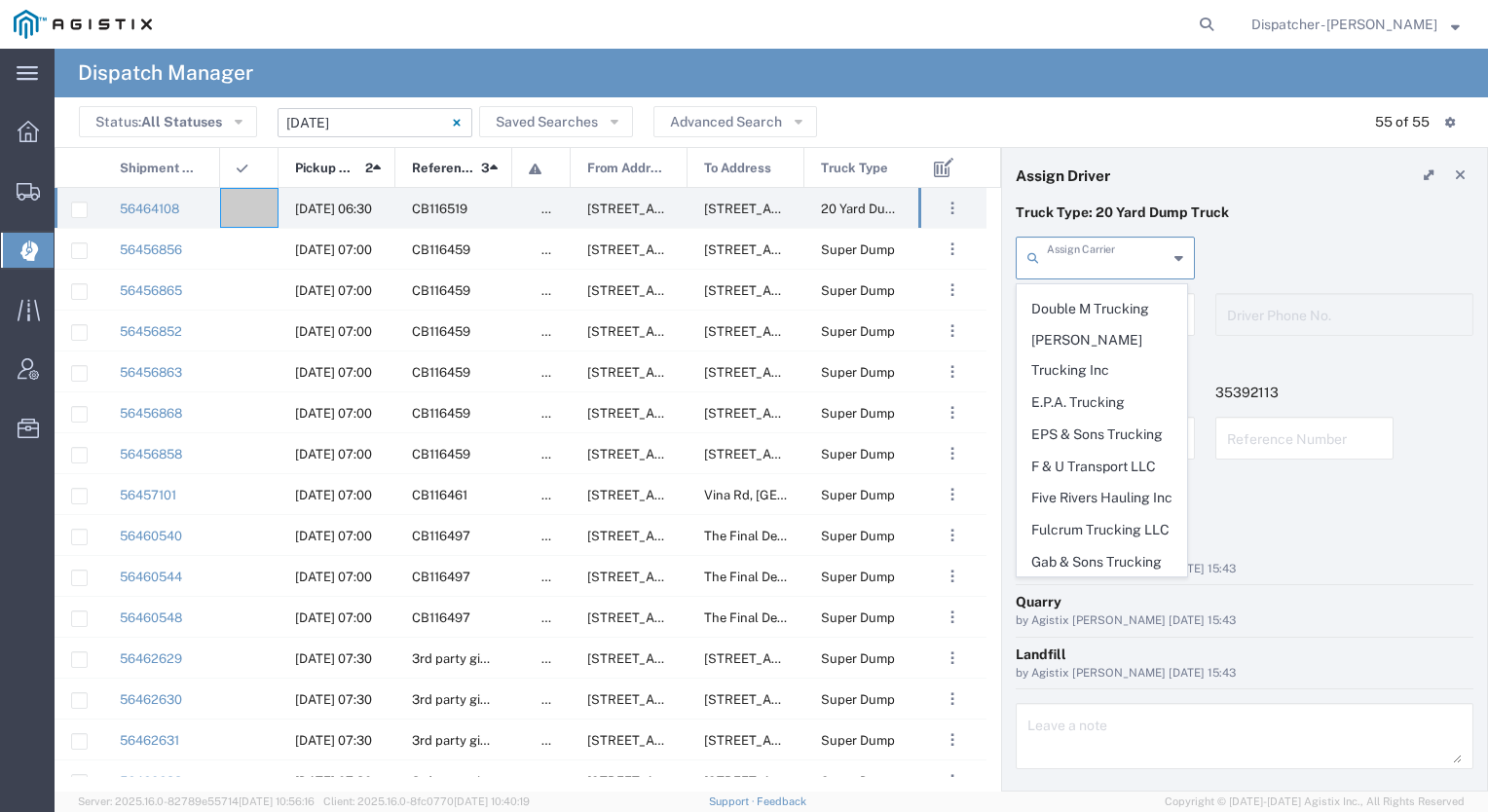
scroll to position [1399, 0]
click at [1264, 563] on div "by Agistix [PERSON_NAME] [DATE] 15:43" at bounding box center [1245, 570] width 458 height 18
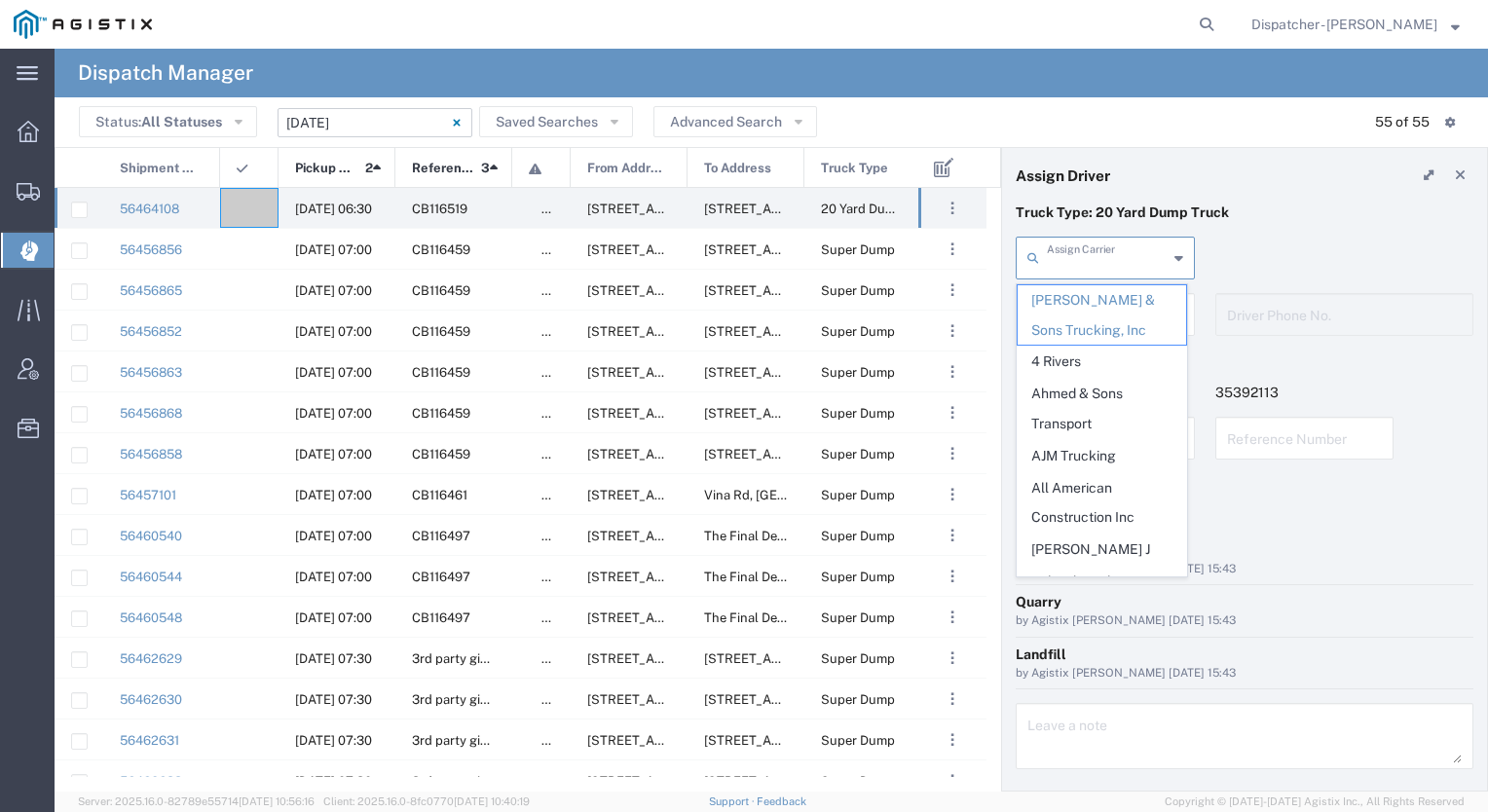
click at [1114, 250] on input "text" at bounding box center [1107, 257] width 120 height 35
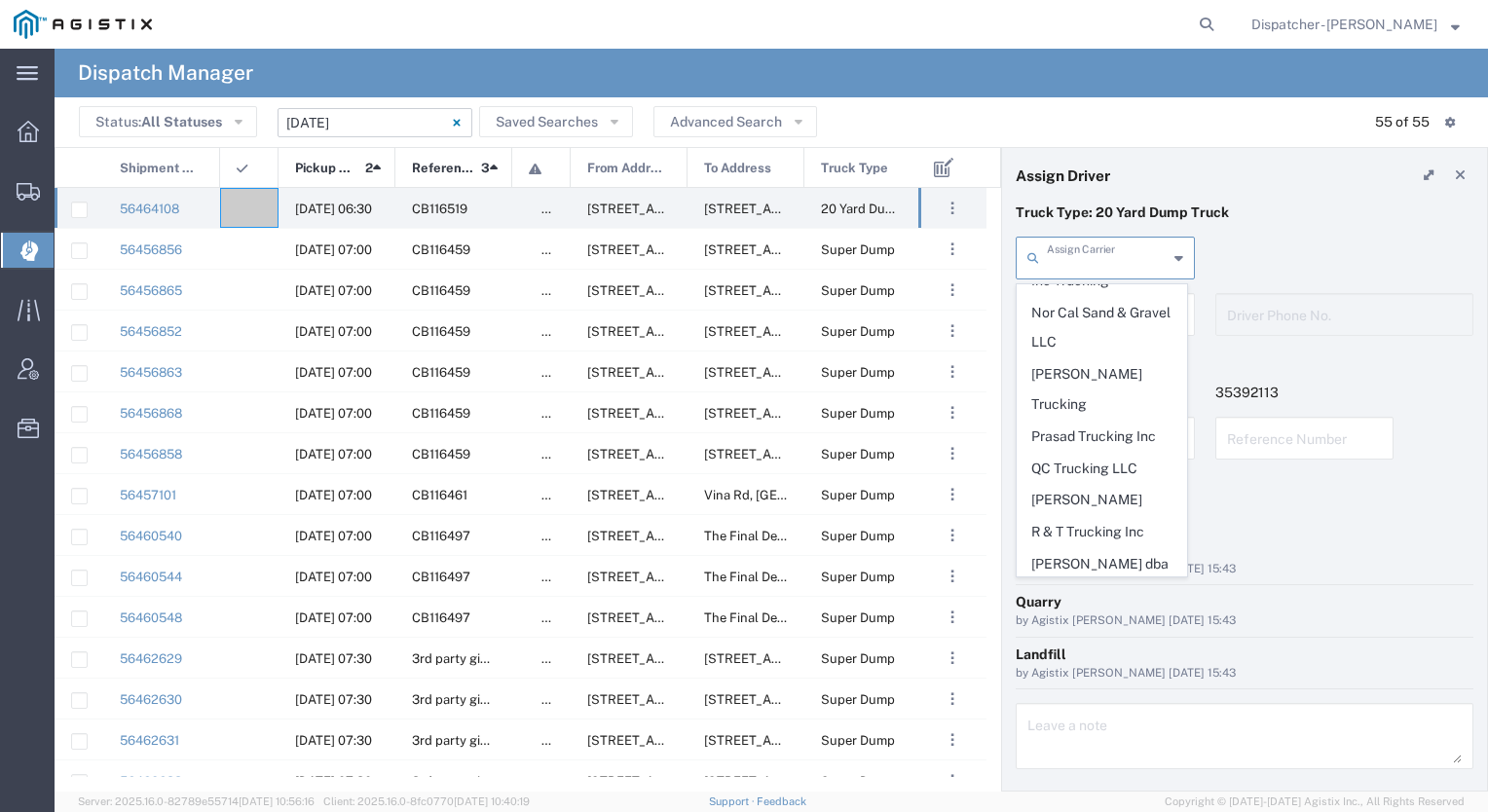
scroll to position [3552, 0]
click at [250, 201] on div at bounding box center [249, 208] width 58 height 39
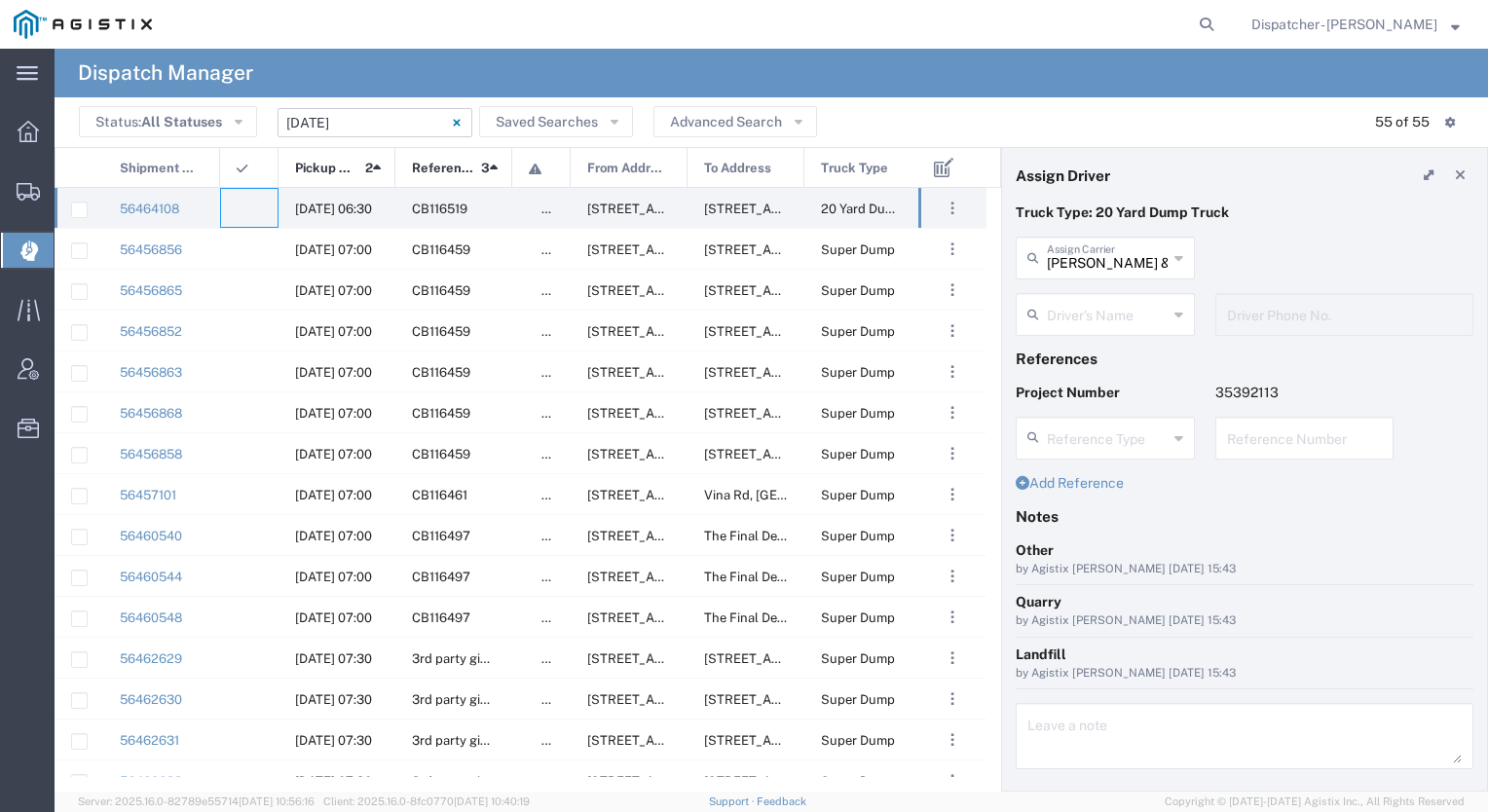
click at [1118, 282] on div "[PERSON_NAME] & Sons Trucking, Inc Assign Carrier [PERSON_NAME] & Sons Trucking…" at bounding box center [1106, 264] width 199 height 56
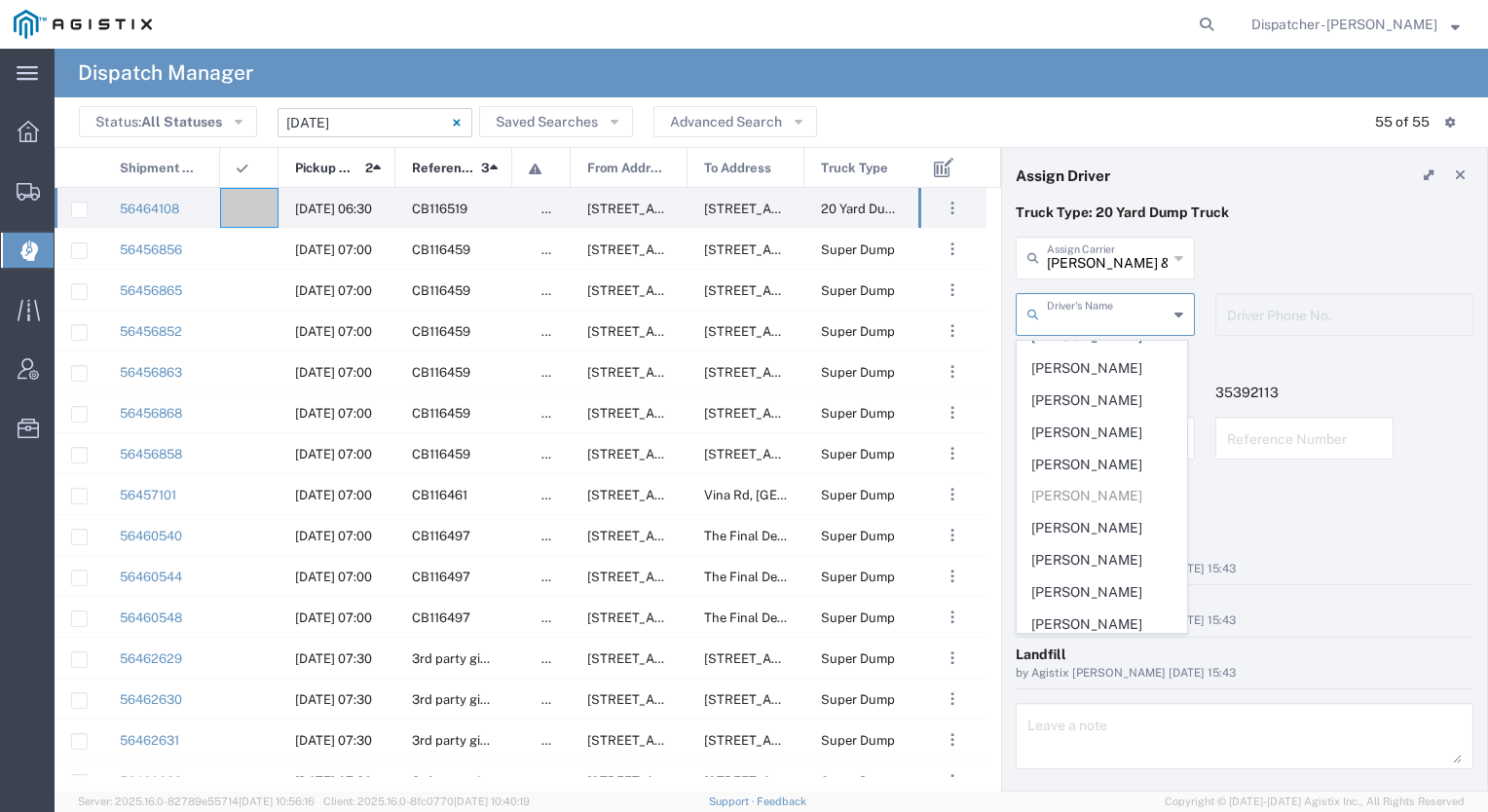
click at [1106, 302] on input "text" at bounding box center [1107, 313] width 120 height 35
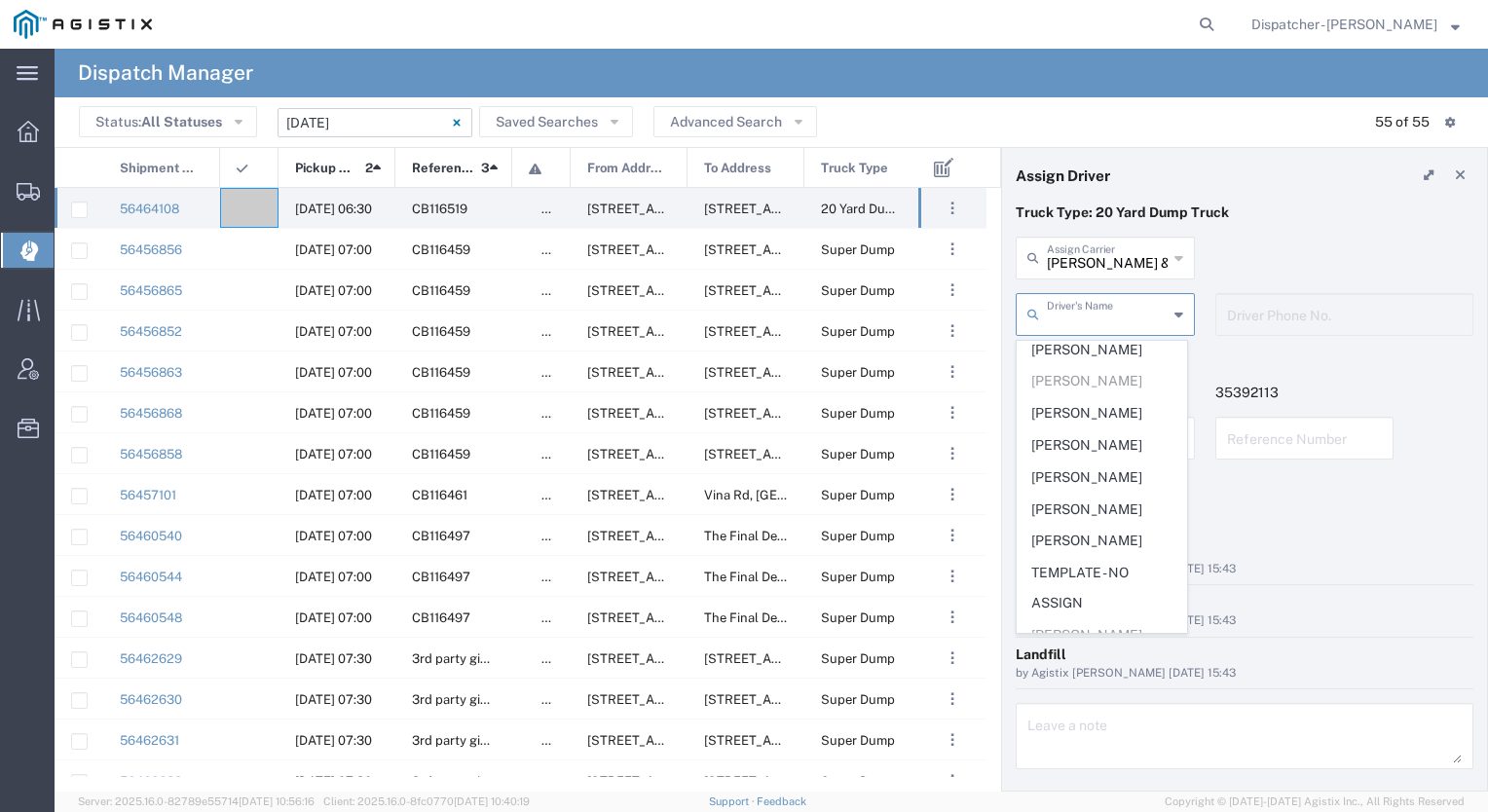
scroll to position [586, 0]
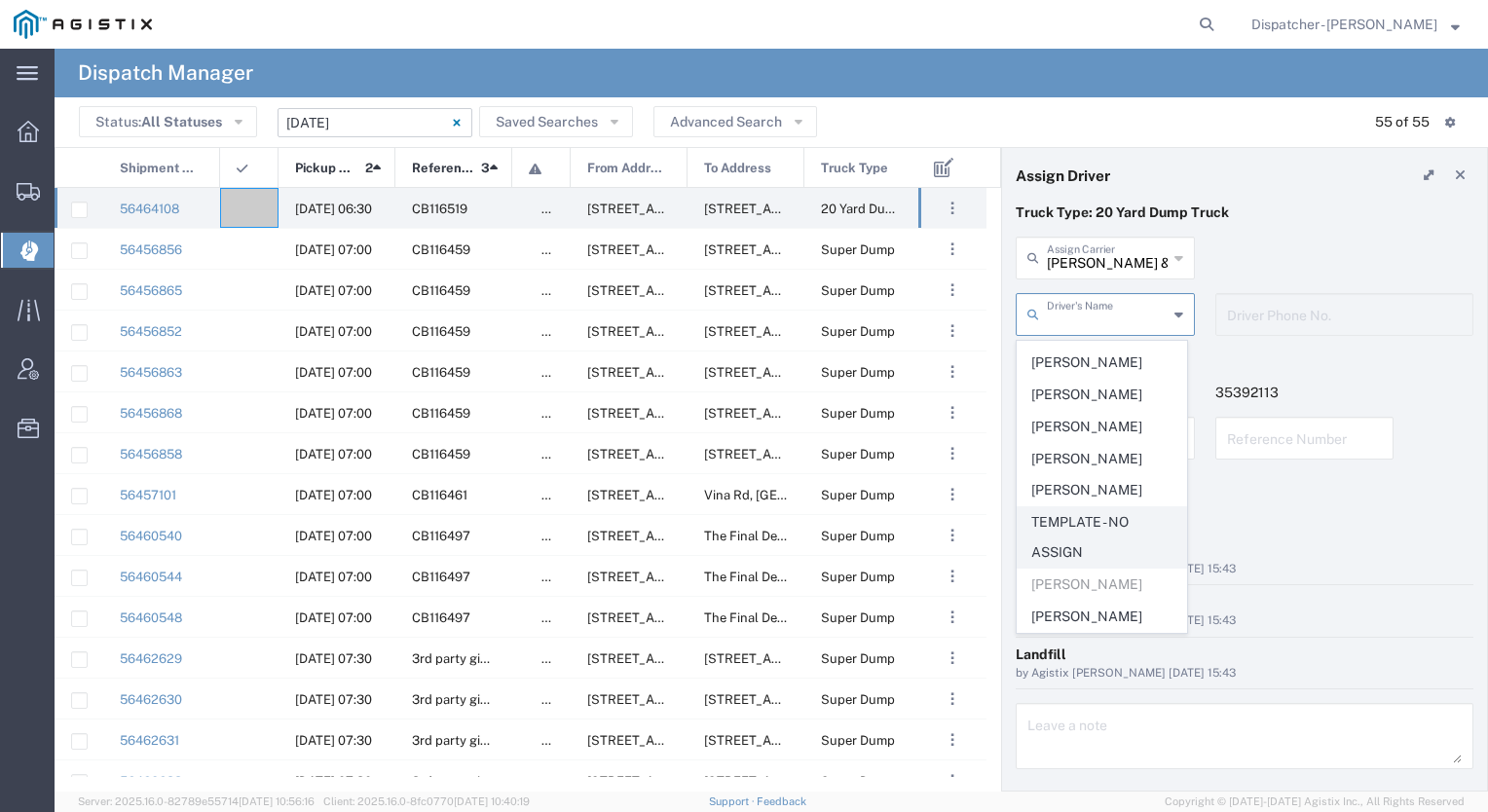
click at [1077, 536] on span "TEMPLATE - NO ASSIGN" at bounding box center [1102, 537] width 169 height 60
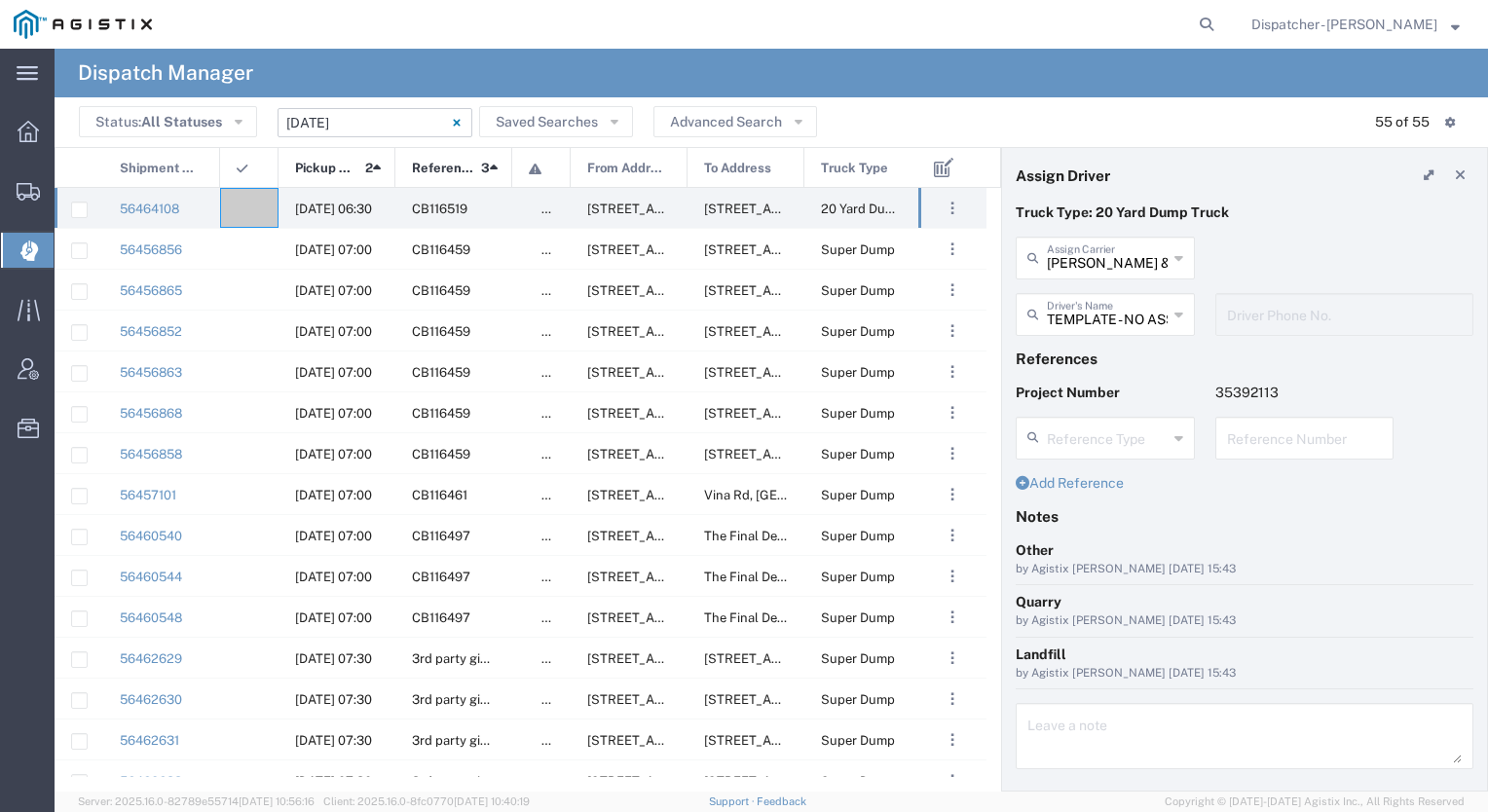
scroll to position [47, 0]
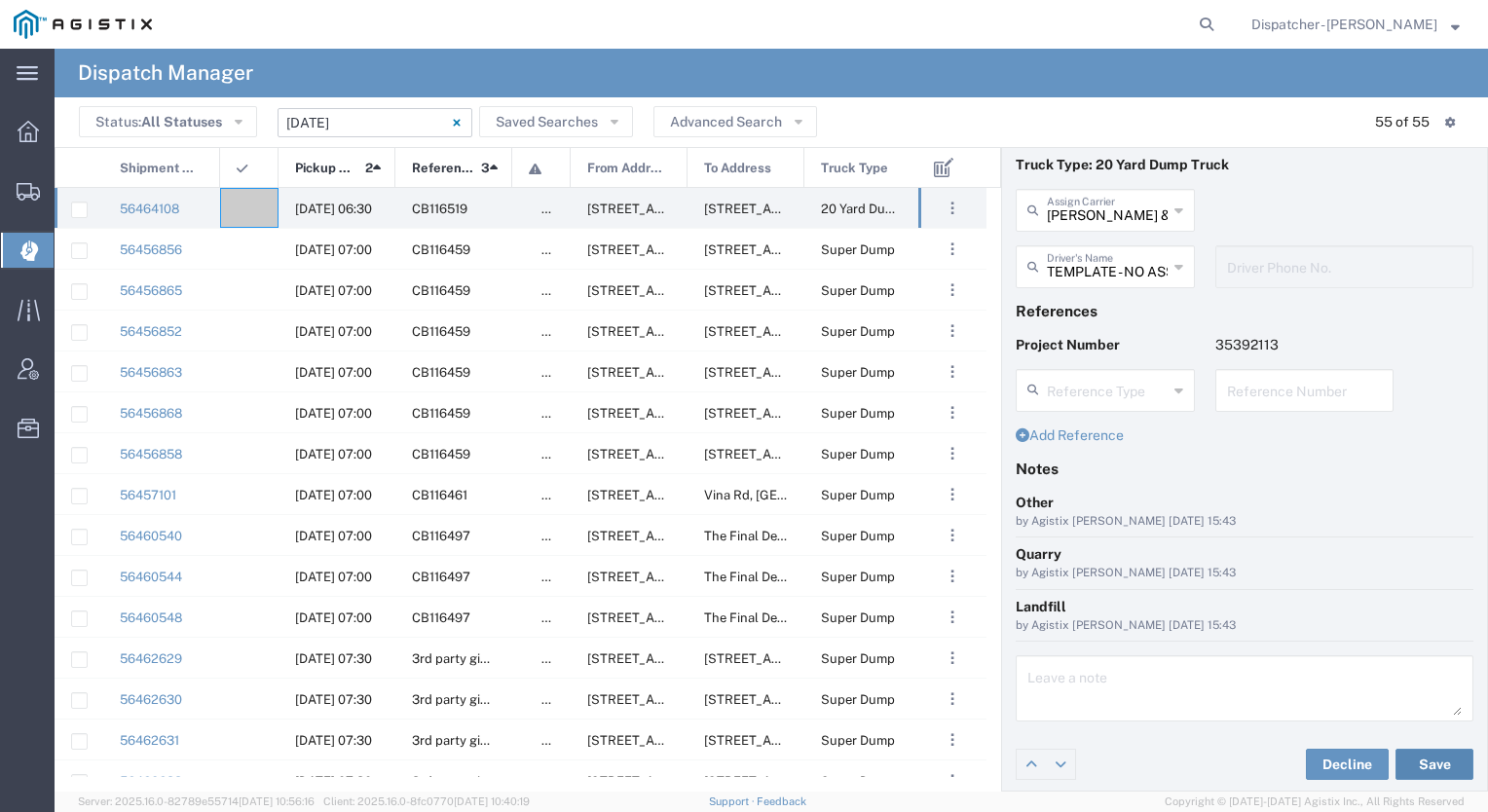
click at [1430, 759] on button "Save" at bounding box center [1435, 765] width 78 height 32
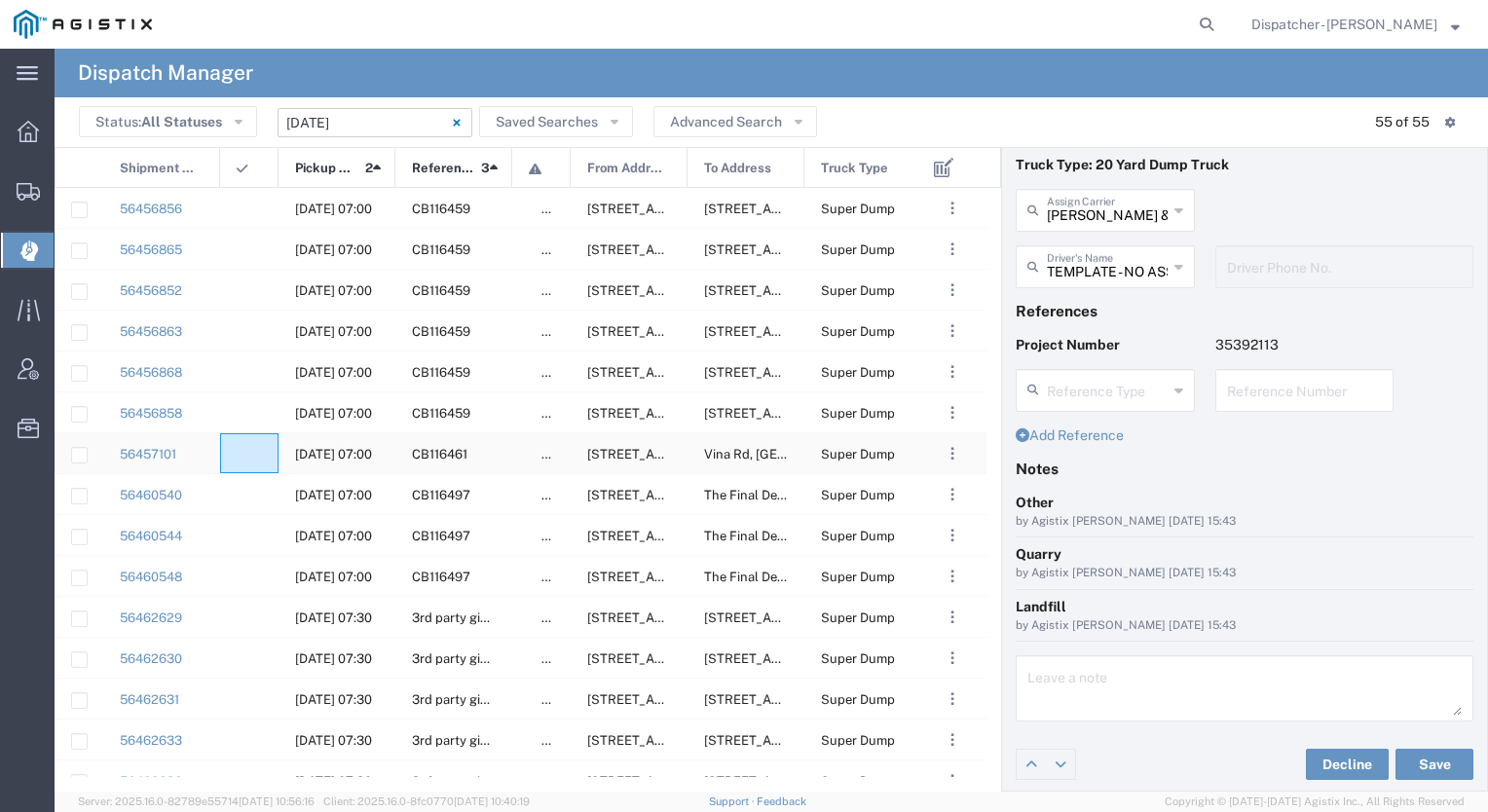
click at [267, 458] on div at bounding box center [249, 453] width 58 height 39
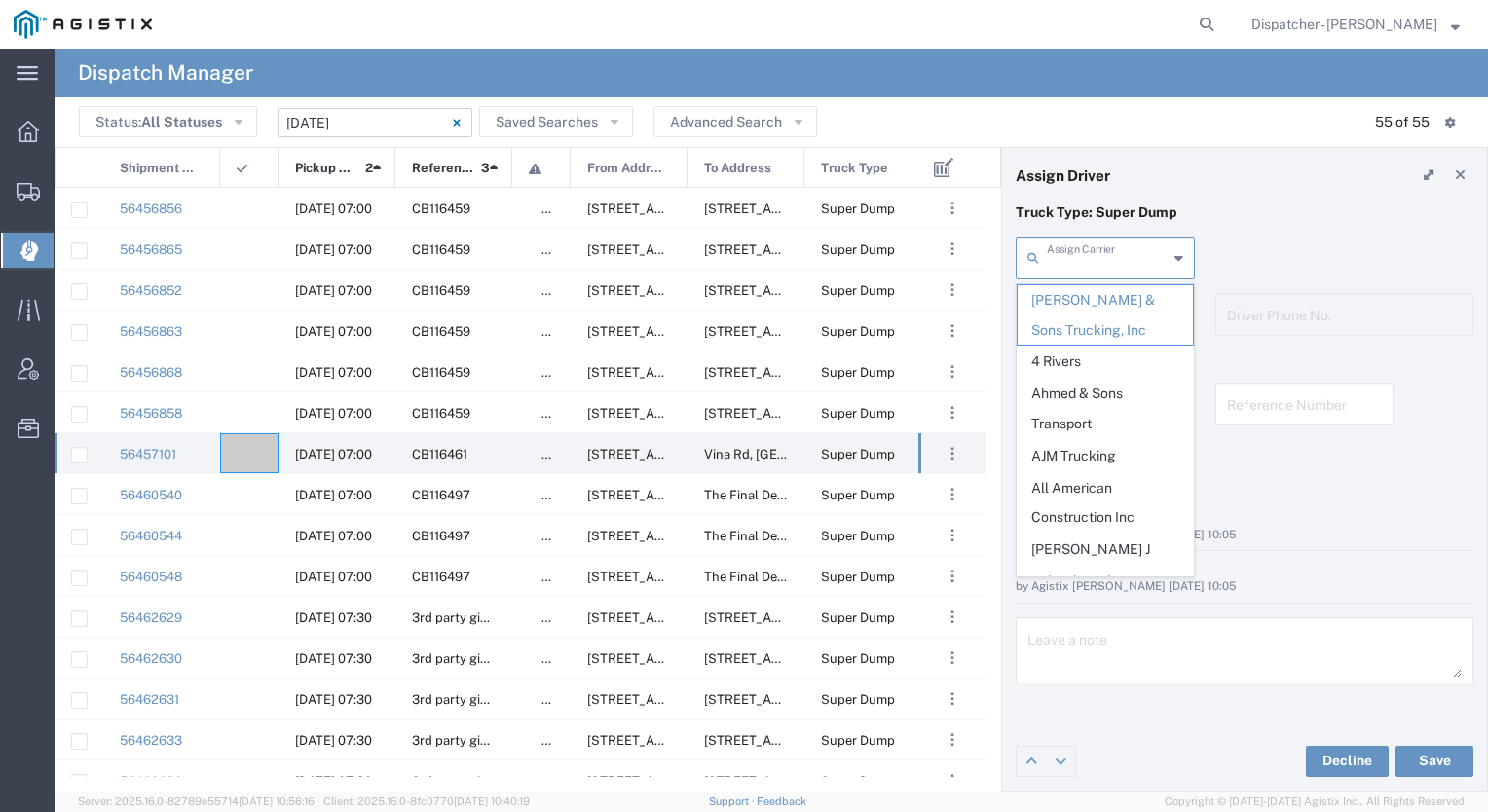
click at [1101, 265] on input "text" at bounding box center [1107, 257] width 120 height 35
click at [1080, 538] on span "MX Trucking" at bounding box center [1106, 553] width 176 height 31
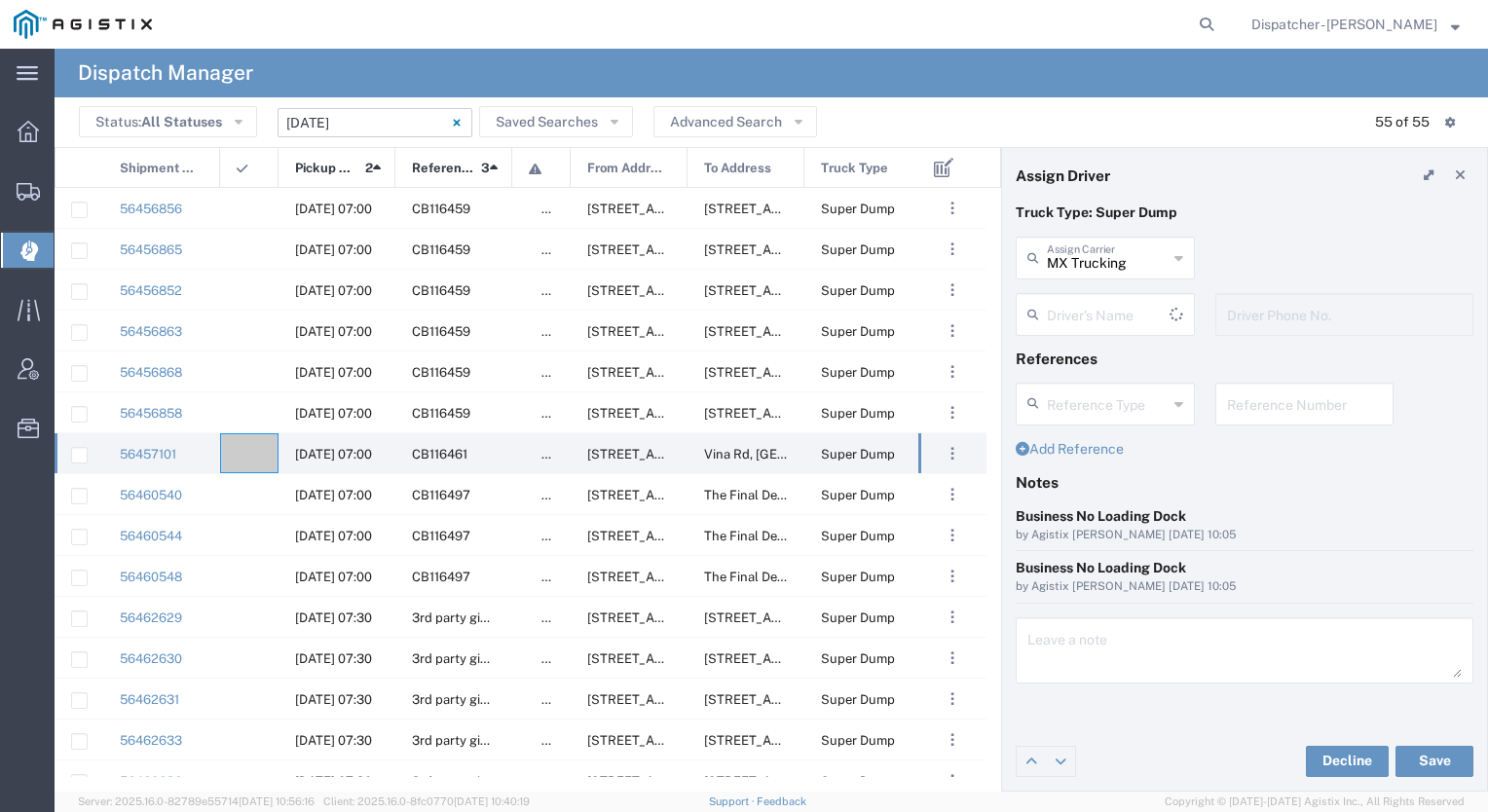
click at [1080, 318] on input "text" at bounding box center [1108, 313] width 122 height 35
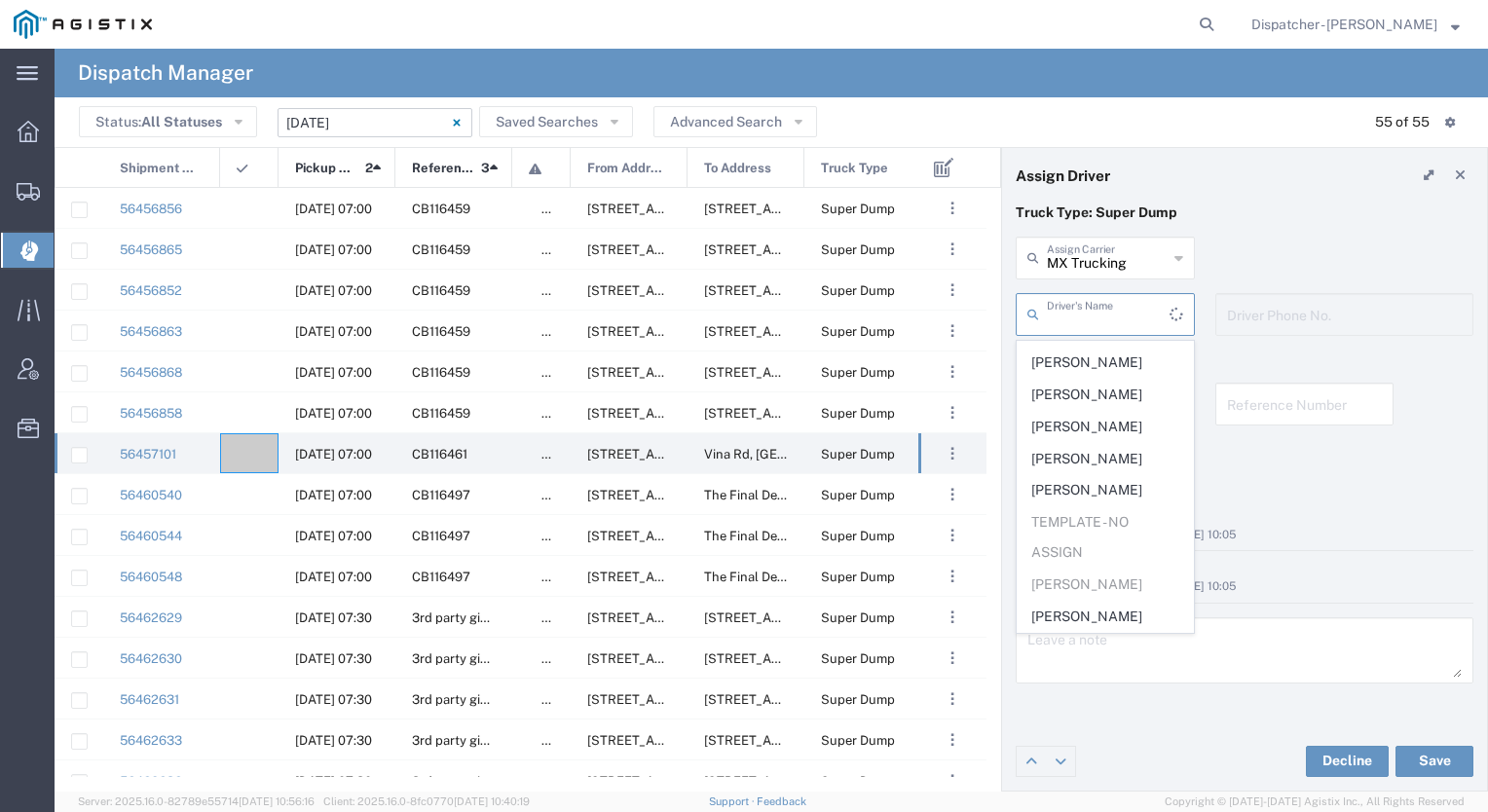
scroll to position [0, 0]
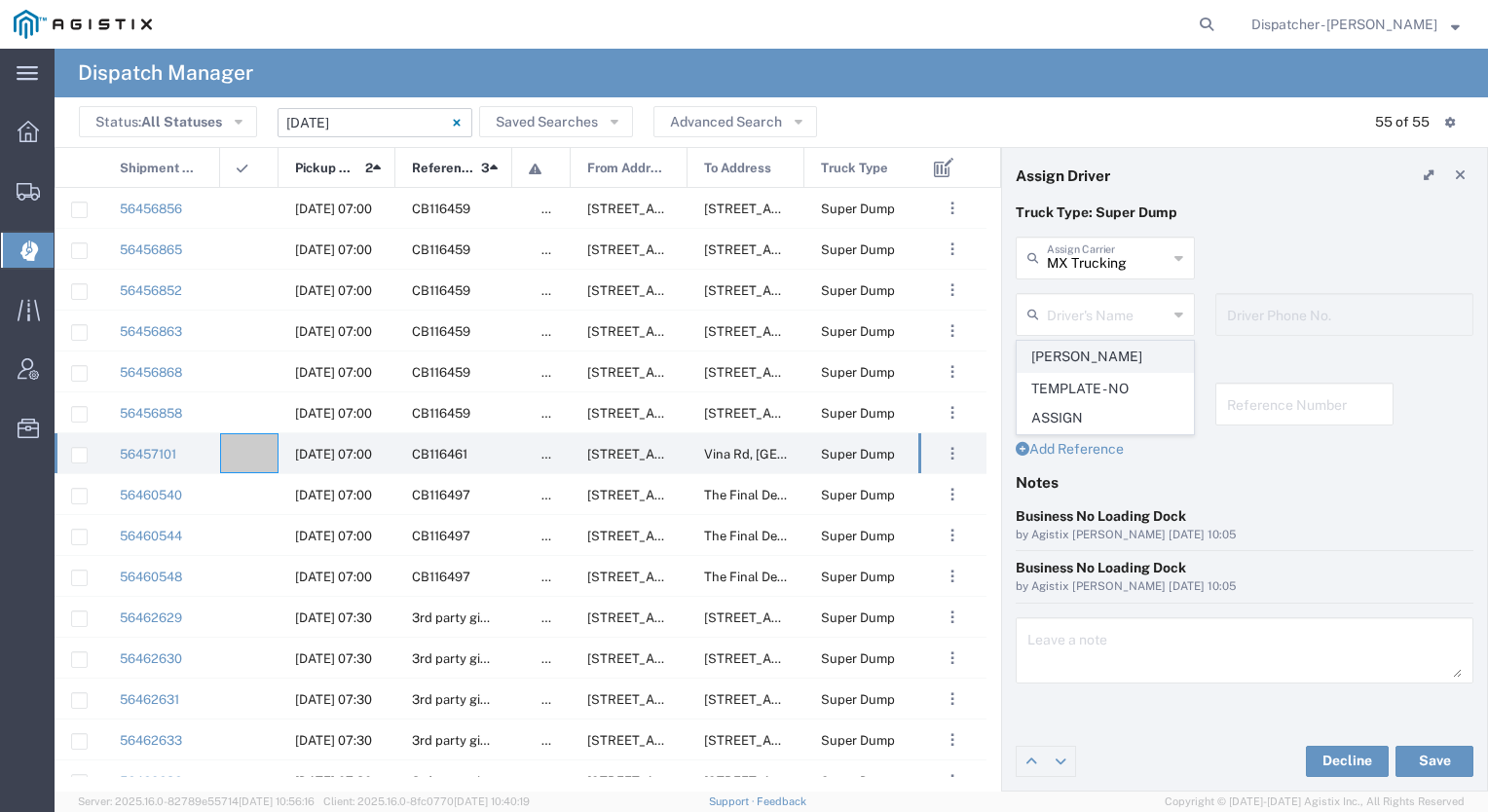
click at [1077, 354] on span "[PERSON_NAME]" at bounding box center [1106, 356] width 176 height 31
click at [1422, 776] on button "Save" at bounding box center [1435, 762] width 78 height 32
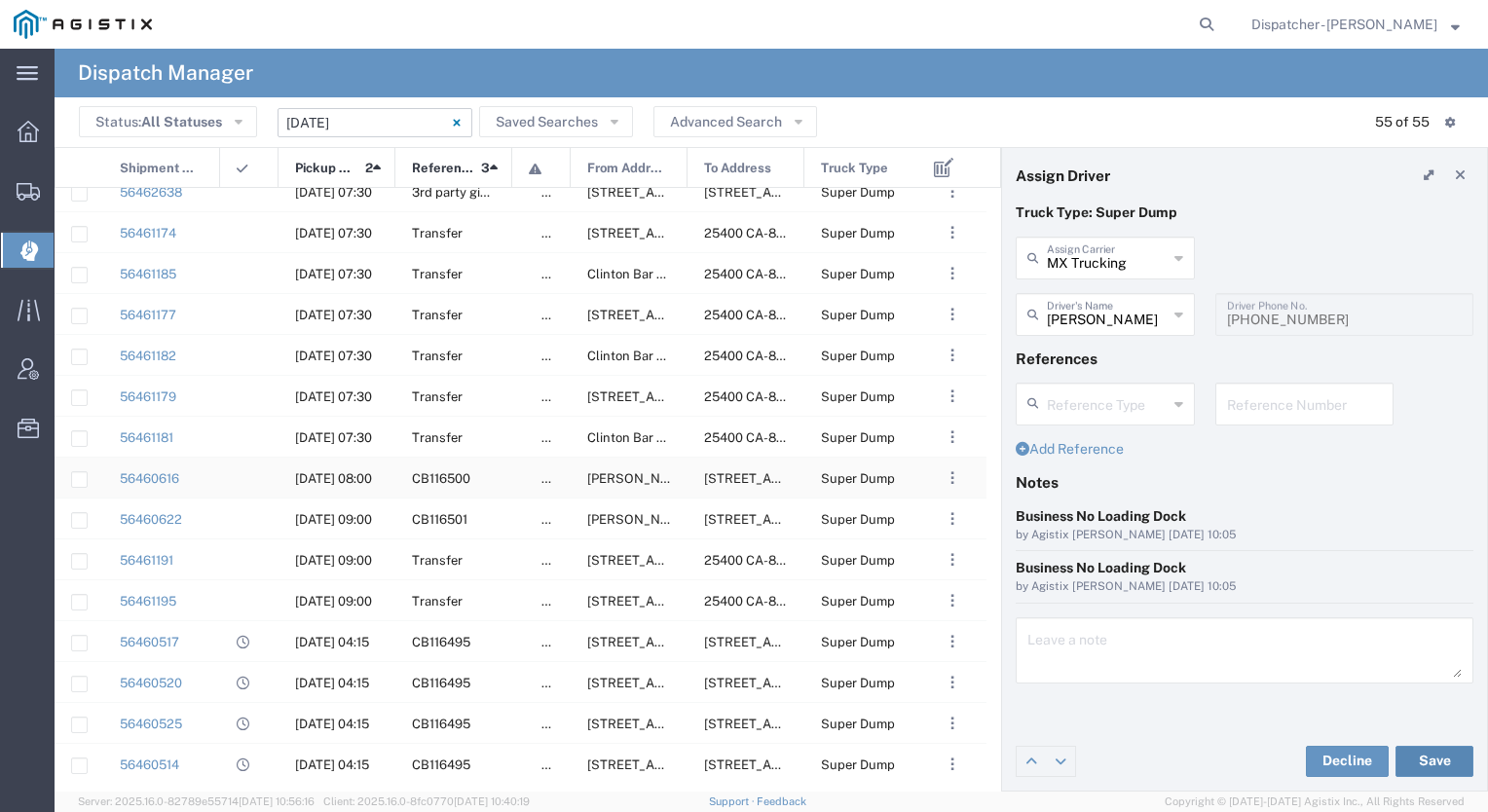
scroll to position [631, 0]
click at [242, 559] on agx-ag-table-icon-cell at bounding box center [243, 559] width 13 height 15
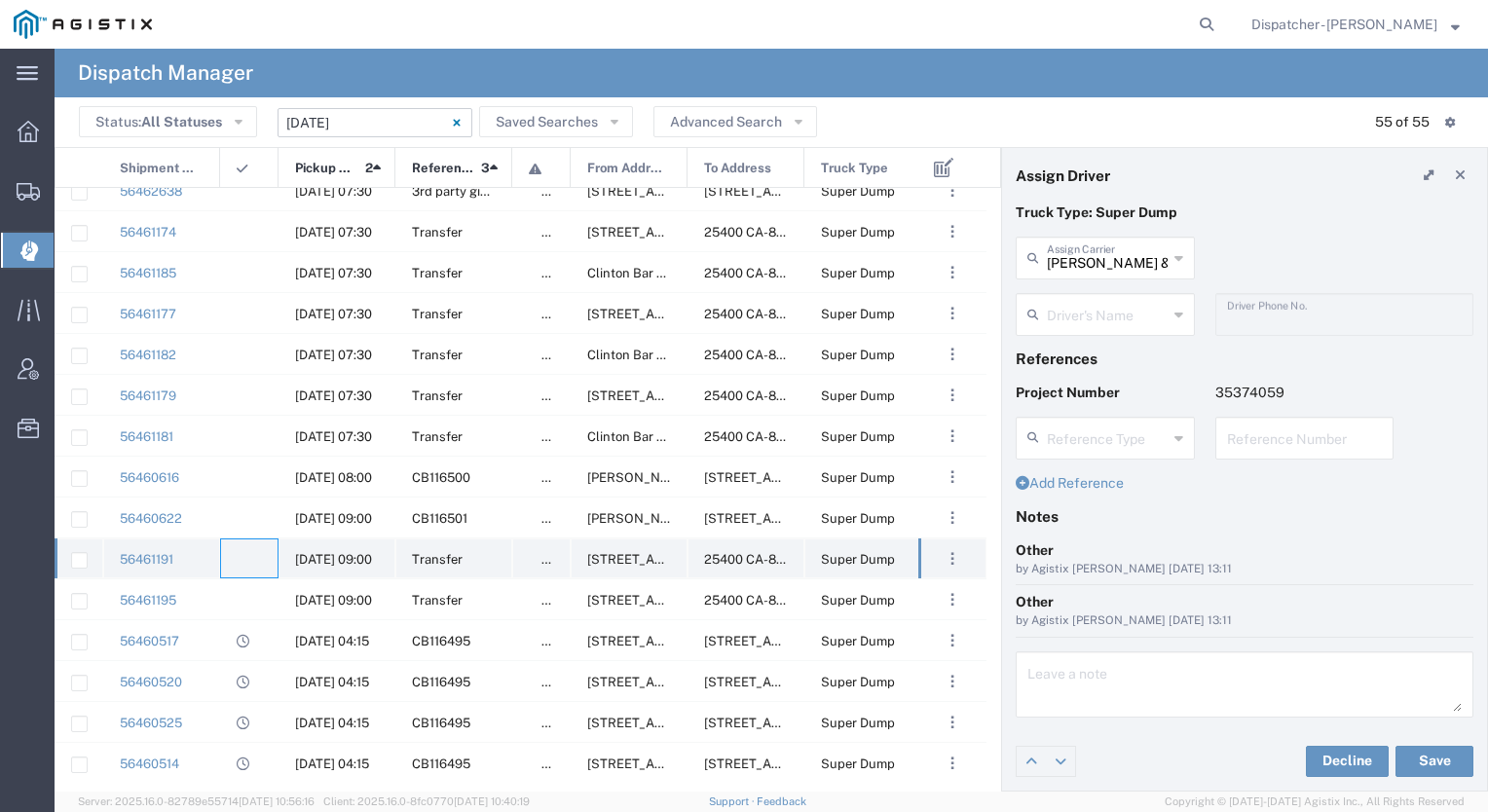
click at [242, 559] on agx-ag-table-icon-cell at bounding box center [243, 559] width 13 height 15
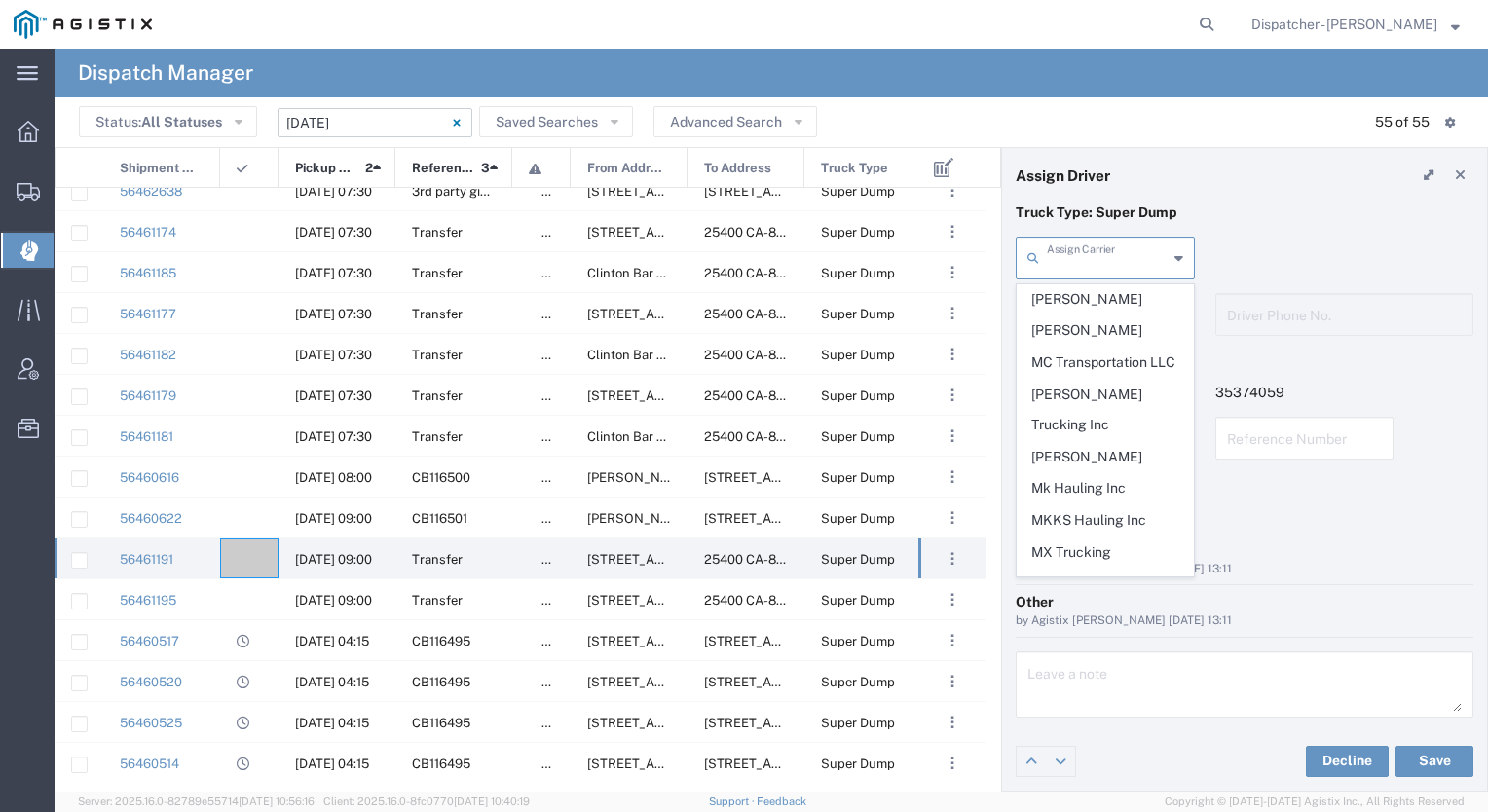
click at [1101, 253] on input "text" at bounding box center [1107, 257] width 120 height 35
click at [1063, 667] on span "Top G Transport Inc" at bounding box center [1106, 682] width 176 height 31
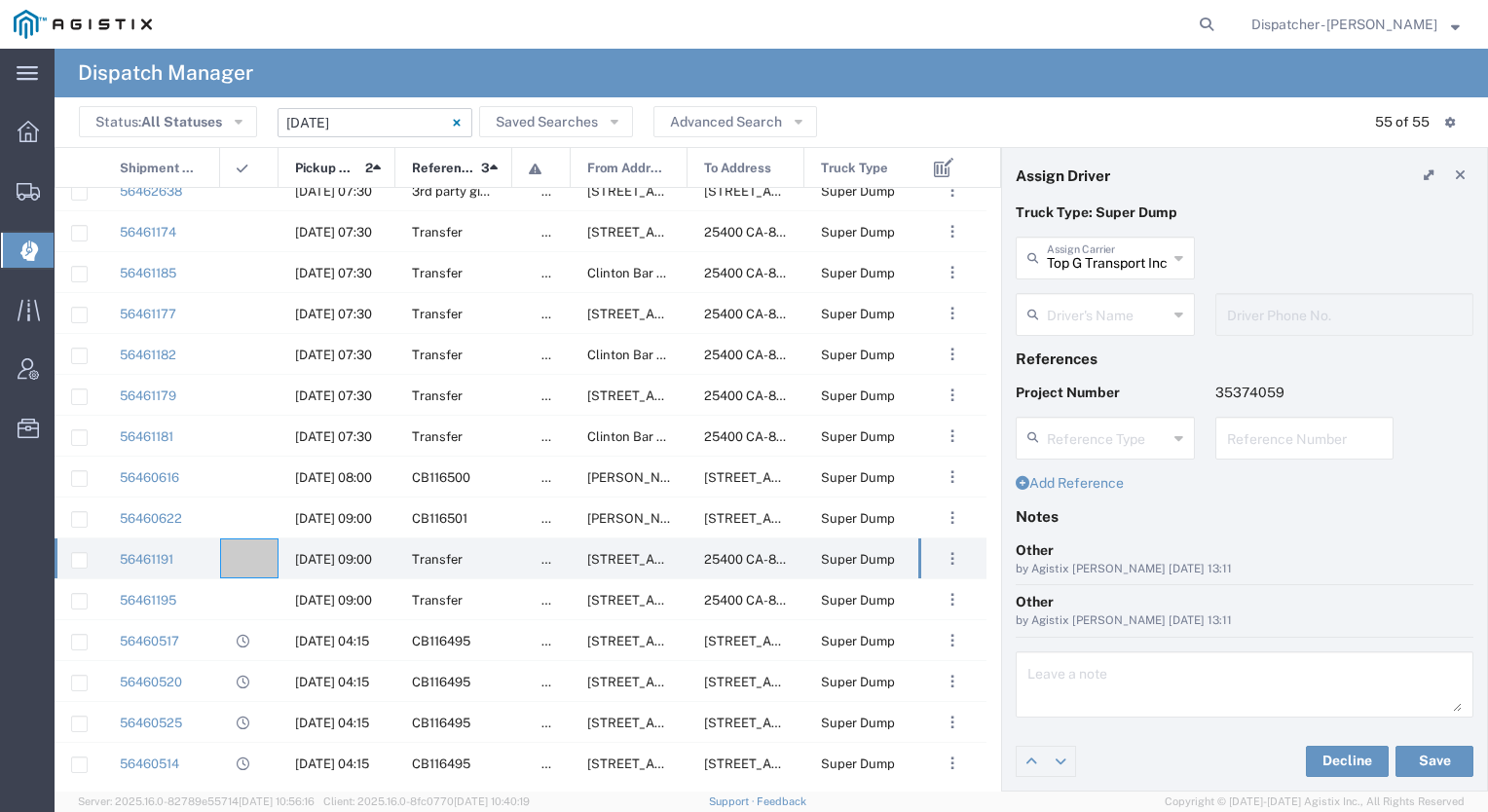
click at [1071, 318] on input "text" at bounding box center [1107, 313] width 120 height 35
click at [1068, 393] on span "[PERSON_NAME]" at bounding box center [1106, 389] width 176 height 31
click at [1431, 762] on button "Save" at bounding box center [1435, 762] width 78 height 32
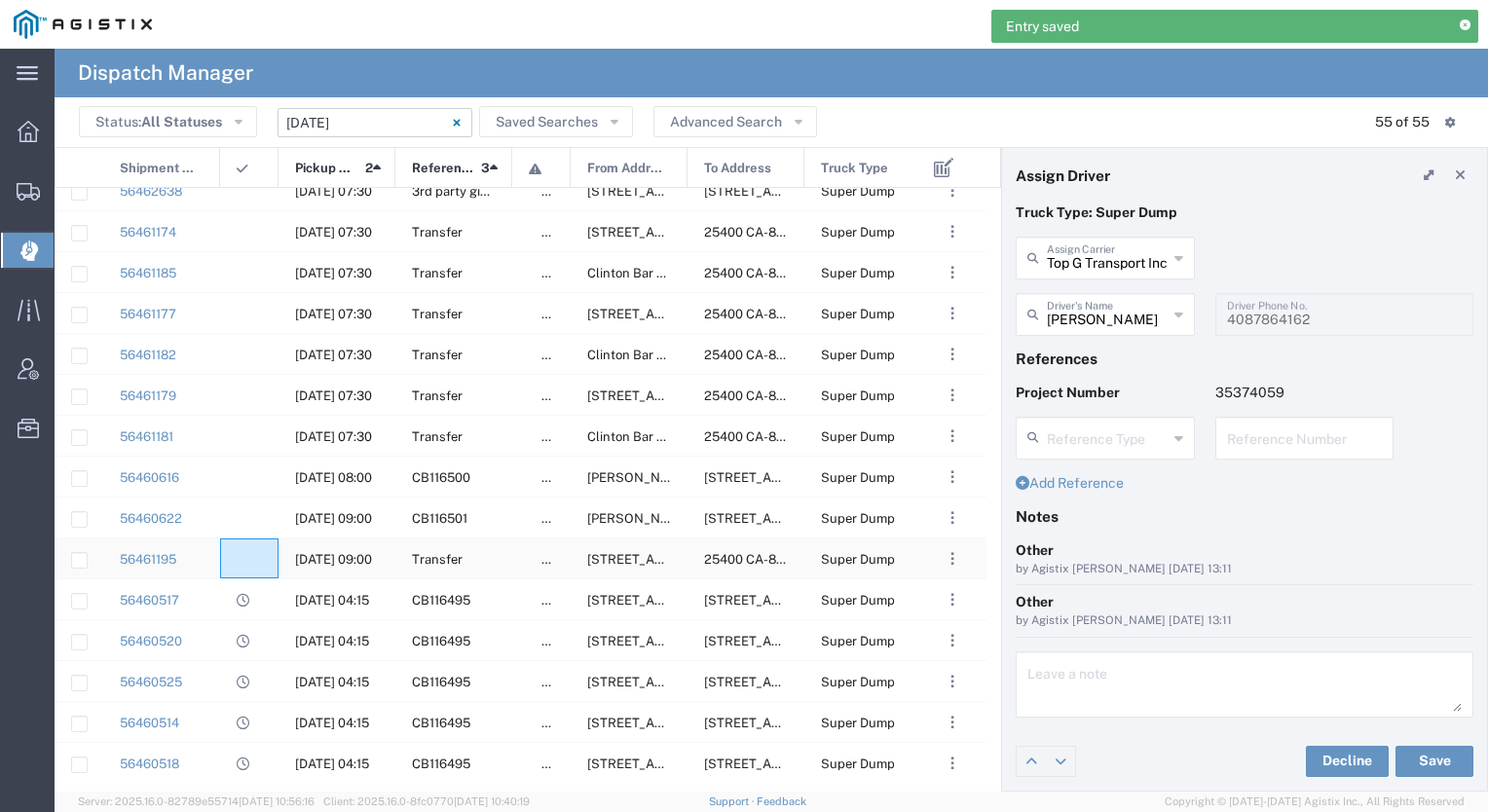
click at [254, 554] on div at bounding box center [249, 558] width 58 height 39
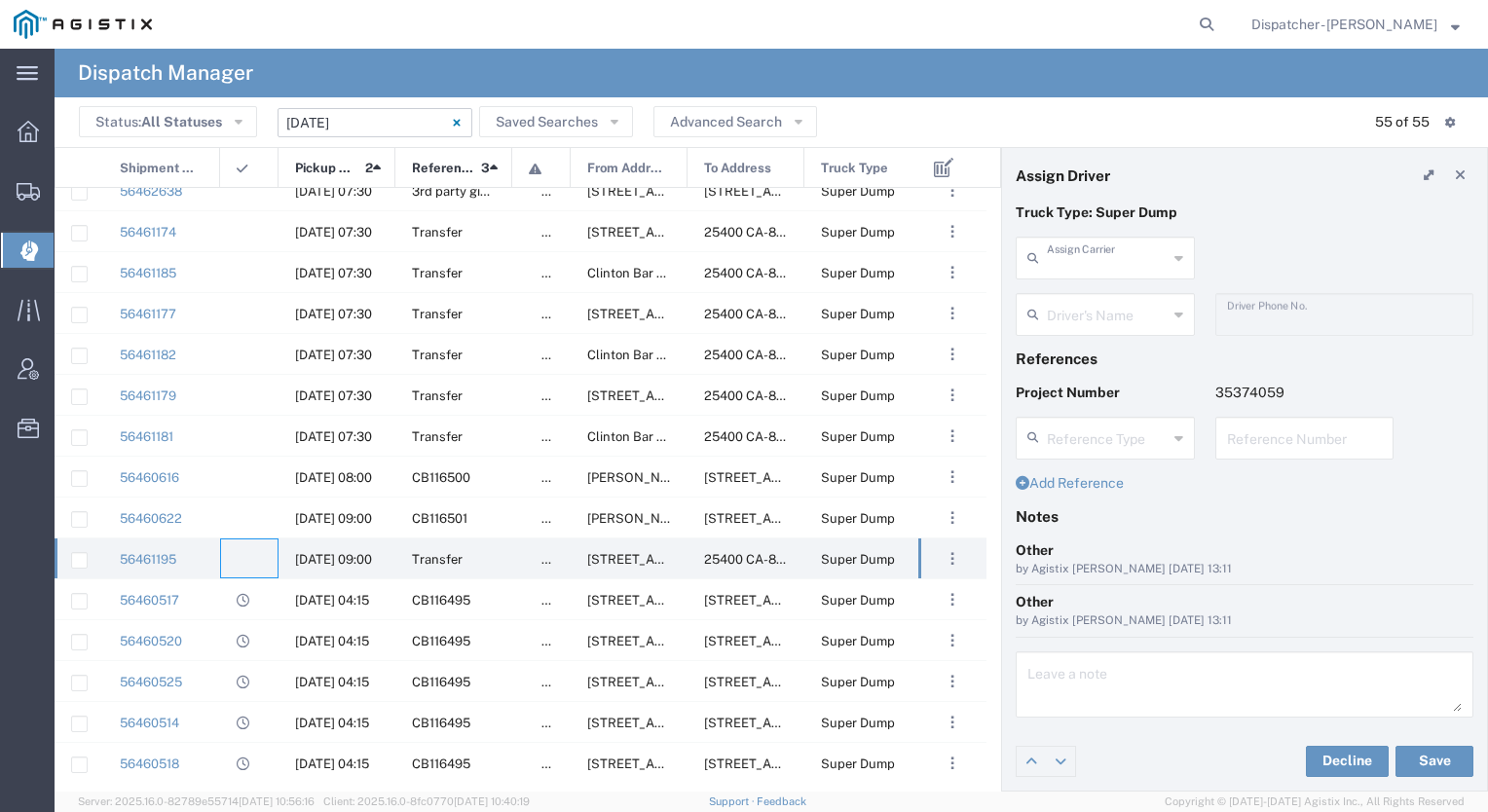
click at [1057, 264] on input "text" at bounding box center [1107, 257] width 120 height 35
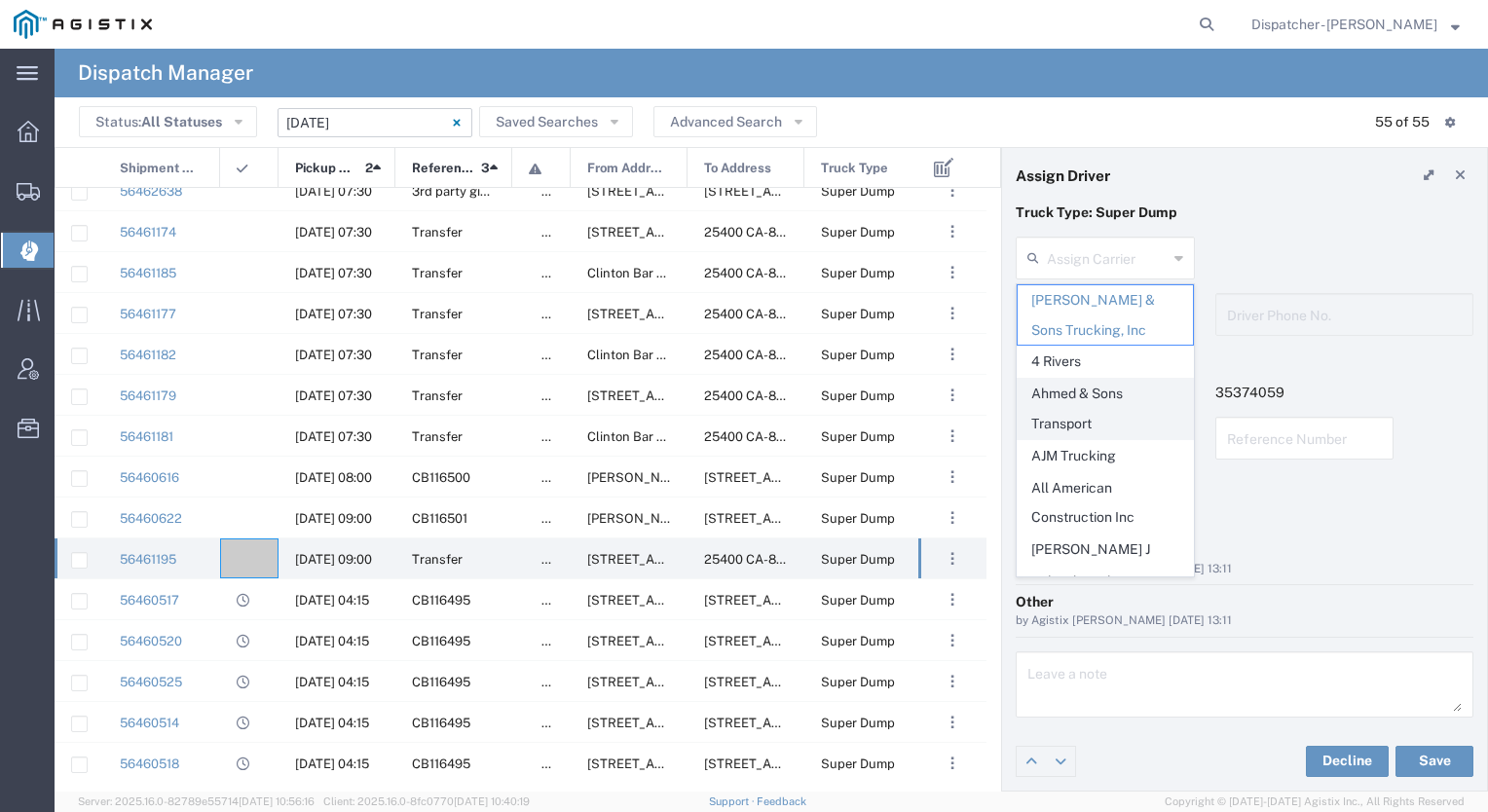
click at [1061, 384] on span "Ahmed & Sons Transport" at bounding box center [1106, 408] width 176 height 60
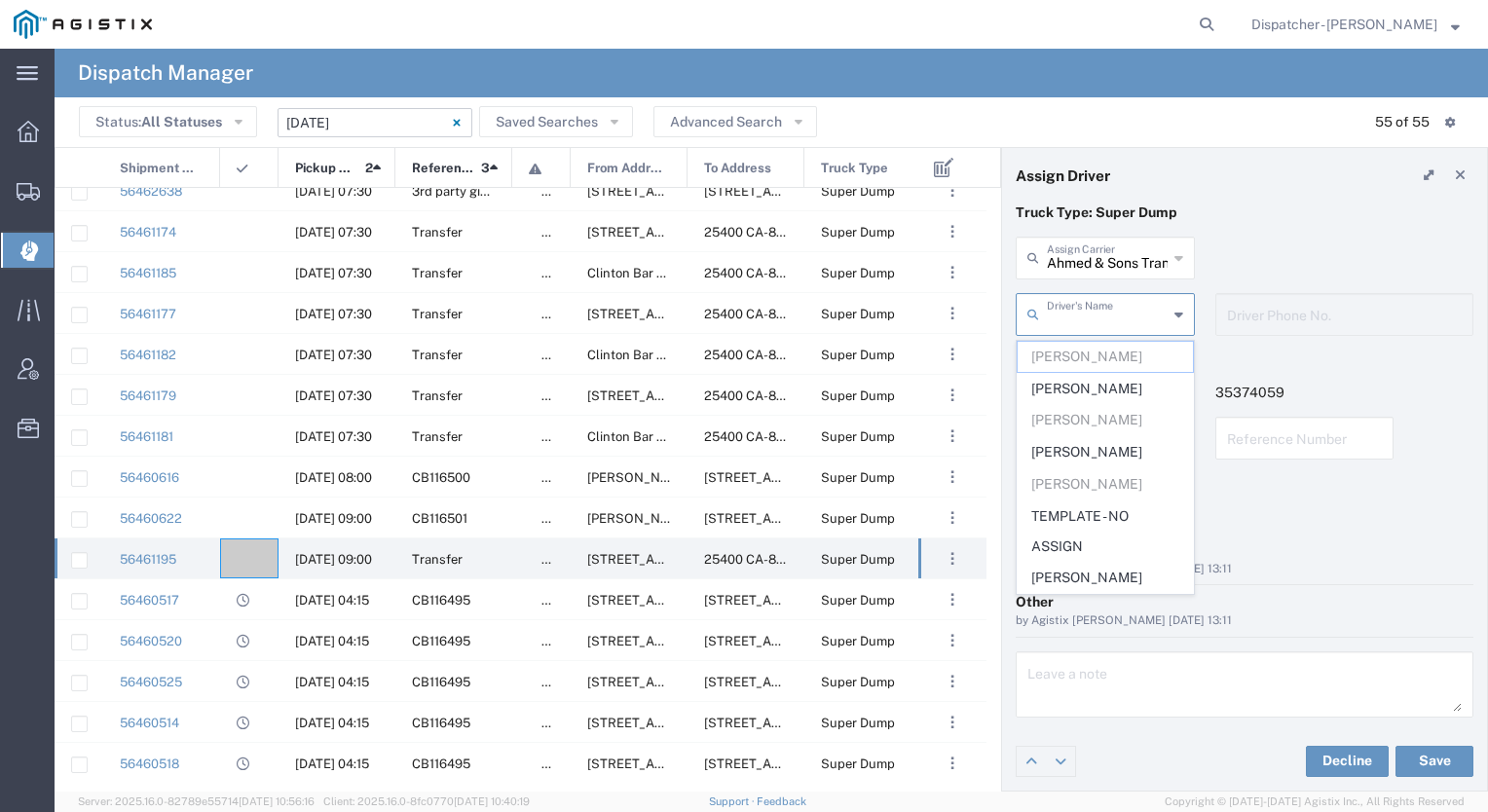
click at [1066, 325] on input "text" at bounding box center [1107, 313] width 120 height 35
click at [241, 554] on agx-ag-table-icon-cell at bounding box center [243, 559] width 13 height 15
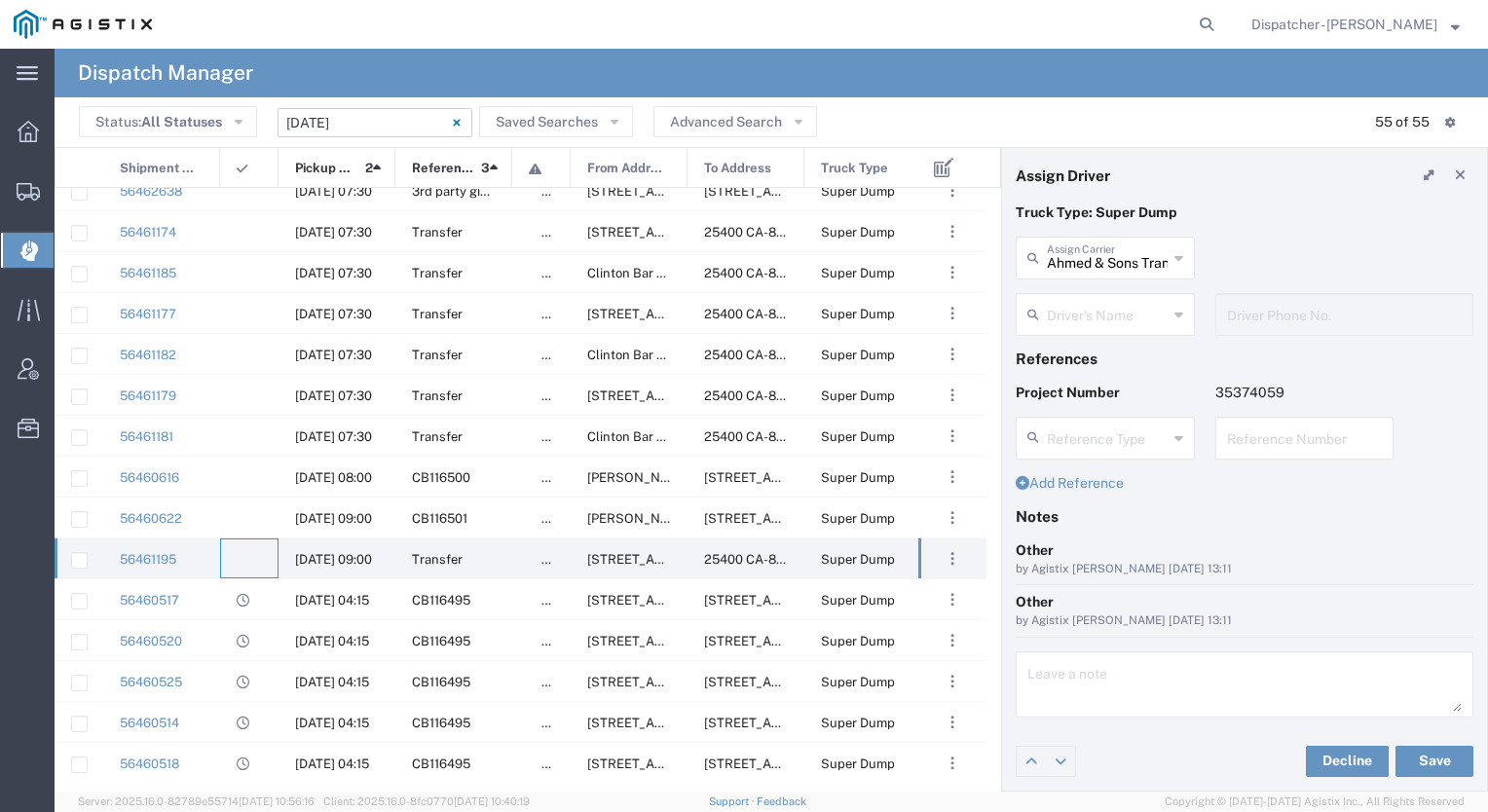
click at [1120, 315] on input "text" at bounding box center [1107, 313] width 120 height 35
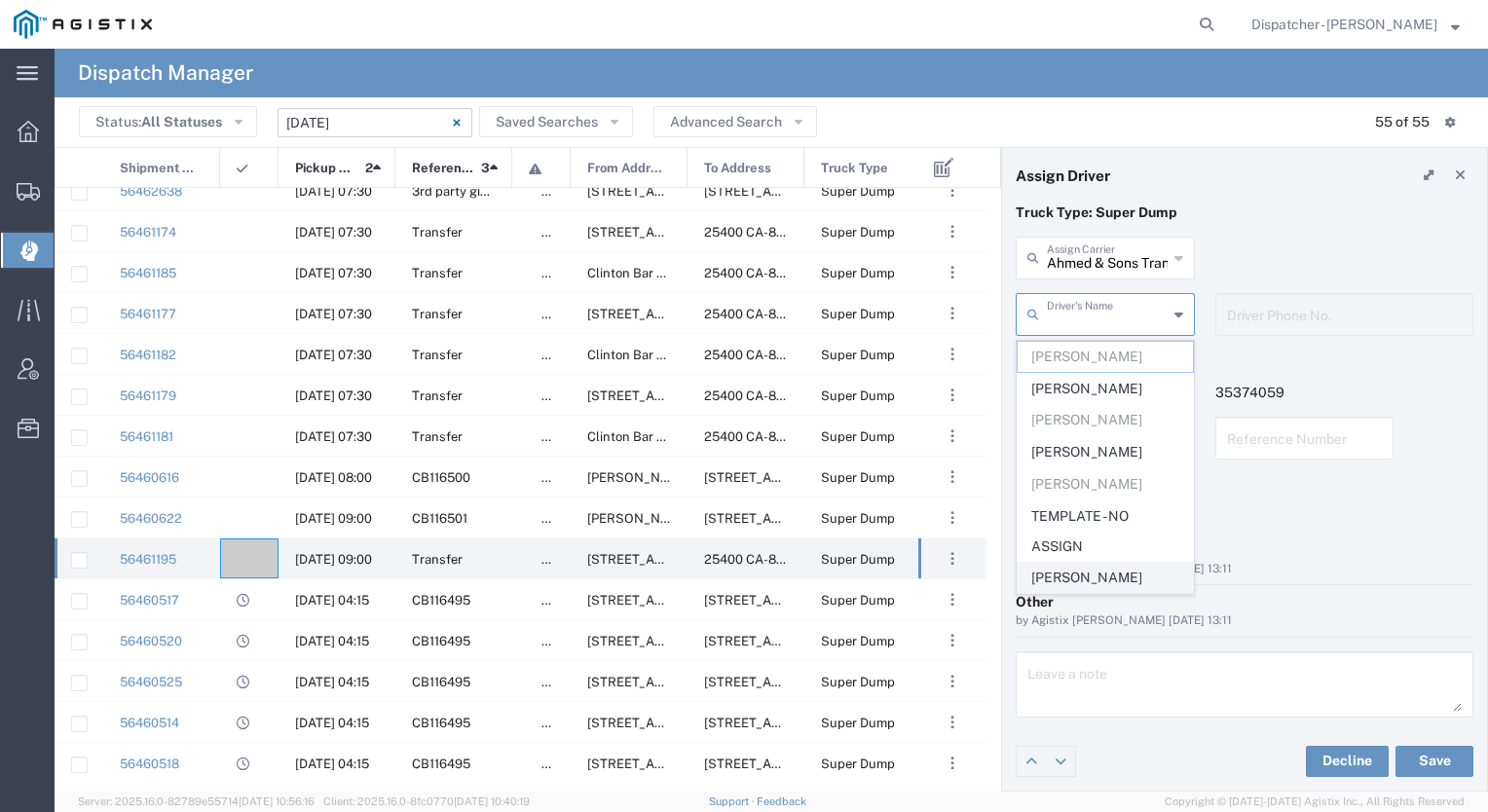
click at [1067, 576] on span "[PERSON_NAME]" at bounding box center [1106, 578] width 176 height 31
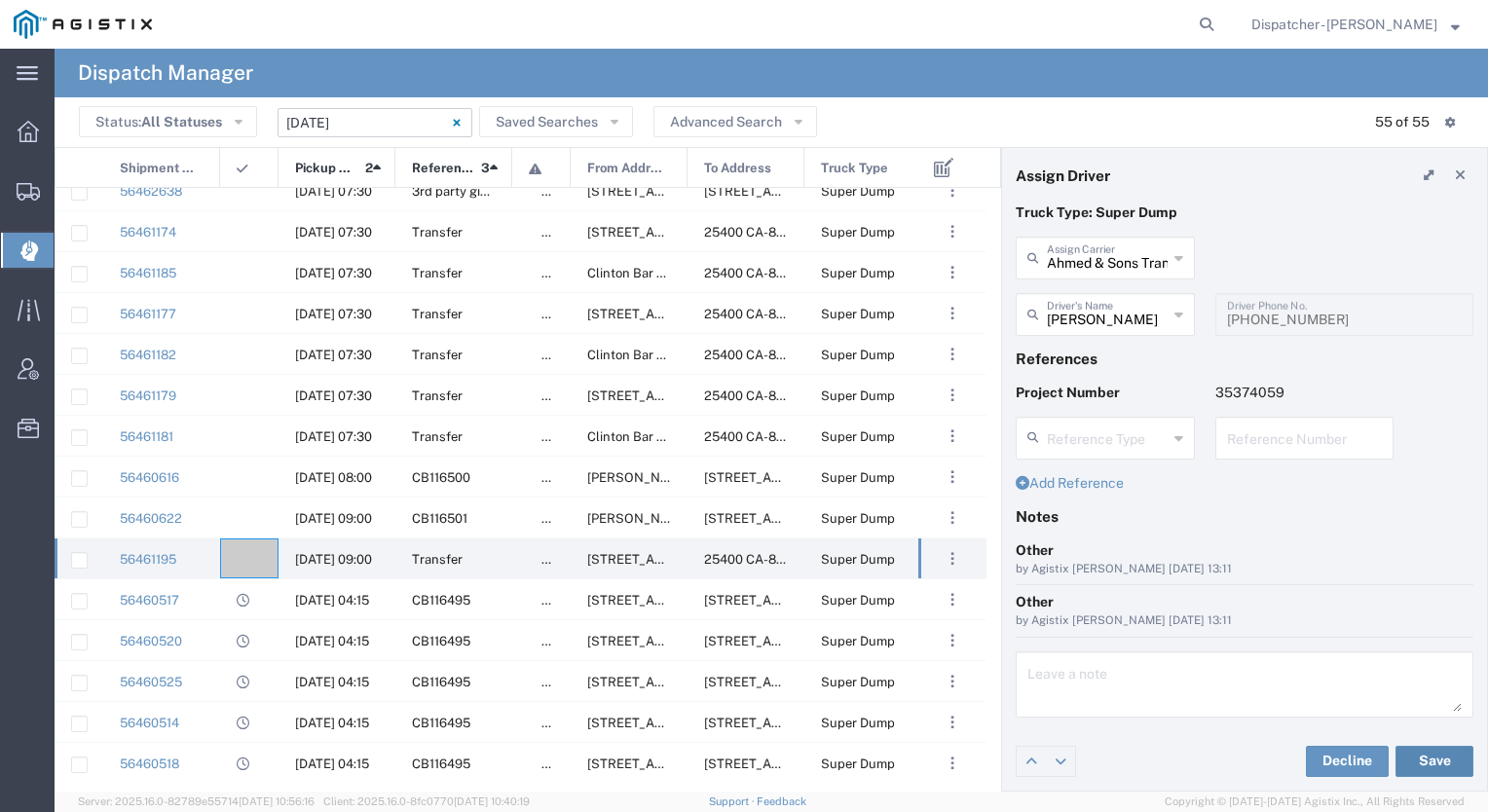
click at [1435, 758] on button "Save" at bounding box center [1435, 762] width 78 height 32
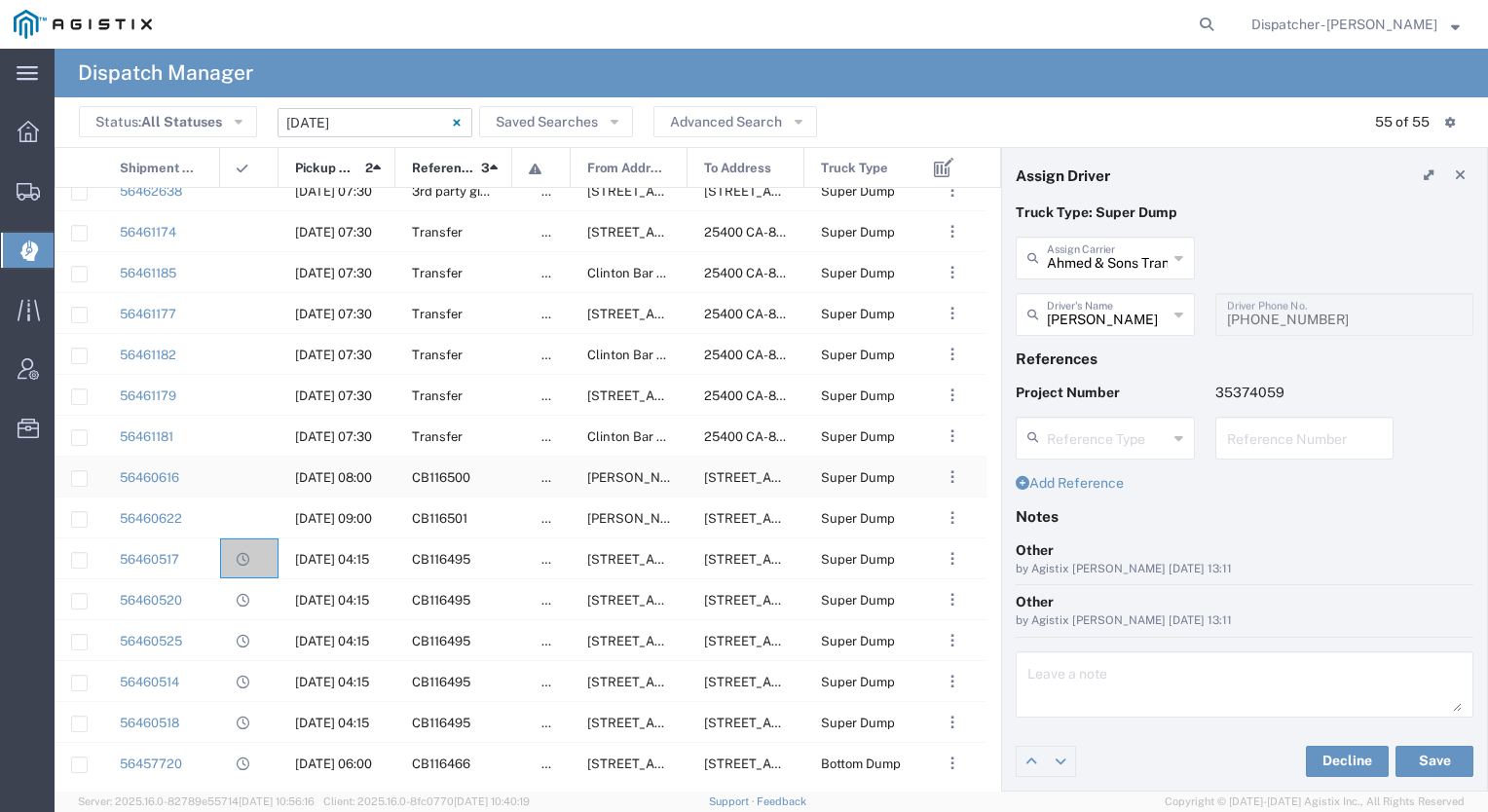
click at [239, 478] on agx-ag-table-icon-cell at bounding box center [243, 478] width 13 height 15
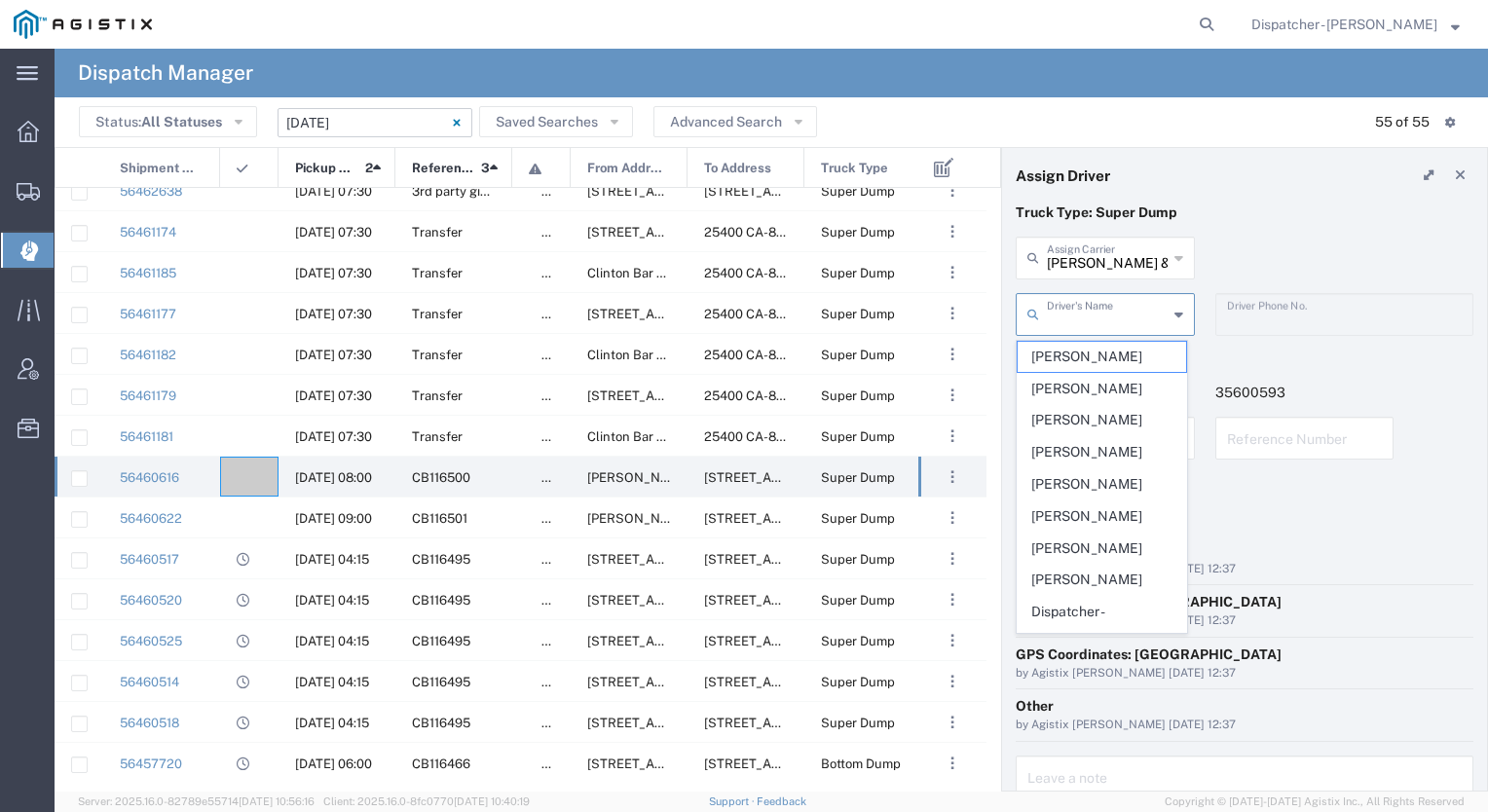
click at [1100, 317] on input "text" at bounding box center [1107, 313] width 120 height 35
click at [1072, 442] on span "[PERSON_NAME]" at bounding box center [1102, 452] width 169 height 31
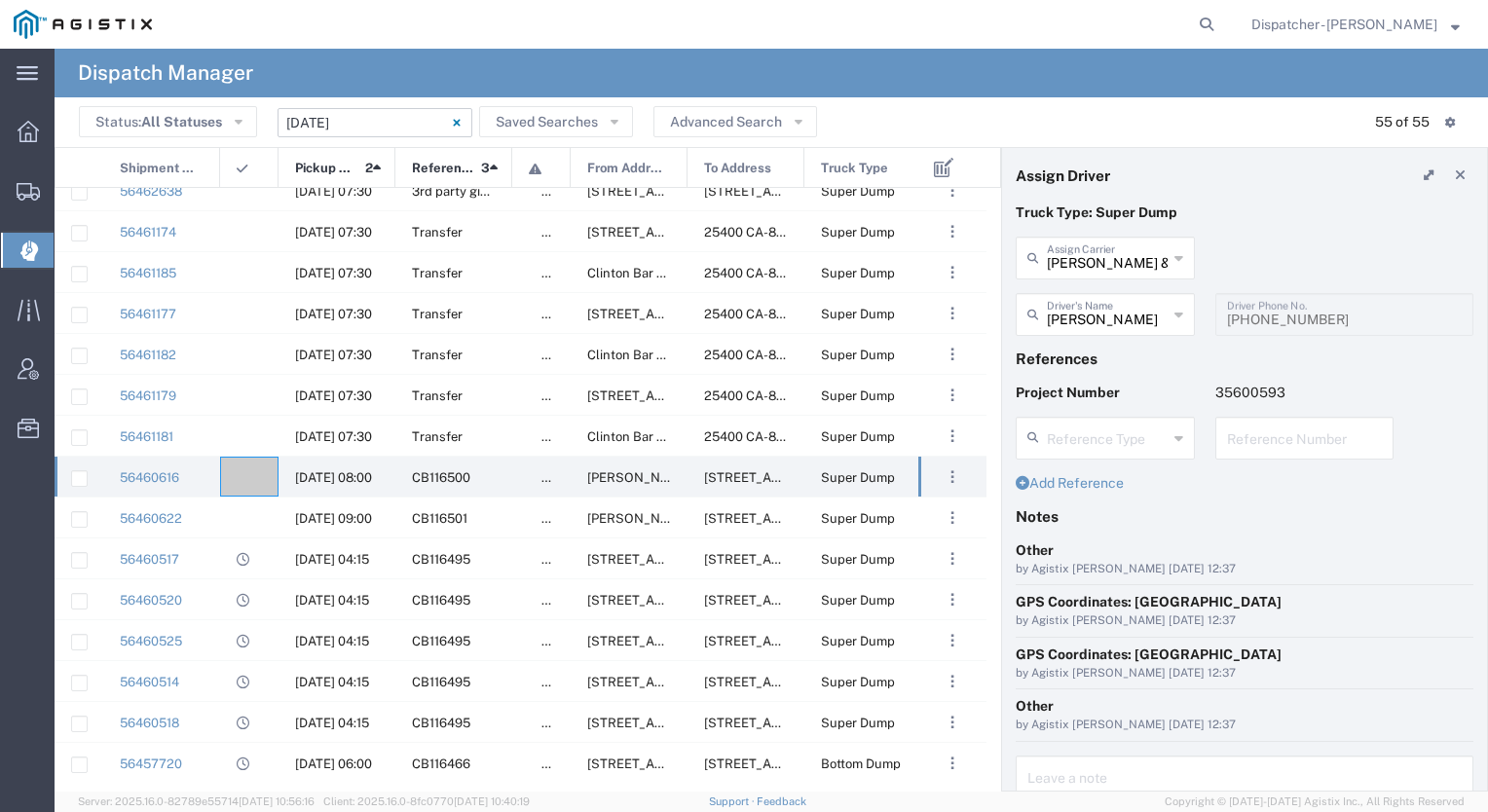
scroll to position [101, 0]
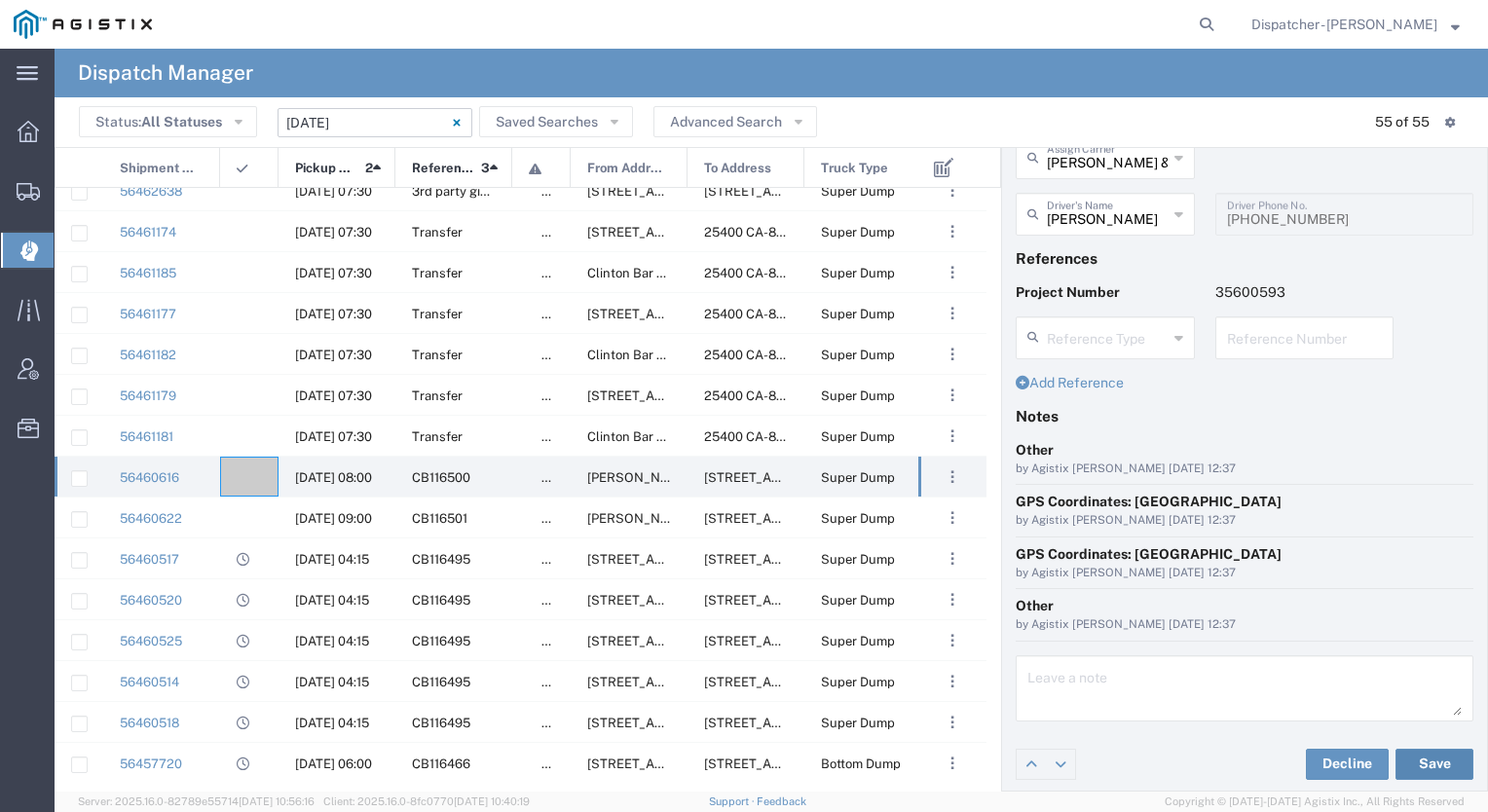
click at [1417, 764] on button "Save" at bounding box center [1435, 765] width 78 height 32
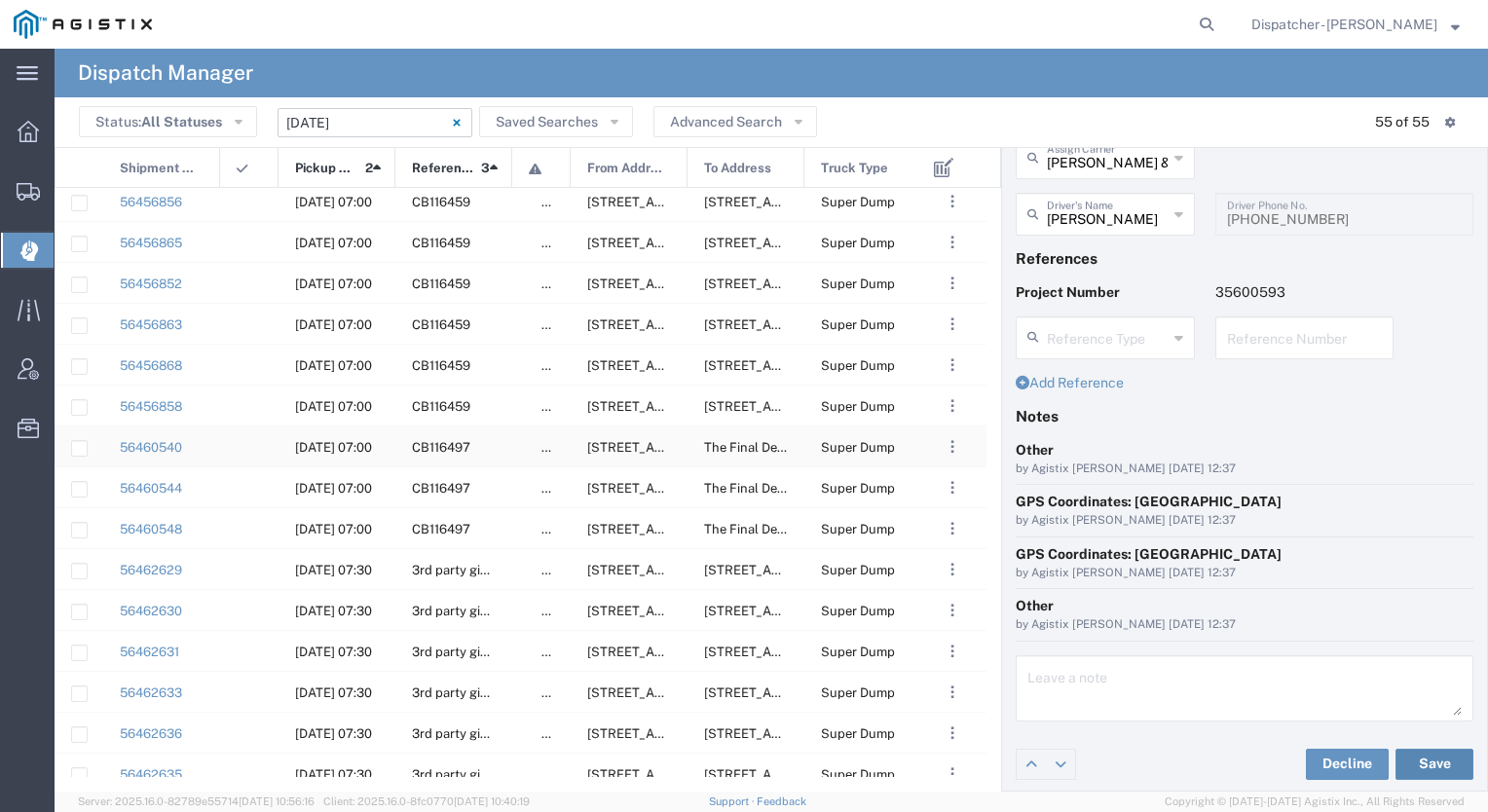
scroll to position [0, 0]
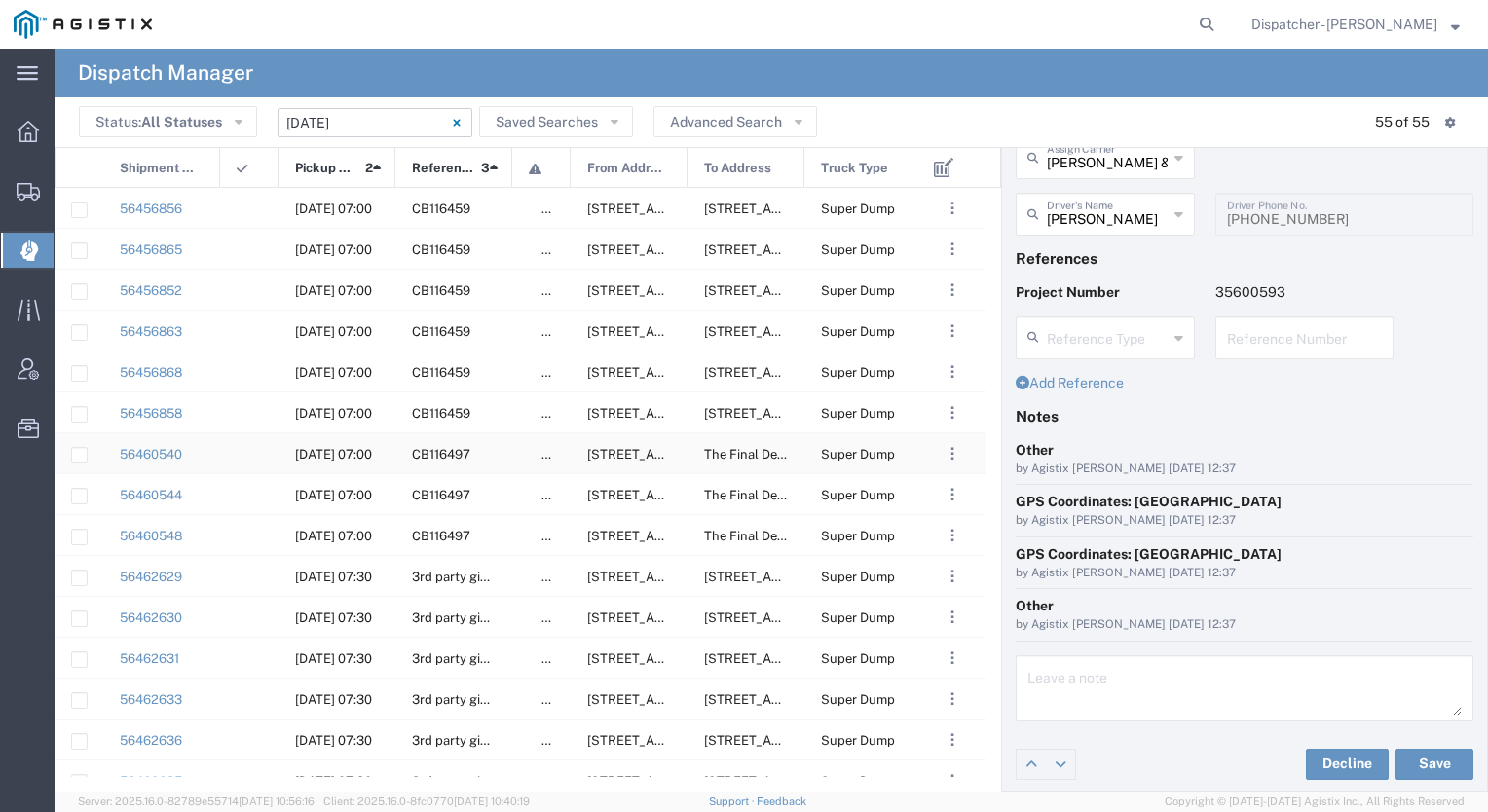
click at [240, 443] on div at bounding box center [249, 453] width 58 height 39
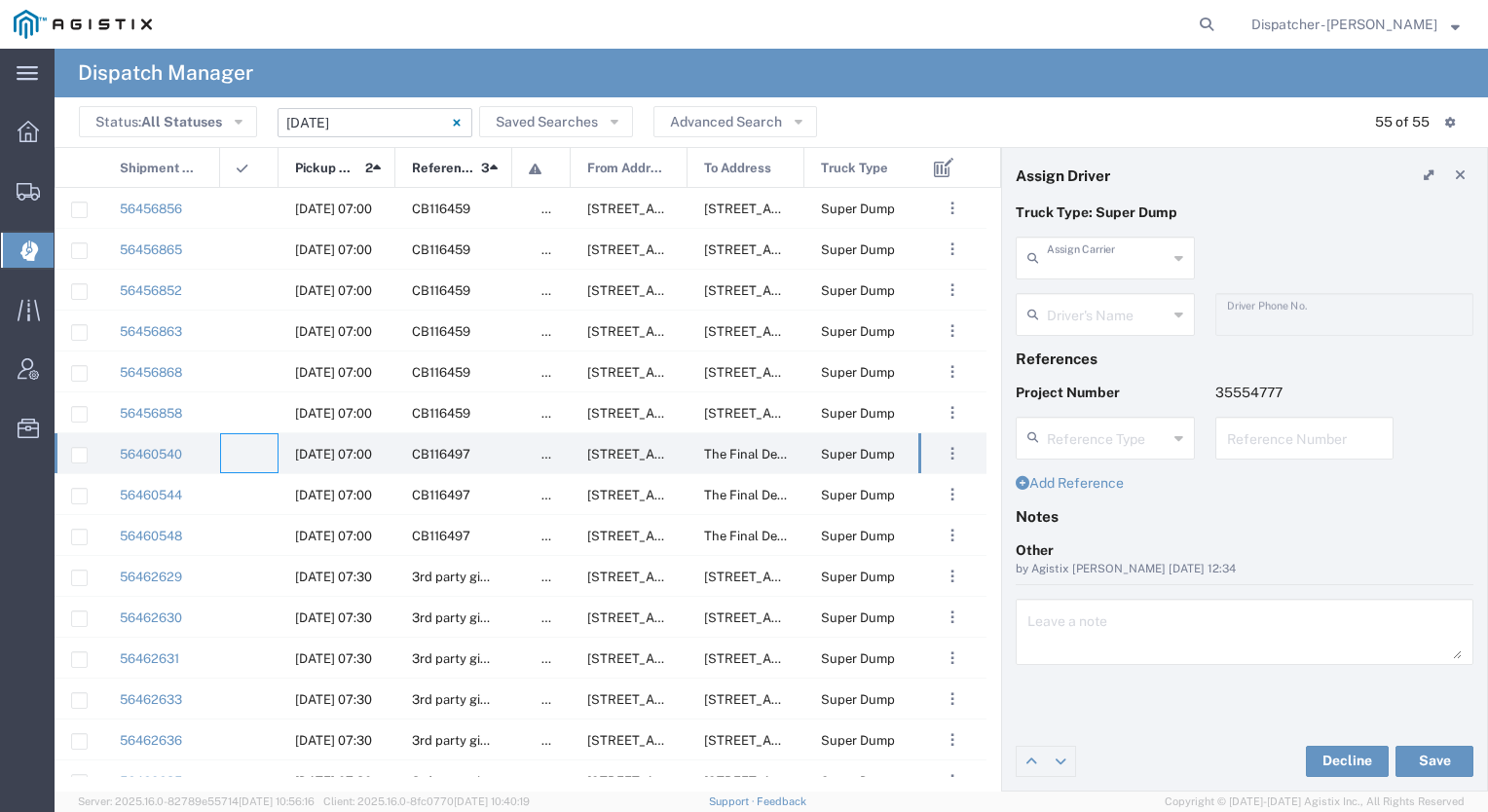
click at [1080, 250] on input "text" at bounding box center [1107, 257] width 120 height 35
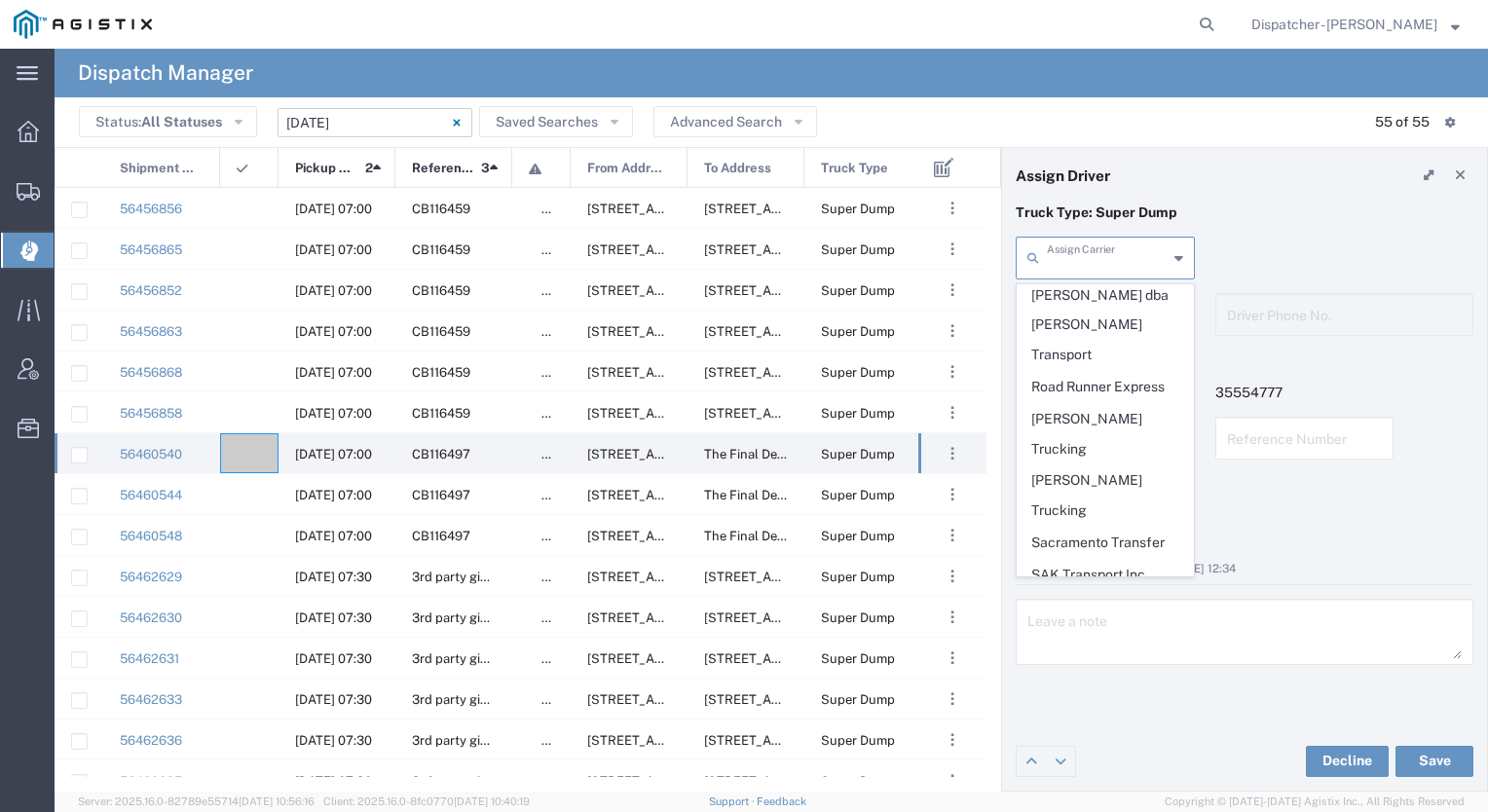
scroll to position [3731, 0]
click at [1079, 687] on span "SJC Trucking Inc" at bounding box center [1106, 701] width 176 height 31
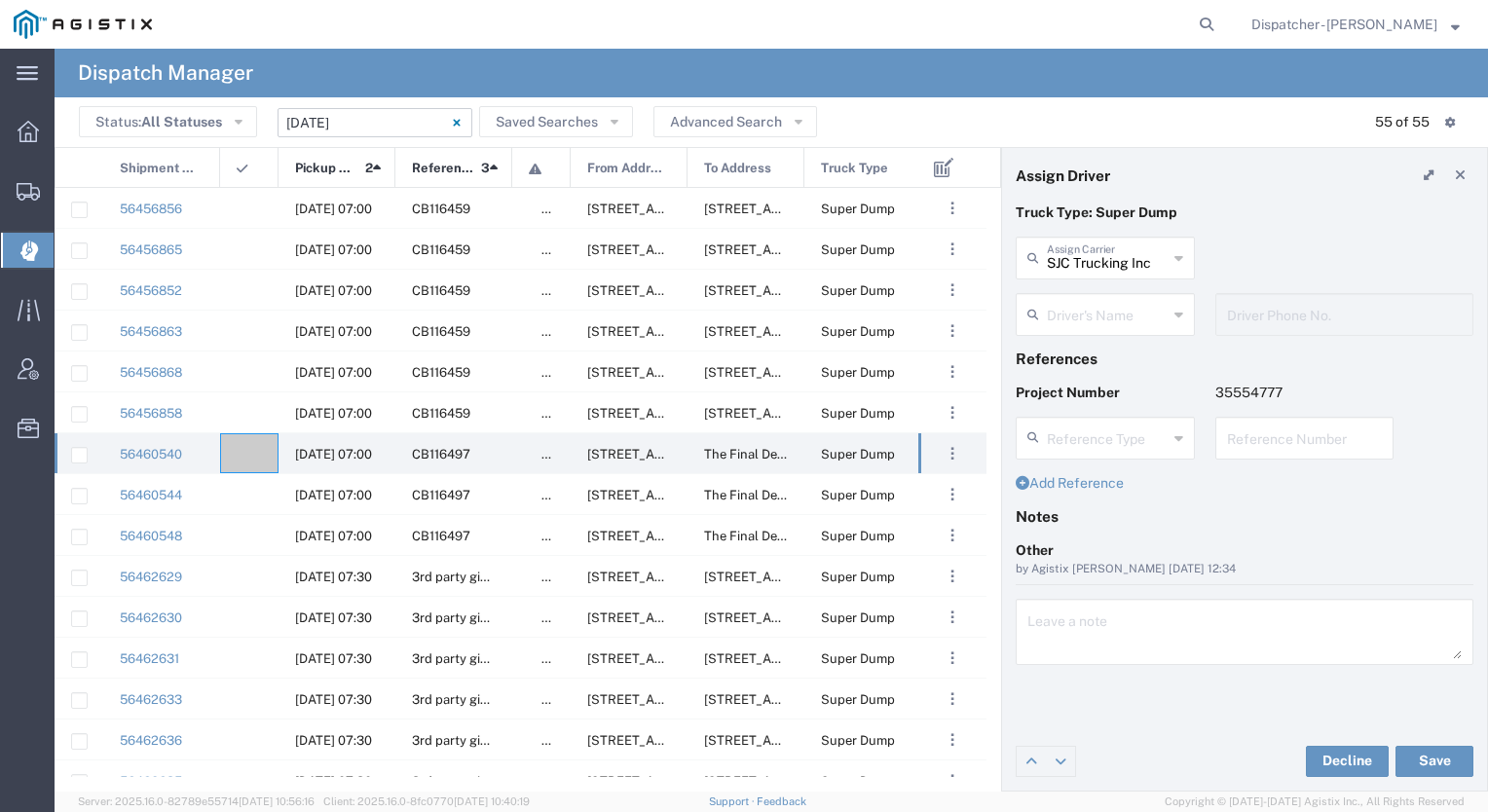
click at [1079, 308] on input "text" at bounding box center [1107, 313] width 120 height 35
click at [1073, 344] on span "[PERSON_NAME]" at bounding box center [1106, 356] width 176 height 31
click at [1426, 759] on button "Save" at bounding box center [1435, 762] width 78 height 32
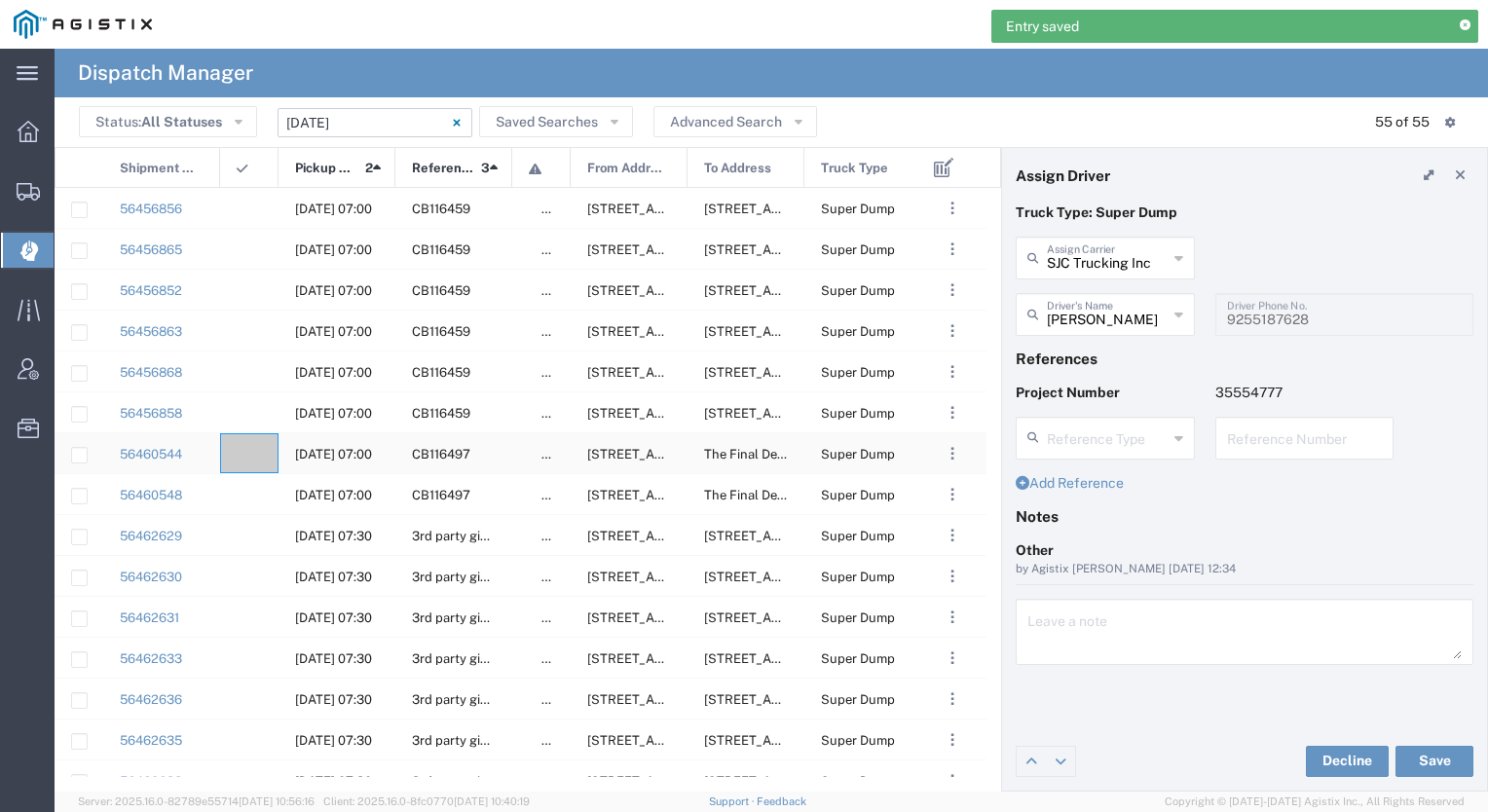
click at [259, 447] on div at bounding box center [249, 453] width 58 height 39
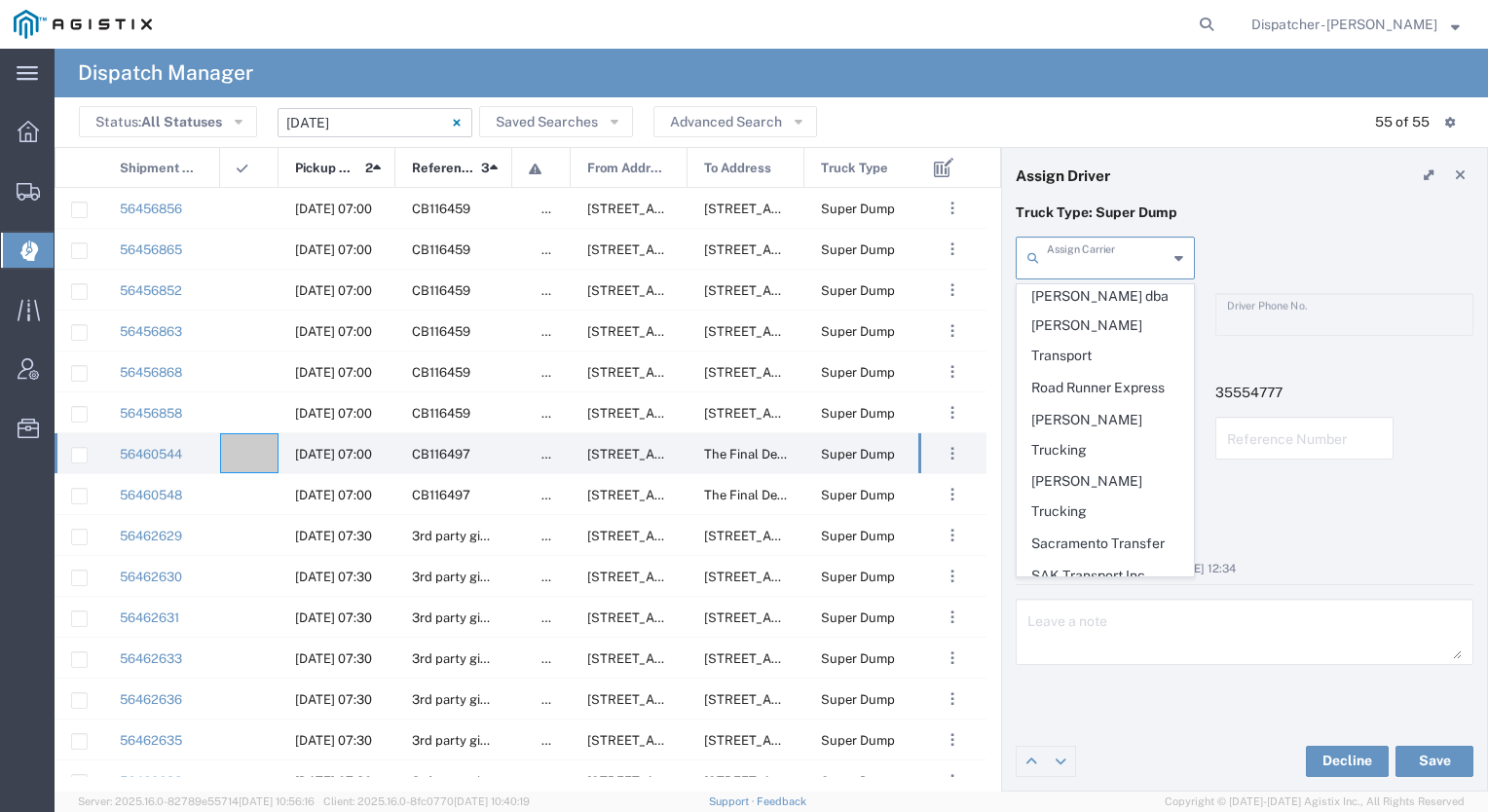
click at [1112, 257] on input "text" at bounding box center [1107, 257] width 120 height 35
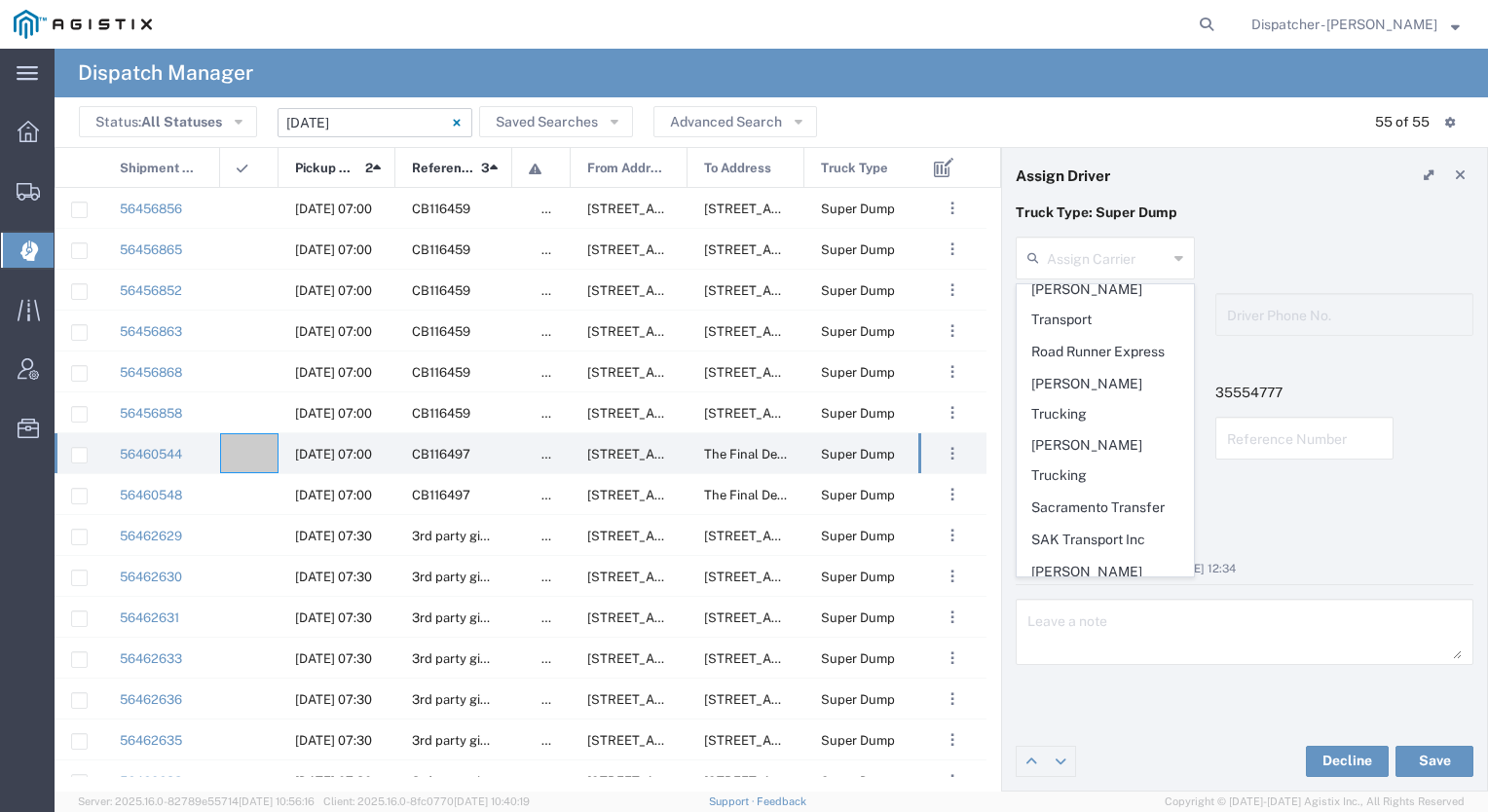
click at [1102, 650] on span "SJC Trucking Inc" at bounding box center [1106, 665] width 176 height 31
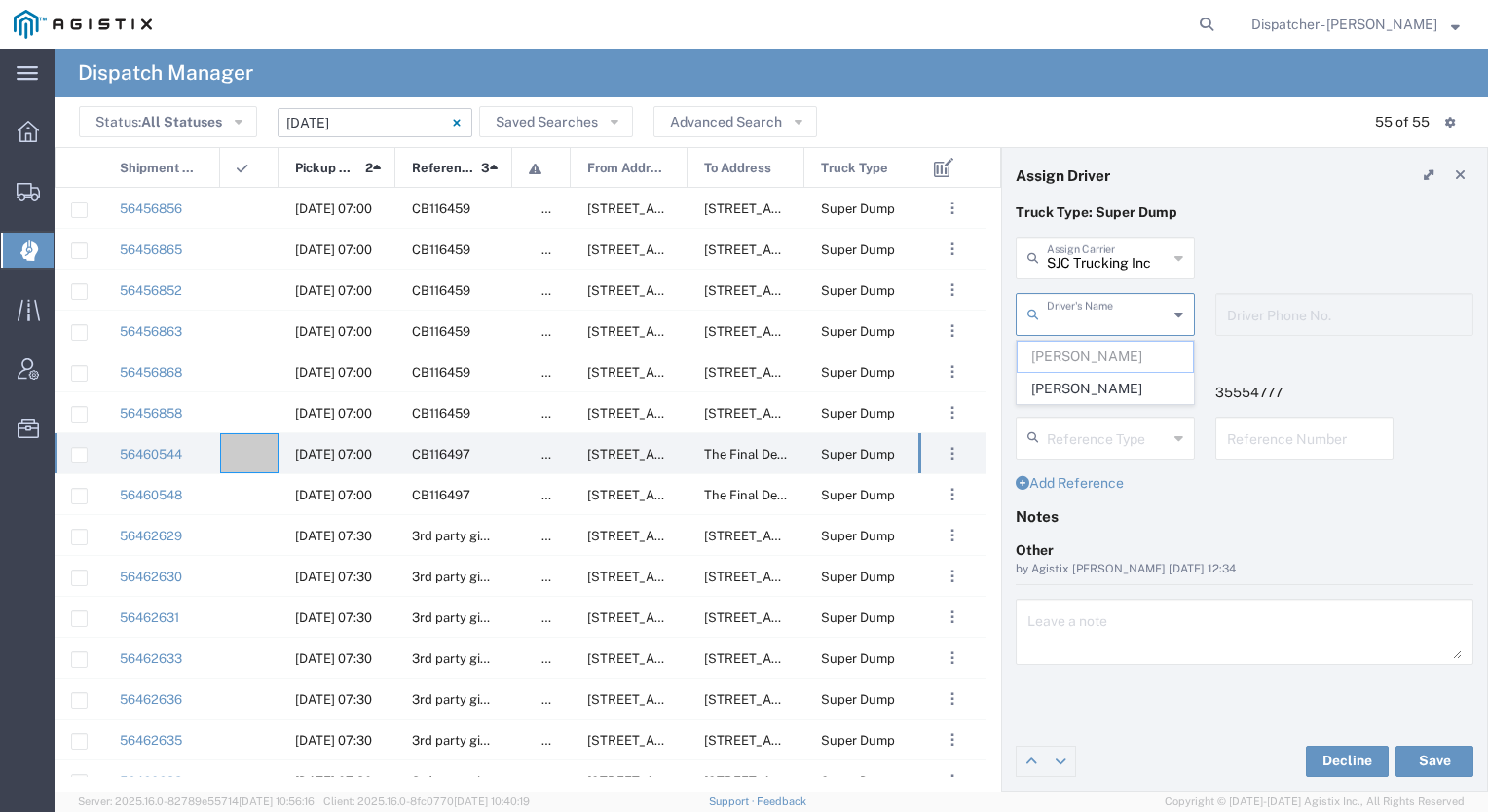
click at [1099, 315] on input "text" at bounding box center [1107, 313] width 120 height 35
click at [1083, 405] on span "[PERSON_NAME]" at bounding box center [1106, 389] width 176 height 31
click at [1444, 769] on button "Save" at bounding box center [1435, 762] width 78 height 32
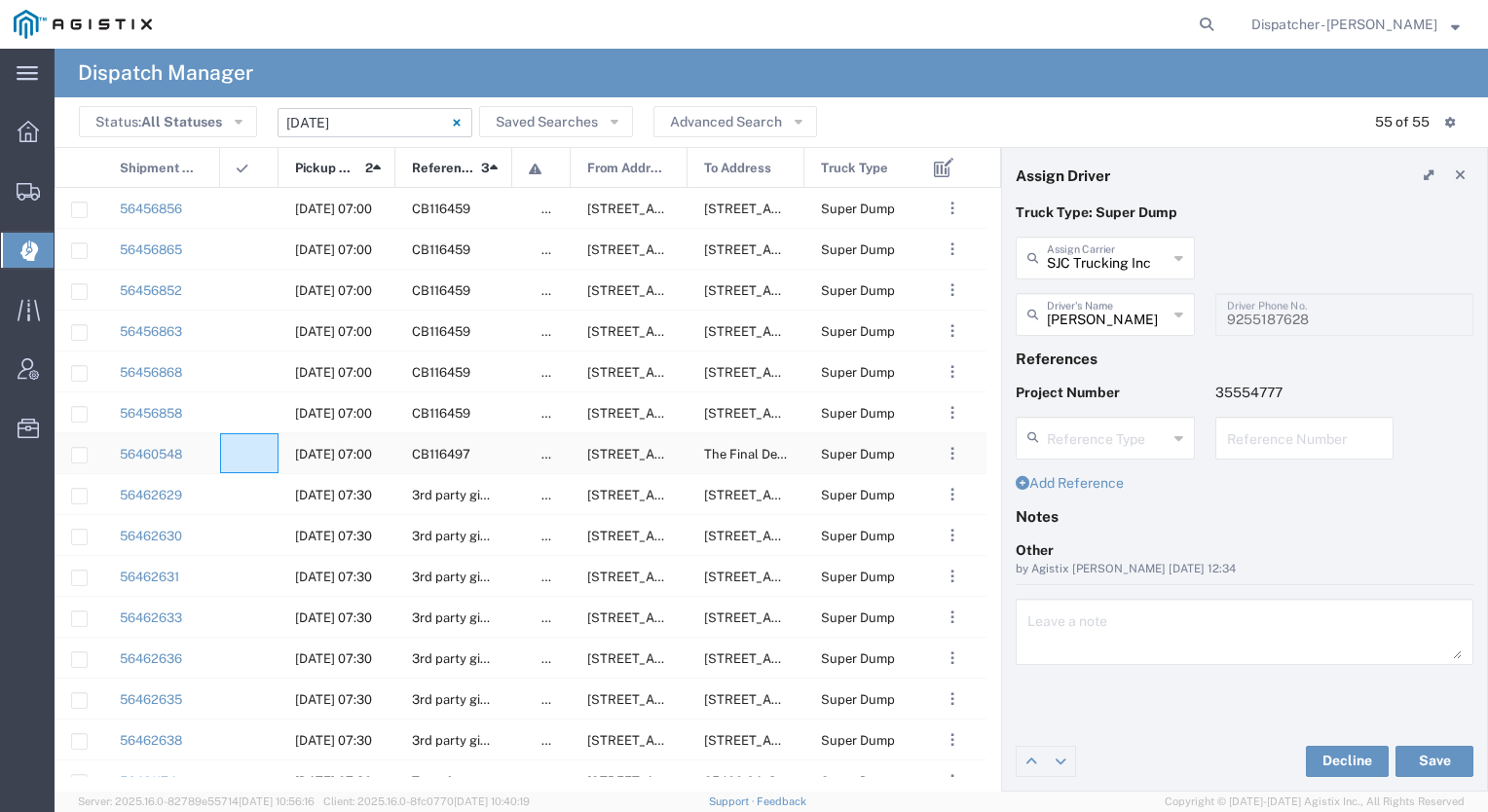
click at [257, 448] on div at bounding box center [249, 453] width 58 height 39
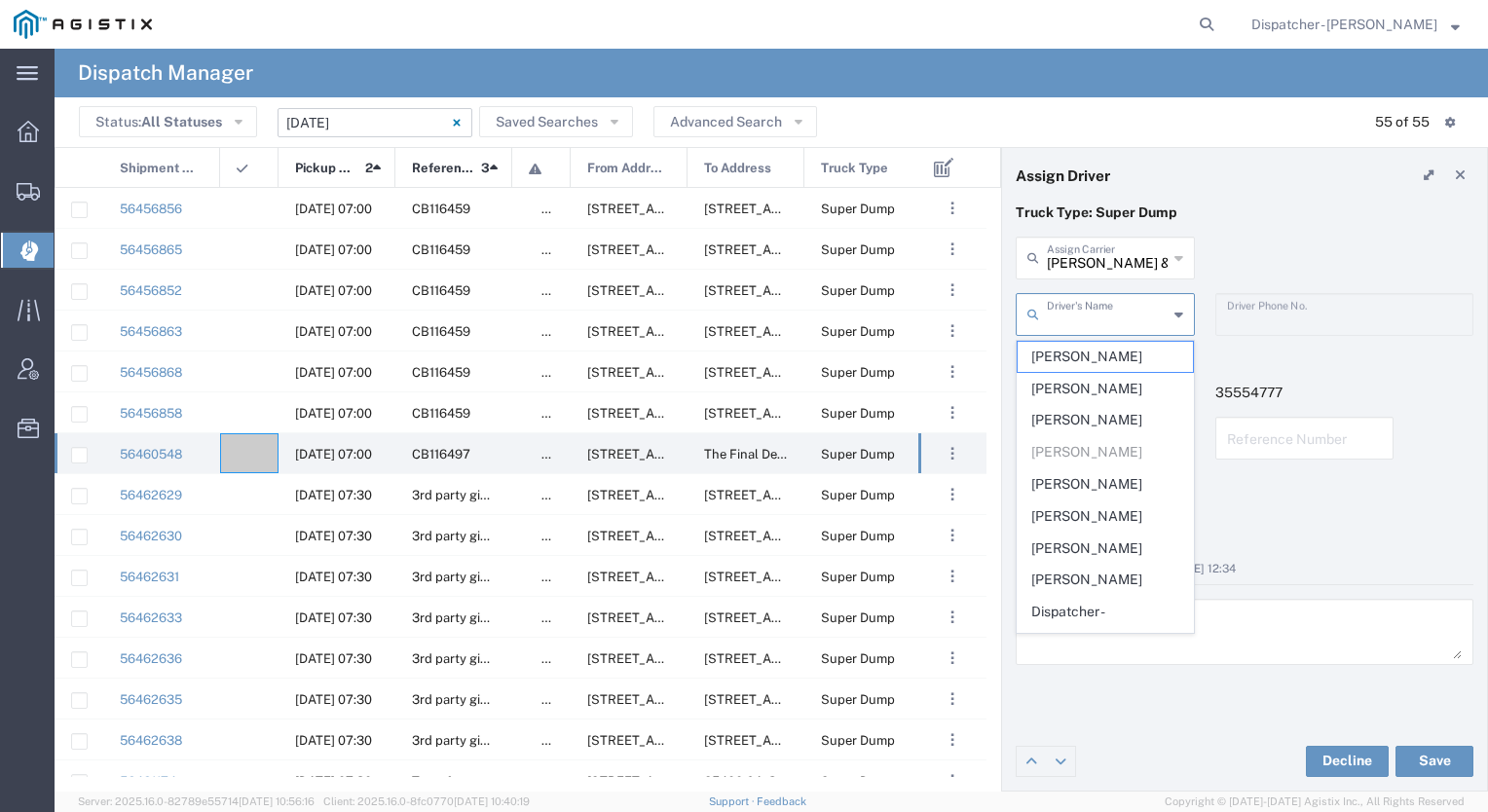
click at [1114, 299] on input "text" at bounding box center [1107, 313] width 120 height 35
click at [1097, 489] on span "[PERSON_NAME]" at bounding box center [1106, 484] width 176 height 31
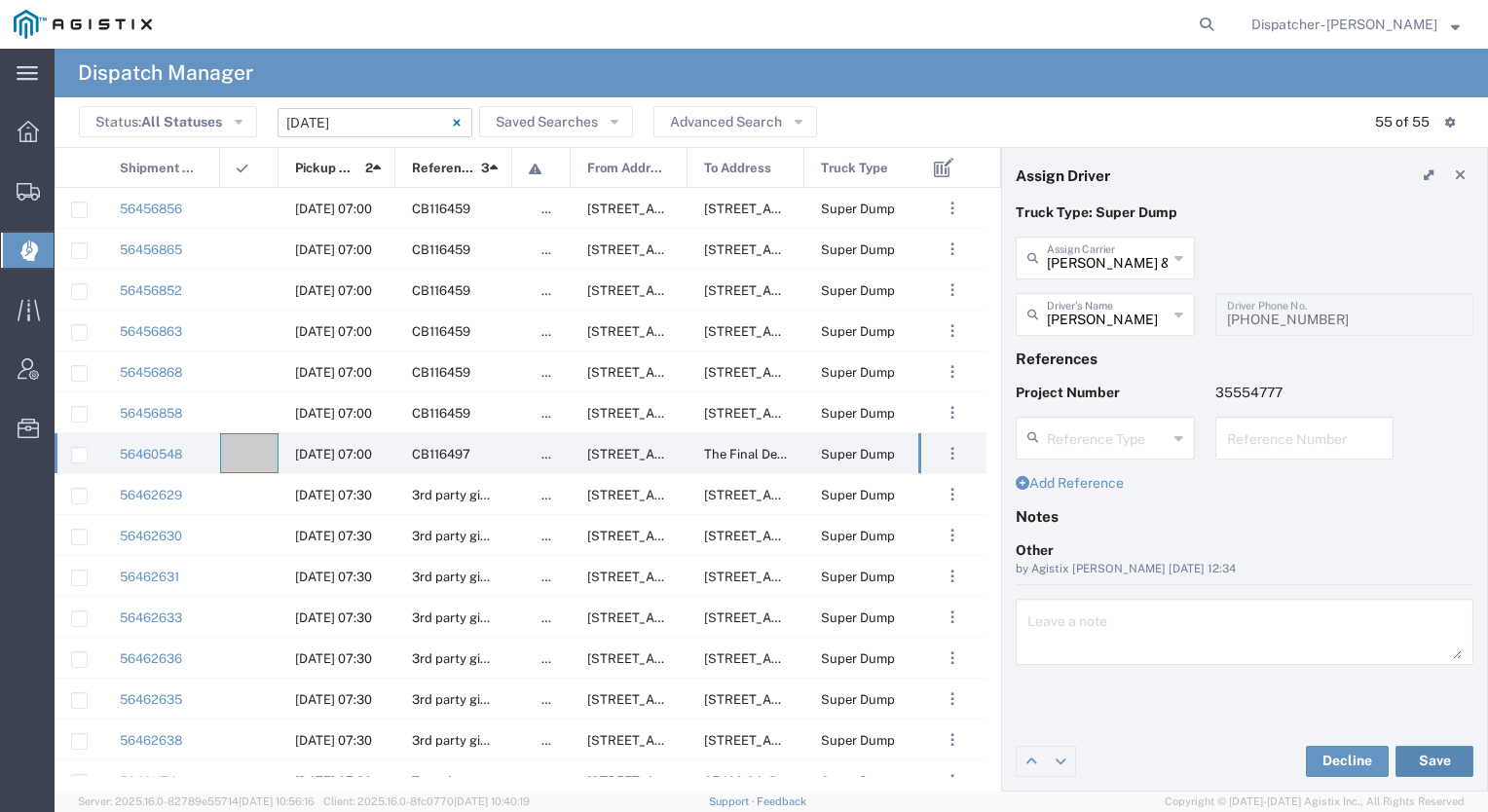
click at [1424, 751] on button "Save" at bounding box center [1435, 762] width 78 height 32
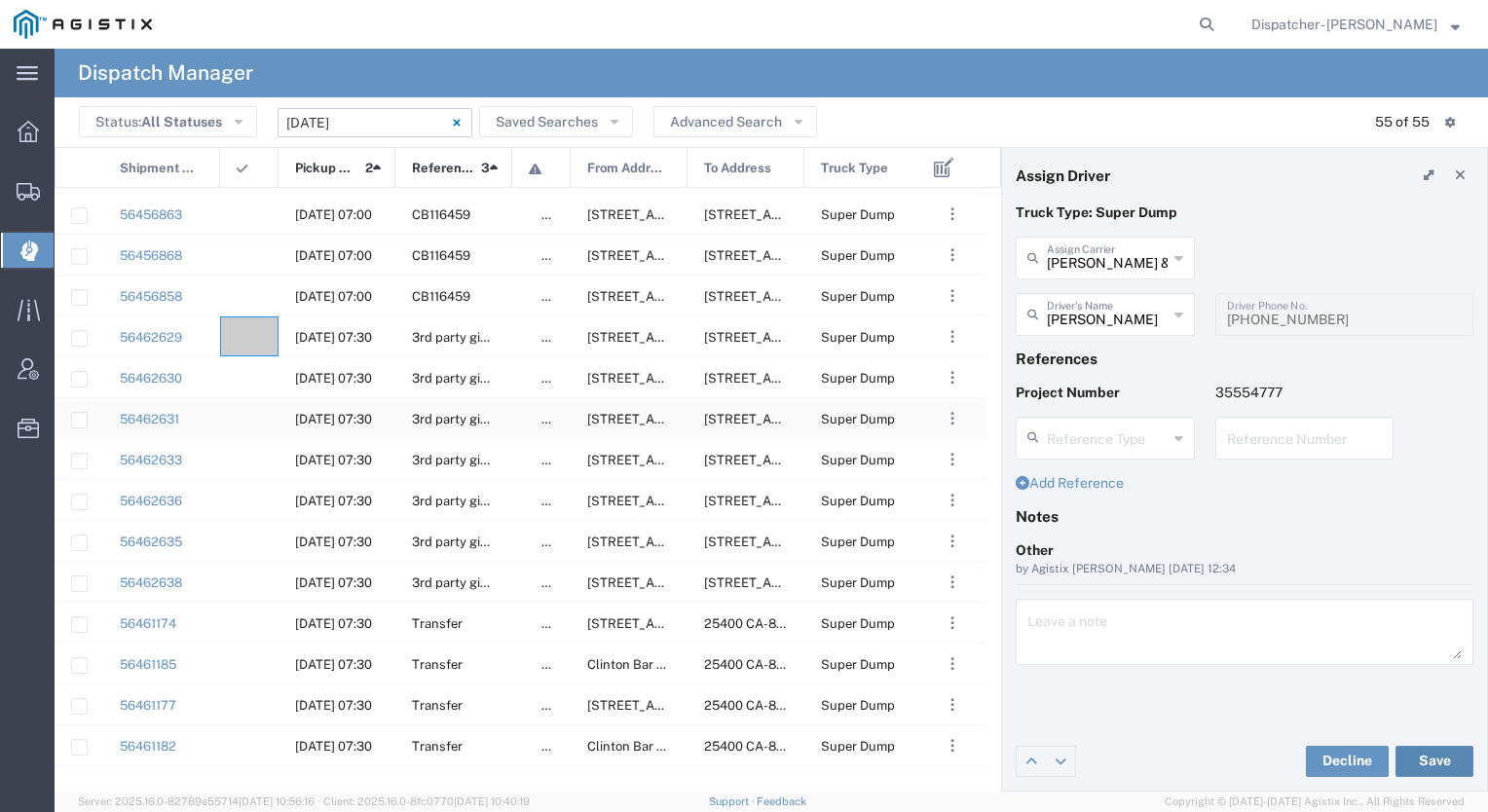
scroll to position [116, 0]
click at [251, 618] on div at bounding box center [249, 623] width 58 height 39
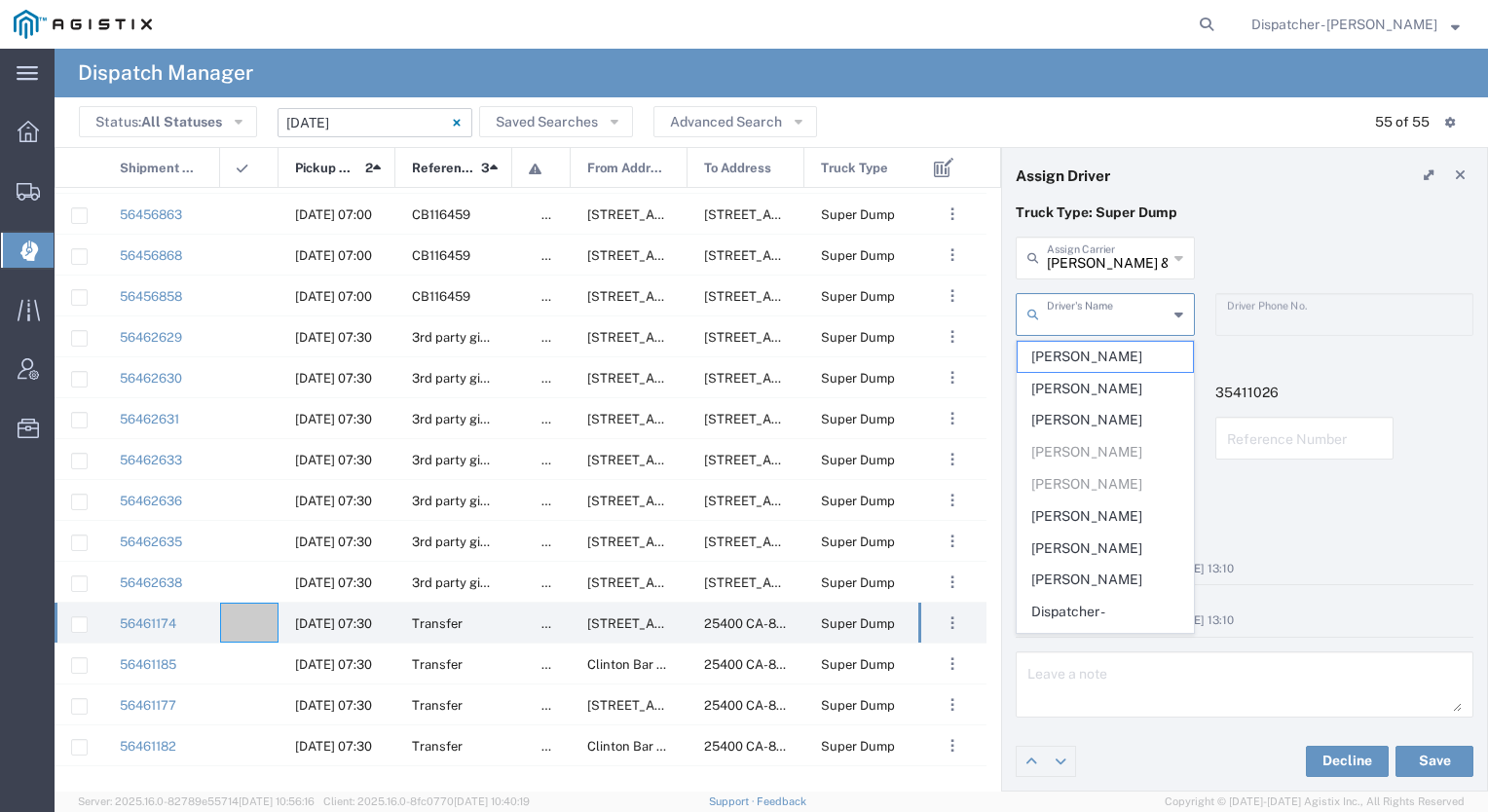
click at [1106, 310] on input "text" at bounding box center [1107, 313] width 120 height 35
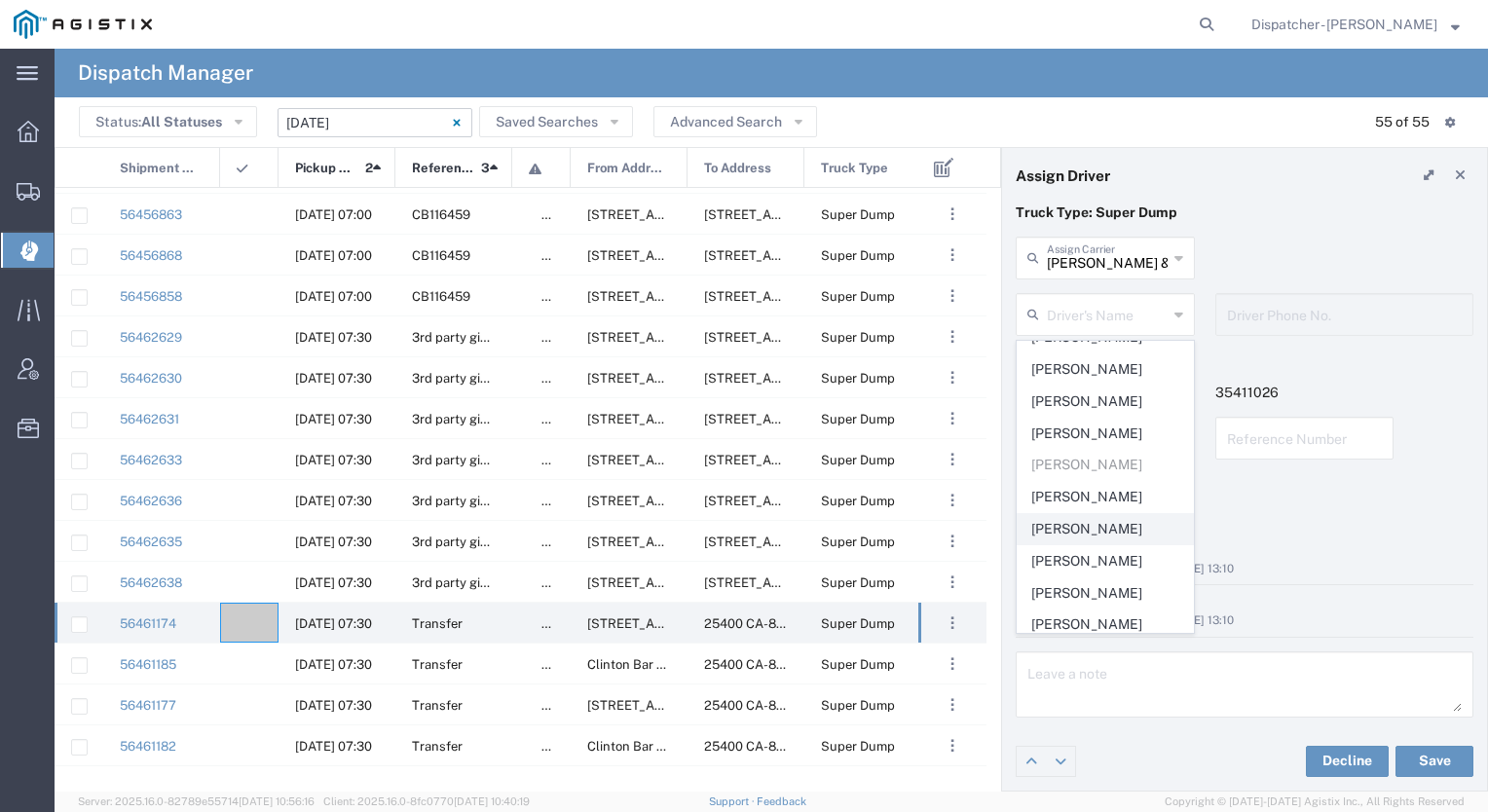
click at [1088, 518] on span "[PERSON_NAME]" at bounding box center [1106, 529] width 176 height 31
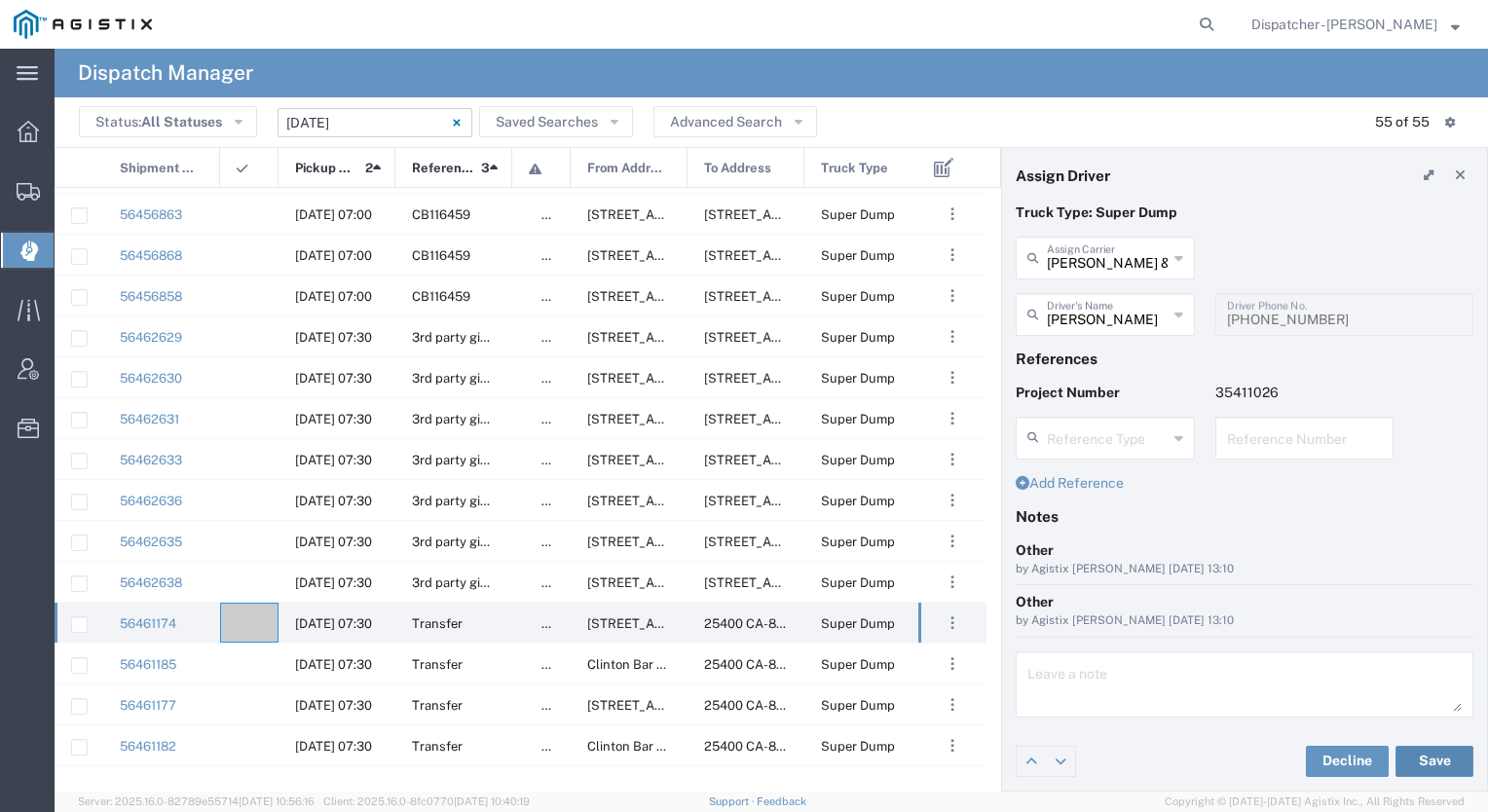
click at [1432, 749] on button "Save" at bounding box center [1435, 762] width 78 height 32
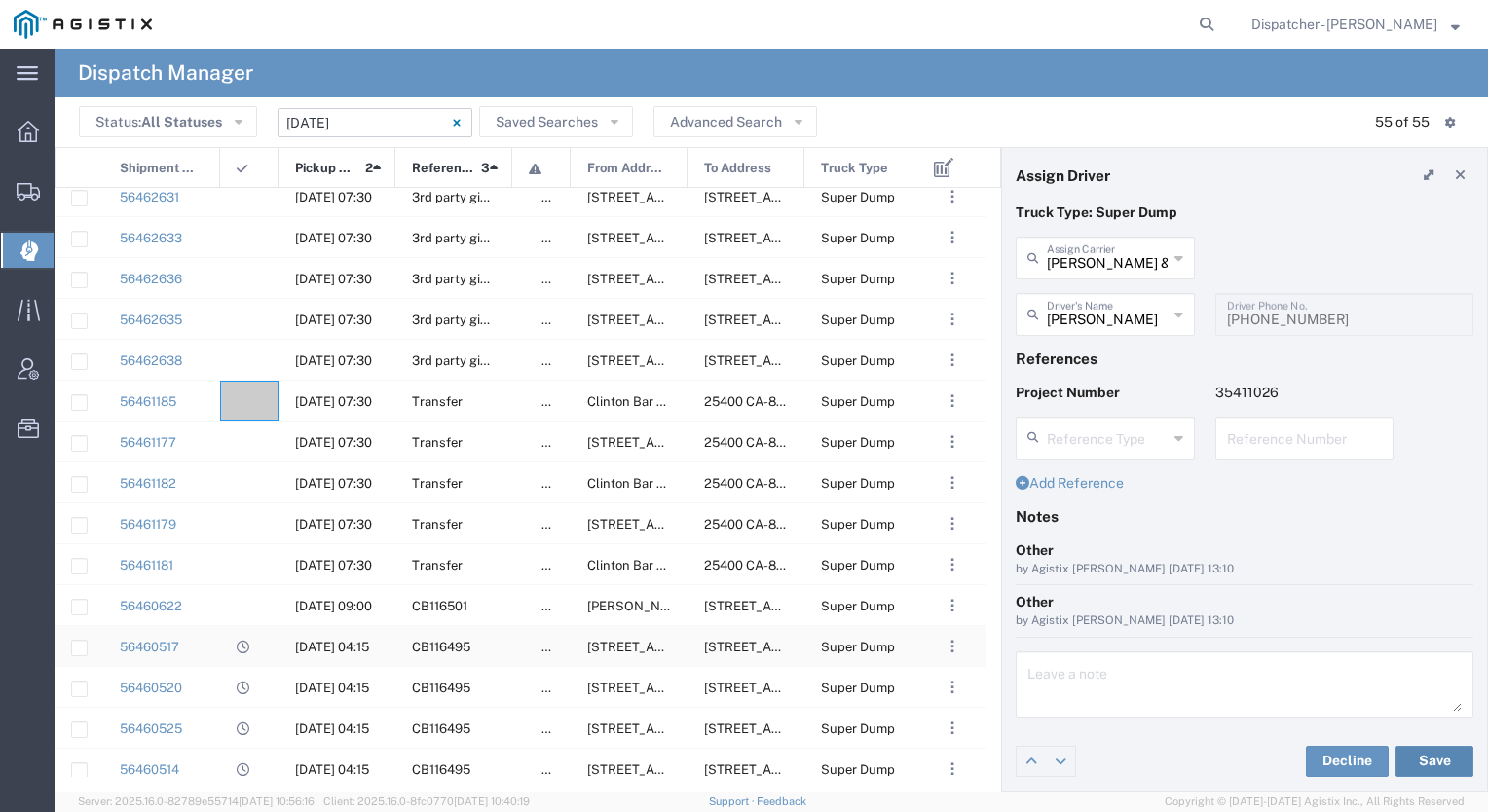
scroll to position [394, 0]
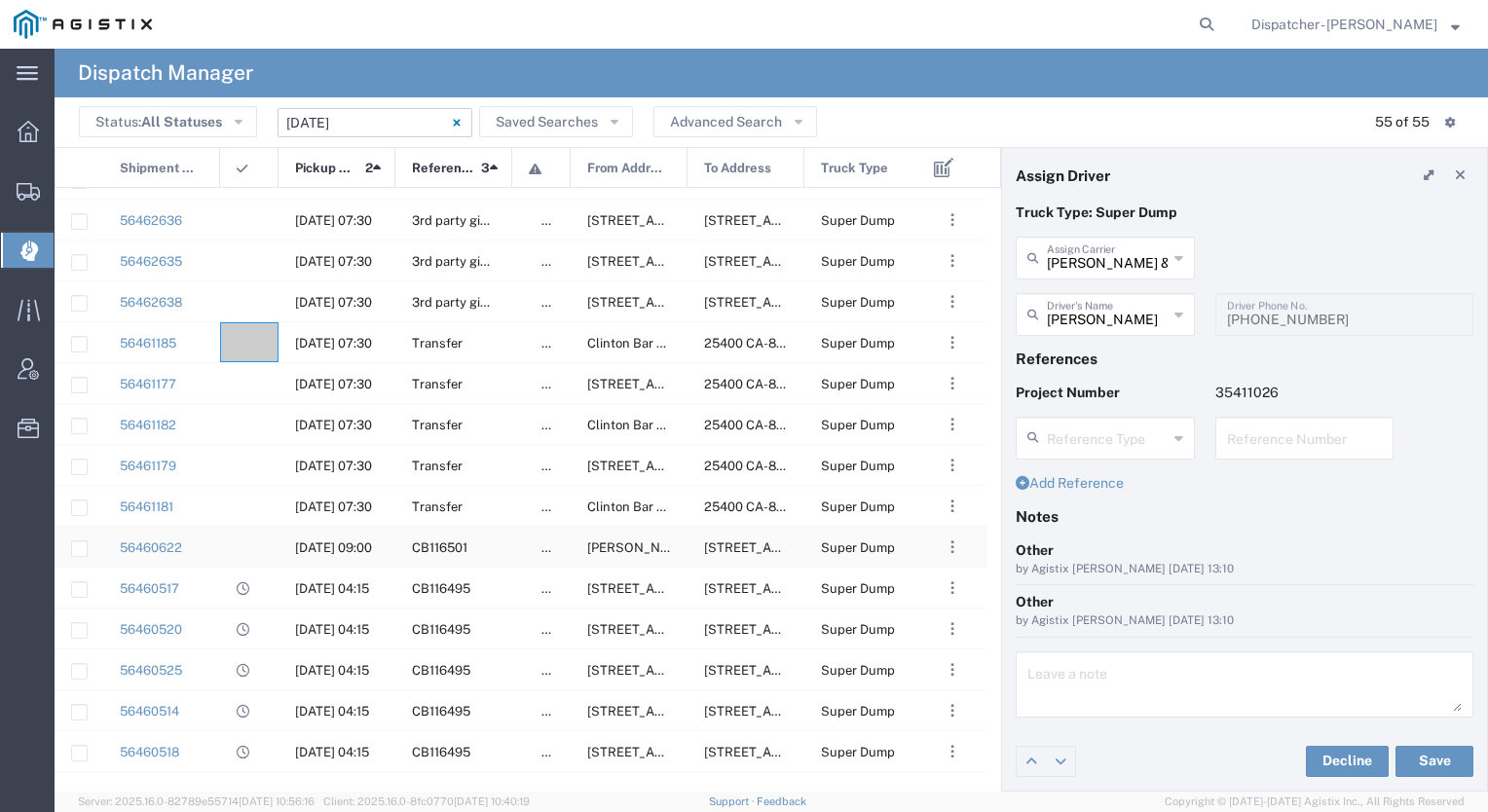
click at [253, 553] on div at bounding box center [249, 547] width 58 height 39
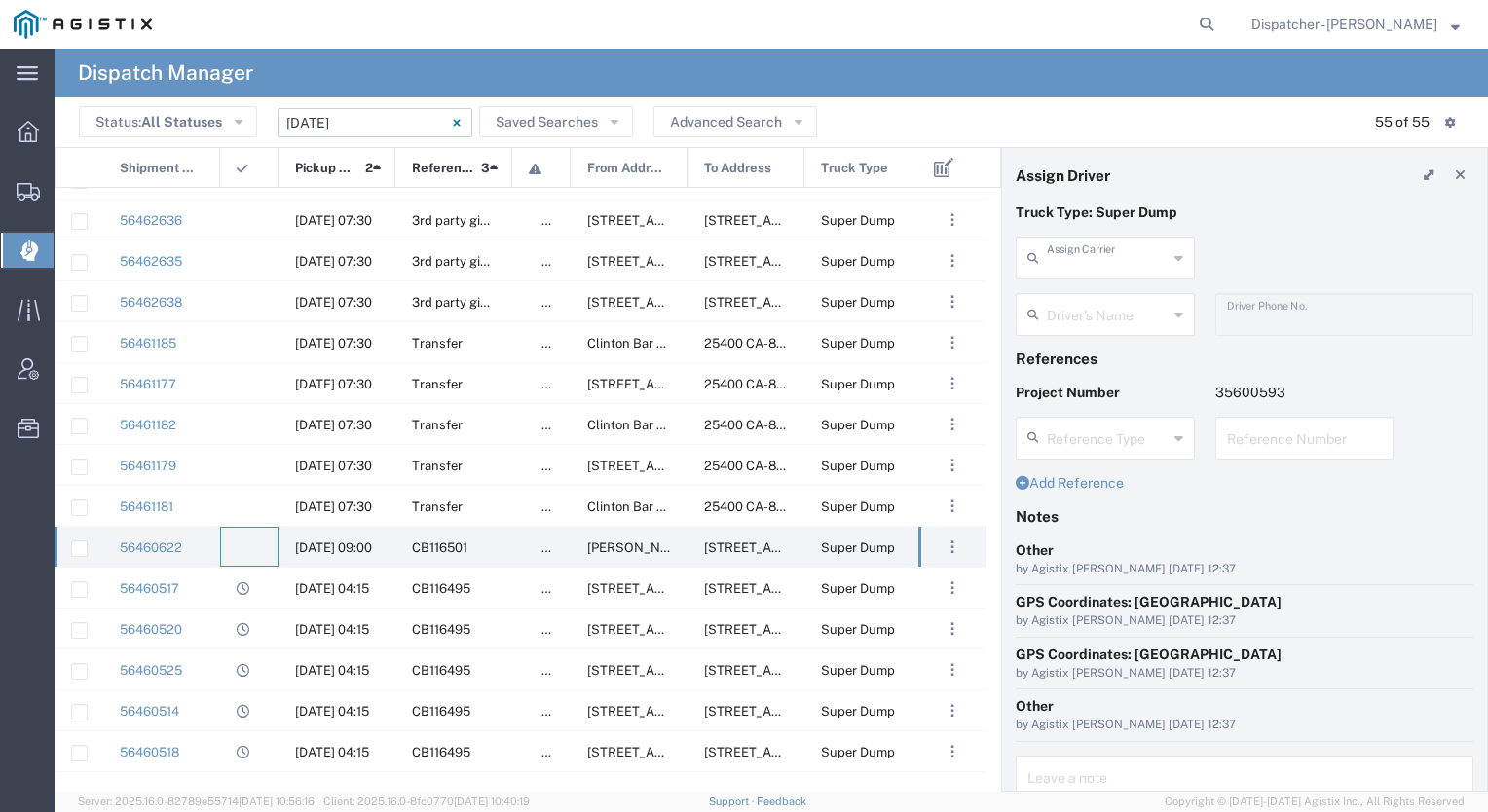
click at [1114, 259] on input "text" at bounding box center [1107, 257] width 120 height 35
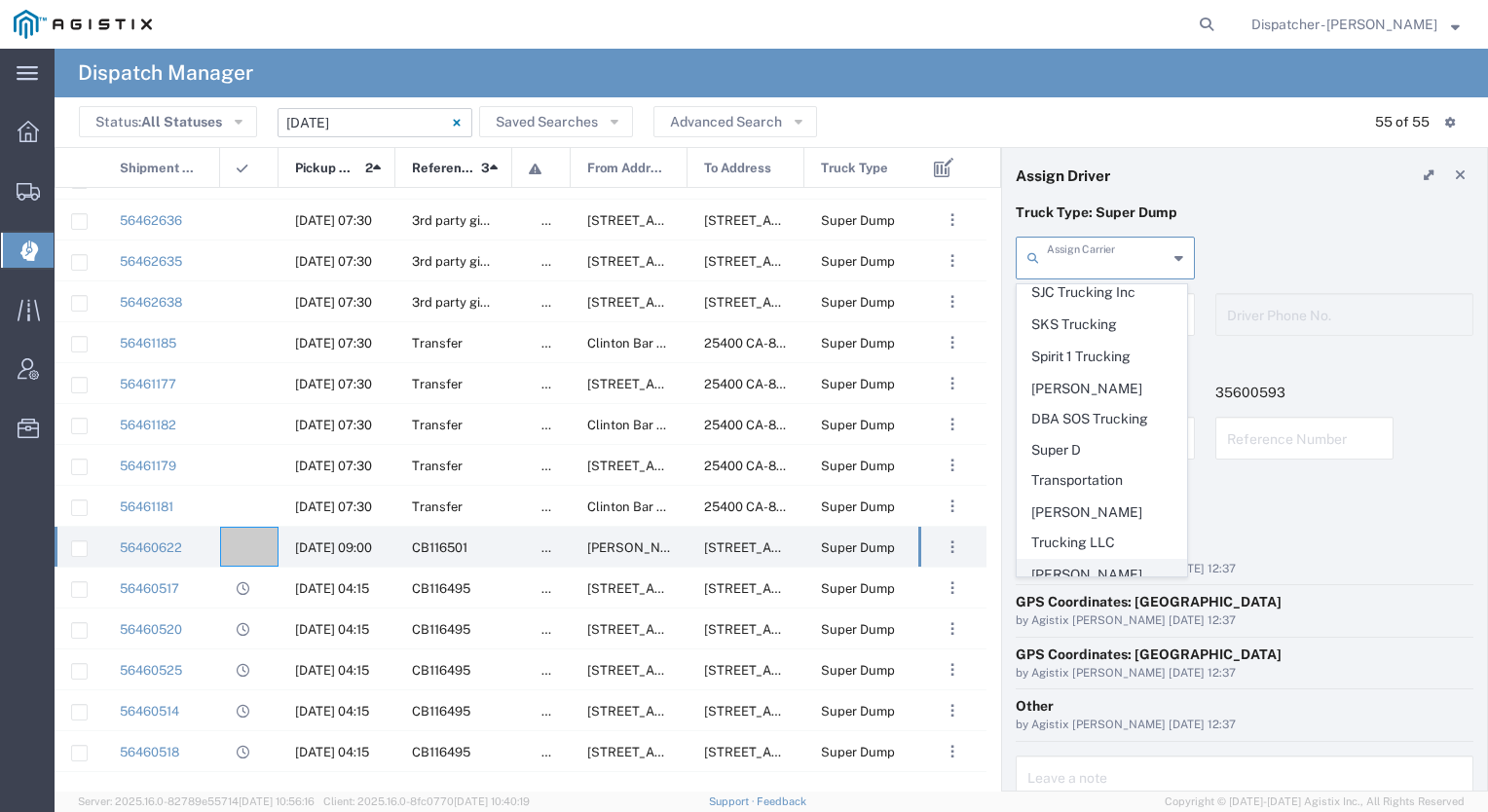
scroll to position [4231, 0]
click at [1067, 685] on span "Traxx Equipment Rental and Excavation" at bounding box center [1102, 714] width 169 height 60
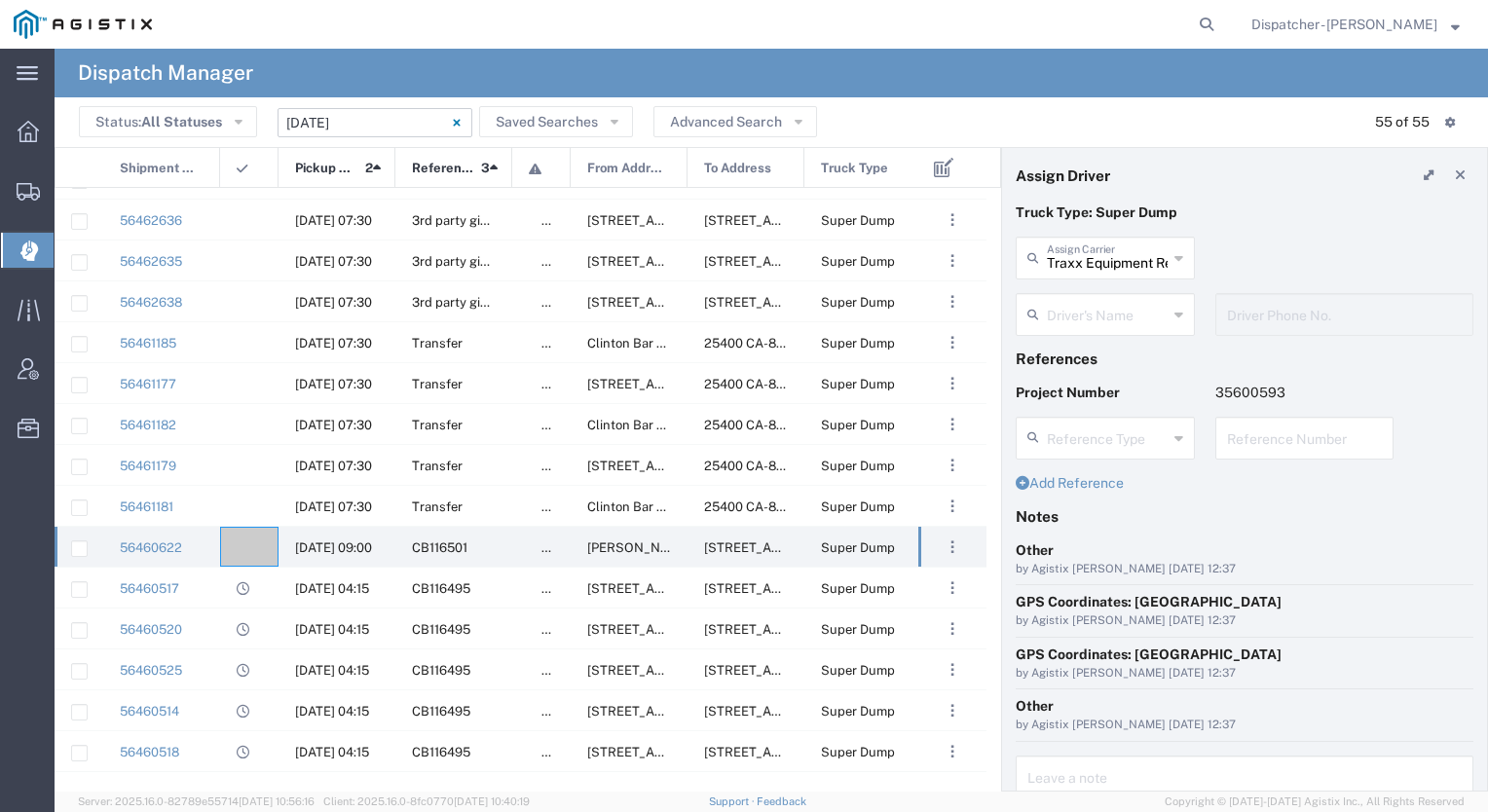
scroll to position [0, 0]
click at [1082, 326] on input "text" at bounding box center [1107, 313] width 120 height 35
click at [1082, 344] on span "[PERSON_NAME]" at bounding box center [1102, 356] width 169 height 31
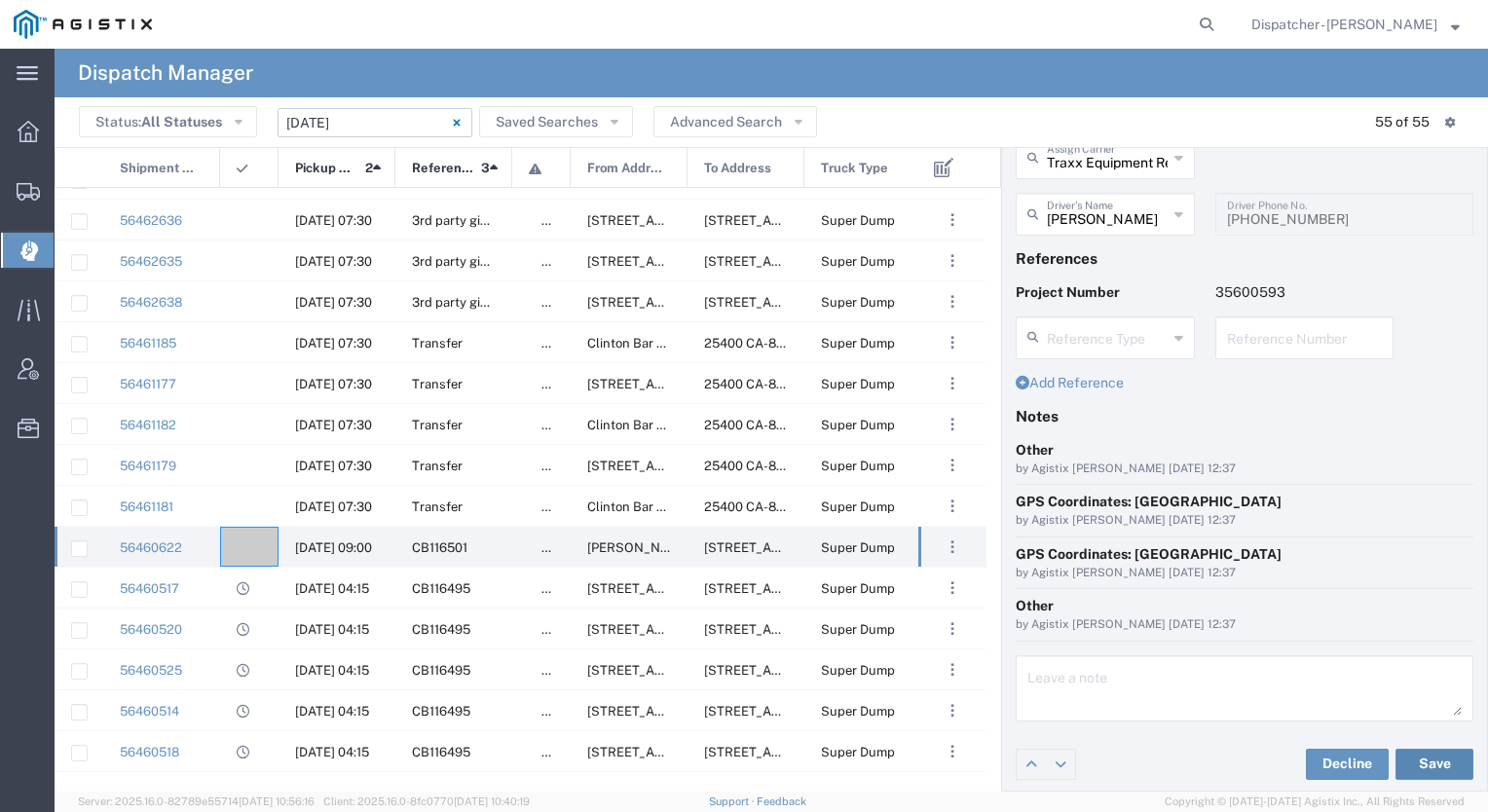
click at [1396, 759] on button "Save" at bounding box center [1435, 765] width 78 height 32
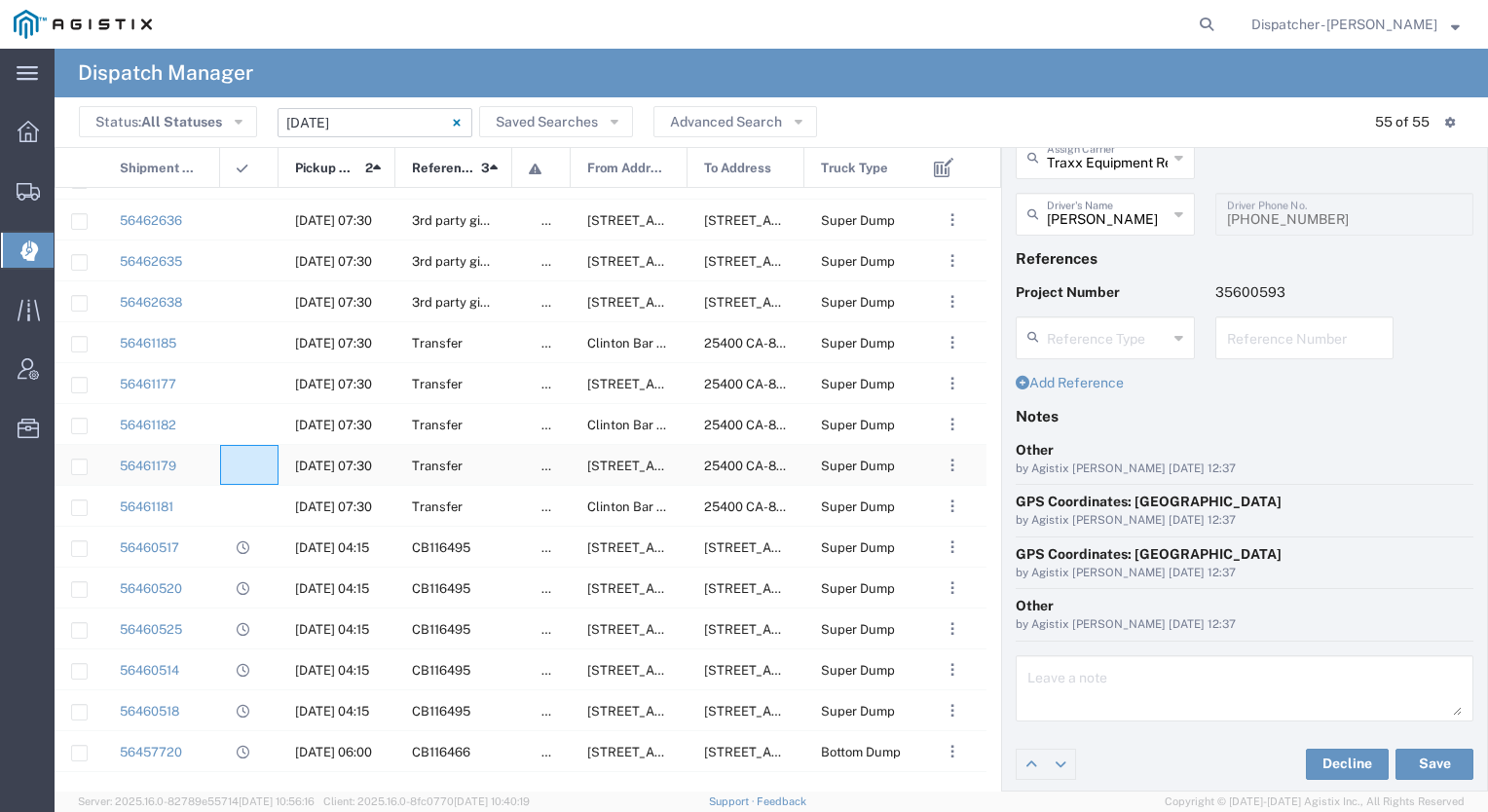
click at [252, 461] on div at bounding box center [249, 465] width 58 height 39
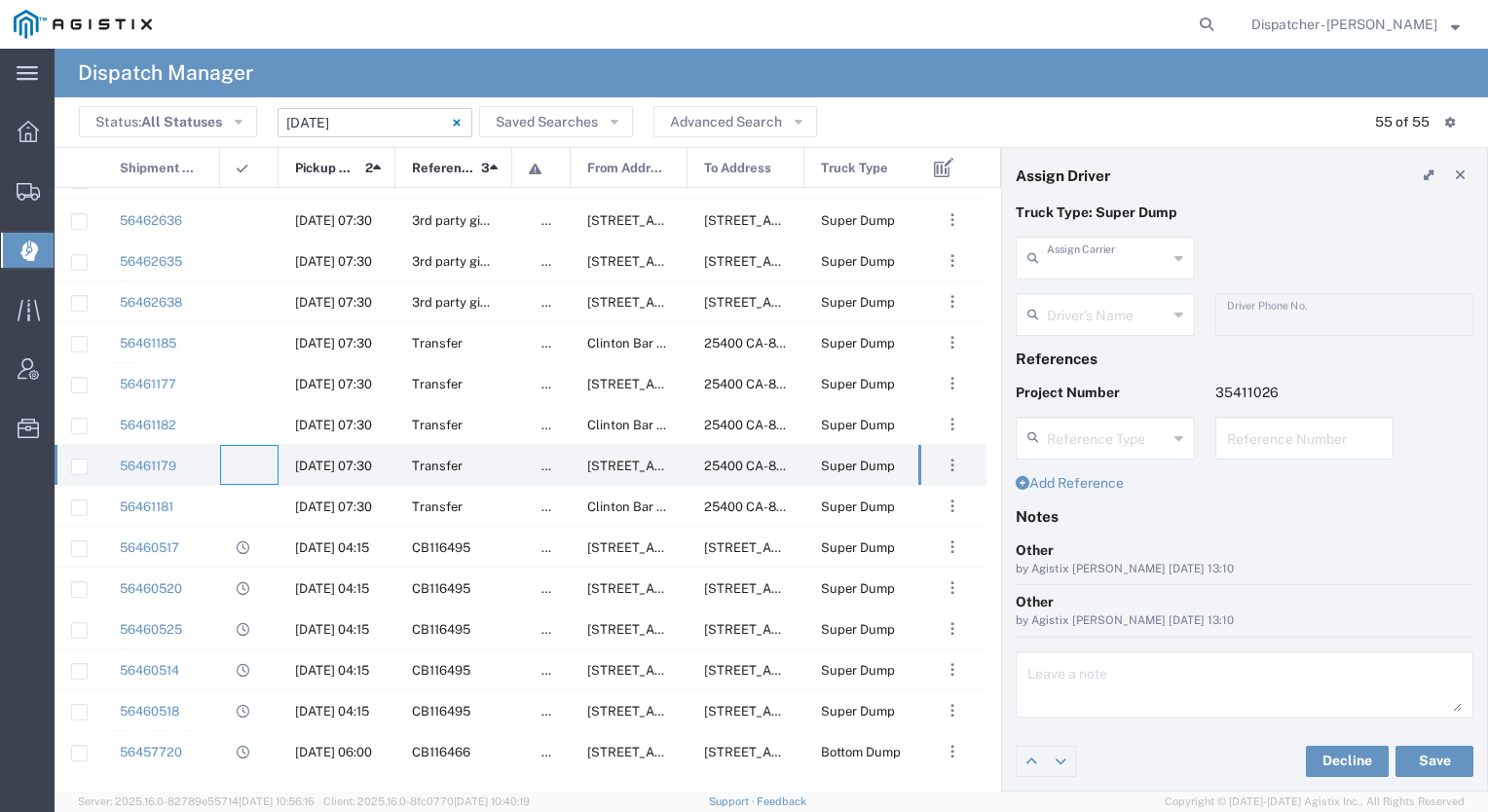
click at [1079, 260] on input "text" at bounding box center [1107, 257] width 120 height 35
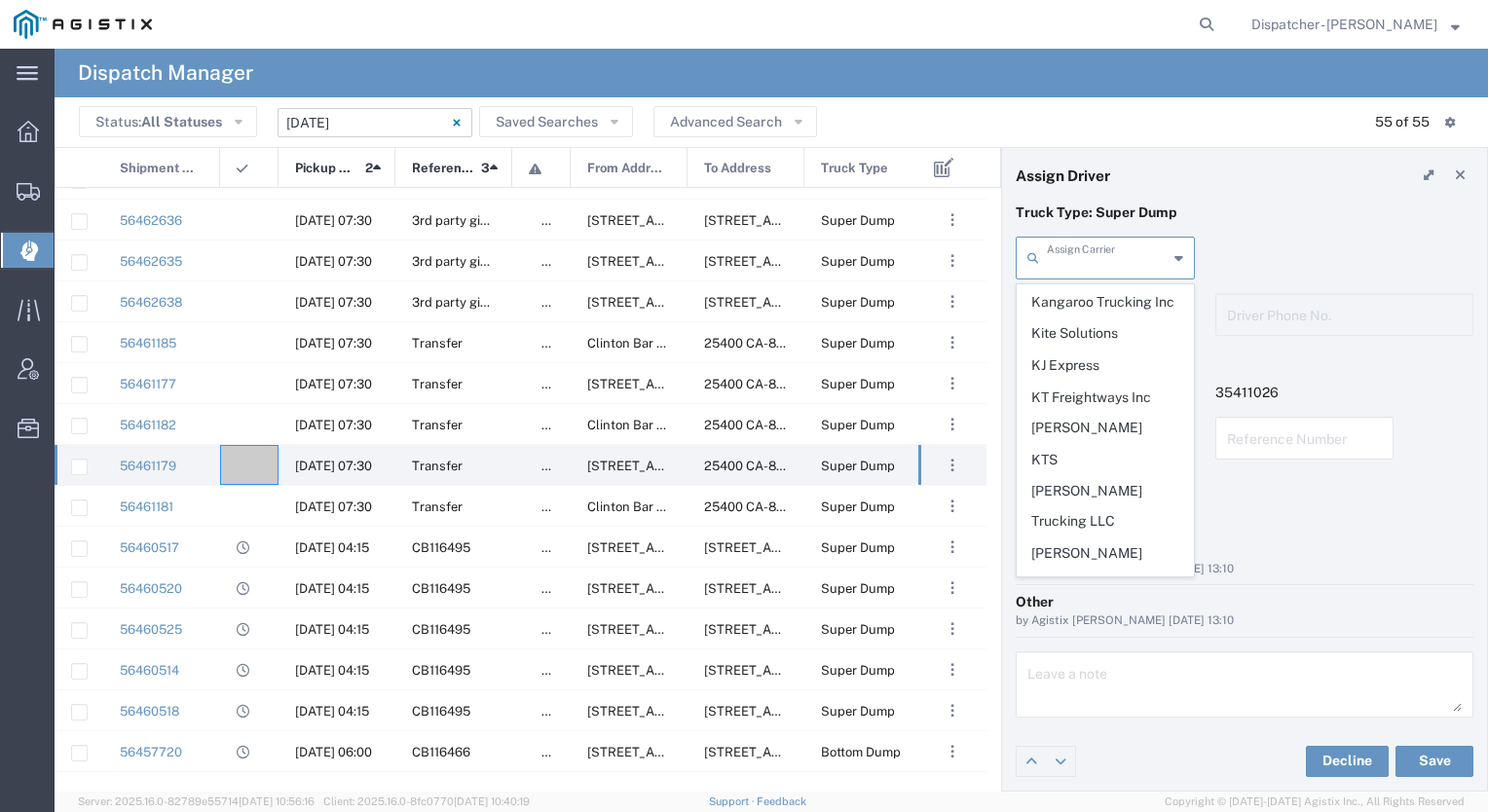
click at [1098, 724] on span "[PERSON_NAME]" at bounding box center [1106, 739] width 176 height 31
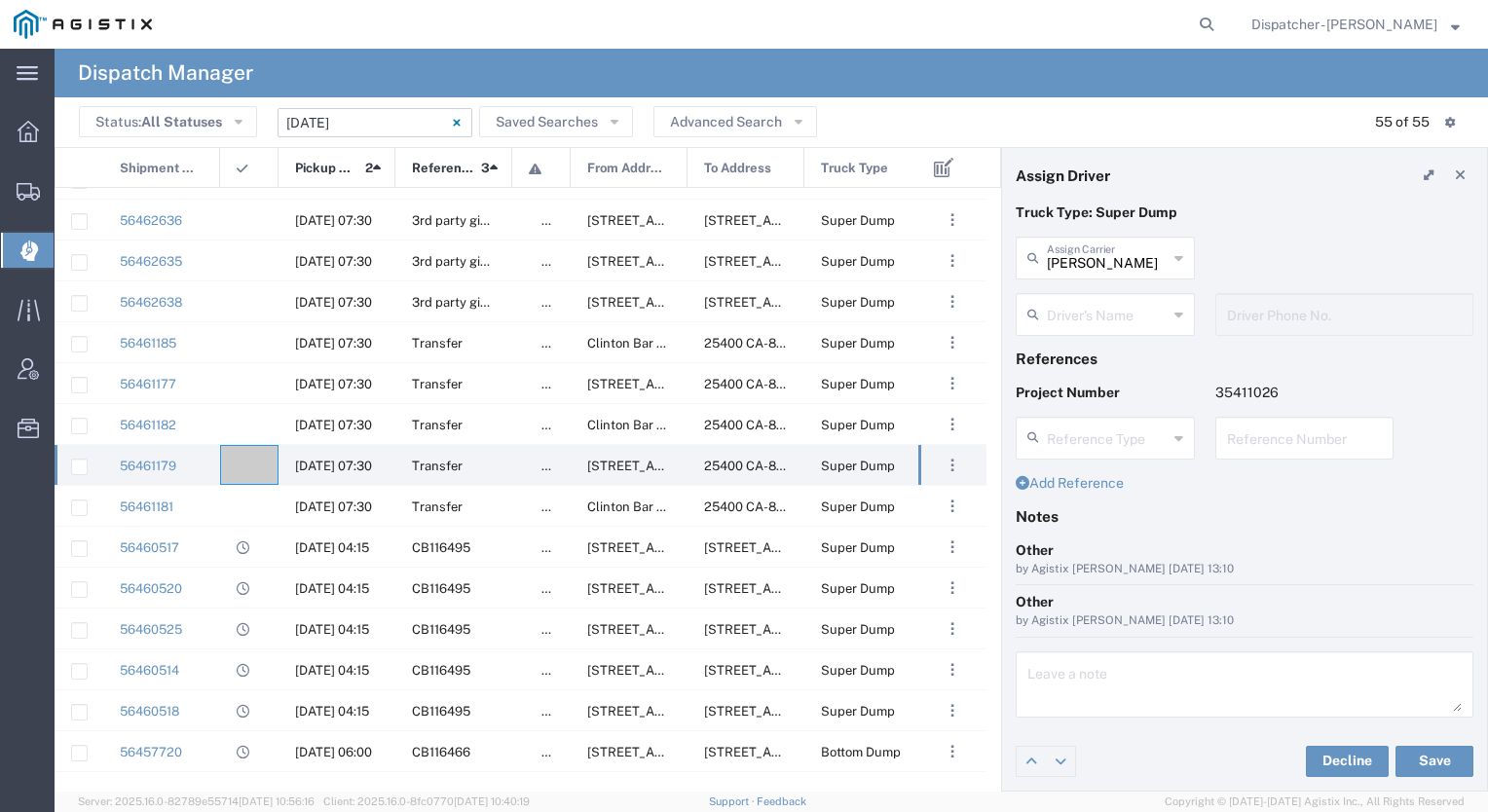
click at [1092, 323] on input "text" at bounding box center [1107, 313] width 120 height 35
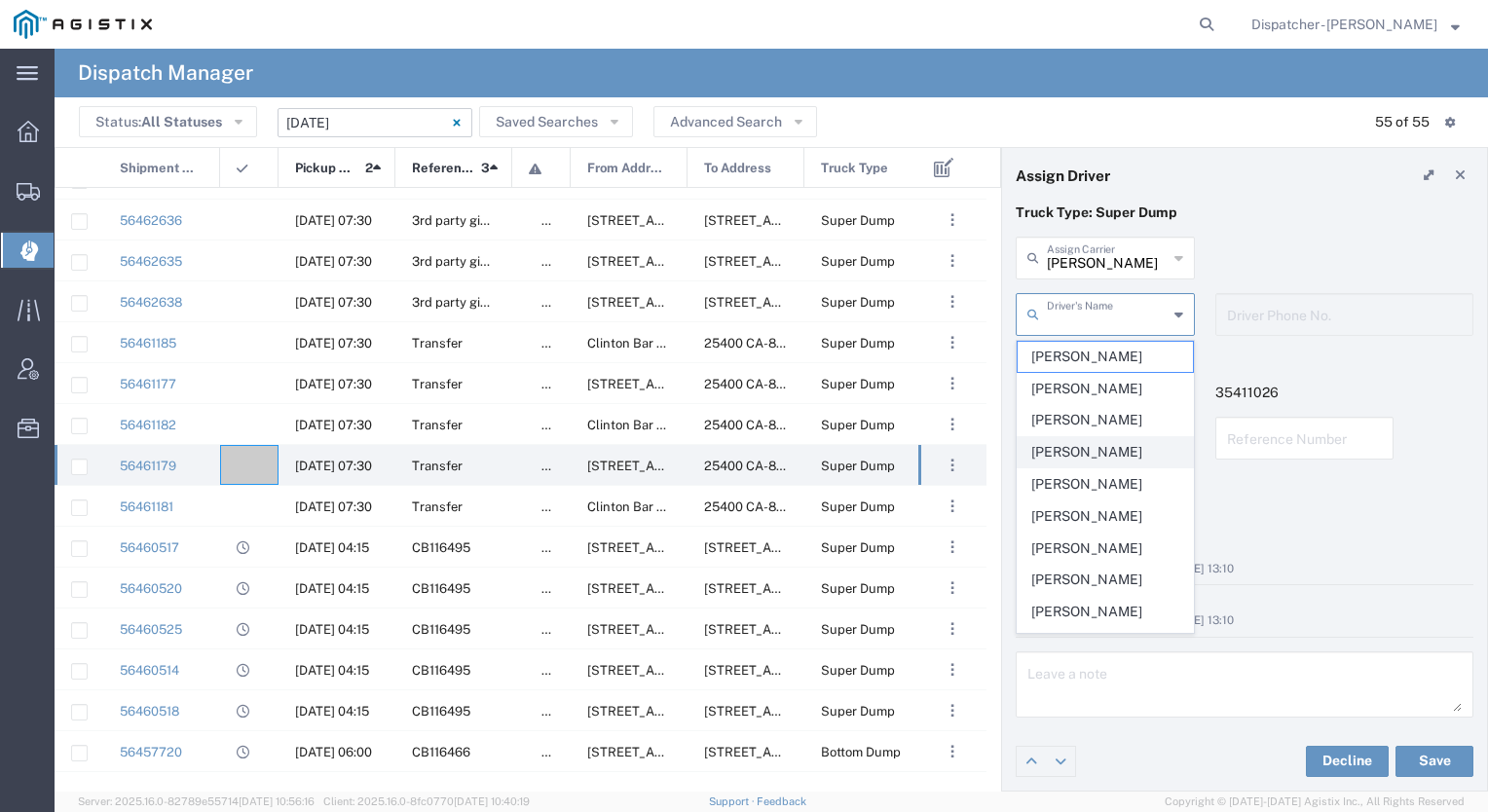
click at [1075, 455] on span "[PERSON_NAME]" at bounding box center [1106, 452] width 176 height 31
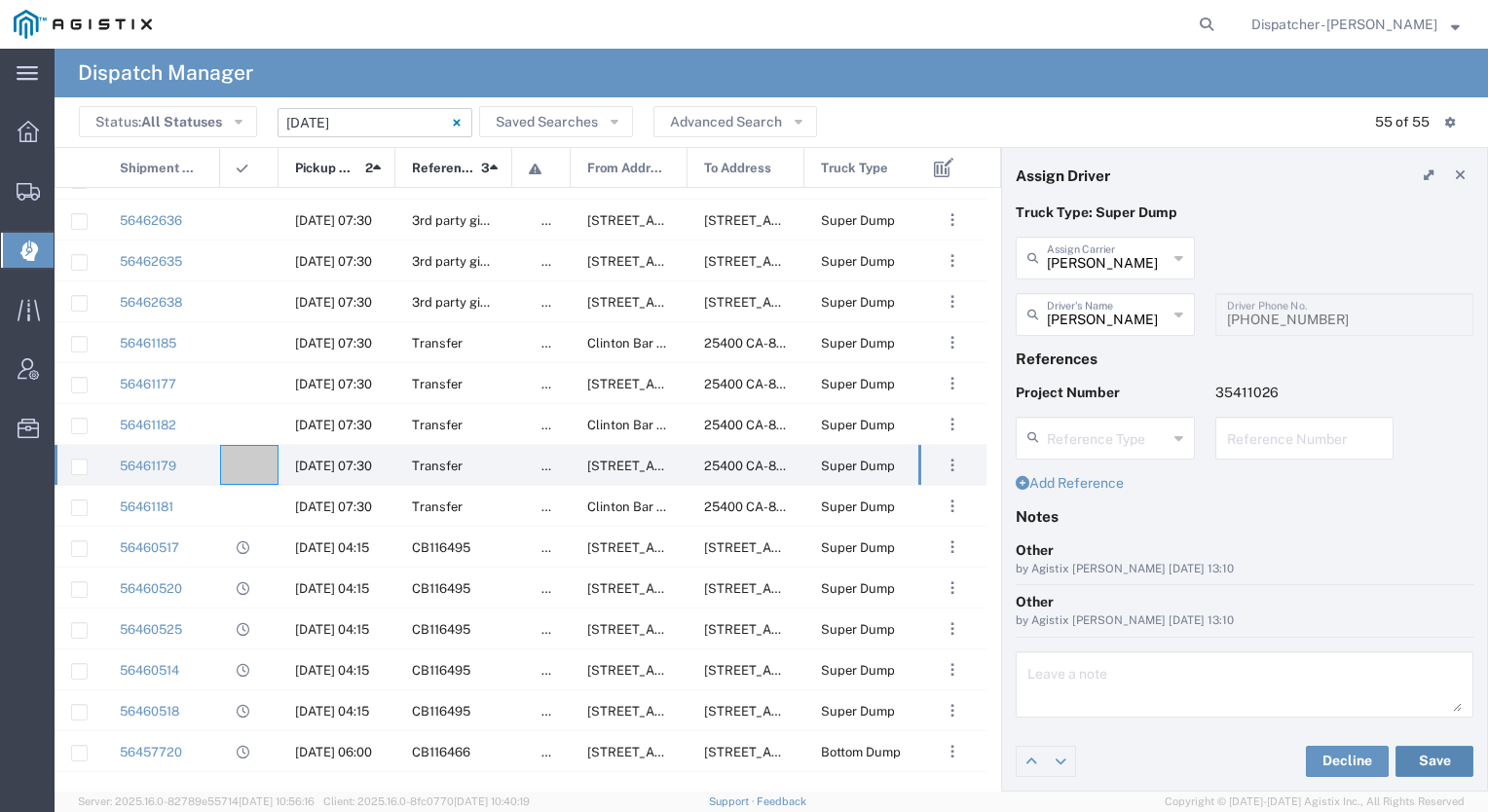
click at [1416, 770] on button "Save" at bounding box center [1435, 762] width 78 height 32
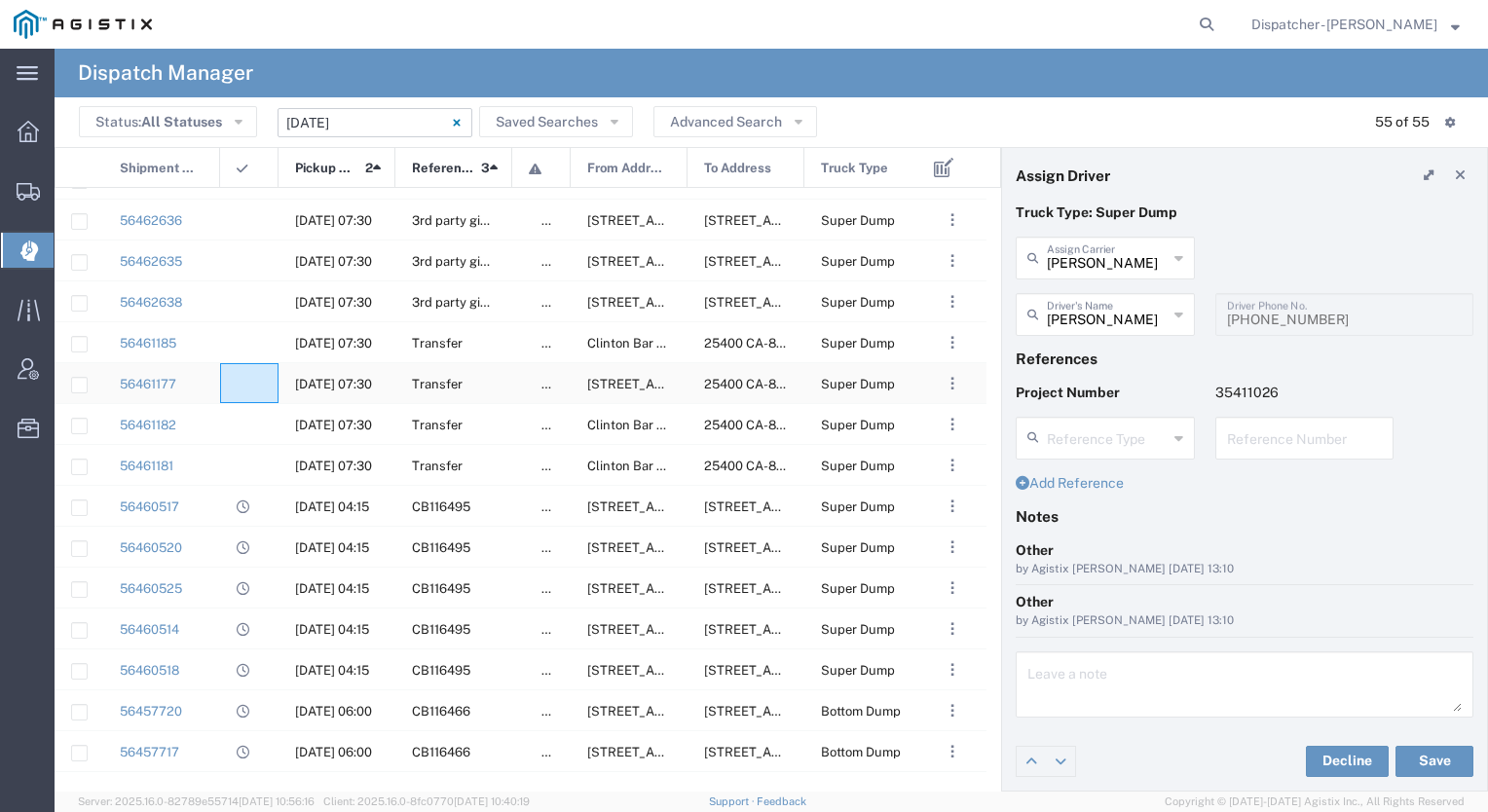
click at [238, 366] on div at bounding box center [249, 383] width 58 height 39
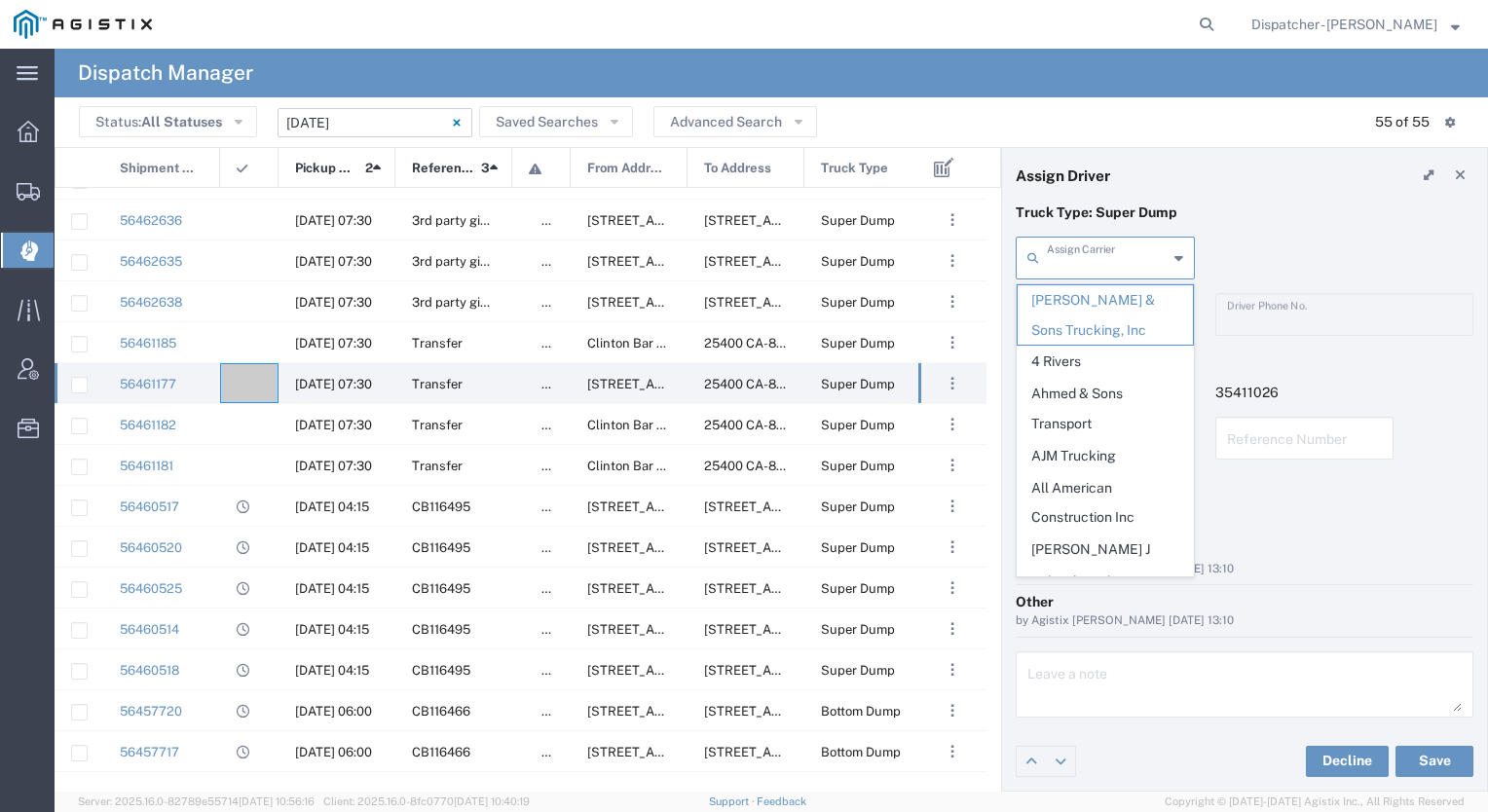
click at [1104, 264] on input "text" at bounding box center [1107, 257] width 120 height 35
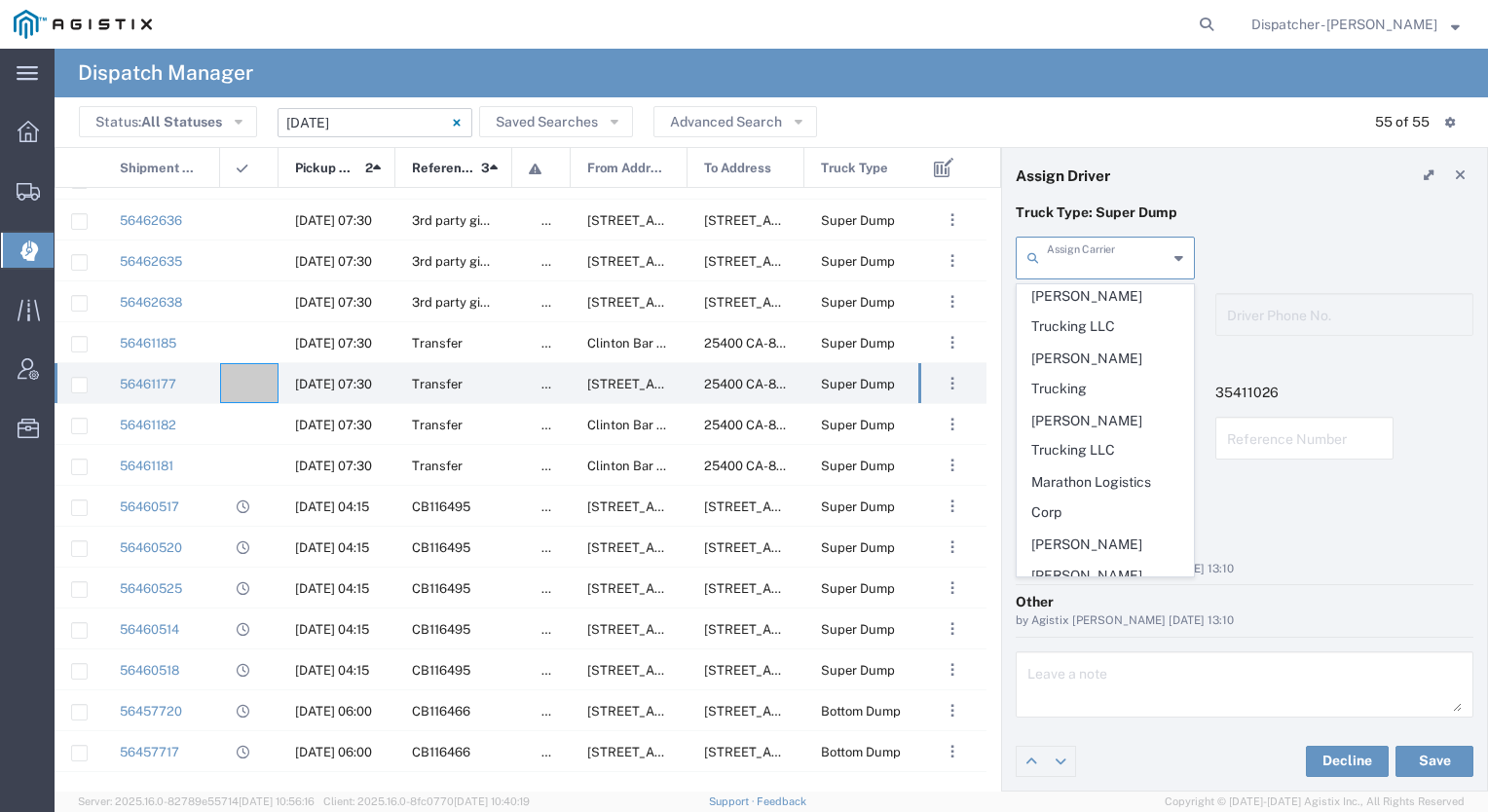
scroll to position [2851, 0]
click at [1085, 530] on span "[PERSON_NAME]" at bounding box center [1106, 545] width 176 height 31
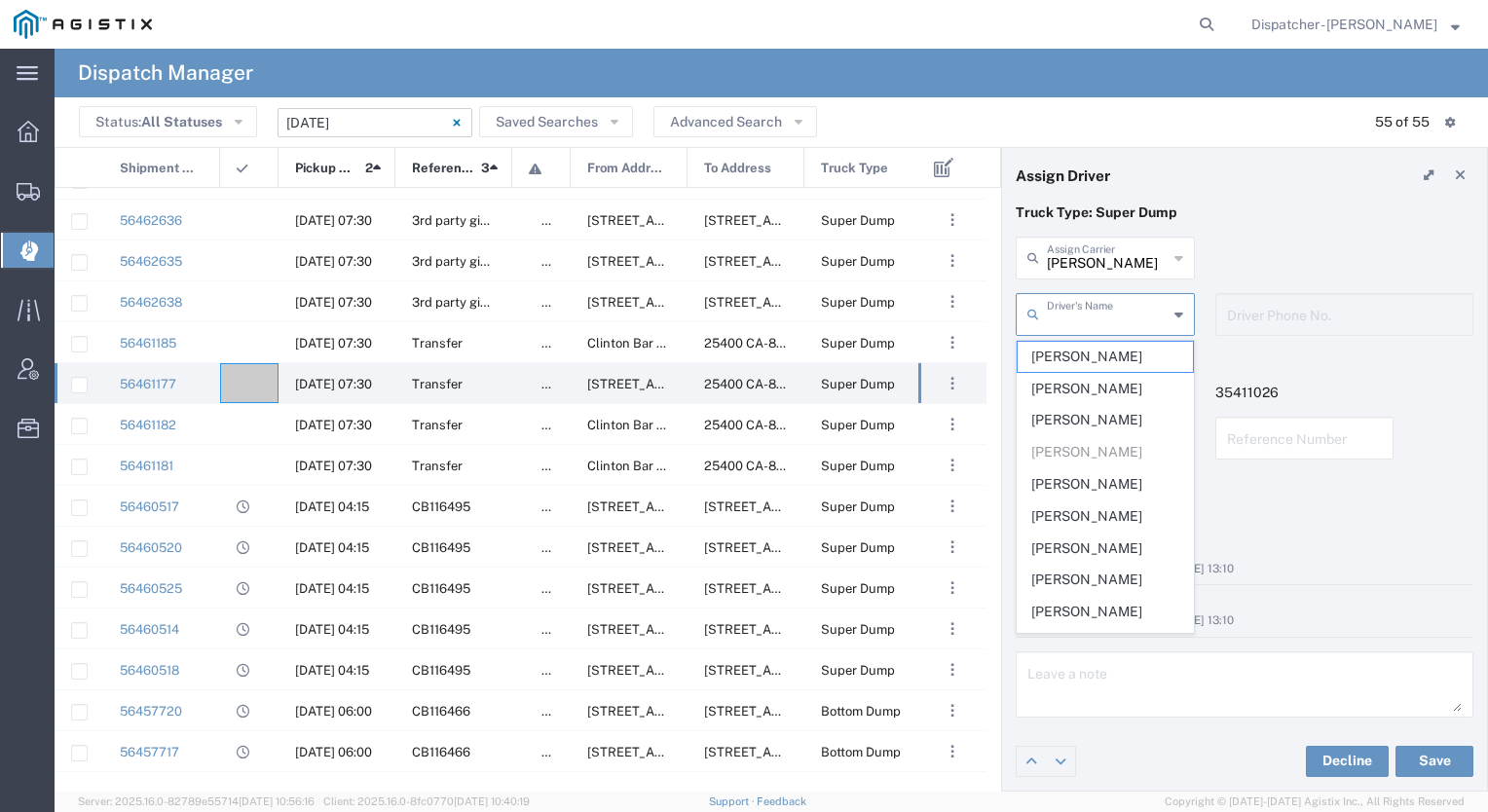
click at [1087, 324] on input "text" at bounding box center [1107, 313] width 120 height 35
click at [1093, 517] on span "[PERSON_NAME]" at bounding box center [1106, 516] width 176 height 31
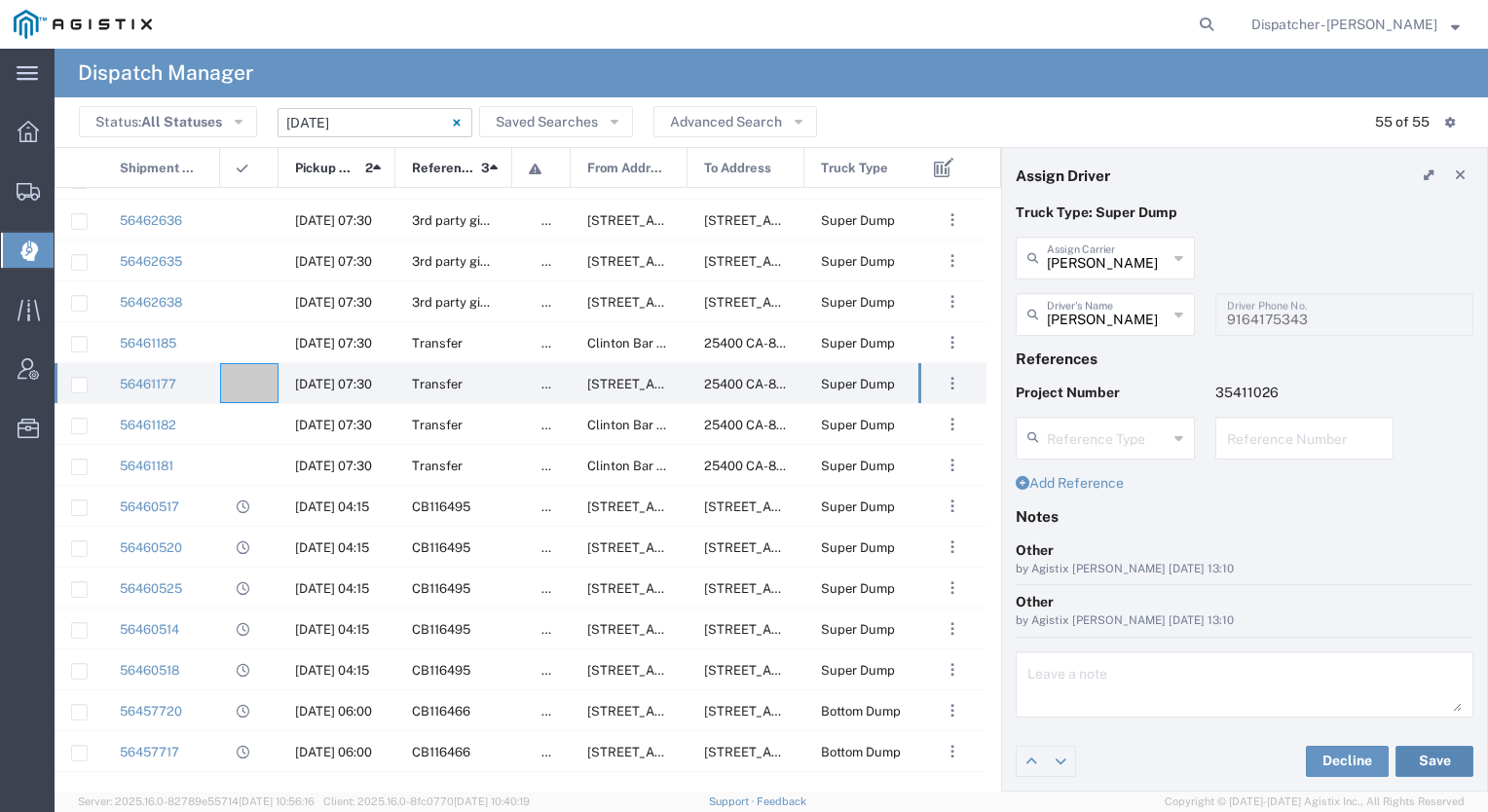
click at [1423, 763] on button "Save" at bounding box center [1435, 762] width 78 height 32
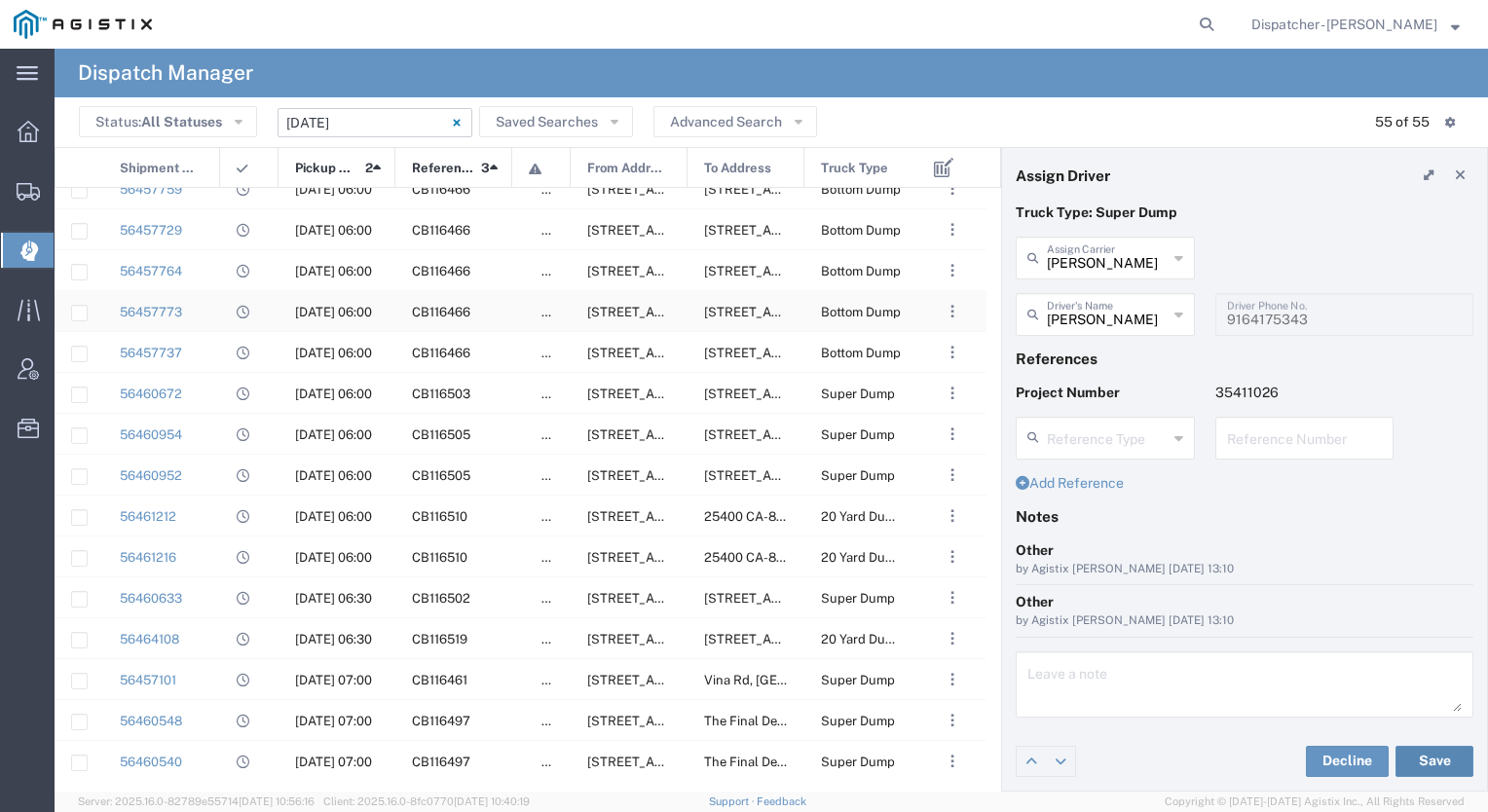
scroll to position [1344, 0]
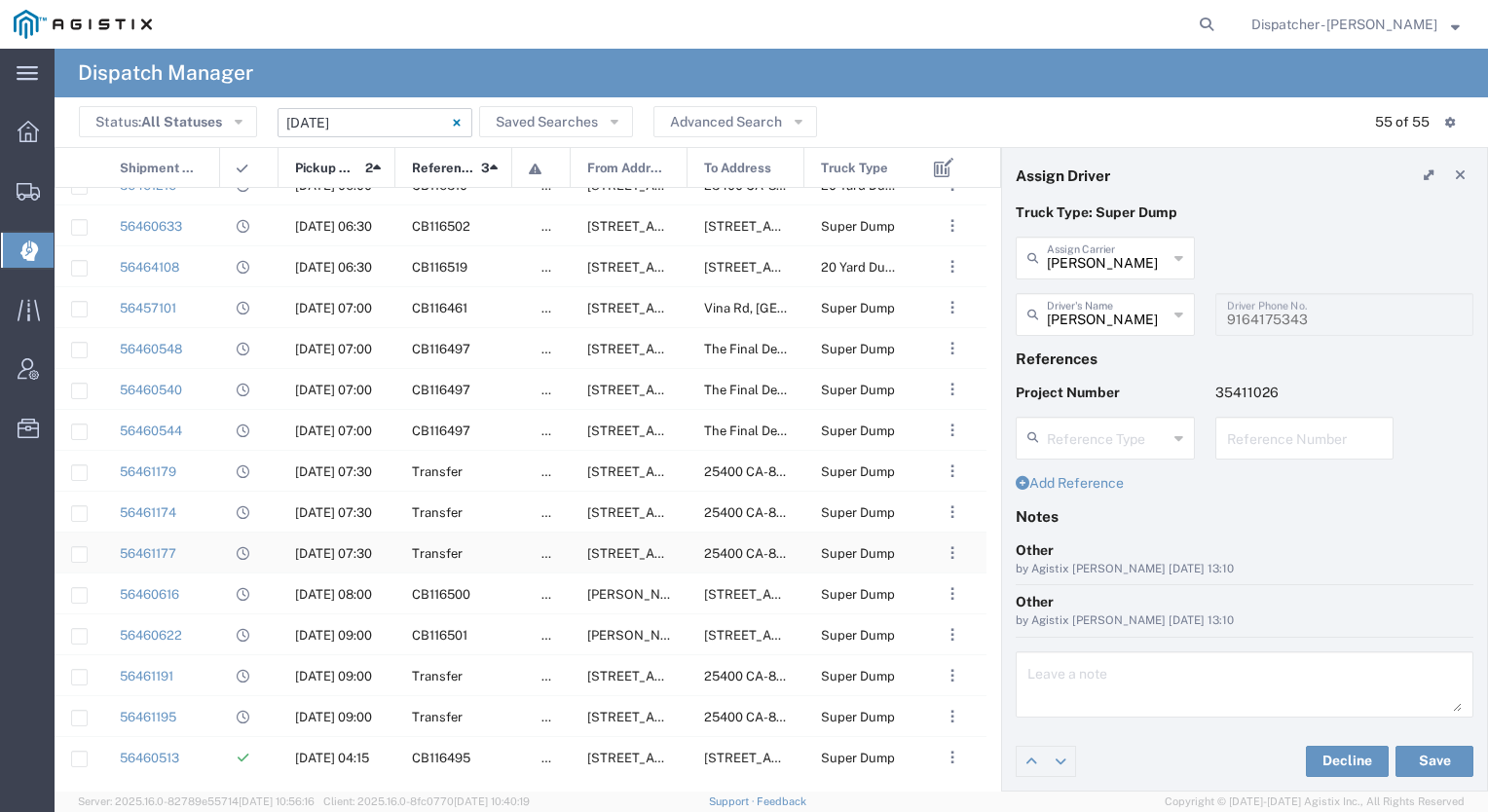
click at [206, 553] on div "56461177" at bounding box center [162, 553] width 116 height 39
click at [1122, 316] on input "text" at bounding box center [1107, 313] width 120 height 35
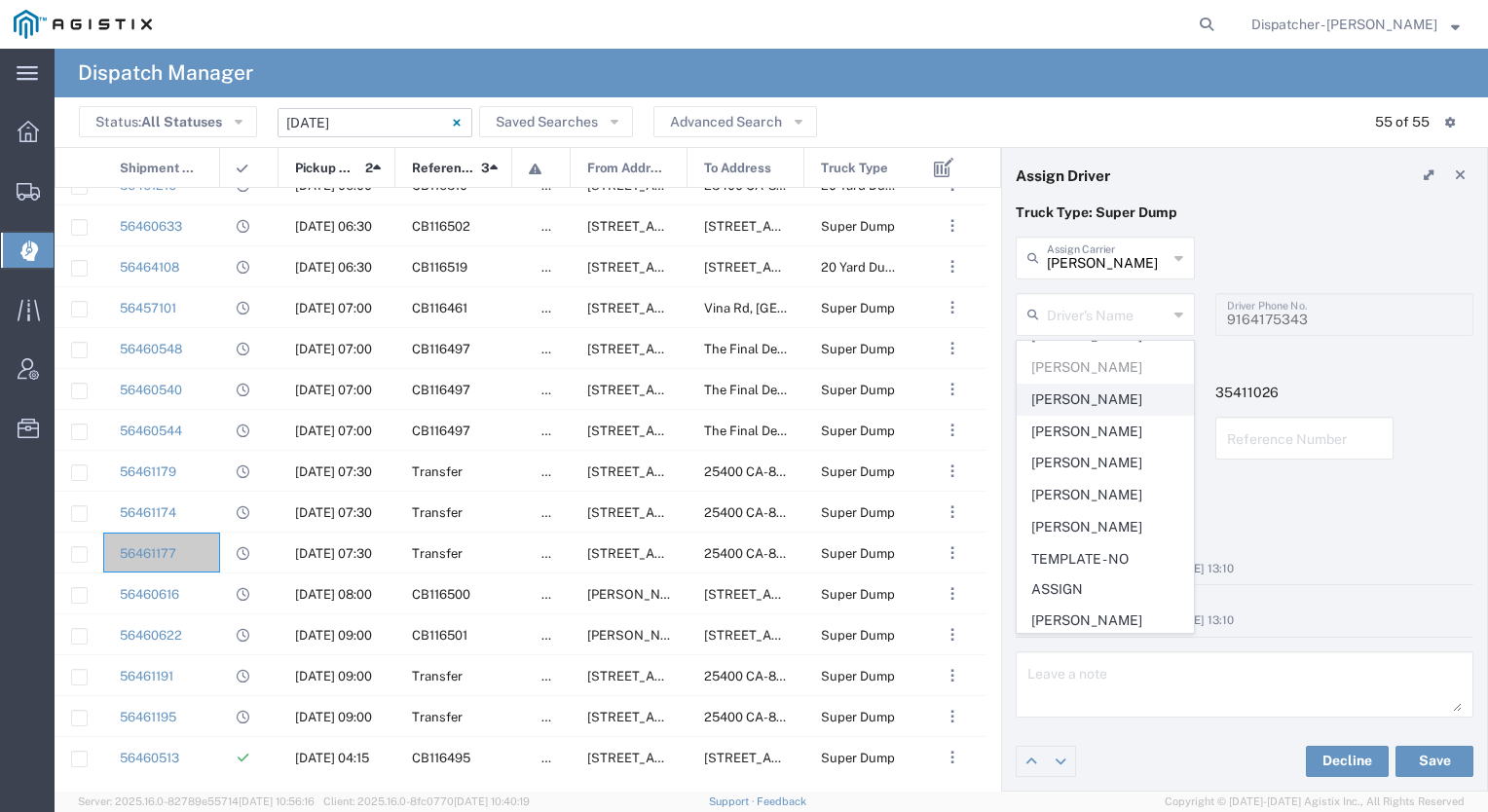
click at [1094, 520] on span "[PERSON_NAME]" at bounding box center [1106, 527] width 176 height 31
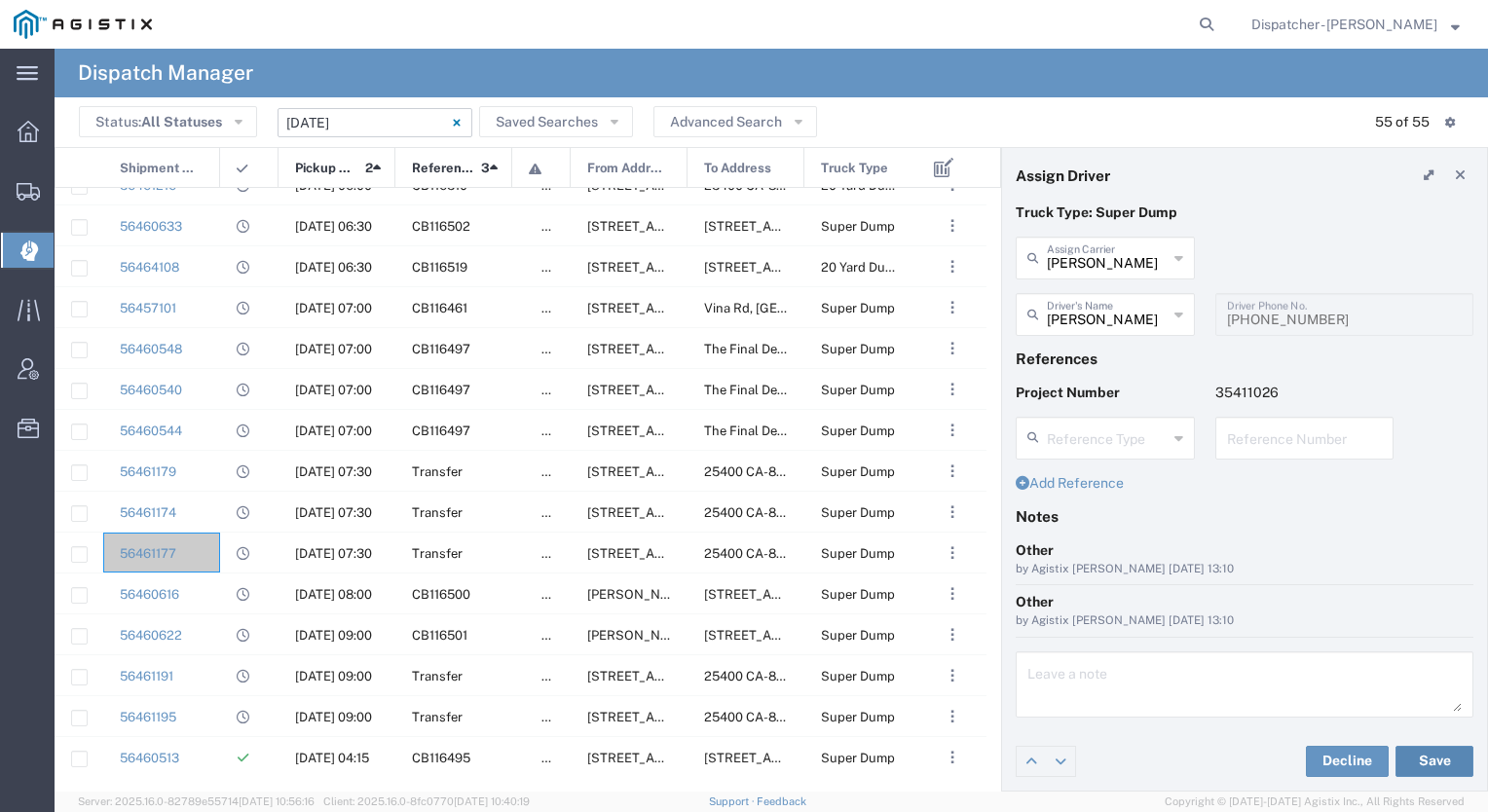
click at [1418, 767] on button "Save" at bounding box center [1435, 762] width 78 height 32
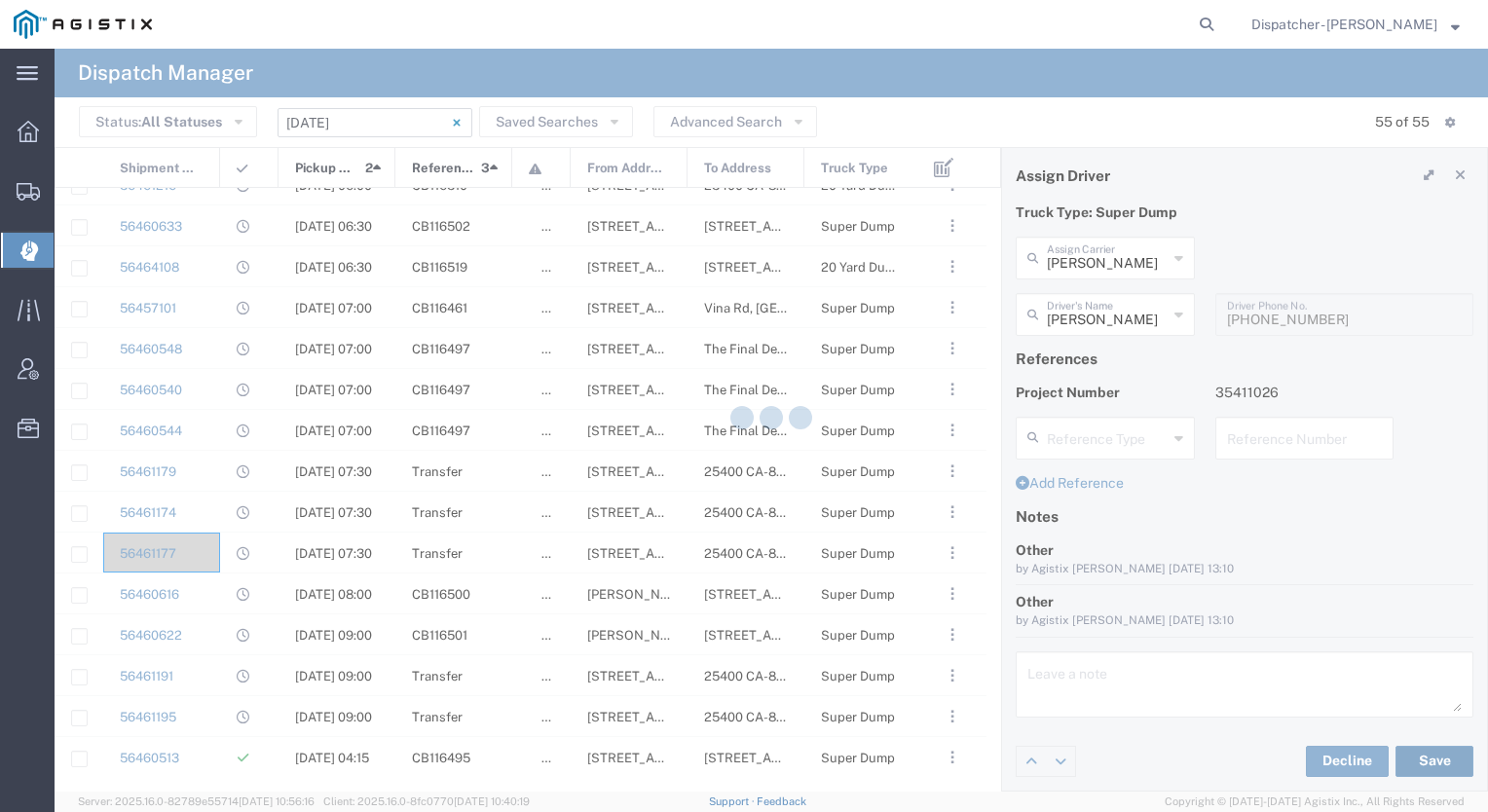
click at [1418, 767] on div at bounding box center [771, 419] width 1434 height 743
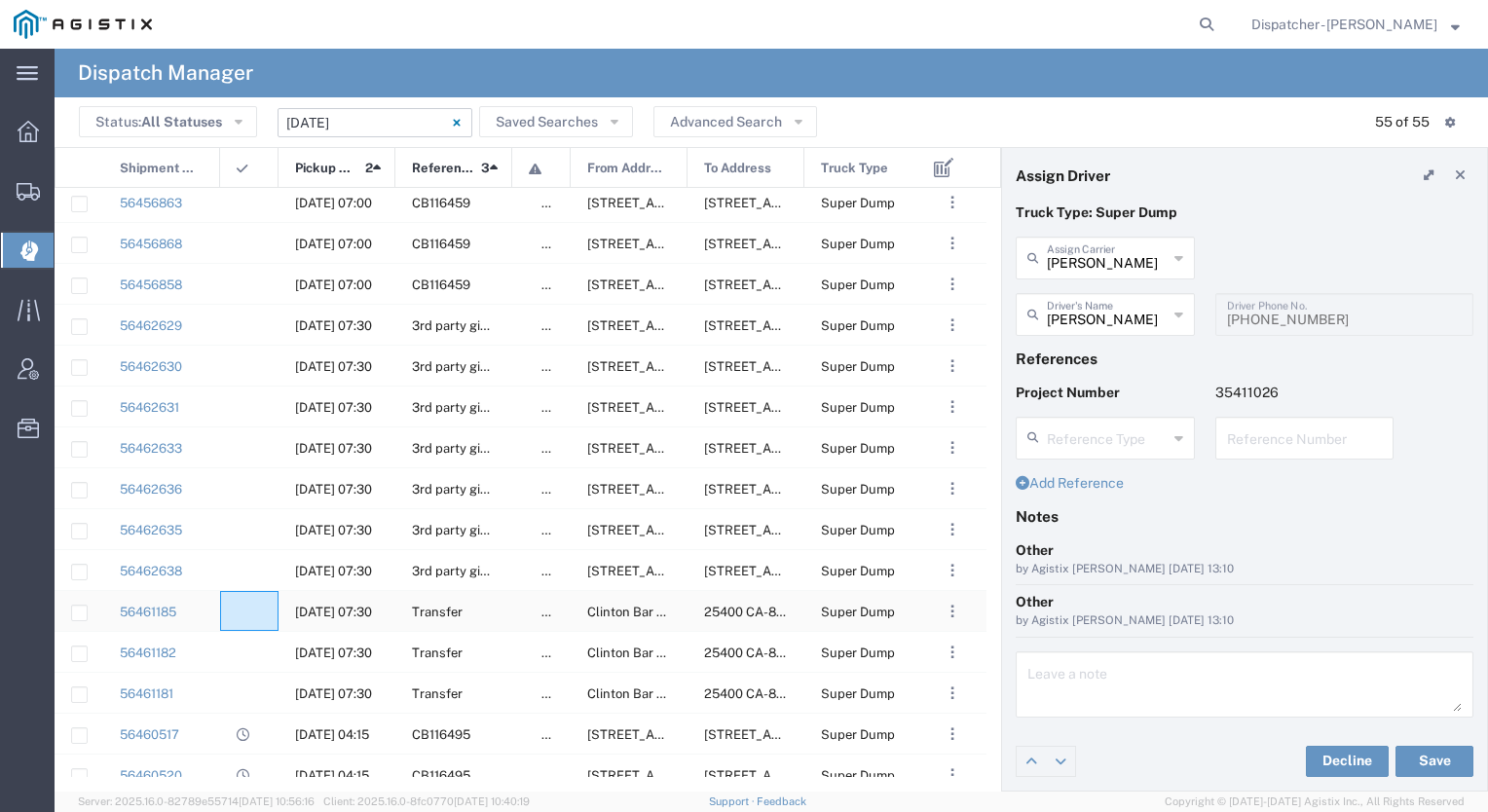
click at [246, 602] on div at bounding box center [249, 611] width 58 height 39
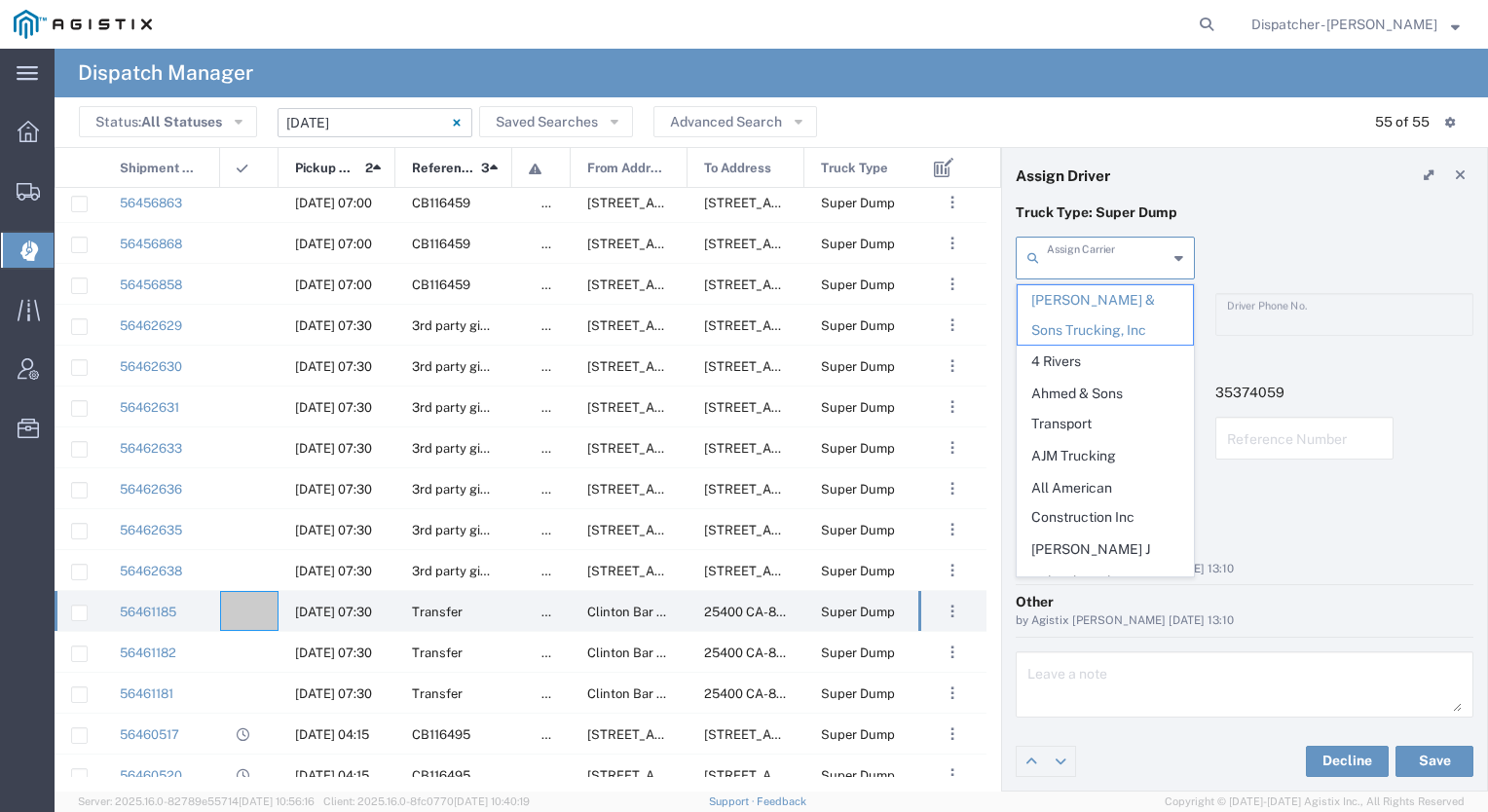
click at [1075, 246] on input "text" at bounding box center [1107, 257] width 120 height 35
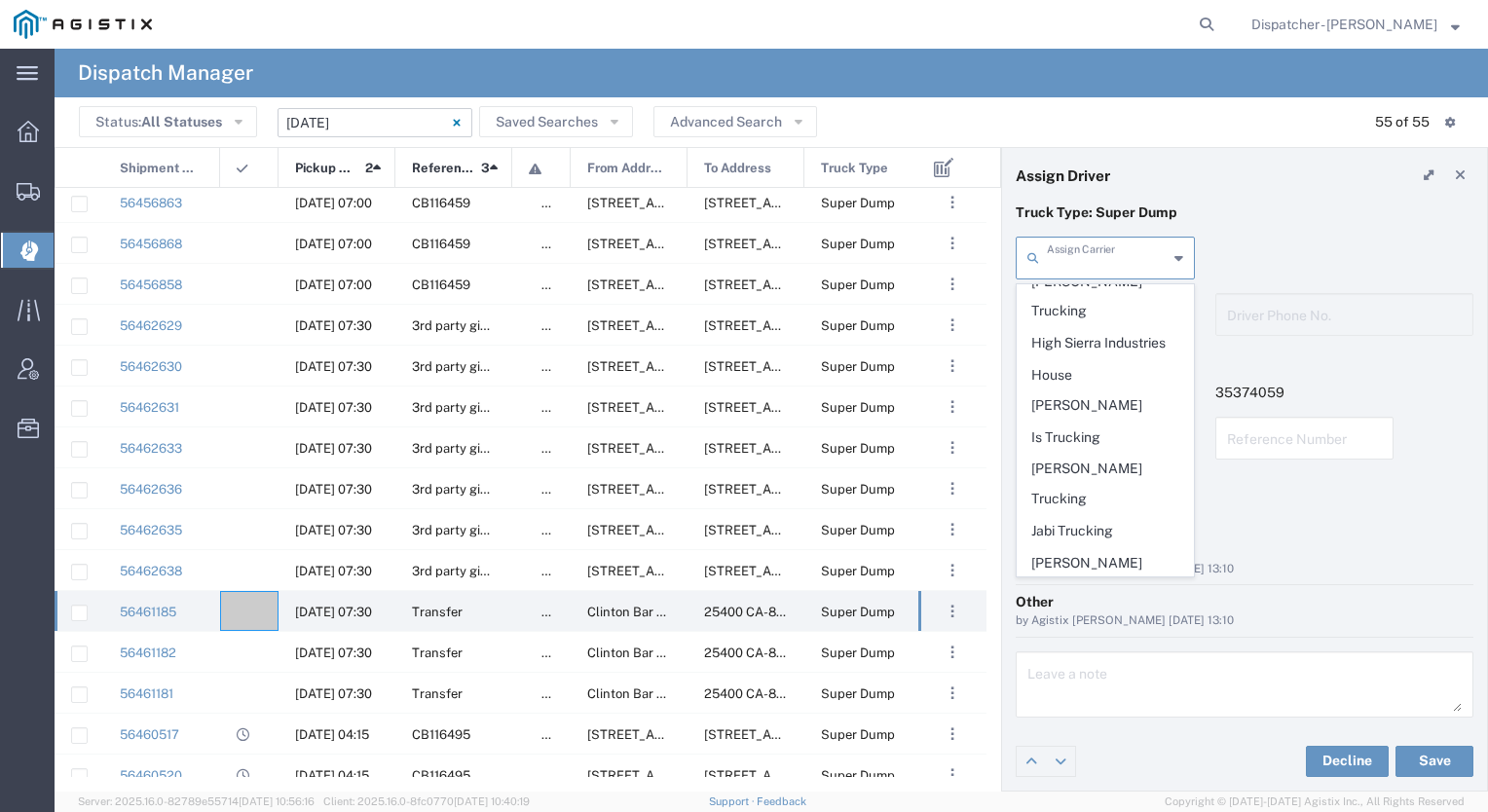
click at [1098, 610] on span "Jays Trucking" at bounding box center [1106, 625] width 176 height 31
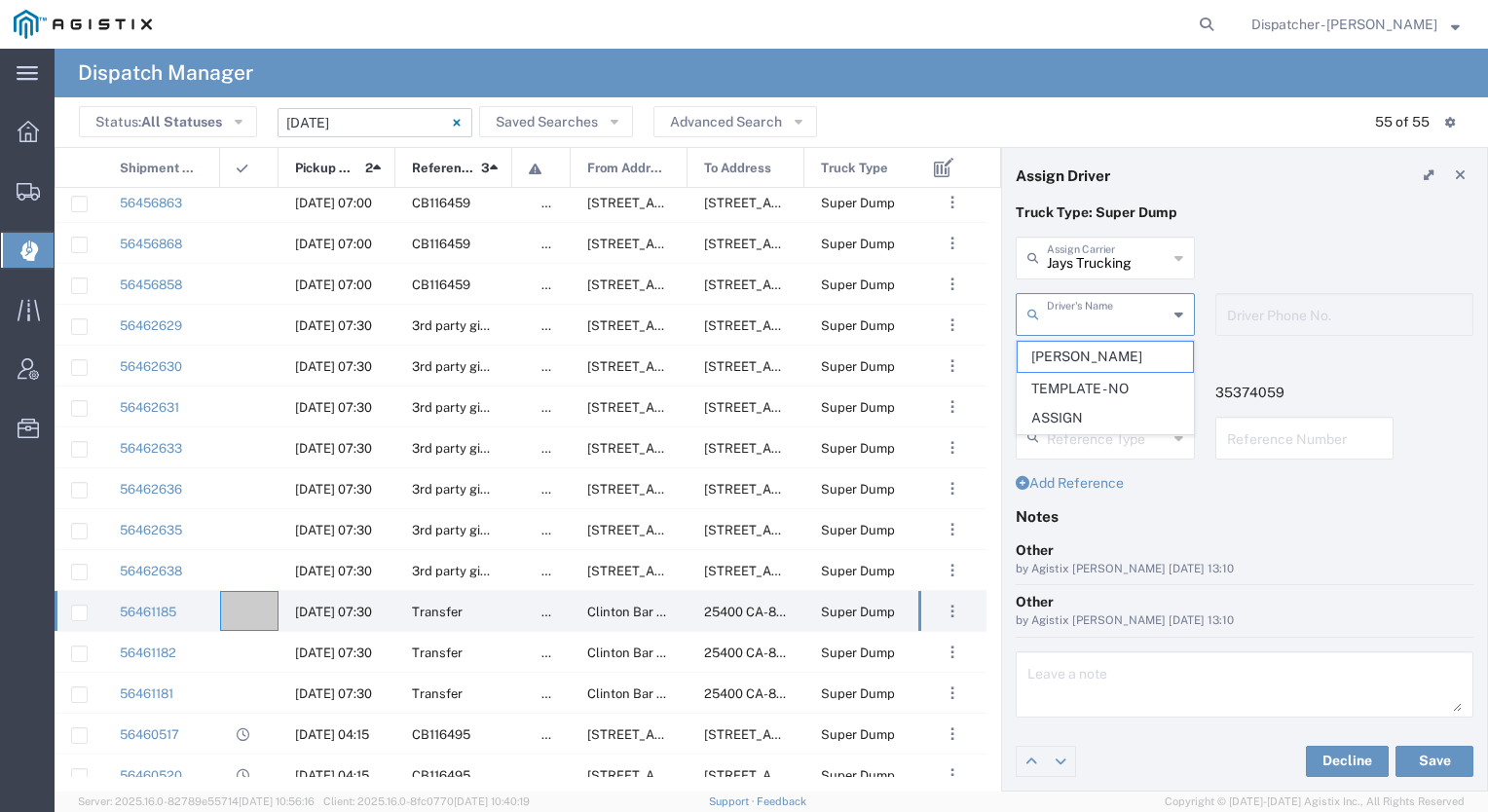
click at [1096, 322] on input "text" at bounding box center [1107, 313] width 120 height 35
click at [1086, 349] on span "[PERSON_NAME]" at bounding box center [1106, 356] width 176 height 31
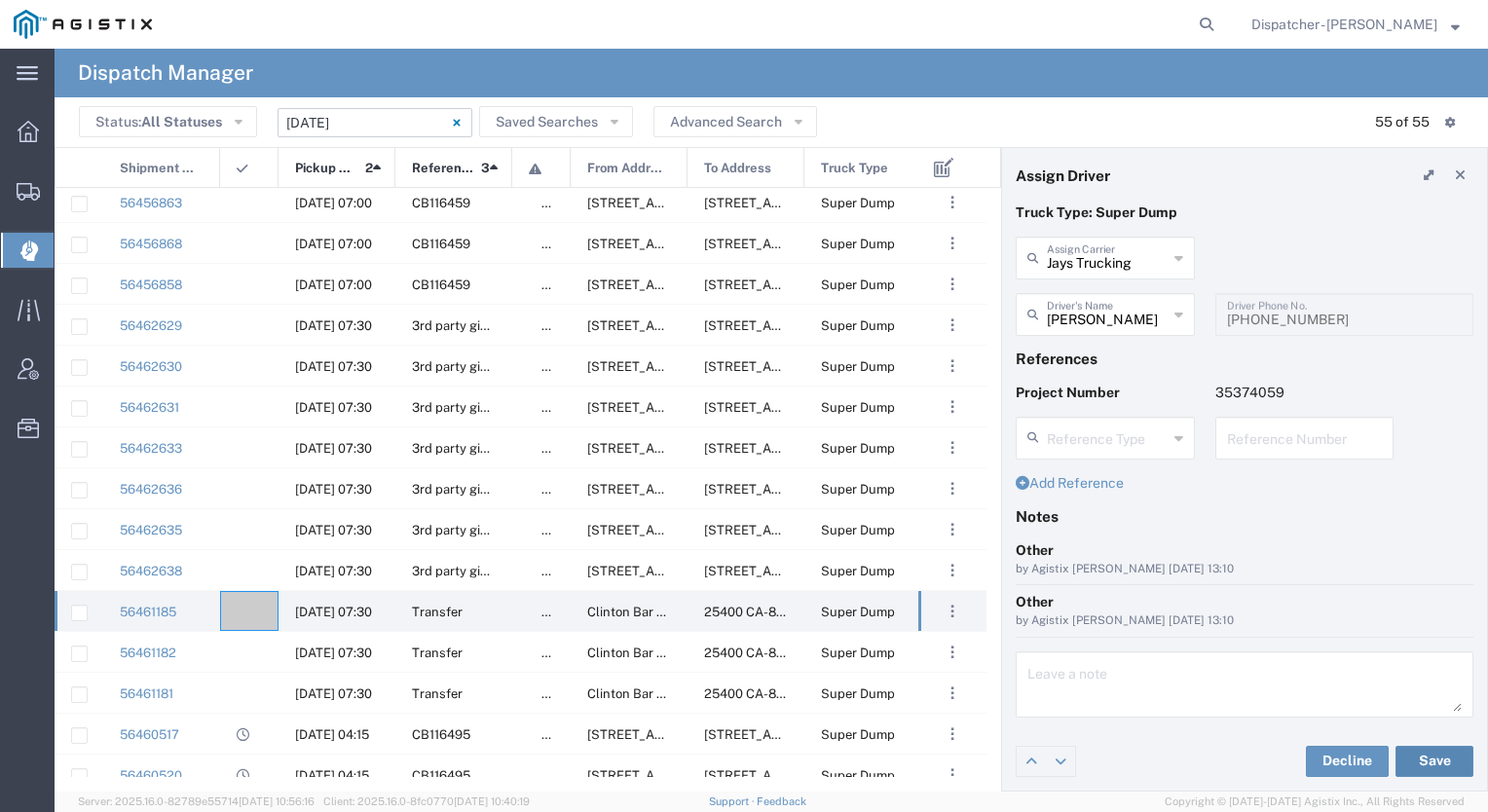
click at [1431, 750] on button "Save" at bounding box center [1435, 762] width 78 height 32
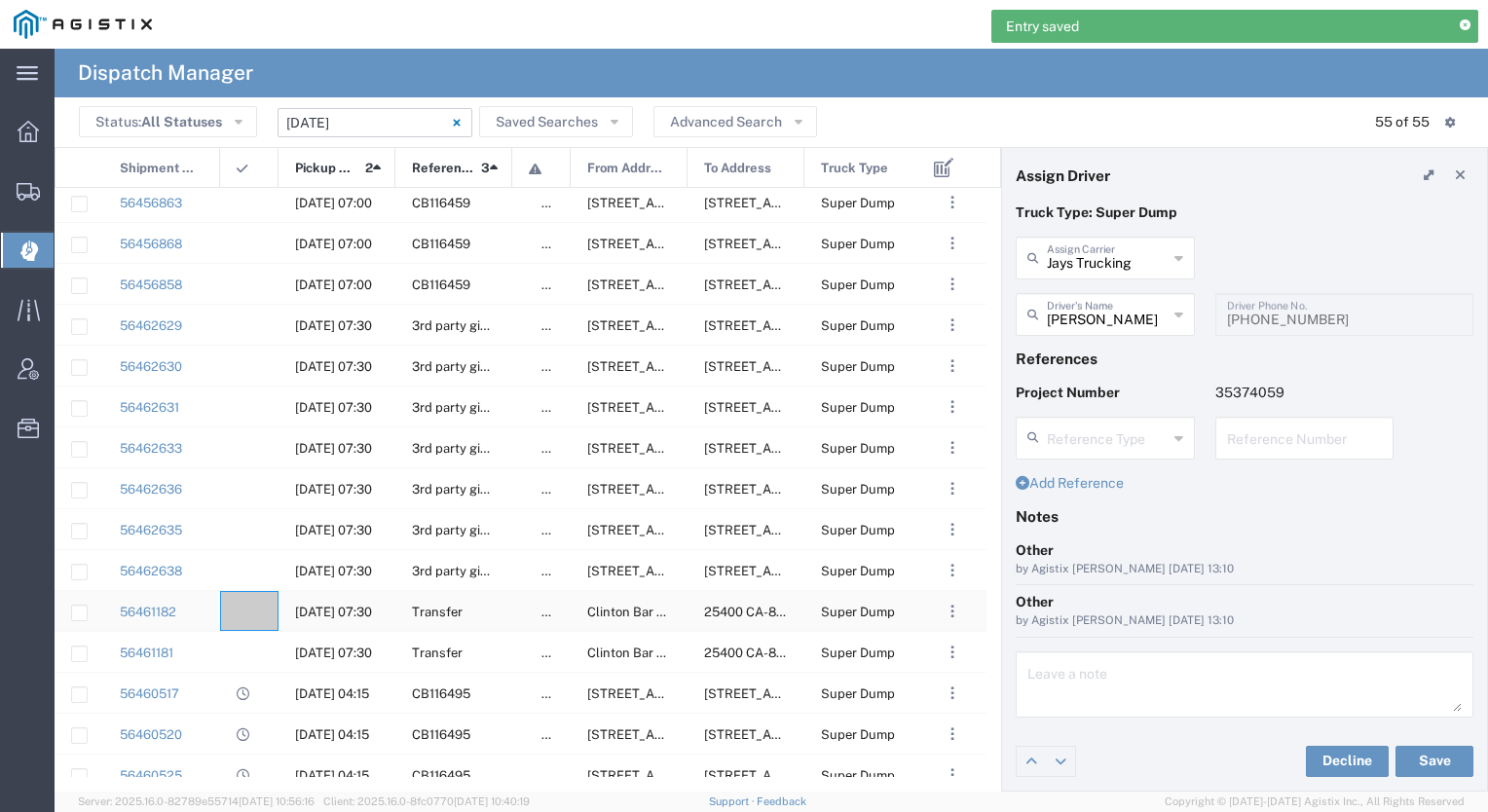
click at [246, 605] on agx-ag-table-icon-cell at bounding box center [243, 612] width 13 height 15
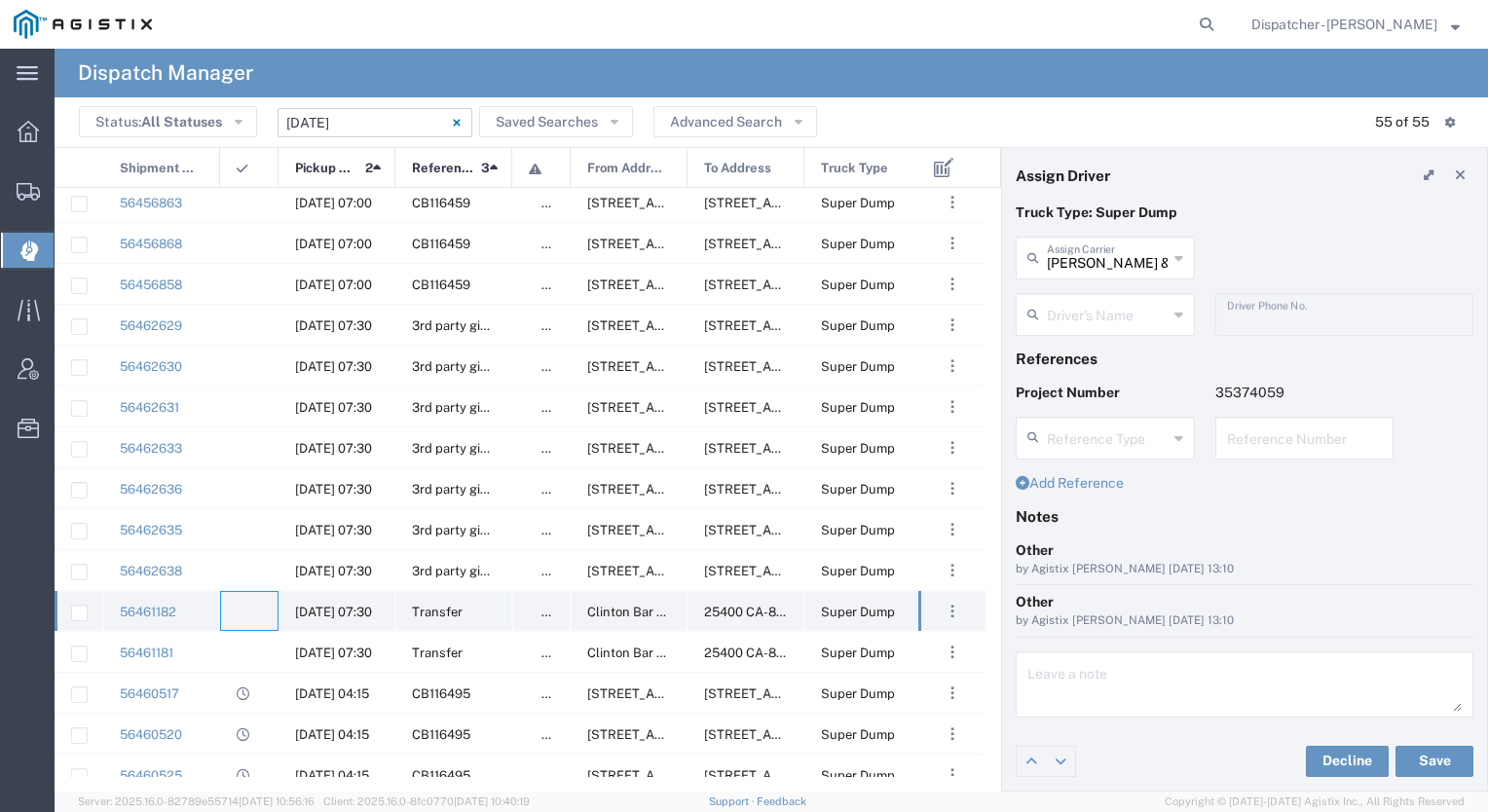
click at [243, 610] on agx-ag-table-icon-cell at bounding box center [243, 612] width 13 height 15
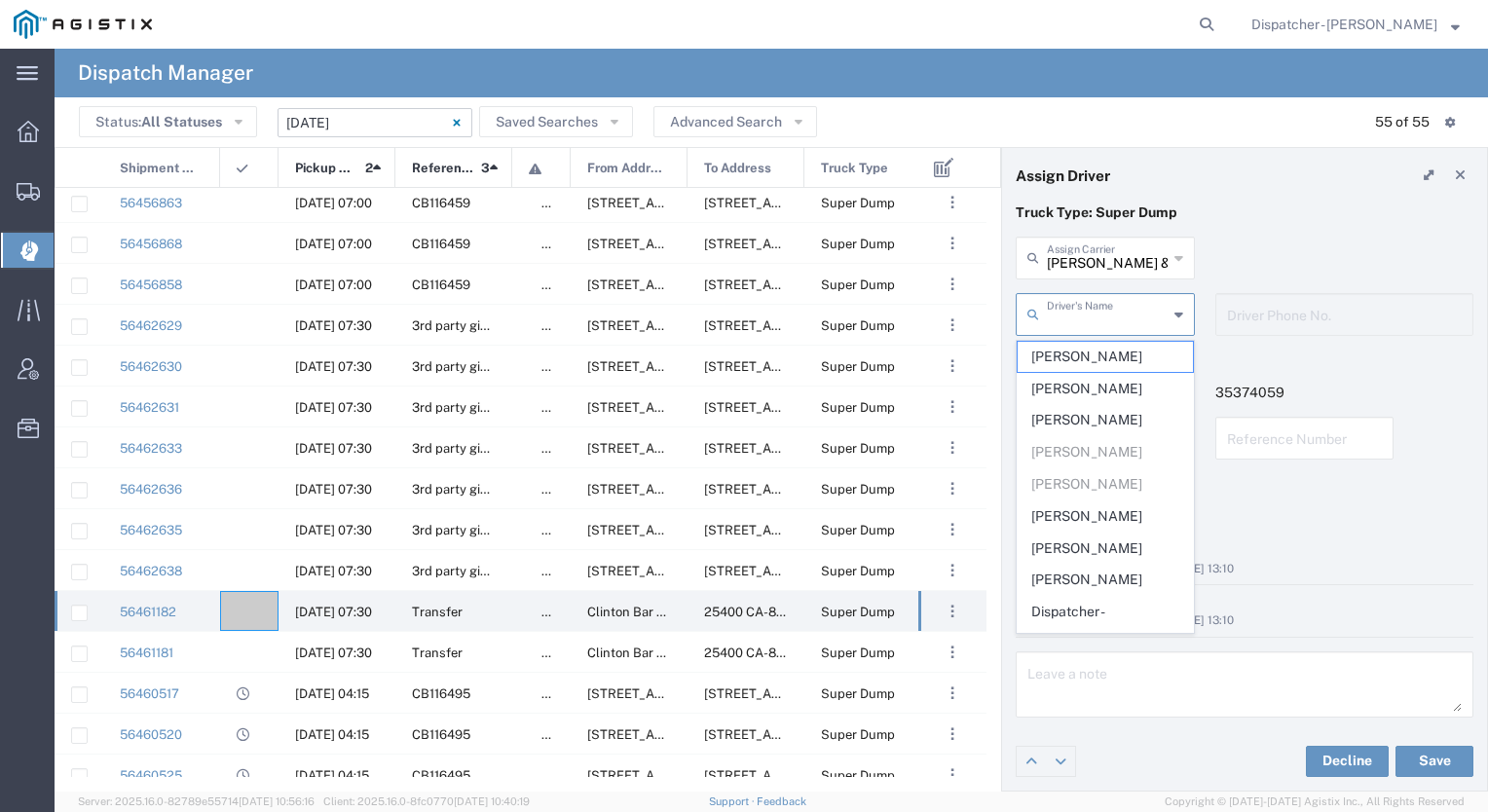
click at [1092, 309] on input "text" at bounding box center [1107, 313] width 120 height 35
click at [1056, 414] on span "[PERSON_NAME]" at bounding box center [1106, 420] width 176 height 31
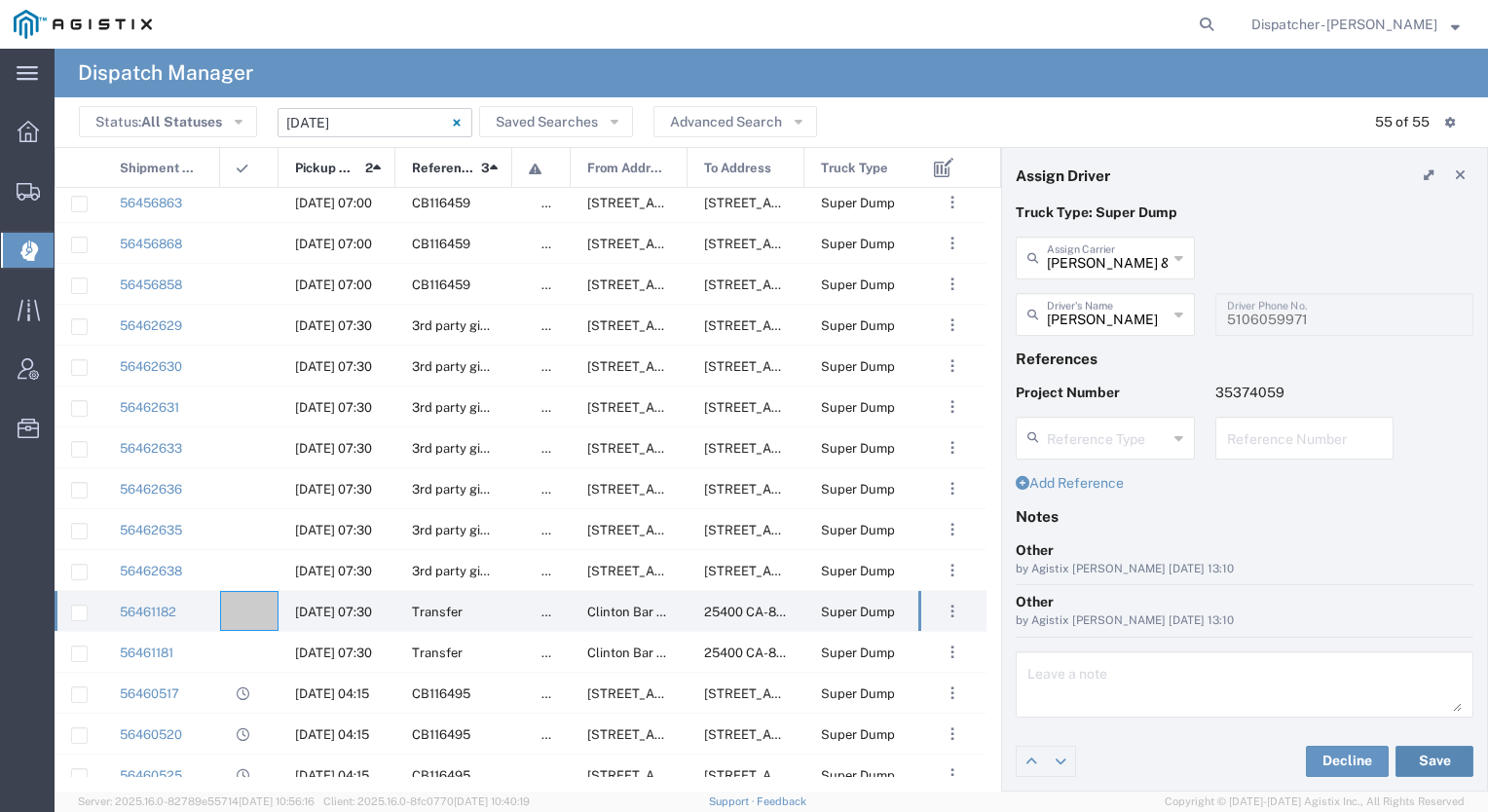
click at [1424, 753] on button "Save" at bounding box center [1435, 762] width 78 height 32
click at [254, 598] on div at bounding box center [249, 611] width 58 height 39
click at [1075, 326] on input "text" at bounding box center [1107, 313] width 120 height 35
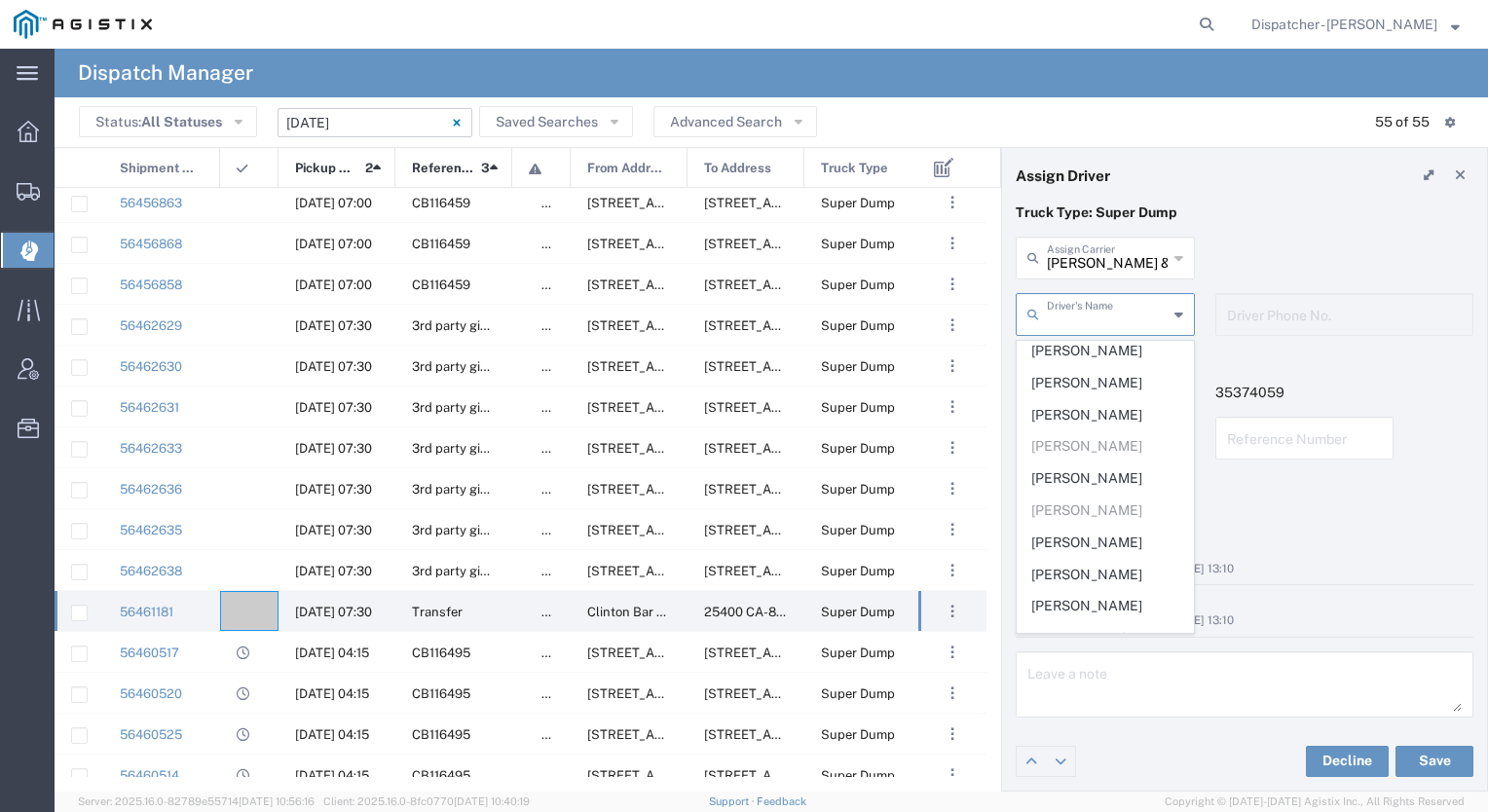
scroll to position [452, 0]
click at [257, 609] on div at bounding box center [249, 611] width 58 height 39
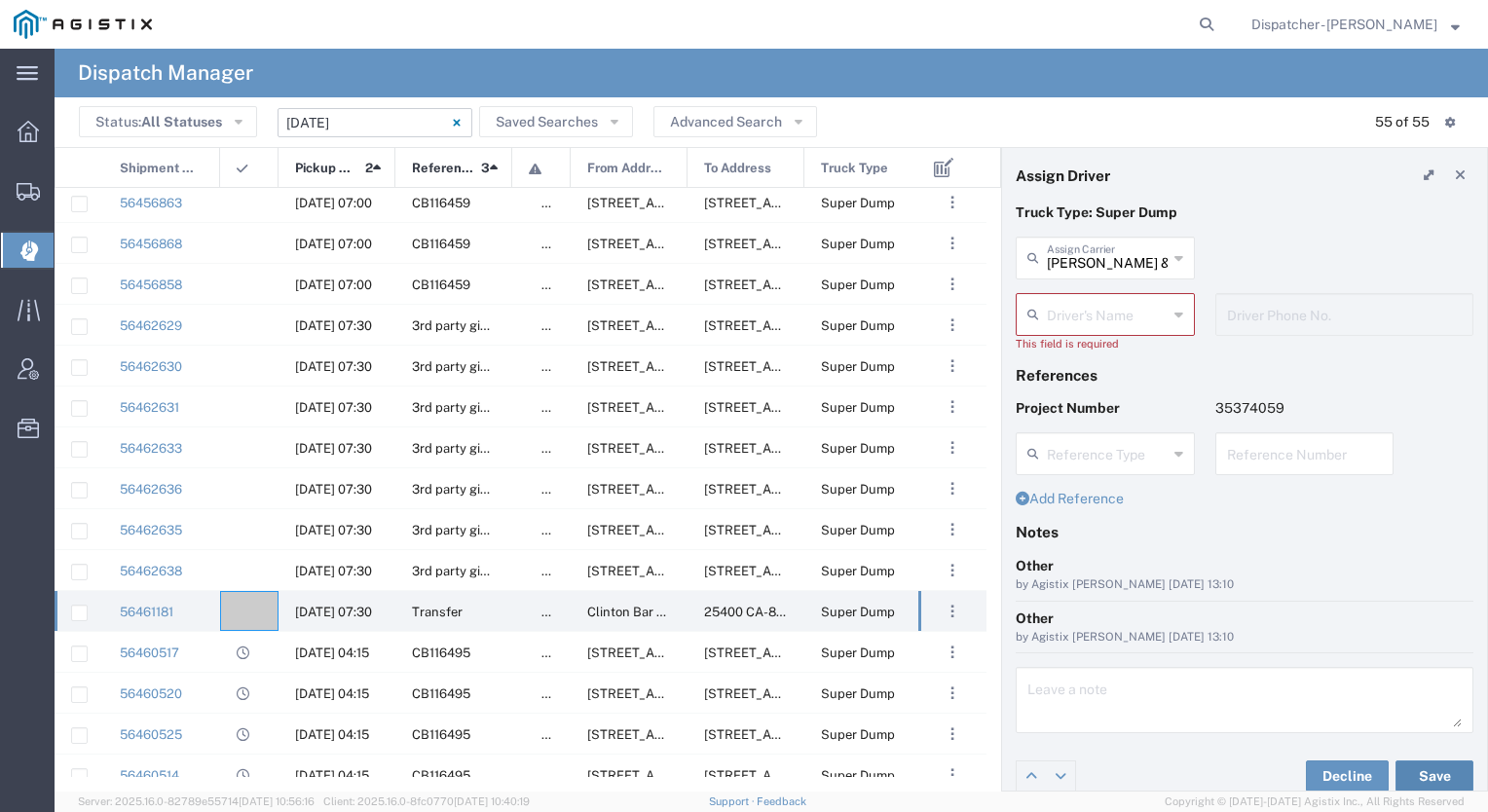
click at [1422, 781] on button "Save" at bounding box center [1435, 776] width 78 height 32
click at [238, 547] on div at bounding box center [249, 529] width 58 height 39
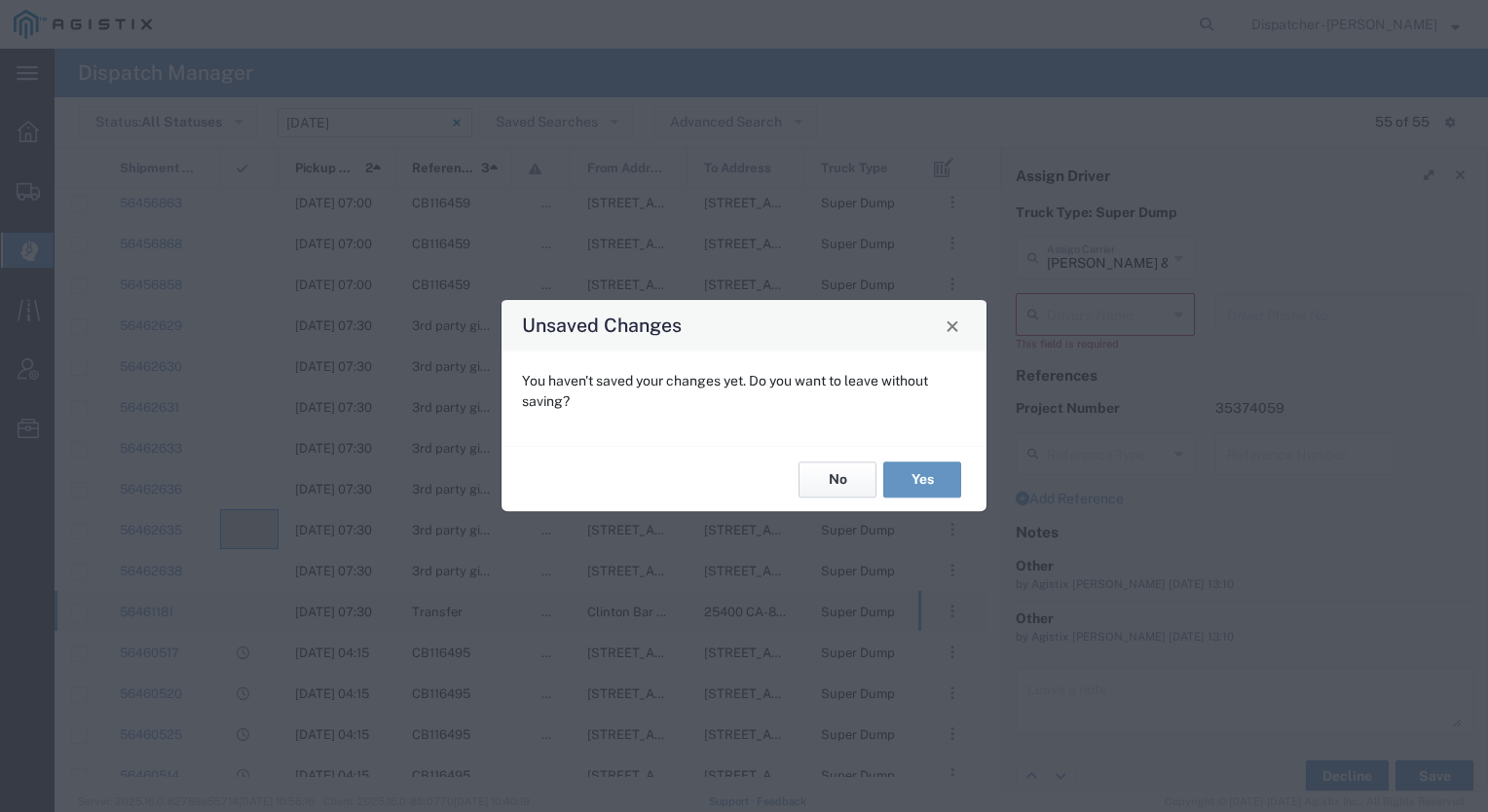
click at [839, 474] on button "No" at bounding box center [837, 480] width 78 height 37
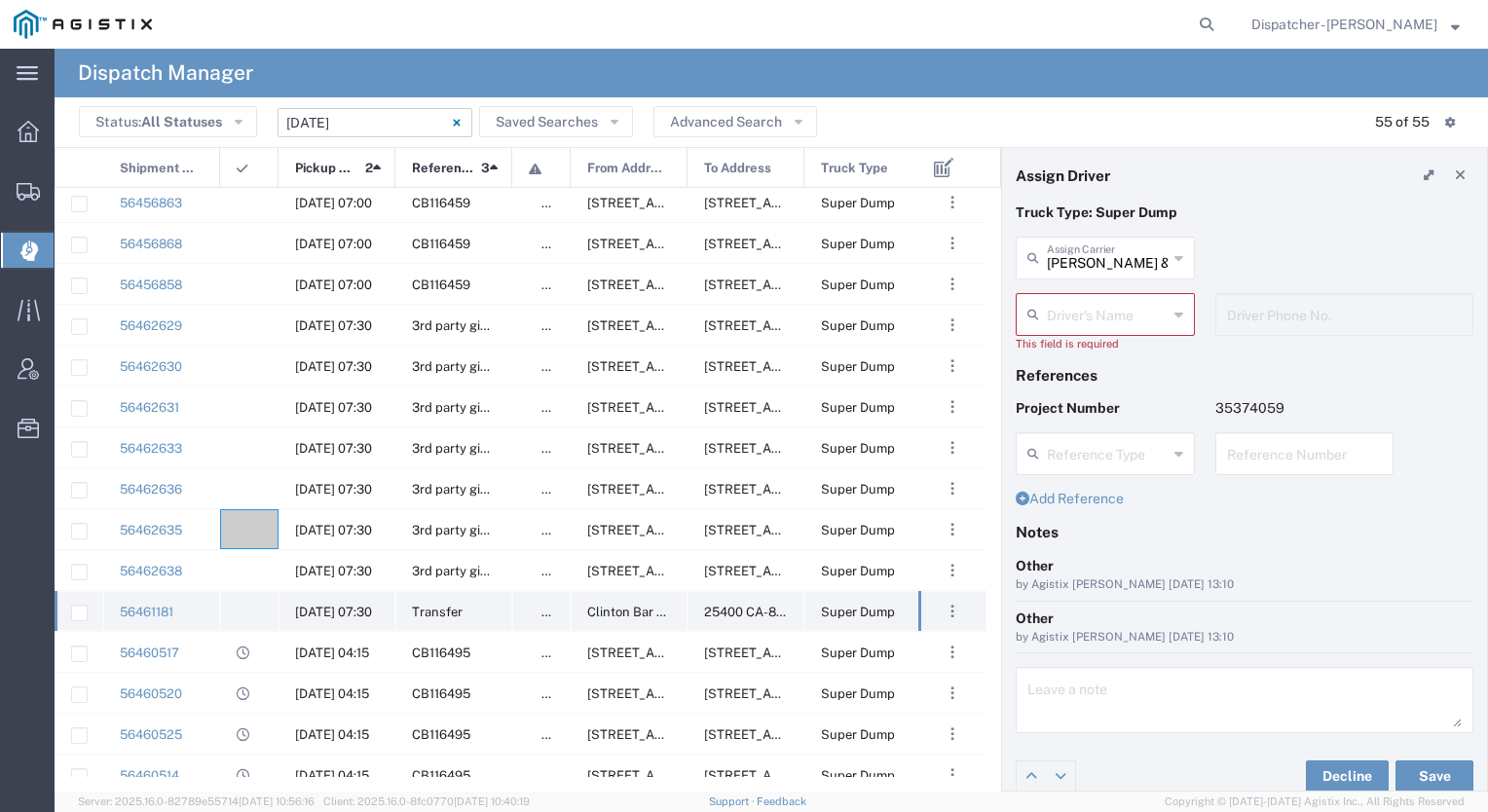
click at [261, 606] on div at bounding box center [249, 611] width 58 height 39
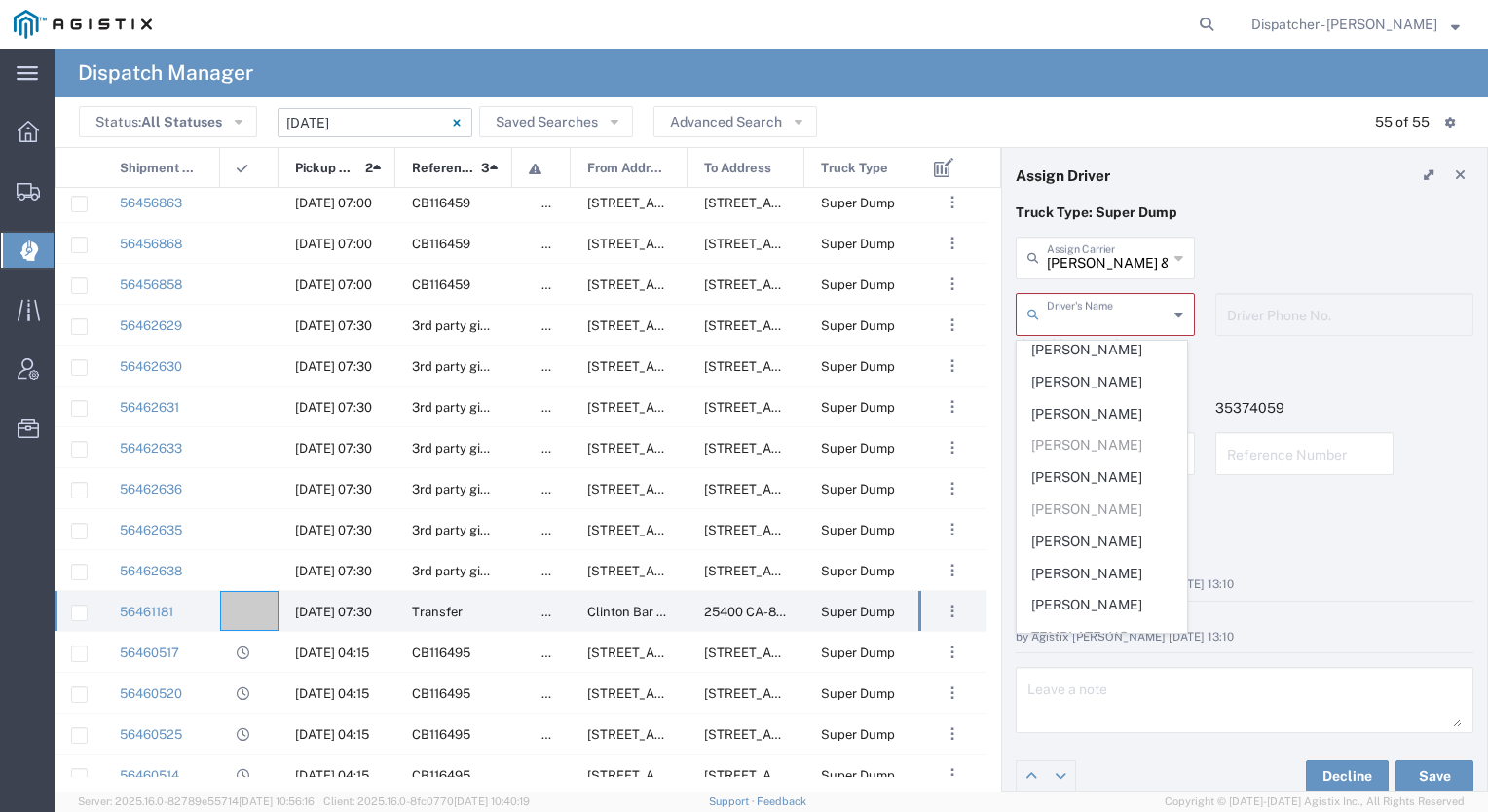
click at [1145, 310] on input "text" at bounding box center [1107, 313] width 120 height 35
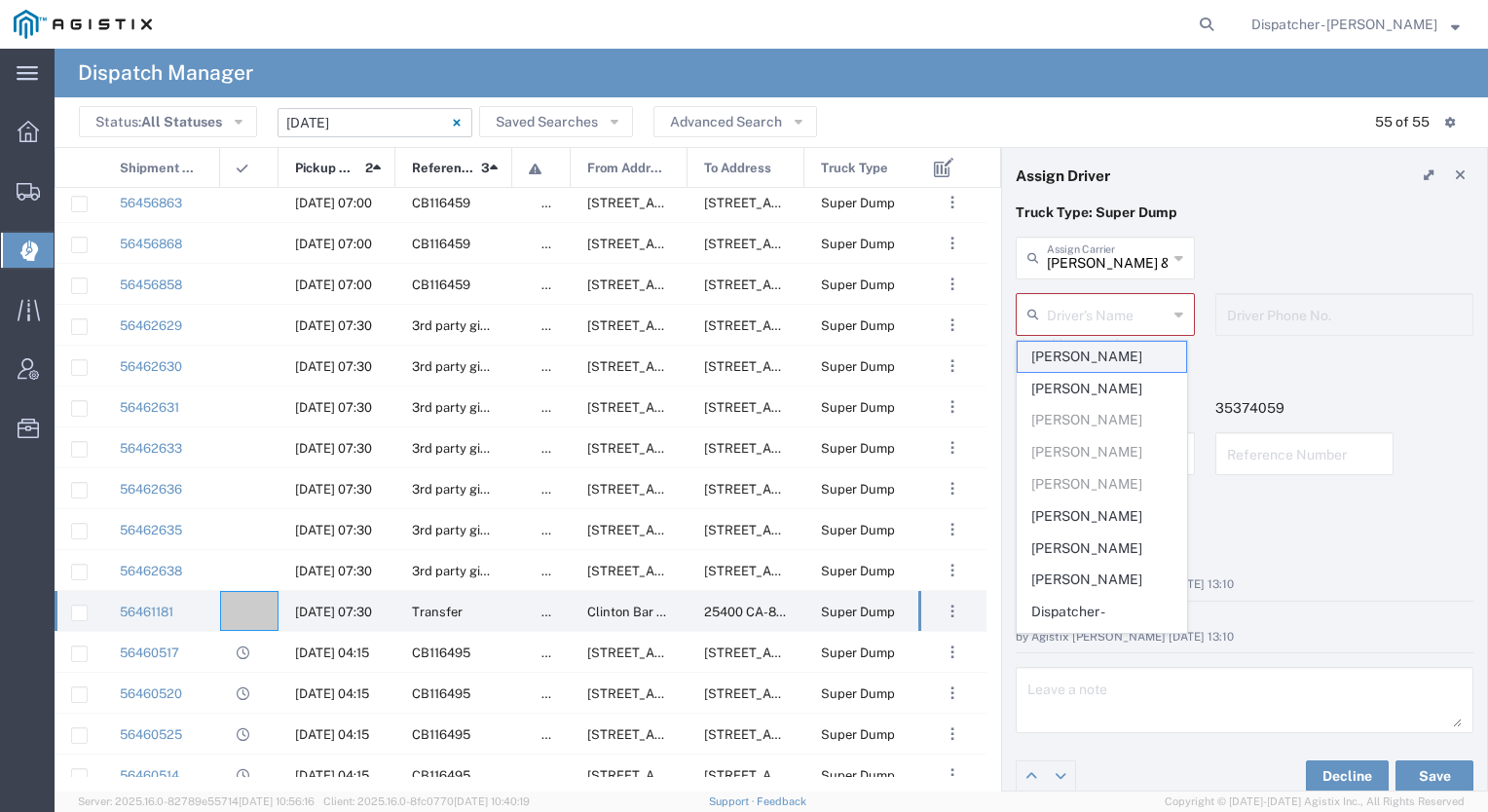
click at [1091, 348] on span "[PERSON_NAME]" at bounding box center [1102, 356] width 169 height 31
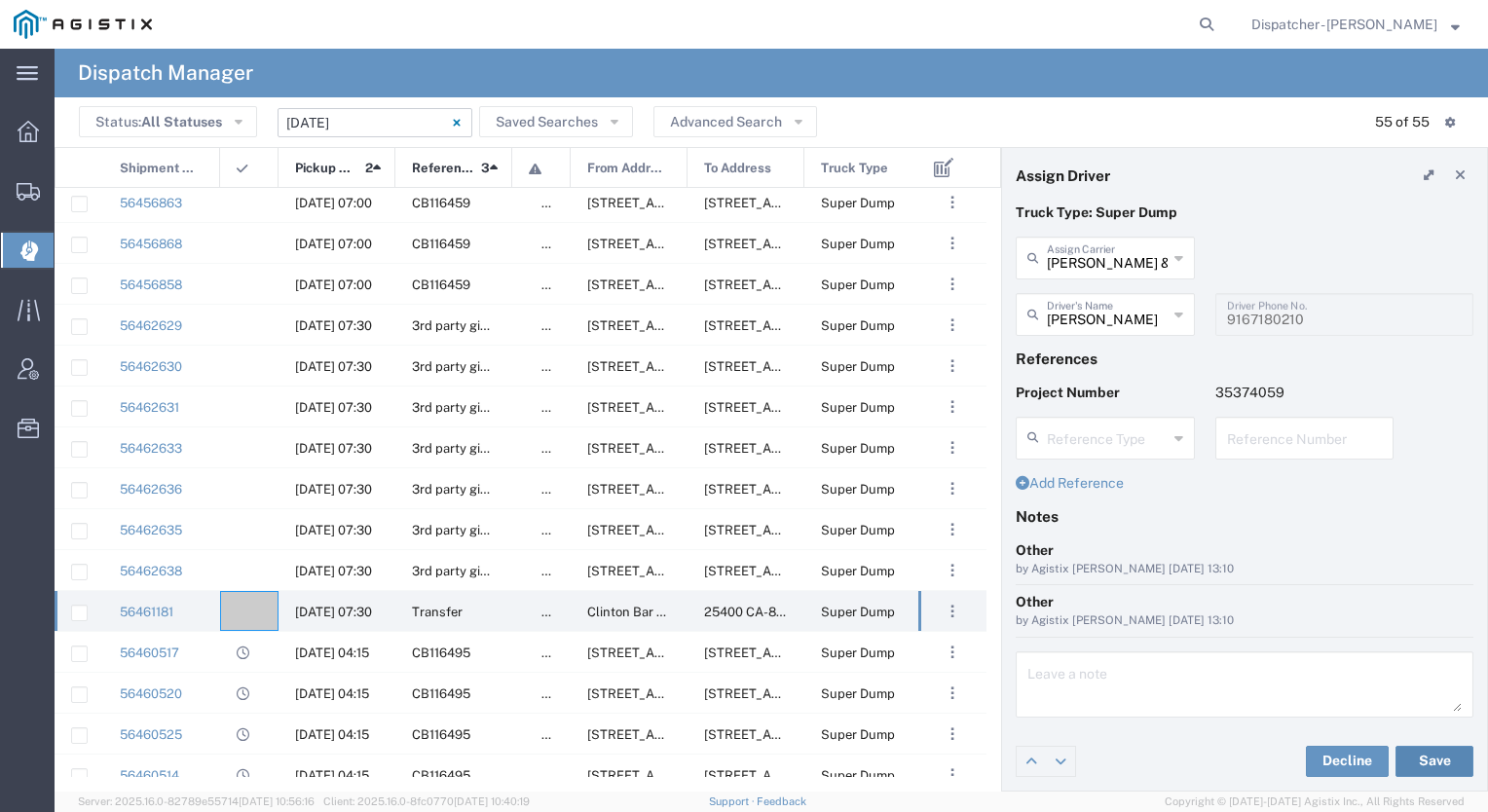
click at [1431, 763] on button "Save" at bounding box center [1435, 762] width 78 height 32
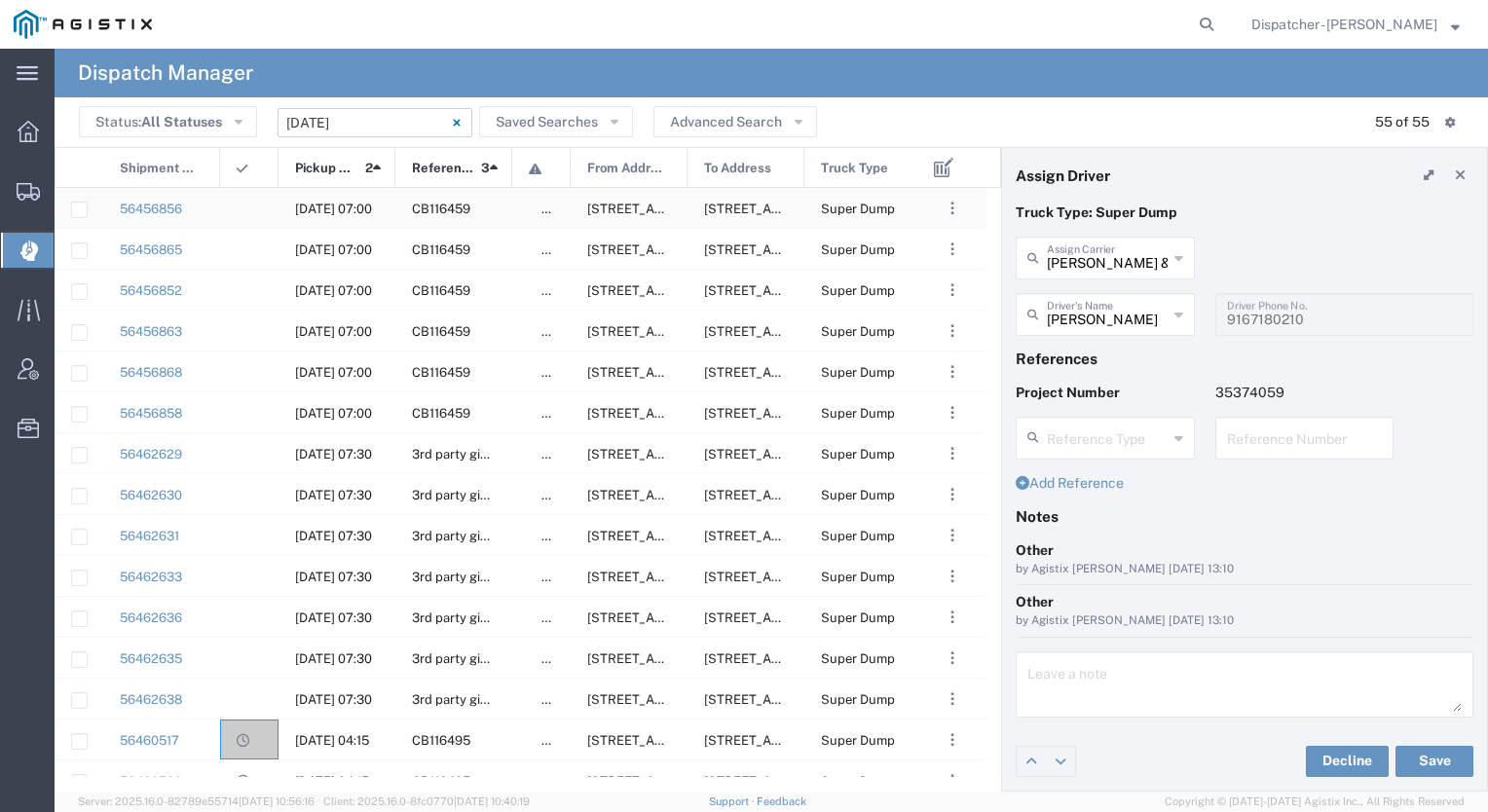
click at [242, 224] on div at bounding box center [249, 208] width 58 height 39
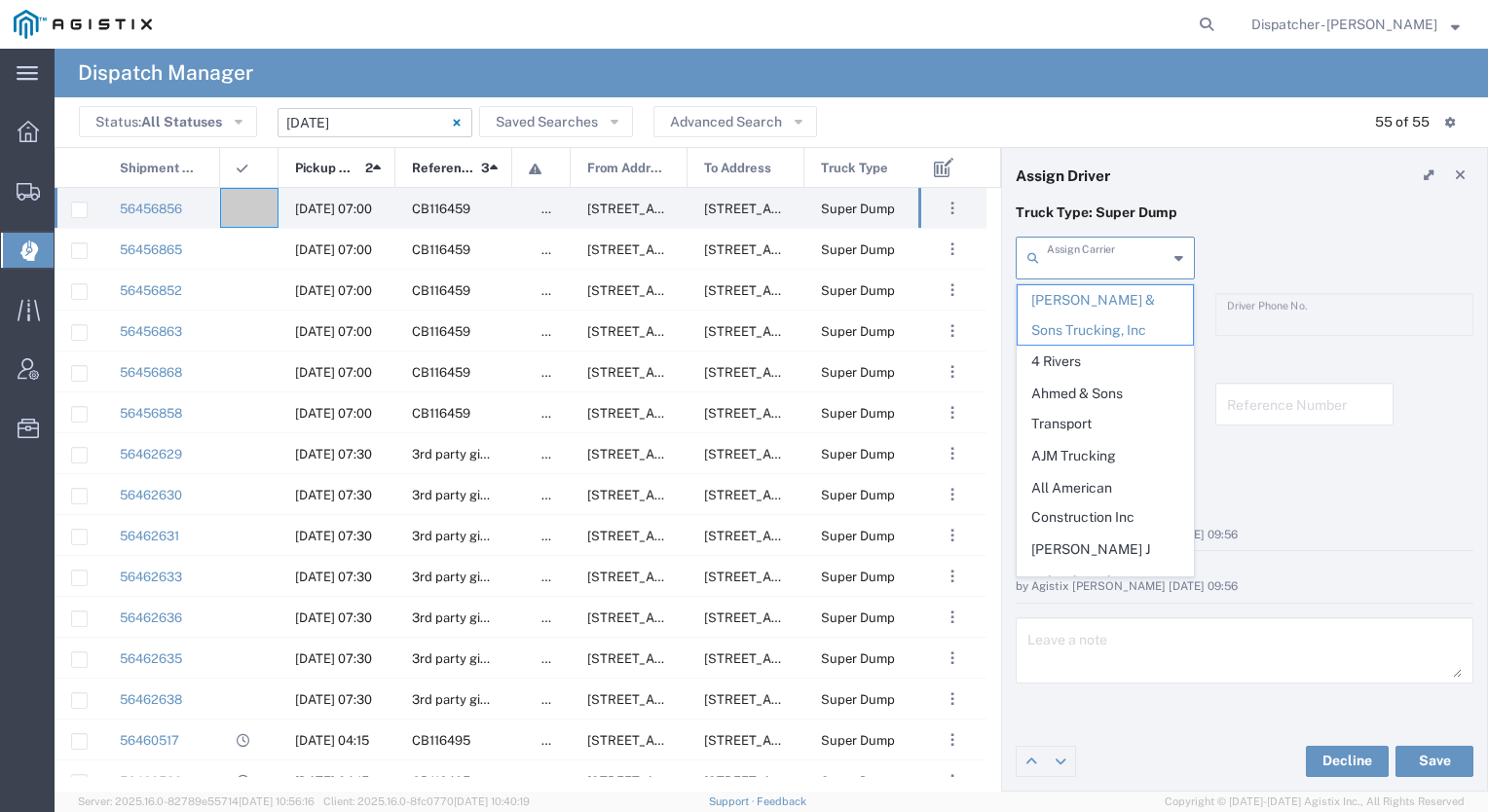
click at [1128, 270] on input "text" at bounding box center [1107, 257] width 120 height 35
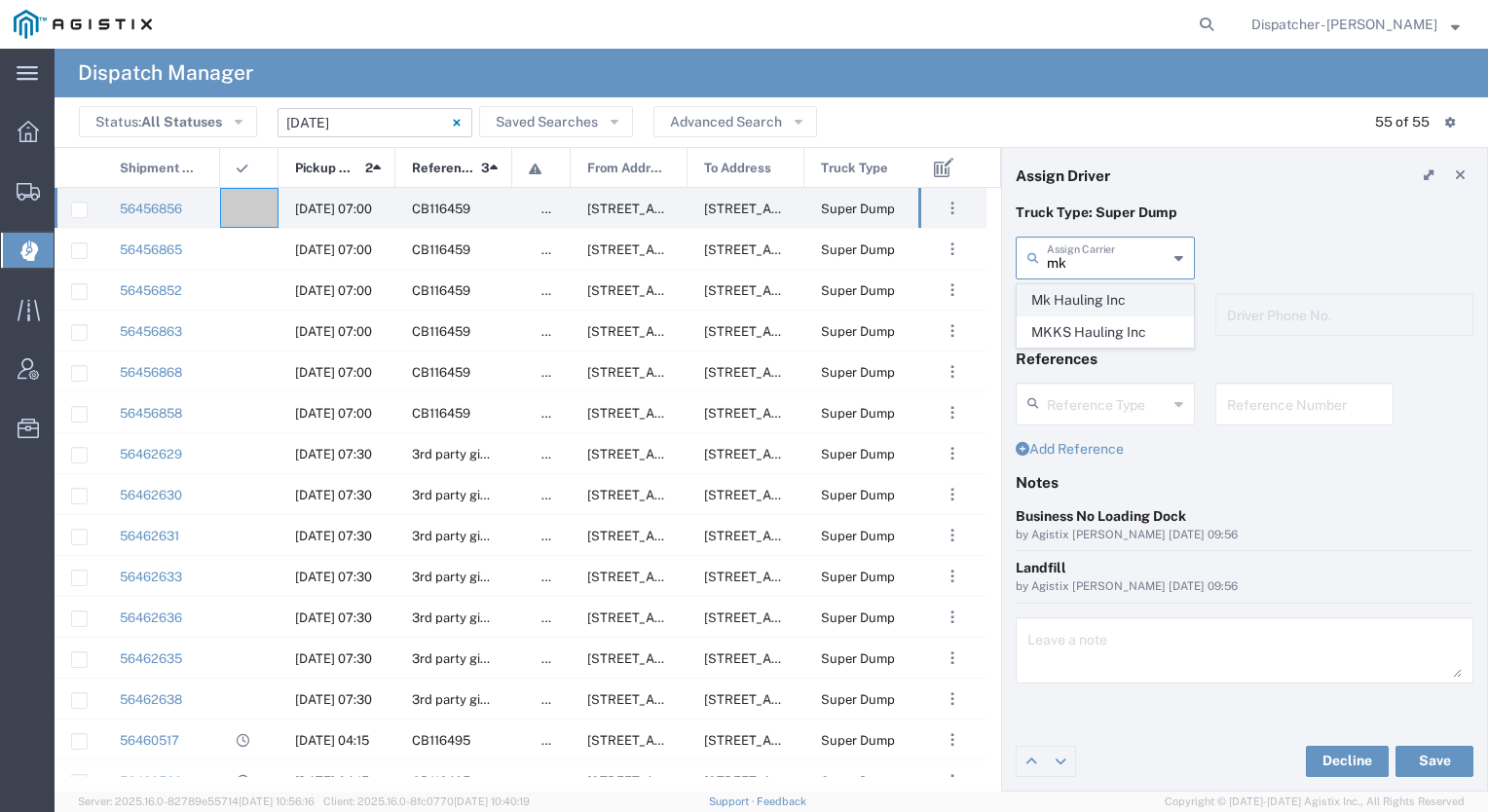
click at [1097, 295] on span "Mk Hauling Inc" at bounding box center [1106, 300] width 176 height 31
click at [1095, 314] on input "text" at bounding box center [1107, 313] width 120 height 35
click at [1428, 766] on button "Save" at bounding box center [1435, 762] width 78 height 32
click at [246, 206] on agx-ag-table-icon-cell at bounding box center [243, 208] width 13 height 15
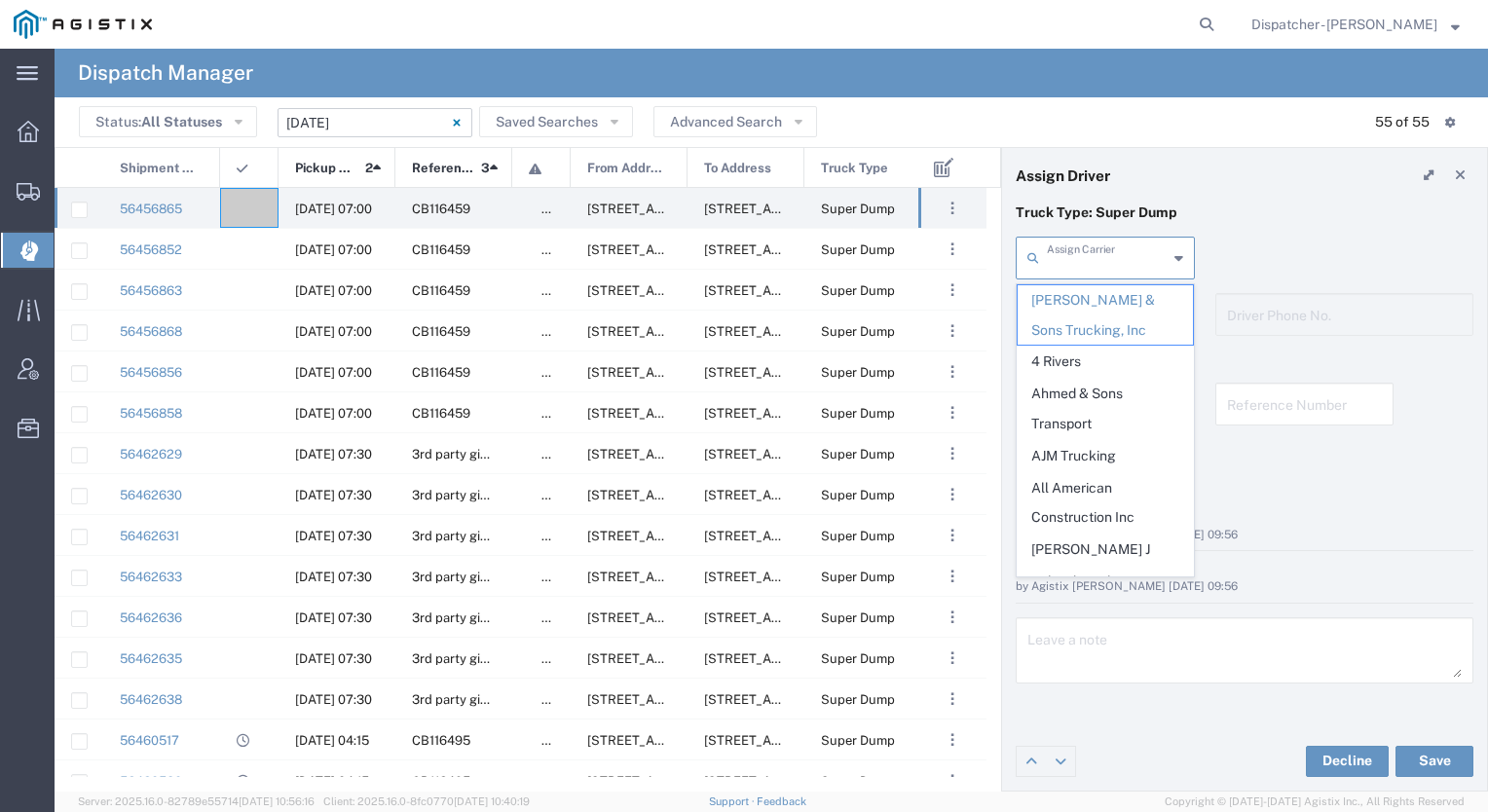
click at [1103, 255] on input "text" at bounding box center [1107, 257] width 120 height 35
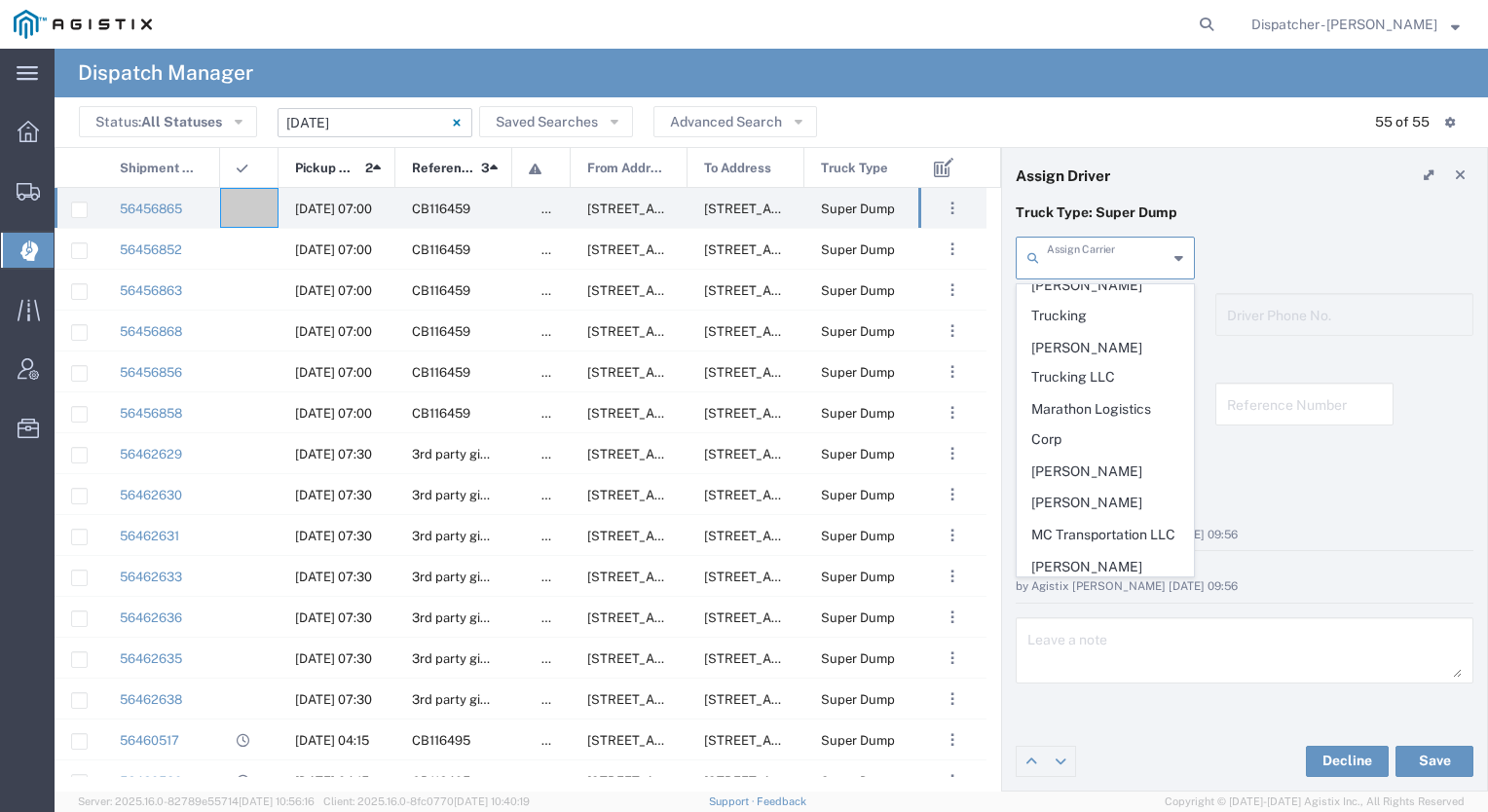
scroll to position [2922, 0]
click at [1083, 648] on span "Mk Hauling Inc" at bounding box center [1106, 663] width 176 height 31
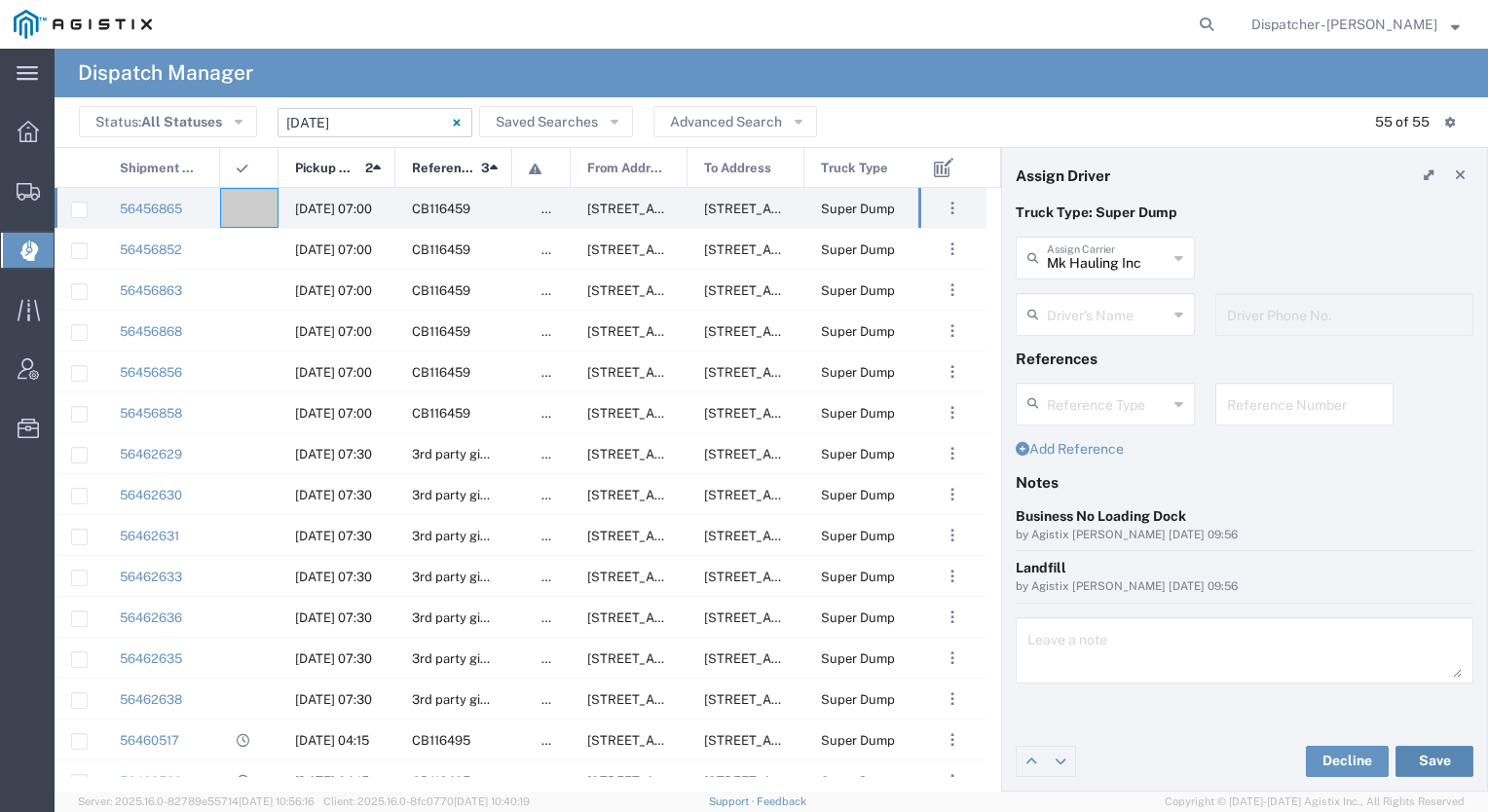
click at [1447, 756] on button "Save" at bounding box center [1435, 762] width 78 height 32
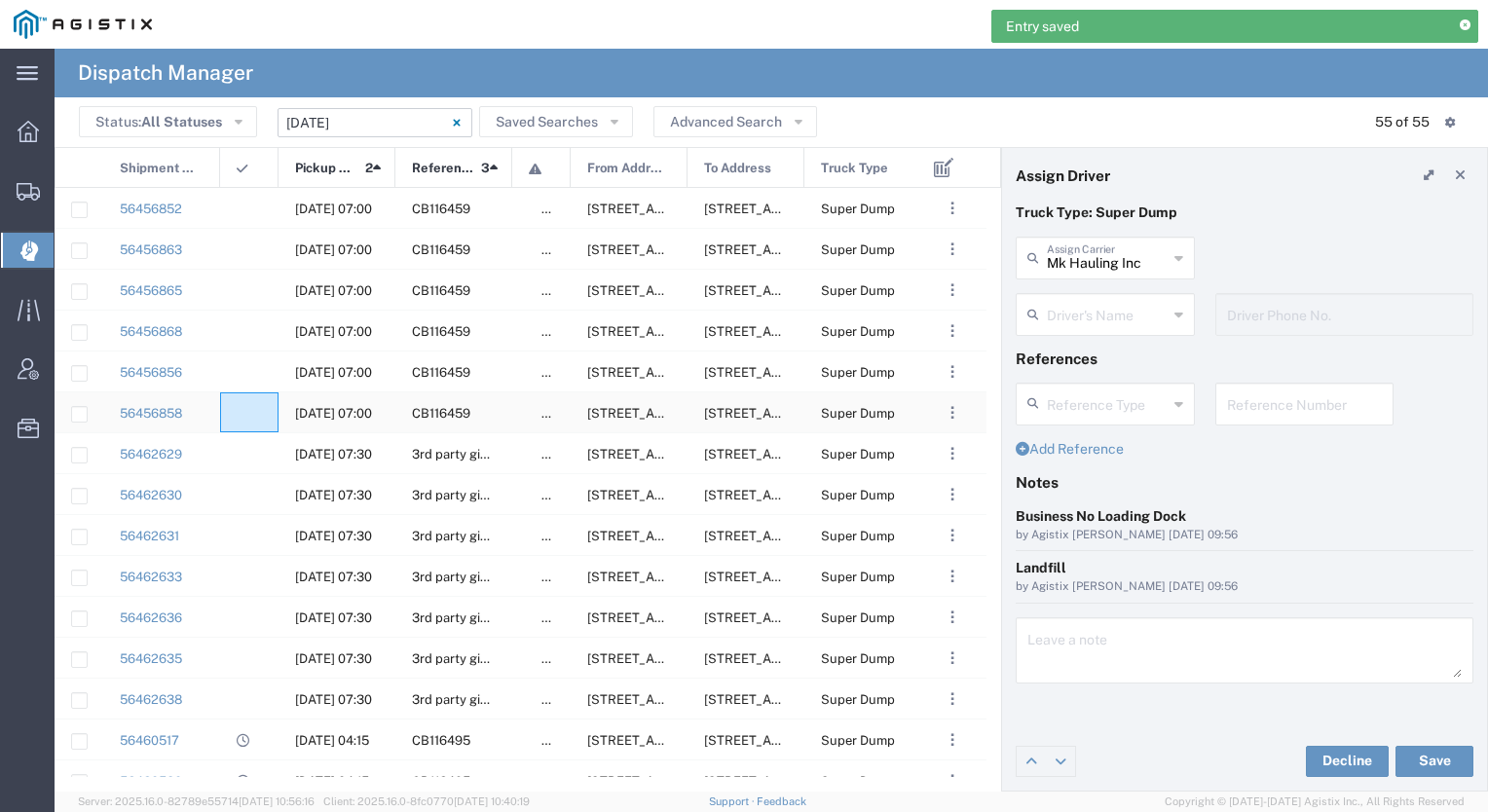
click at [249, 406] on agx-ag-table-icon-cell at bounding box center [243, 413] width 13 height 15
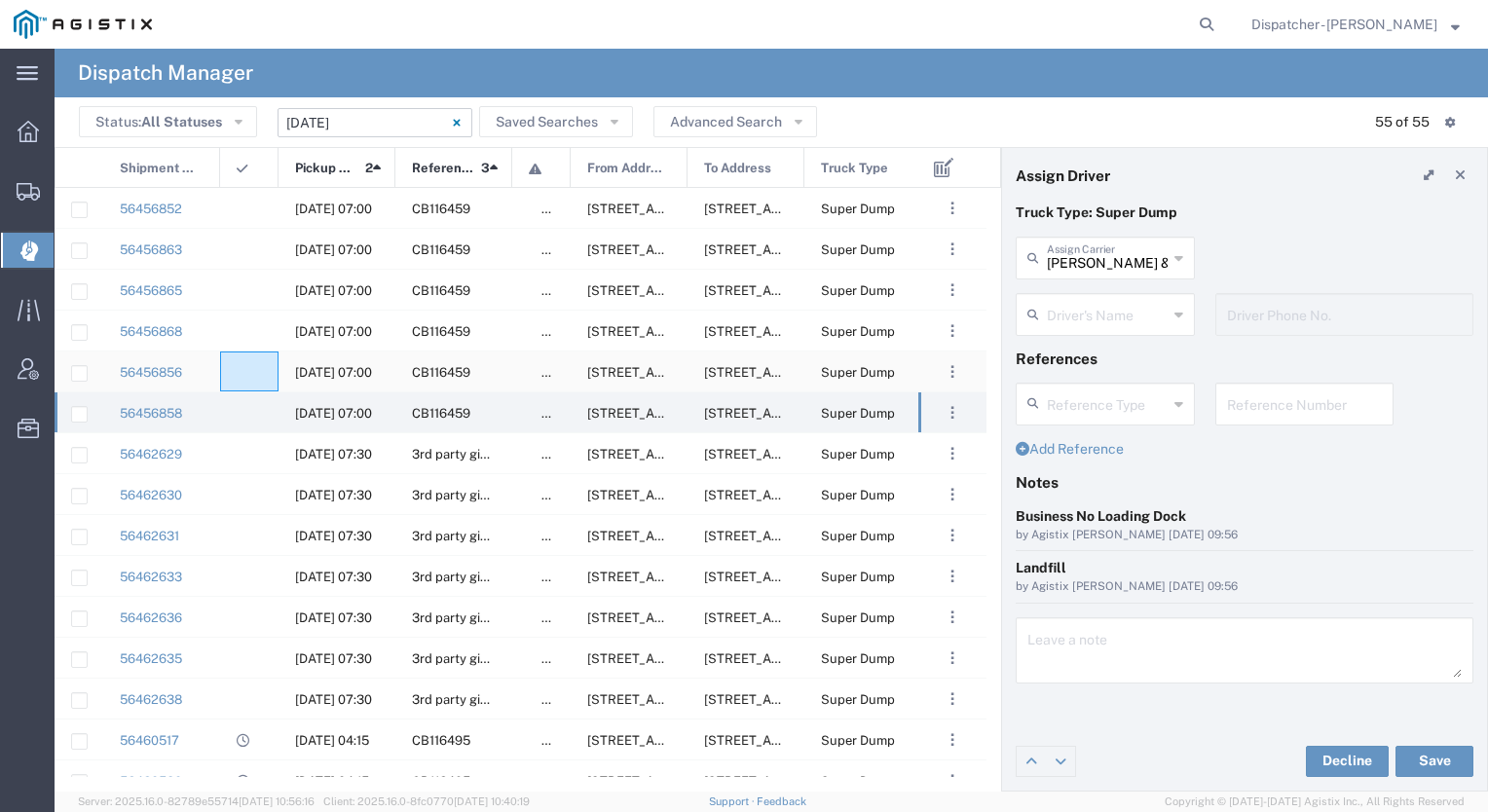
click at [254, 385] on div at bounding box center [249, 371] width 58 height 39
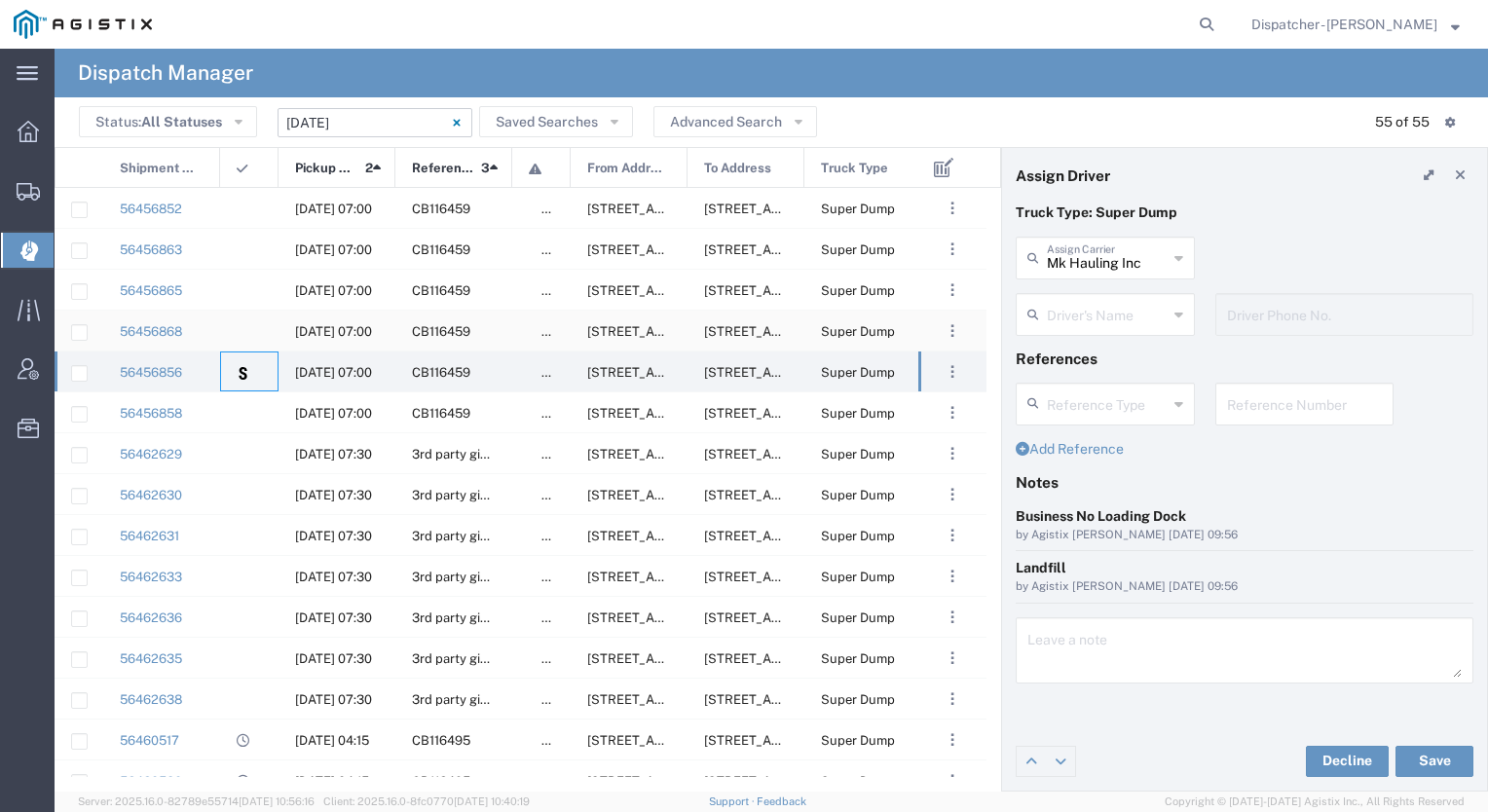
click at [256, 341] on div at bounding box center [249, 331] width 58 height 39
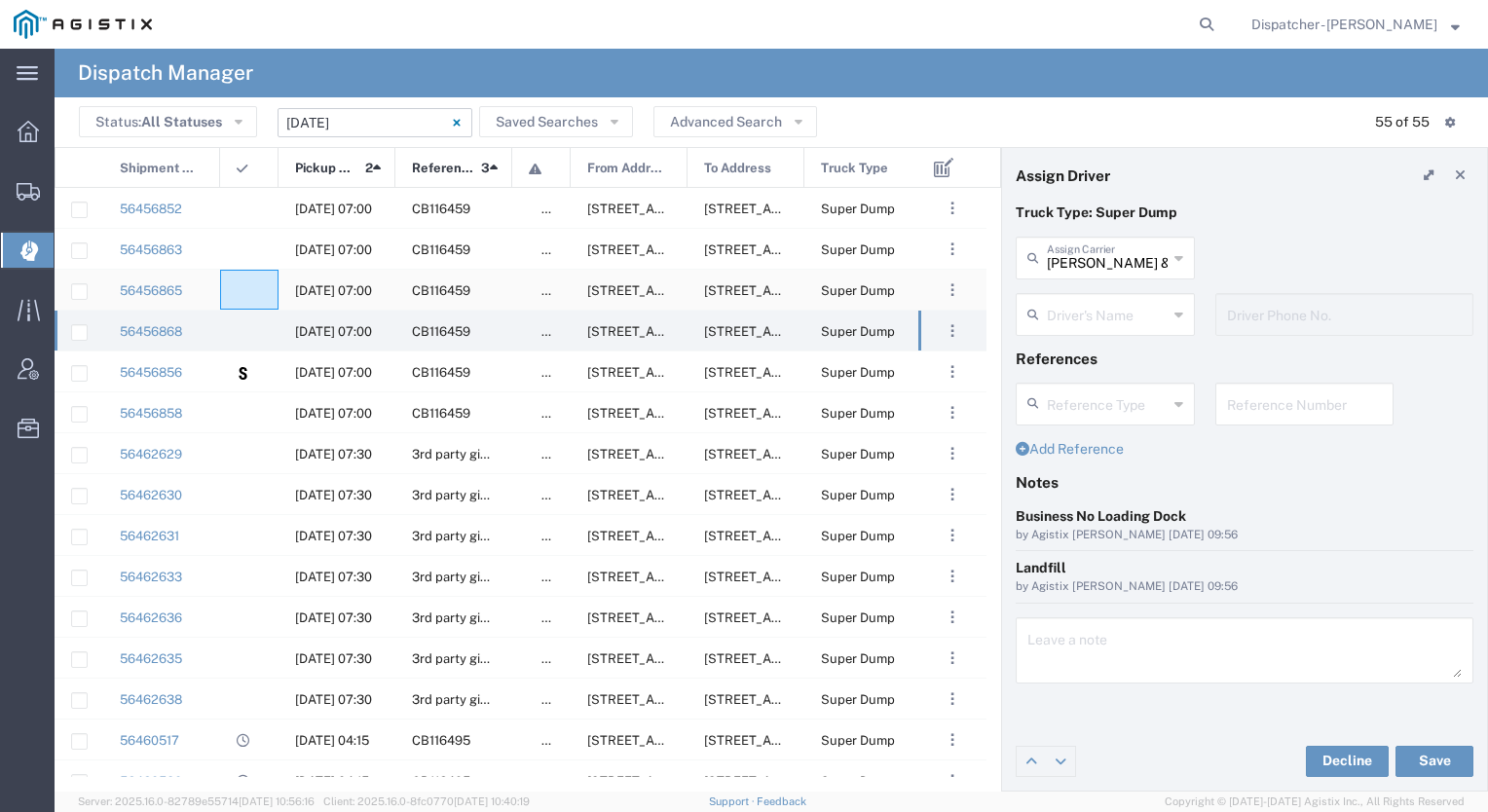
click at [250, 279] on div at bounding box center [249, 289] width 58 height 39
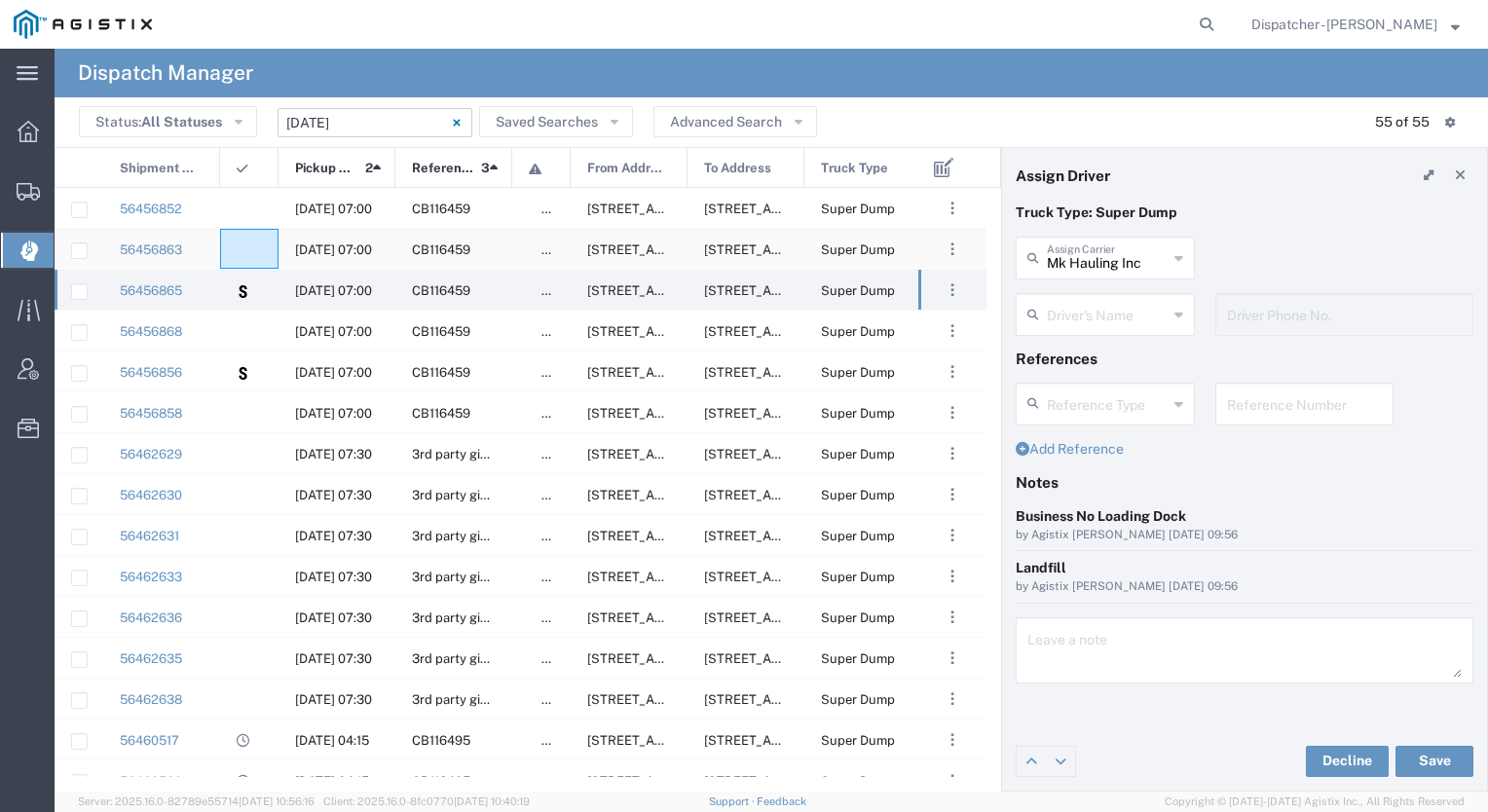
click at [250, 256] on div at bounding box center [249, 249] width 58 height 39
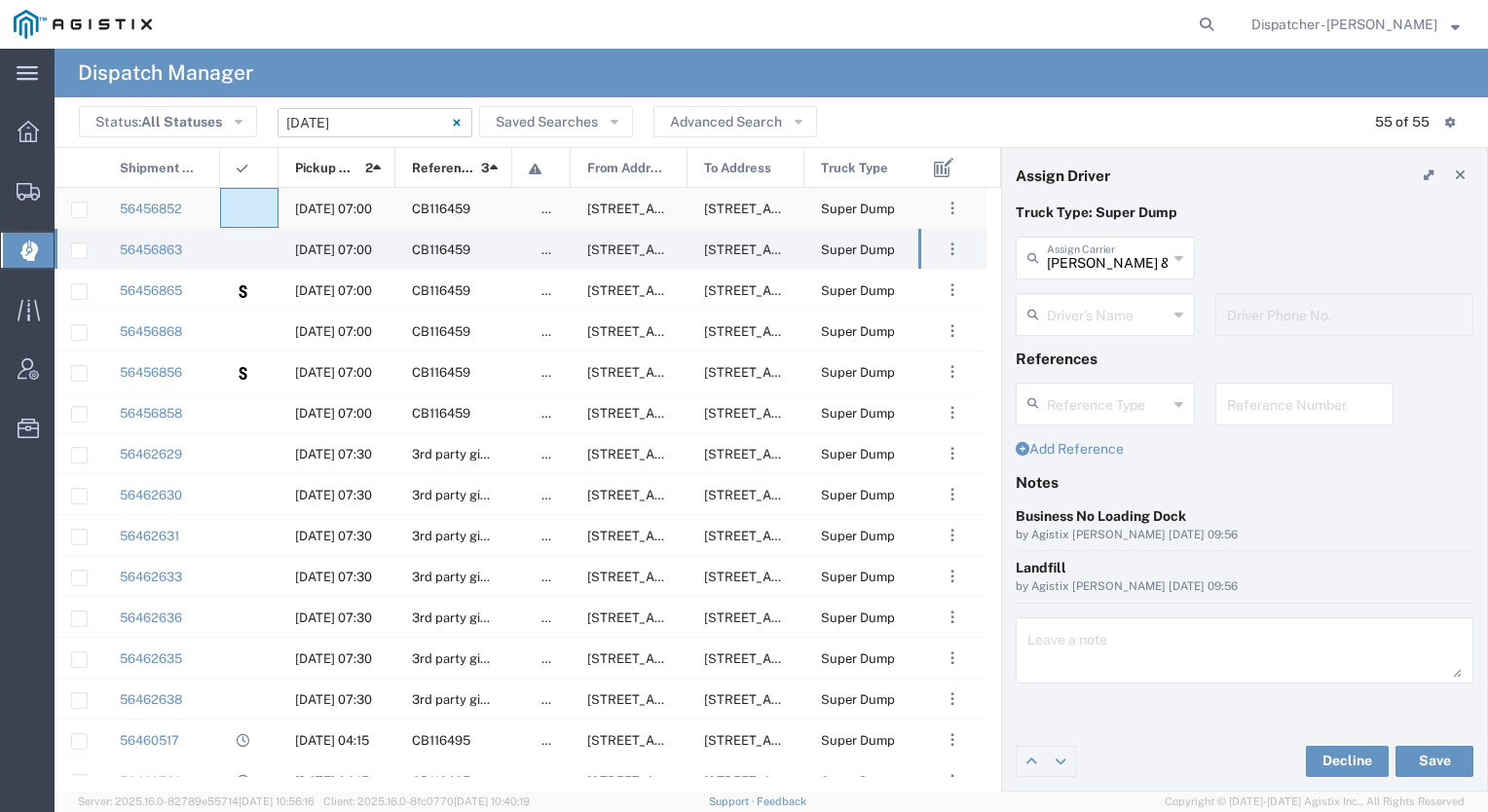
click at [247, 214] on agx-ag-table-icon-cell at bounding box center [243, 208] width 13 height 15
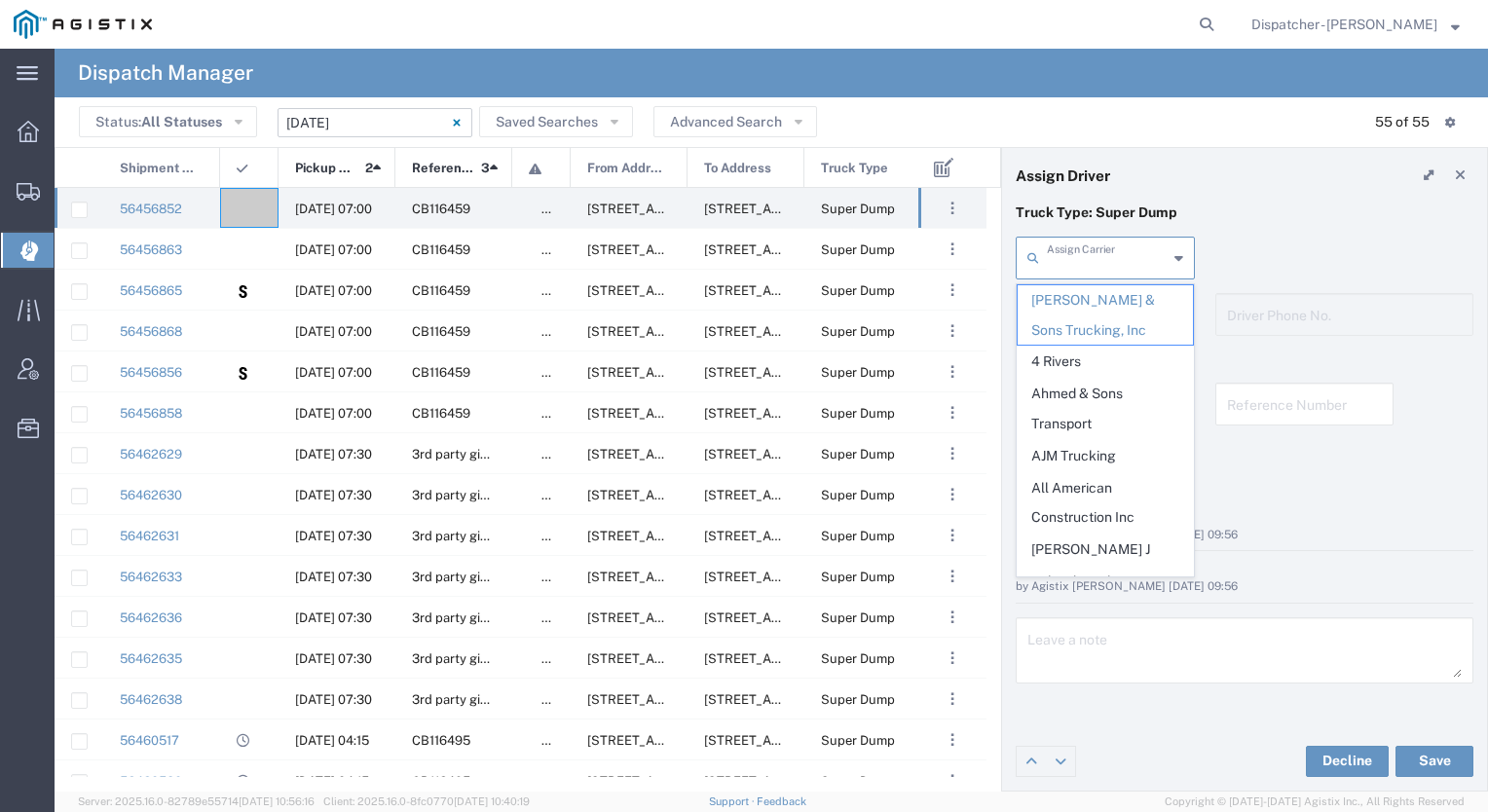
click at [1108, 257] on input "text" at bounding box center [1107, 257] width 120 height 35
click at [1091, 513] on span "Bhatti Bros Inc" at bounding box center [1106, 528] width 176 height 31
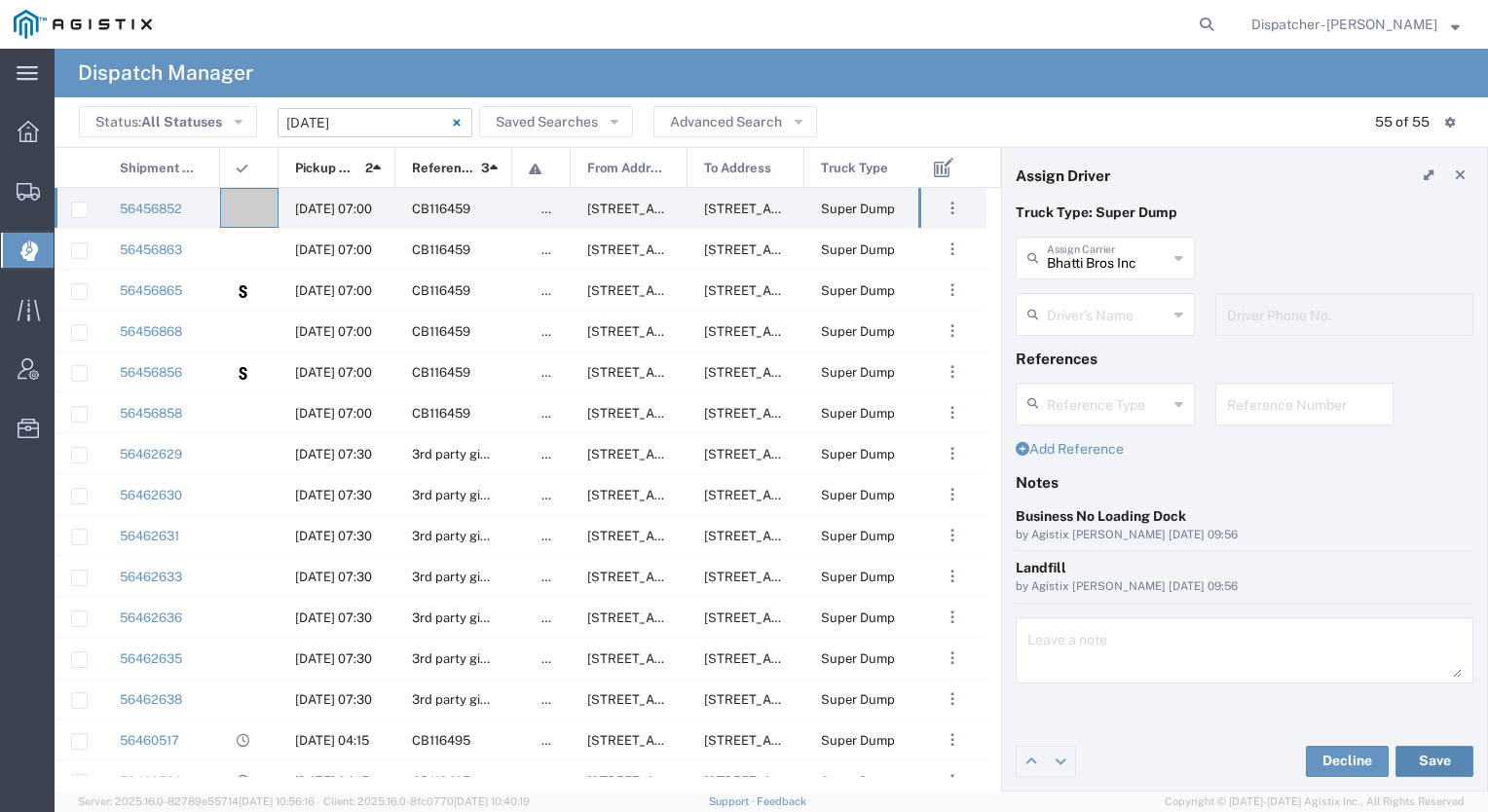
click at [1411, 756] on button "Save" at bounding box center [1435, 762] width 78 height 32
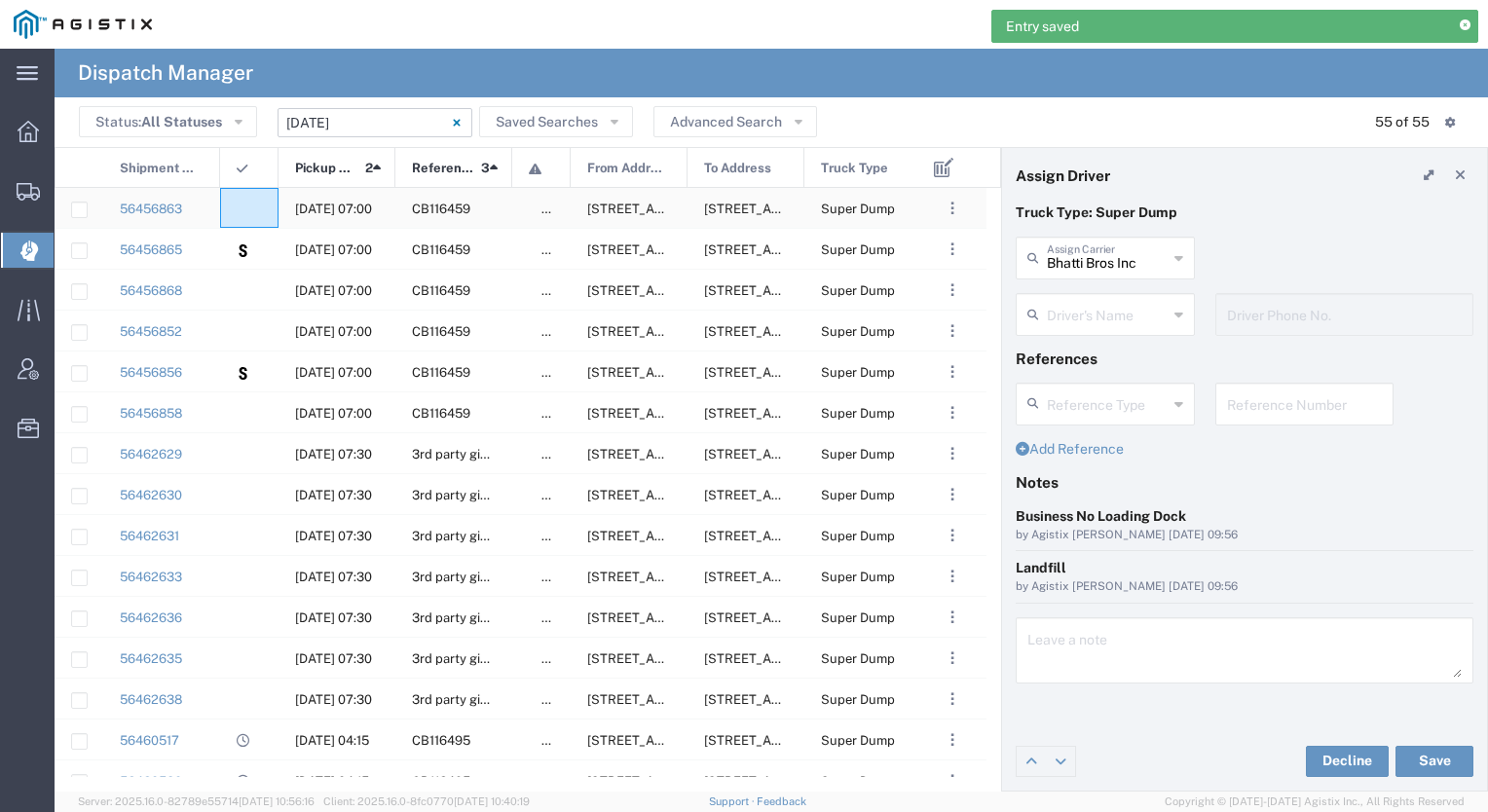
click at [262, 201] on div at bounding box center [249, 208] width 58 height 39
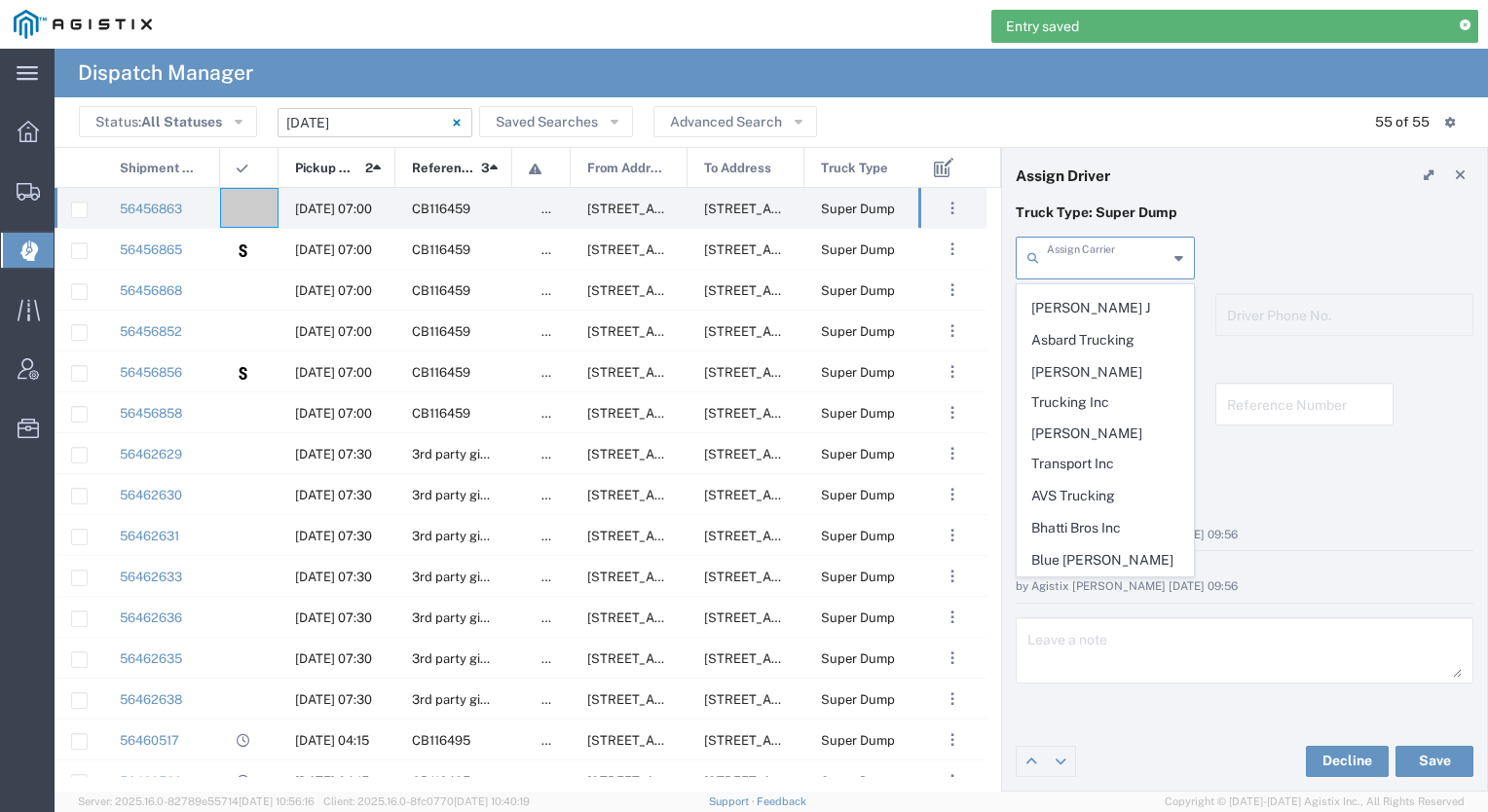
click at [1136, 252] on input "text" at bounding box center [1107, 257] width 120 height 35
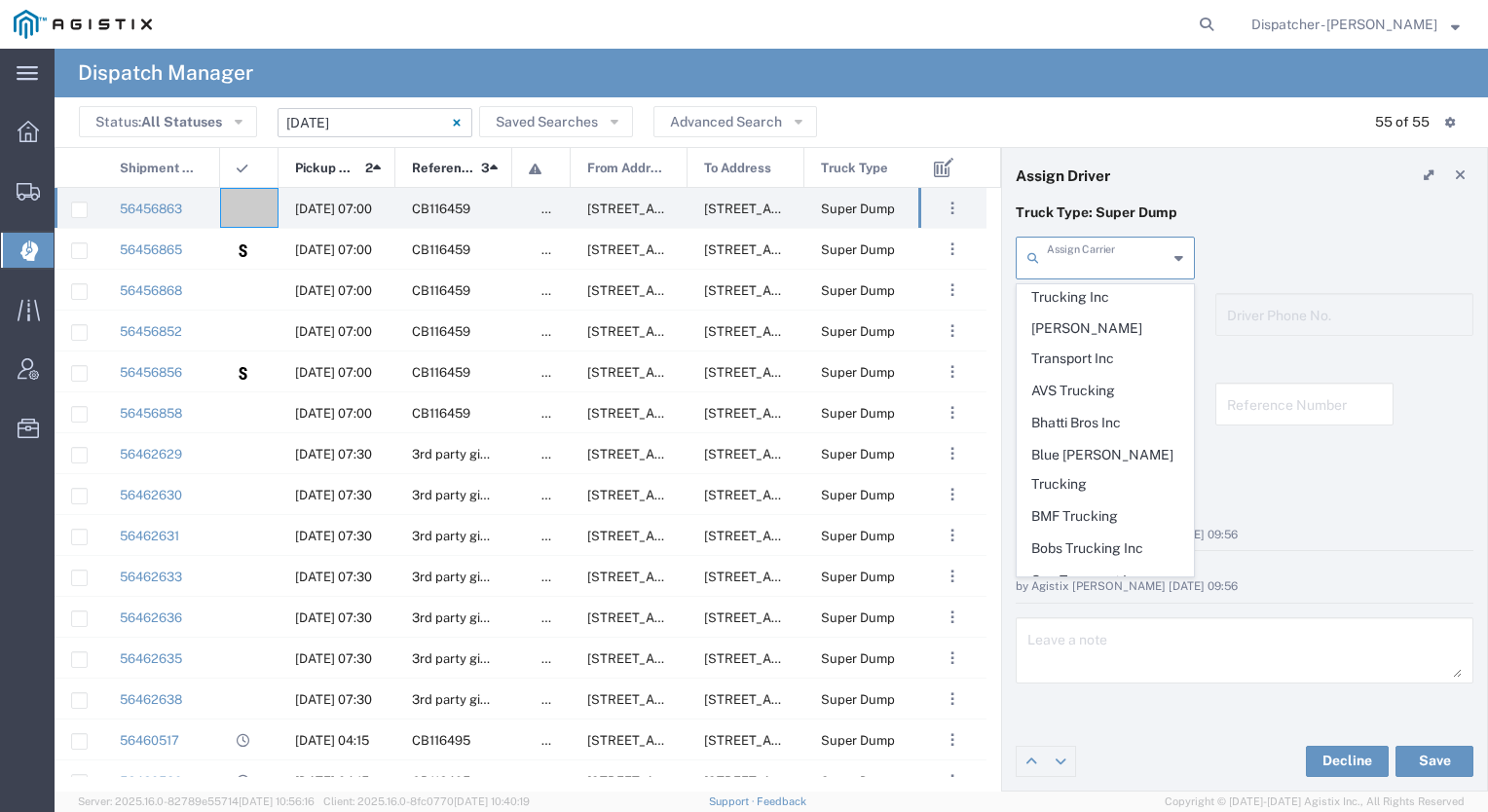
scroll to position [344, 0]
click at [1101, 410] on span "Bhatti Bros Inc" at bounding box center [1106, 425] width 176 height 31
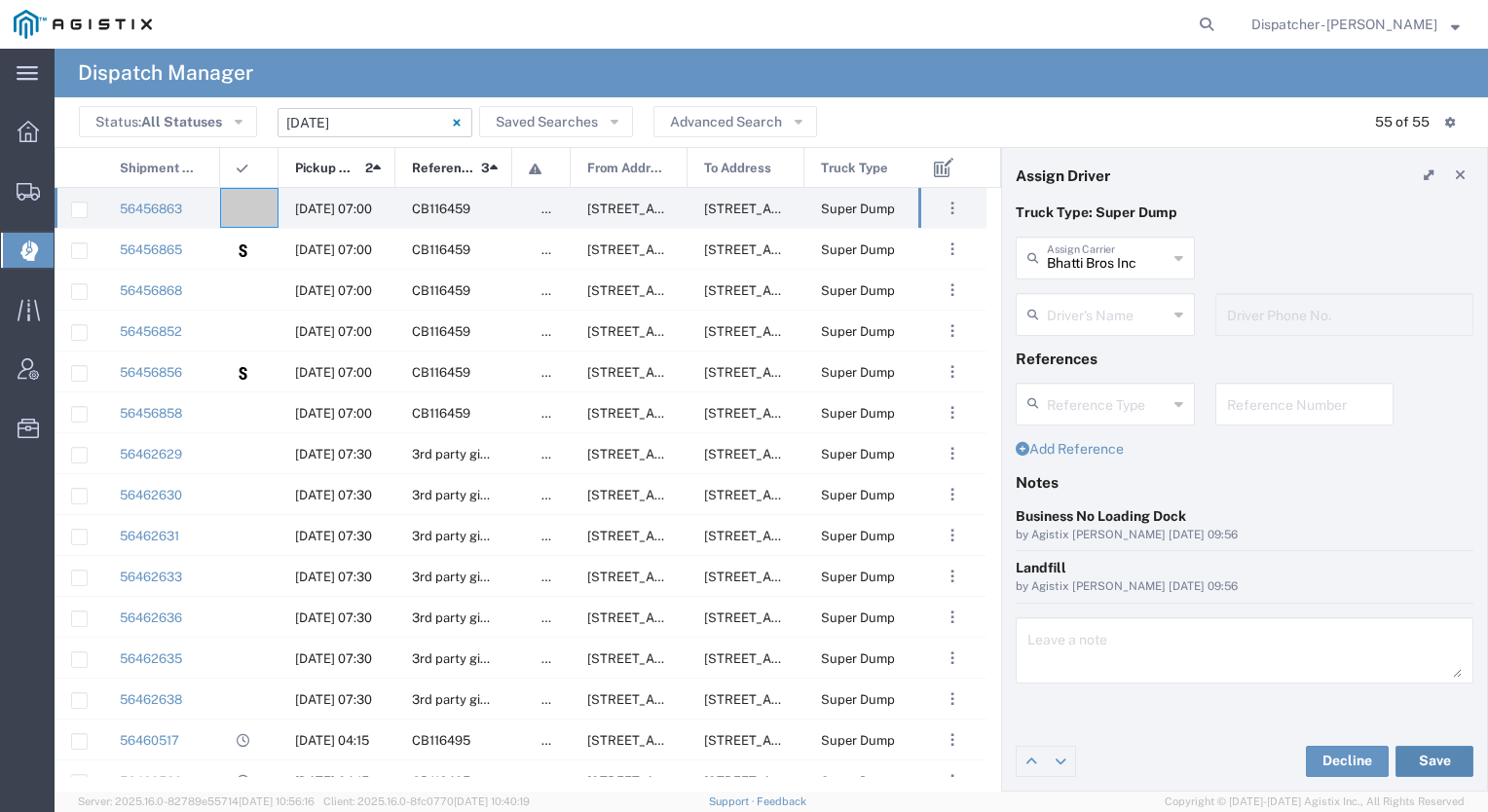
click at [1412, 752] on button "Save" at bounding box center [1435, 762] width 78 height 32
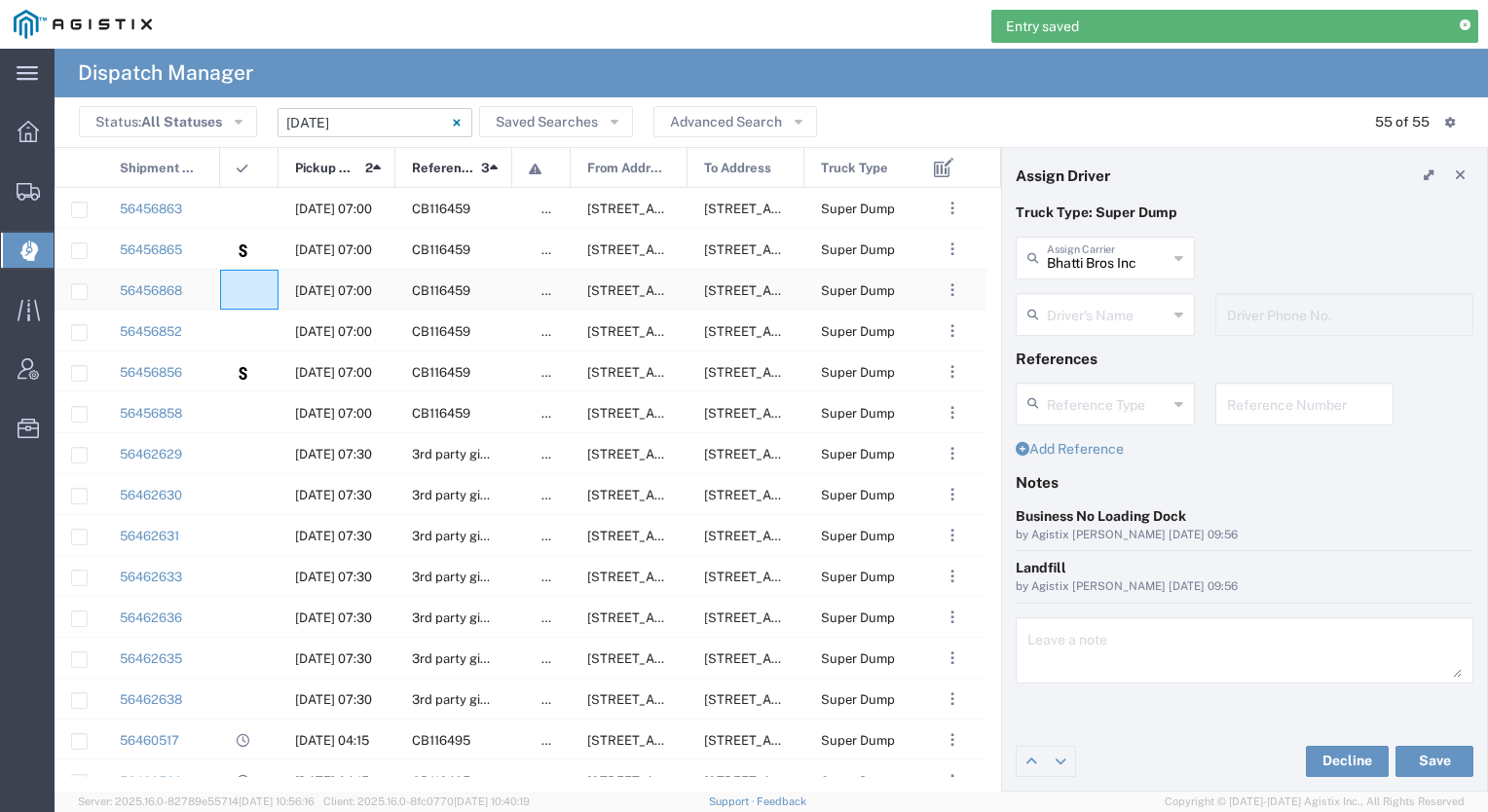
click at [255, 269] on div at bounding box center [249, 289] width 58 height 39
click at [248, 312] on div at bounding box center [249, 331] width 58 height 39
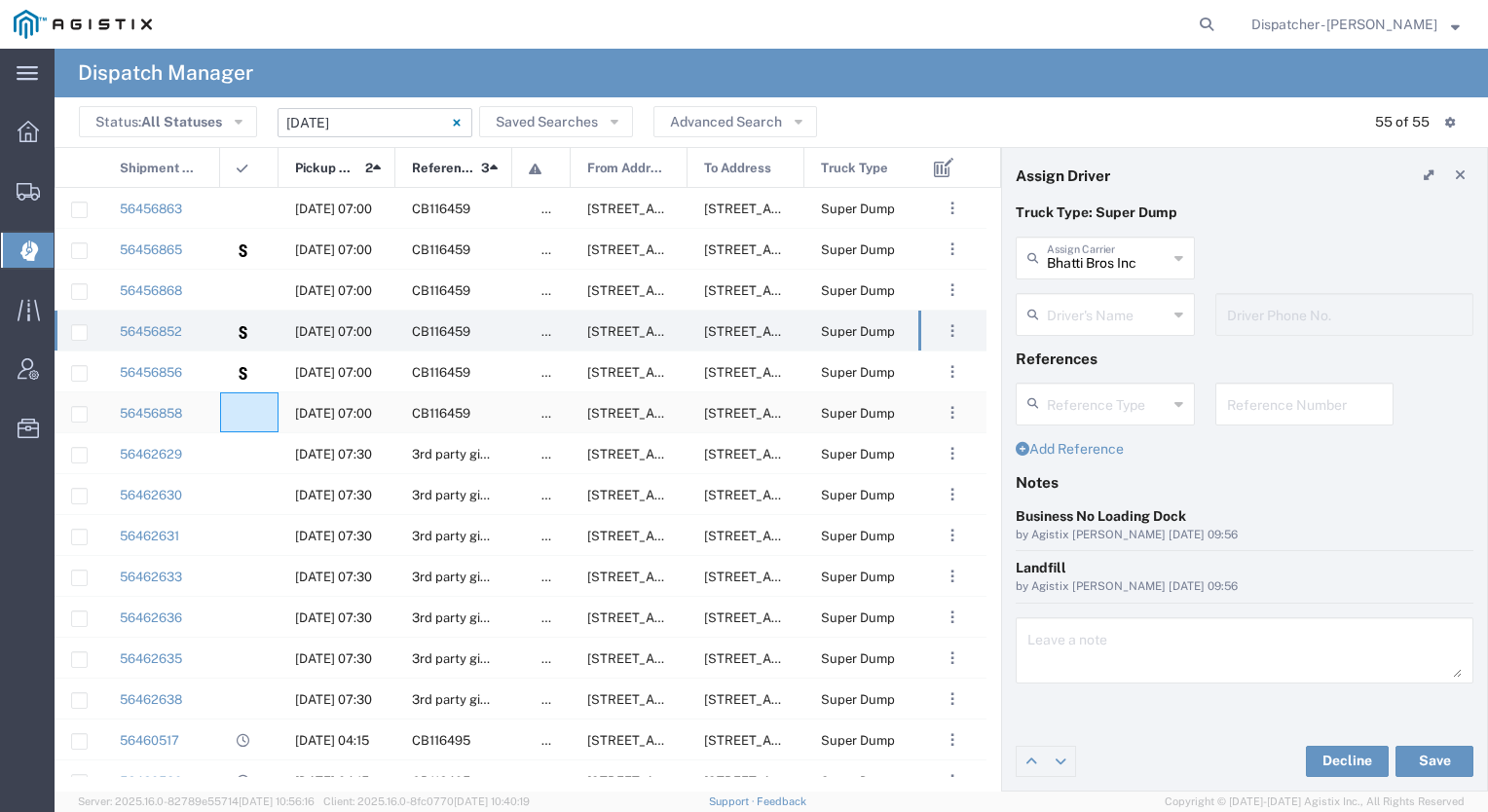
click at [242, 400] on div at bounding box center [249, 412] width 58 height 39
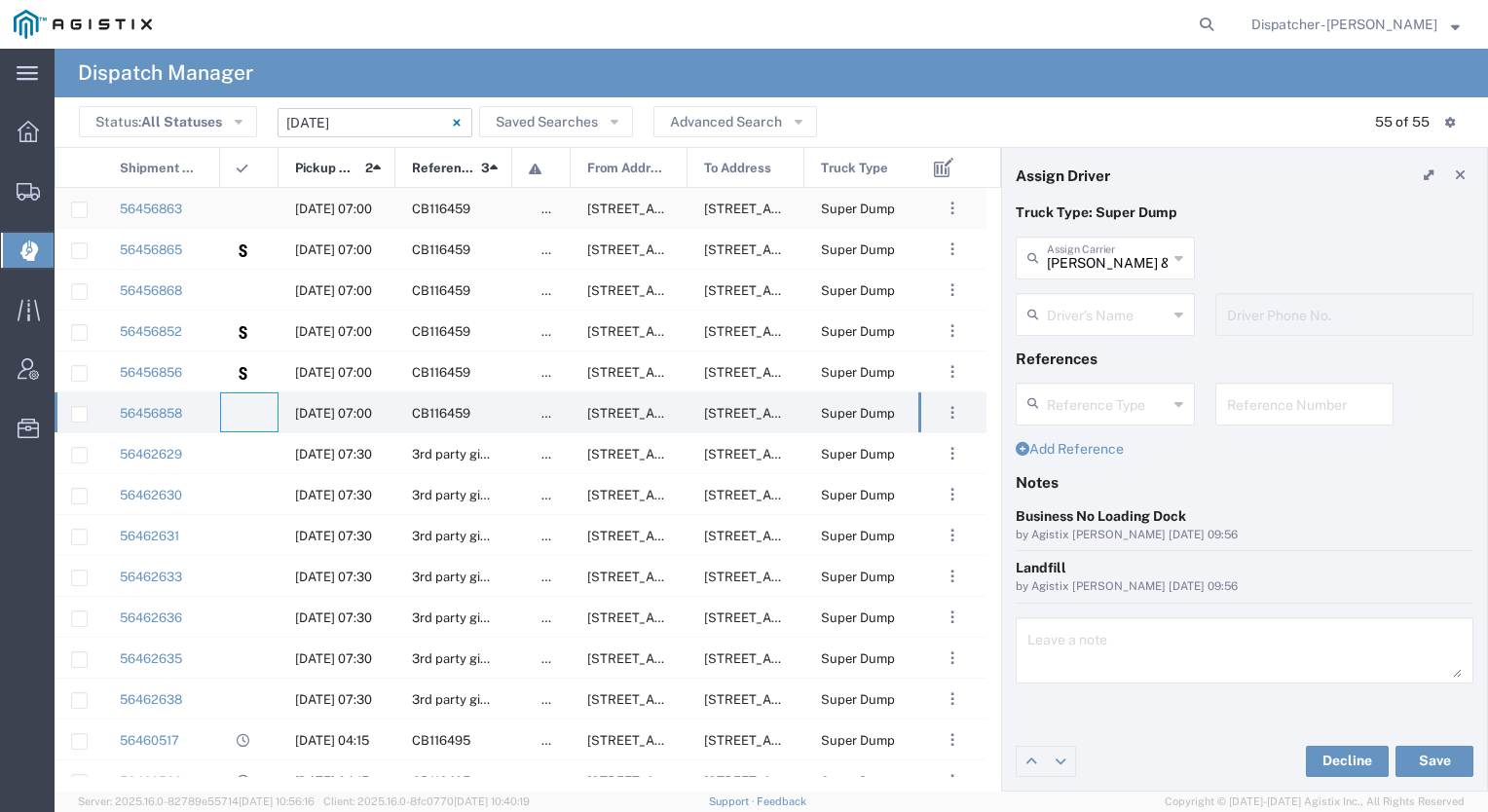
click at [254, 209] on div at bounding box center [249, 208] width 58 height 39
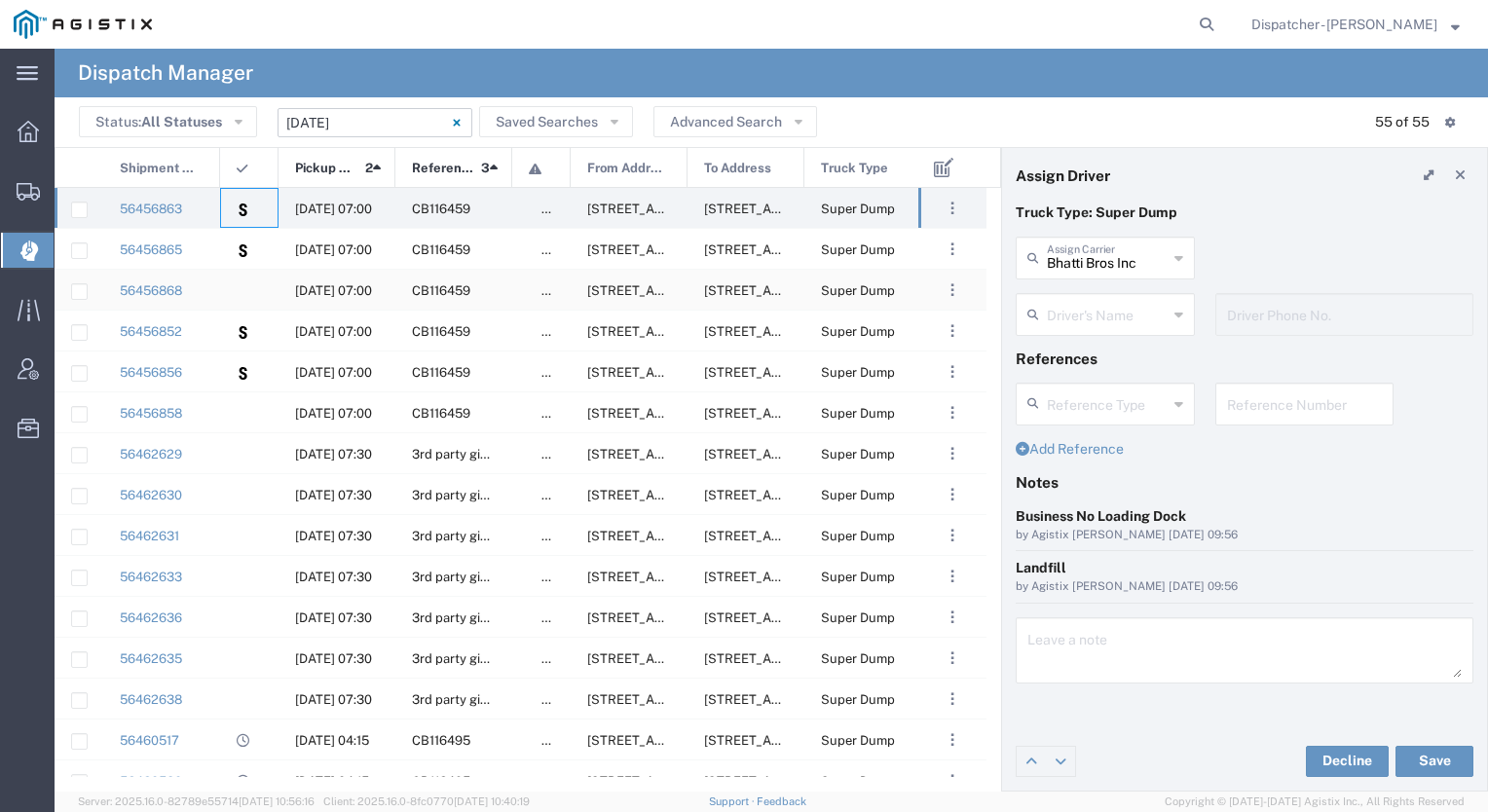
click at [249, 292] on agx-ag-table-icon-cell at bounding box center [243, 290] width 13 height 15
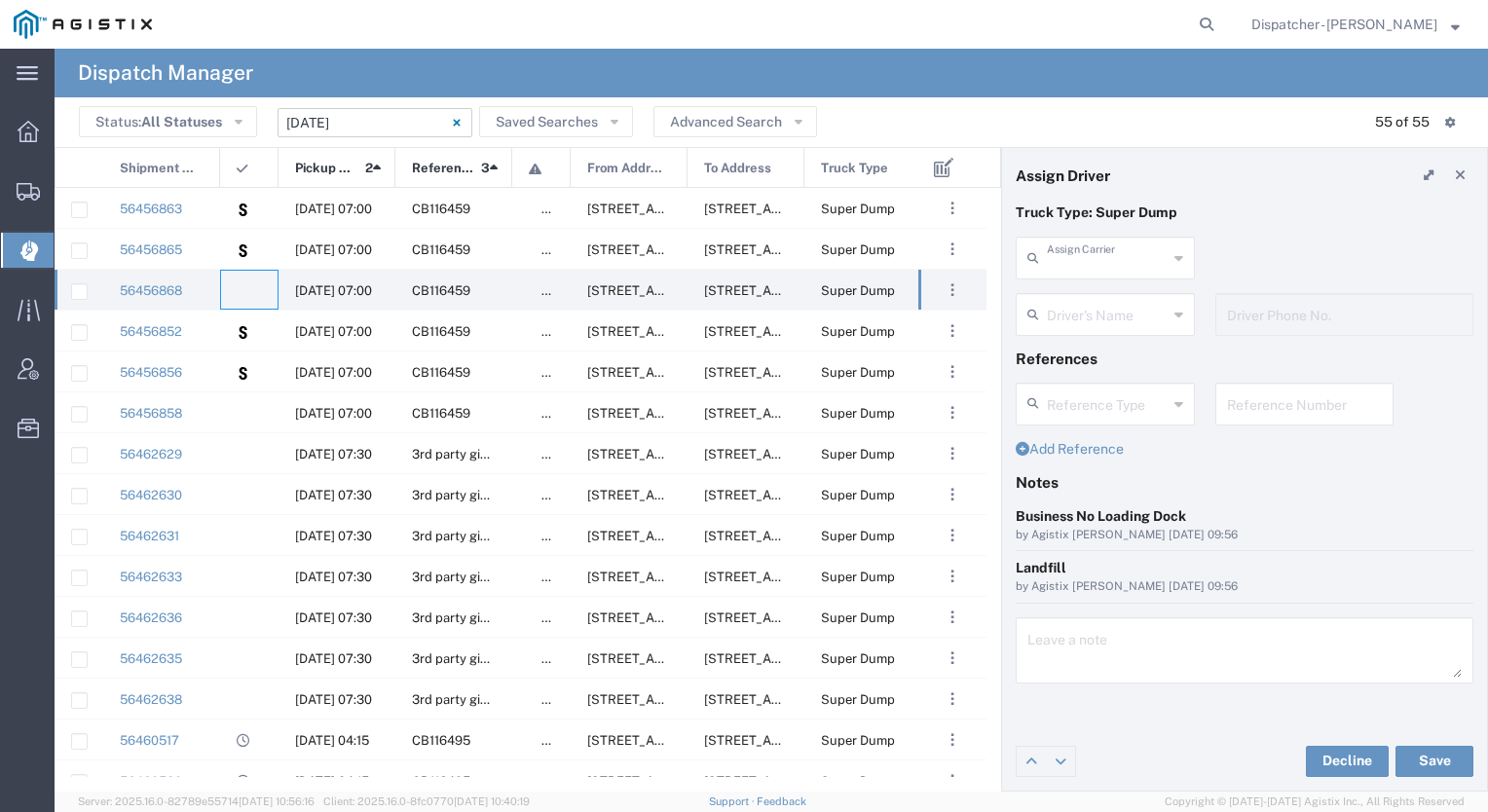
click at [1068, 249] on input "text" at bounding box center [1107, 257] width 120 height 35
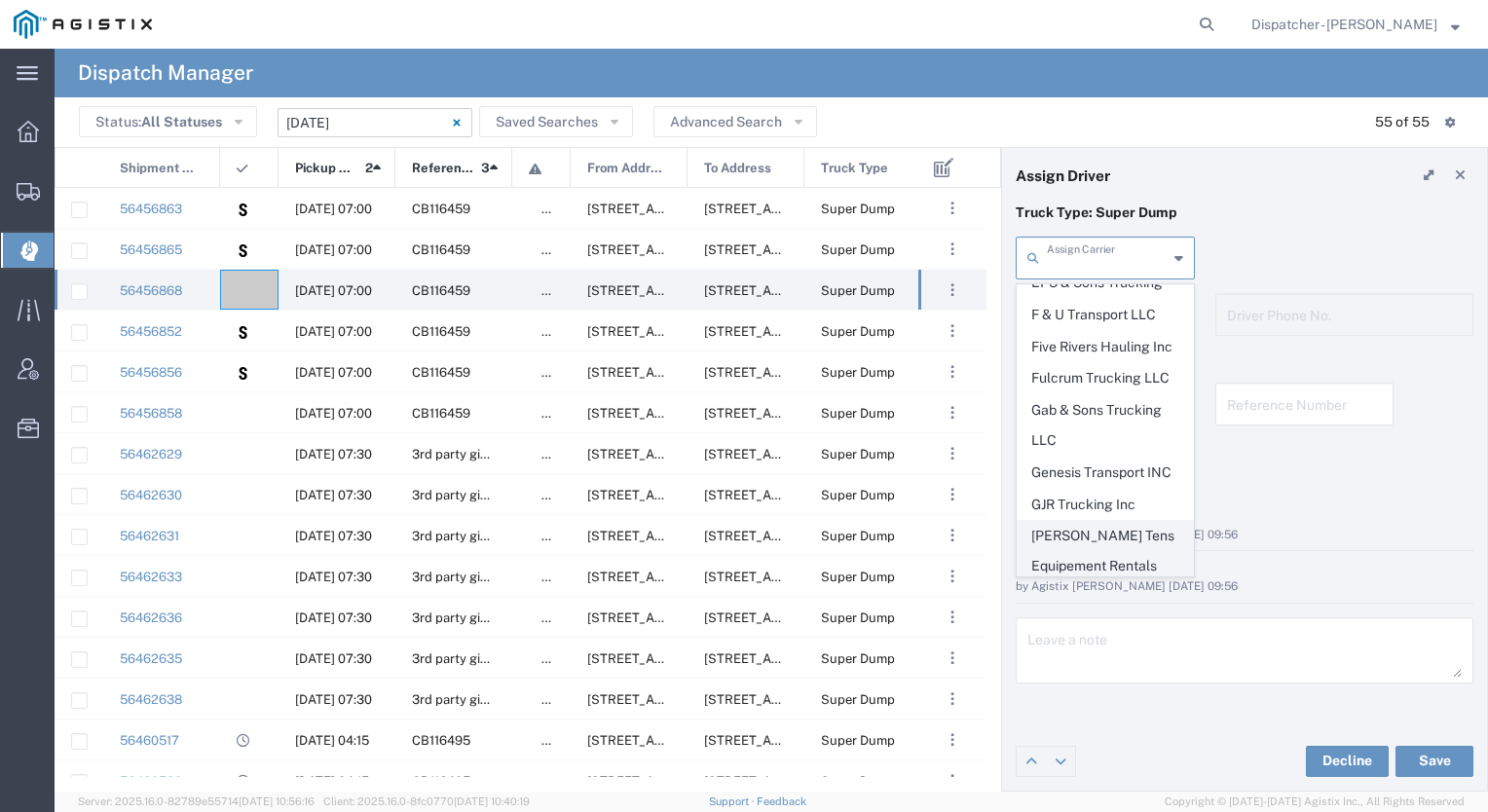
scroll to position [1514, 0]
click at [1056, 401] on span "Gab & Sons Trucking LLC" at bounding box center [1106, 430] width 176 height 60
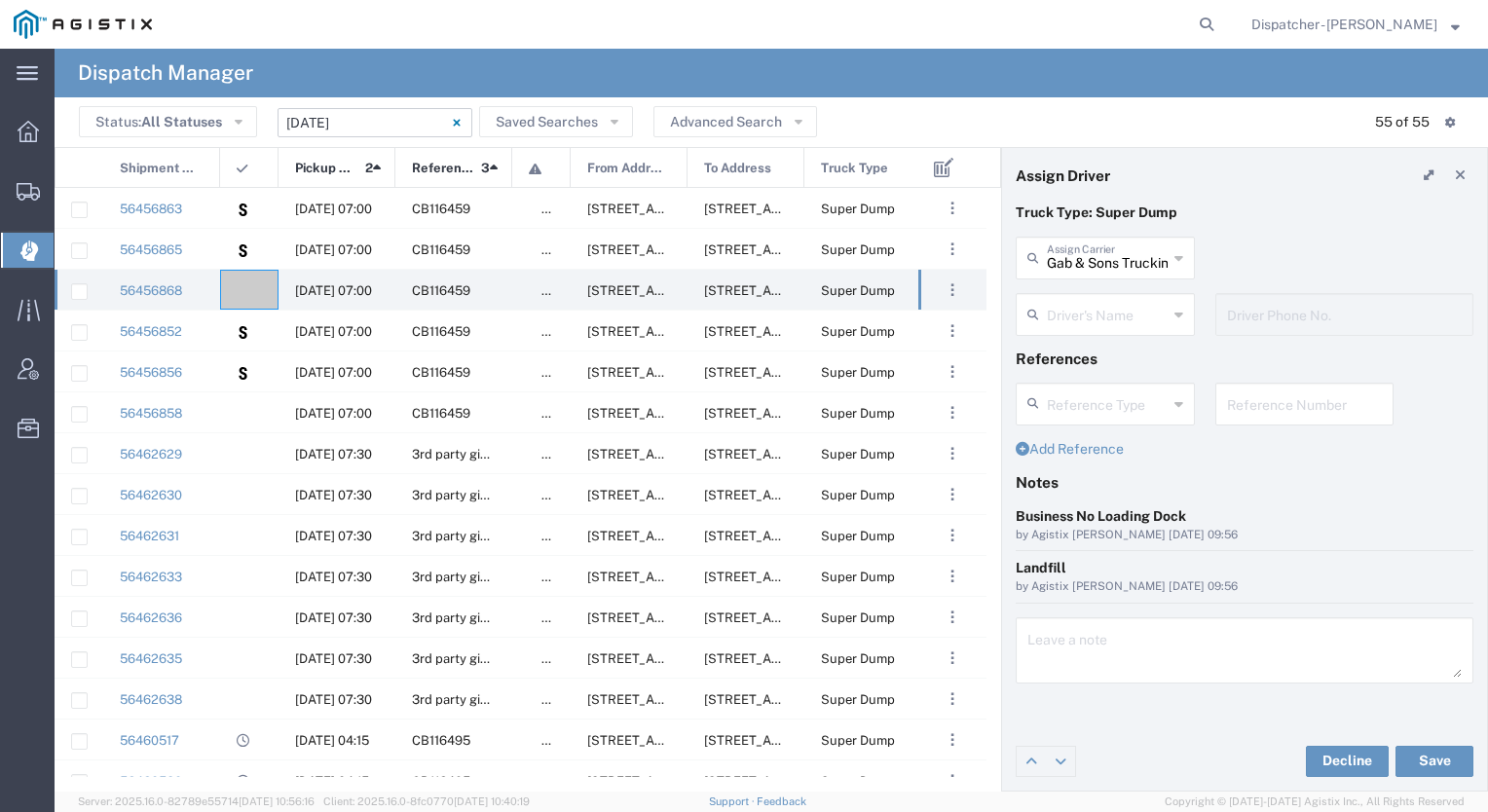
click at [1065, 322] on input "text" at bounding box center [1107, 313] width 120 height 35
click at [1072, 362] on span "[PERSON_NAME]" at bounding box center [1106, 356] width 176 height 31
click at [1422, 750] on button "Save" at bounding box center [1435, 762] width 78 height 32
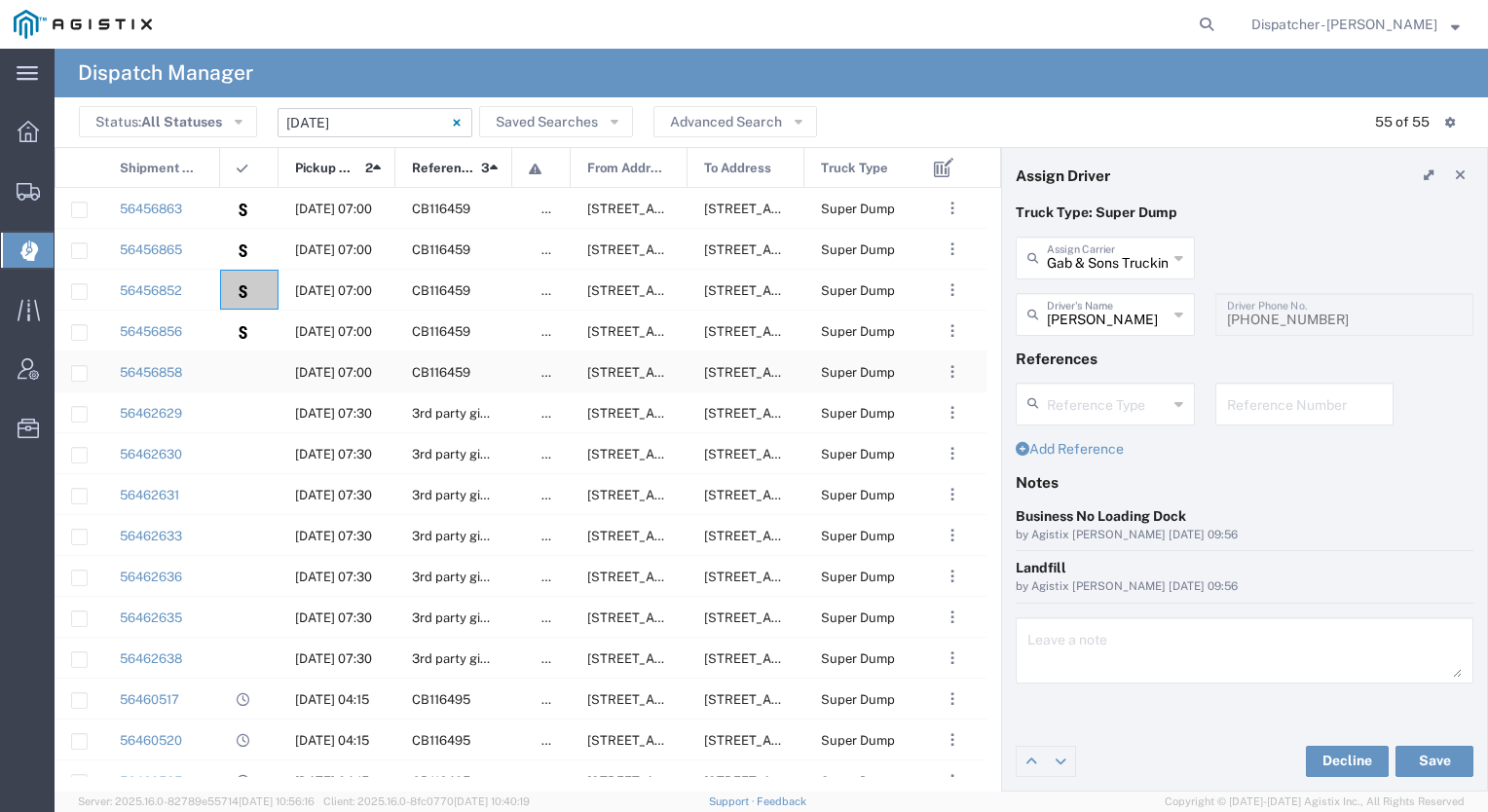
click at [250, 366] on div at bounding box center [249, 371] width 58 height 39
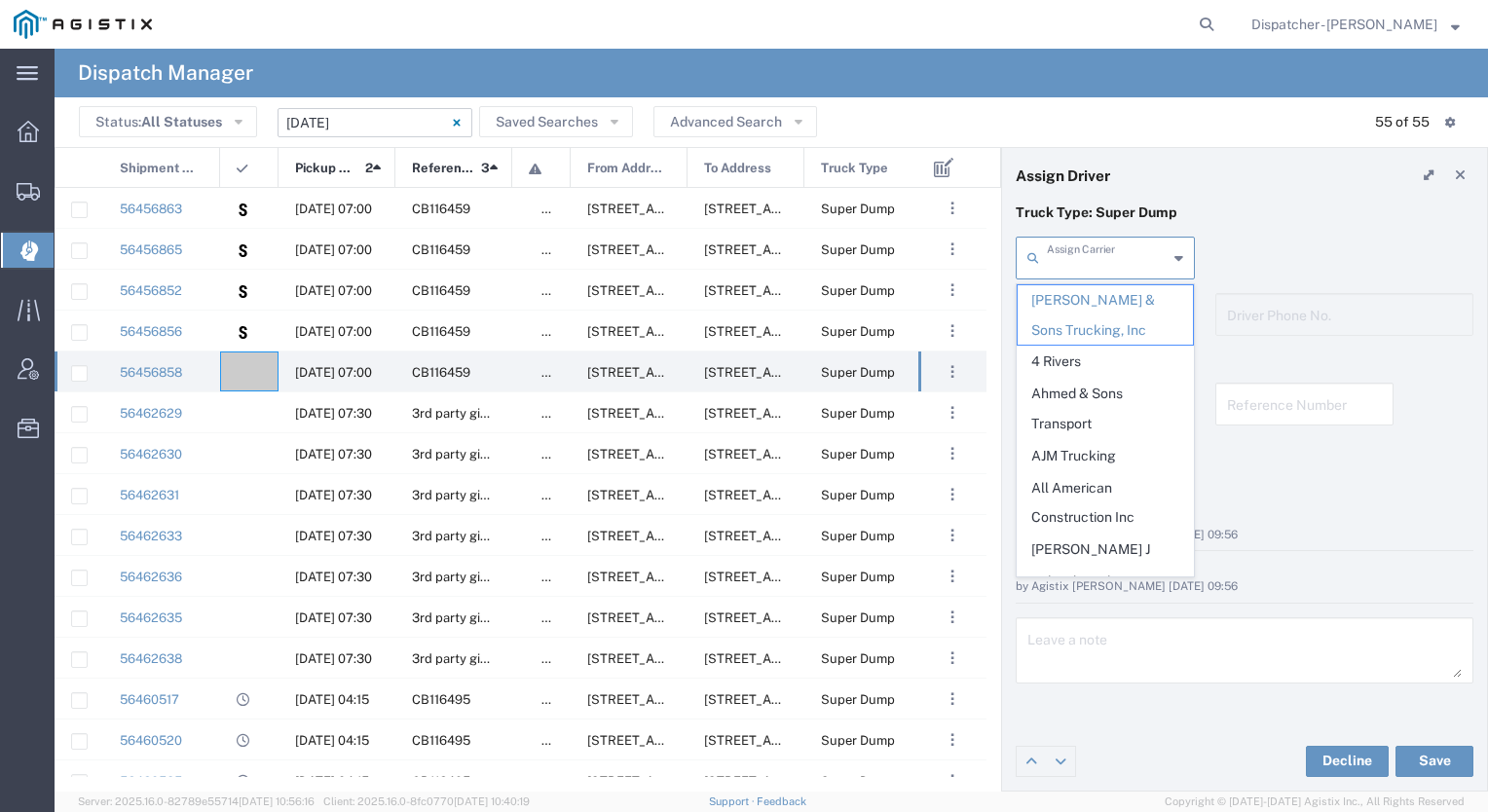
click at [1104, 270] on input "text" at bounding box center [1107, 257] width 120 height 35
click at [1060, 406] on span "Ahmed & Sons Transport" at bounding box center [1106, 408] width 176 height 60
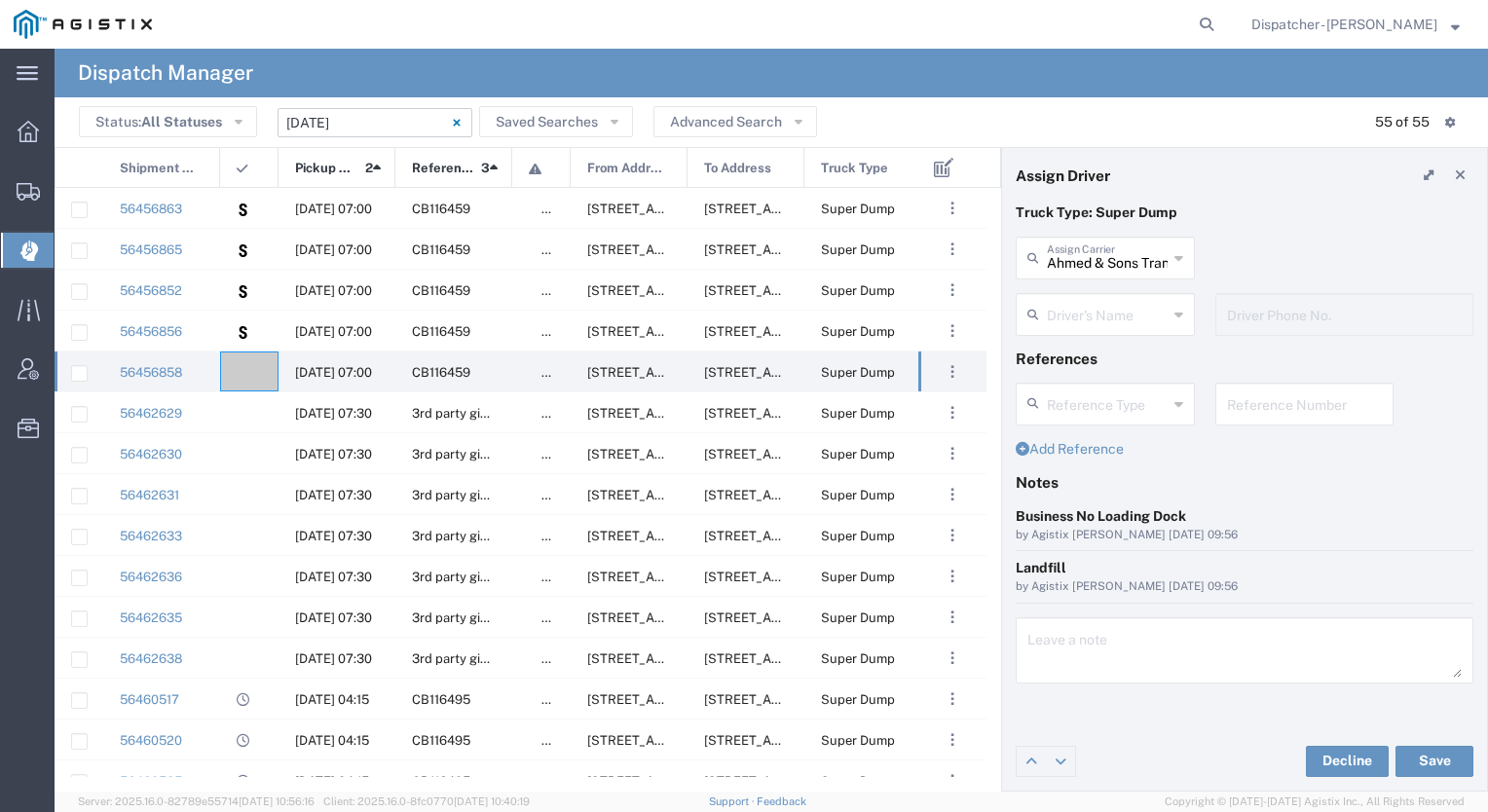
click at [1071, 304] on input "text" at bounding box center [1107, 313] width 120 height 35
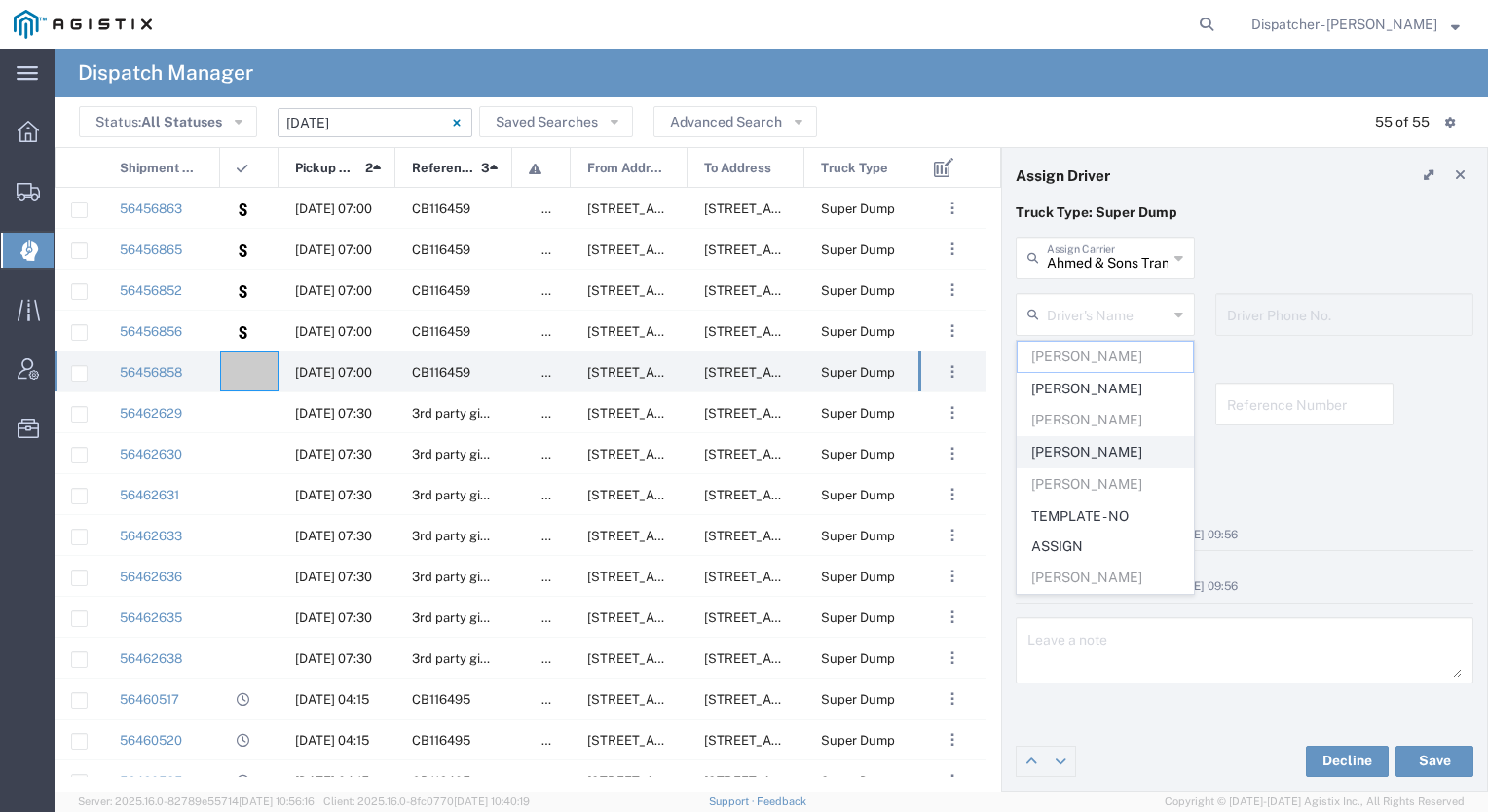
click at [1071, 441] on span "[PERSON_NAME]" at bounding box center [1106, 452] width 176 height 31
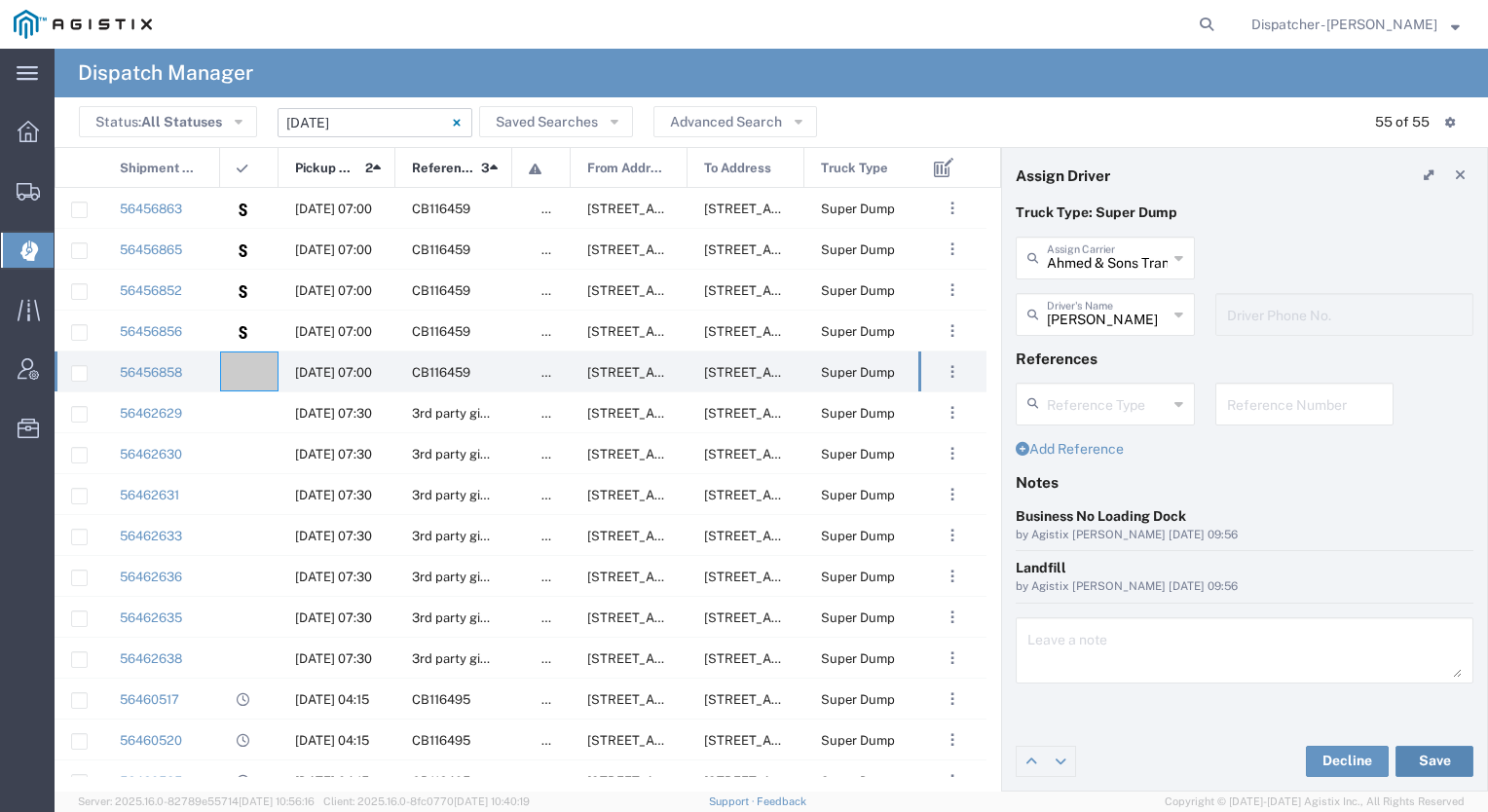
click at [1428, 761] on button "Save" at bounding box center [1435, 762] width 78 height 32
click at [258, 368] on div at bounding box center [249, 371] width 58 height 39
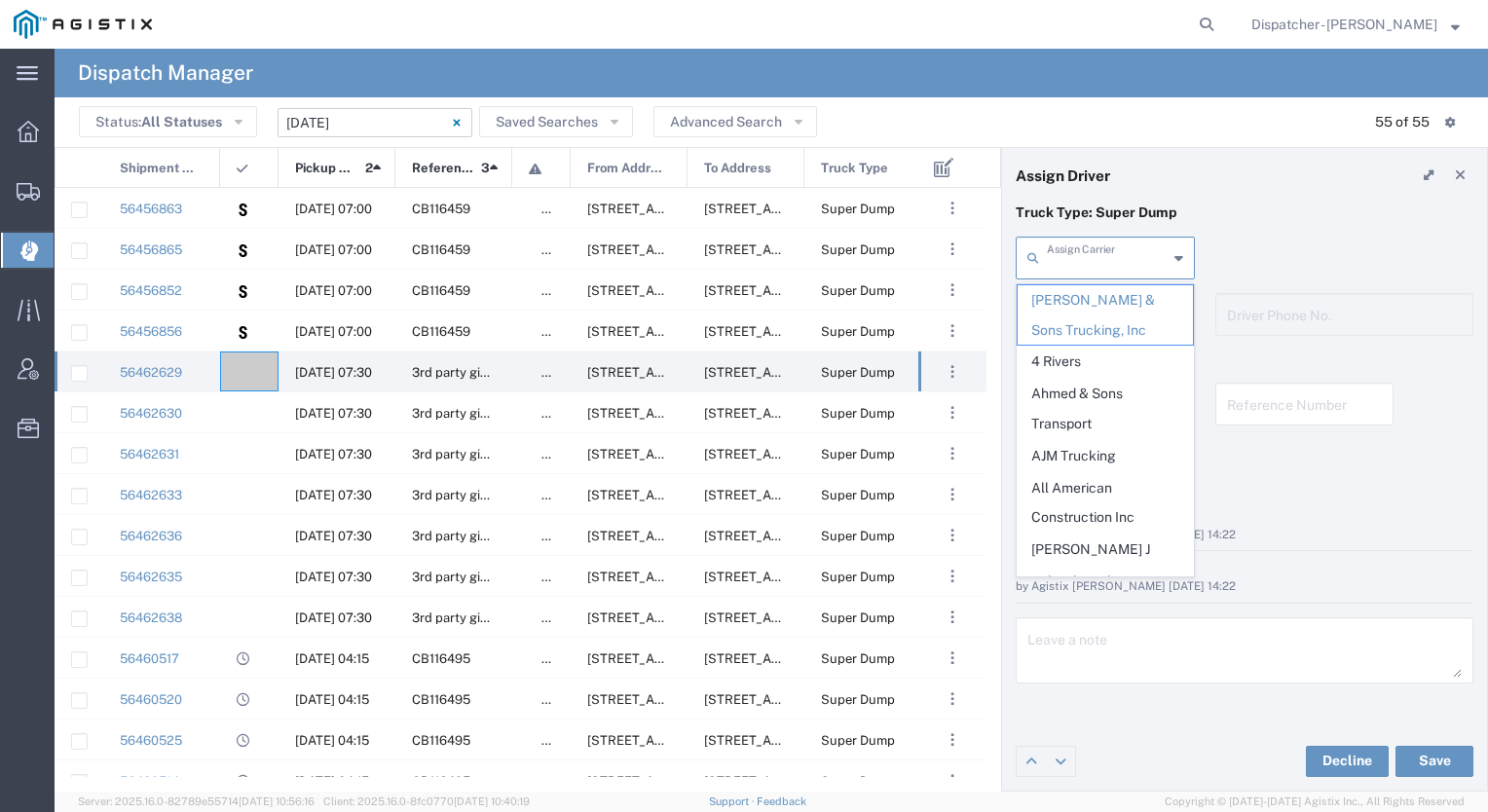
click at [1128, 269] on input "text" at bounding box center [1107, 257] width 120 height 35
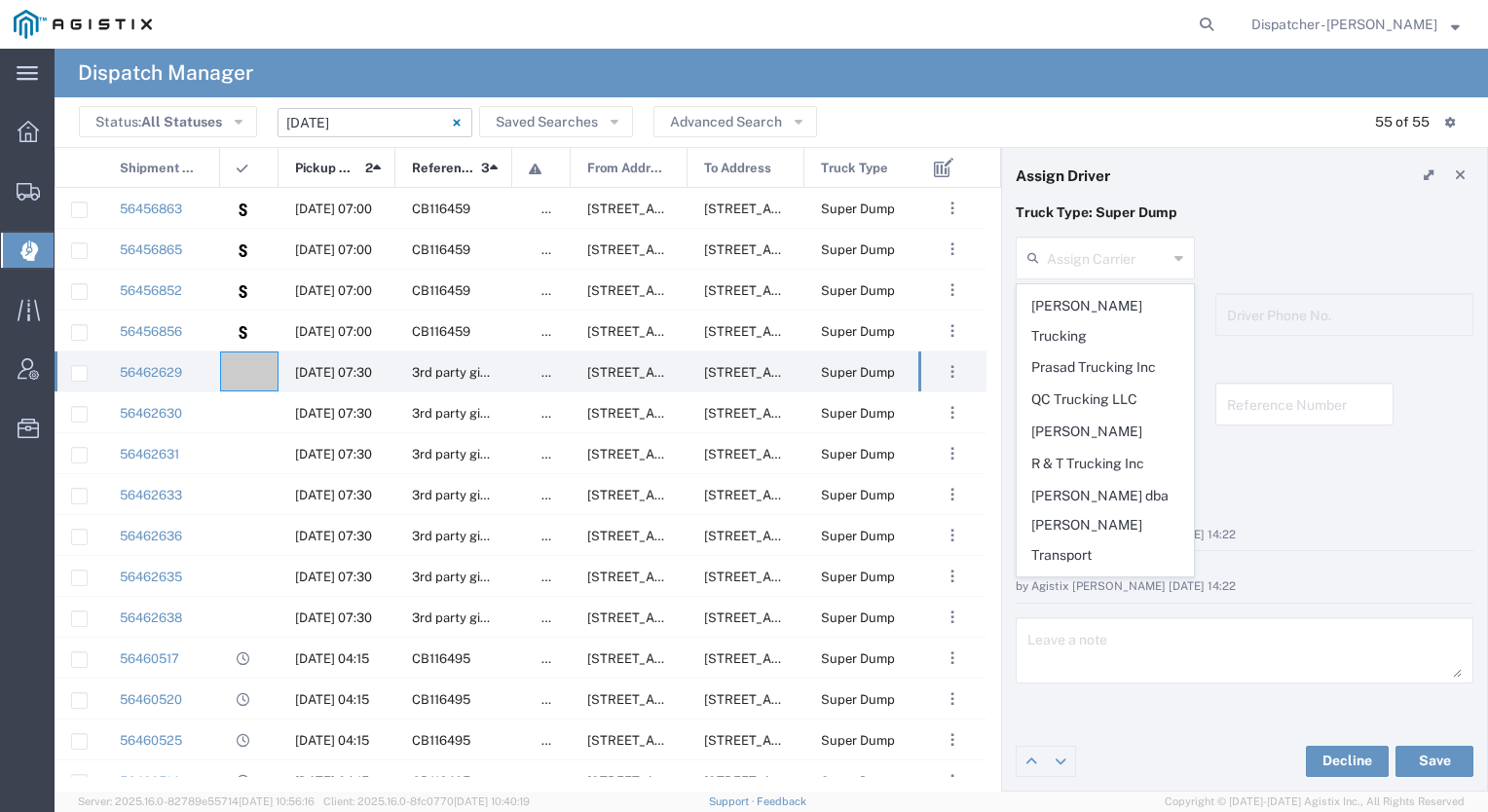
click at [1098, 728] on span "Sacramento Transfer" at bounding box center [1106, 743] width 176 height 31
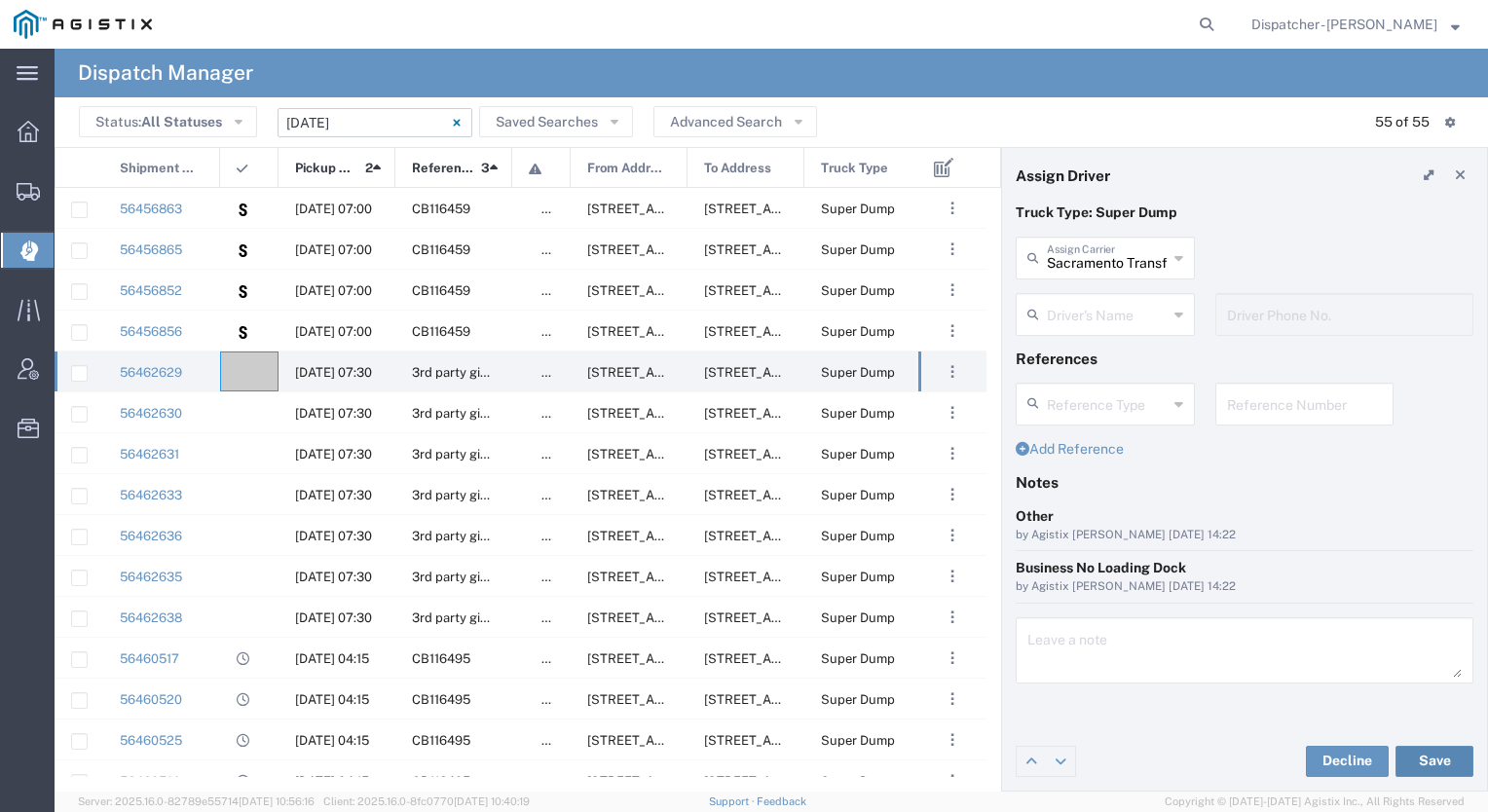
click at [1451, 755] on button "Save" at bounding box center [1435, 762] width 78 height 32
click at [245, 379] on agx-ag-table-icon-cell at bounding box center [243, 372] width 13 height 15
click at [1130, 251] on input "text" at bounding box center [1107, 257] width 120 height 35
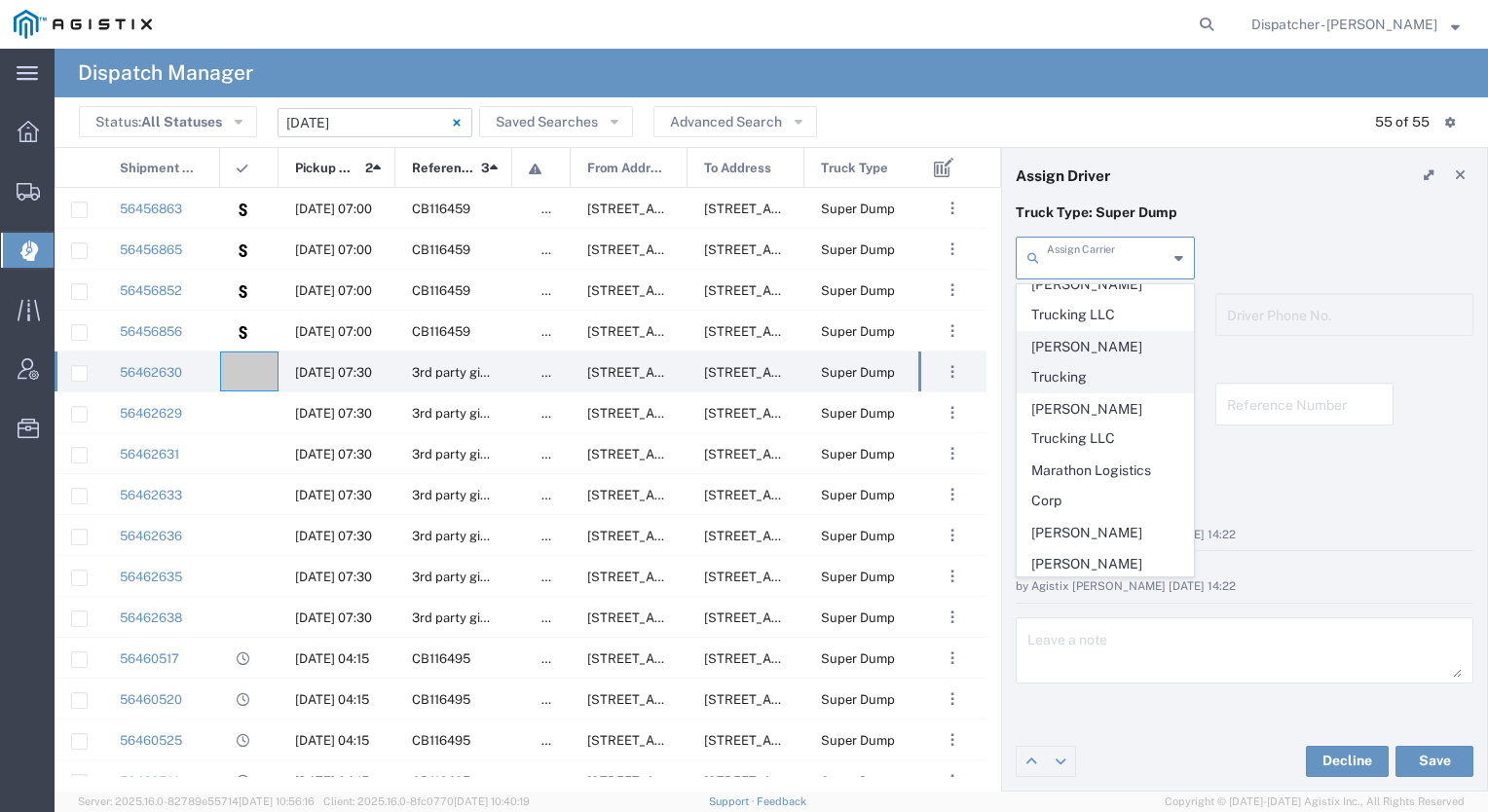
scroll to position [2863, 0]
click at [1082, 707] on span "Mk Hauling Inc" at bounding box center [1106, 722] width 176 height 31
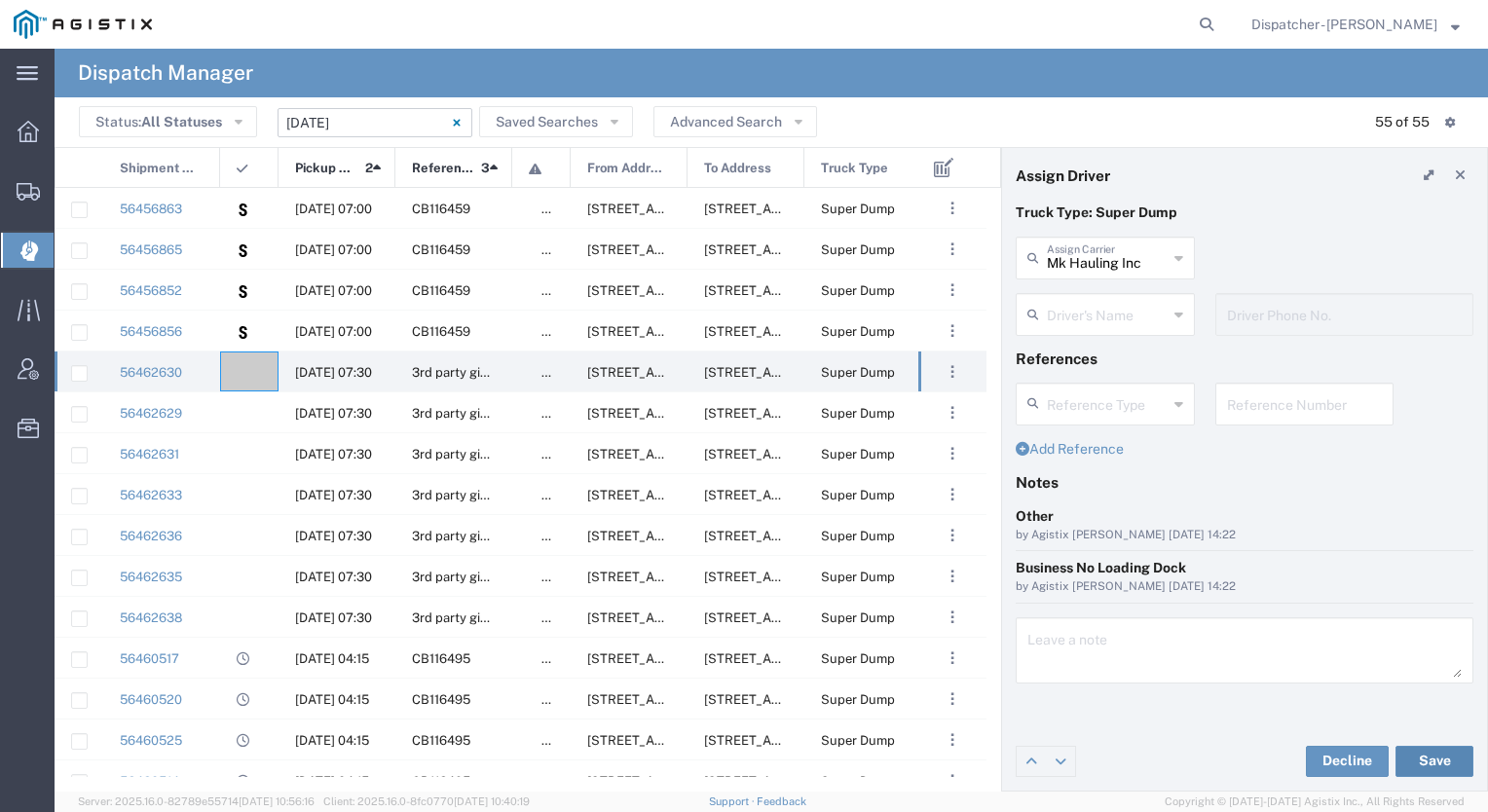
click at [1431, 759] on button "Save" at bounding box center [1435, 762] width 78 height 32
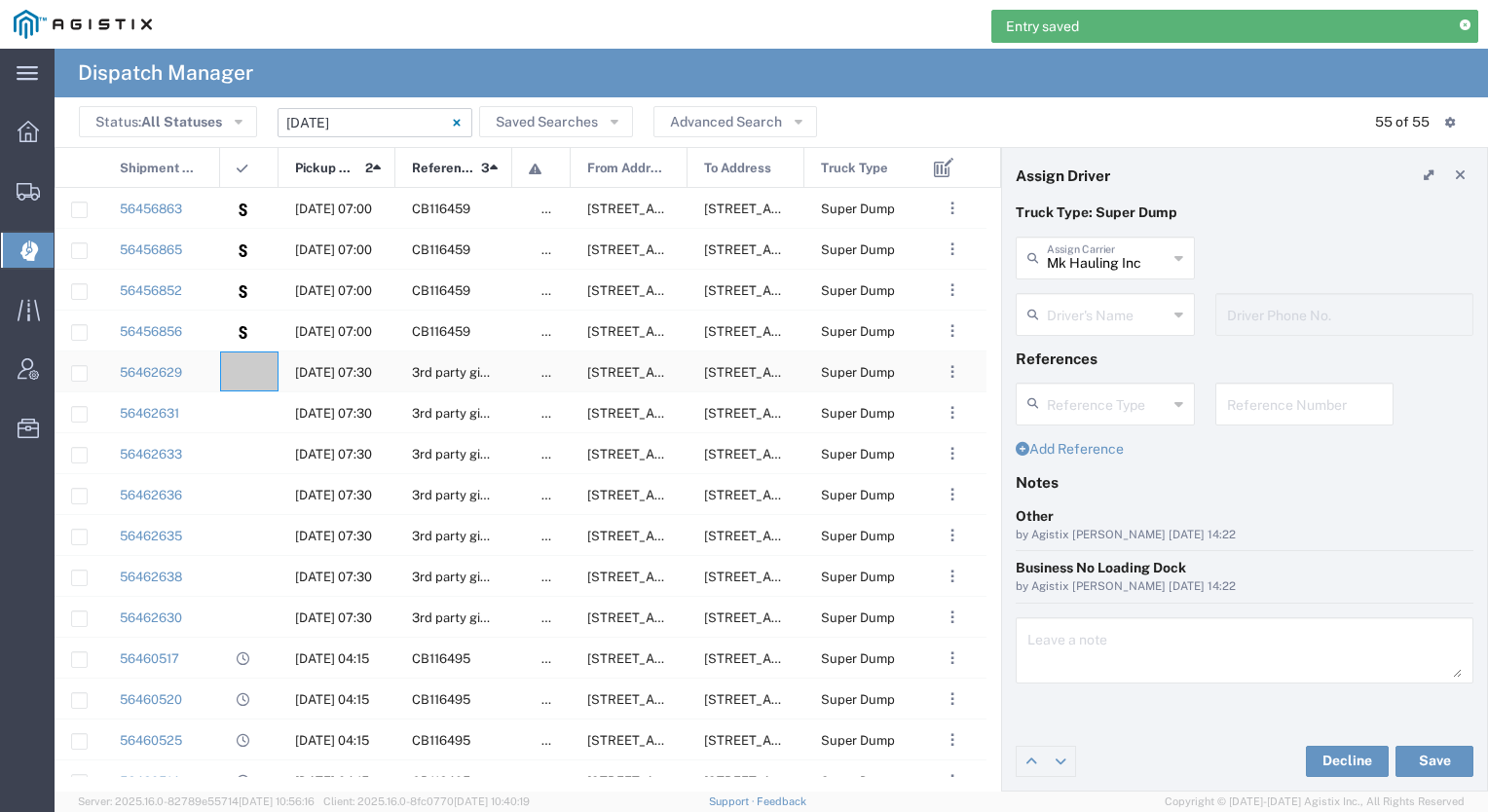
click at [245, 361] on div at bounding box center [249, 371] width 58 height 39
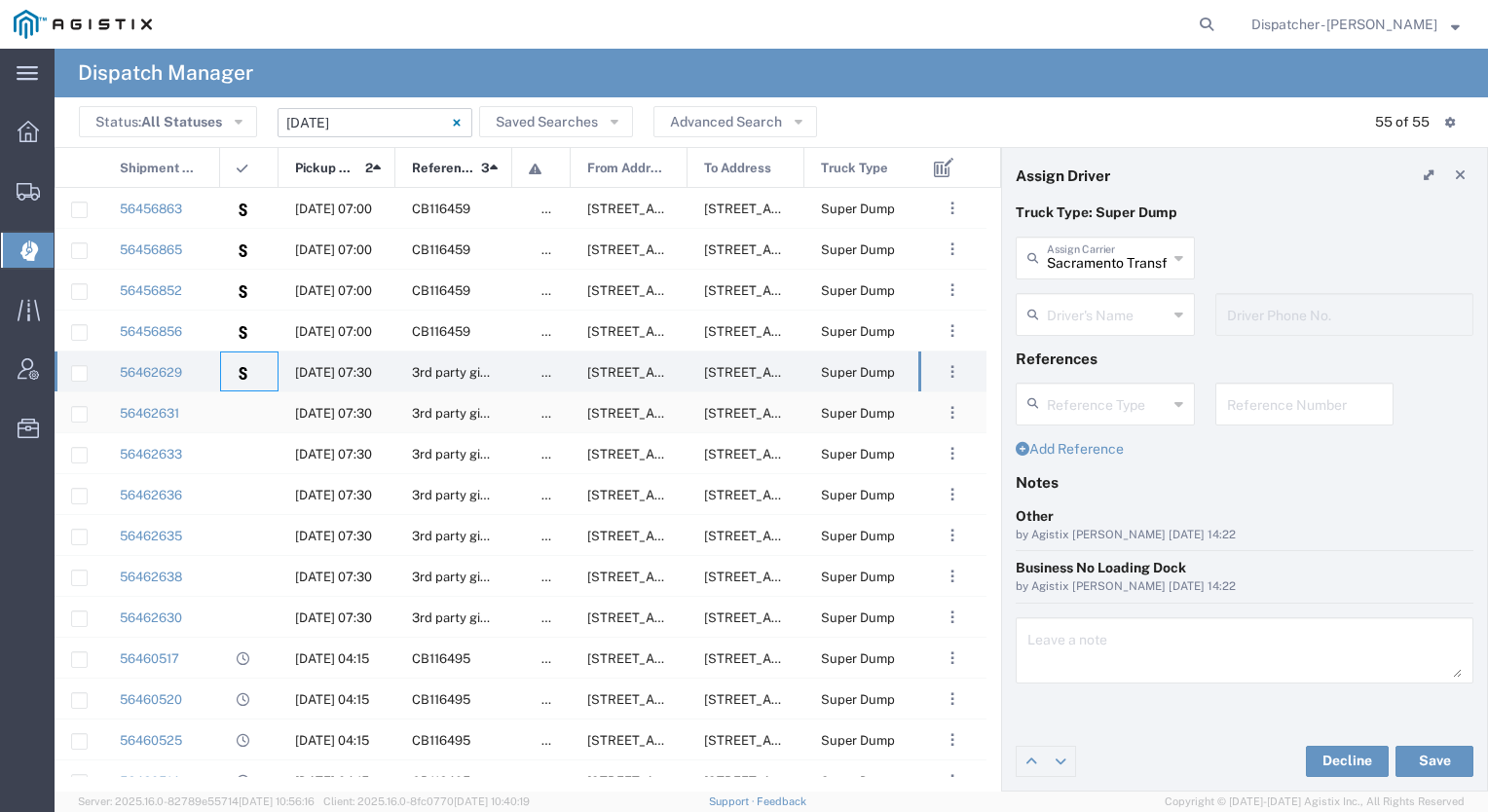
click at [253, 404] on div at bounding box center [249, 412] width 58 height 39
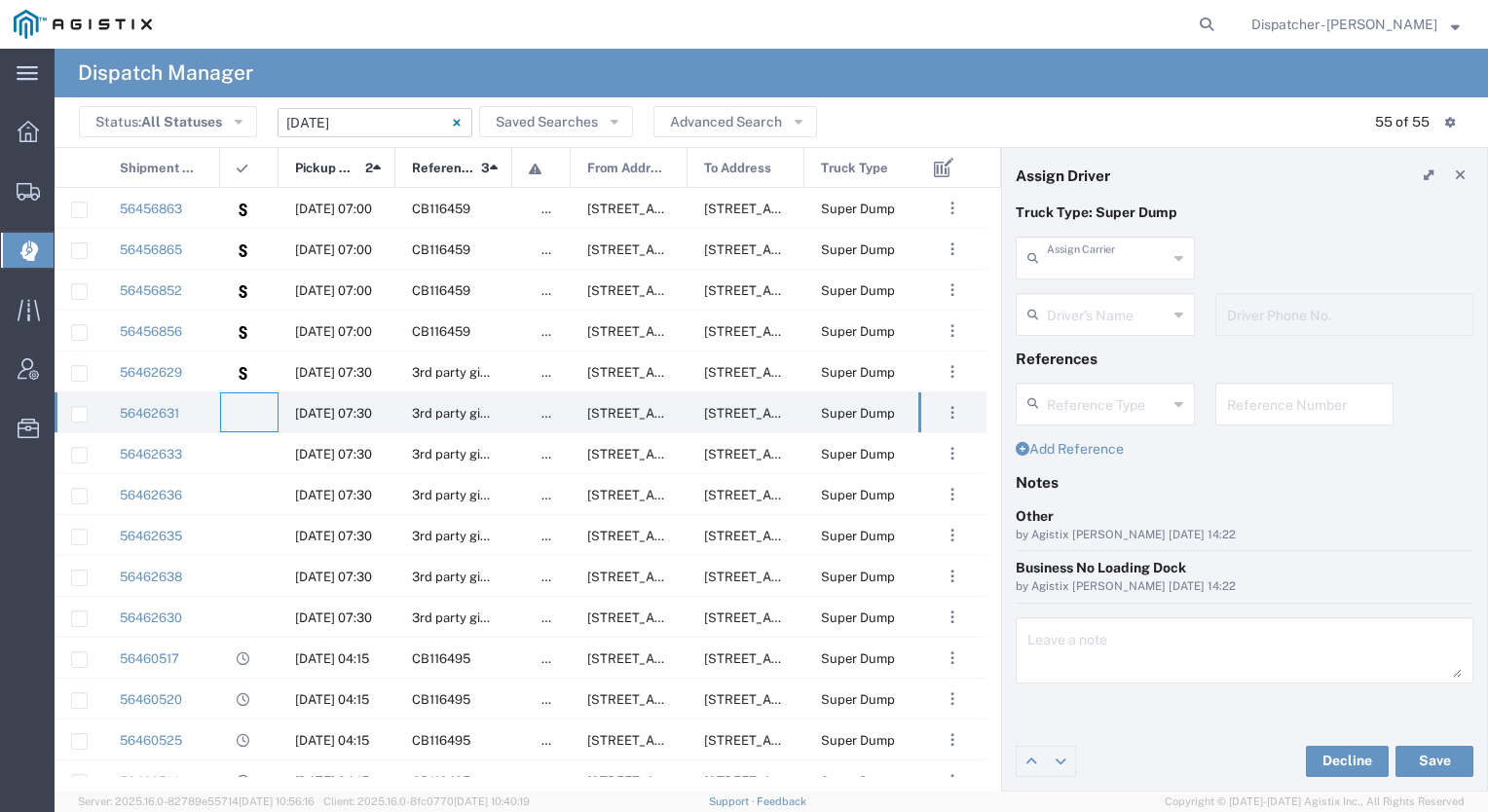
click at [1072, 262] on input "text" at bounding box center [1107, 257] width 120 height 35
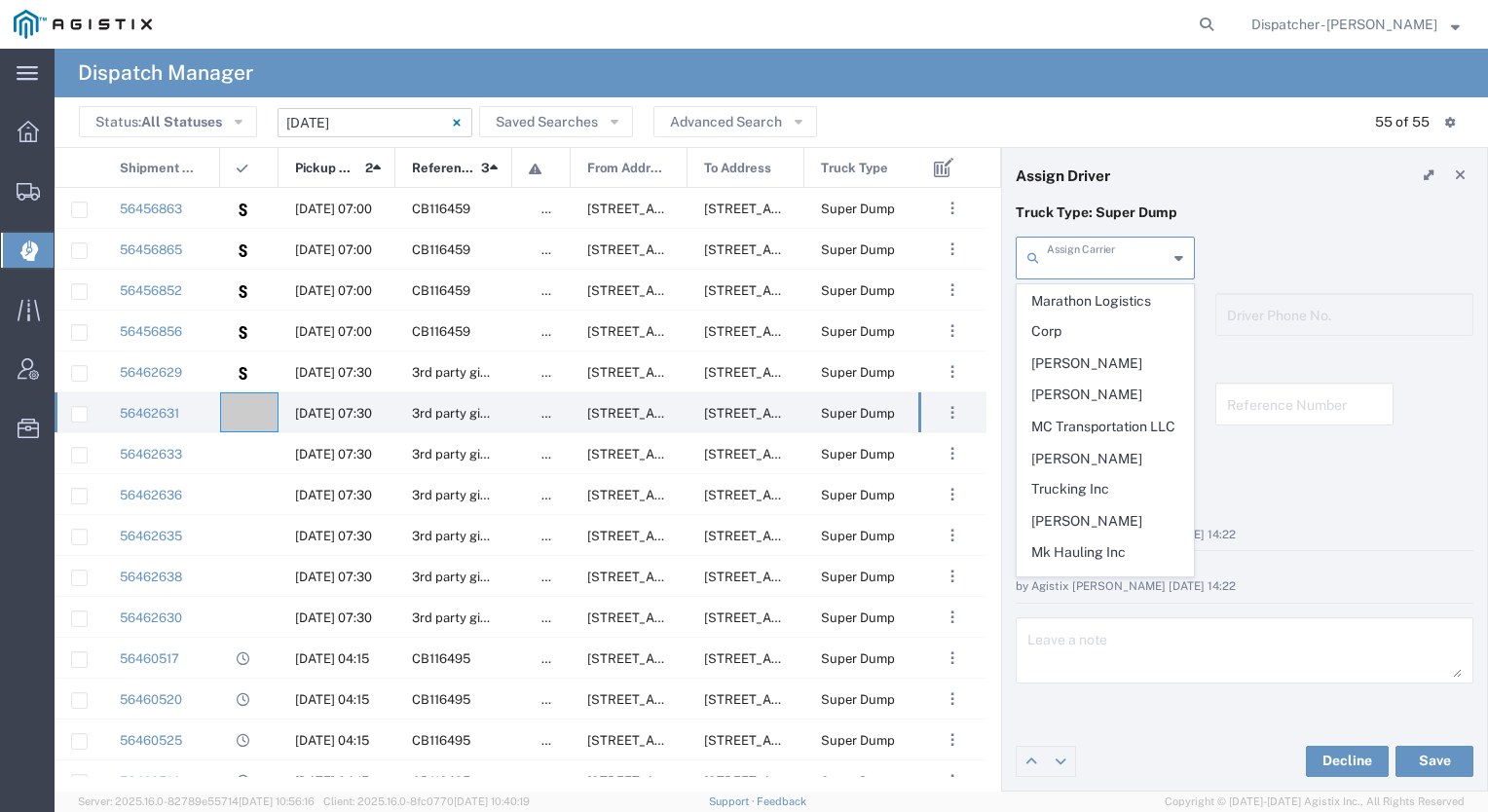
scroll to position [3031, 0]
click at [1083, 540] on span "Mk Hauling Inc" at bounding box center [1106, 554] width 176 height 31
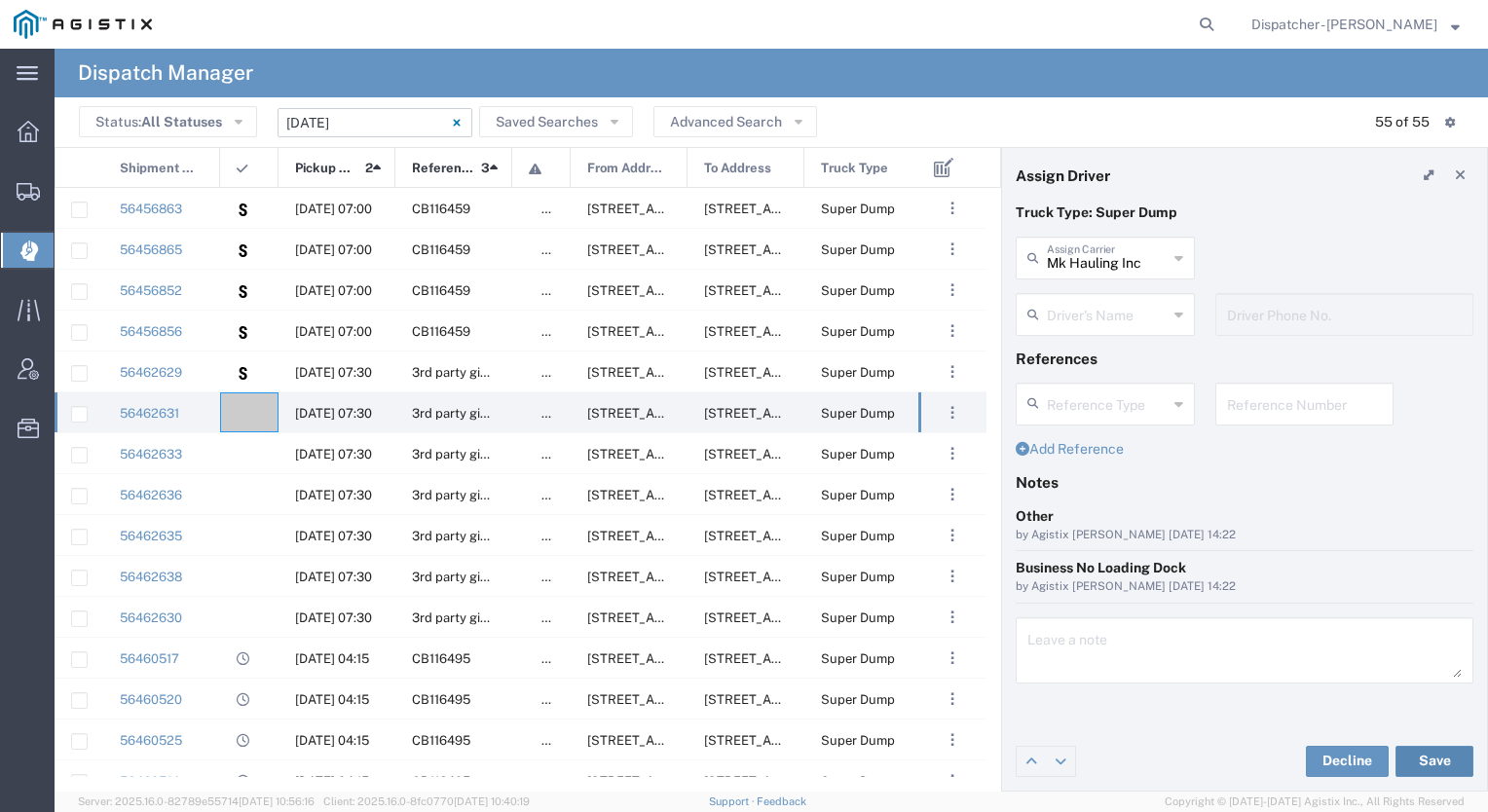
click at [1446, 762] on button "Save" at bounding box center [1435, 762] width 78 height 32
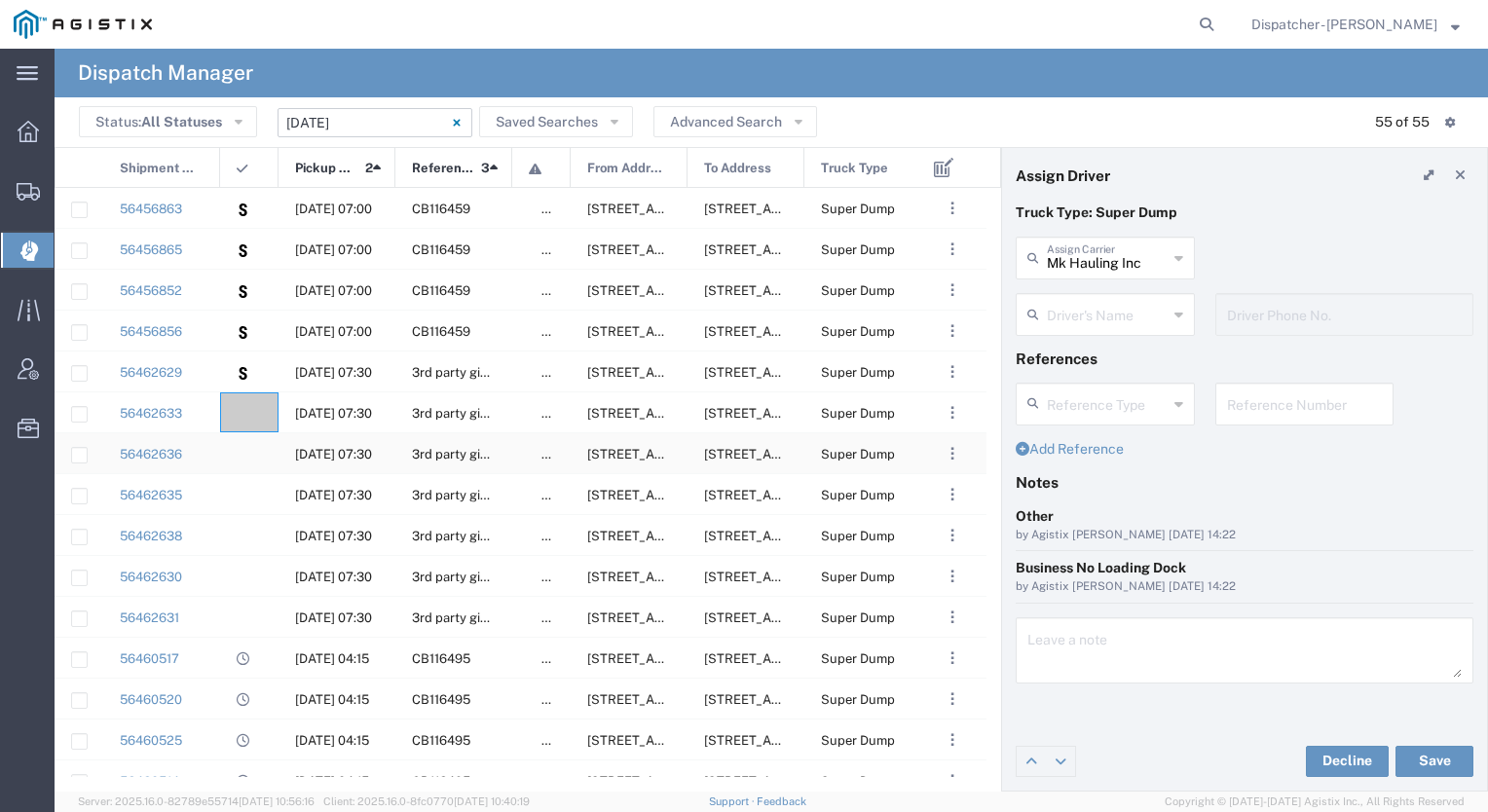
click at [243, 434] on div at bounding box center [249, 453] width 58 height 39
click at [246, 422] on div at bounding box center [249, 412] width 58 height 39
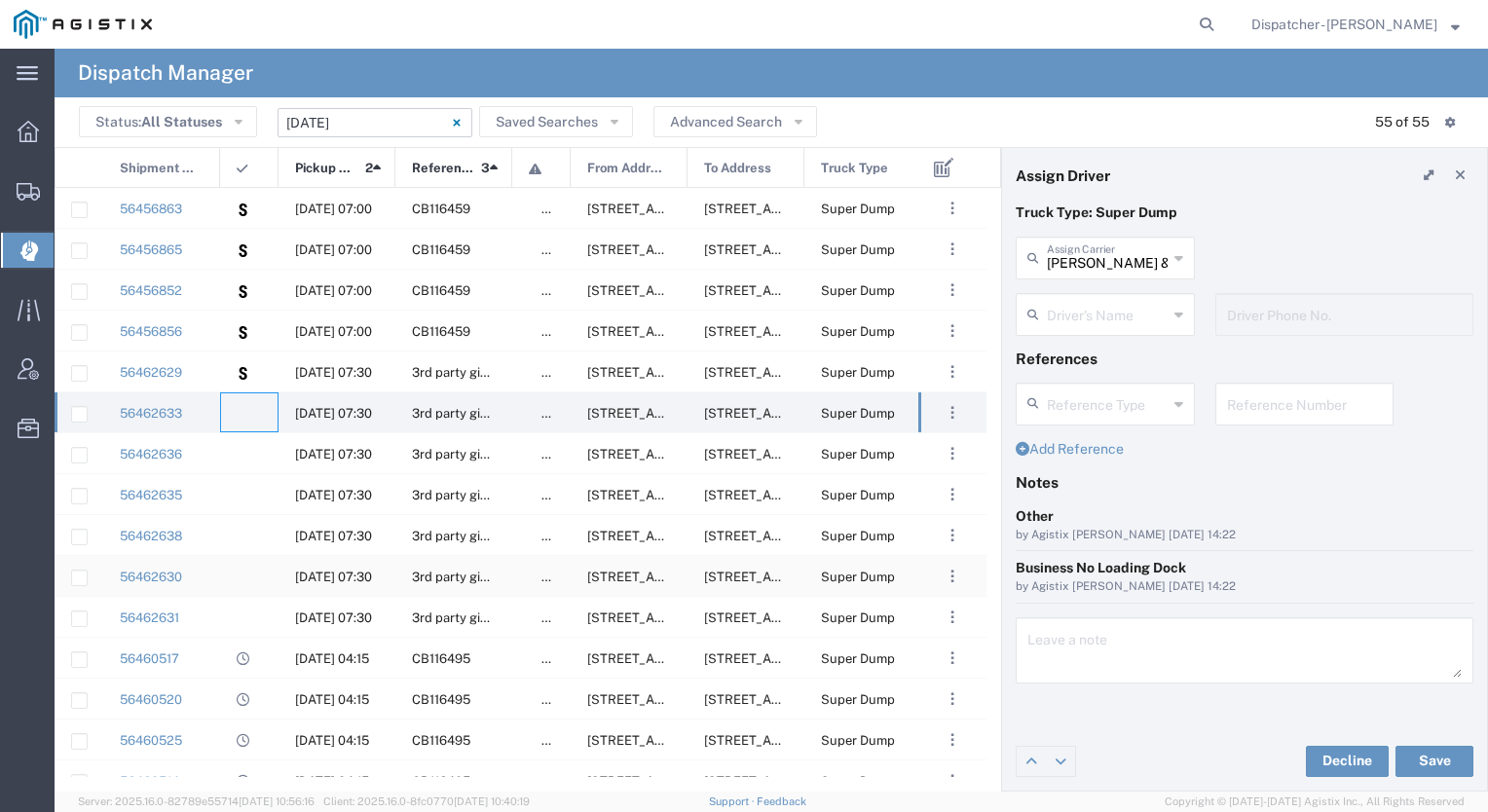
click at [260, 563] on div at bounding box center [249, 576] width 58 height 39
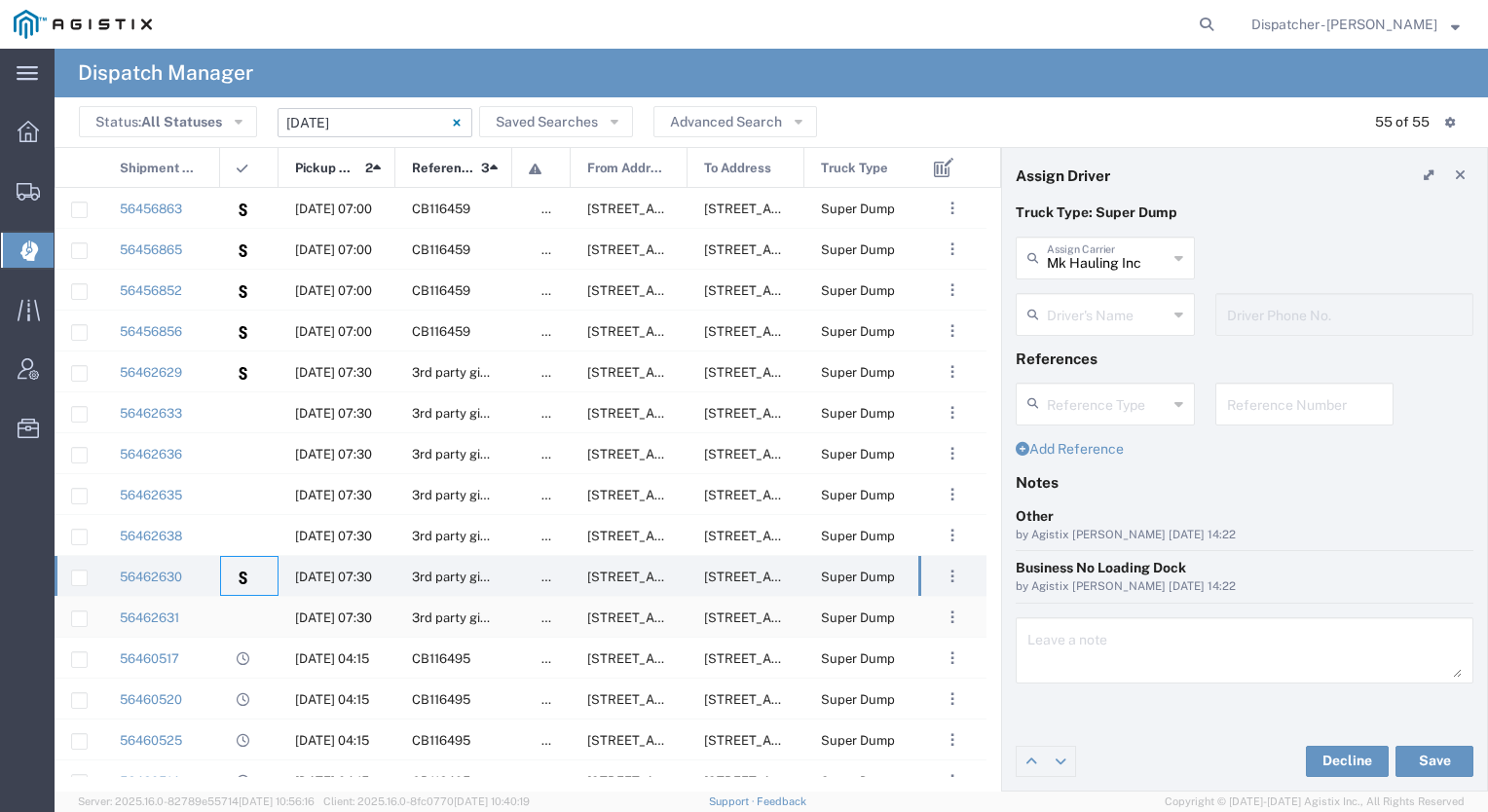
click at [256, 602] on div at bounding box center [249, 617] width 58 height 39
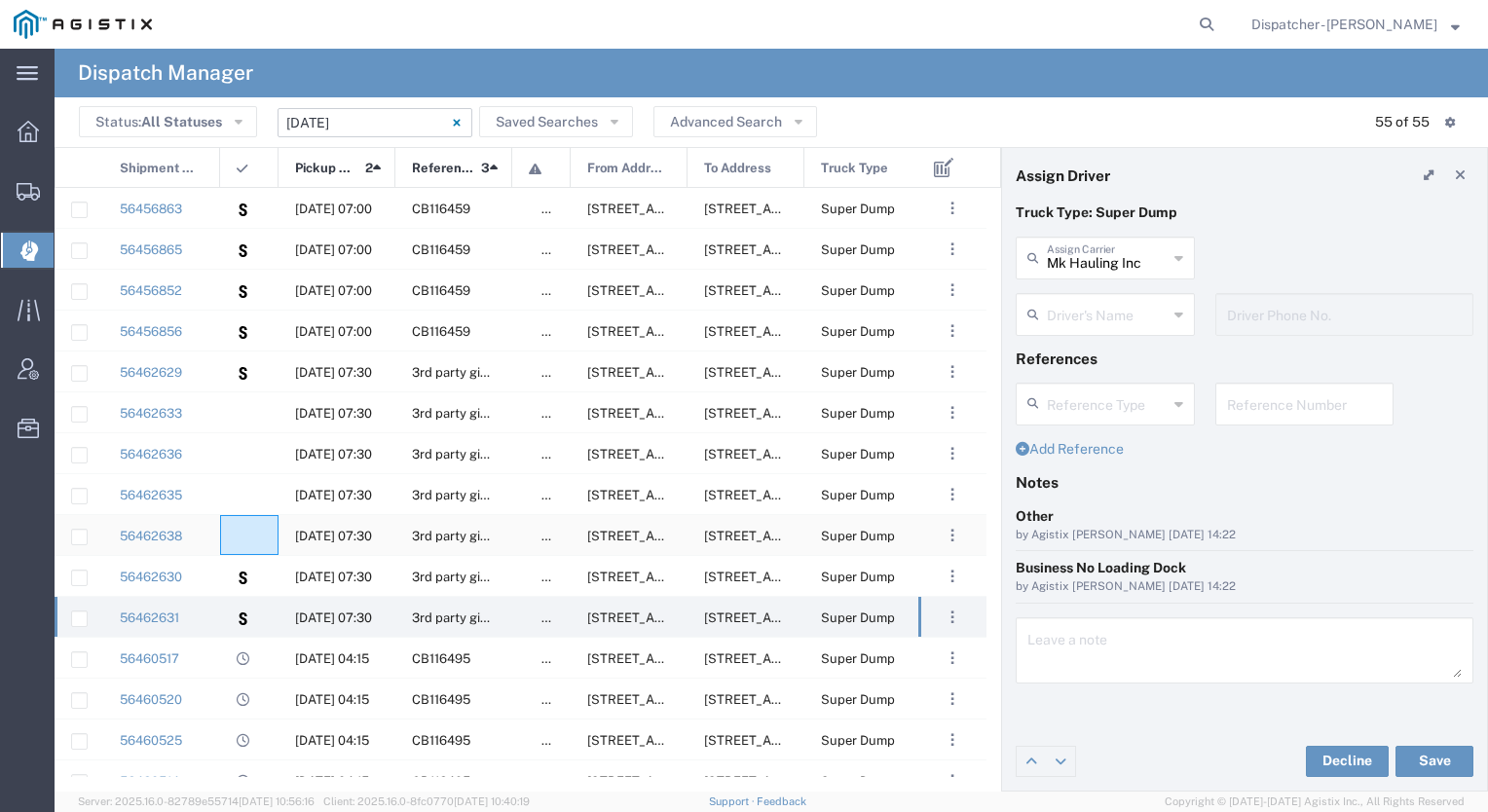
click at [253, 544] on div at bounding box center [249, 535] width 58 height 39
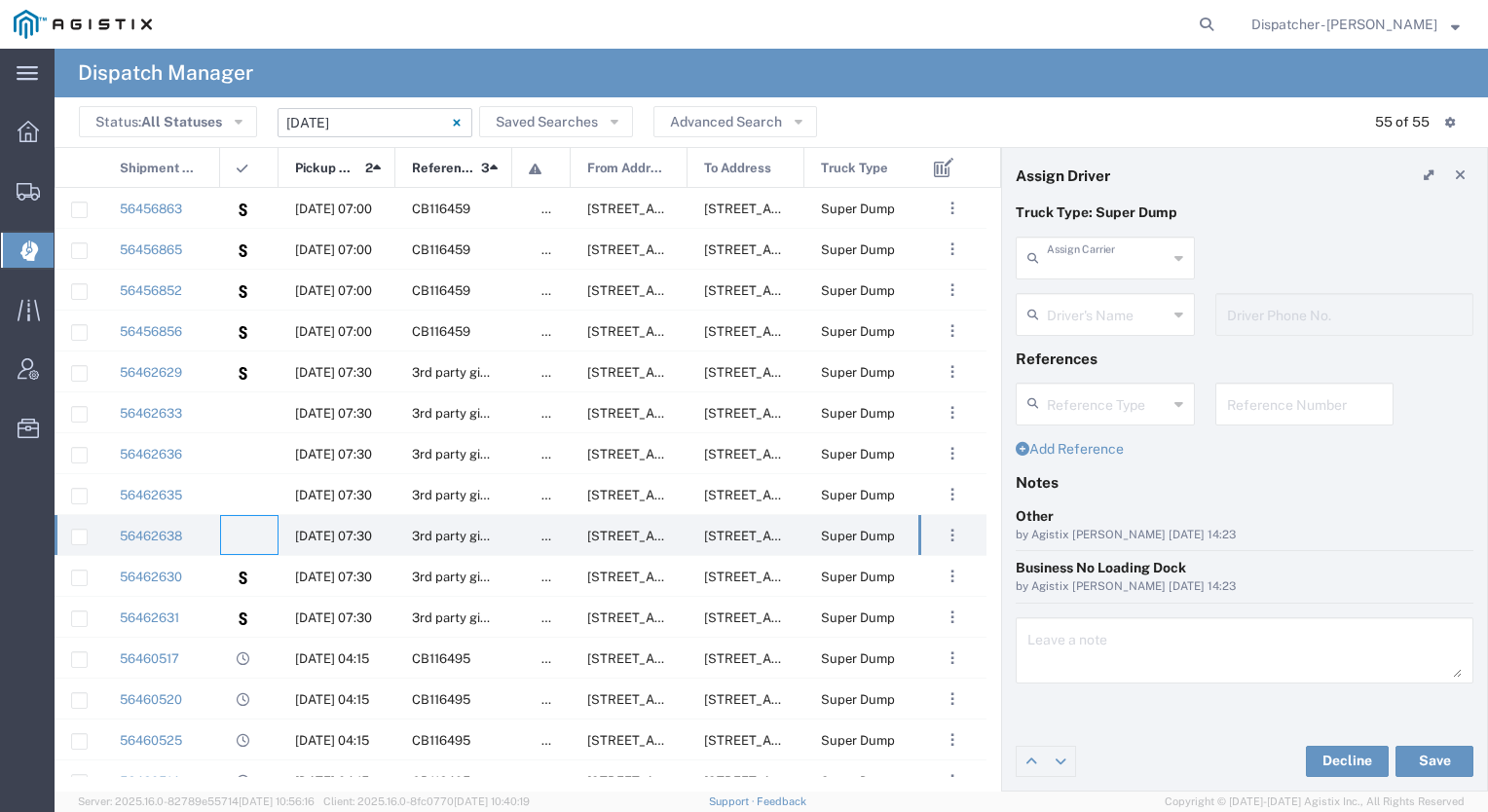
click at [1134, 247] on input "text" at bounding box center [1107, 257] width 120 height 35
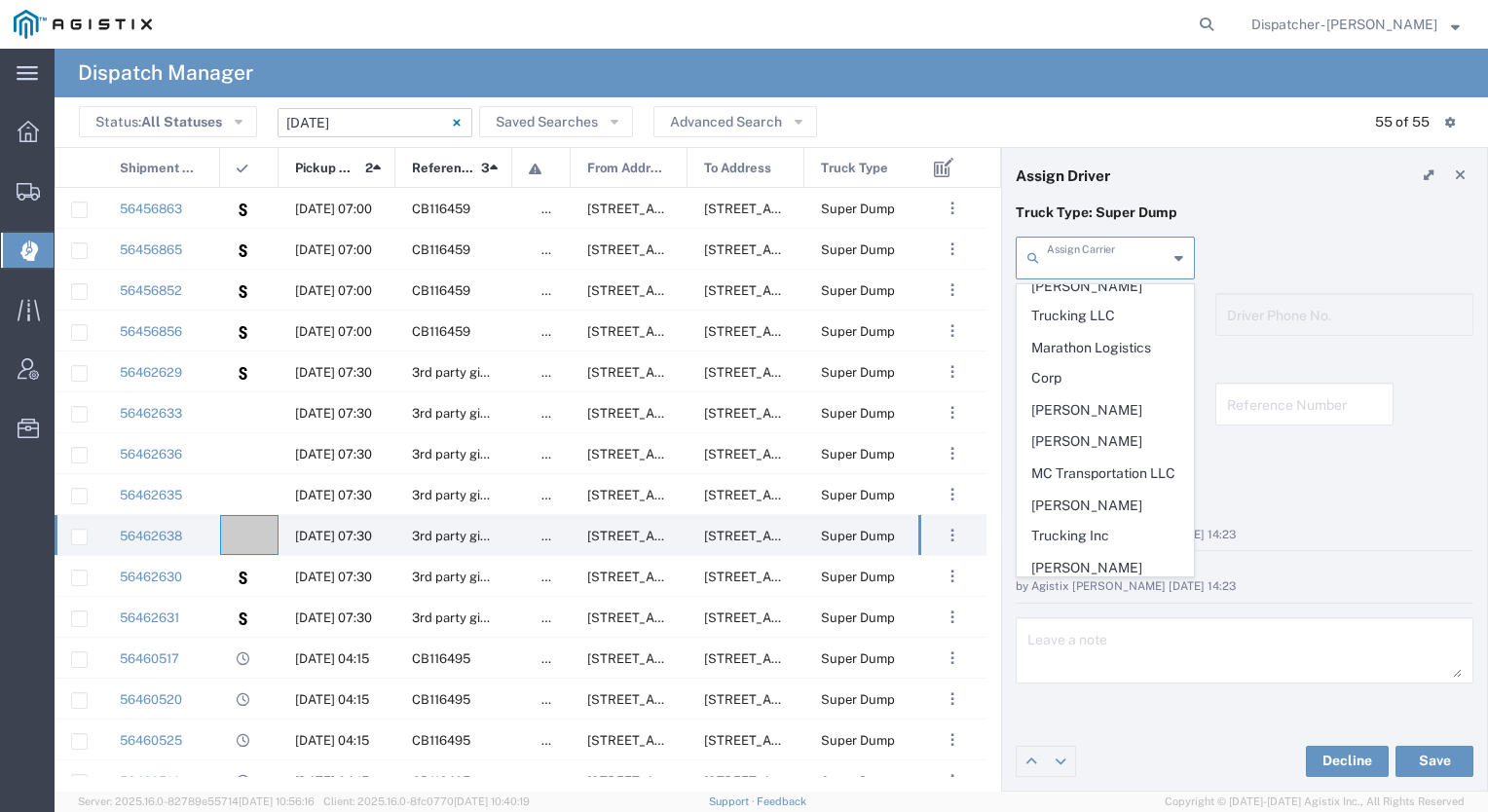
scroll to position [2988, 0]
click at [266, 541] on div at bounding box center [249, 535] width 58 height 39
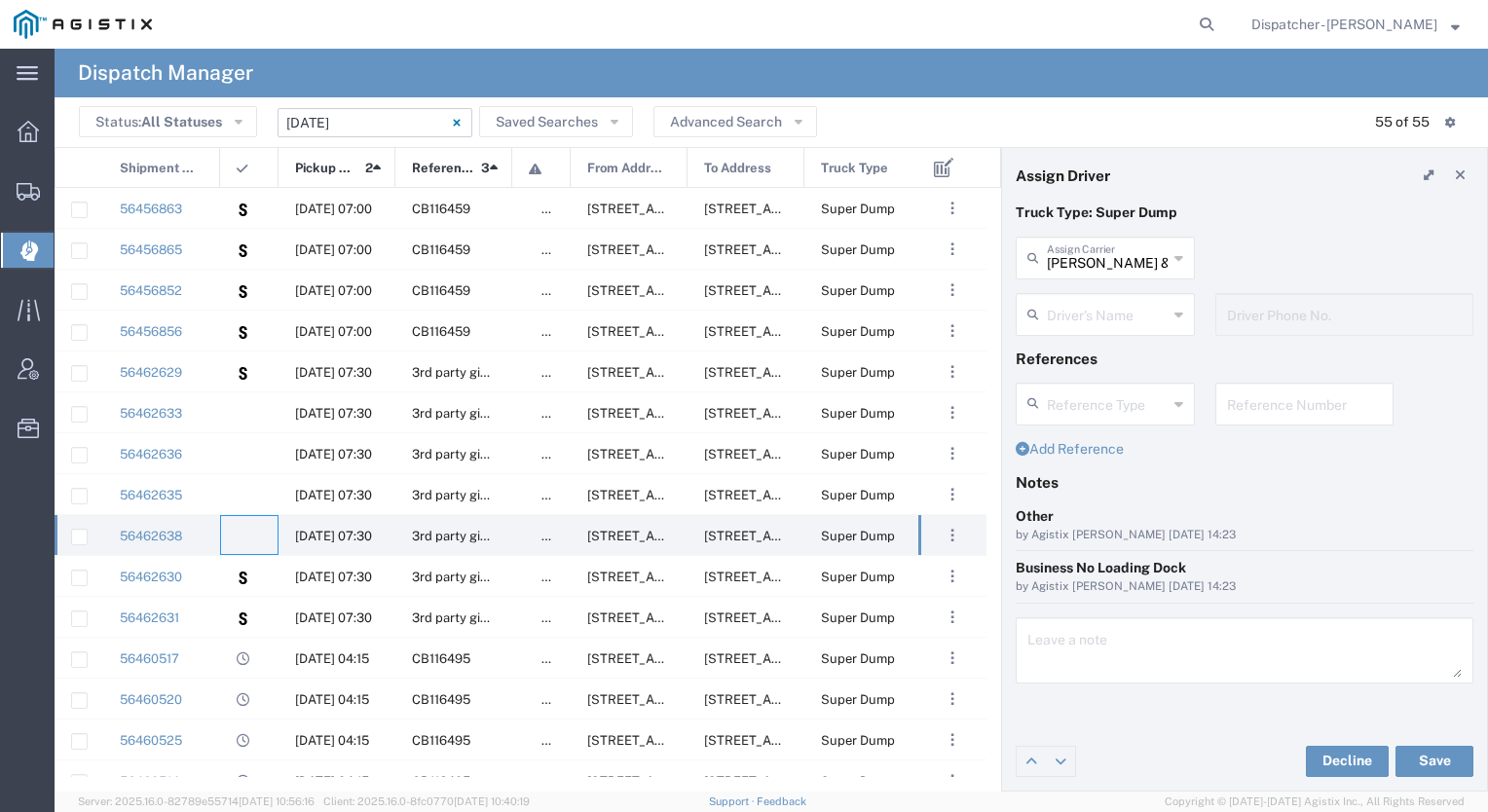
click at [1093, 318] on input "text" at bounding box center [1107, 313] width 120 height 35
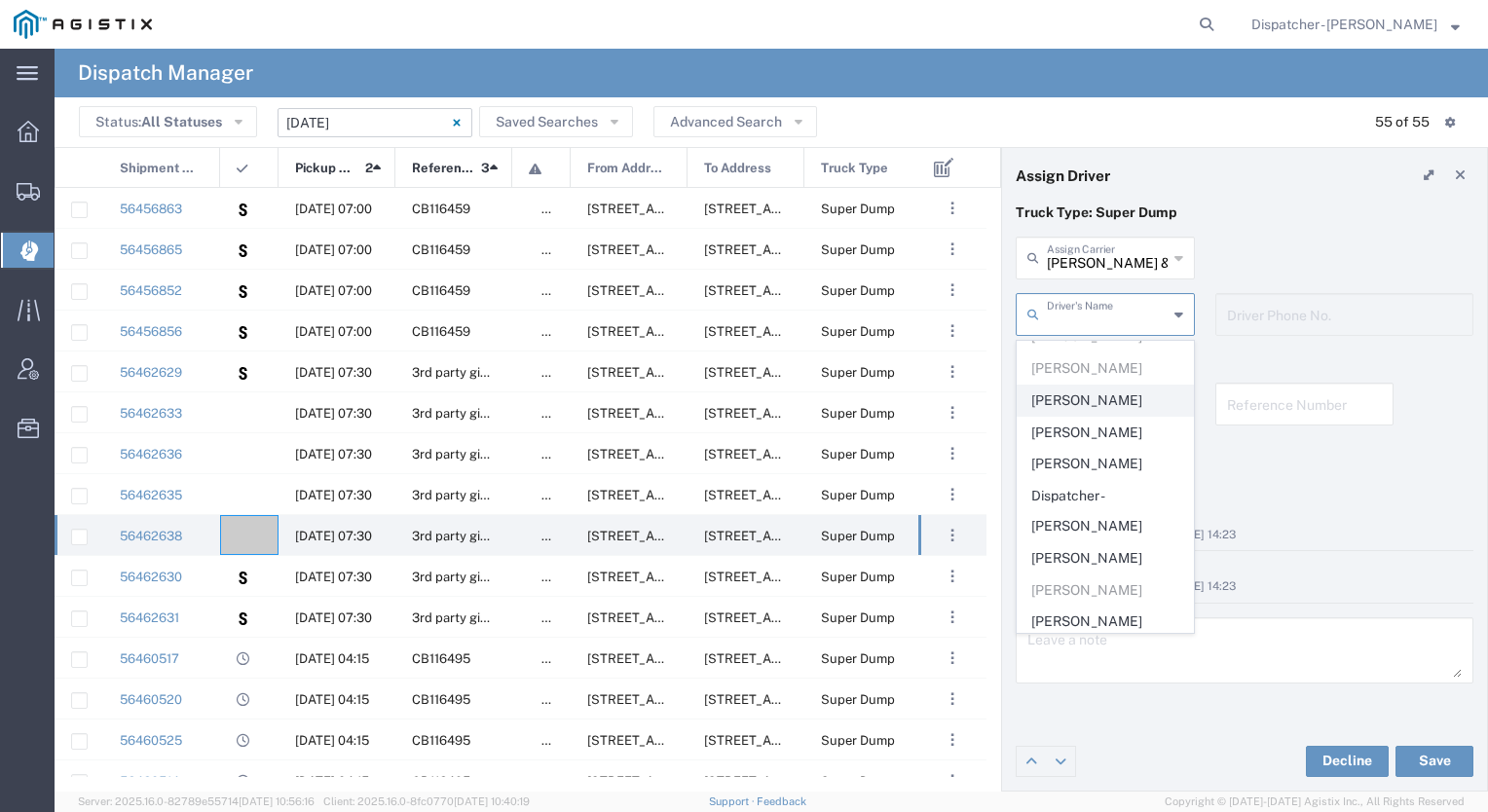
scroll to position [116, 0]
click at [1068, 490] on span "Dispatcher - [PERSON_NAME]" at bounding box center [1106, 510] width 176 height 60
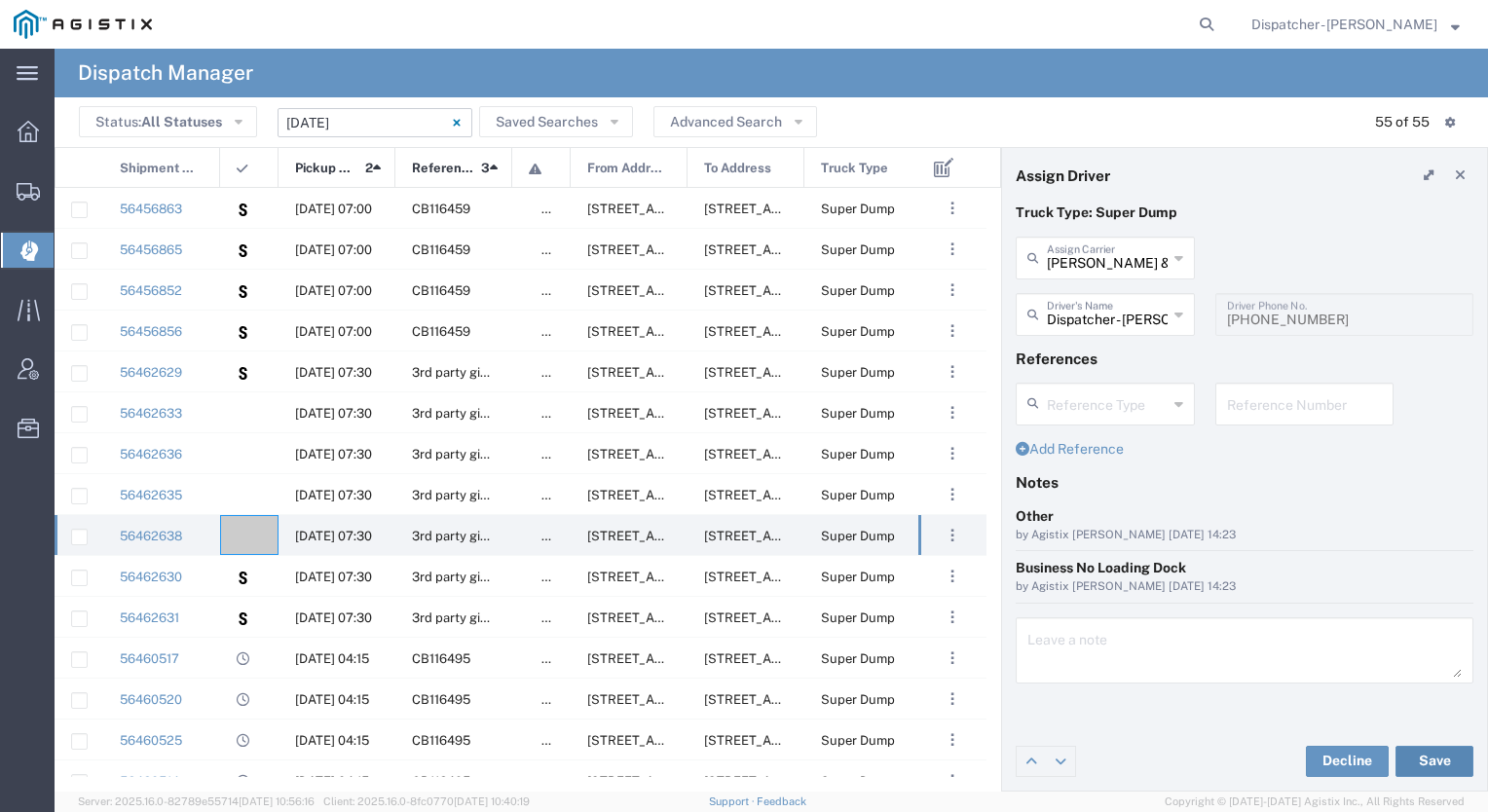
click at [1408, 765] on button "Save" at bounding box center [1435, 762] width 78 height 32
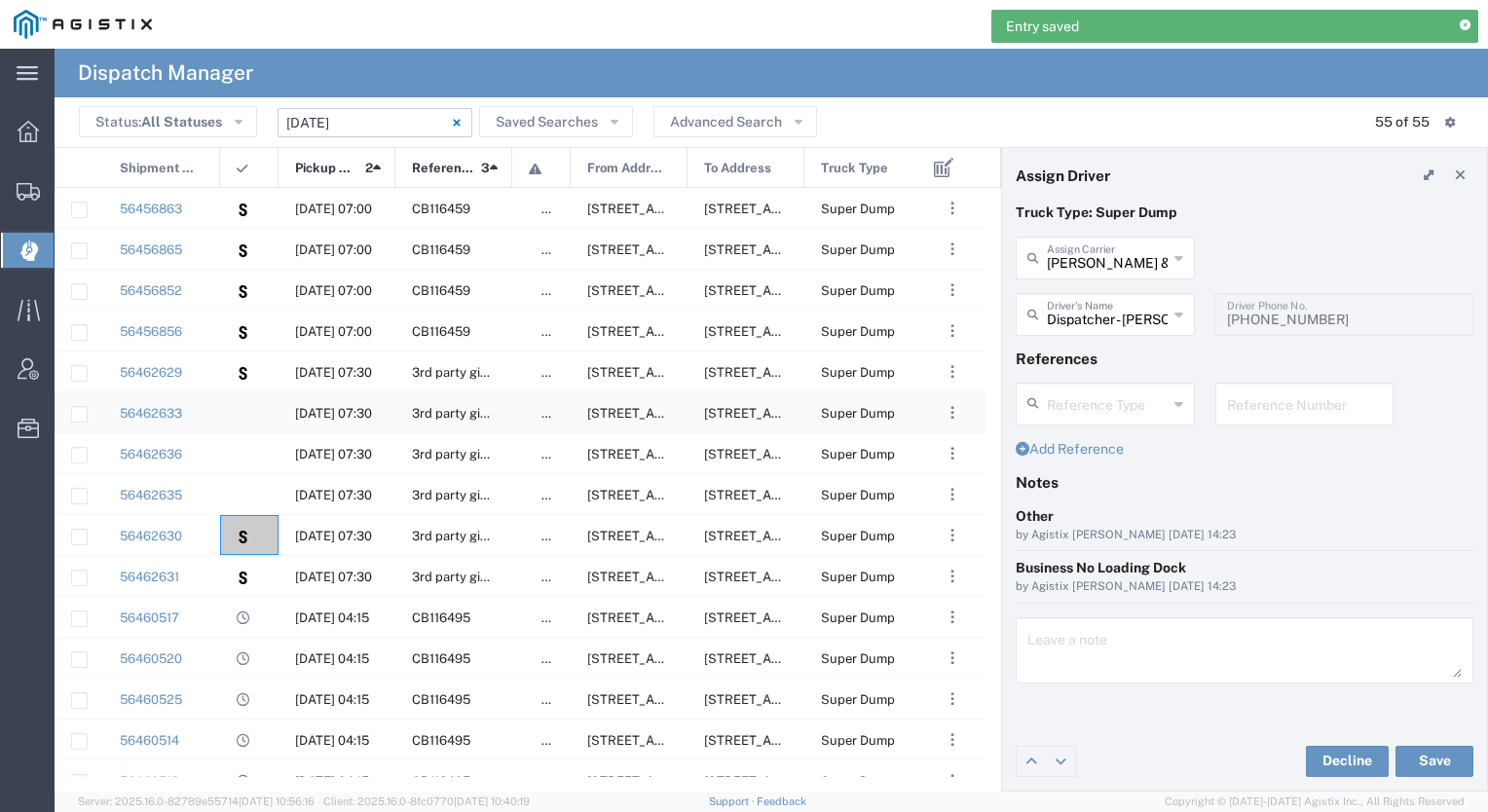
click at [242, 419] on agx-ag-table-icon-cell at bounding box center [243, 413] width 13 height 15
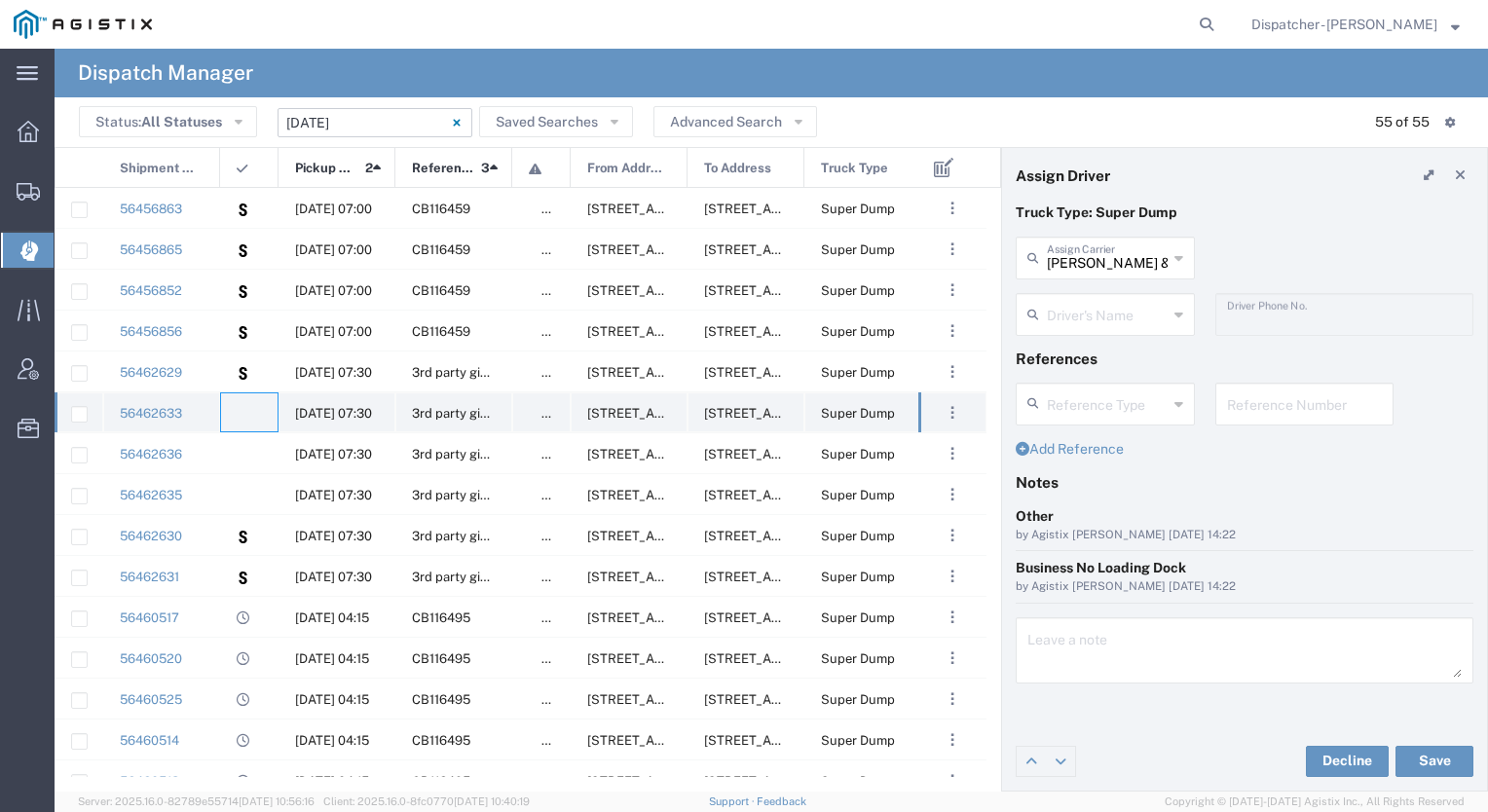
click at [256, 409] on div at bounding box center [249, 412] width 58 height 39
click at [1087, 329] on input "text" at bounding box center [1107, 313] width 120 height 35
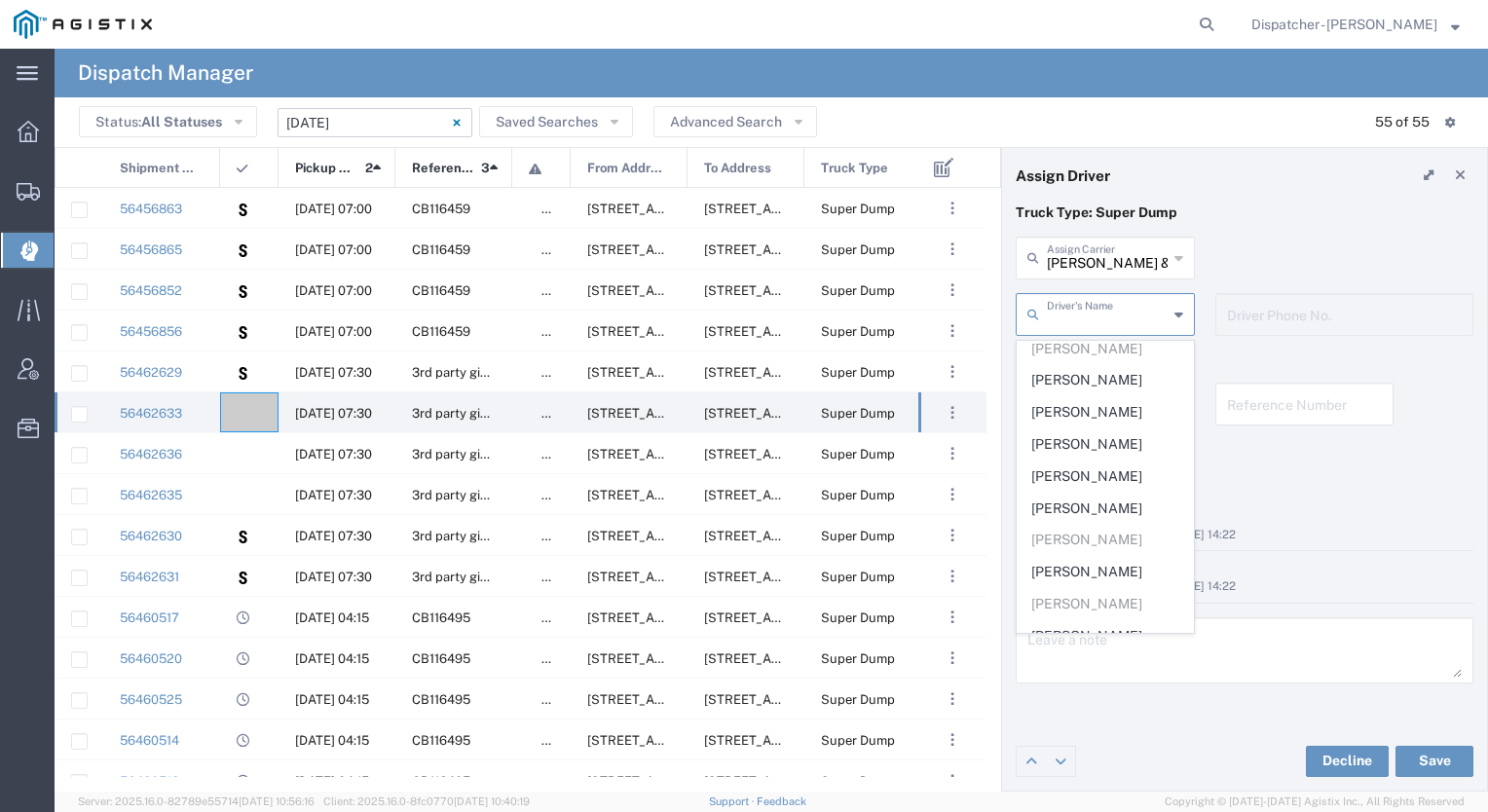
scroll to position [405, 0]
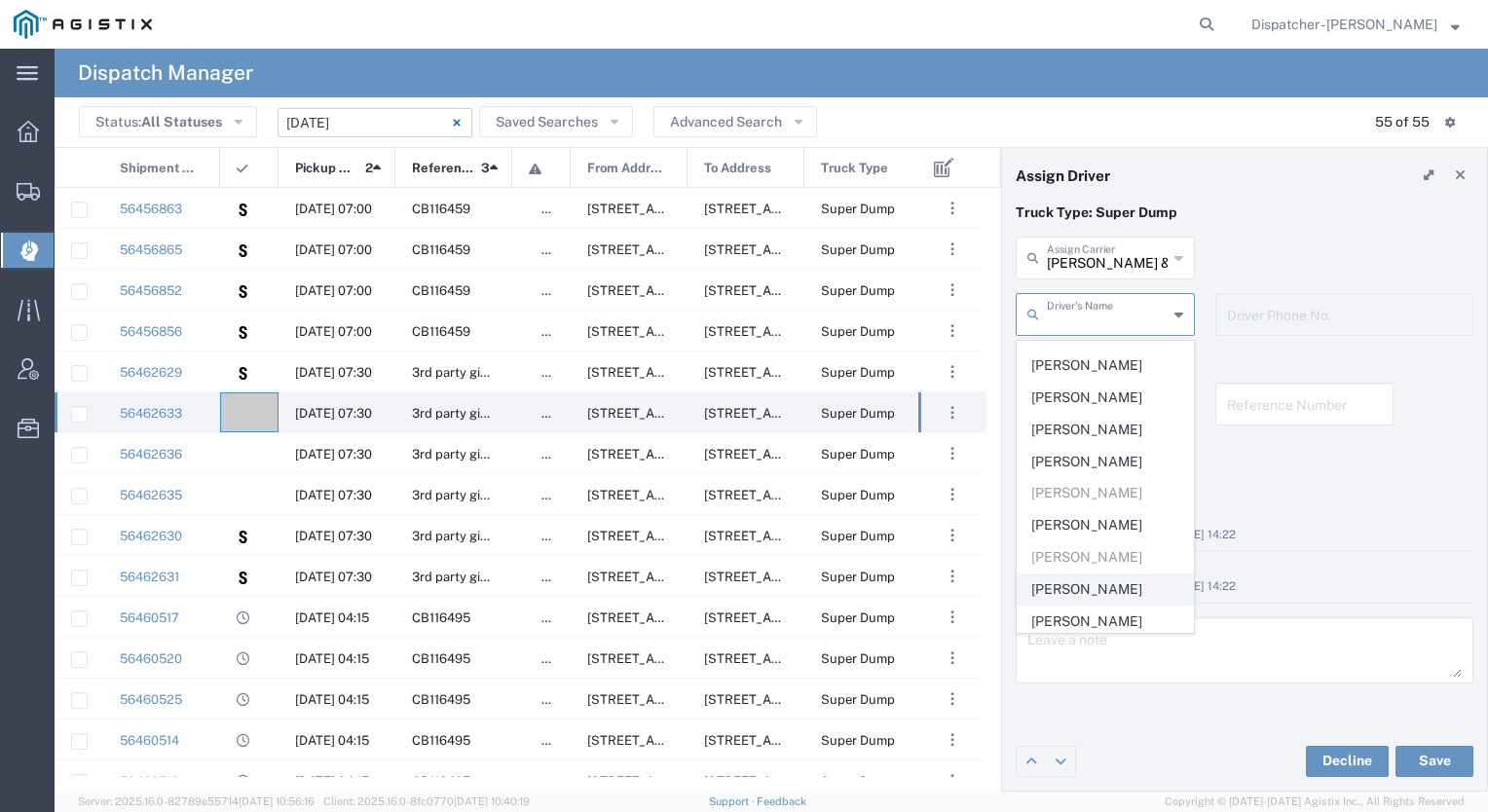
click at [1087, 590] on span "[PERSON_NAME]" at bounding box center [1106, 589] width 176 height 31
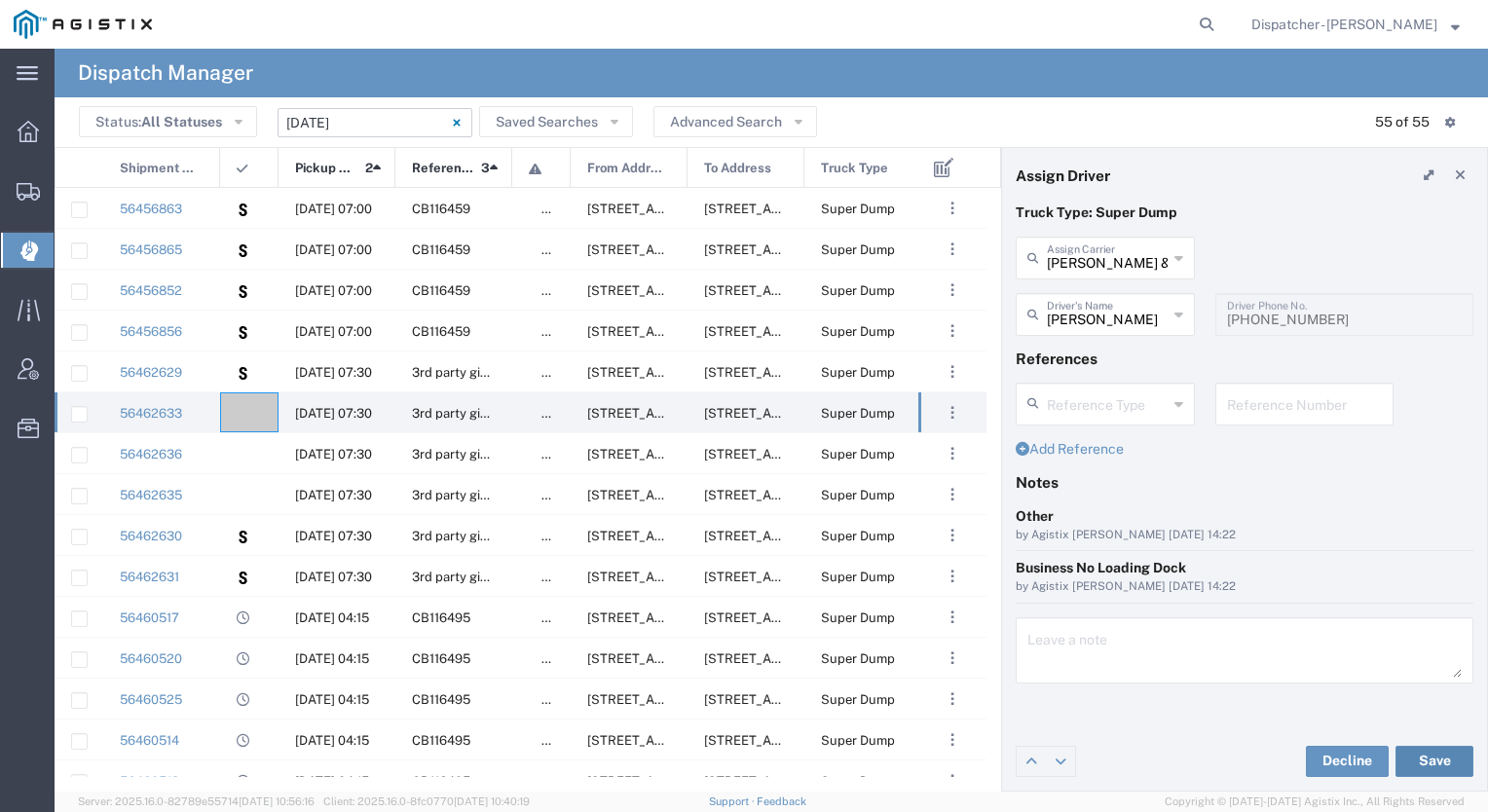
click at [1415, 757] on button "Save" at bounding box center [1435, 762] width 78 height 32
click at [243, 411] on agx-ag-table-icon-cell at bounding box center [243, 413] width 13 height 15
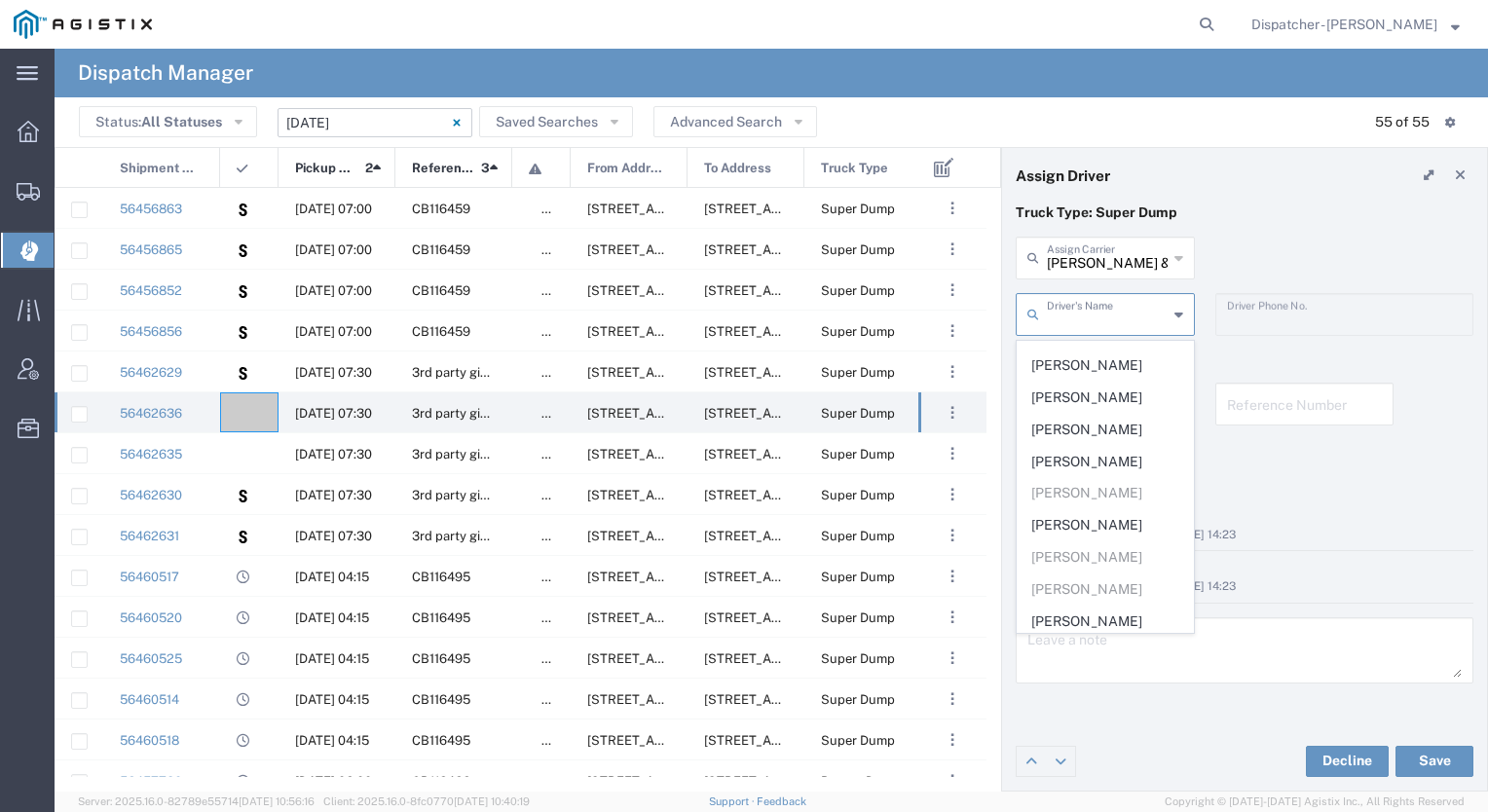
click at [1103, 310] on input "text" at bounding box center [1107, 313] width 120 height 35
click at [1082, 426] on span "[PERSON_NAME]" at bounding box center [1106, 426] width 176 height 31
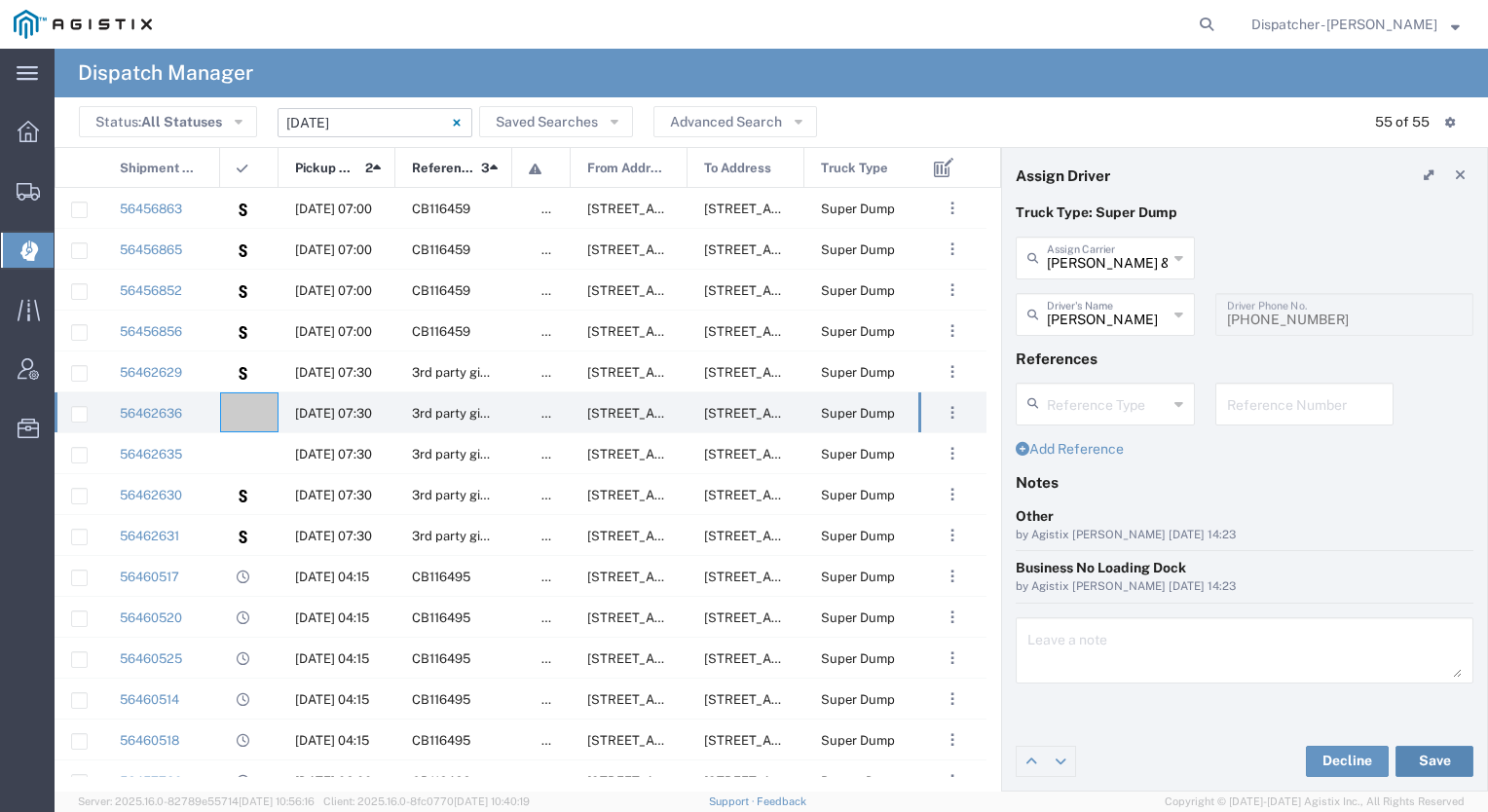
click at [1408, 762] on button "Save" at bounding box center [1435, 762] width 78 height 32
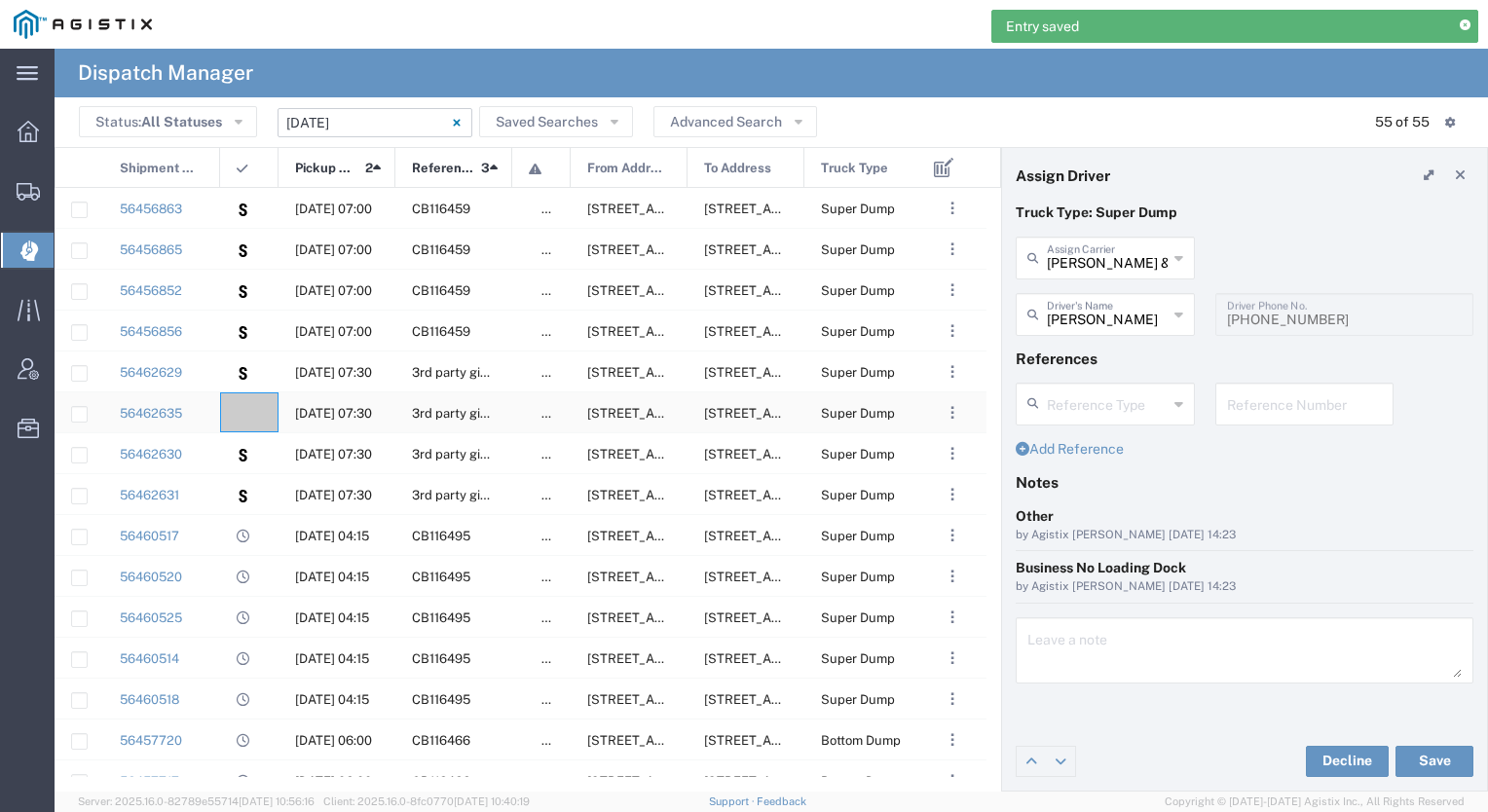
click at [239, 409] on agx-ag-table-icon-cell at bounding box center [243, 413] width 13 height 15
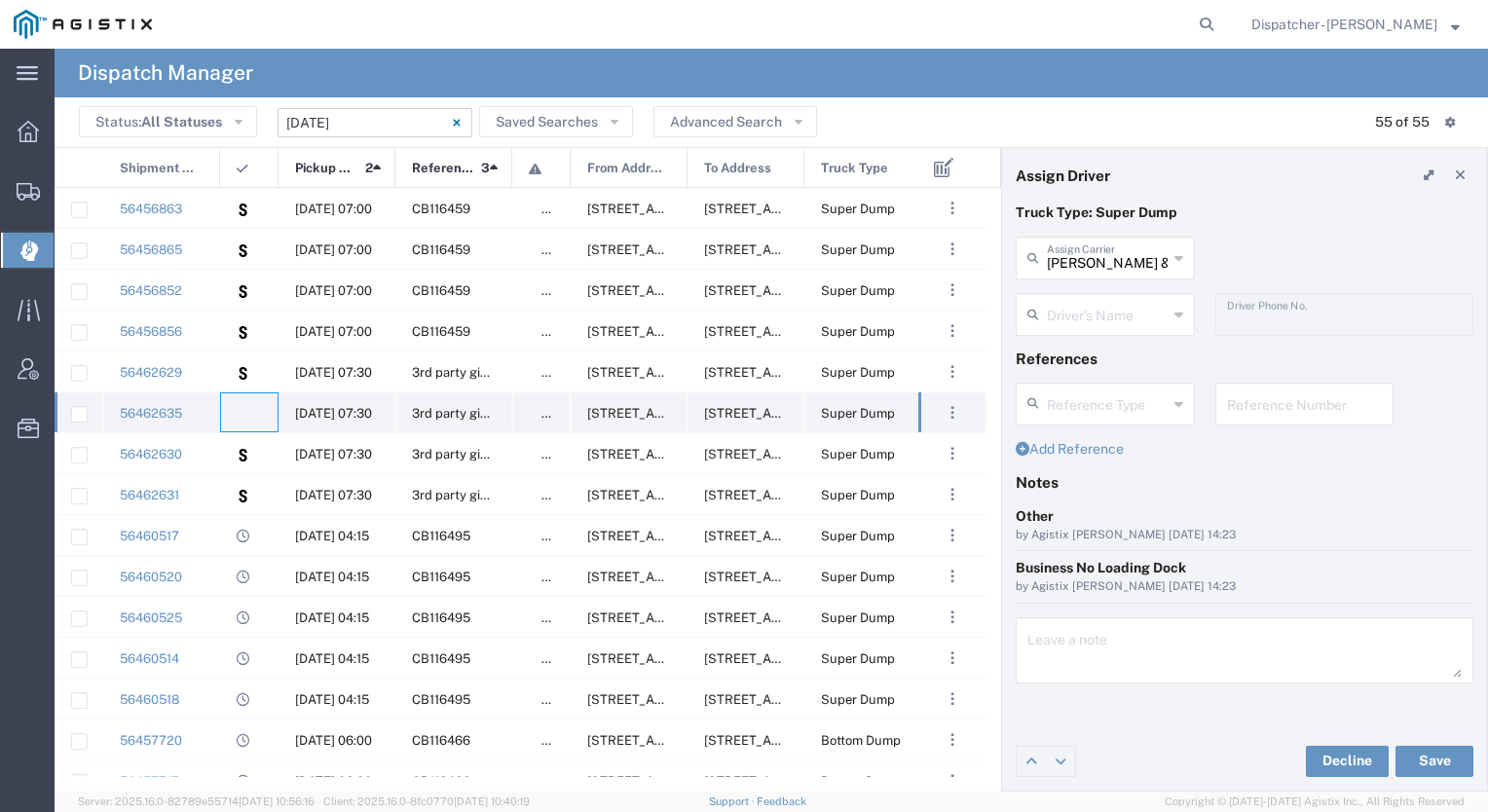
click at [259, 415] on div at bounding box center [249, 412] width 58 height 39
click at [1149, 269] on input "text" at bounding box center [1107, 257] width 120 height 35
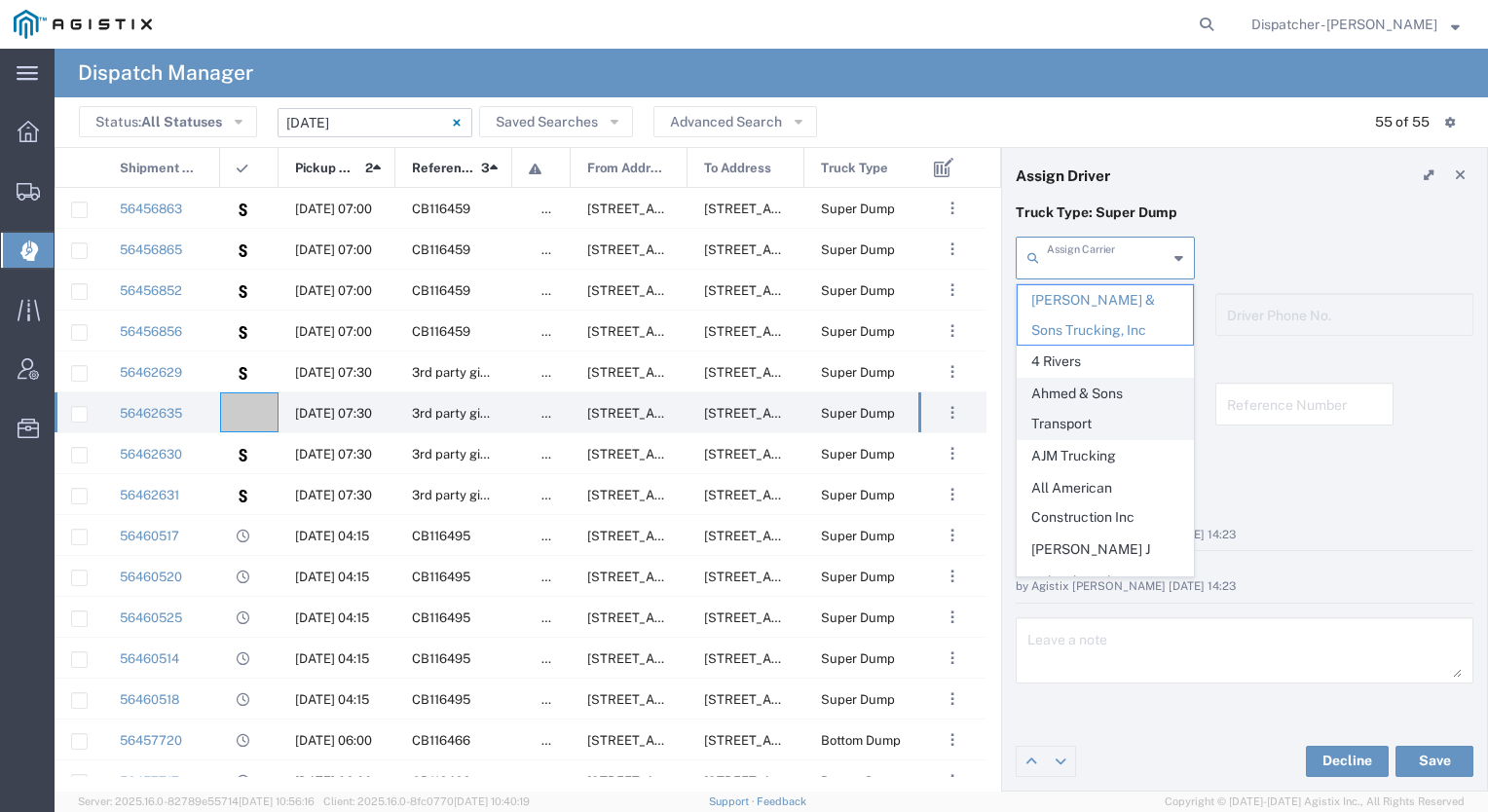
click at [1085, 409] on span "Ahmed & Sons Transport" at bounding box center [1106, 408] width 176 height 60
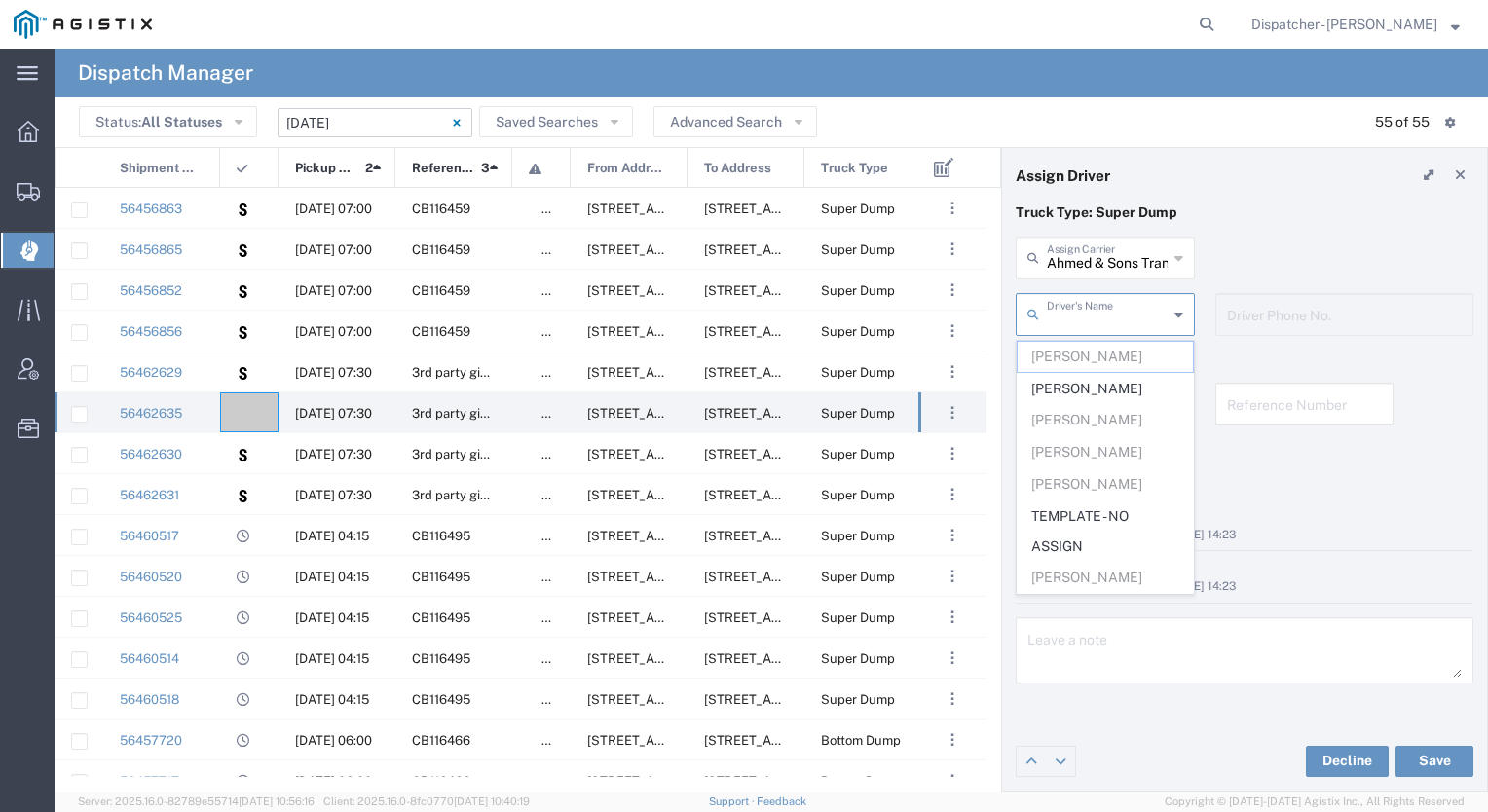
click at [1070, 314] on input "text" at bounding box center [1107, 313] width 120 height 35
click at [1056, 389] on span "[PERSON_NAME]" at bounding box center [1106, 389] width 176 height 31
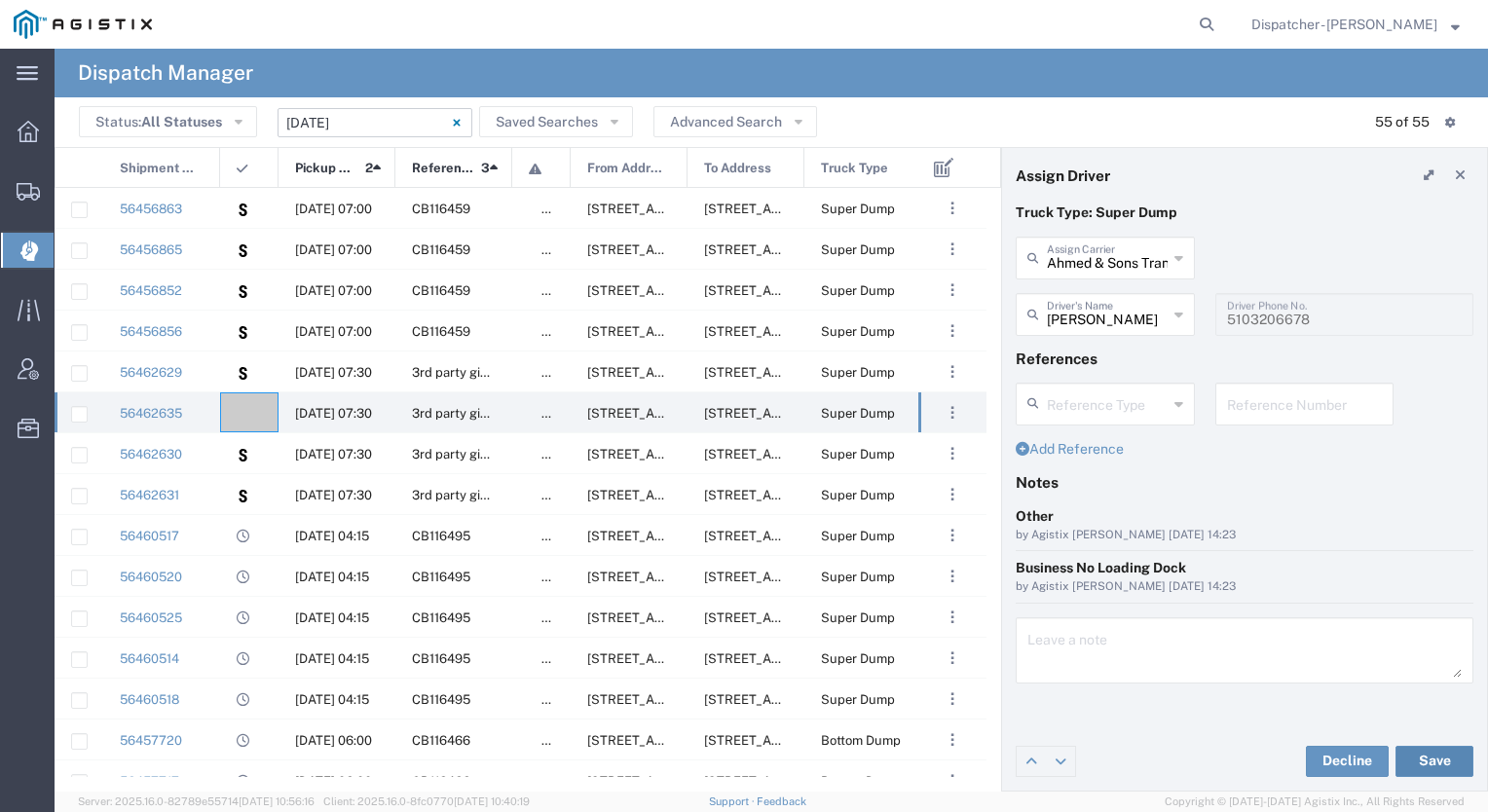
click at [1412, 761] on button "Save" at bounding box center [1435, 762] width 78 height 32
